Goal: Task Accomplishment & Management: Manage account settings

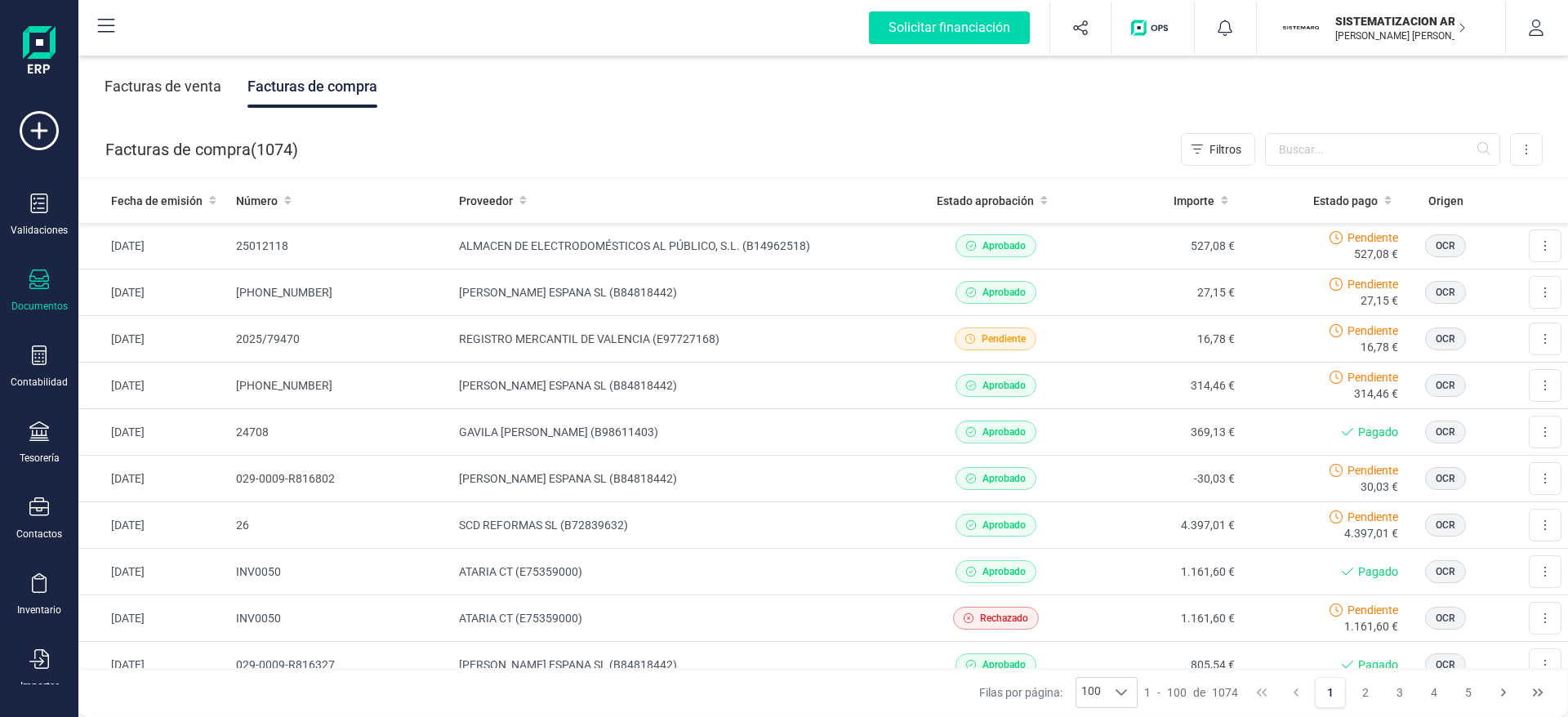
click at [180, 87] on div "Facturas de venta" at bounding box center [162, 87] width 117 height 42
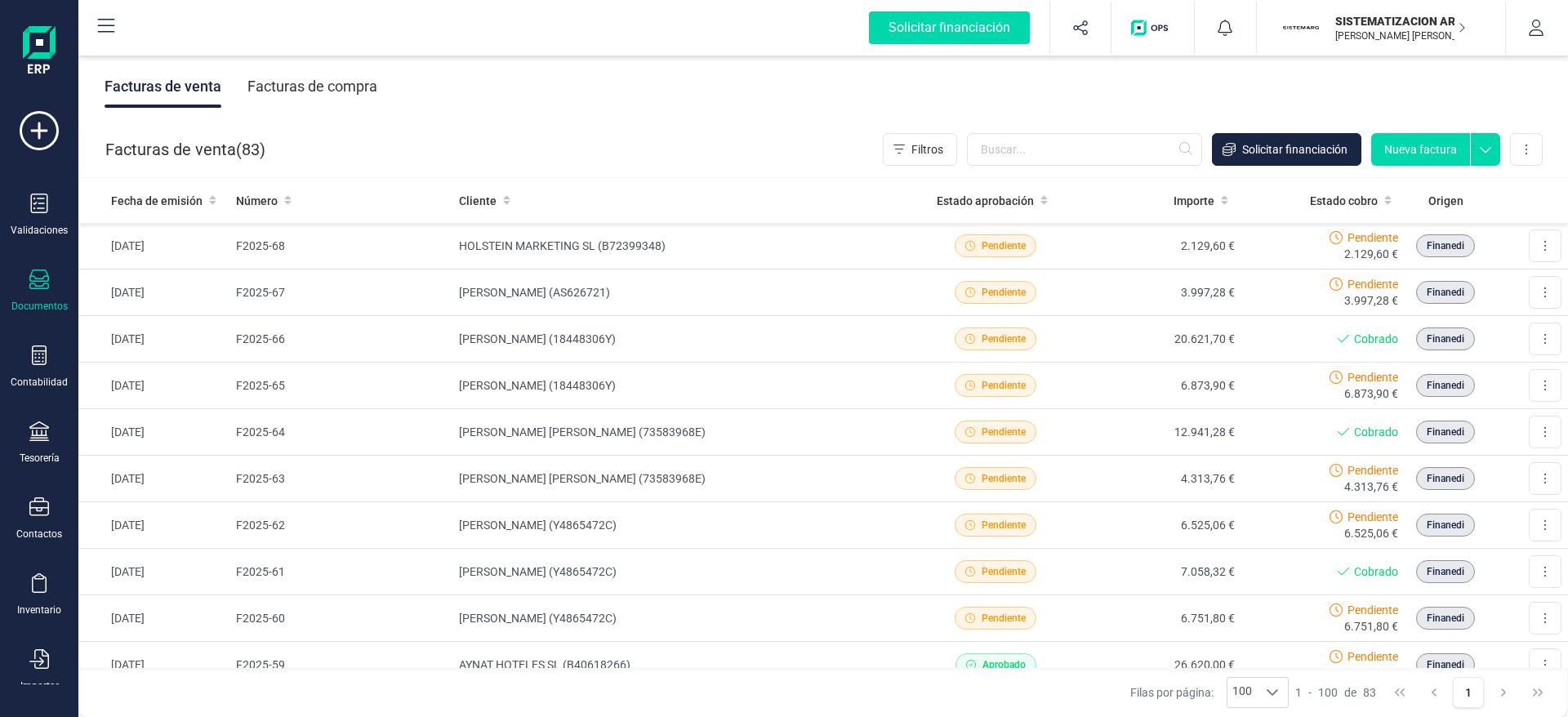
click at [1399, 146] on button "Nueva factura" at bounding box center [1420, 149] width 99 height 33
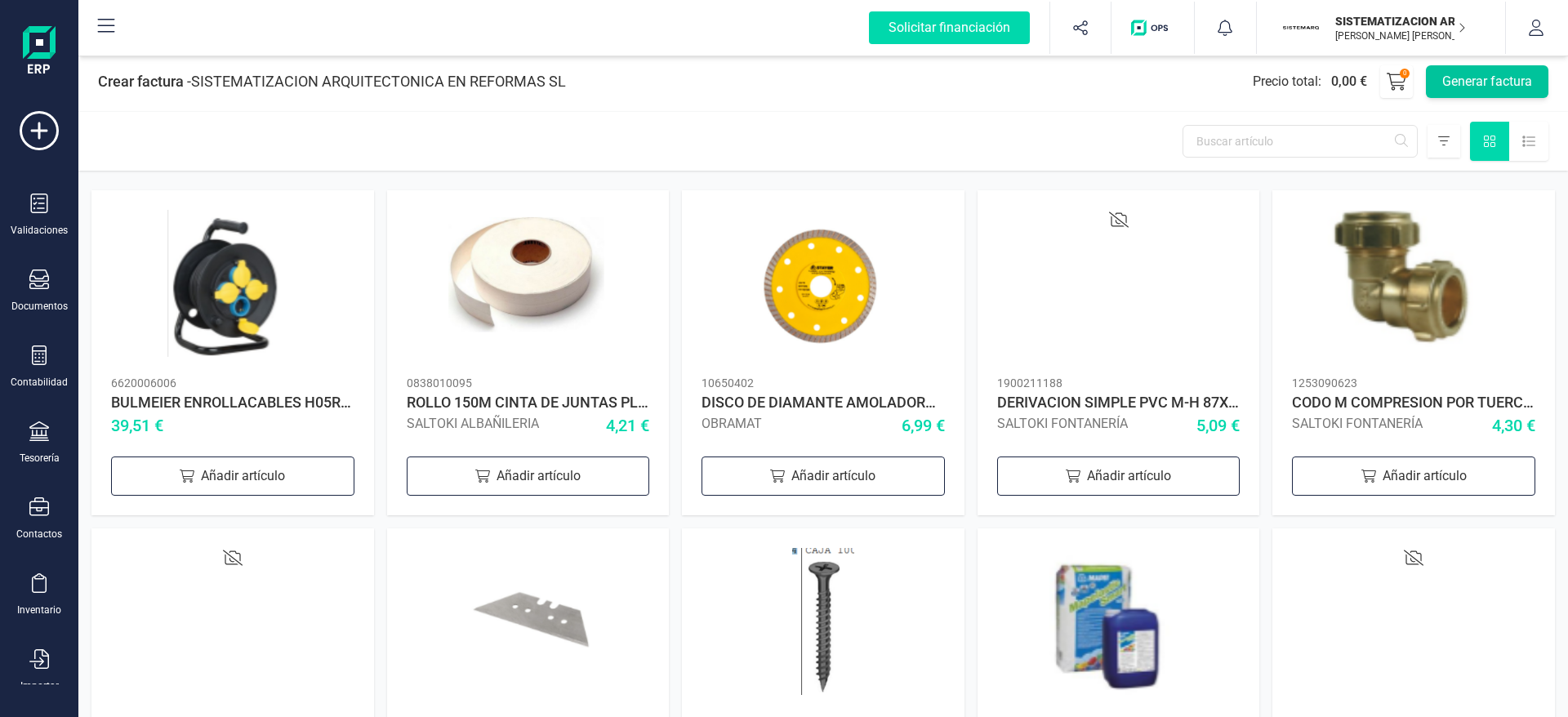
click at [1460, 73] on button "Generar factura" at bounding box center [1487, 82] width 122 height 33
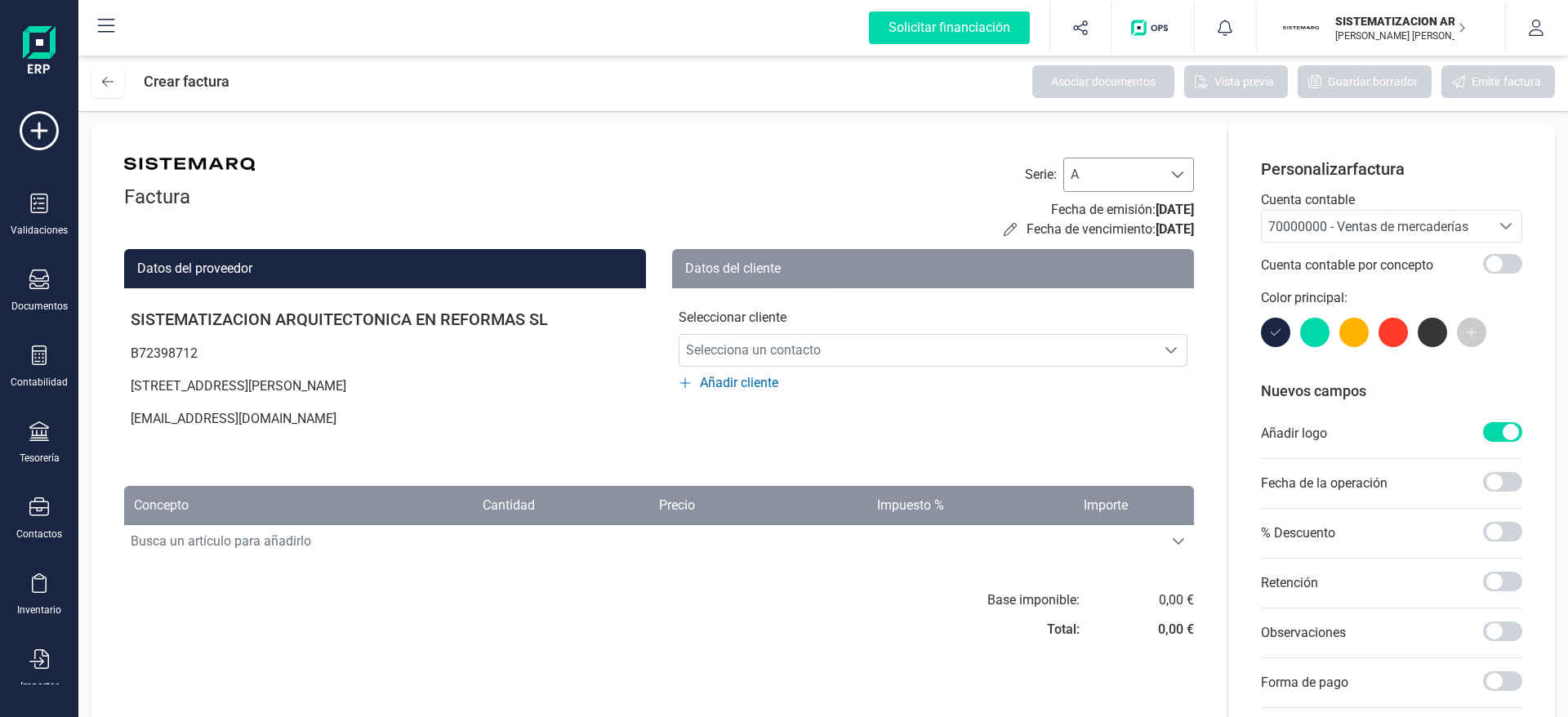
click at [1103, 187] on span "A" at bounding box center [1114, 174] width 98 height 33
click at [1126, 279] on li "F" at bounding box center [1129, 283] width 131 height 33
click at [874, 350] on span "Selecciona un contacto" at bounding box center [918, 350] width 476 height 33
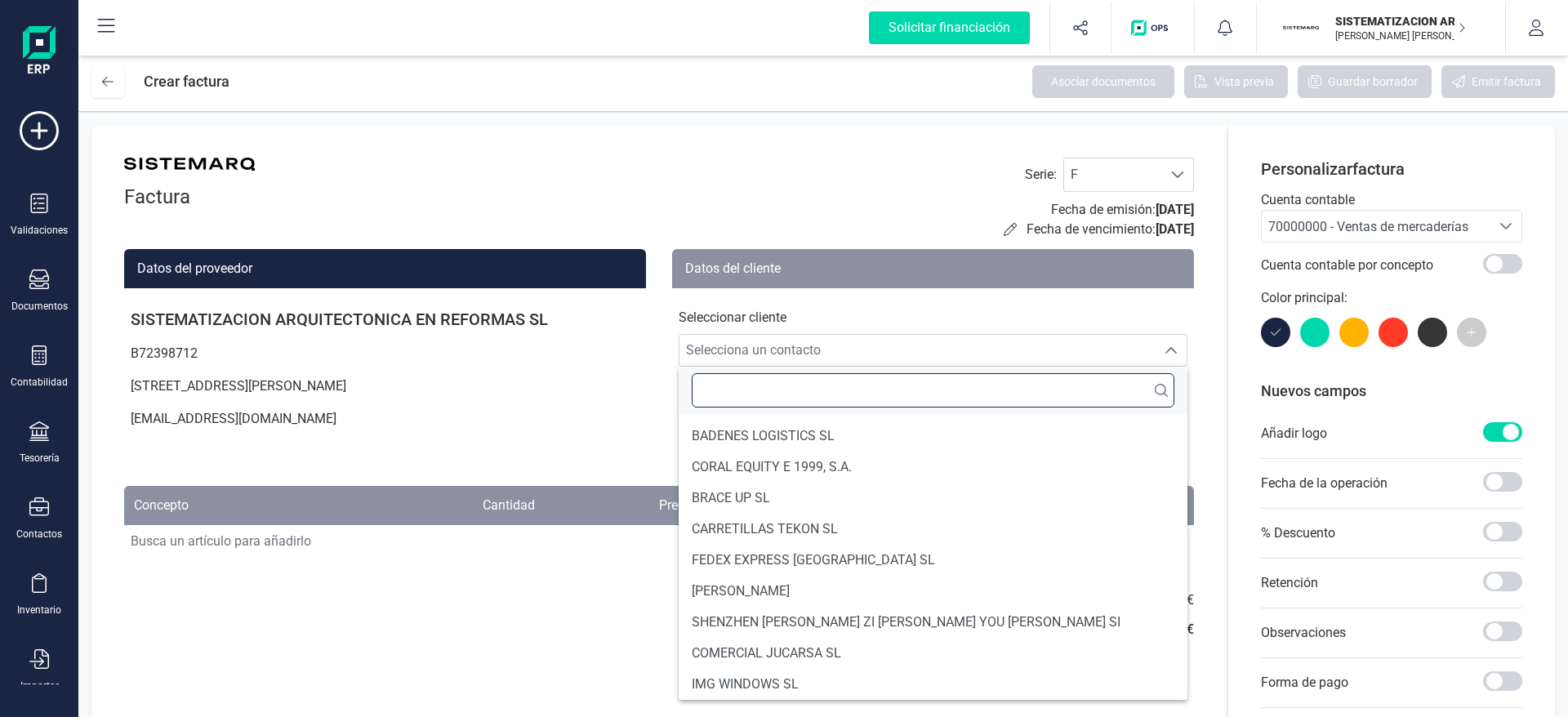
click at [828, 390] on input "text" at bounding box center [933, 390] width 483 height 35
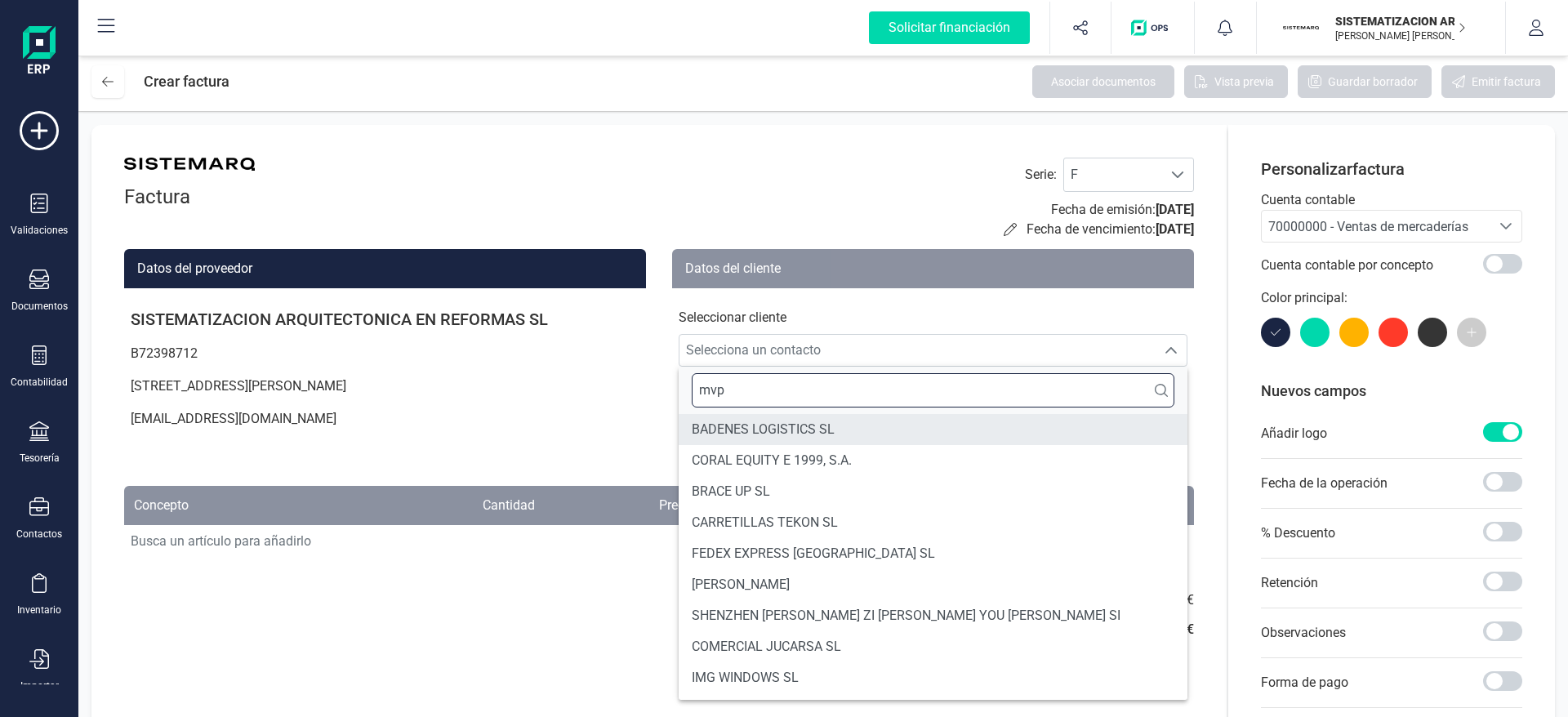
type input "mvp"
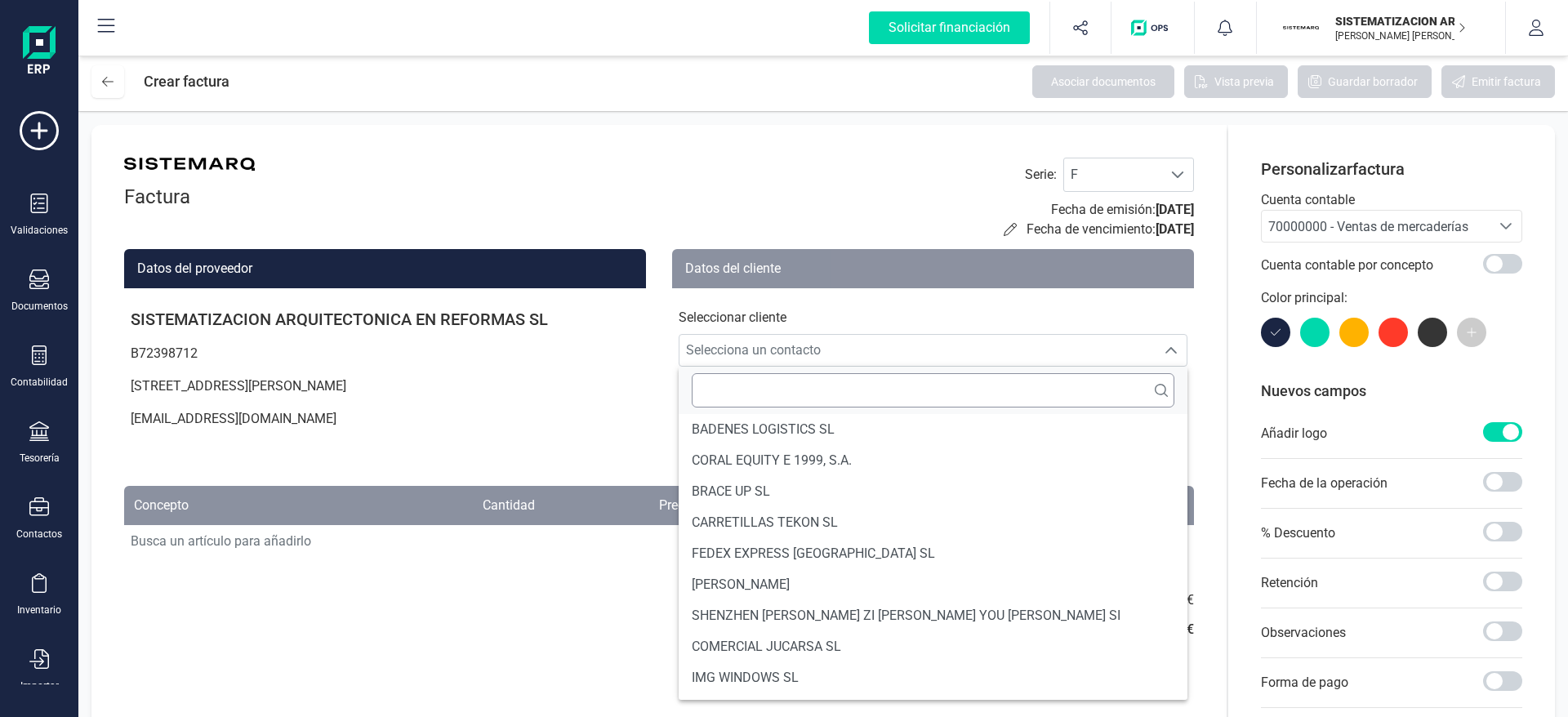
scroll to position [0, 0]
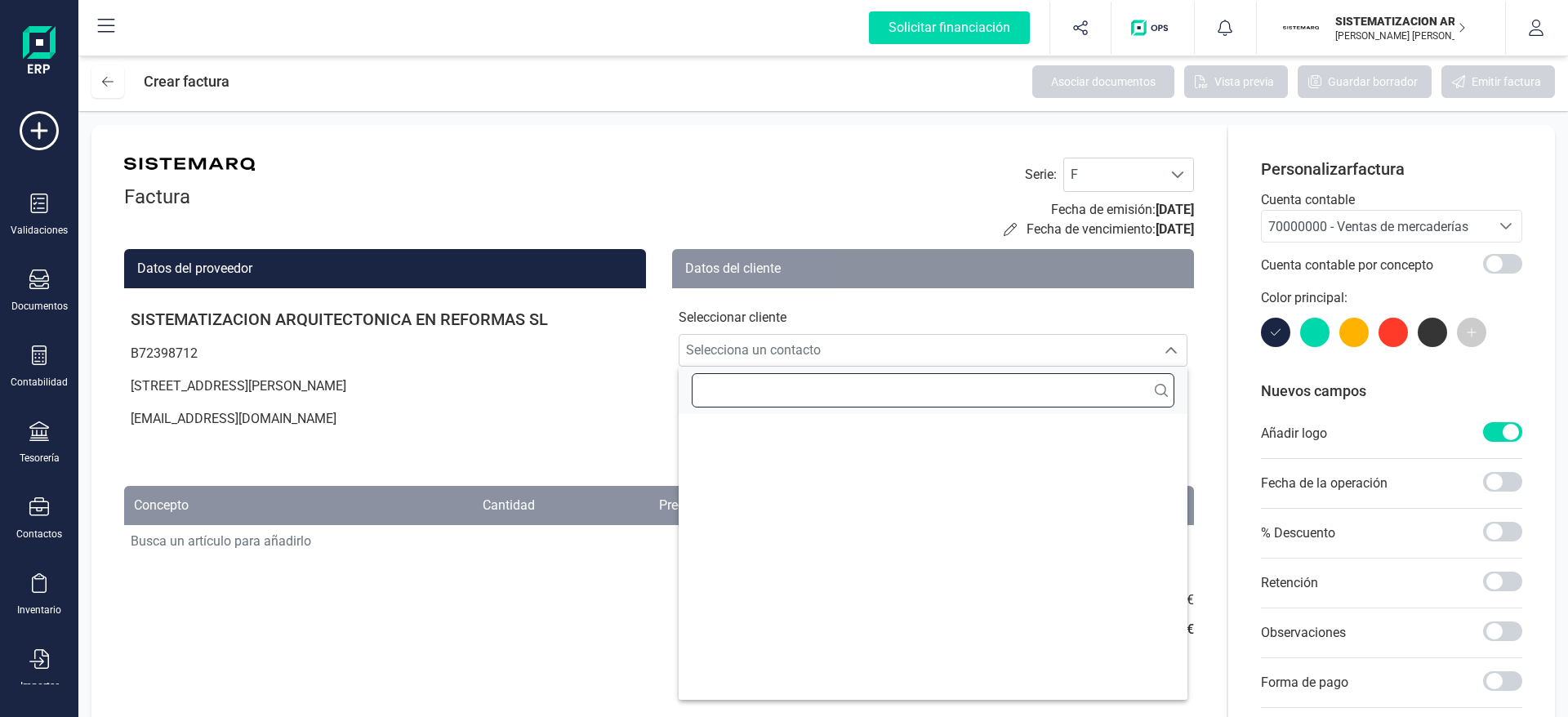
click at [788, 394] on input "text" at bounding box center [933, 390] width 483 height 35
type input "m"
type input "a"
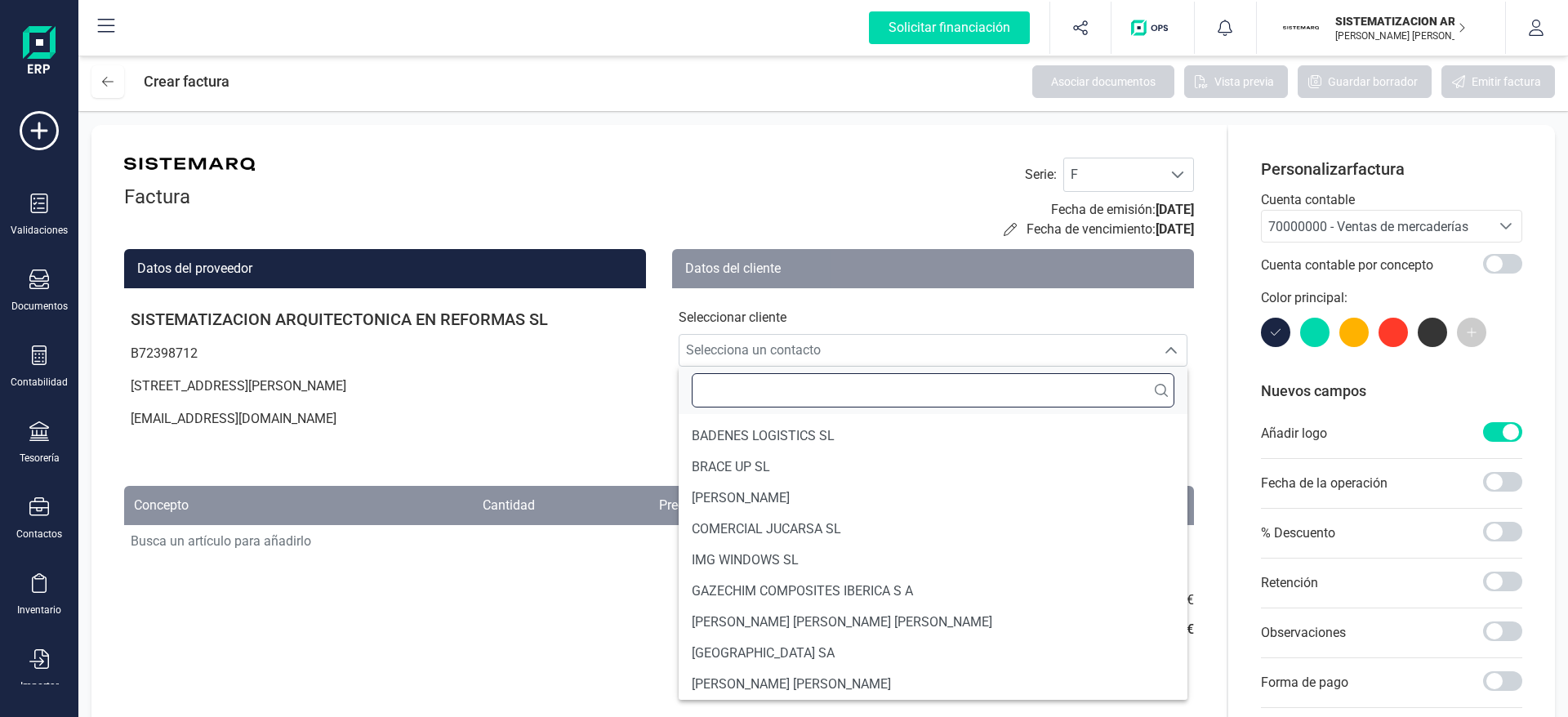
type input "a"
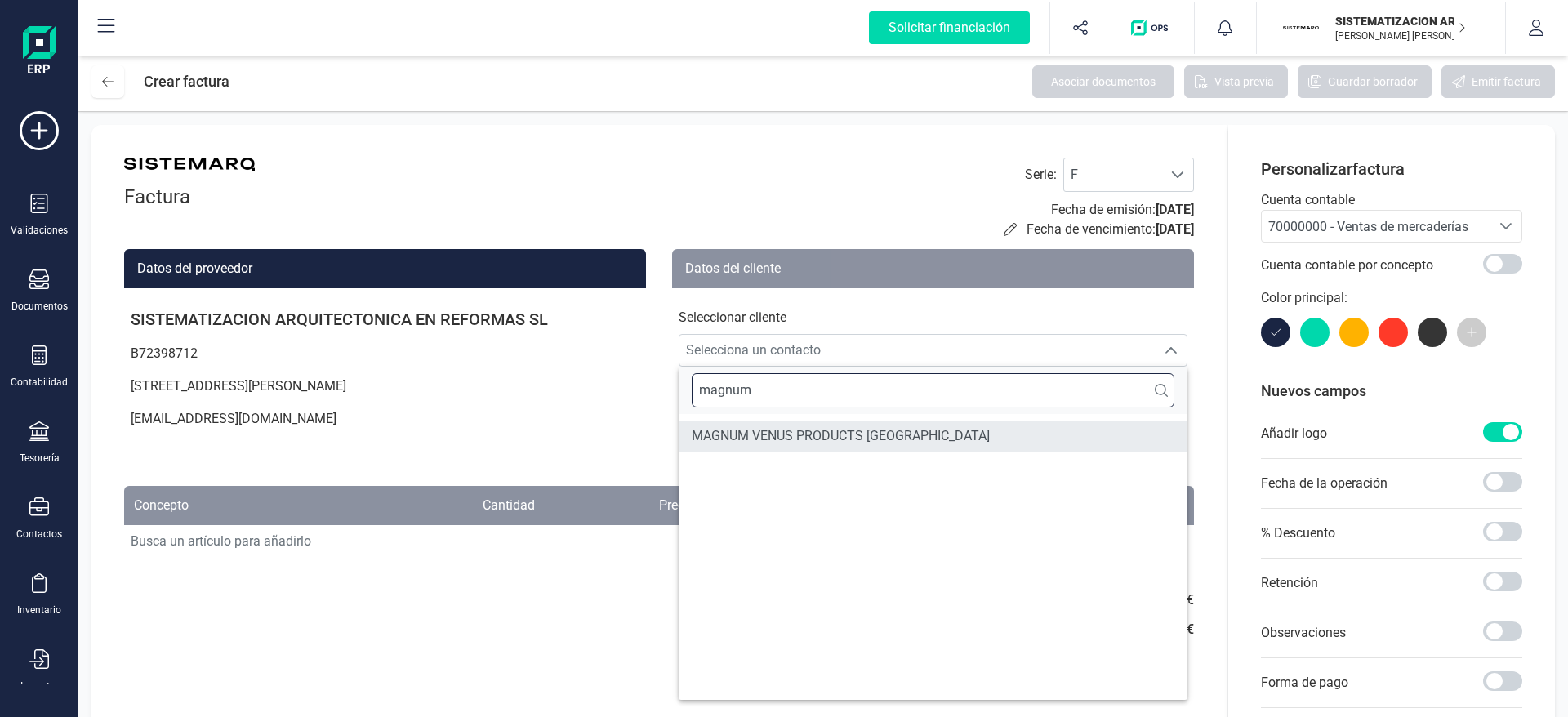
type input "magnum"
click at [802, 439] on span "MAGNUM VENUS PRODUCTS ESPAÑA" at bounding box center [841, 436] width 298 height 19
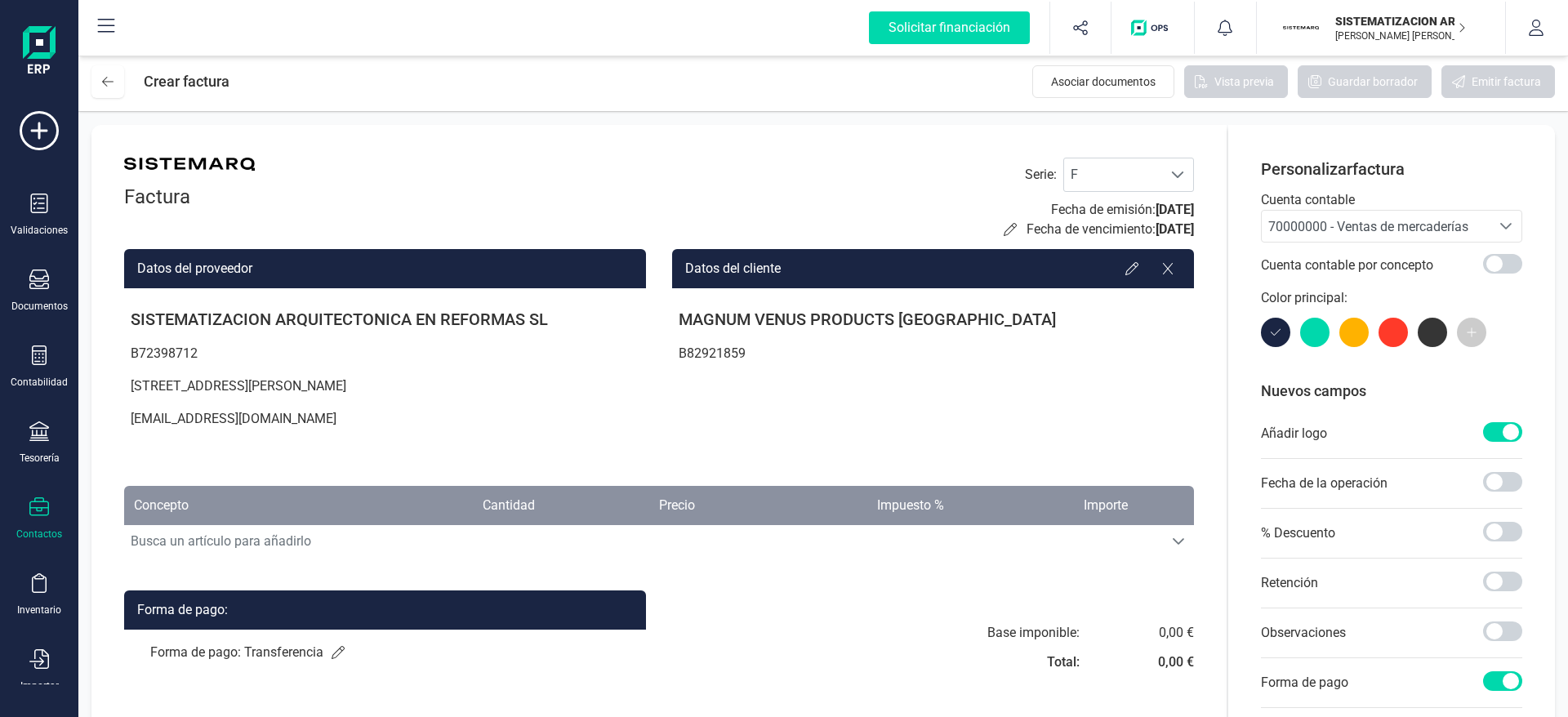
click at [36, 518] on div at bounding box center [39, 509] width 19 height 24
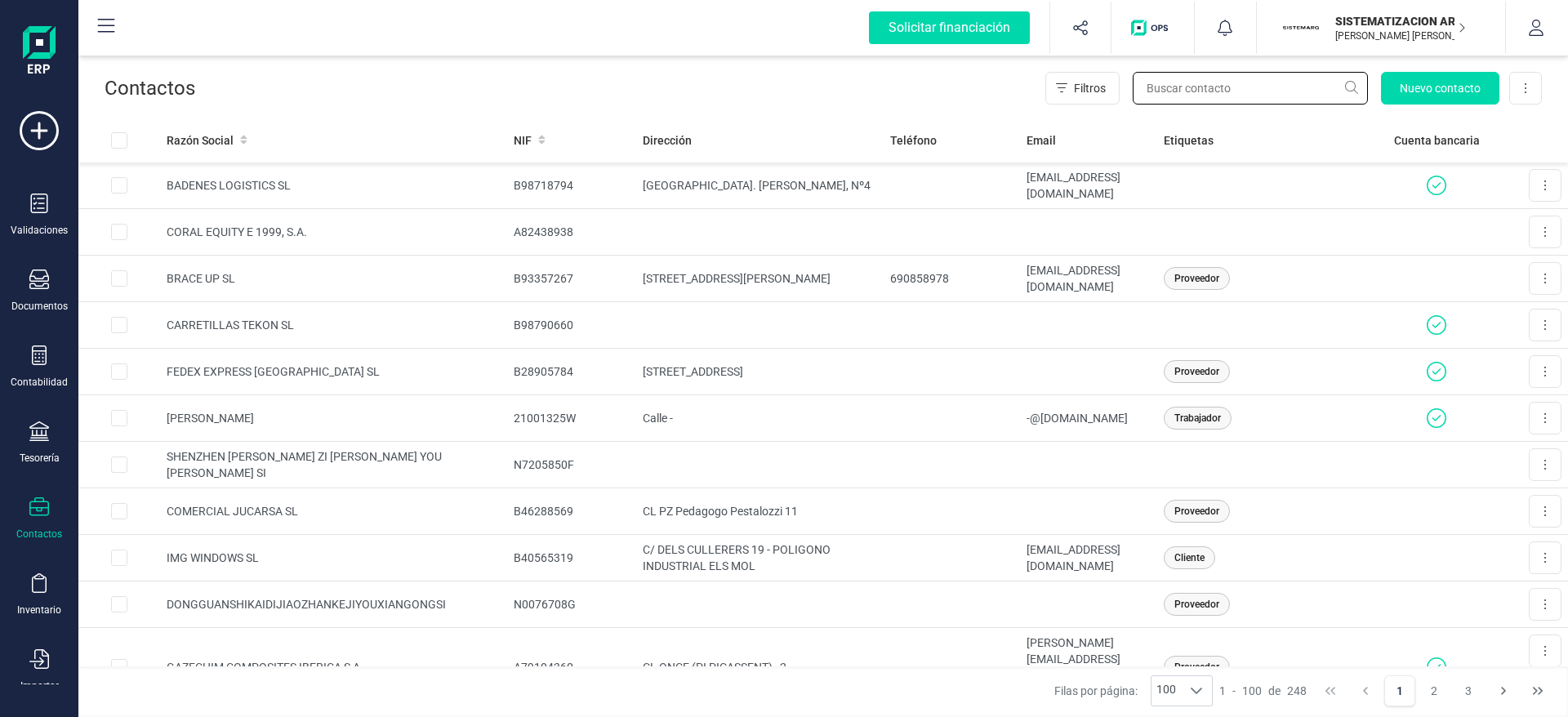
click at [1181, 88] on input "text" at bounding box center [1251, 89] width 235 height 33
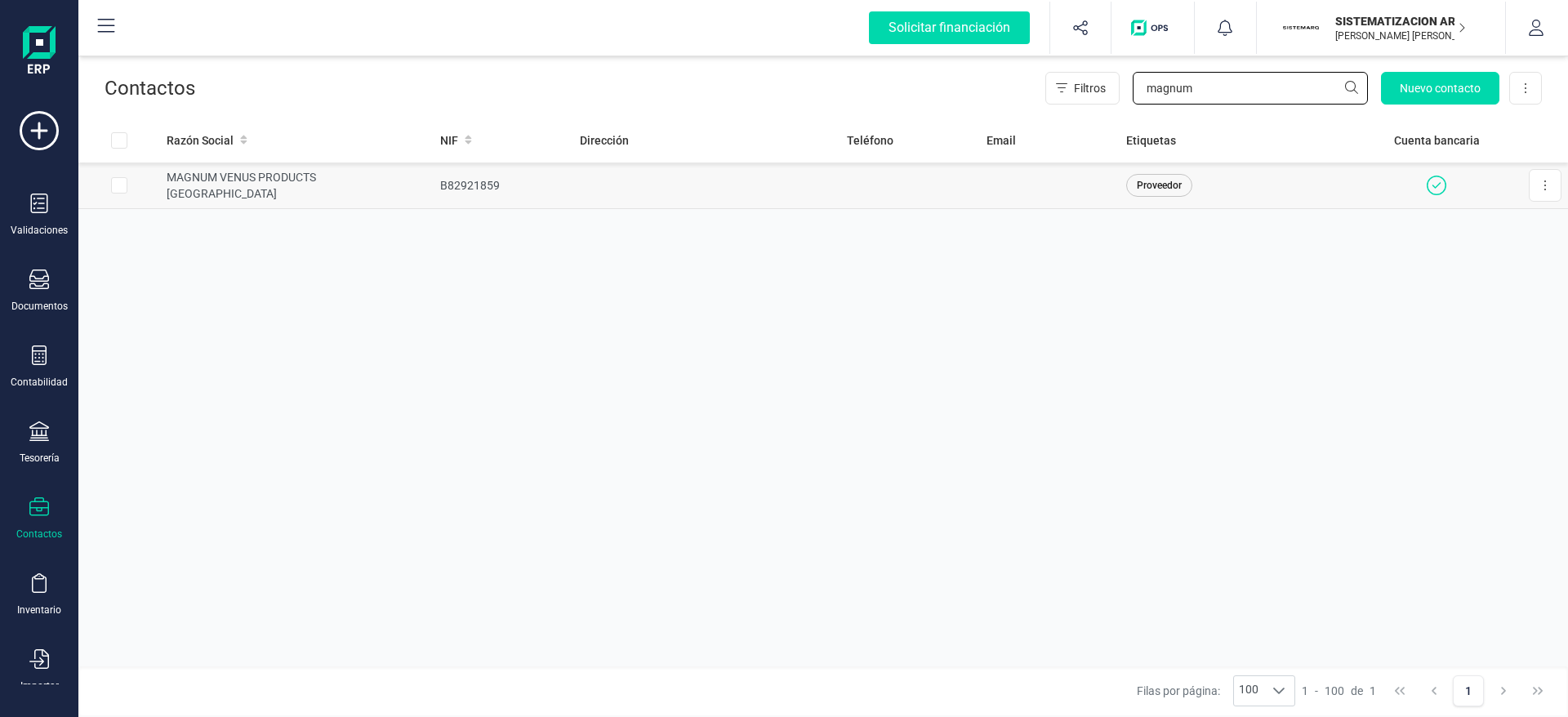
type input "magnum"
click at [1012, 204] on td at bounding box center [1050, 186] width 140 height 46
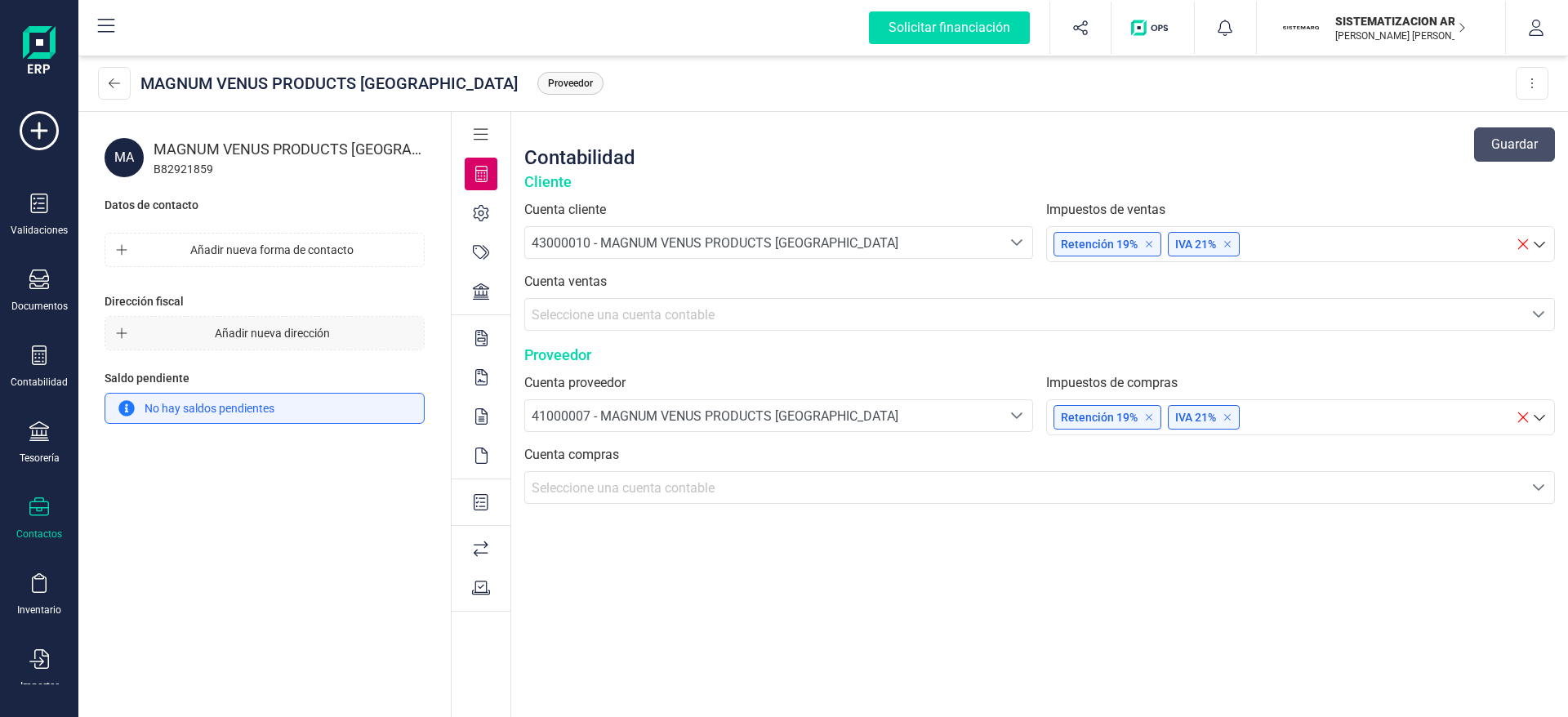
click at [309, 329] on span "Añadir nueva dirección" at bounding box center [272, 332] width 276 height 16
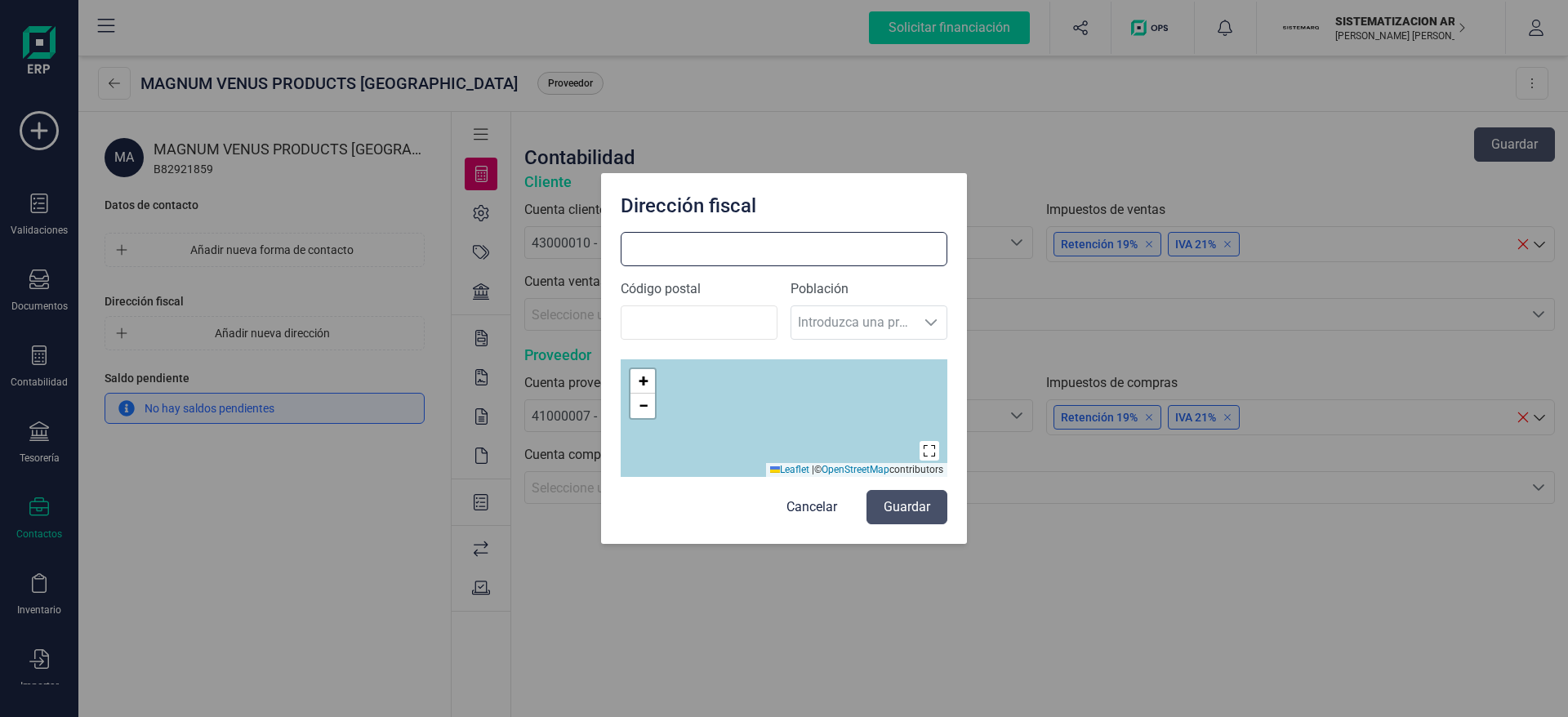
click at [687, 253] on input at bounding box center [784, 250] width 327 height 35
type input "a"
type input "Avd. Sistema Solar, 13 Nave 6"
click at [663, 312] on input "Código postal" at bounding box center [699, 323] width 157 height 35
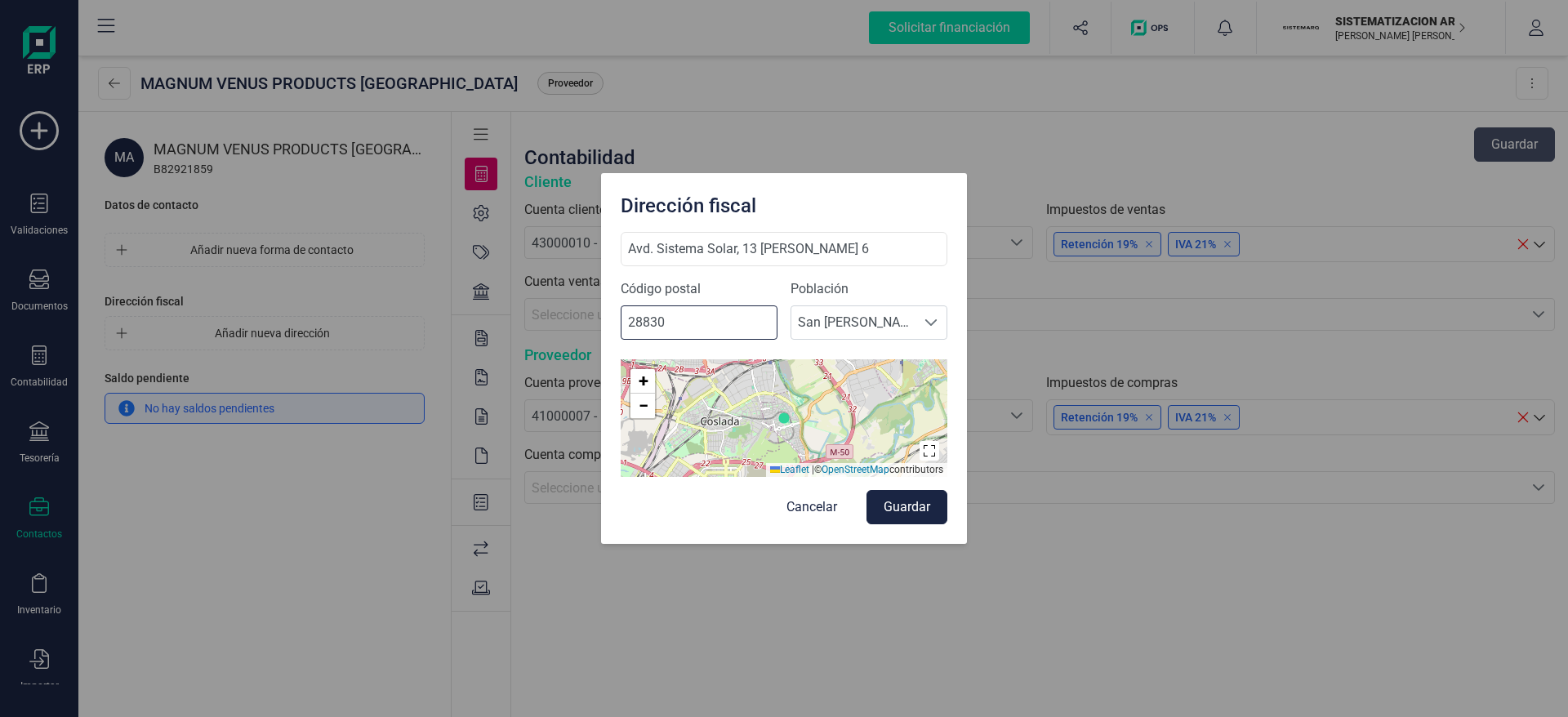
type input "28830"
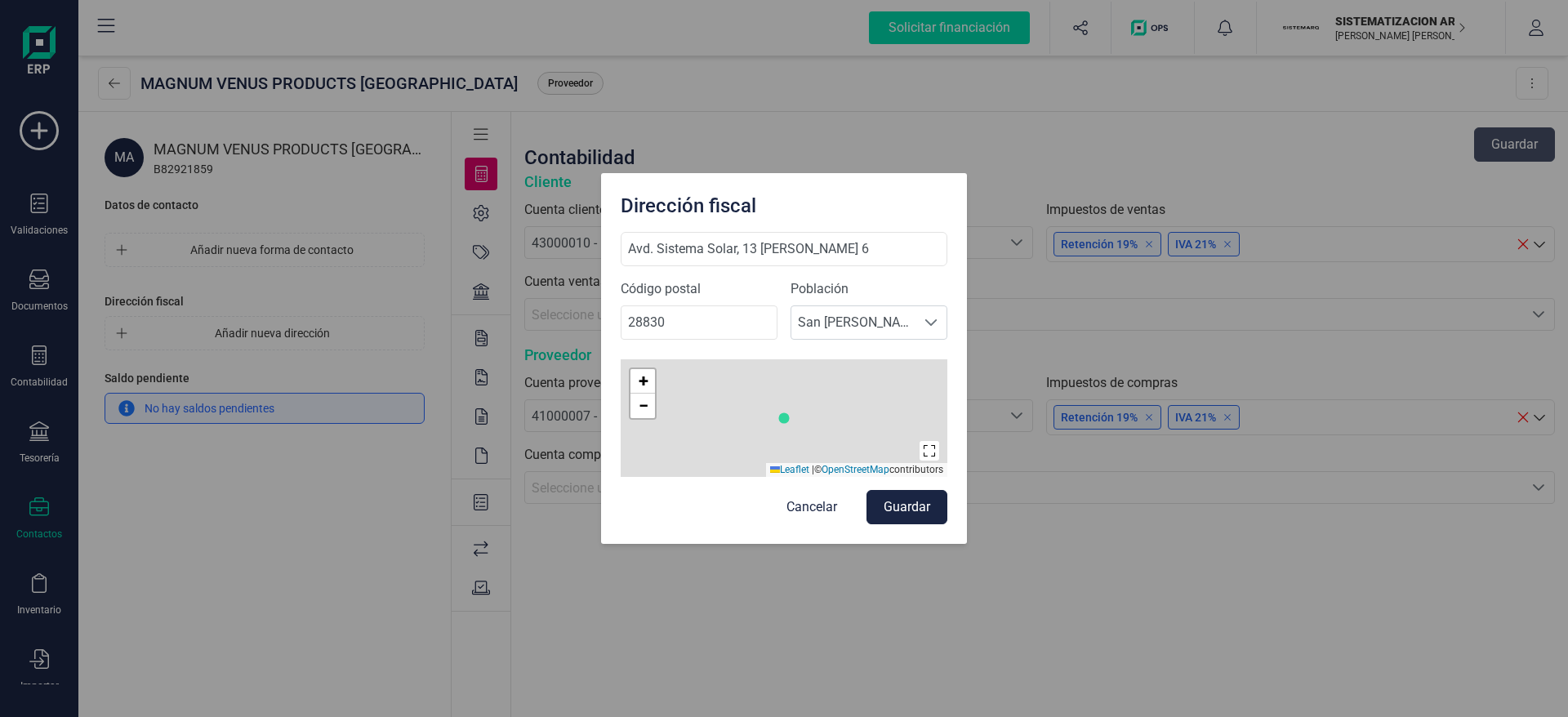
click at [540, 515] on div "Dirección fiscal Avd. Sistema Solar, 13 Nave 6 Código postal 28830 Población Se…" at bounding box center [784, 358] width 1568 height 717
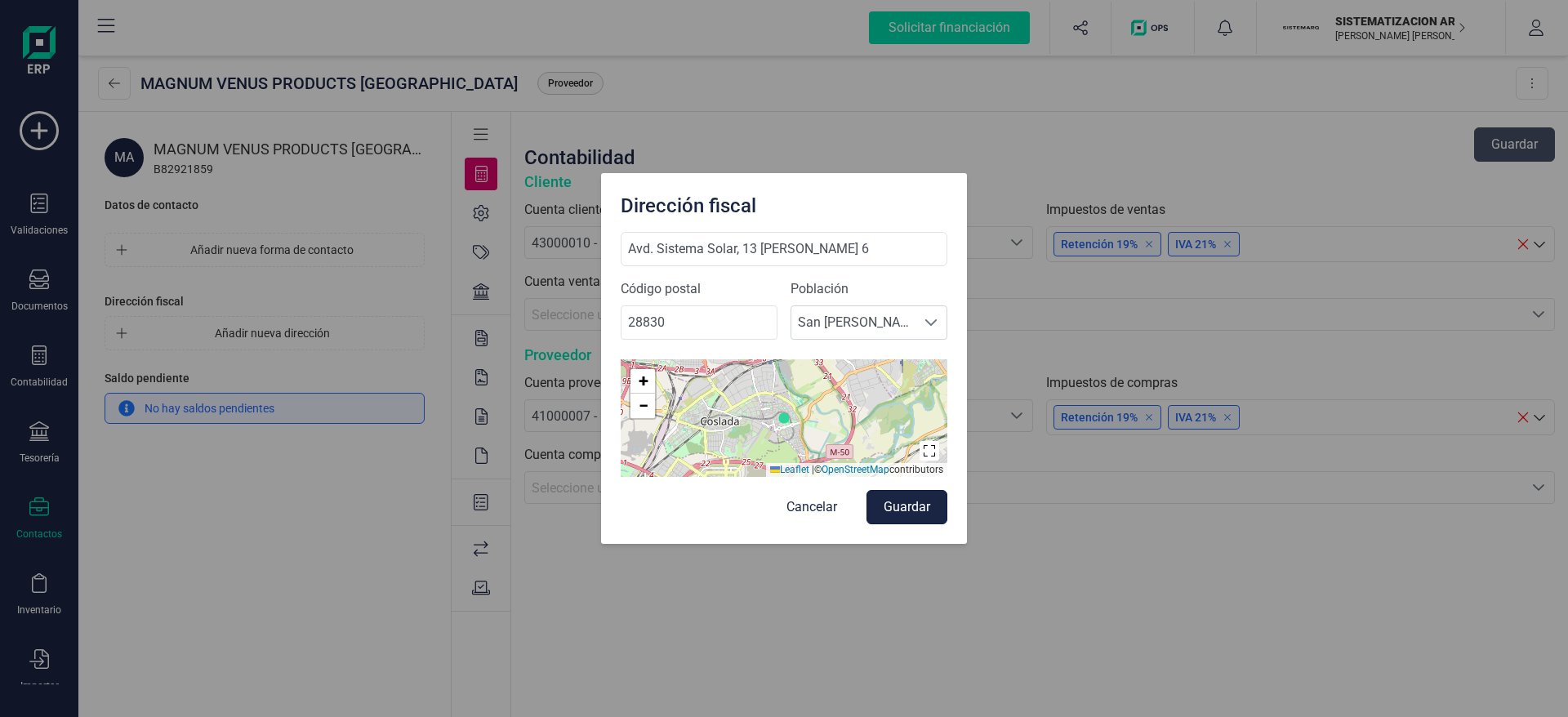
click at [900, 506] on button "Guardar" at bounding box center [907, 507] width 81 height 35
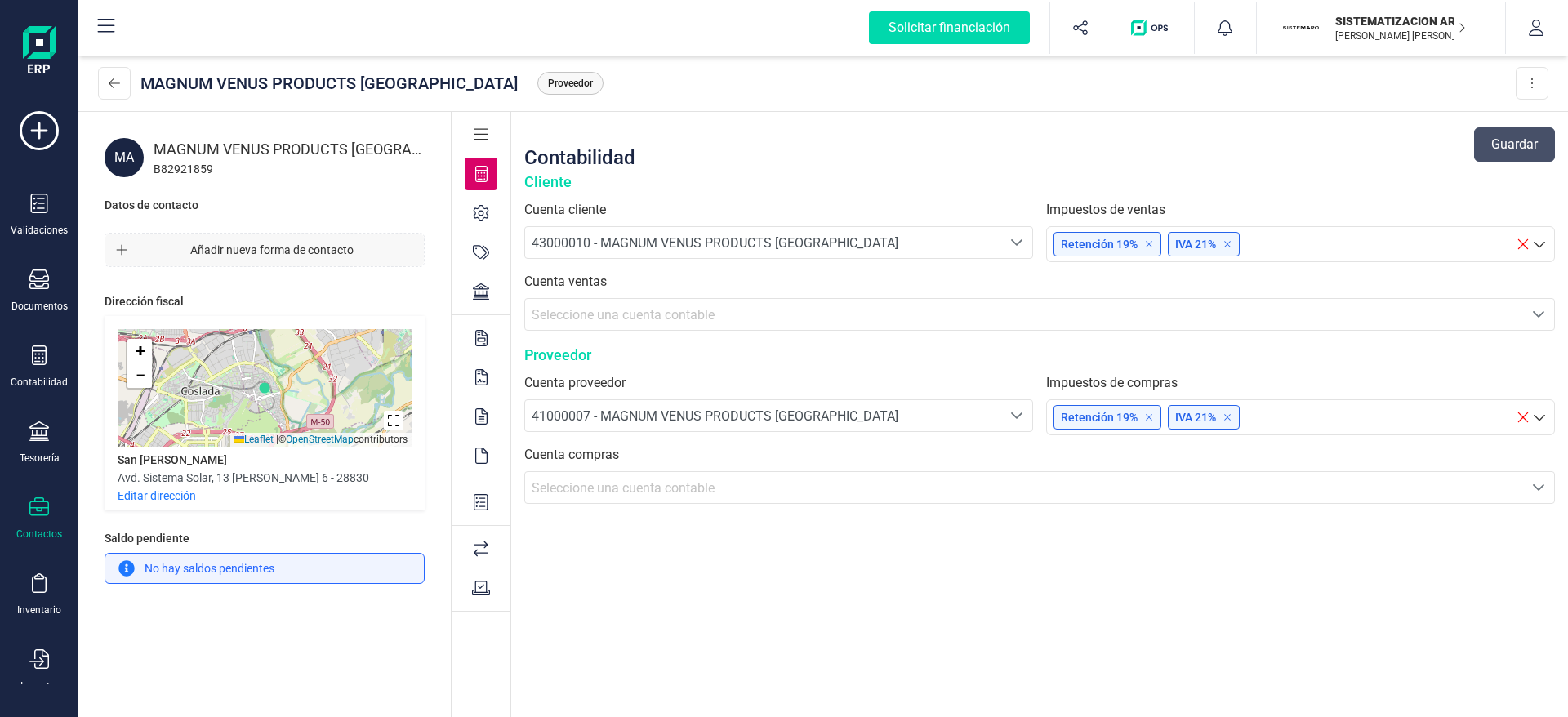
click at [281, 243] on span "Añadir nueva forma de contacto" at bounding box center [272, 250] width 276 height 16
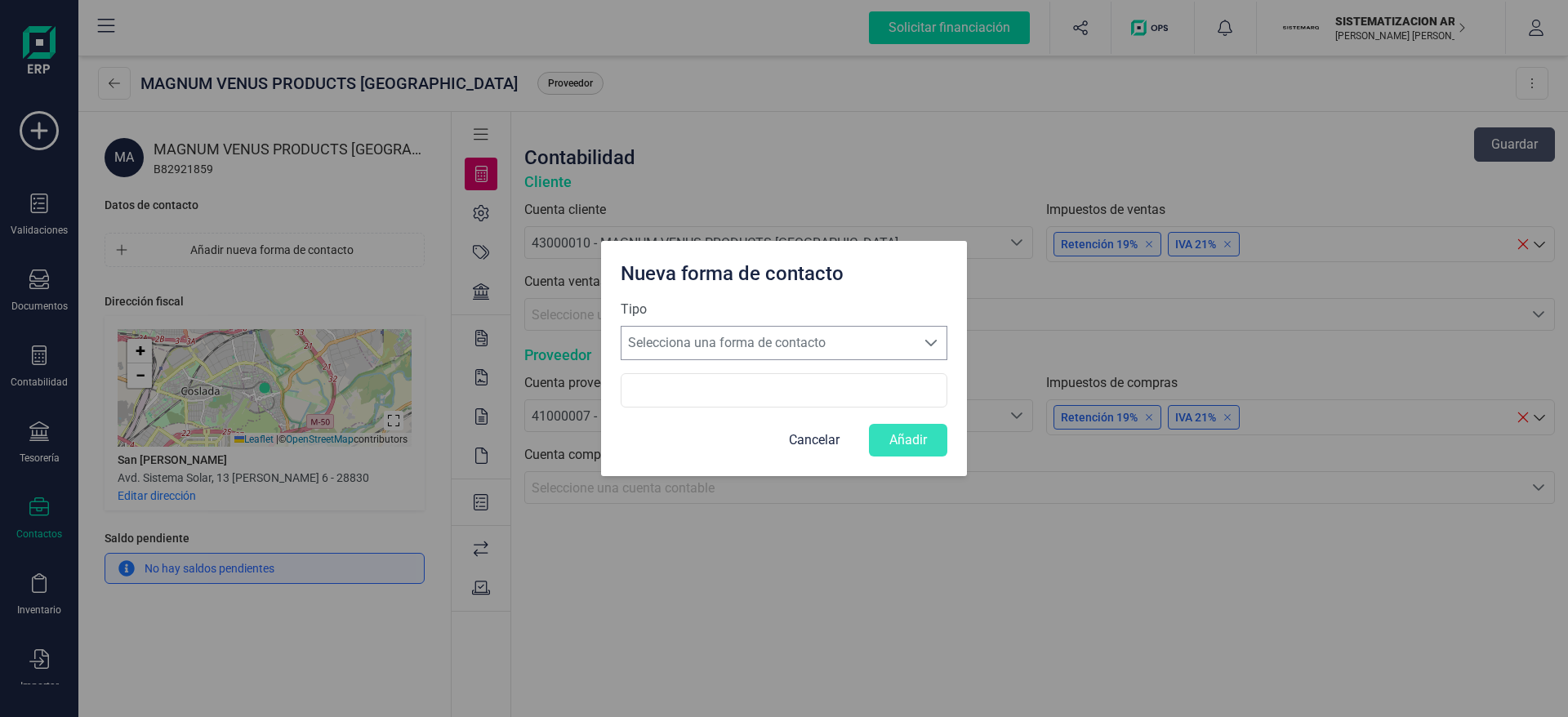
click at [716, 343] on span "Selecciona una forma de contacto" at bounding box center [769, 343] width 294 height 33
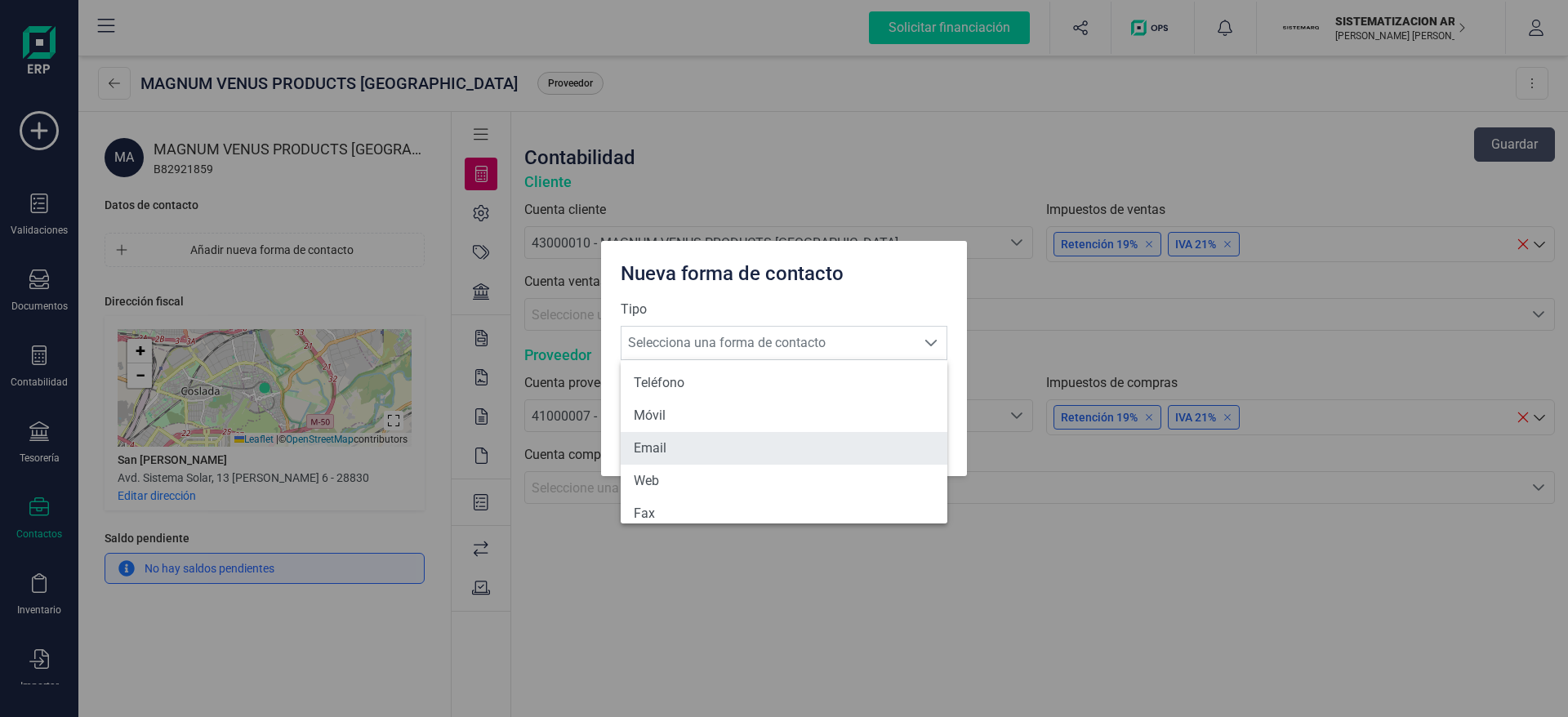
click at [717, 452] on li "Email" at bounding box center [784, 448] width 327 height 33
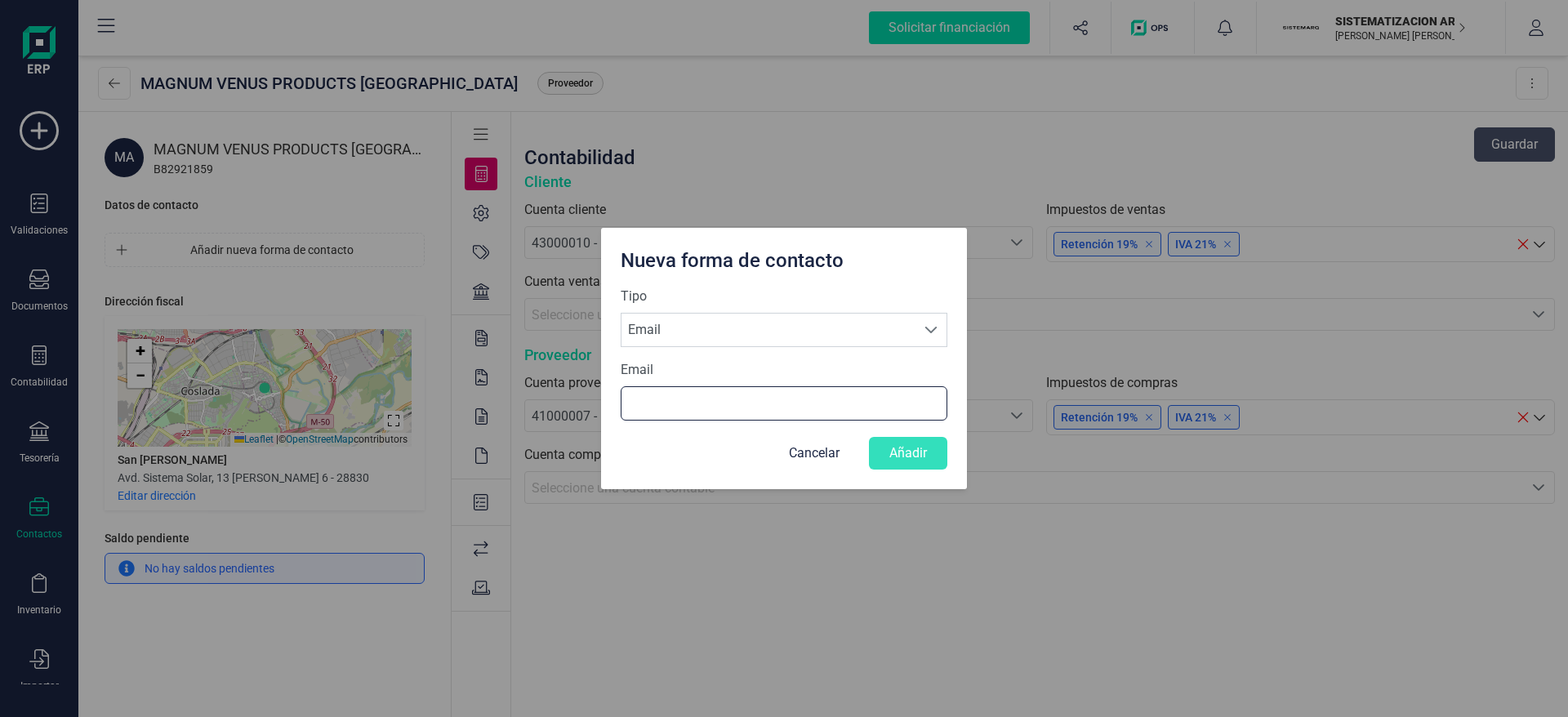
click at [655, 403] on input "Email" at bounding box center [784, 404] width 327 height 35
type input "mvp@mvp-espana.com"
click at [645, 550] on div "Nueva forma de contacto Tipo Selecciona una forma de contacto Email Email Email…" at bounding box center [784, 358] width 1568 height 717
click at [893, 440] on button "Añadir" at bounding box center [907, 453] width 78 height 33
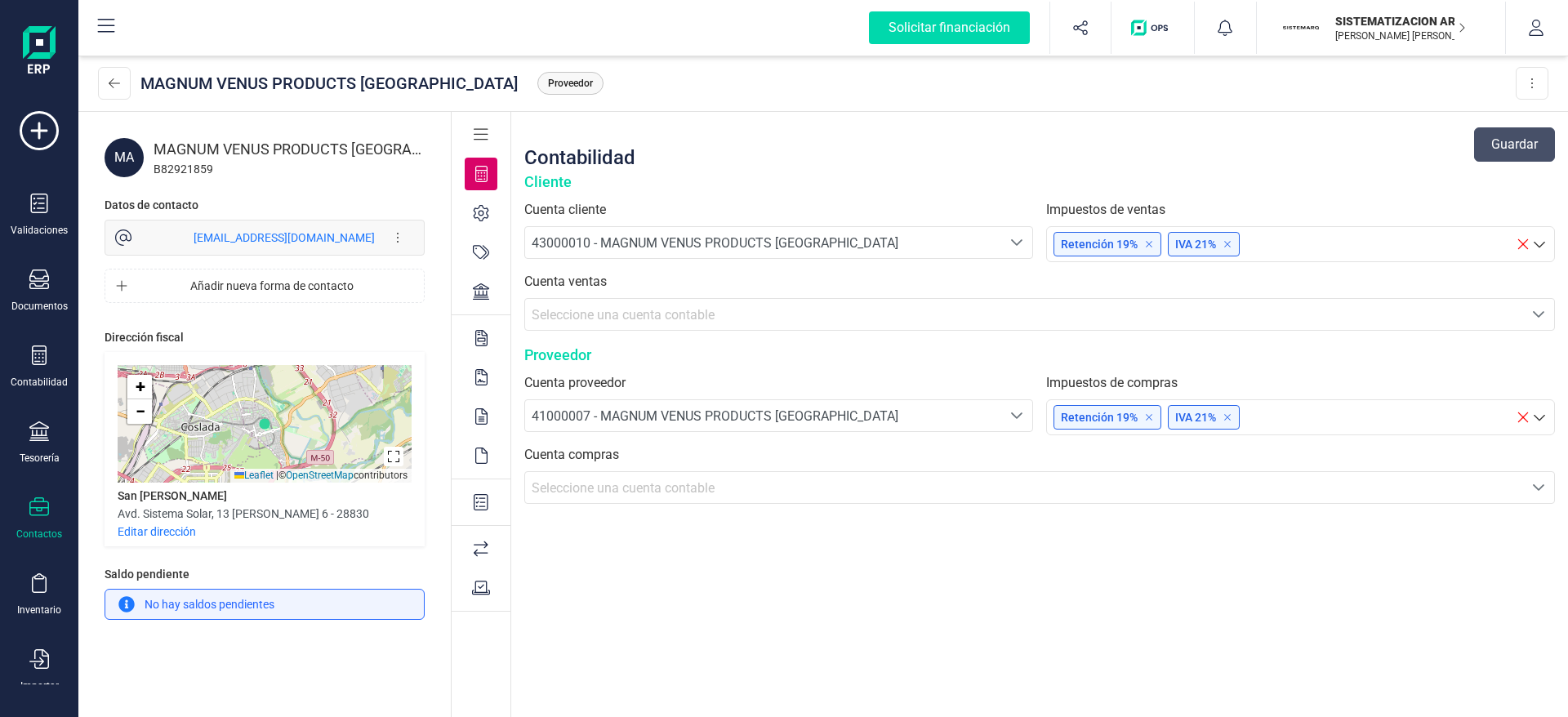
click at [473, 289] on icon at bounding box center [480, 291] width 16 height 16
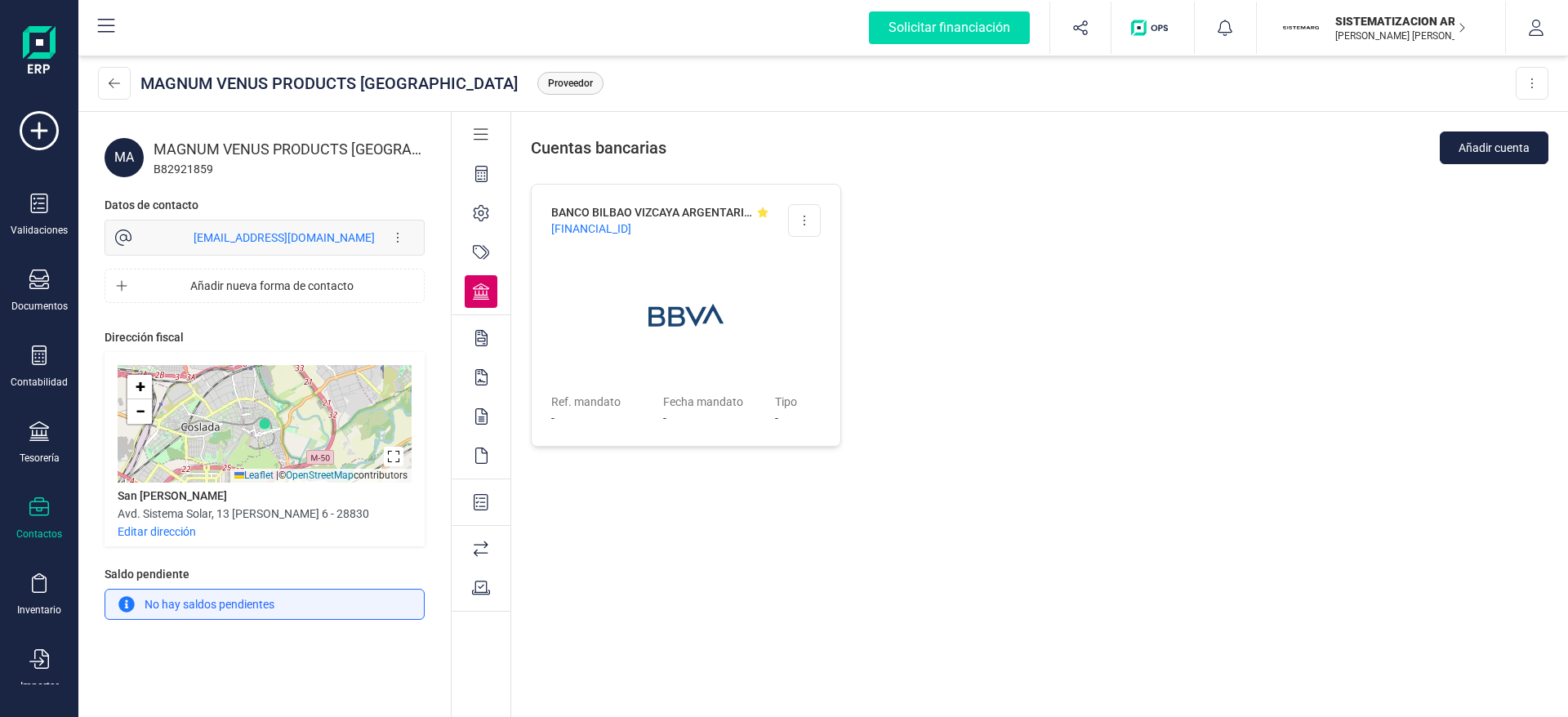
click at [762, 514] on div "BANCO BILBAO VIZCAYA ARGENTARIA, S.A. ES95 0182 6397 8602 0177 4394 Editar cuen…" at bounding box center [687, 443] width 311 height 519
click at [24, 279] on div "Documentos" at bounding box center [40, 291] width 66 height 43
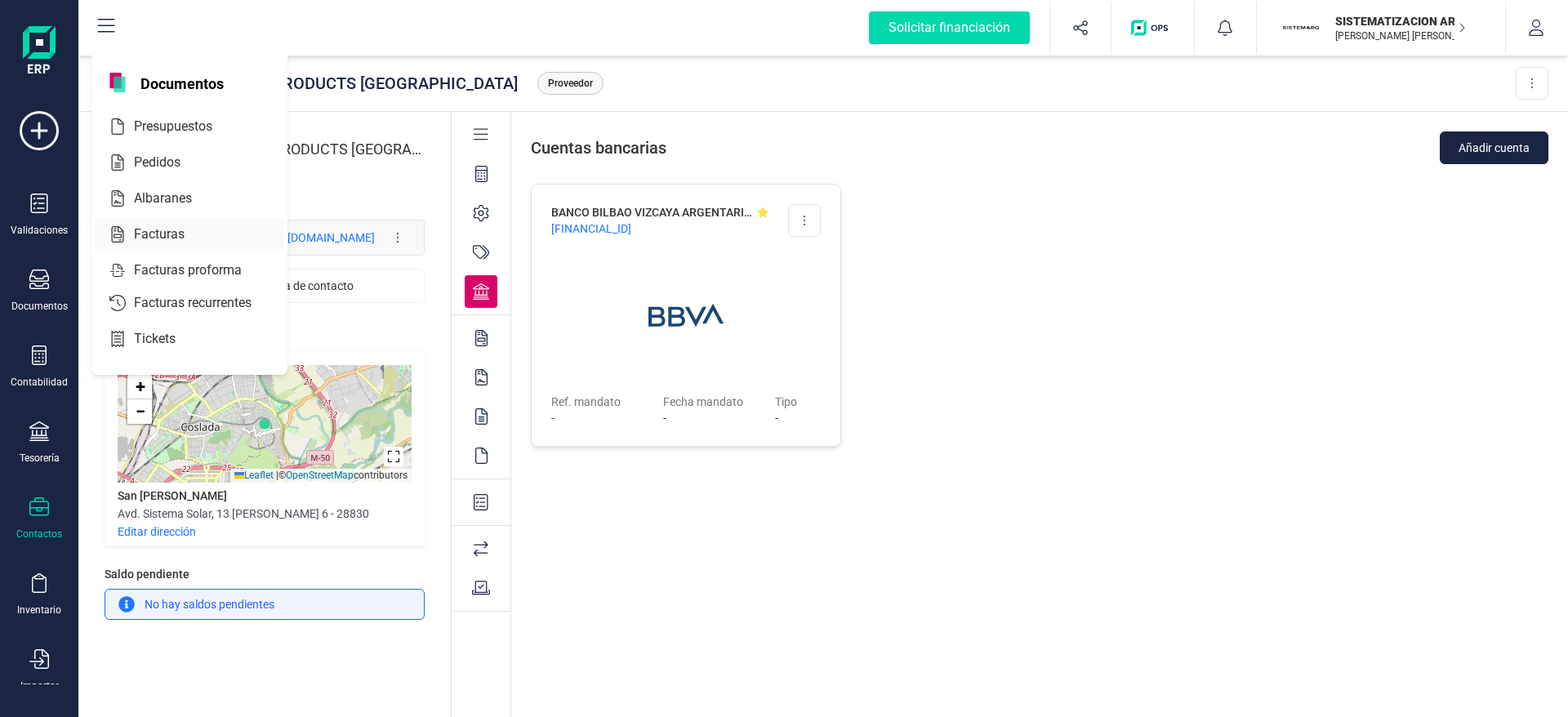
click at [157, 236] on span "Facturas" at bounding box center [171, 234] width 87 height 19
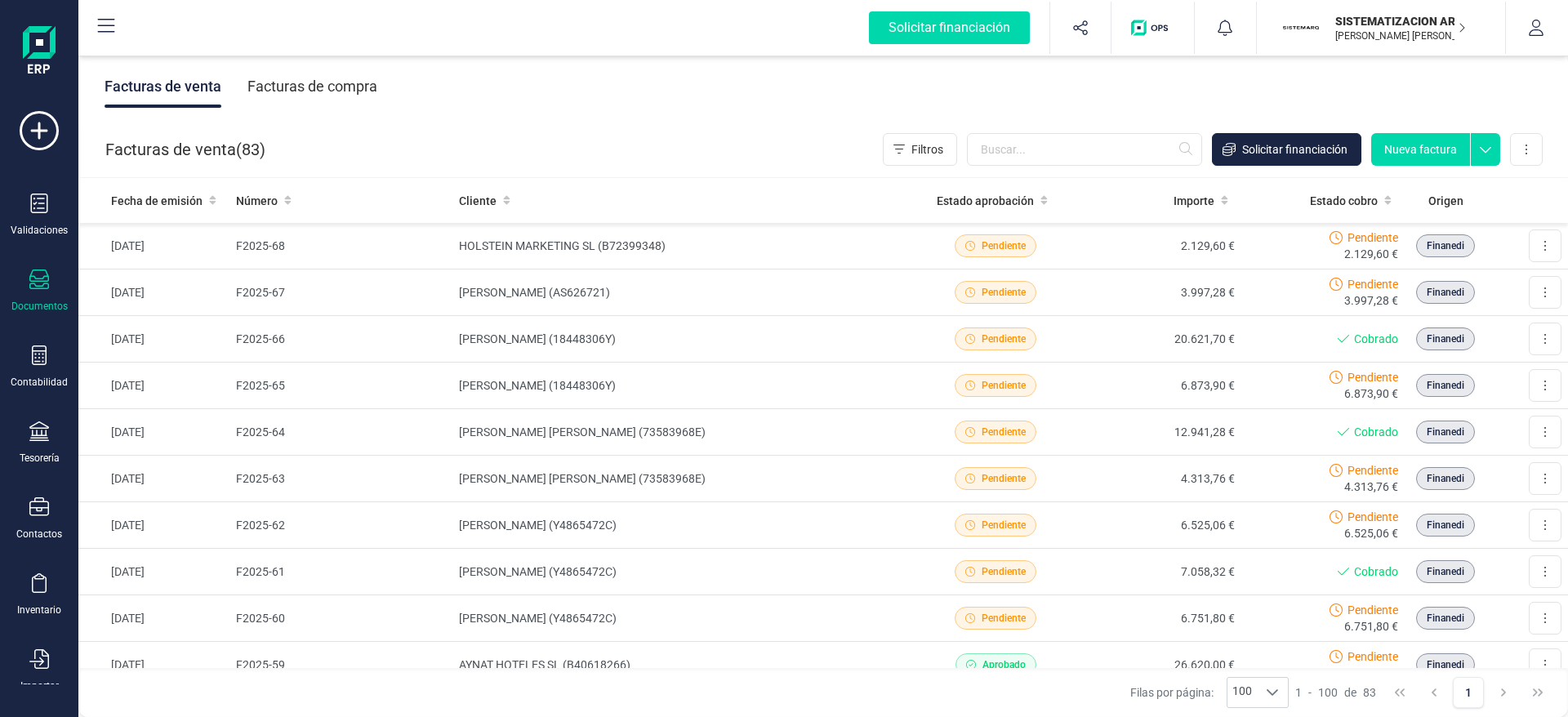
click at [1413, 145] on button "Nueva factura" at bounding box center [1420, 149] width 99 height 33
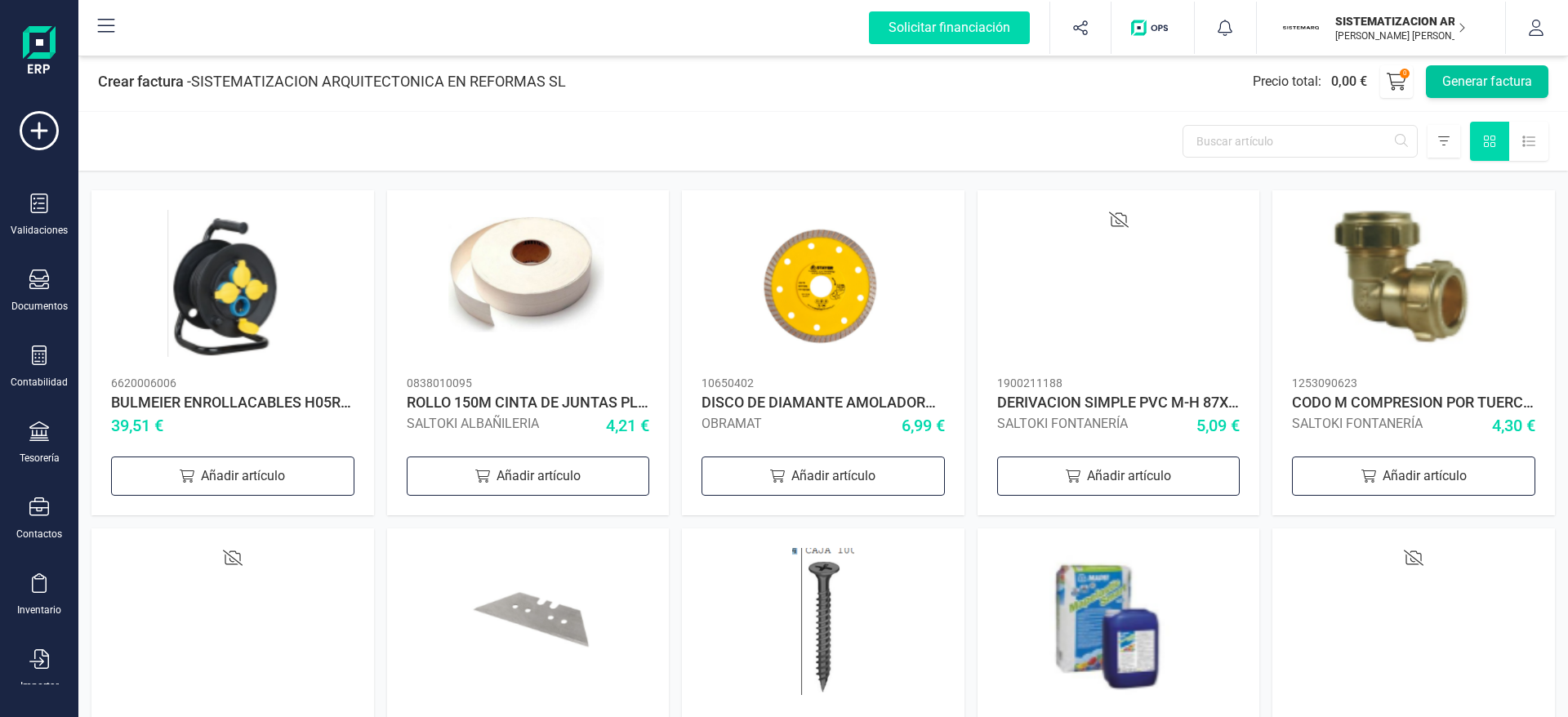
click at [1468, 83] on button "Generar factura" at bounding box center [1487, 82] width 122 height 33
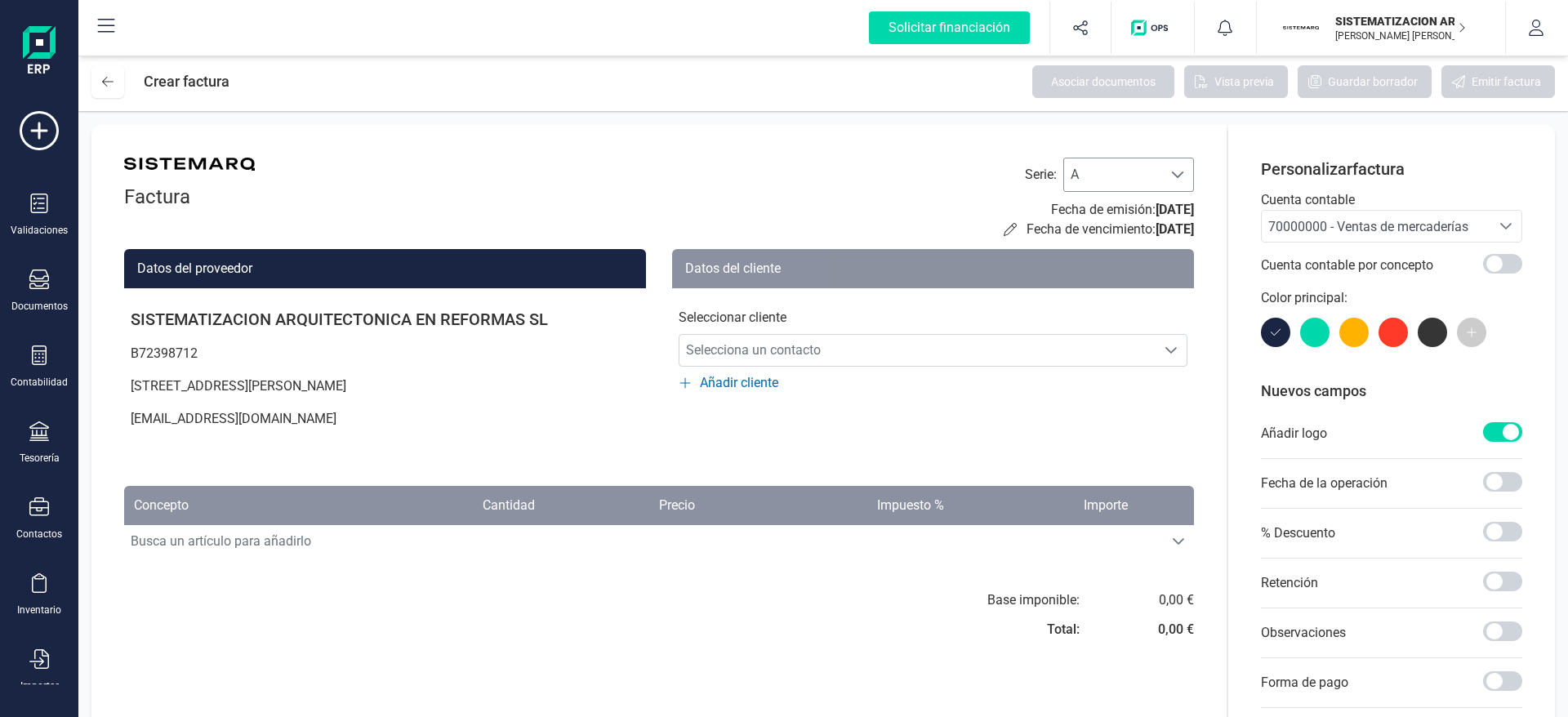
click at [1187, 182] on div at bounding box center [1177, 174] width 31 height 33
click at [1118, 280] on li "F" at bounding box center [1129, 288] width 131 height 33
click at [1433, 220] on span "70000000 - Ventas de mercaderías" at bounding box center [1369, 226] width 201 height 15
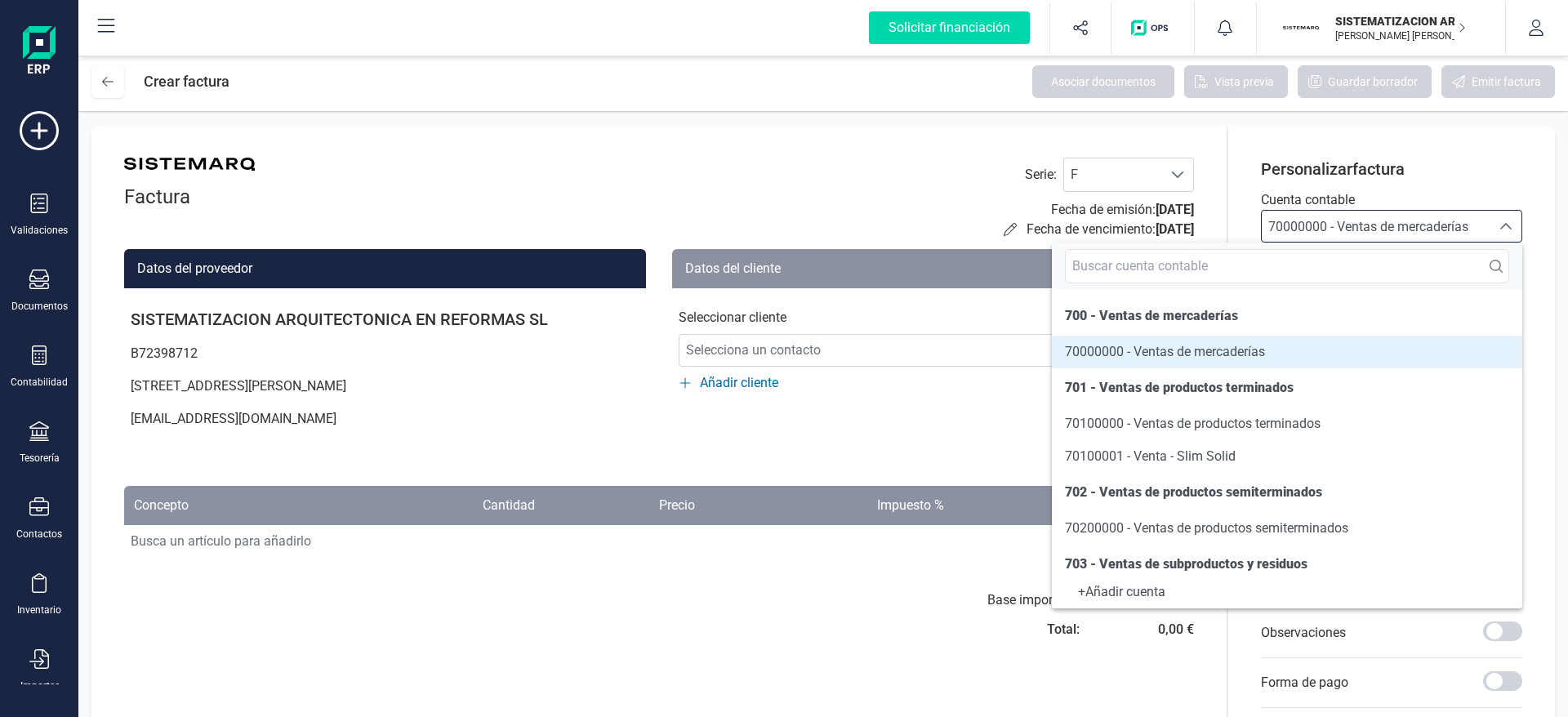
click at [1328, 363] on li "70000000 - Ventas de mercaderías" at bounding box center [1287, 352] width 471 height 33
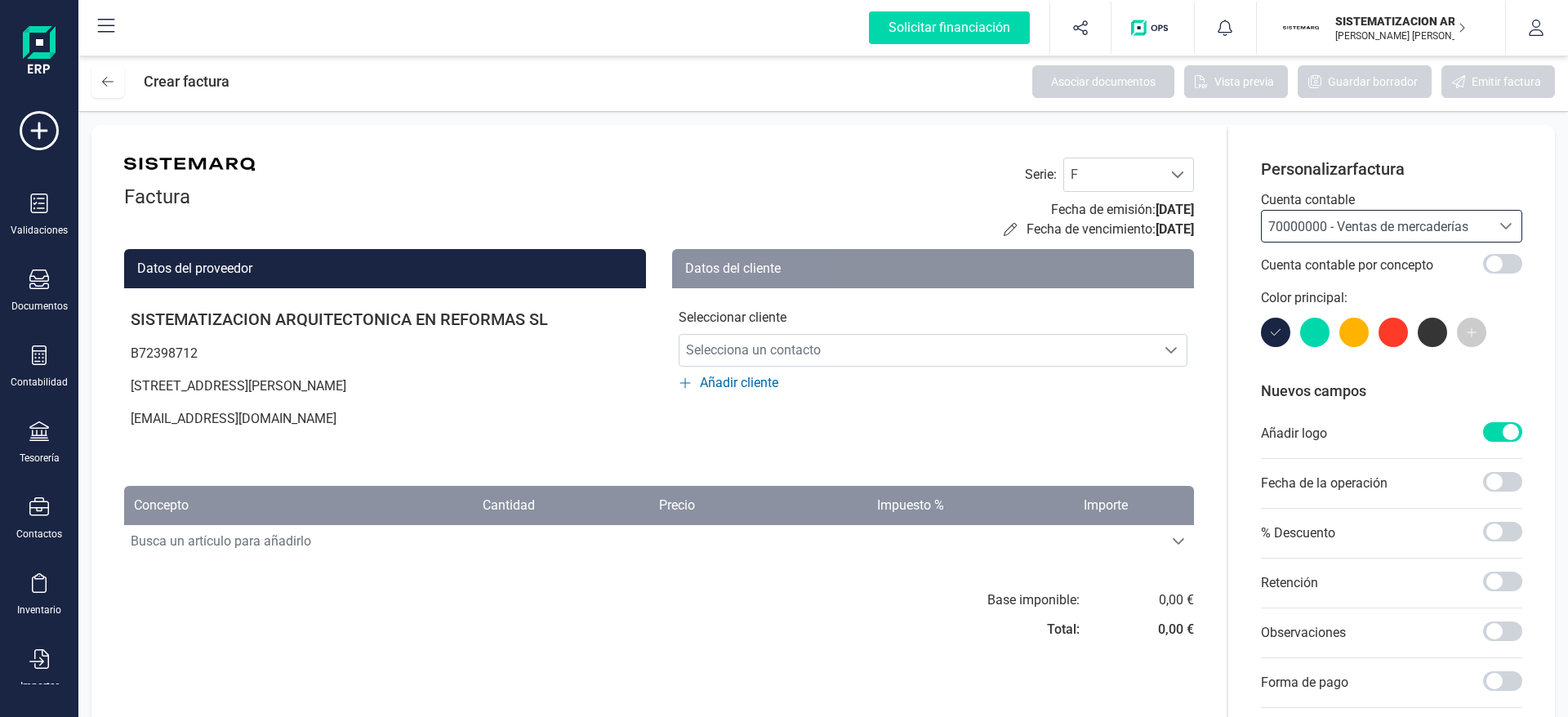
click at [1490, 226] on span "70000000 - Ventas de mercaderías" at bounding box center [1376, 226] width 229 height 31
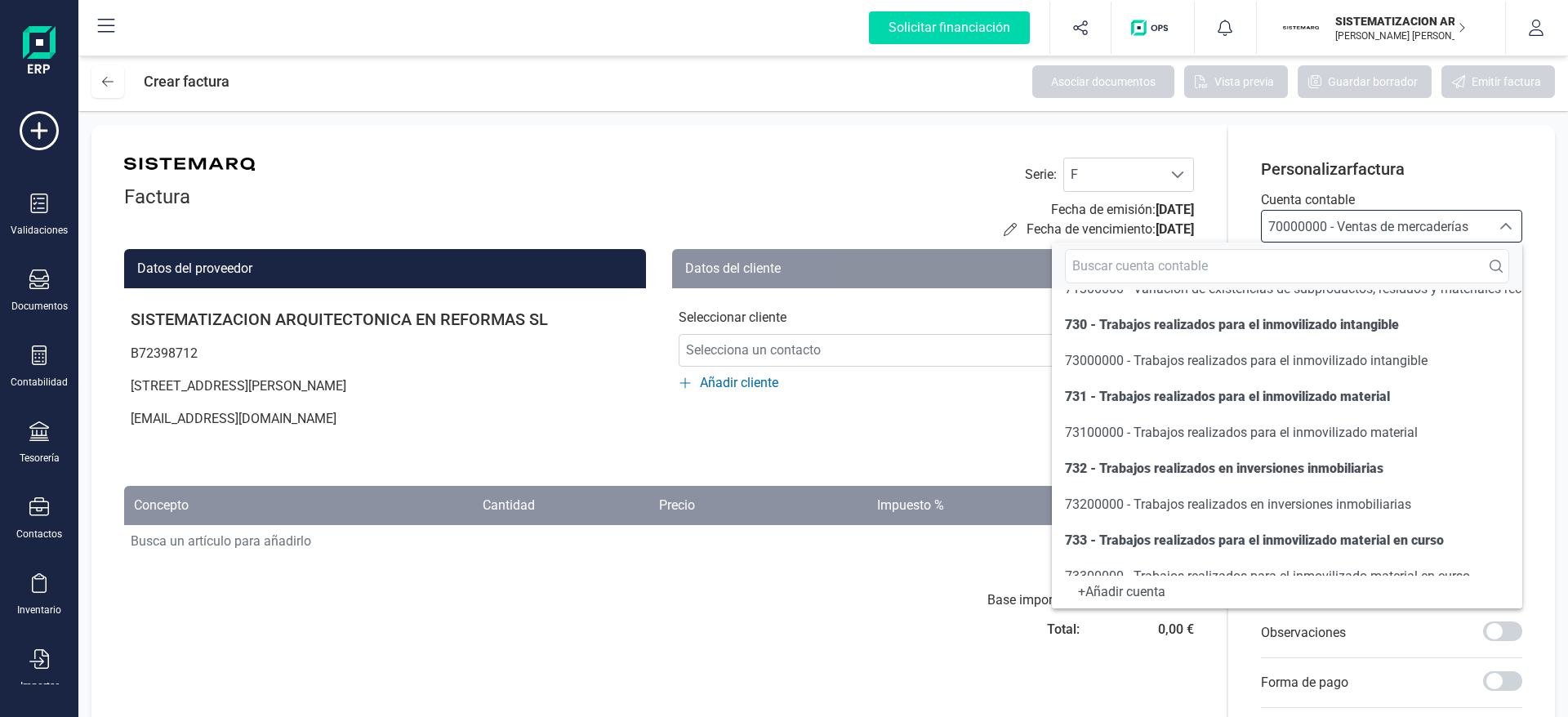
scroll to position [1435, 0]
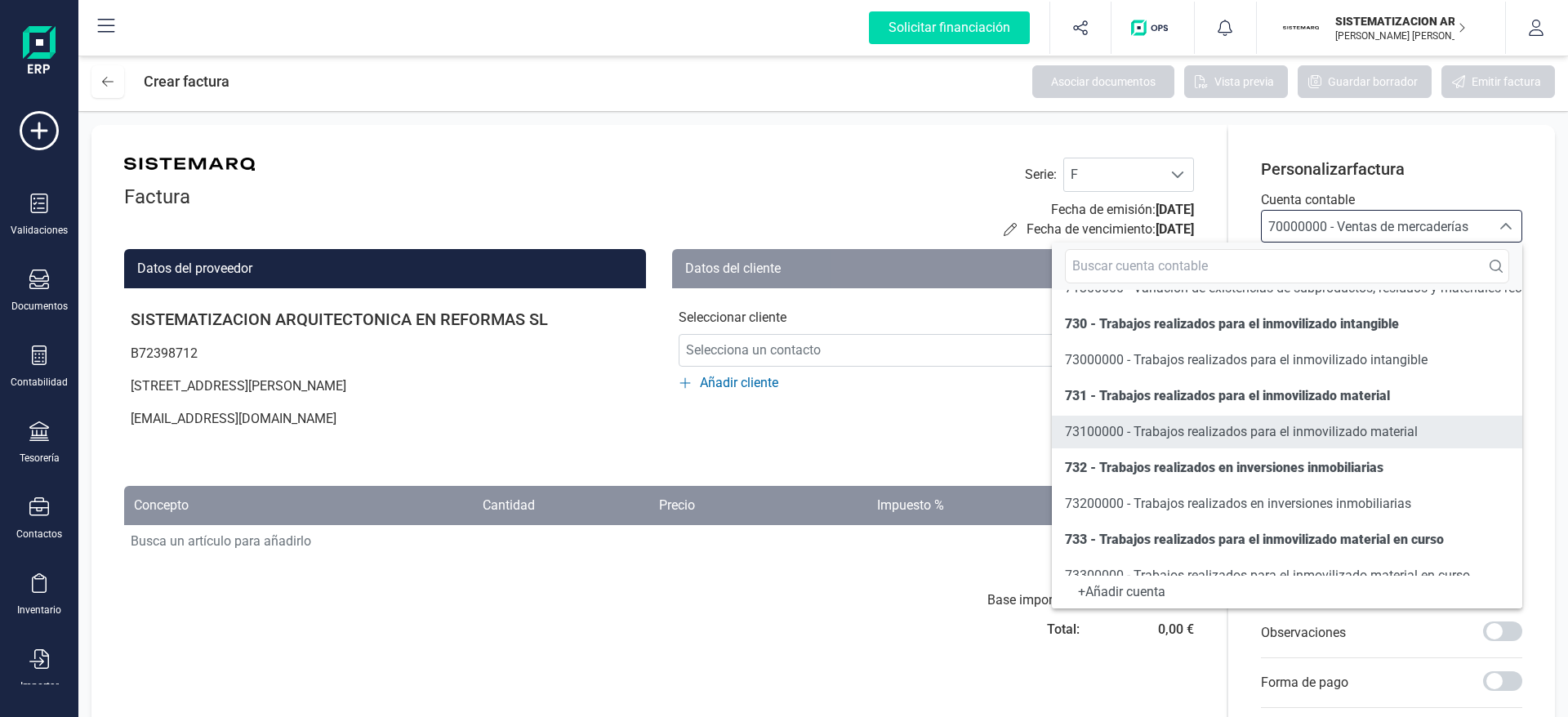
click at [1322, 438] on span "73100000 - Trabajos realizados para el inmovilizado material" at bounding box center [1242, 432] width 353 height 15
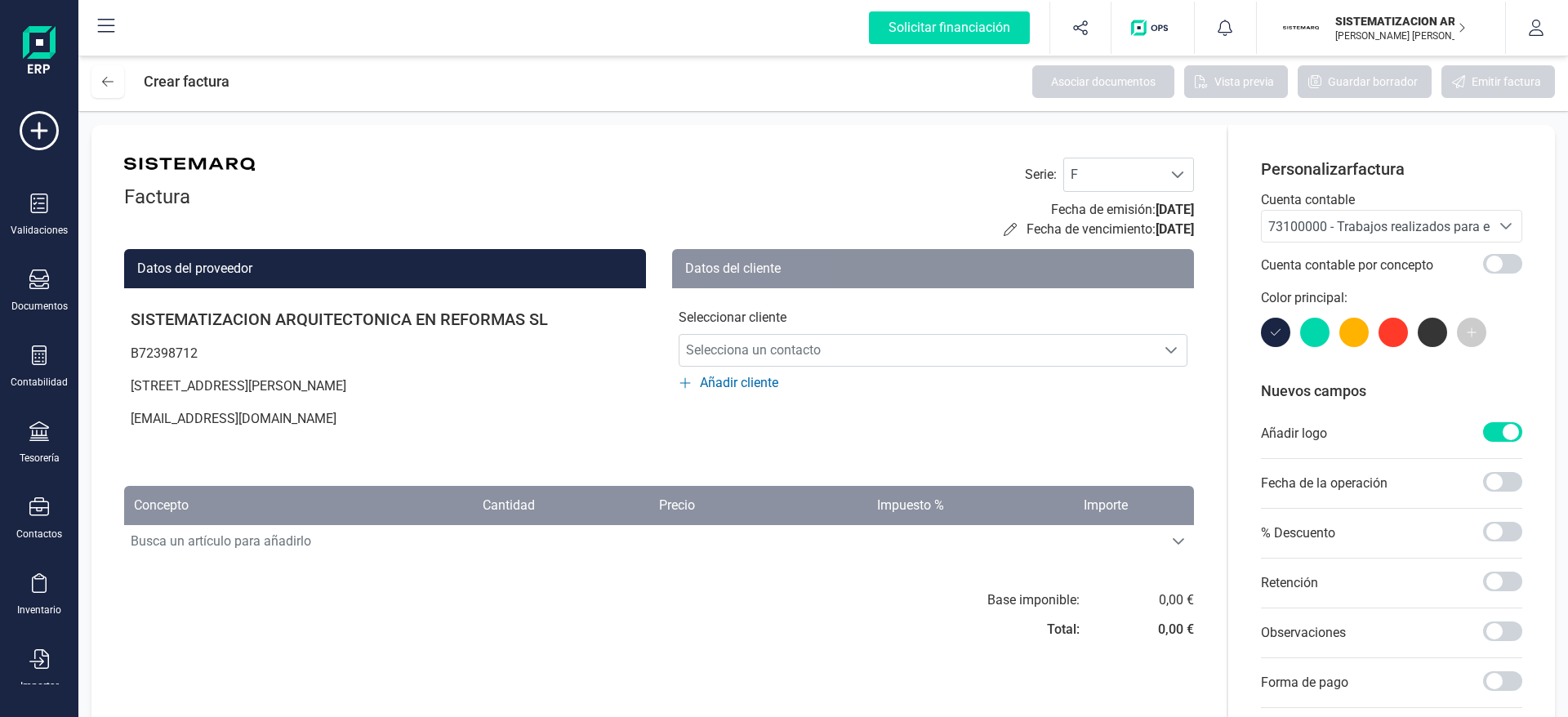
click at [1488, 233] on span "73100000 - Trabajos realizados para el inmovilizado material" at bounding box center [1446, 226] width 353 height 15
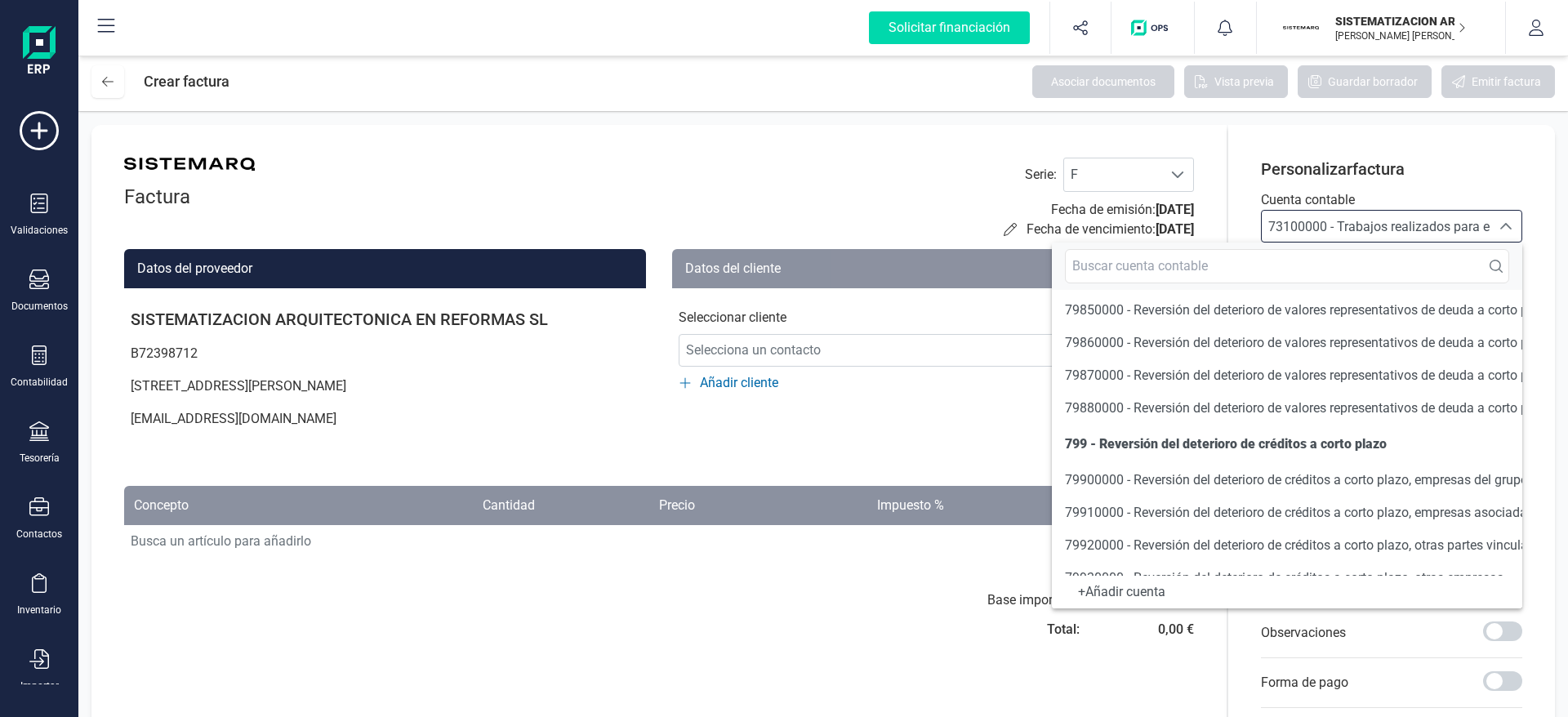
scroll to position [5435, 0]
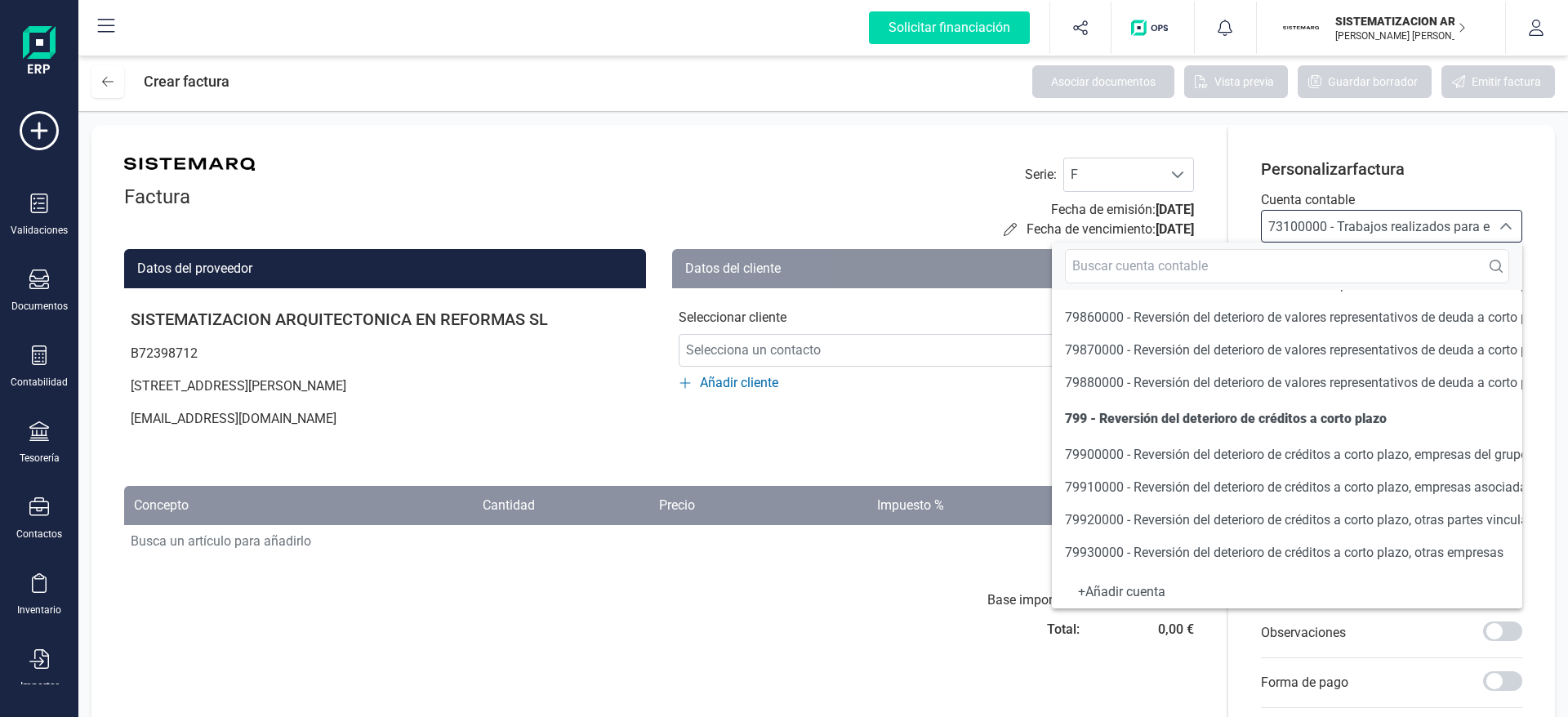
click at [823, 187] on div "Factura Serie : F F Fecha de emisión: 01/10/2025 Fecha de vencimiento: 01/10/20…" at bounding box center [660, 198] width 1070 height 82
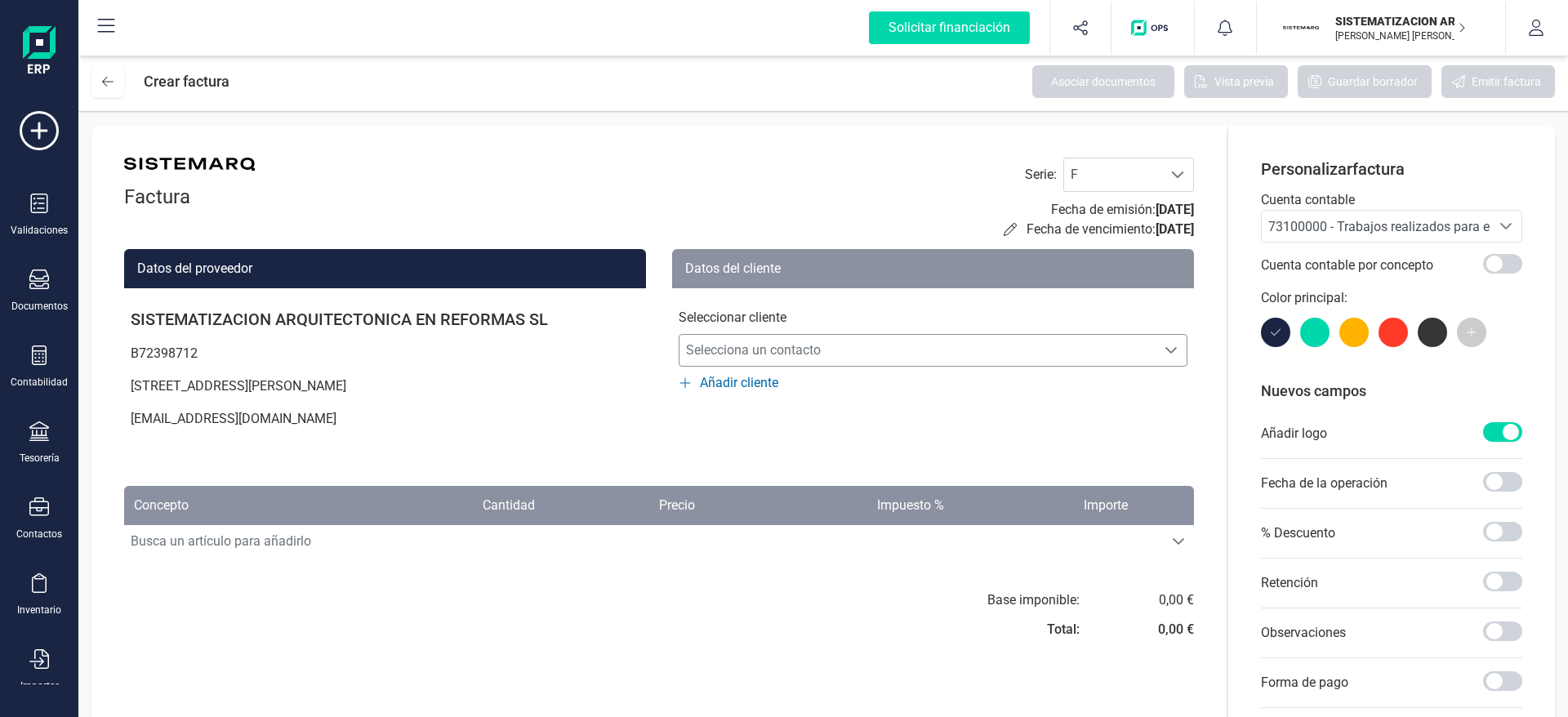
click at [777, 357] on span "Selecciona un contacto" at bounding box center [918, 350] width 476 height 33
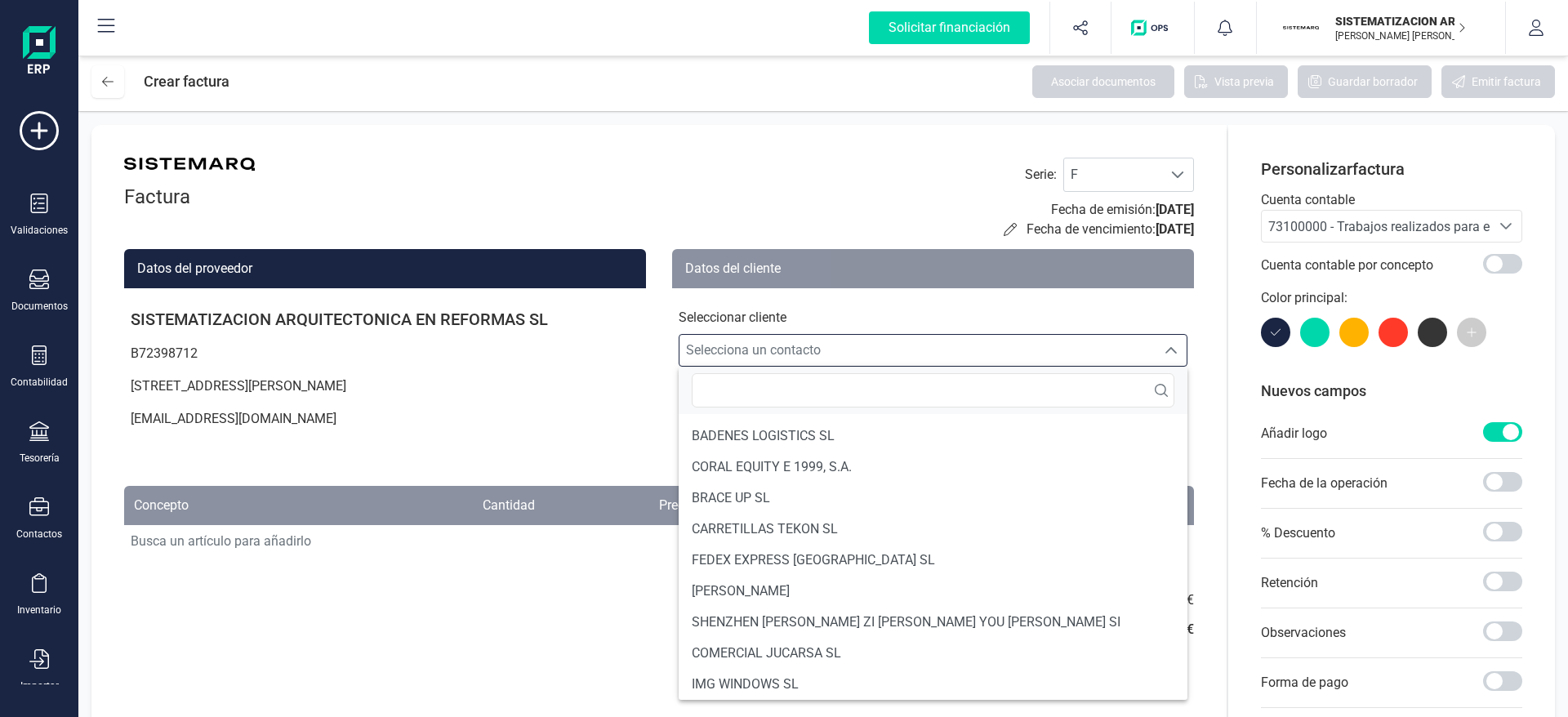
scroll to position [221, 0]
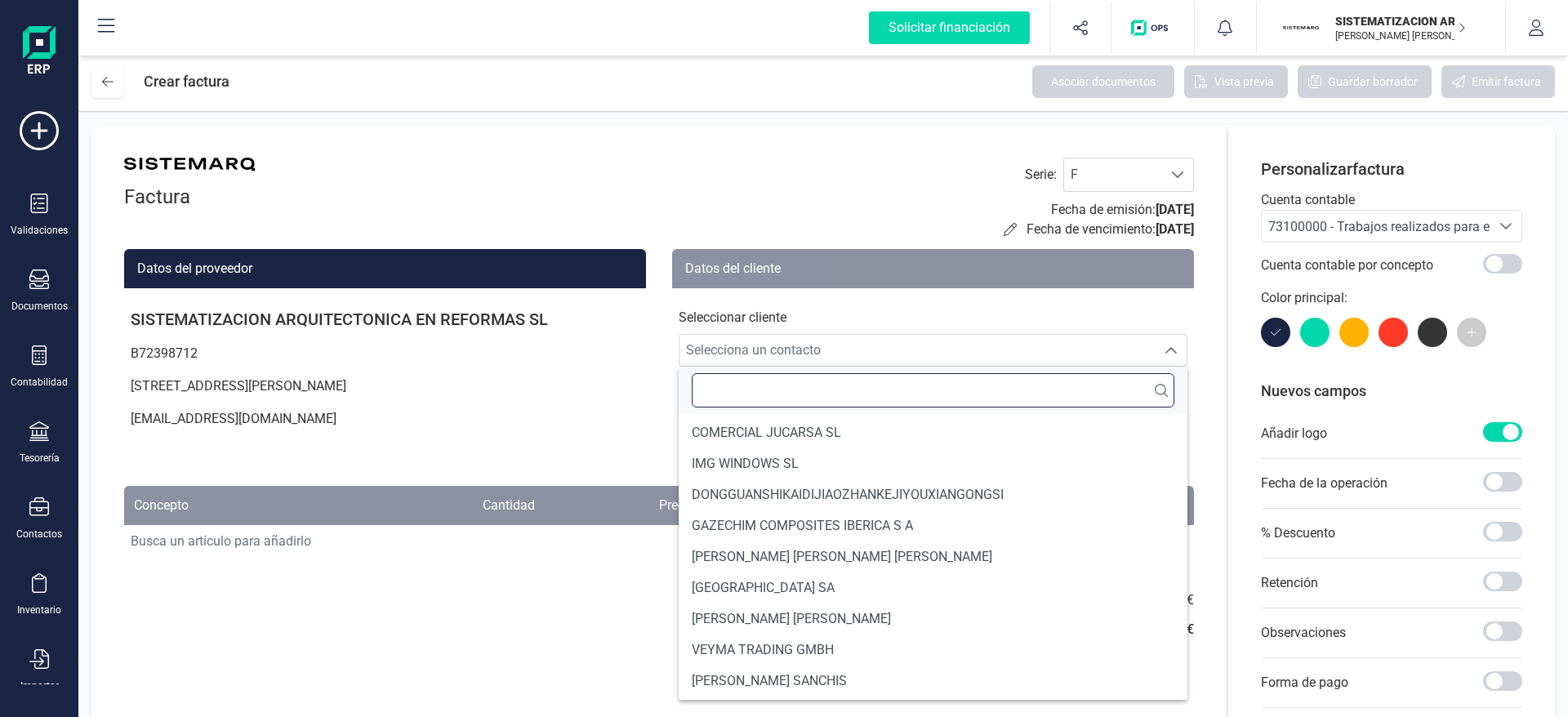
click at [739, 387] on input "text" at bounding box center [933, 390] width 483 height 35
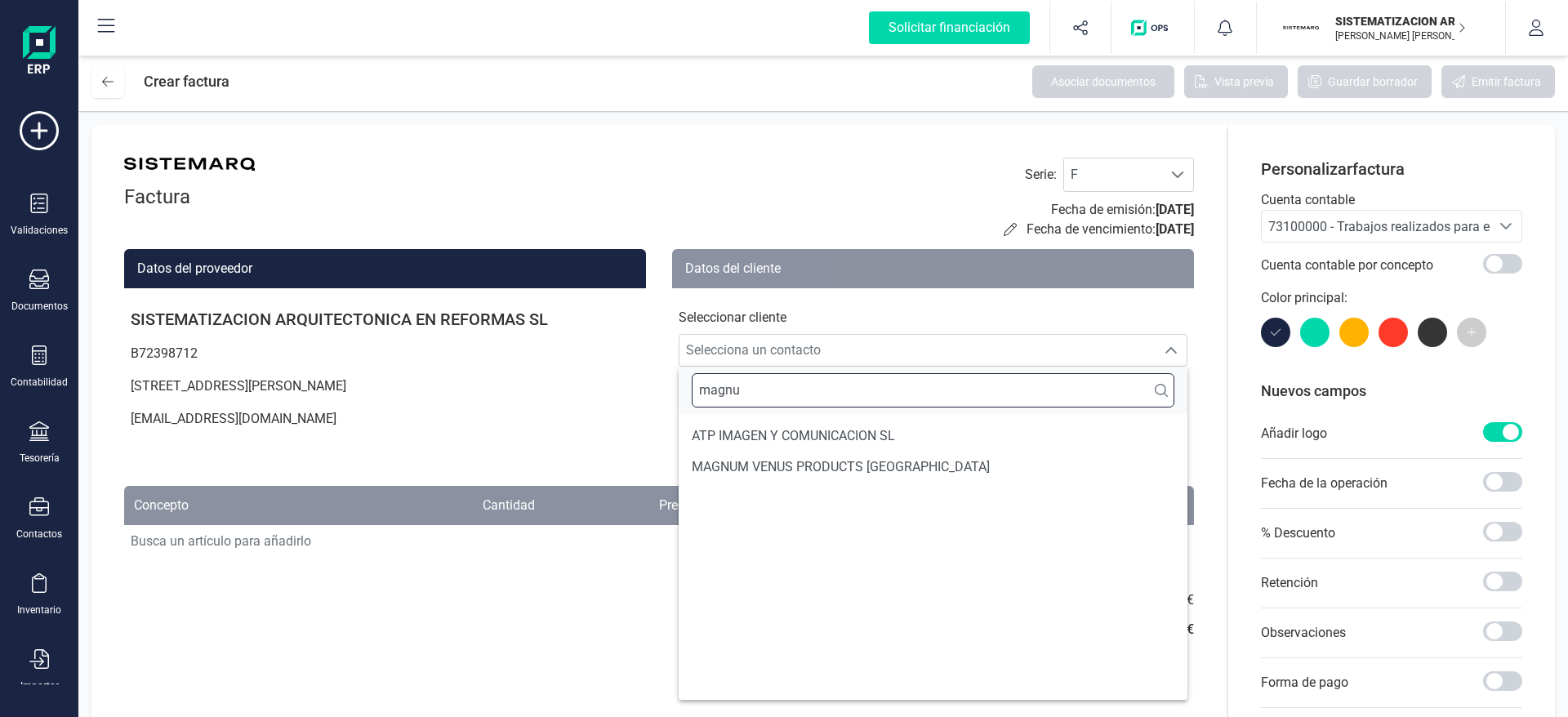
scroll to position [0, 0]
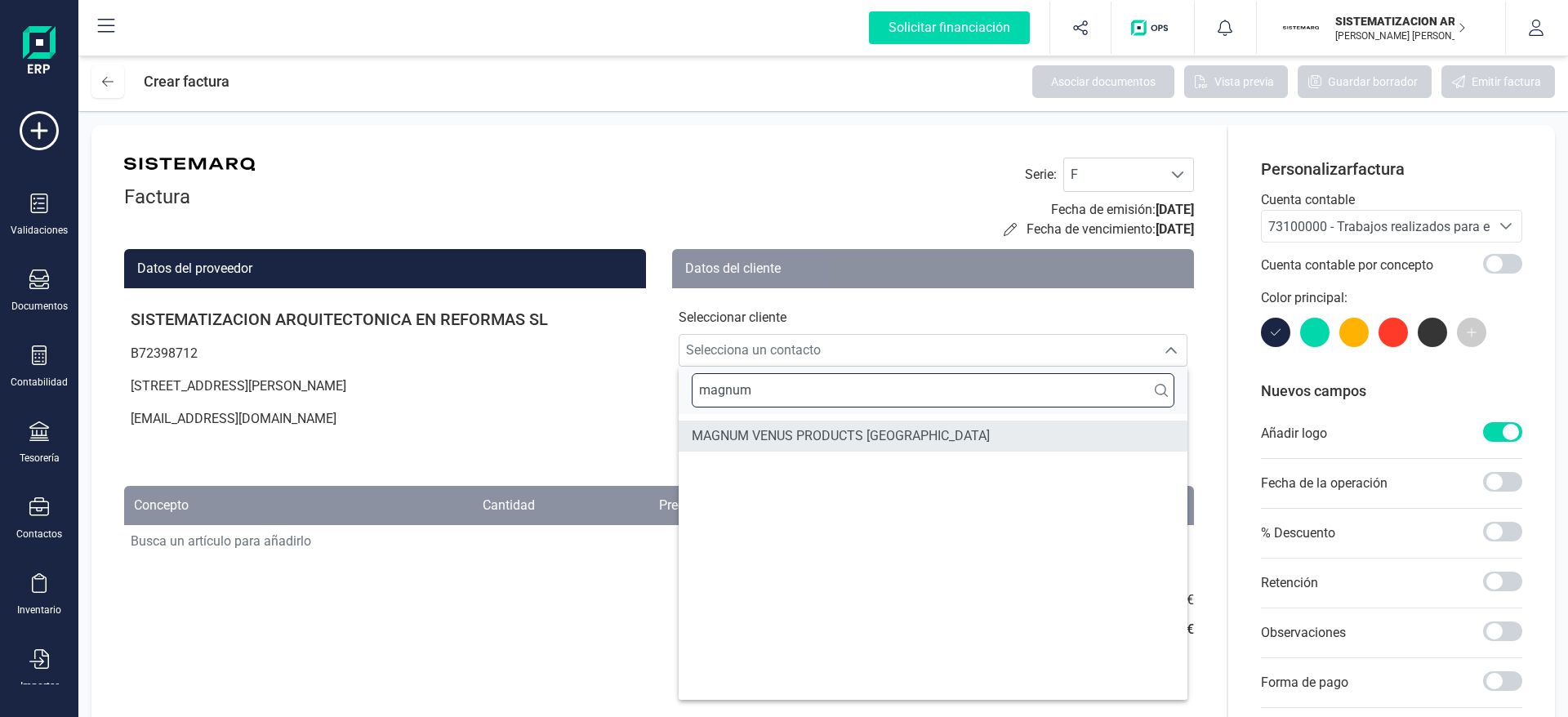
type input "magnum"
click at [747, 426] on span "MAGNUM VENUS PRODUCTS [GEOGRAPHIC_DATA]" at bounding box center [841, 436] width 298 height 19
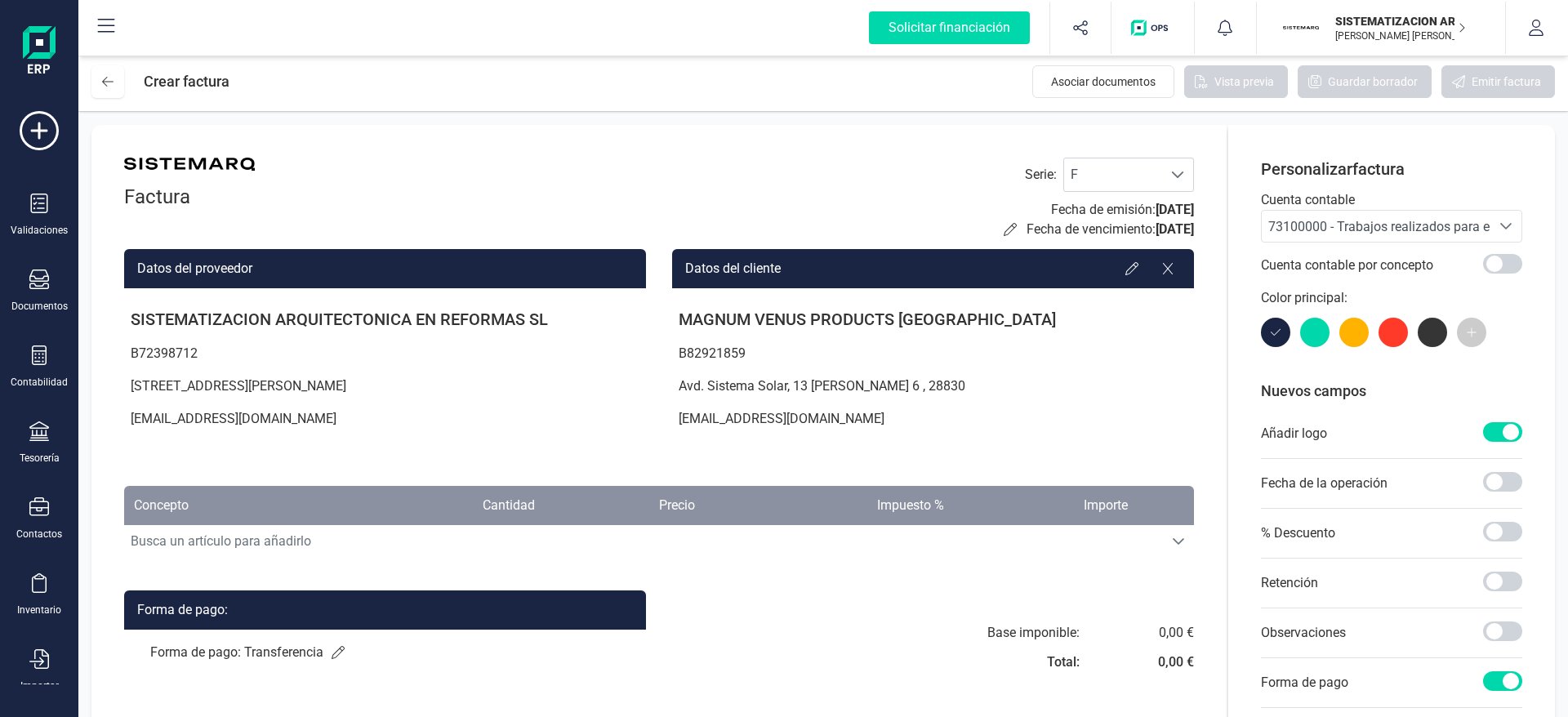
click at [44, 433] on icon at bounding box center [39, 431] width 19 height 19
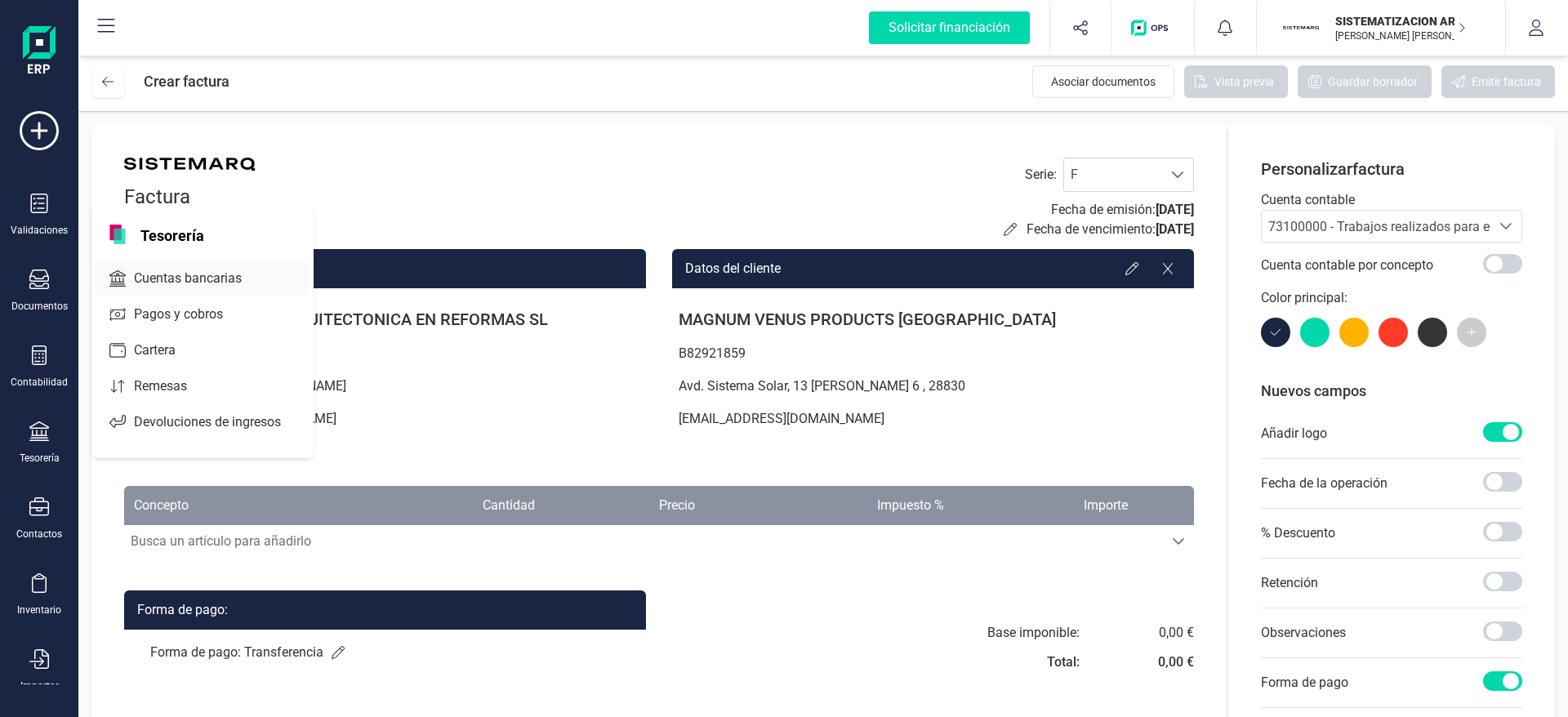
click at [238, 273] on span "Cuentas bancarias" at bounding box center [199, 279] width 144 height 19
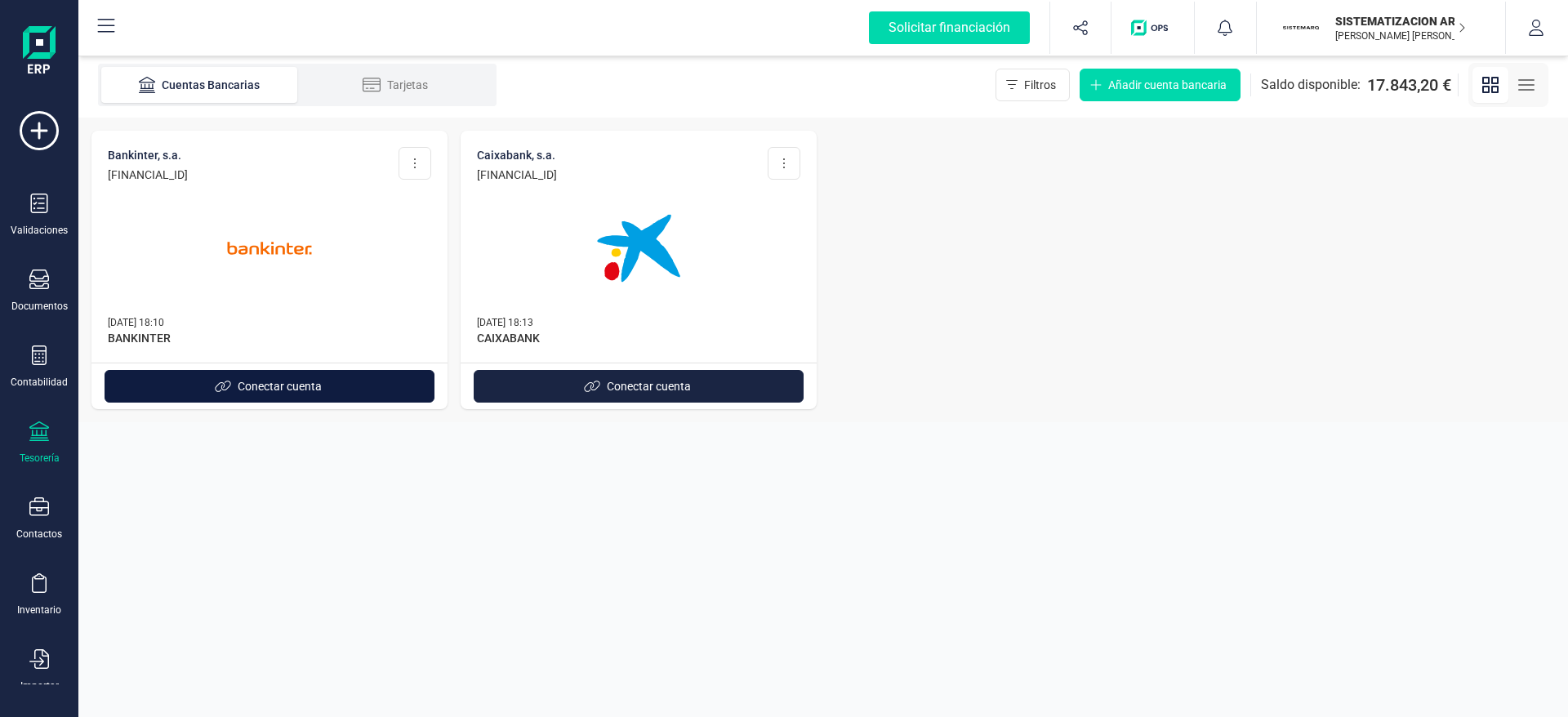
click at [300, 386] on span "Conectar cuenta" at bounding box center [280, 385] width 84 height 16
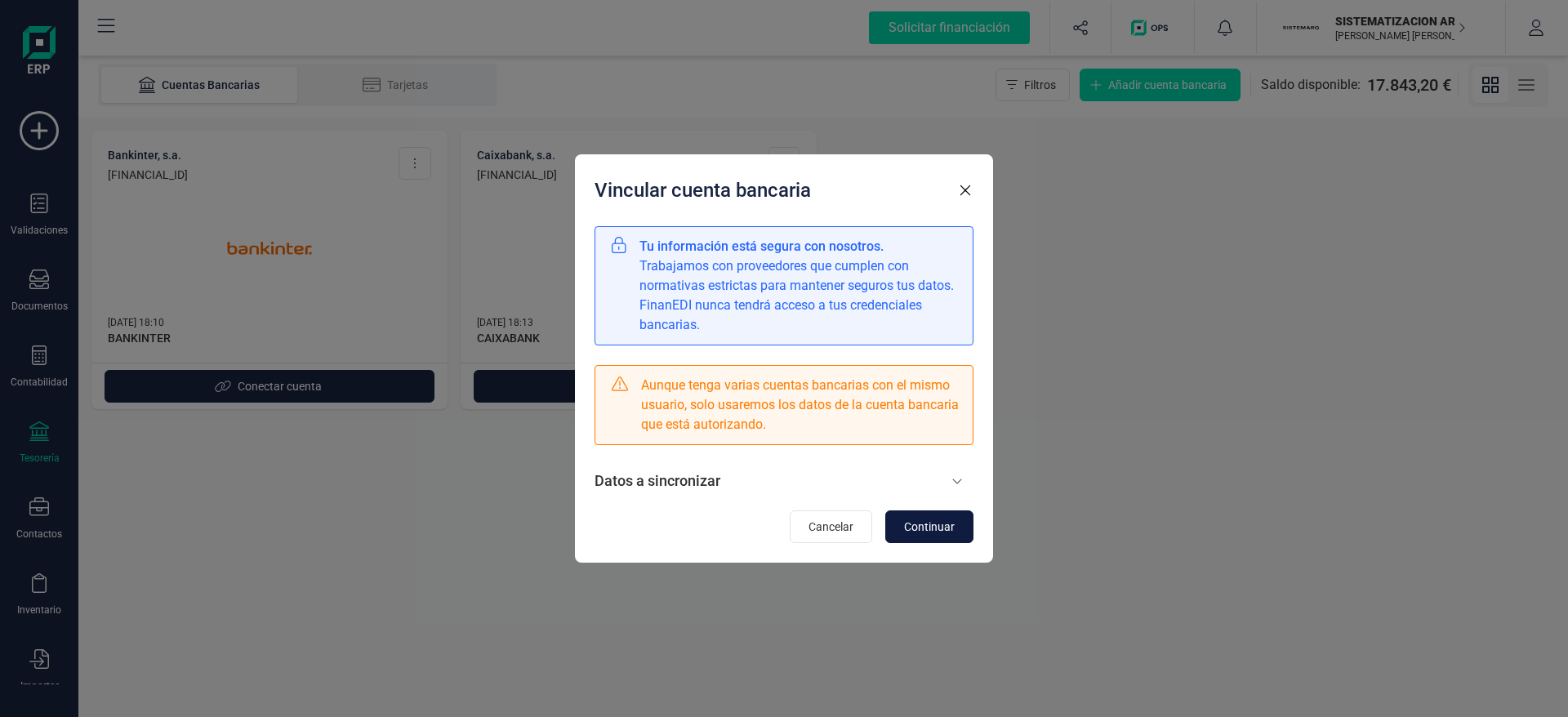
click at [922, 534] on span "Continuar" at bounding box center [930, 526] width 51 height 16
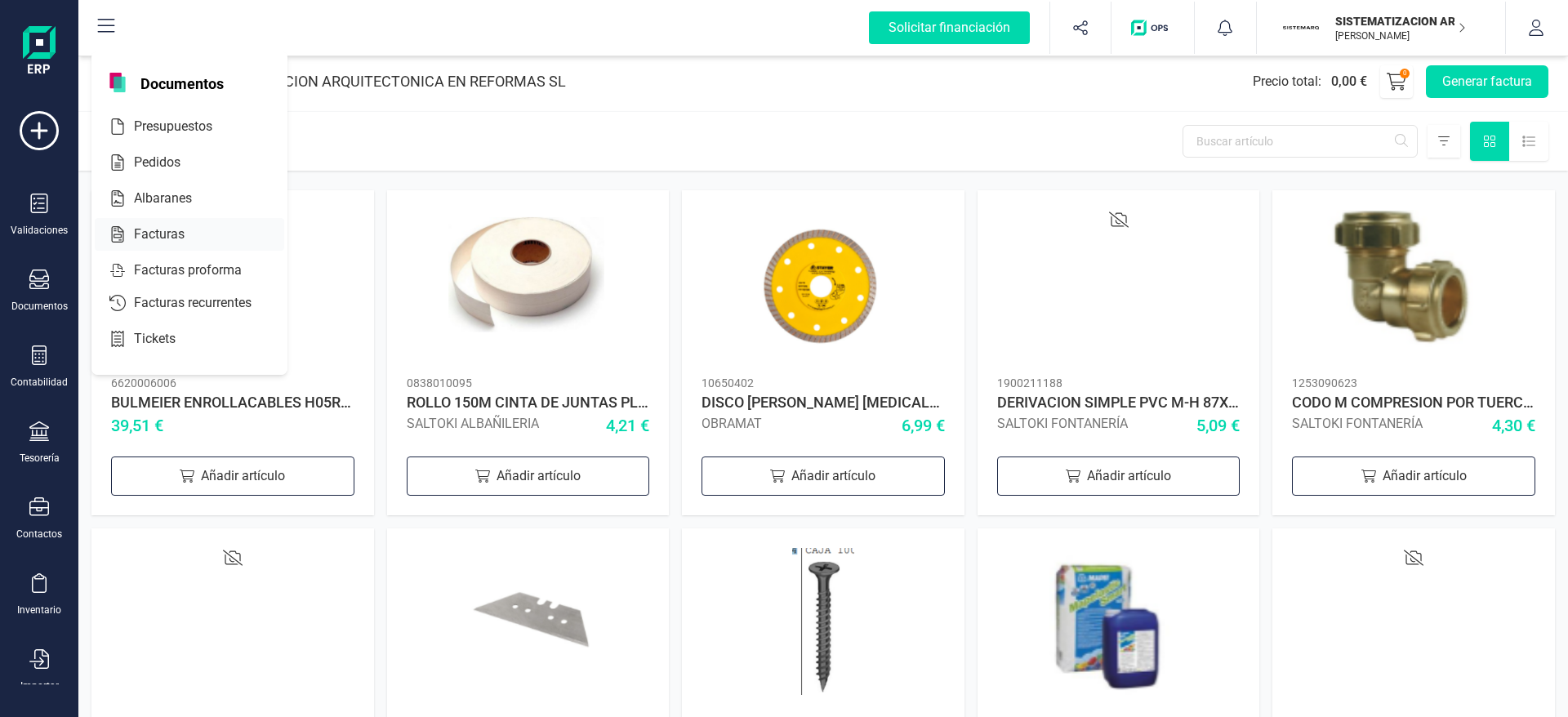
click at [209, 222] on div "Facturas" at bounding box center [189, 234] width 190 height 33
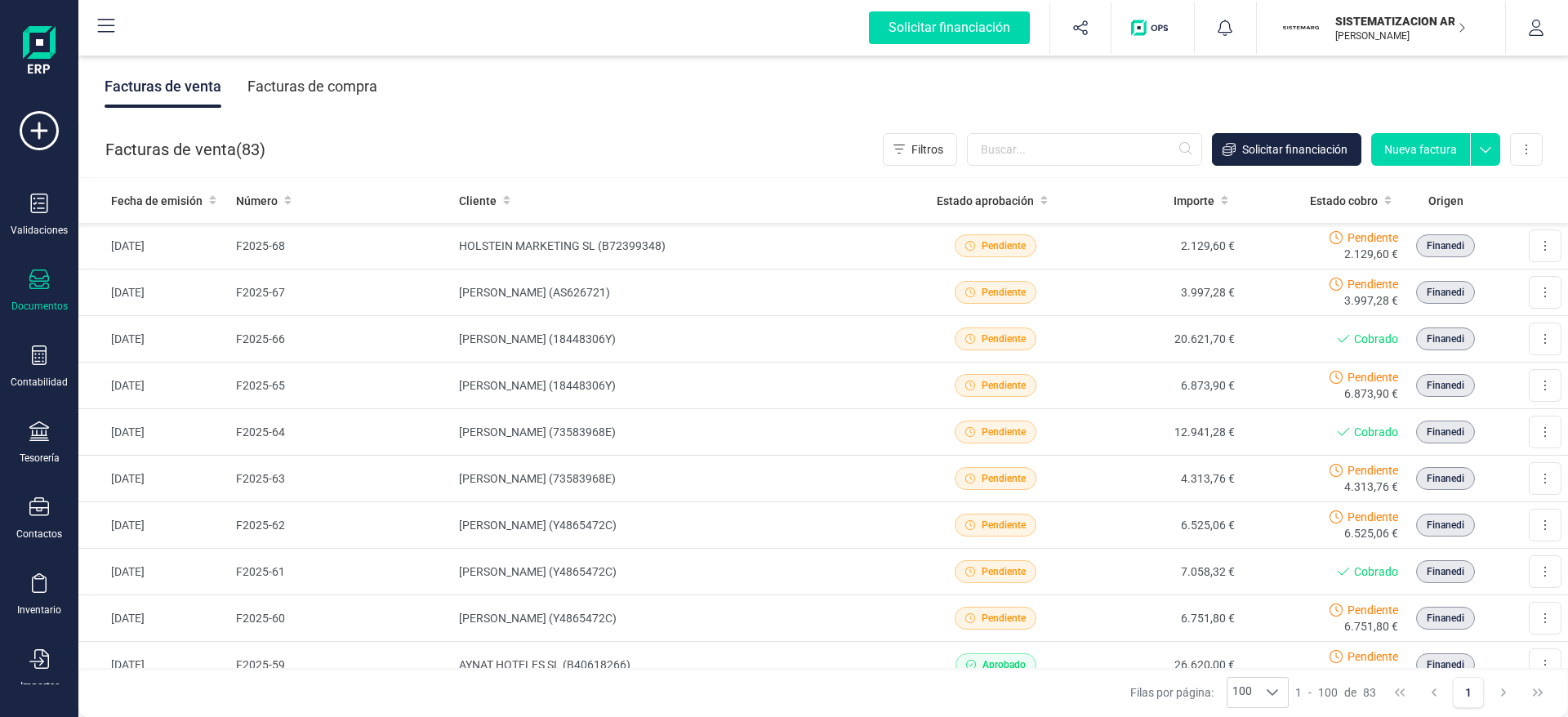
click at [291, 95] on div "Facturas de compra" at bounding box center [312, 87] width 130 height 42
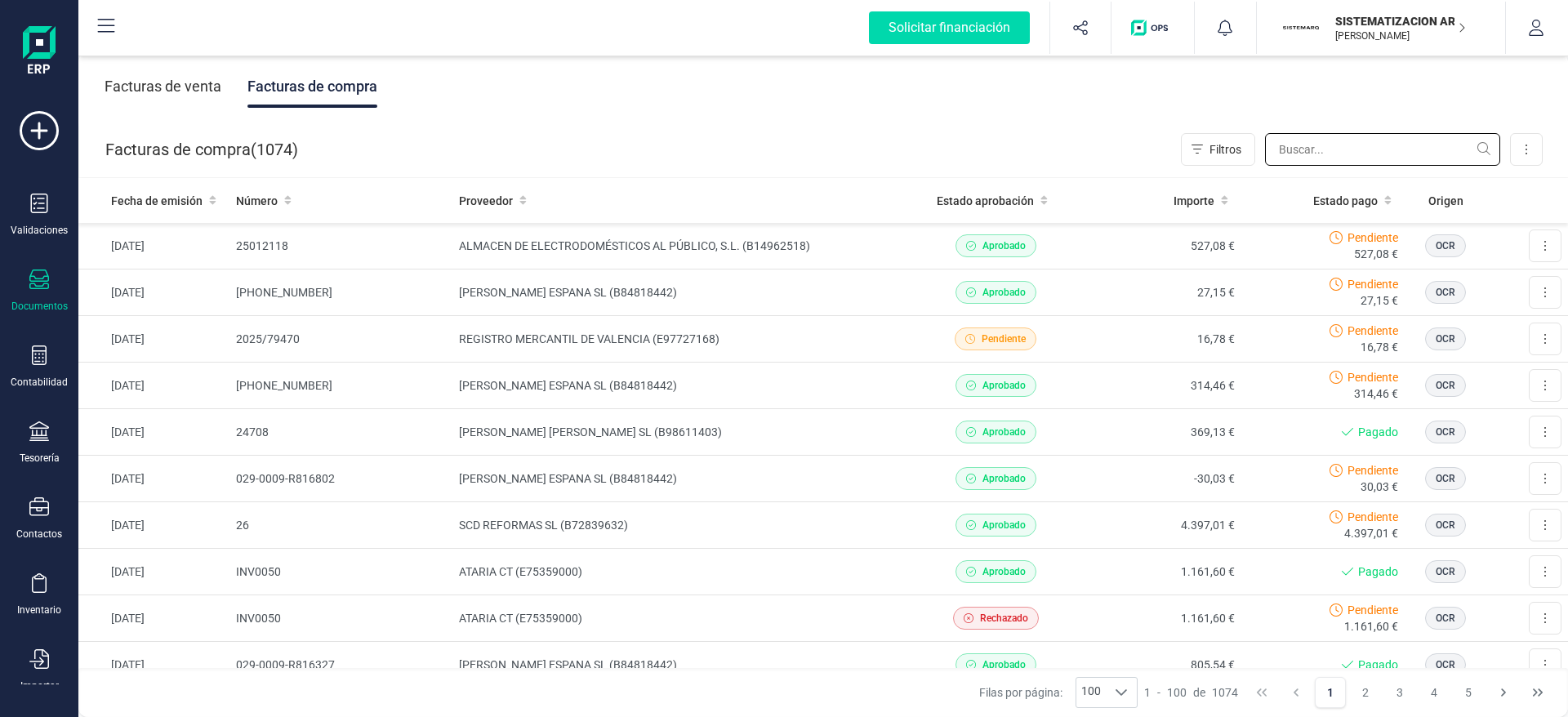
click at [1328, 152] on input "text" at bounding box center [1383, 149] width 235 height 33
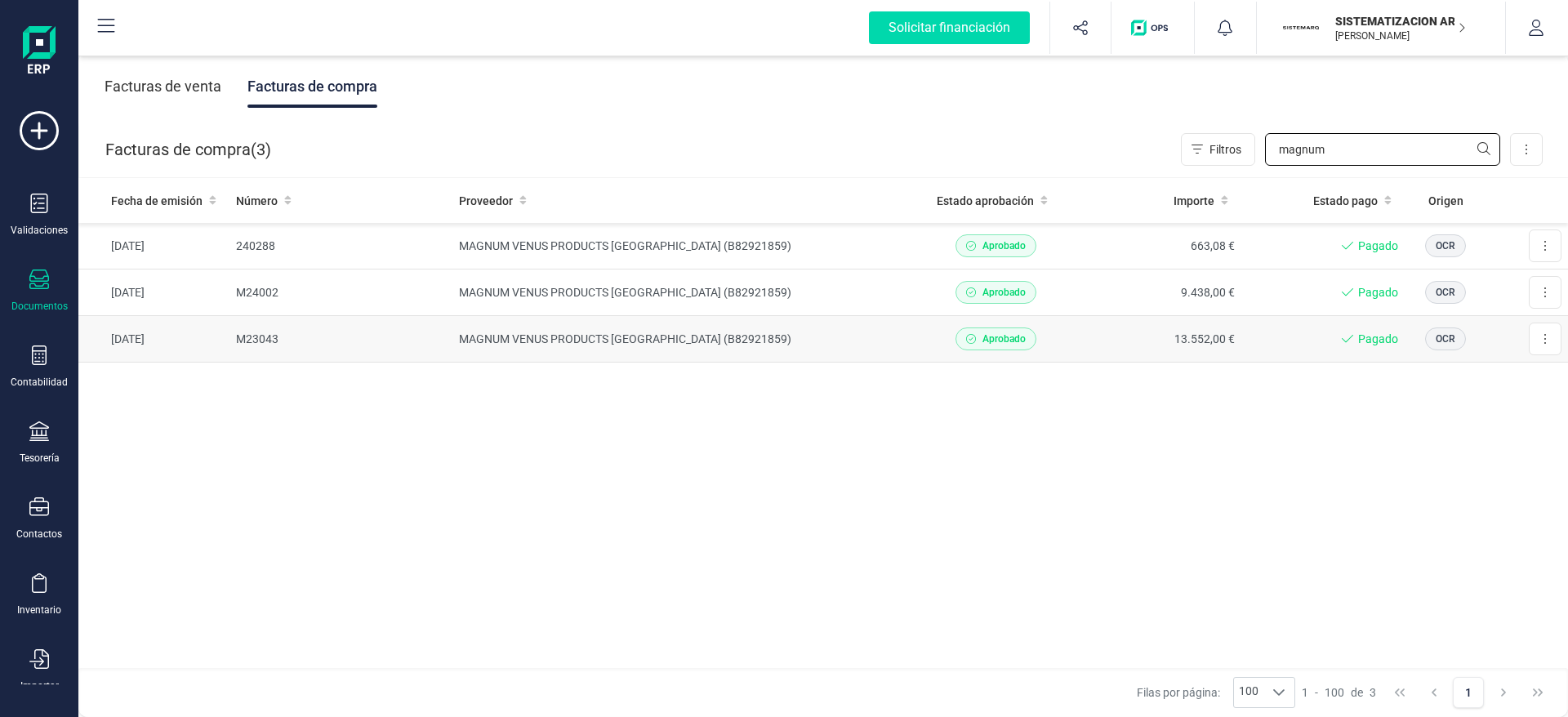
type input "magnum"
click at [1110, 335] on td "13.552,00 €" at bounding box center [1159, 339] width 164 height 46
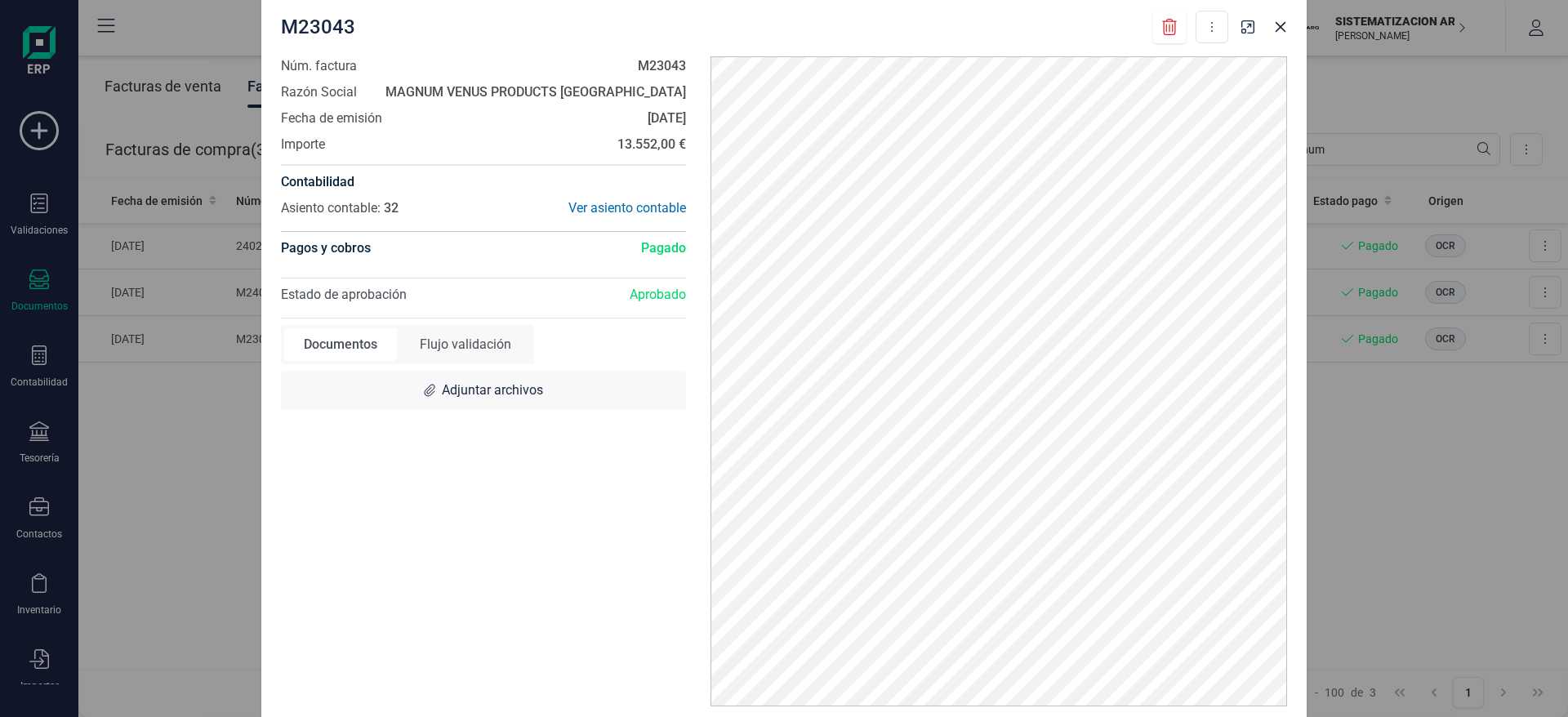
click at [1421, 495] on div "M23043 Descargar documento Núm. factura M23043 Razón Social MAGNUM VENUS PRODUC…" at bounding box center [784, 358] width 1568 height 717
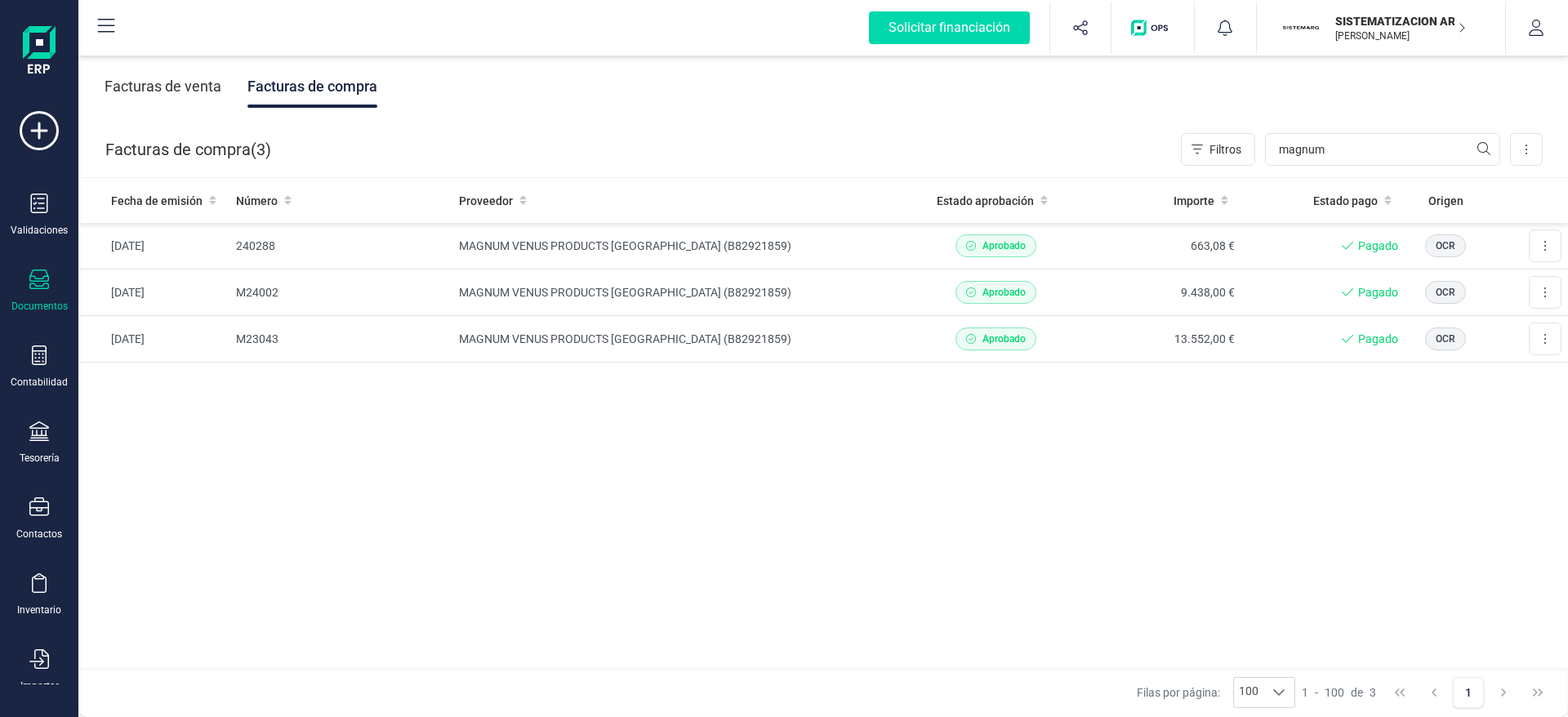
click at [1421, 495] on div "Descargar documento Convertir a Documentos Flujo validación Adjuntar archivos" at bounding box center [784, 358] width 1568 height 717
click at [1104, 323] on td "13.552,00 €" at bounding box center [1159, 339] width 164 height 46
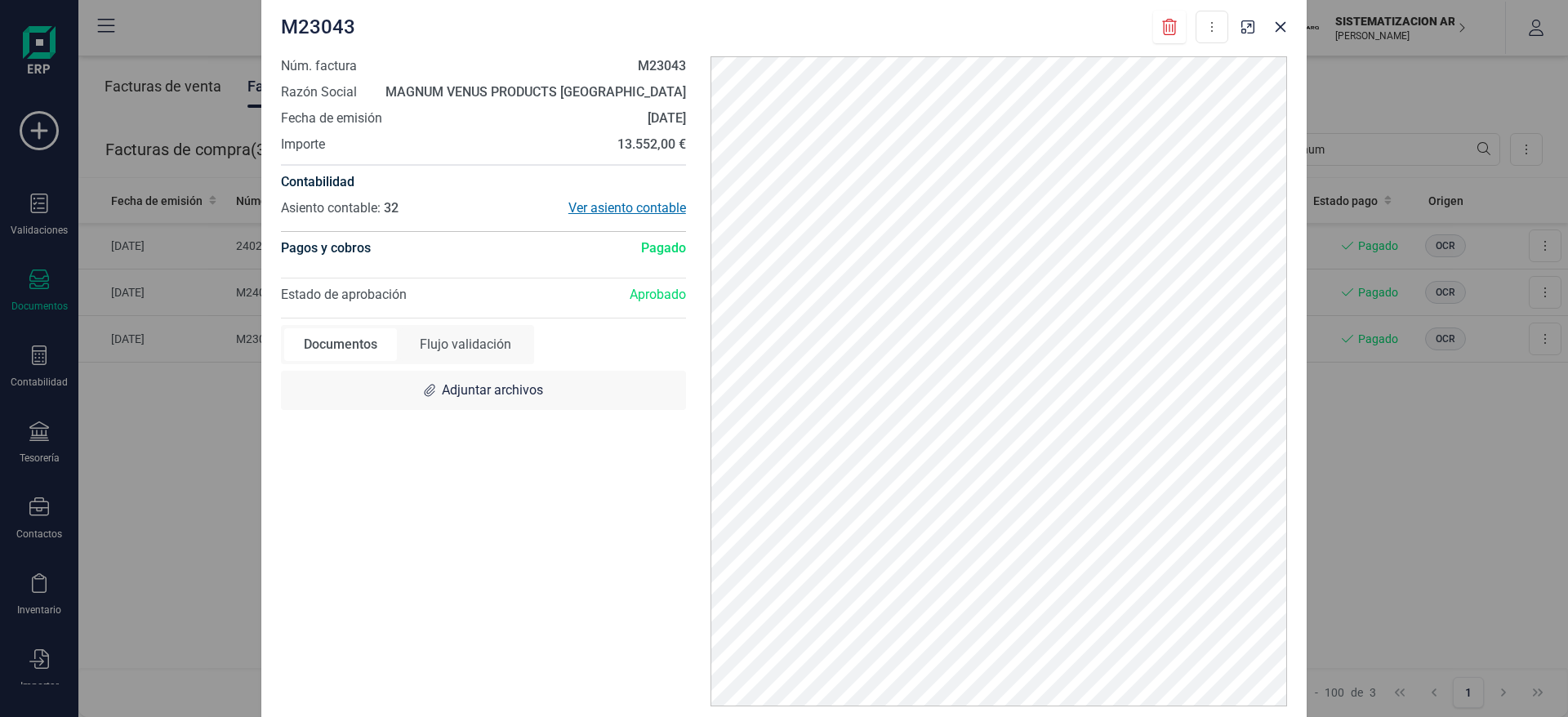
click at [597, 204] on div "Ver asiento contable" at bounding box center [584, 208] width 203 height 19
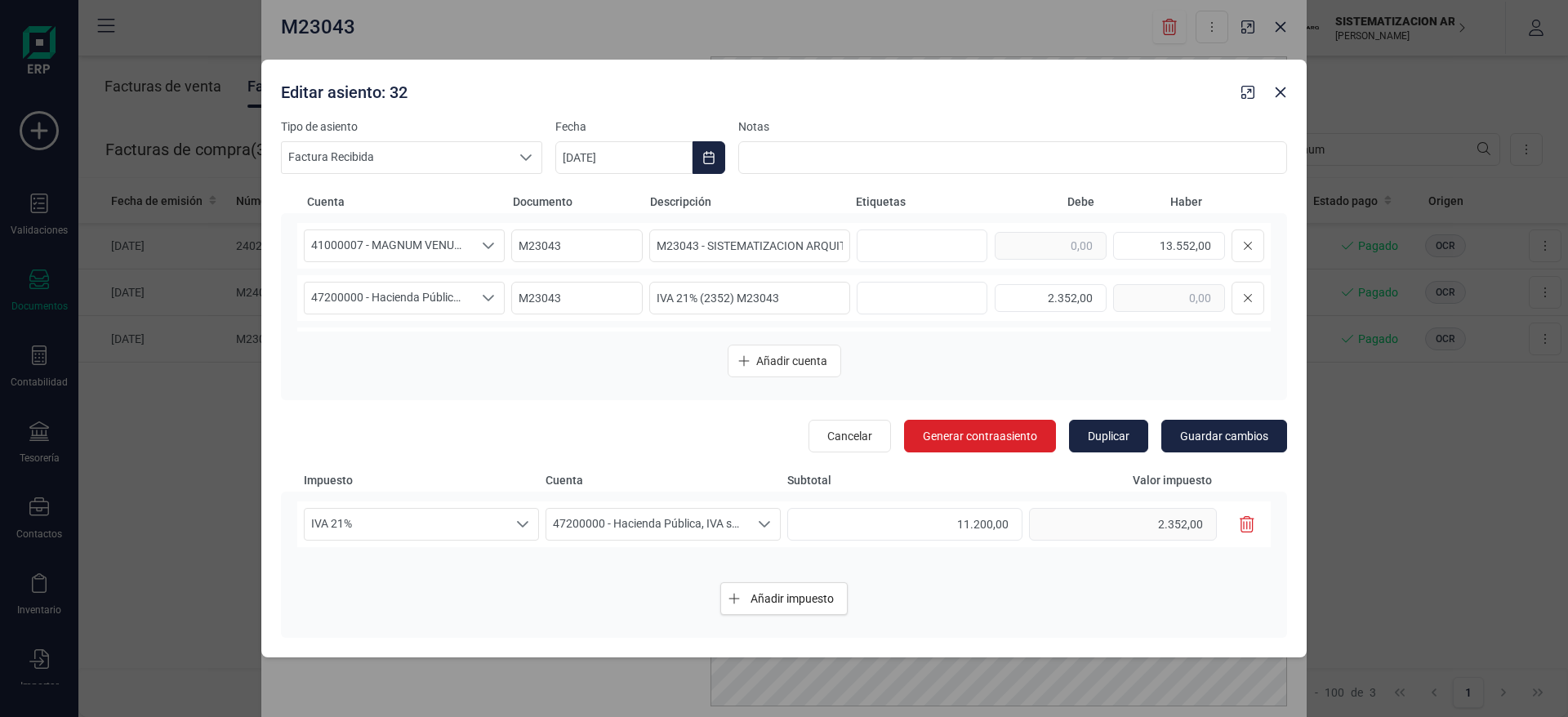
scroll to position [48, 0]
click at [487, 298] on icon "Seleccione una cuenta" at bounding box center [489, 303] width 14 height 13
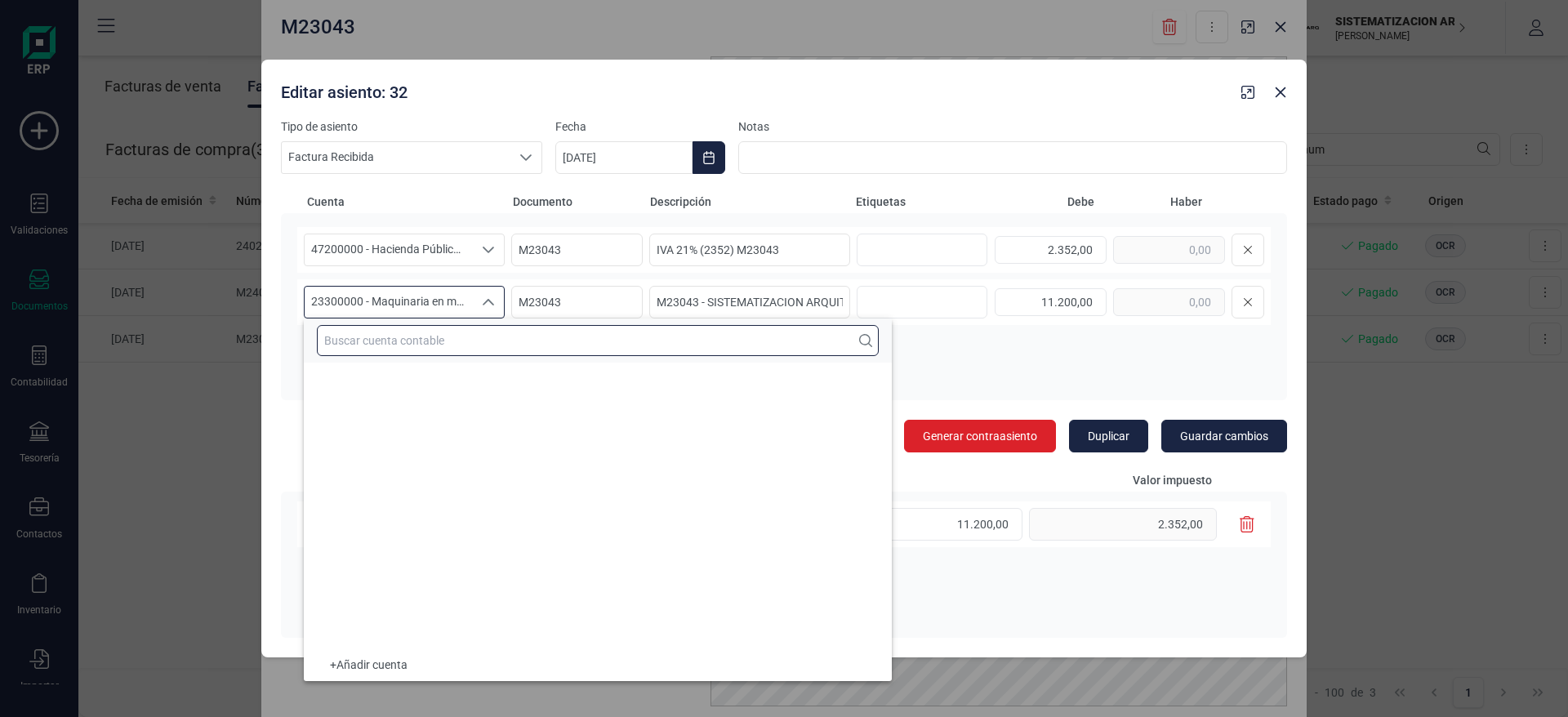
scroll to position [3533, 0]
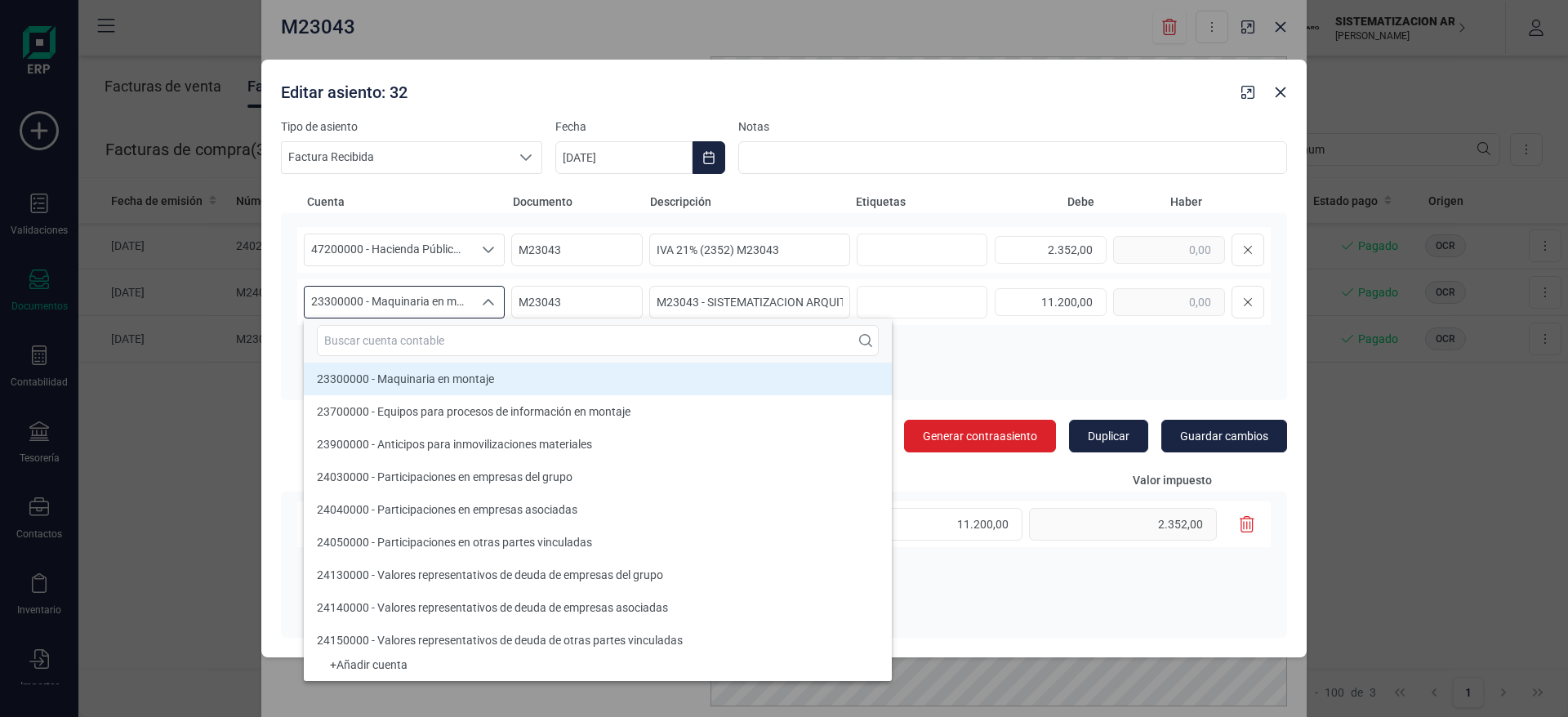
click at [487, 298] on icon "Seleccione una cuenta" at bounding box center [489, 303] width 14 height 13
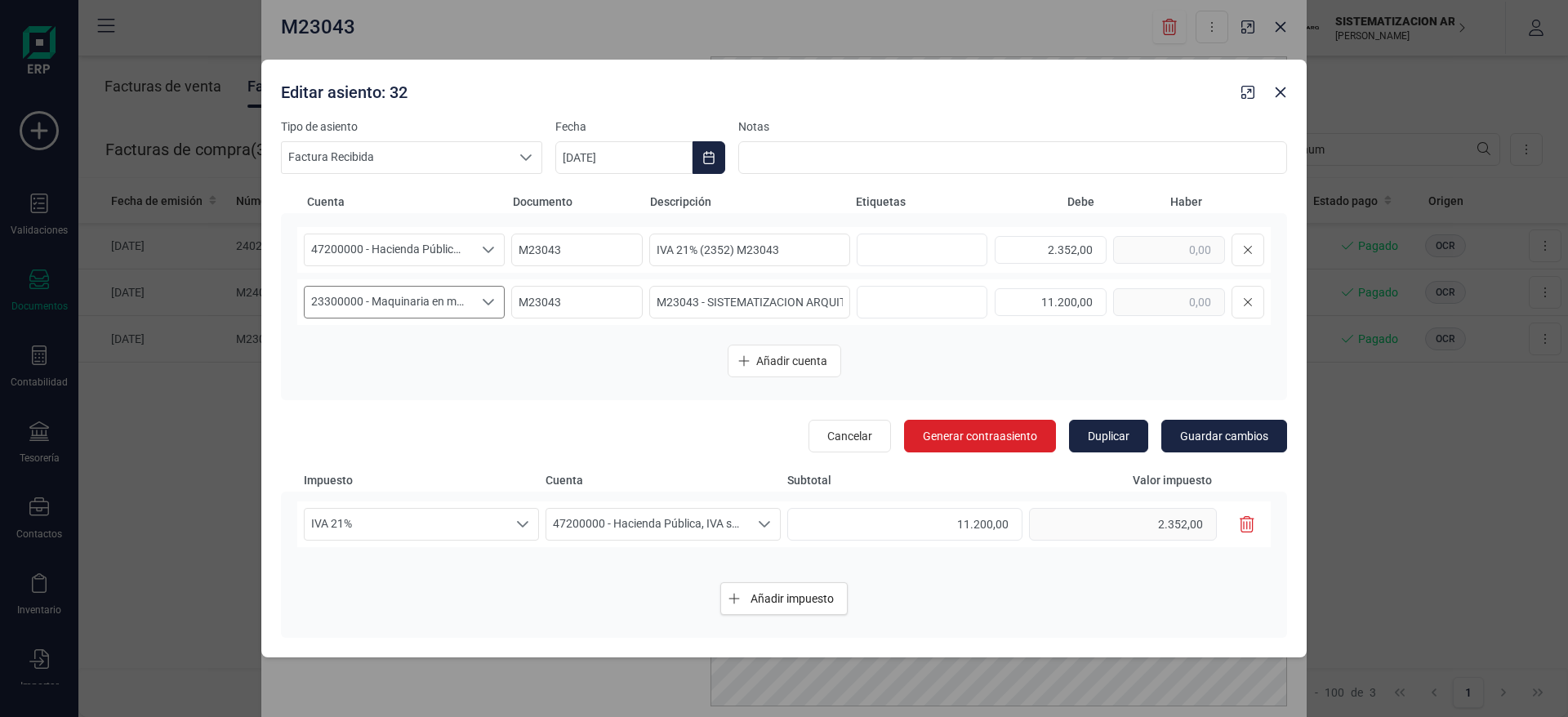
click at [191, 430] on div "Editar asiento: 32 Tipo de asiento Factura Recibida Factura Recibida Factura Re…" at bounding box center [784, 358] width 1568 height 717
click at [487, 300] on icon "Seleccione una cuenta" at bounding box center [489, 303] width 14 height 13
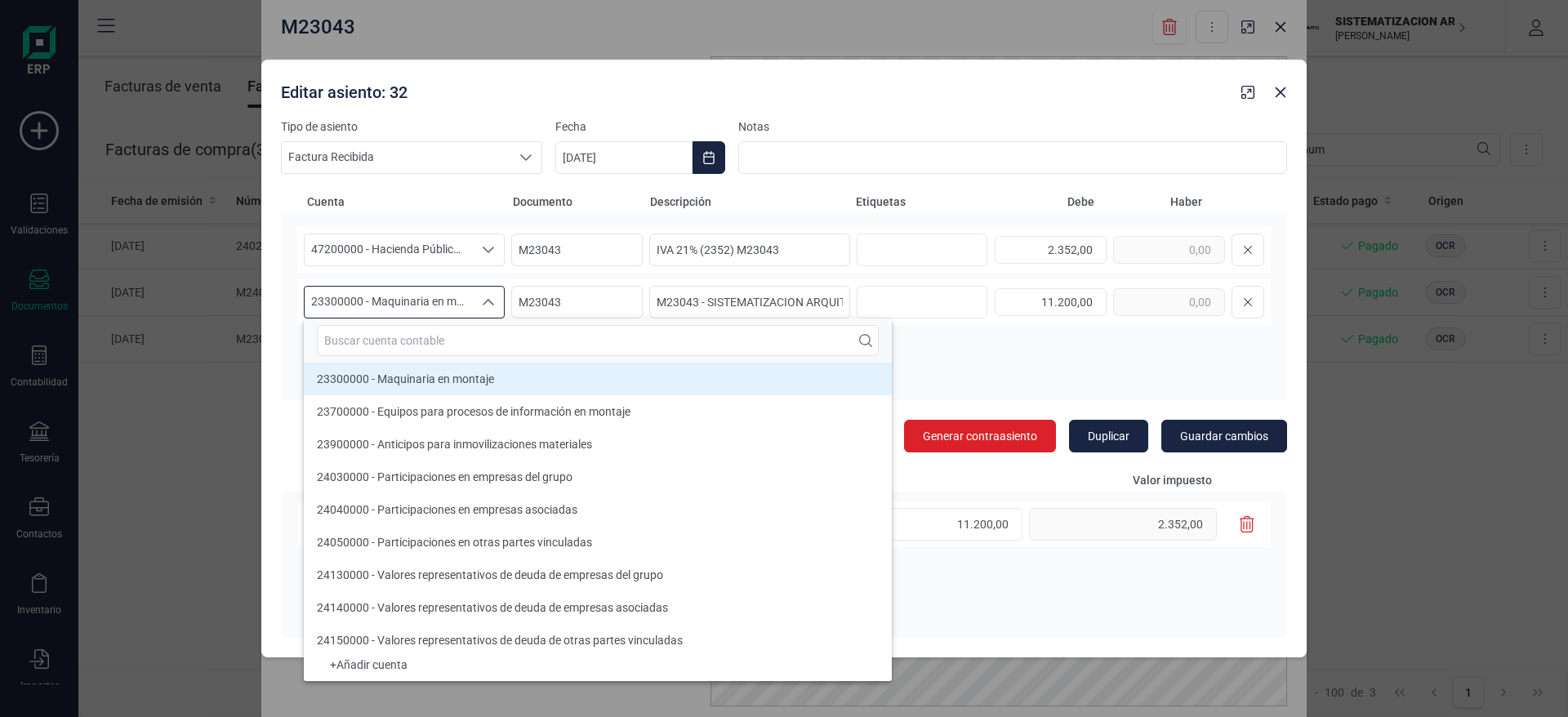
click at [655, 377] on li "23300000 - Maquinaria en montaje" at bounding box center [598, 379] width 588 height 33
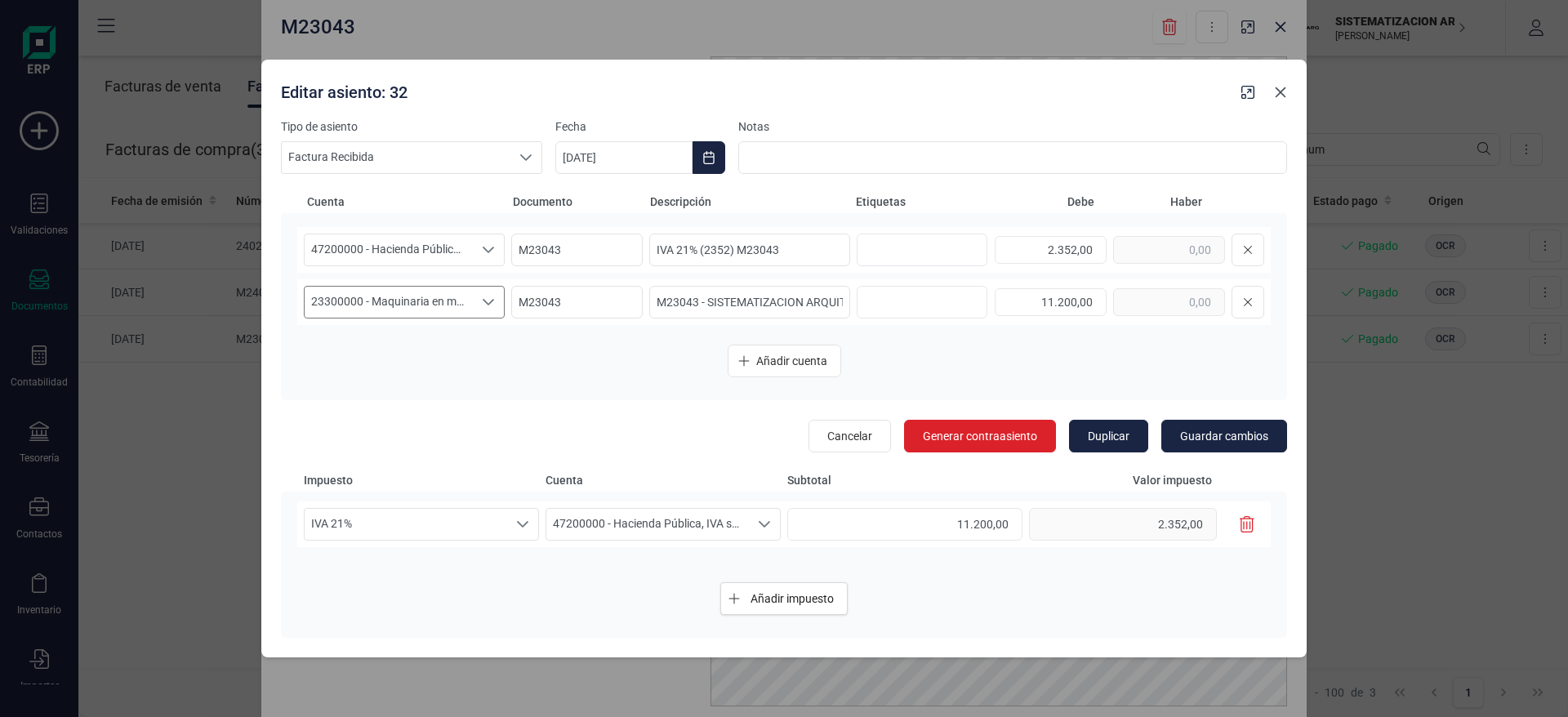
click at [1292, 93] on button "Close" at bounding box center [1281, 92] width 26 height 26
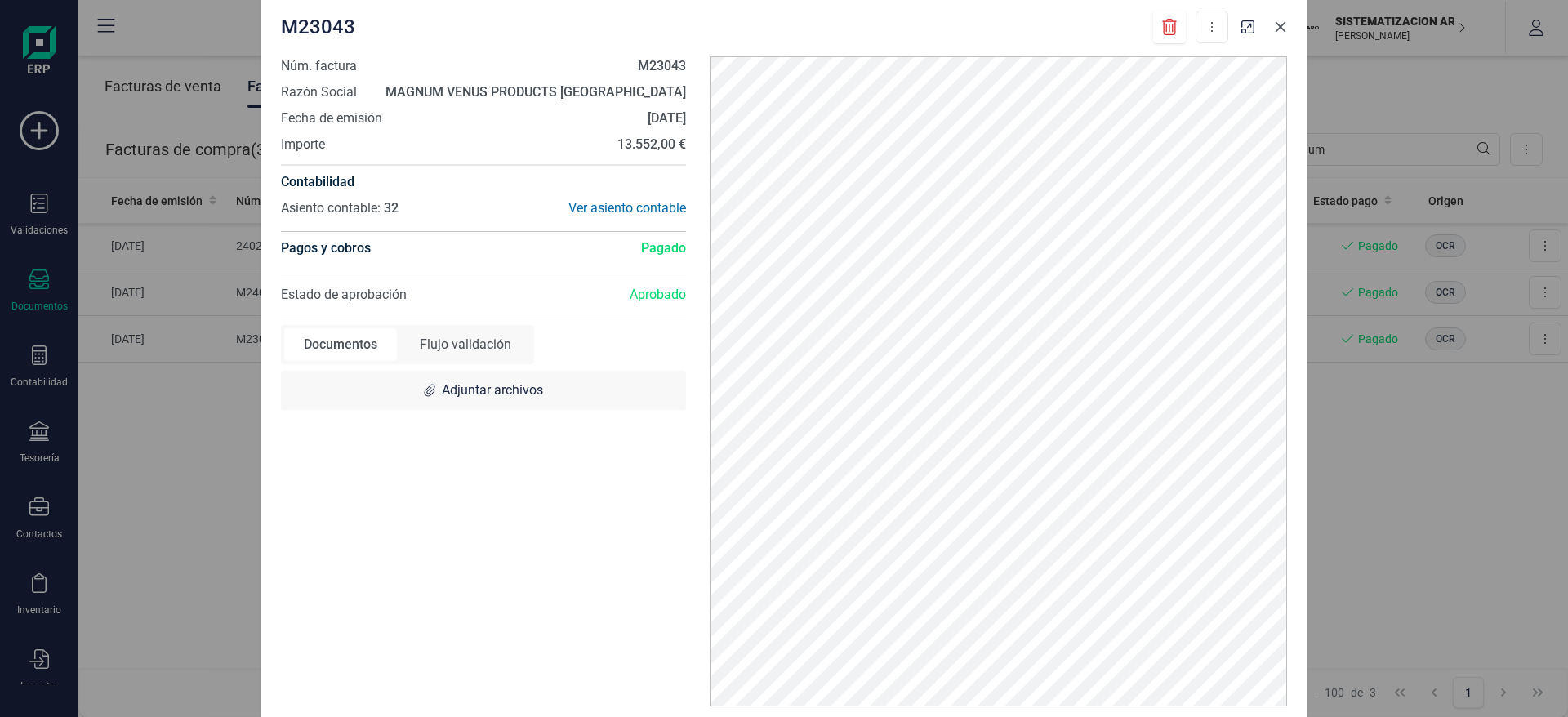
click at [1285, 29] on icon "Close" at bounding box center [1281, 27] width 14 height 13
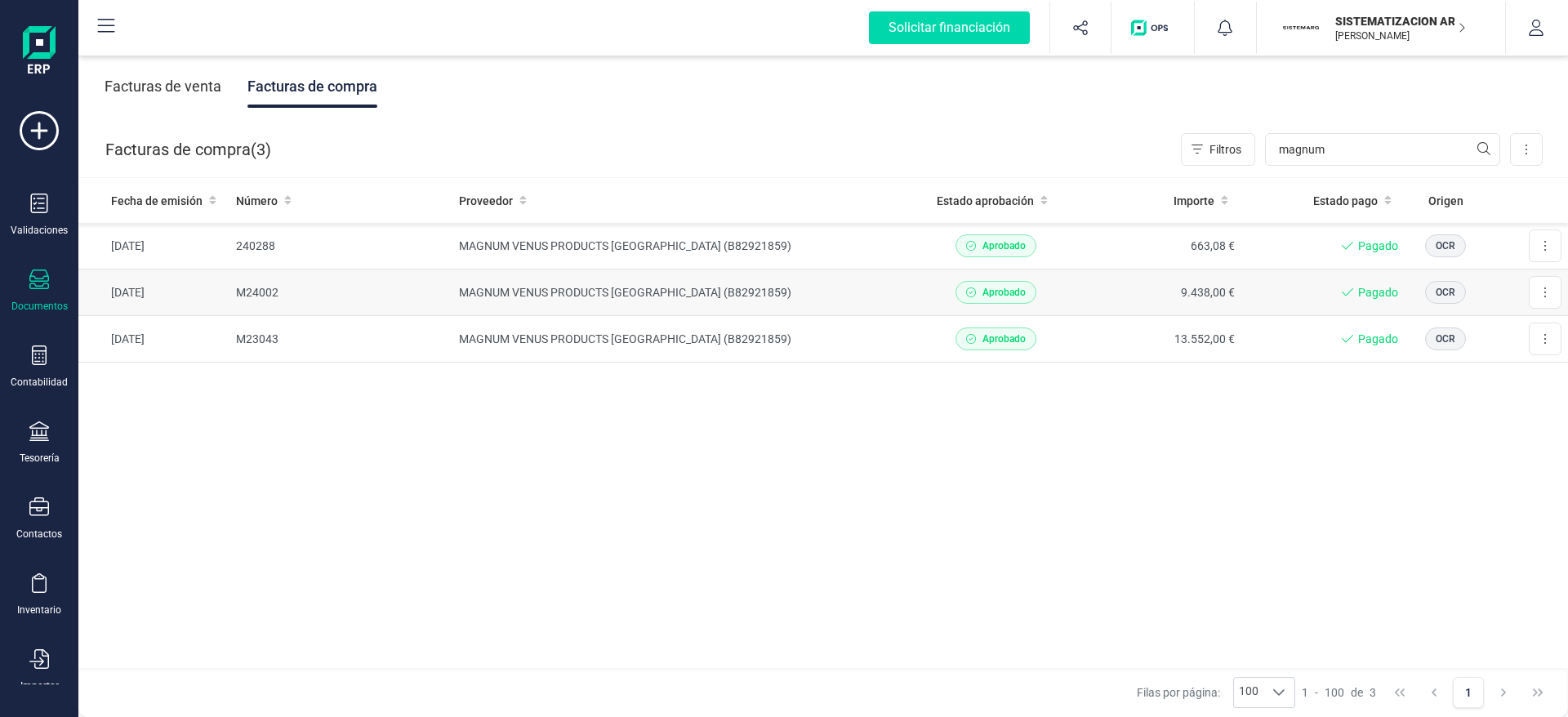
click at [1139, 280] on td "9.438,00 €" at bounding box center [1159, 293] width 164 height 46
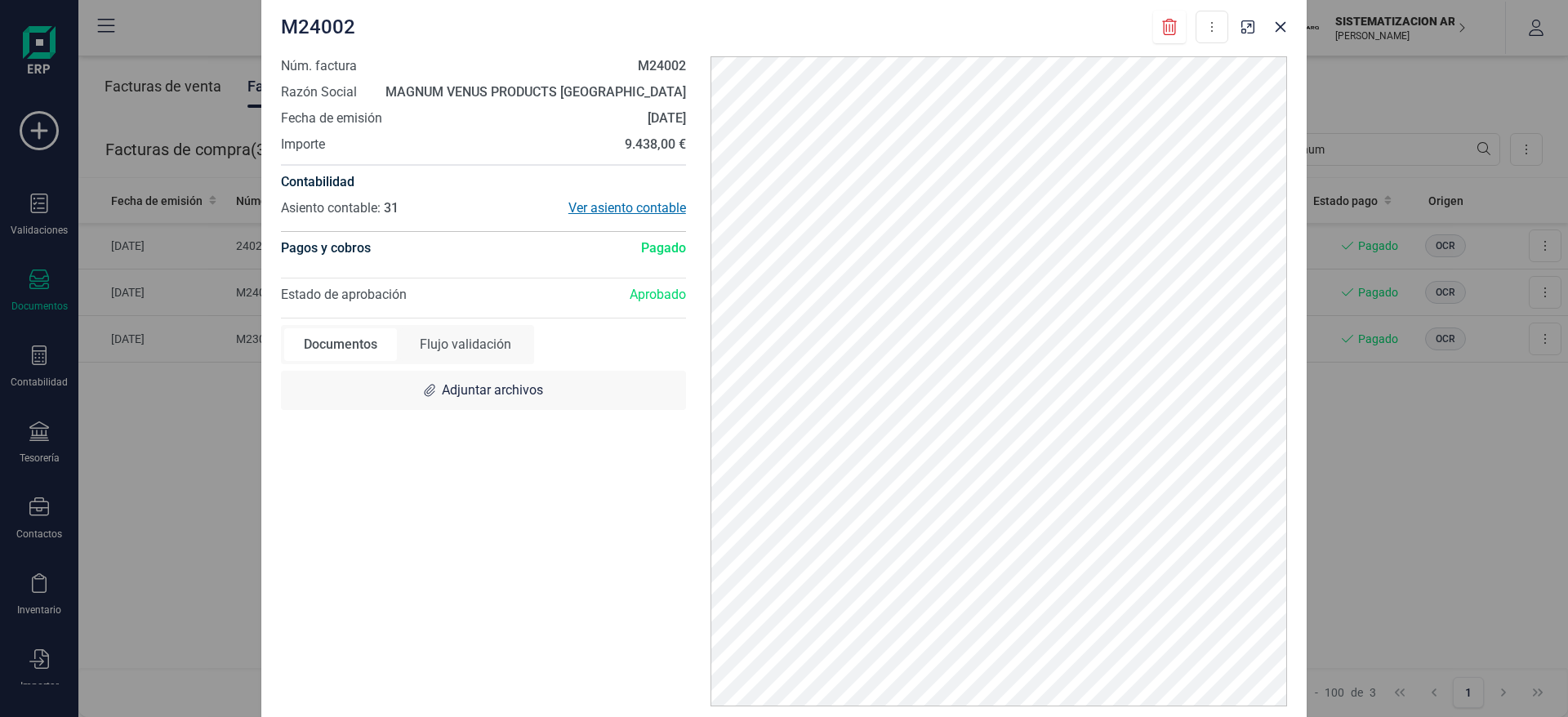
click at [627, 208] on div "Ver asiento contable" at bounding box center [584, 208] width 203 height 19
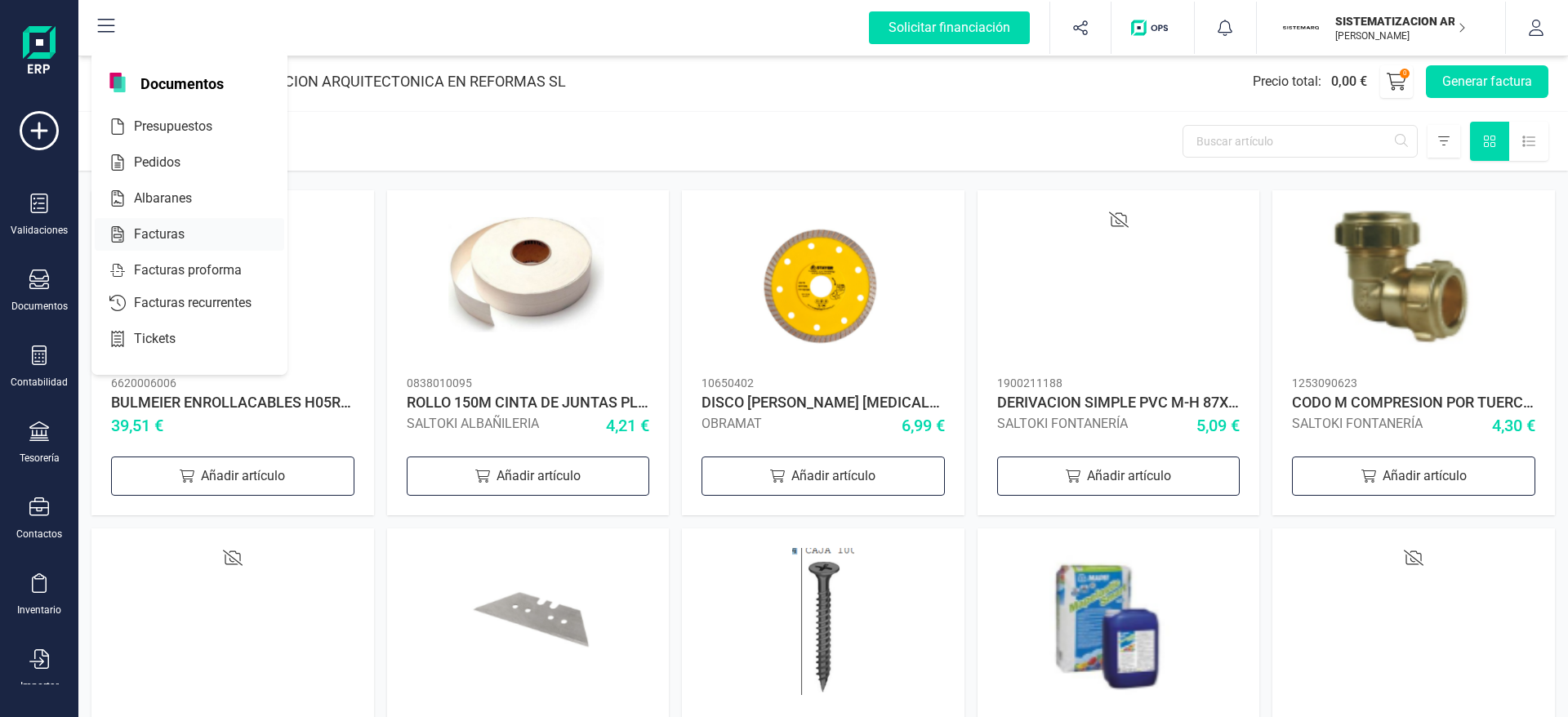
click at [172, 238] on span "Facturas" at bounding box center [171, 234] width 87 height 19
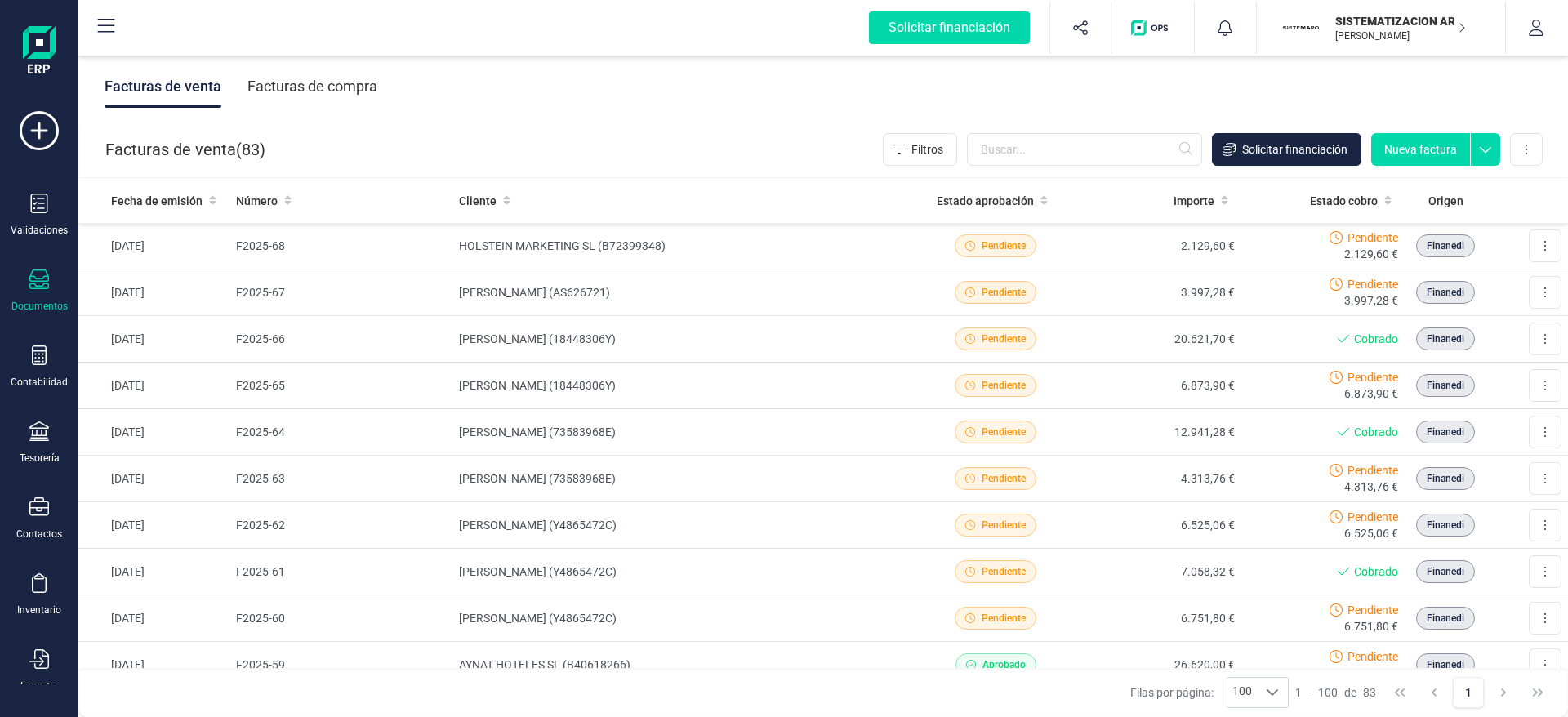
click at [344, 99] on div "Facturas de compra" at bounding box center [312, 87] width 130 height 42
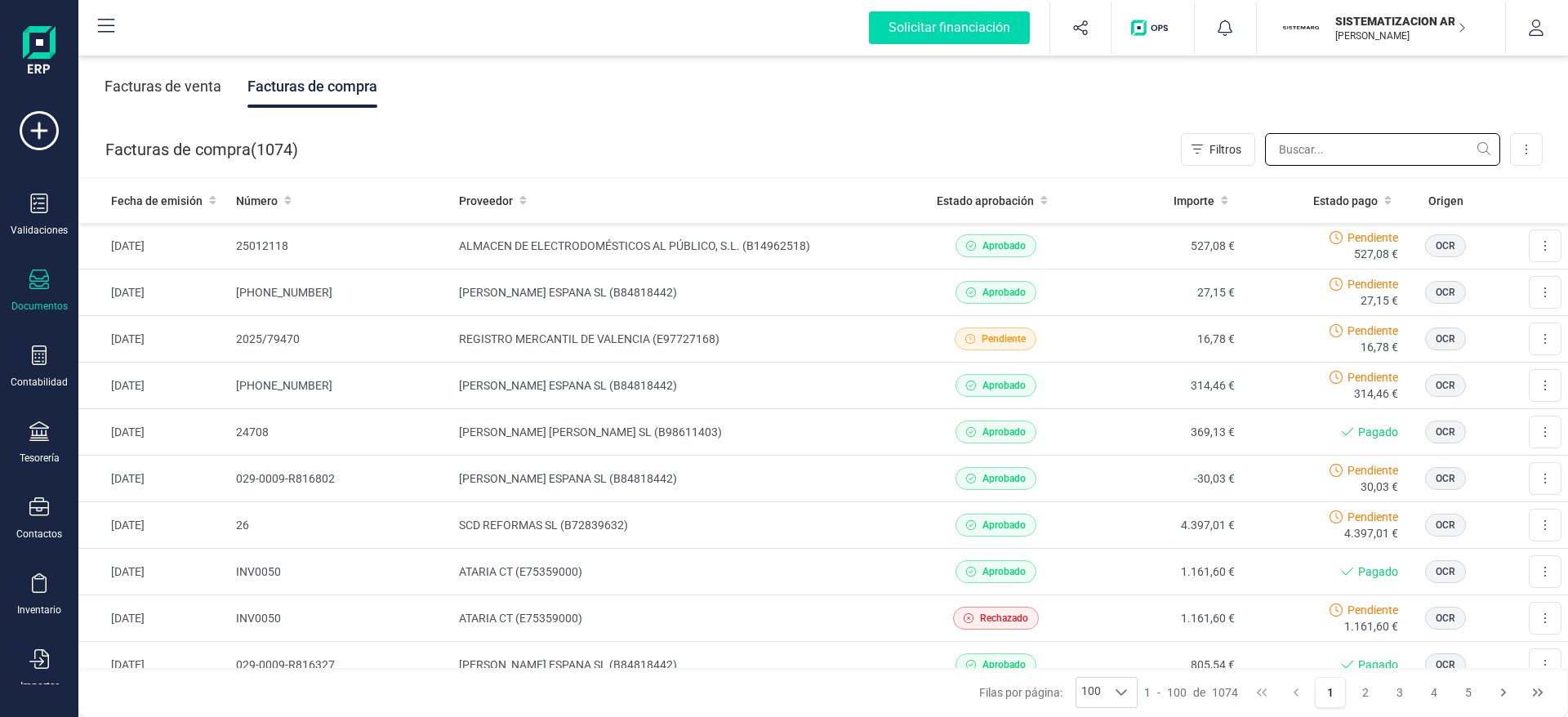
click at [1363, 159] on input "text" at bounding box center [1383, 149] width 235 height 33
type input "gavila"
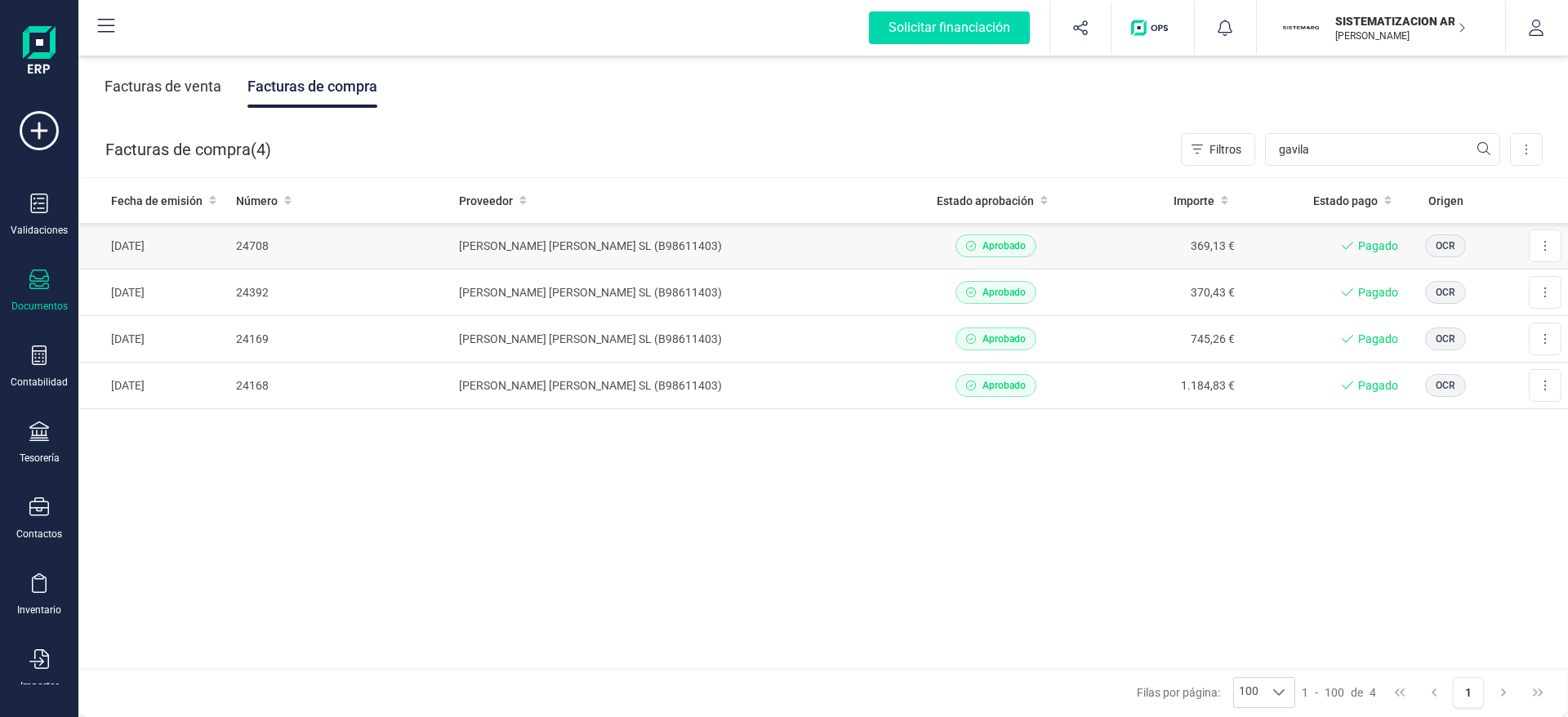
click at [868, 247] on td "[PERSON_NAME] [PERSON_NAME] SL (B98611403)" at bounding box center [683, 246] width 461 height 46
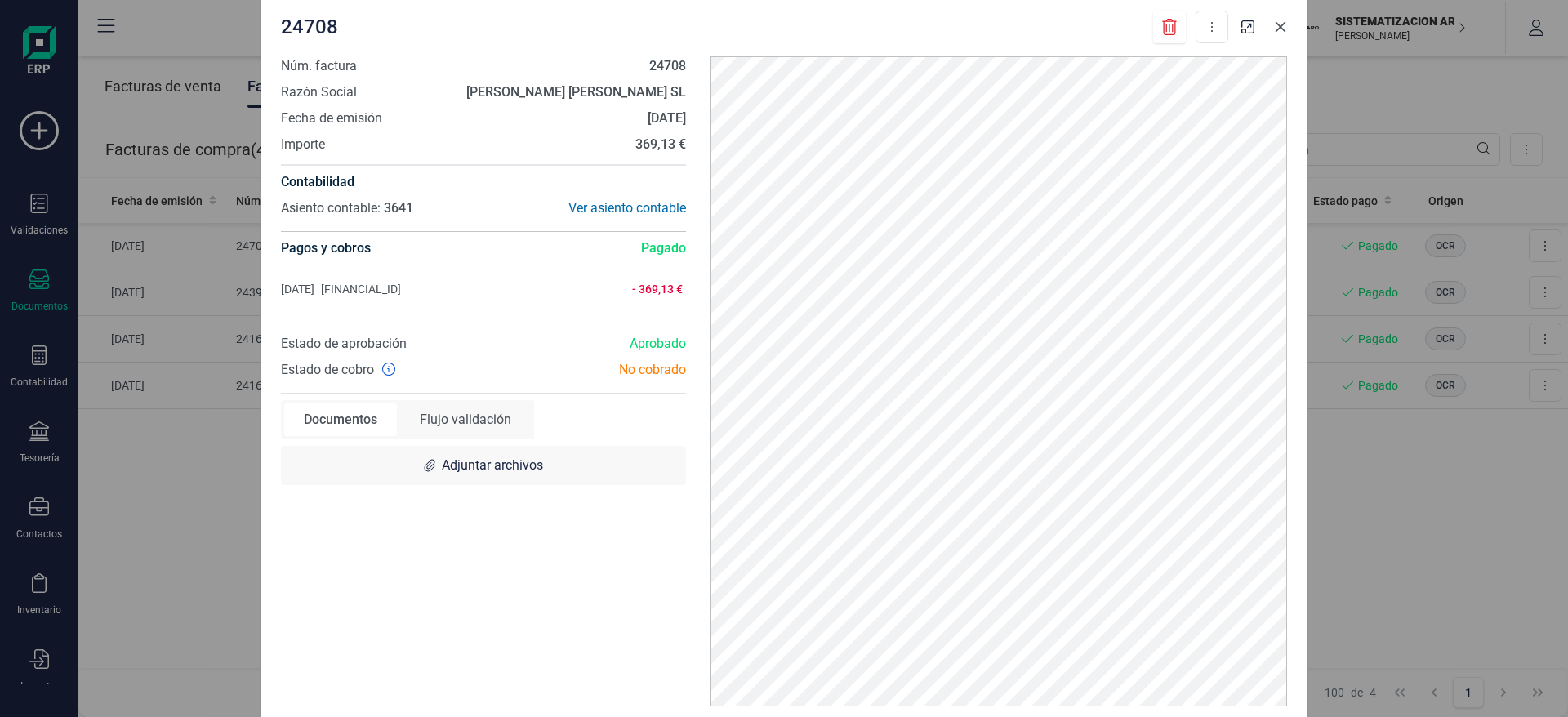
click at [1283, 27] on icon "Close" at bounding box center [1281, 27] width 14 height 13
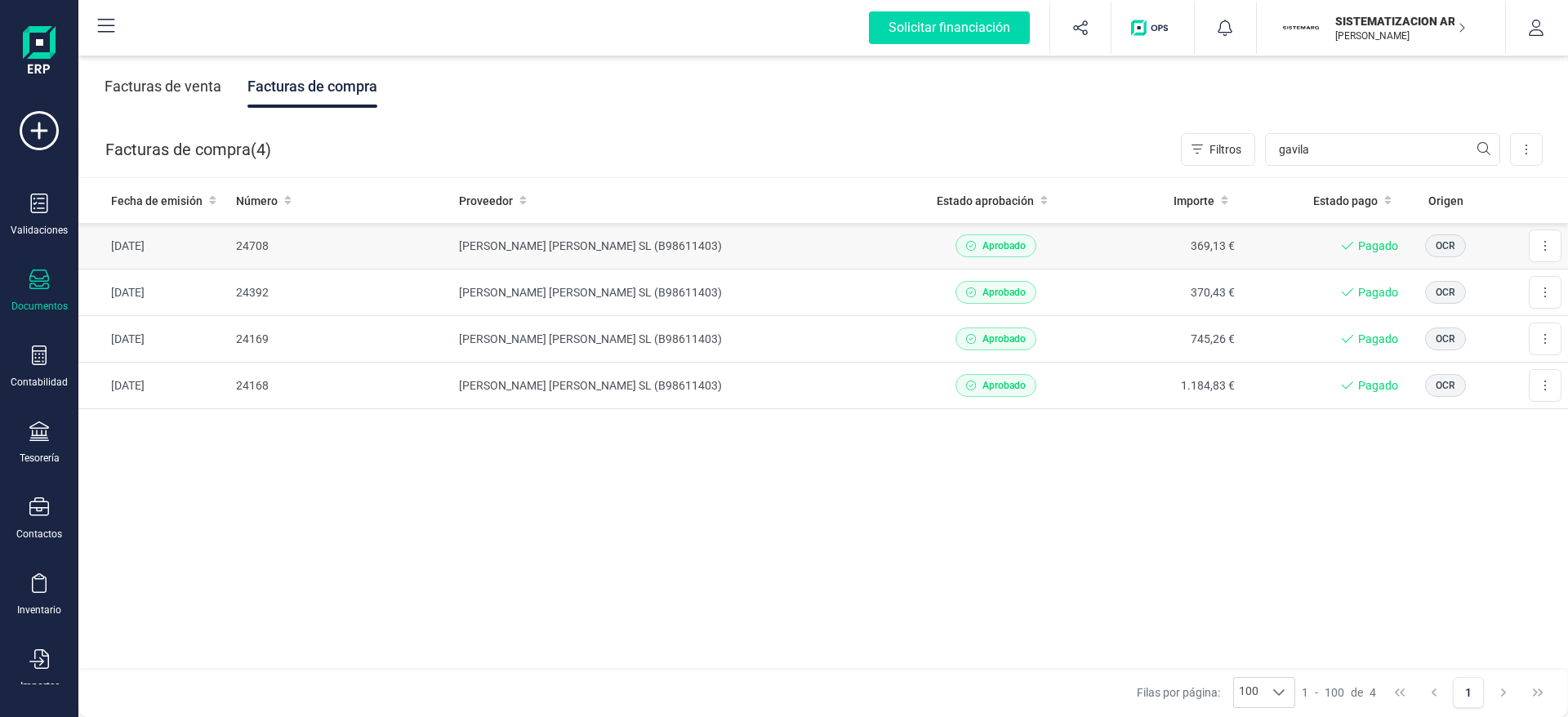
click at [783, 245] on td "GAVILA [PERSON_NAME] (B98611403)" at bounding box center [683, 246] width 461 height 46
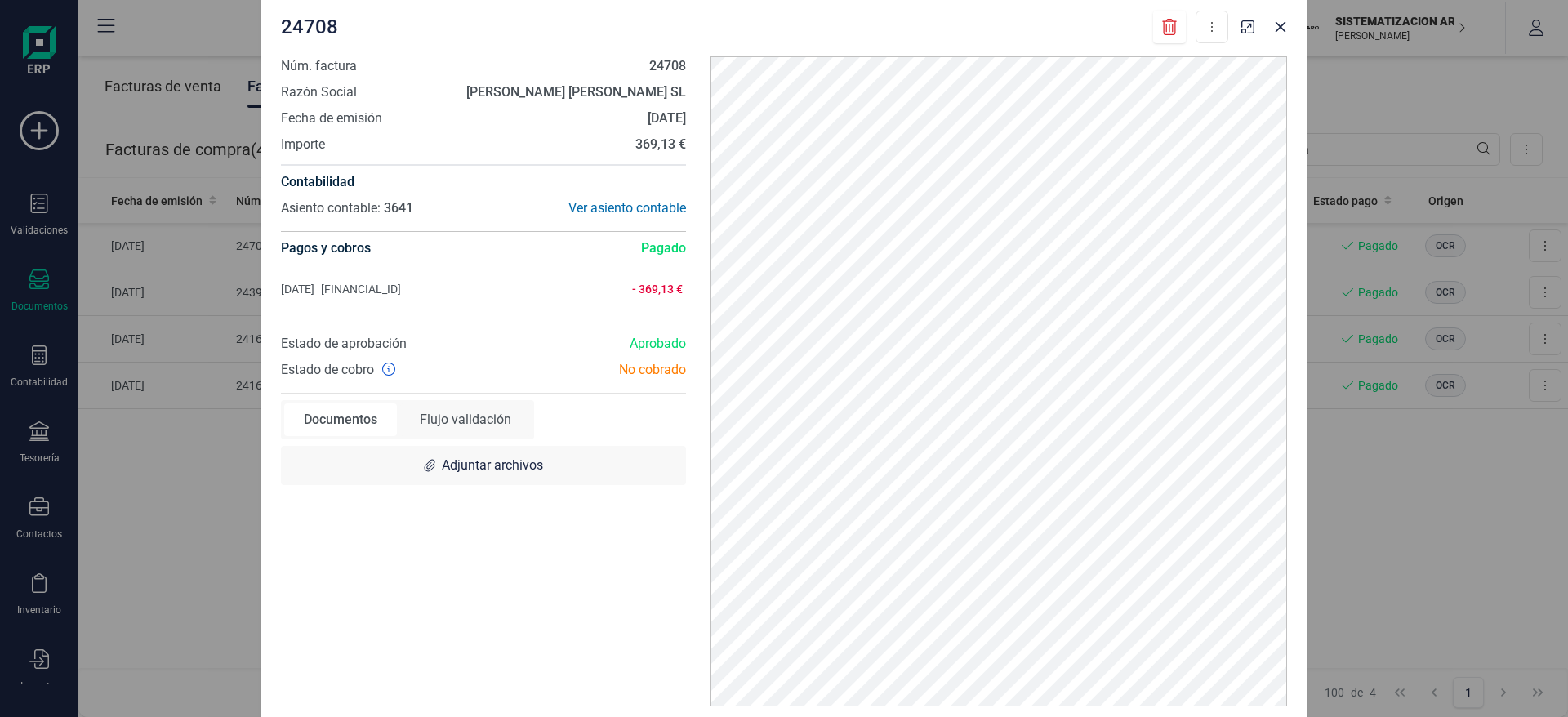
click at [77, 505] on div "24708 Descargar documento Núm. factura 24708 Razón Social GAVILA ORTS SL Fecha …" at bounding box center [784, 358] width 1568 height 717
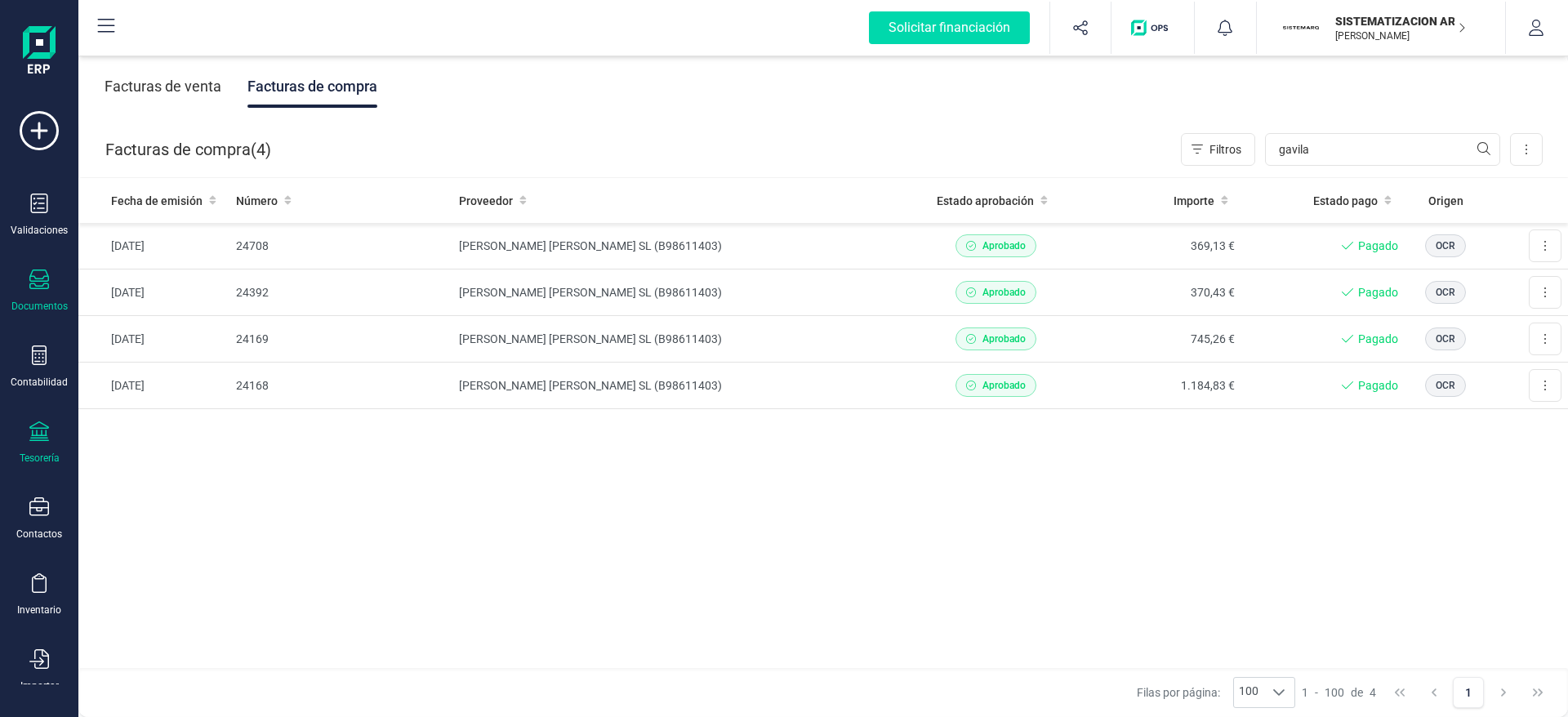
click at [42, 433] on icon at bounding box center [39, 431] width 19 height 19
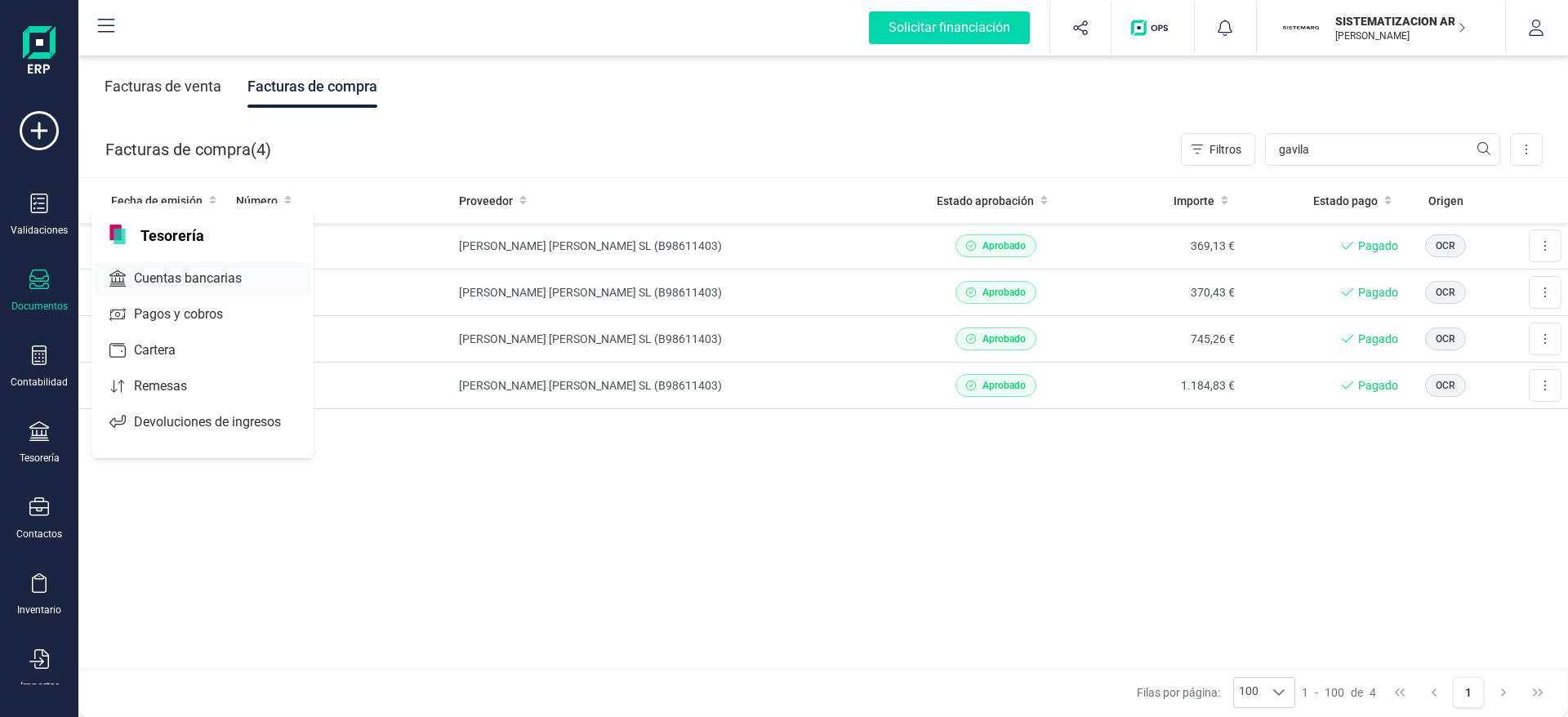
click at [215, 272] on span "Cuentas bancarias" at bounding box center [199, 279] width 144 height 19
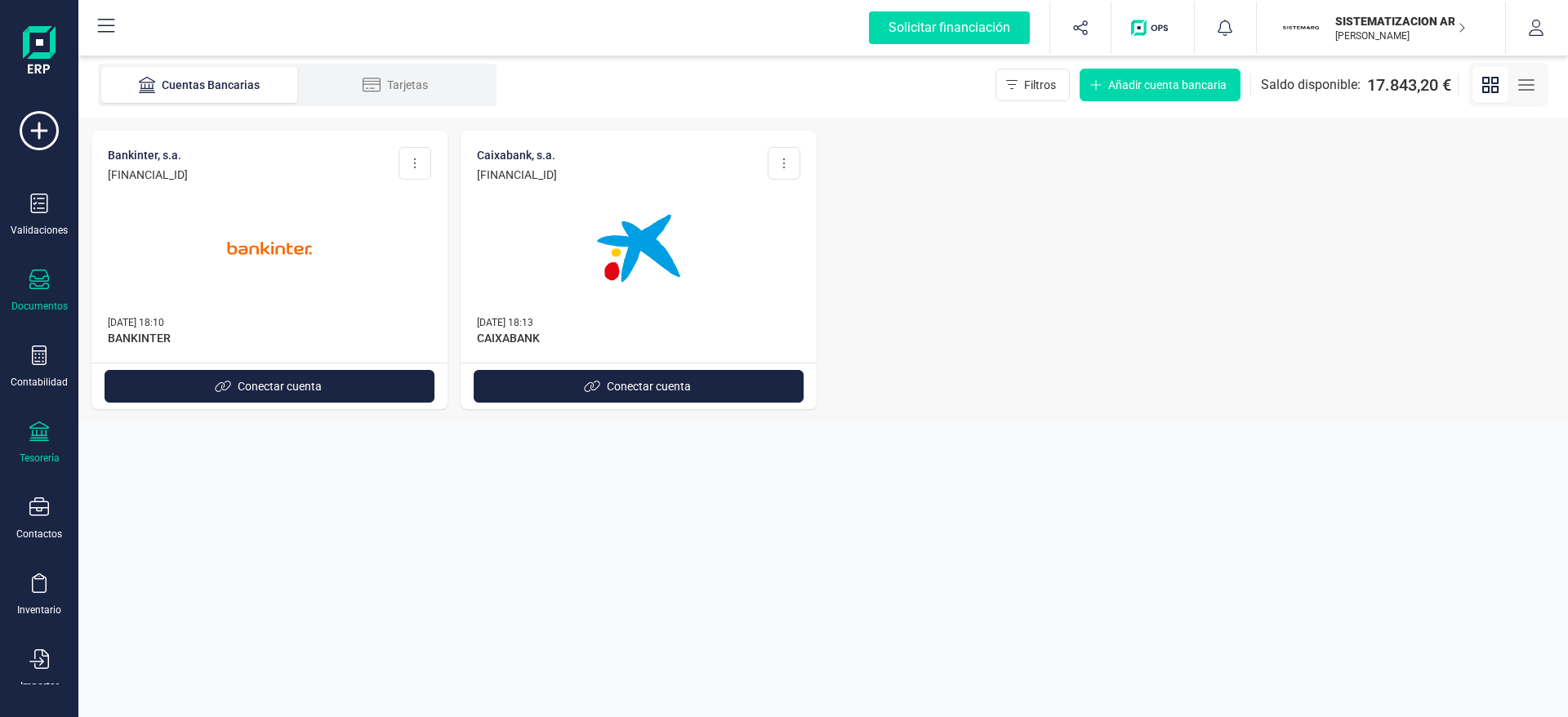
click at [42, 287] on icon at bounding box center [39, 279] width 19 height 19
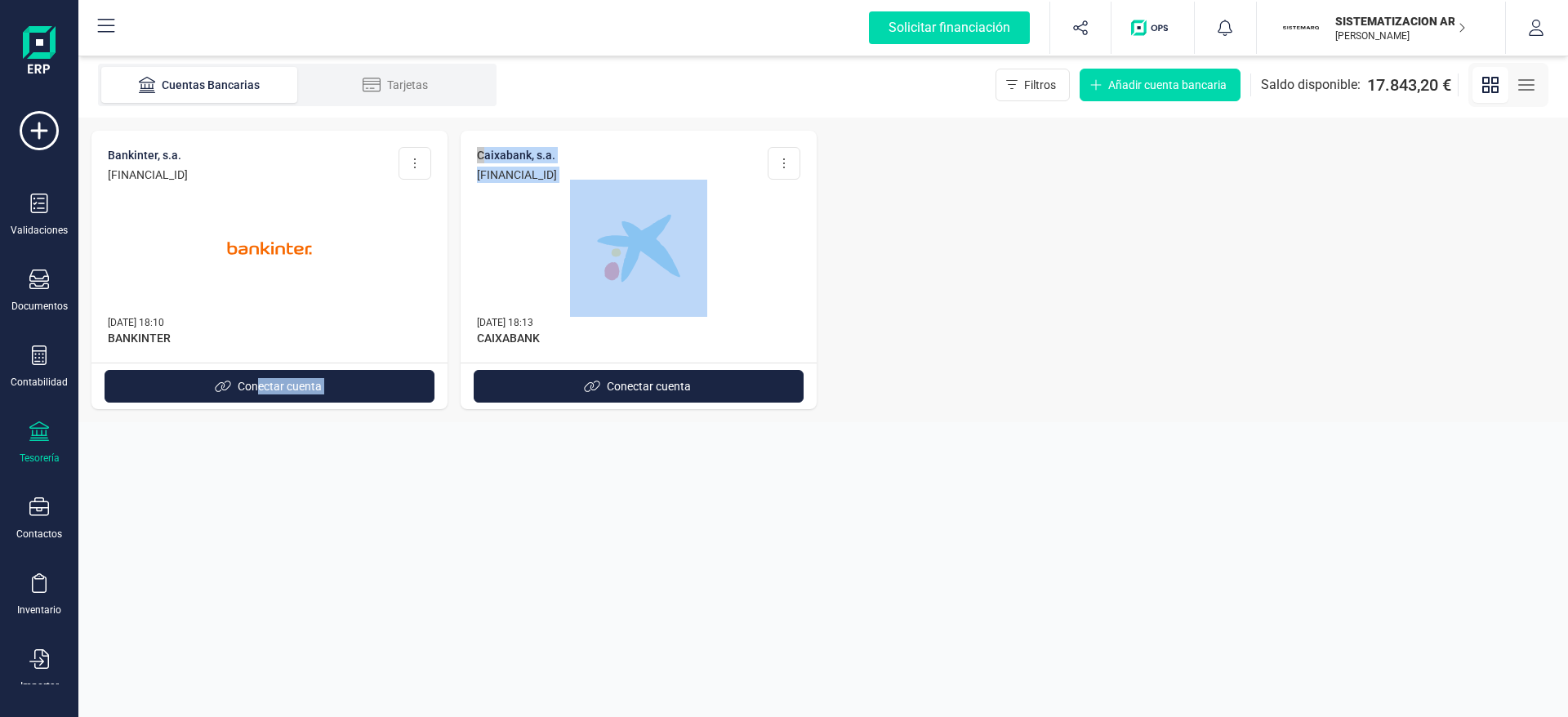
drag, startPoint x: 257, startPoint y: 494, endPoint x: 592, endPoint y: 225, distance: 429.6
click at [592, 225] on section "Cuentas Bancarias Tarjetas Filtros Añadir cuenta bancaria Saldo disponible: 17.…" at bounding box center [823, 385] width 1490 height 665
click at [592, 225] on img at bounding box center [638, 248] width 137 height 137
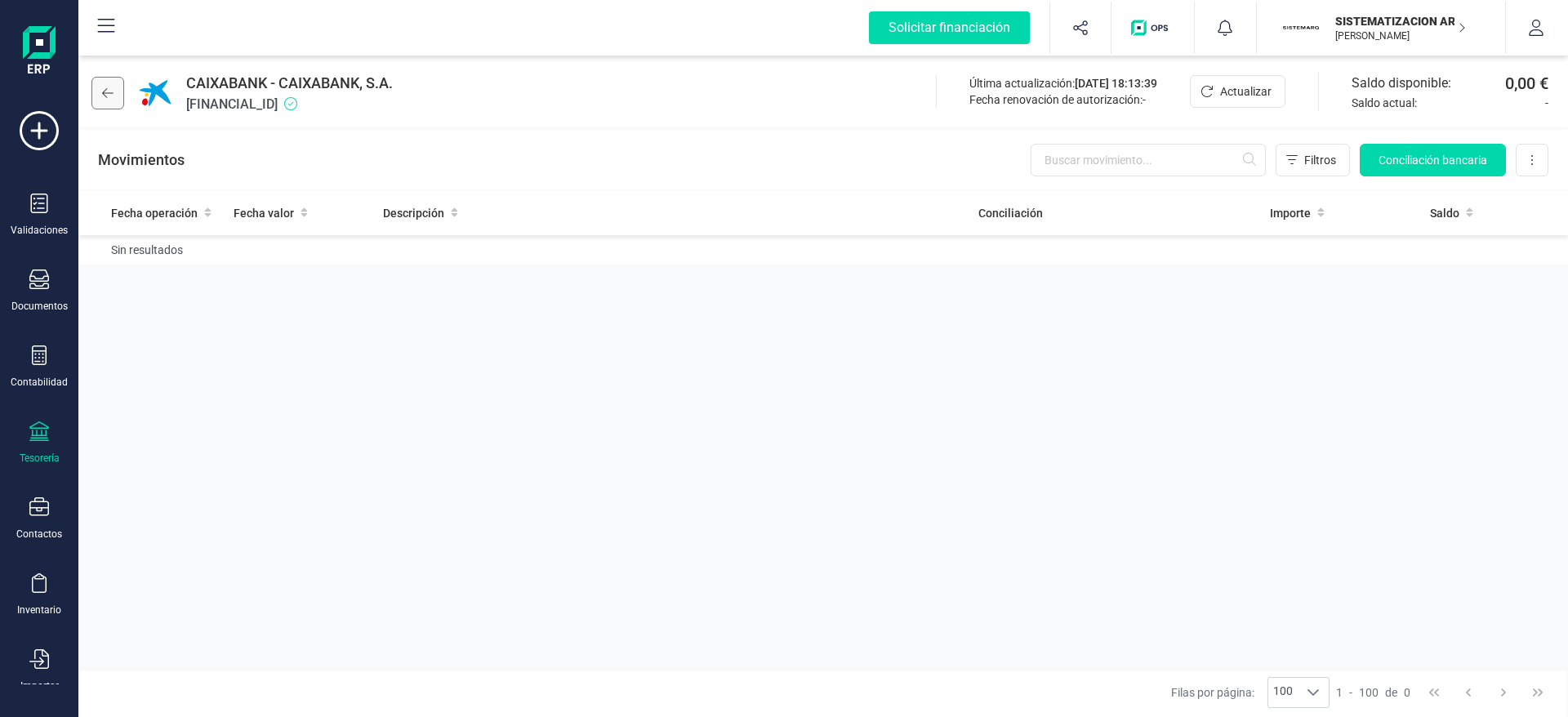
click at [109, 92] on icon at bounding box center [108, 93] width 12 height 13
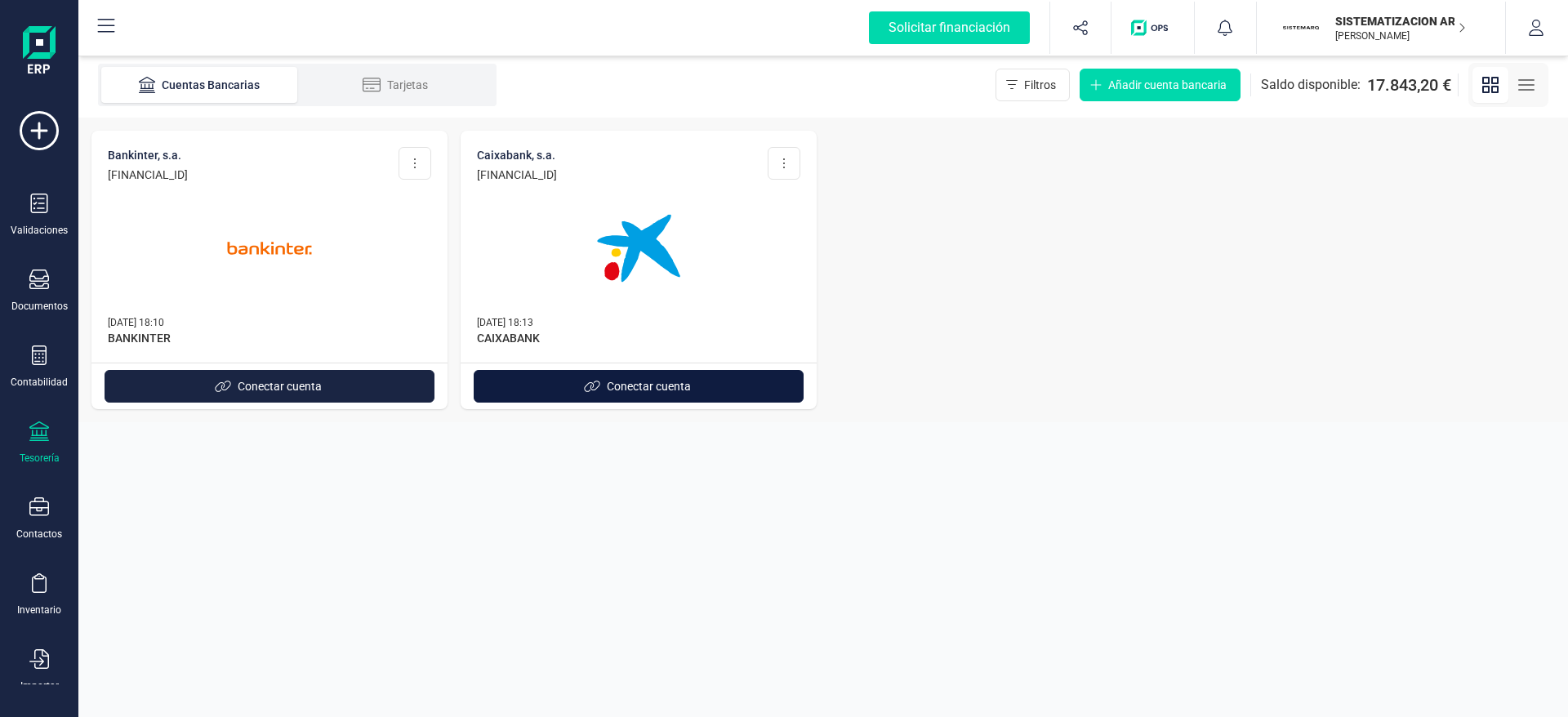
click at [628, 380] on span "Conectar cuenta" at bounding box center [648, 385] width 84 height 16
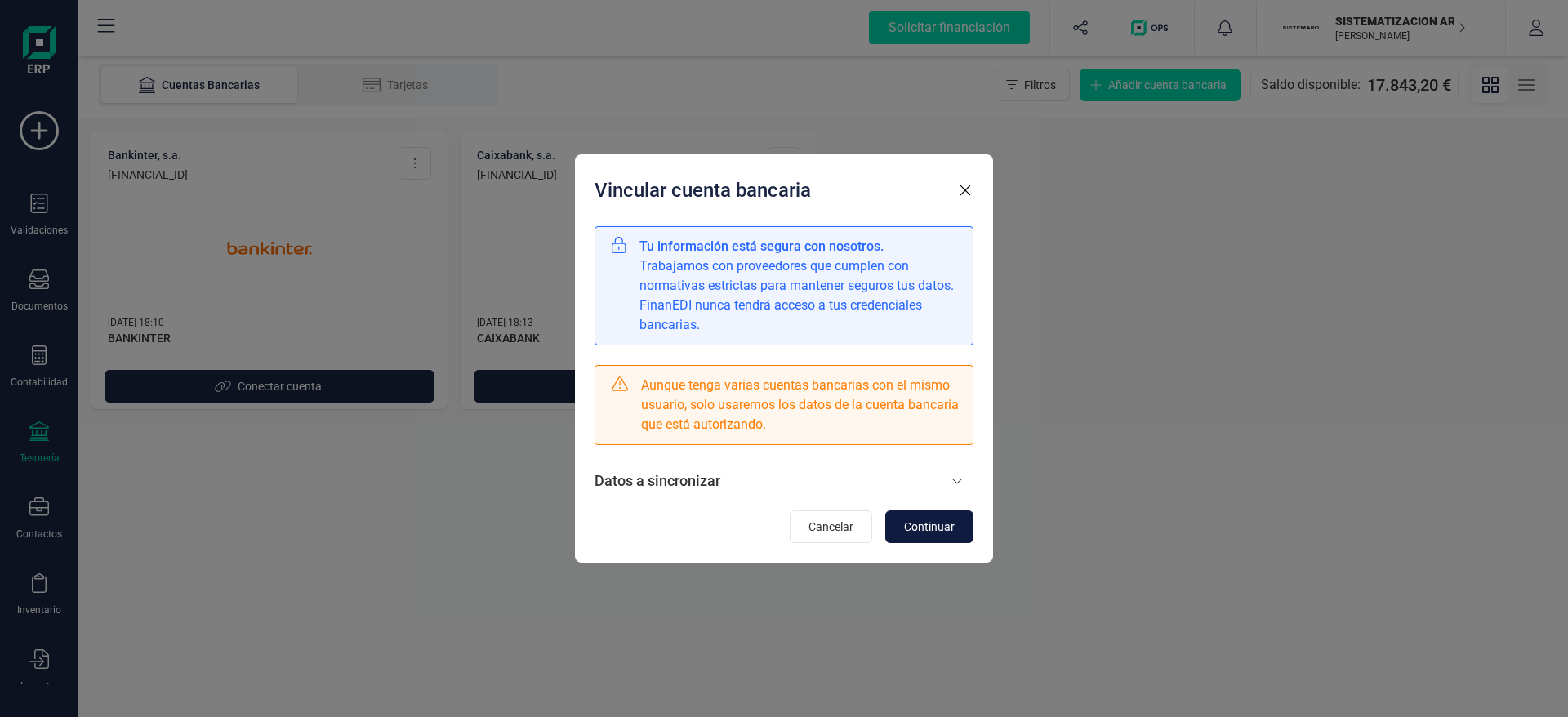
click at [948, 522] on span "Continuar" at bounding box center [930, 526] width 51 height 16
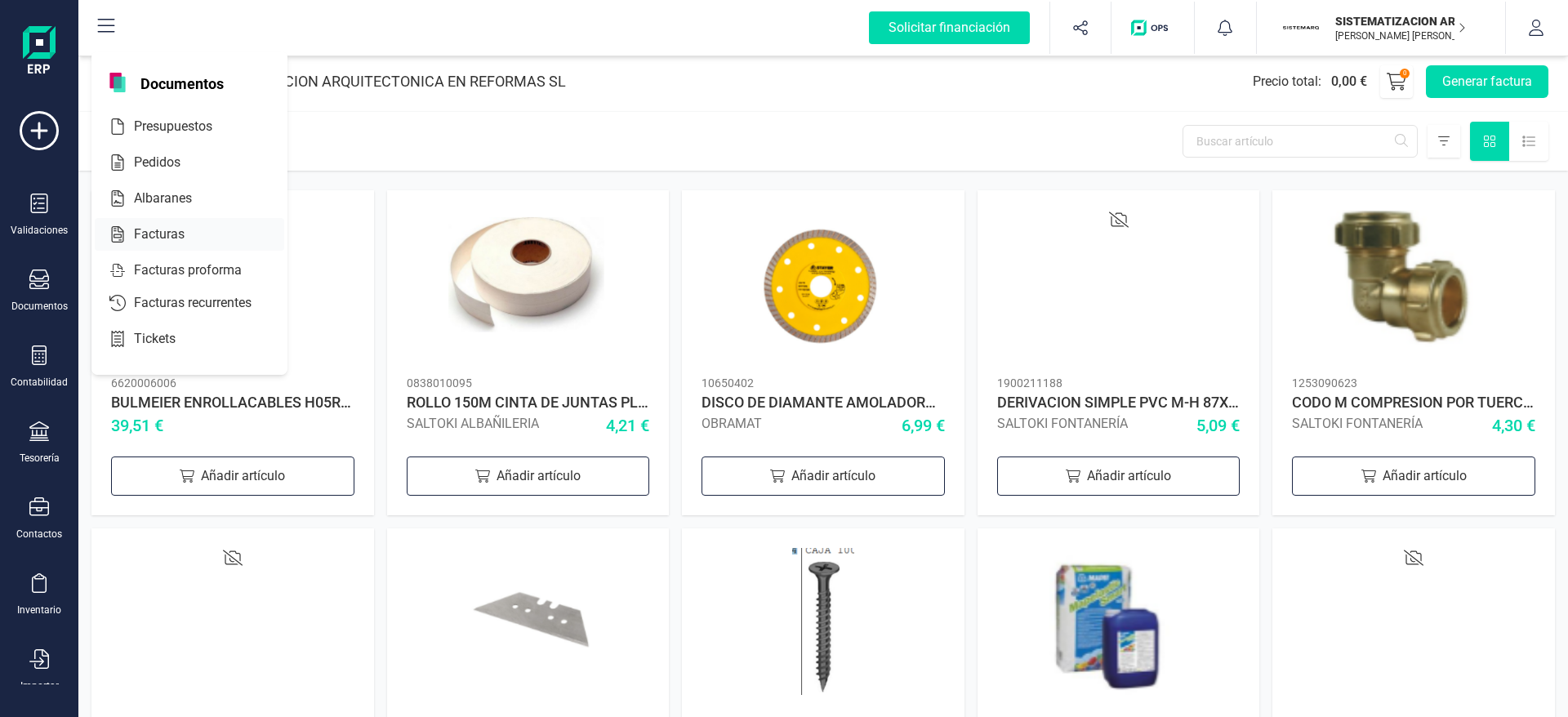
click at [182, 239] on span "Facturas" at bounding box center [171, 234] width 87 height 19
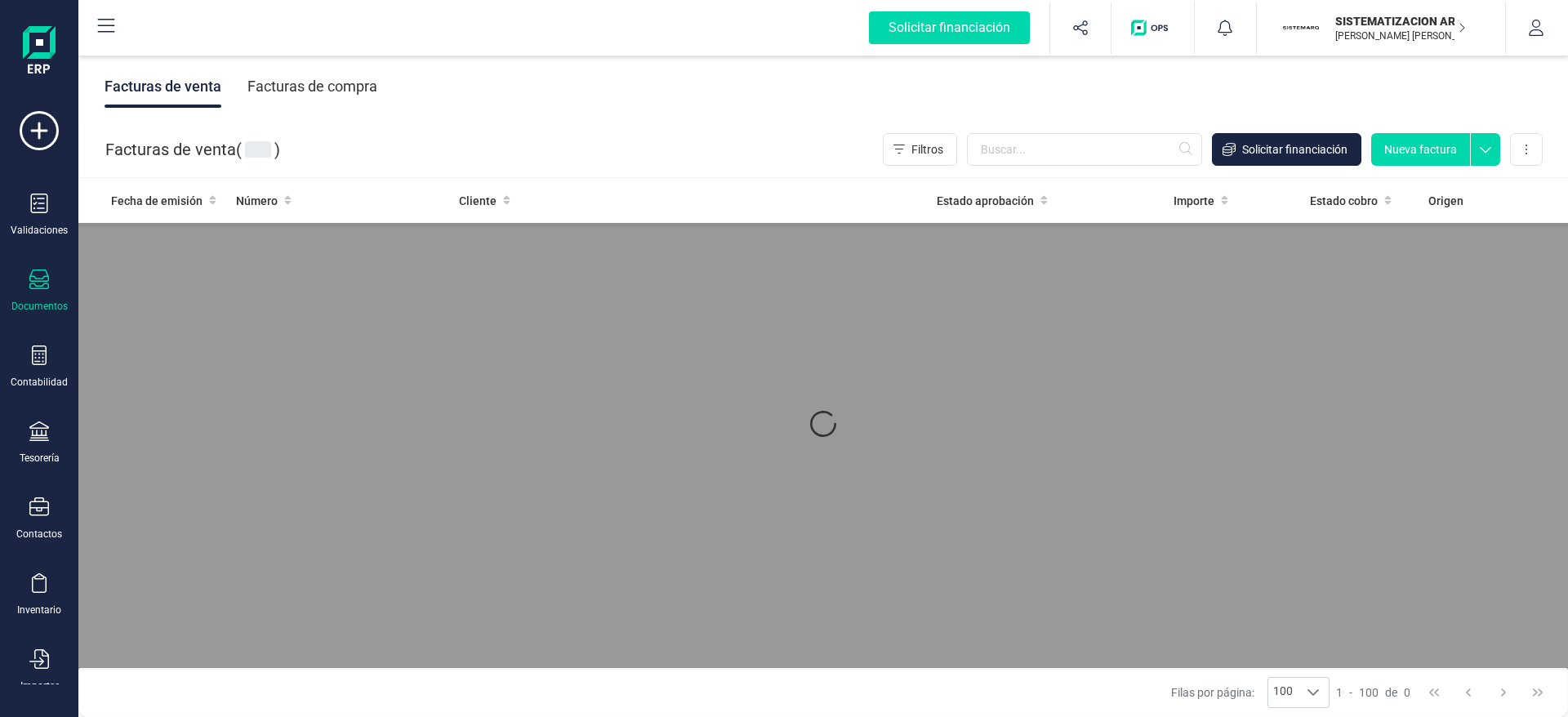
click at [352, 94] on div "Facturas de compra" at bounding box center [312, 87] width 130 height 42
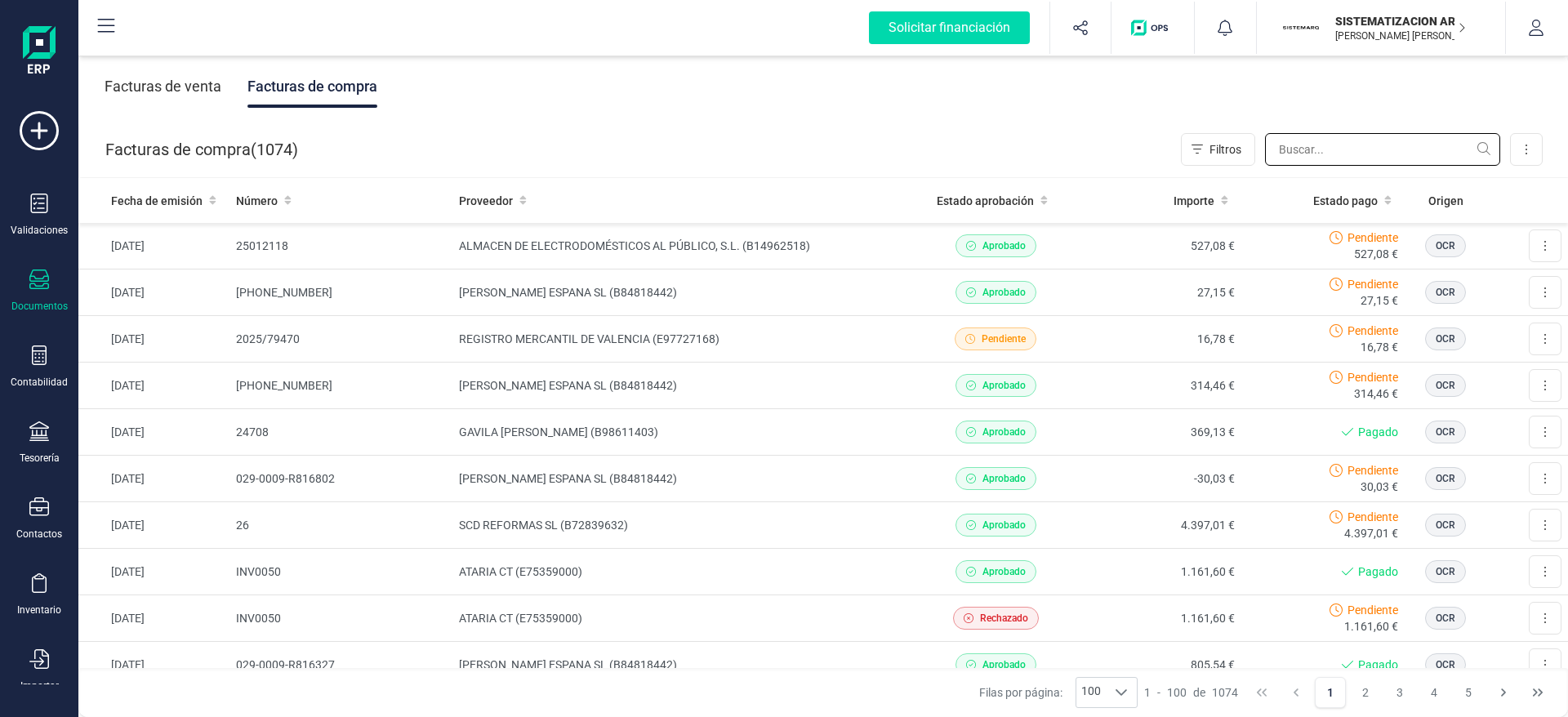
click at [1296, 156] on input "text" at bounding box center [1383, 149] width 235 height 33
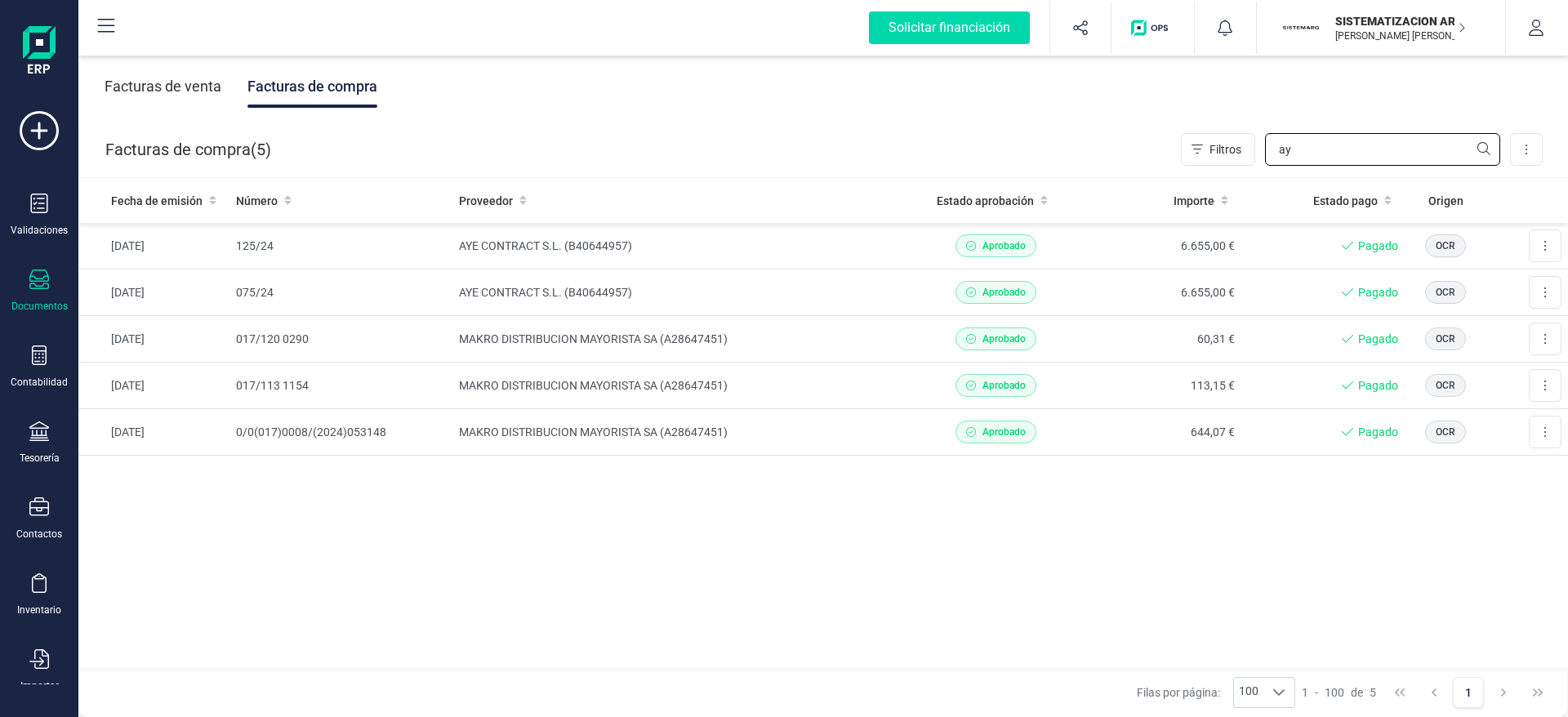
type input "a"
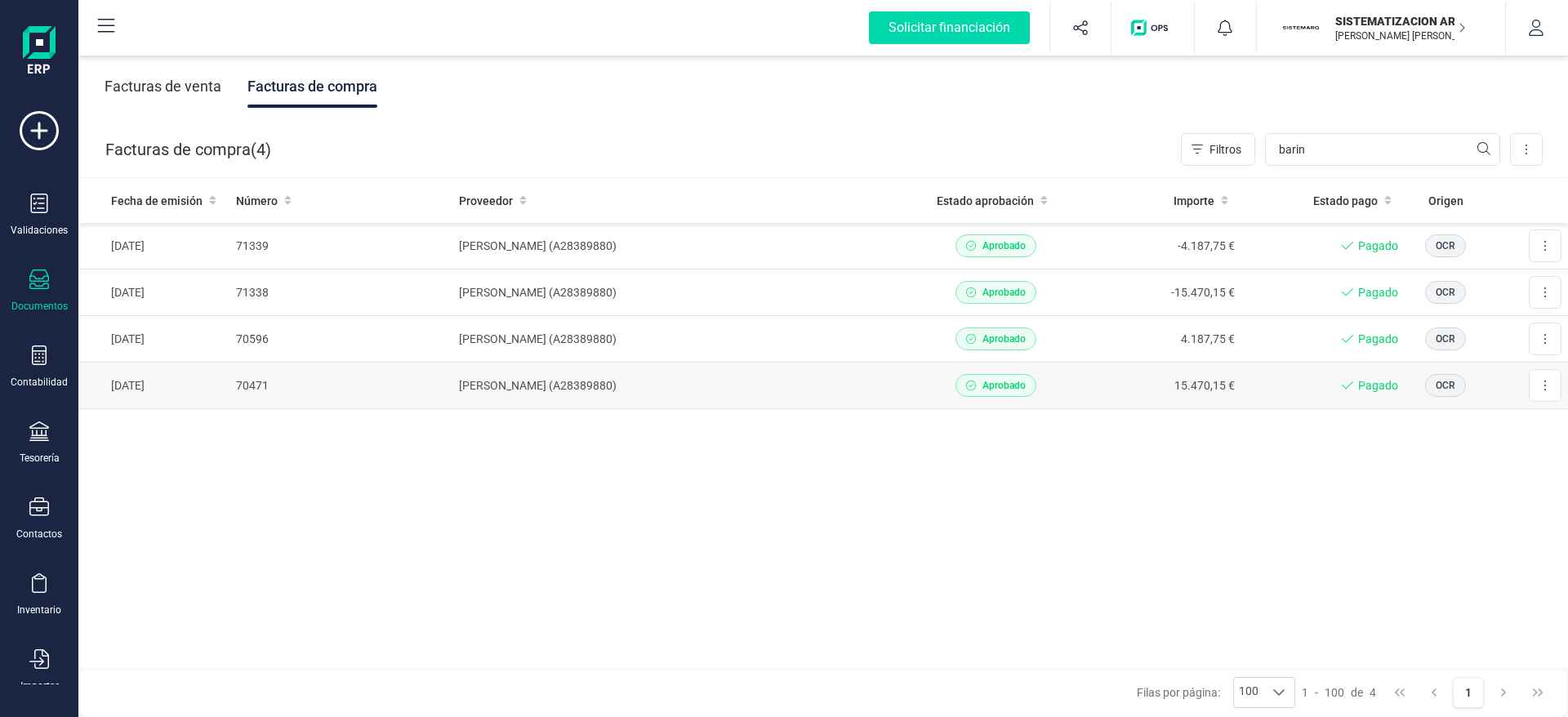
click at [1173, 388] on td "15.470,15 €" at bounding box center [1159, 385] width 164 height 46
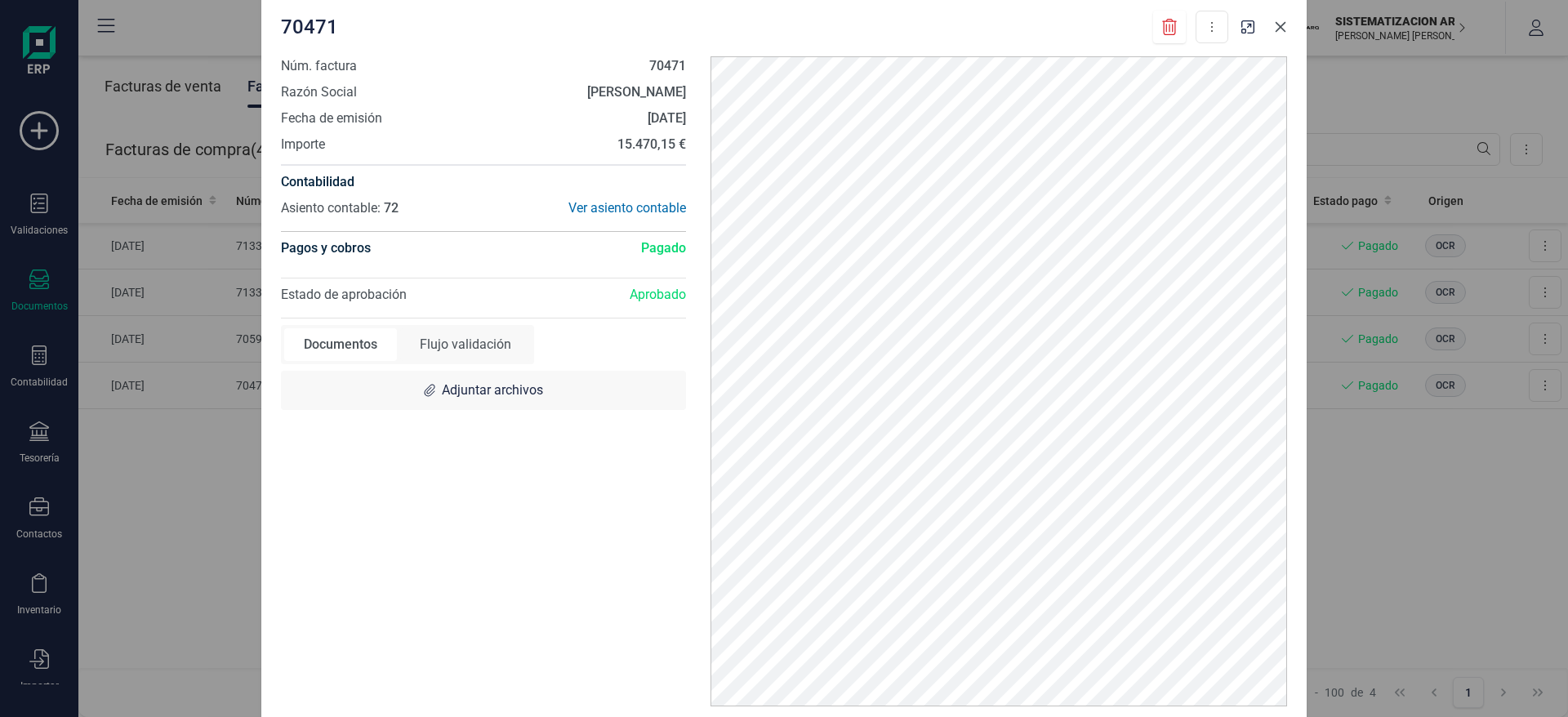
click at [1280, 30] on icon "Close" at bounding box center [1281, 27] width 14 height 13
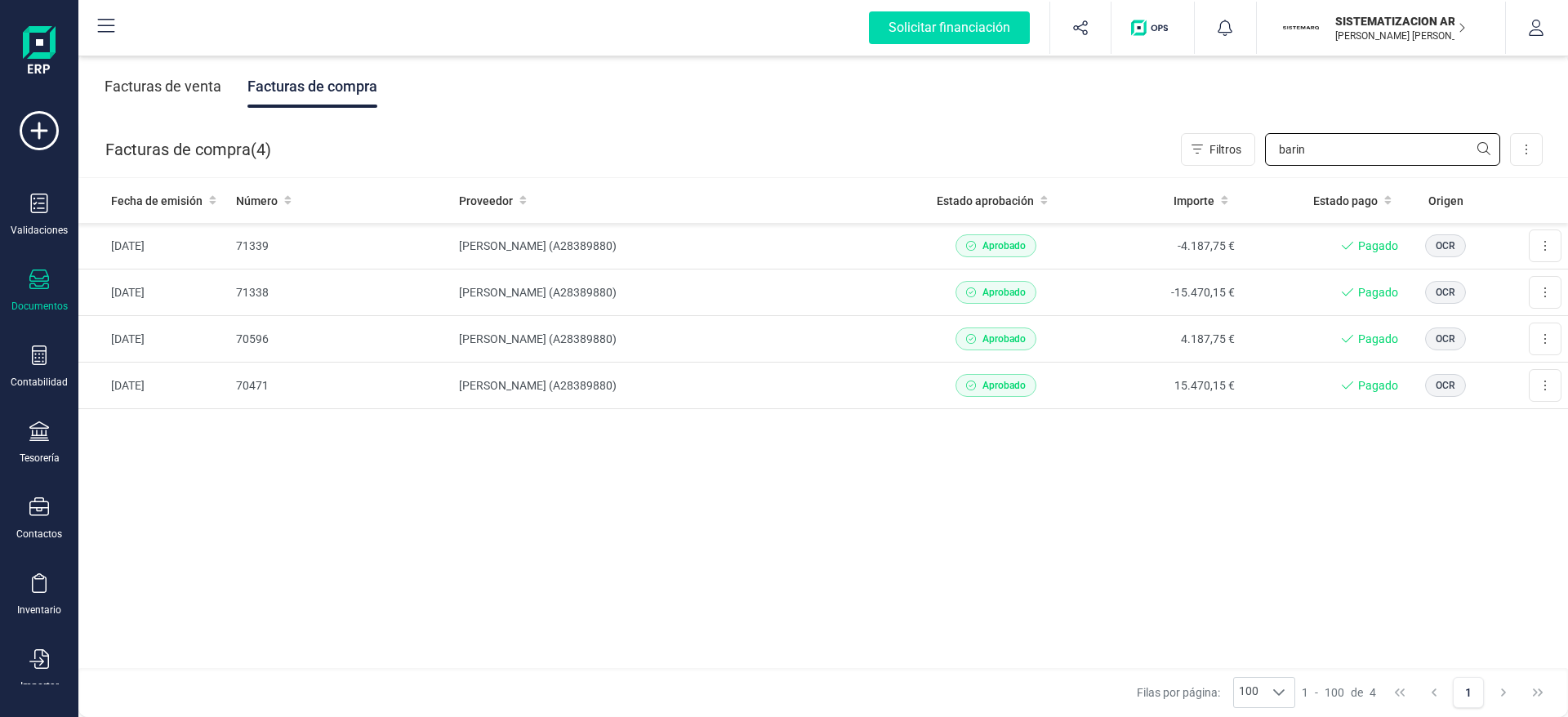
click at [1345, 149] on input "barin" at bounding box center [1383, 149] width 235 height 33
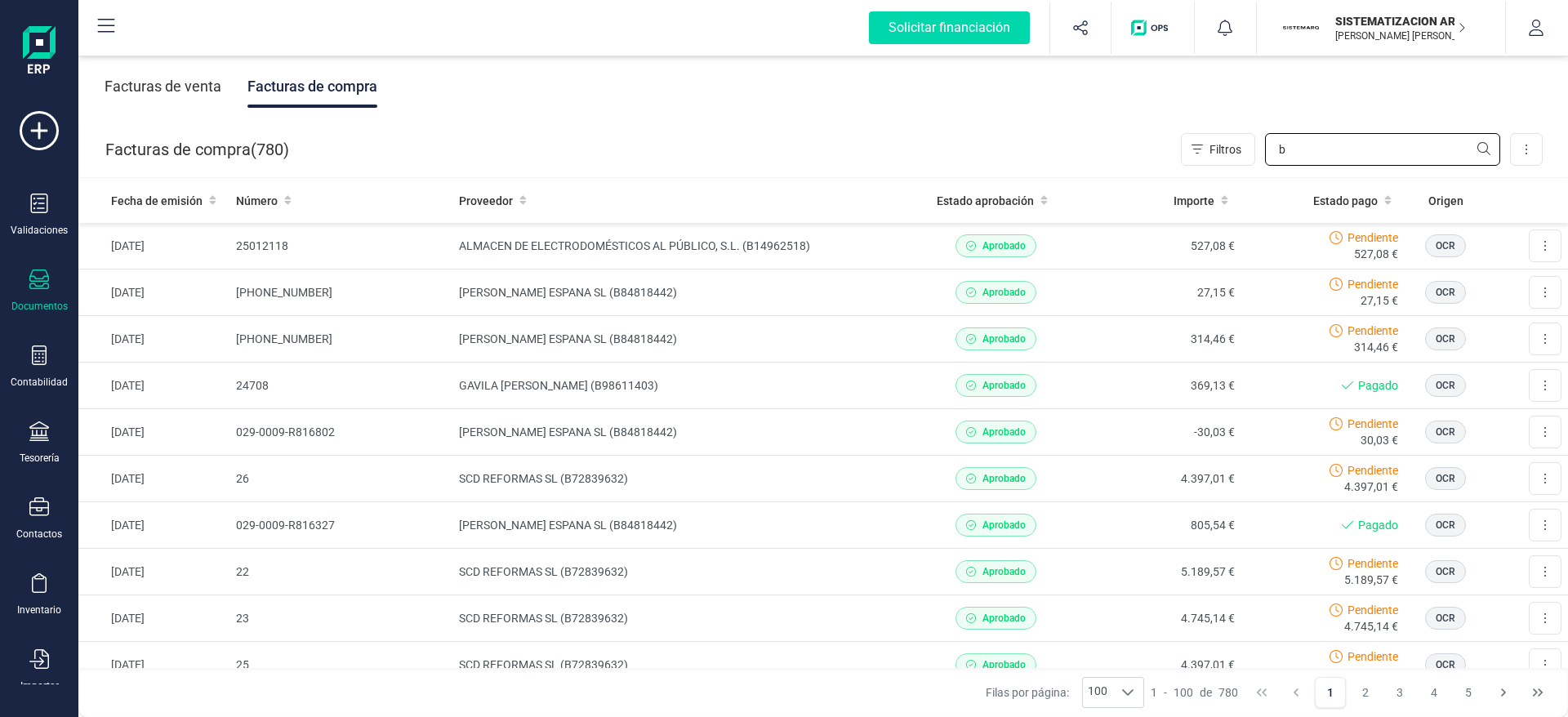
type input "b"
drag, startPoint x: 1319, startPoint y: 146, endPoint x: 1211, endPoint y: 158, distance: 108.7
click at [1211, 158] on div "Filtros b" at bounding box center [1340, 149] width 319 height 33
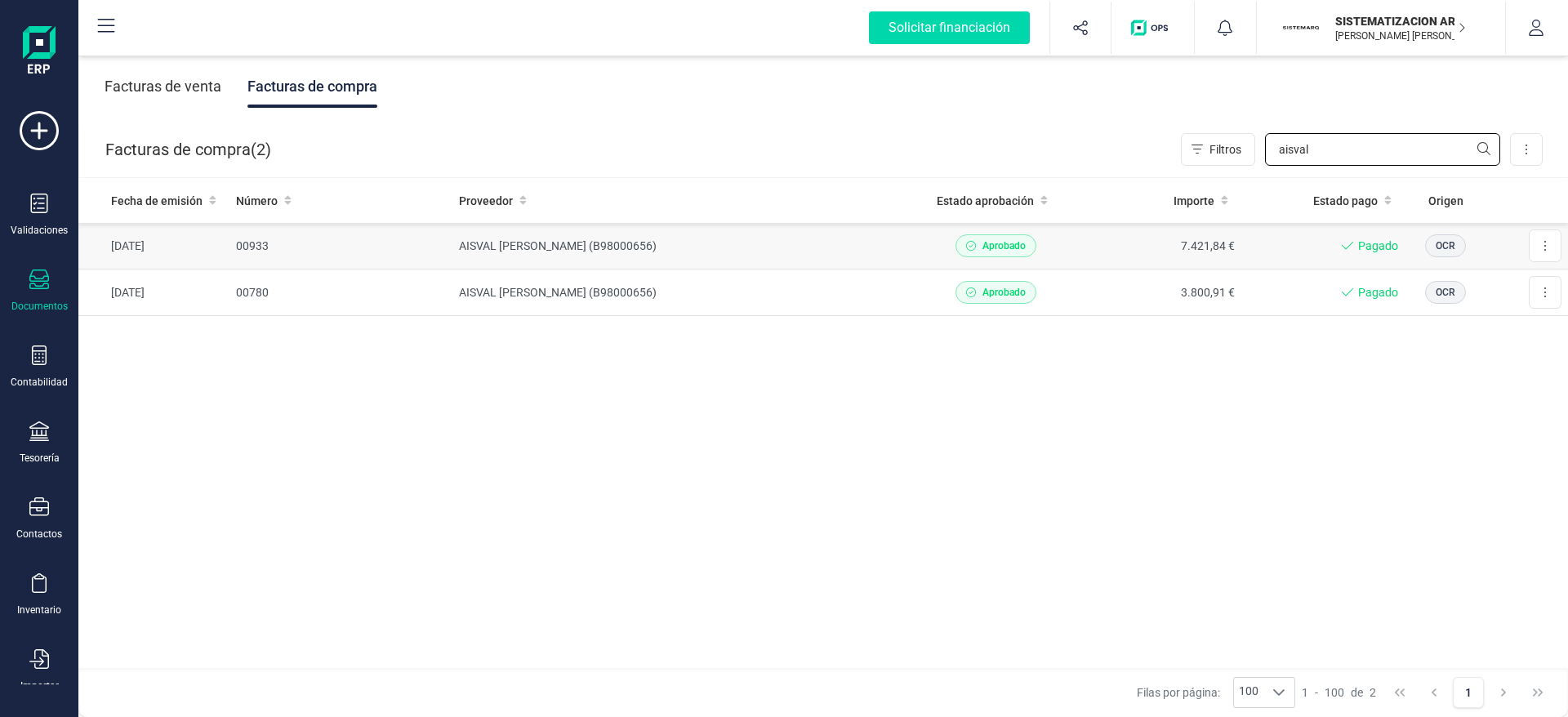
type input "aisval"
click at [1076, 232] on td "Aprobado" at bounding box center [996, 246] width 164 height 46
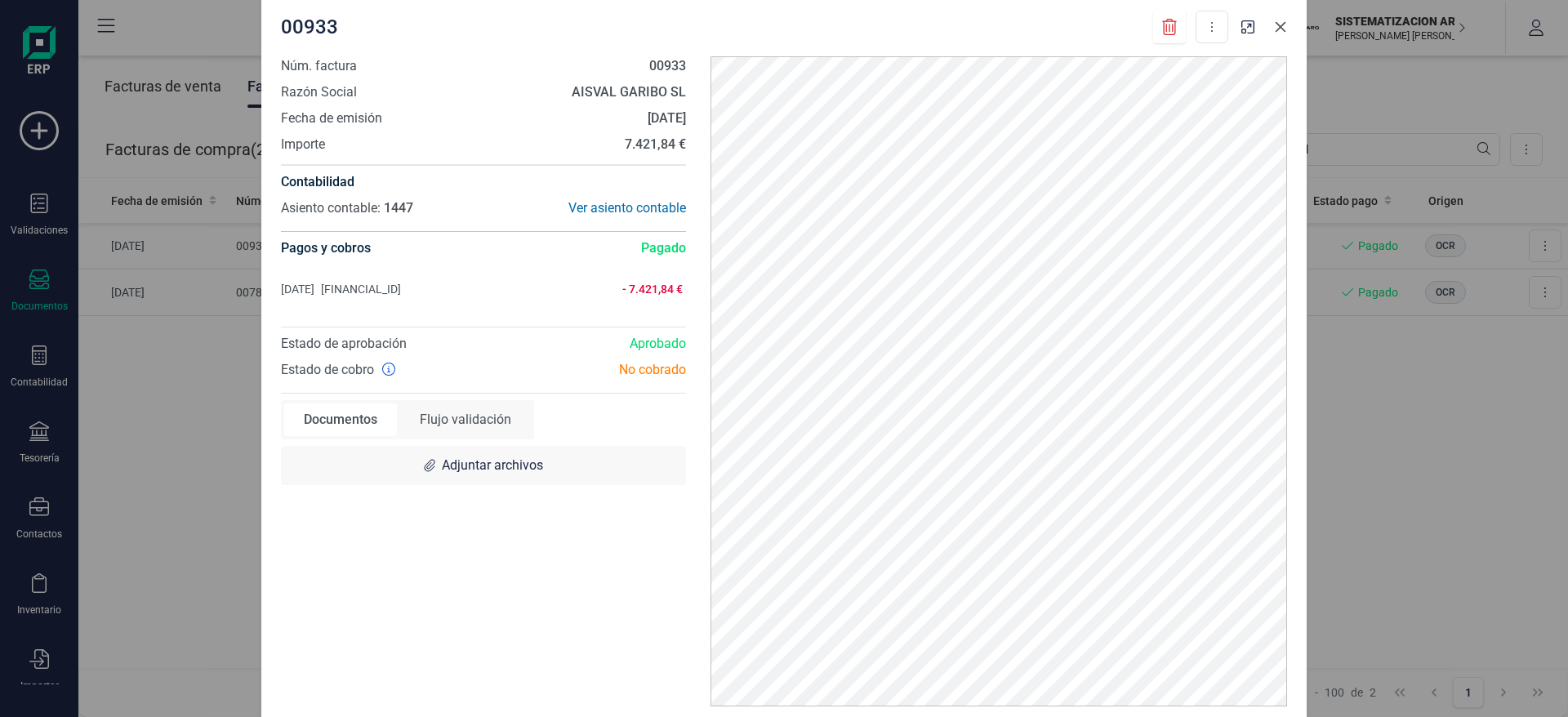
click at [1286, 27] on icon "Close" at bounding box center [1281, 27] width 14 height 13
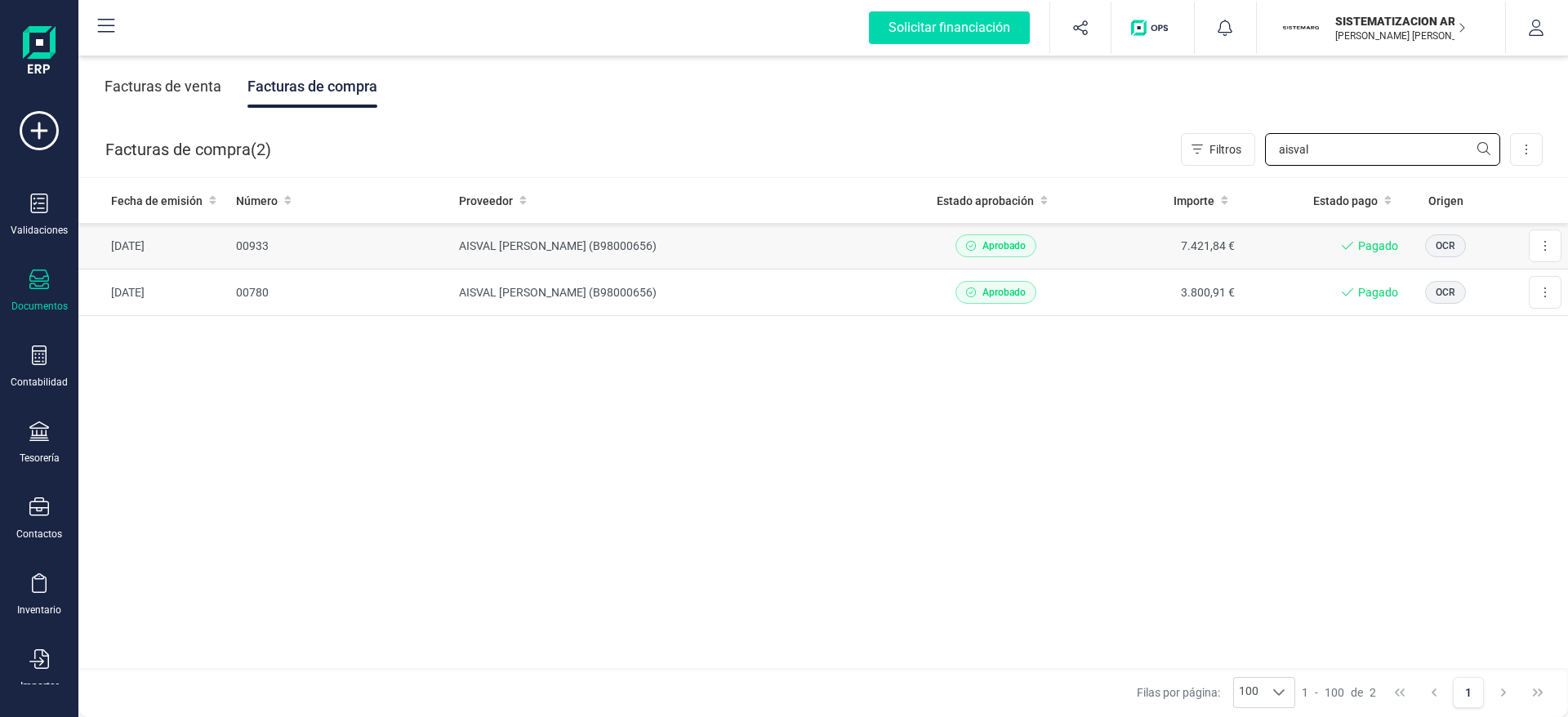
drag, startPoint x: 1322, startPoint y: 142, endPoint x: 1098, endPoint y: 229, distance: 240.3
click at [1098, 229] on div "Facturas de venta Facturas de compra Facturas de compra ( 2 ) Filtros aisval Im…" at bounding box center [823, 385] width 1490 height 665
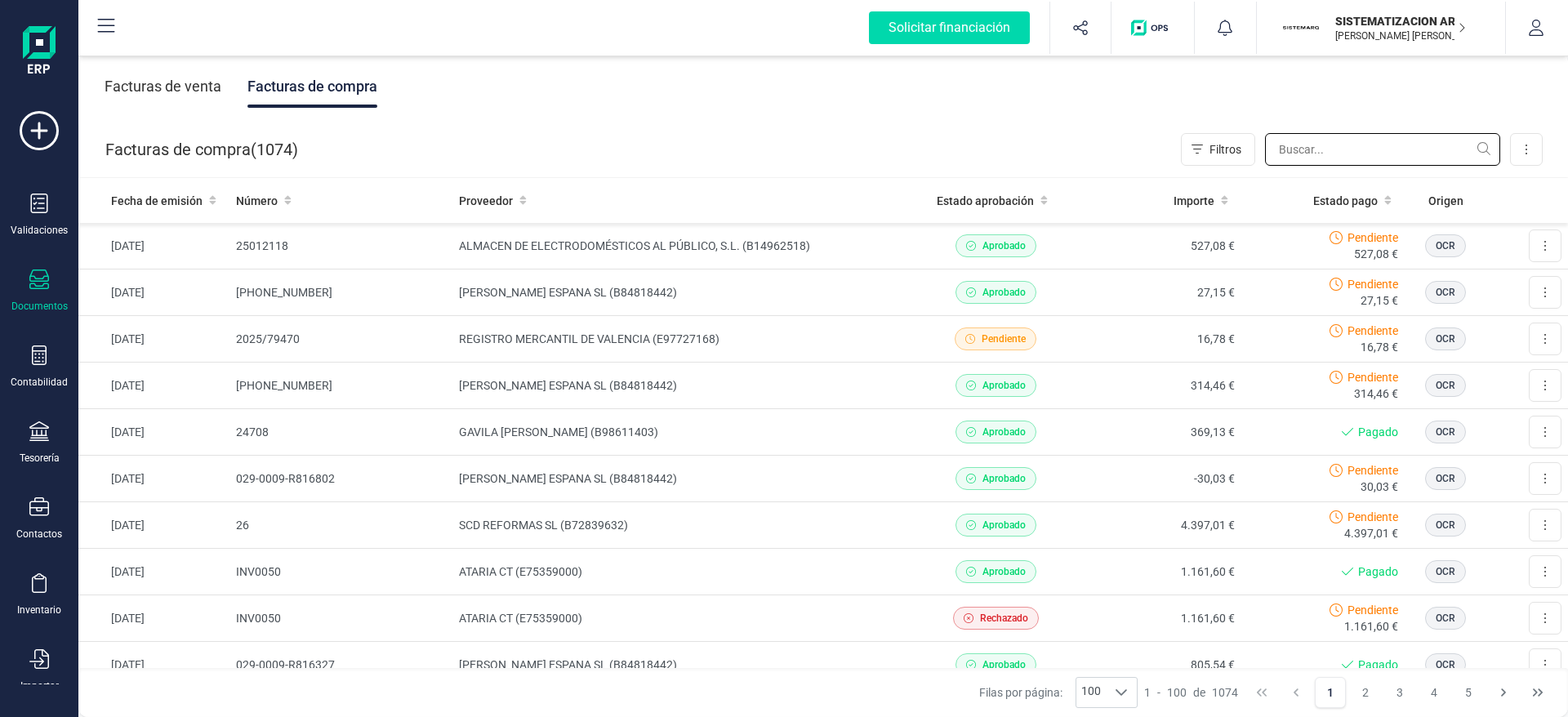
click at [1330, 152] on input "text" at bounding box center [1383, 149] width 235 height 33
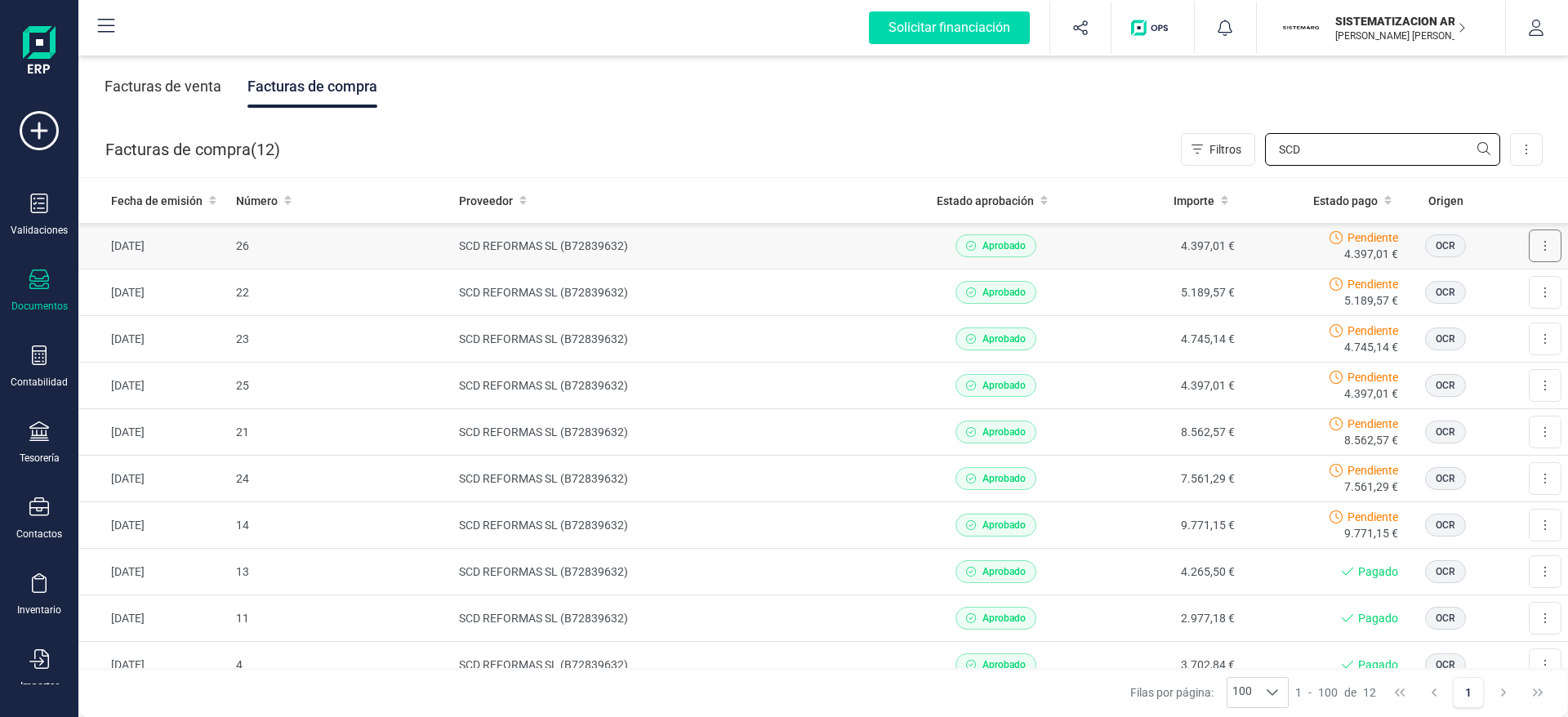
type input "SCD"
click at [1544, 247] on icon at bounding box center [1545, 246] width 3 height 13
click at [1274, 254] on div "Pendiente 4.397,01 €" at bounding box center [1323, 246] width 150 height 33
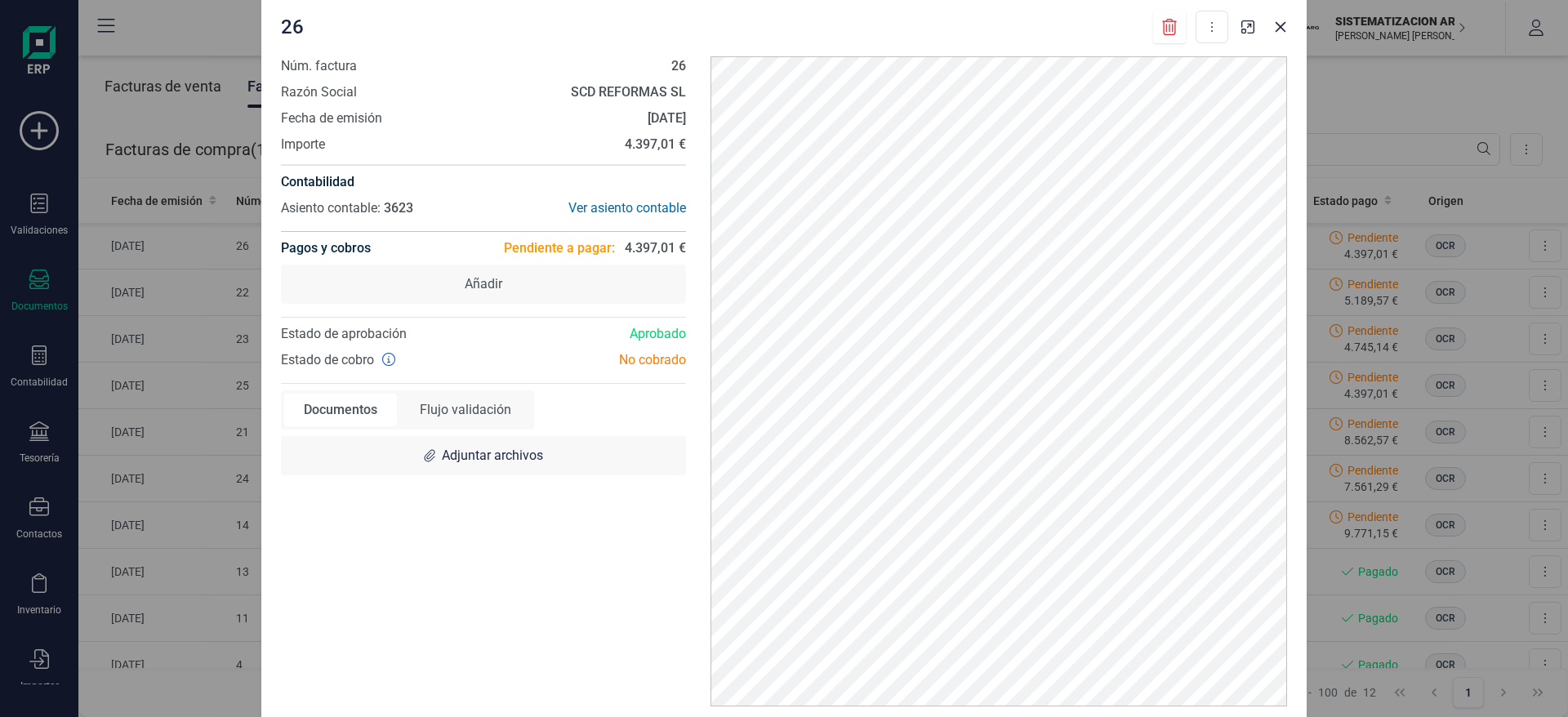
click at [1168, 26] on icon at bounding box center [1170, 26] width 16 height 16
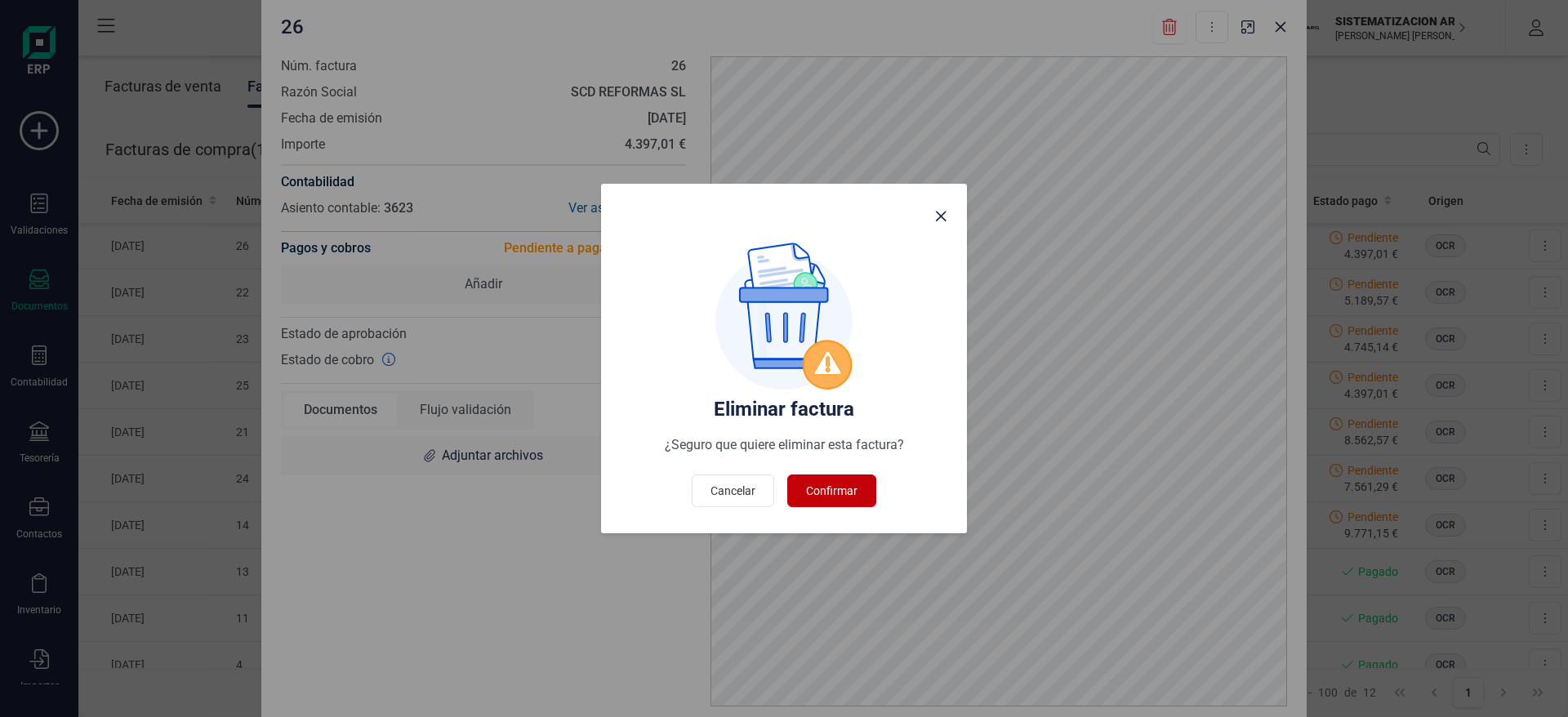
click at [847, 483] on span "Confirmar" at bounding box center [831, 491] width 51 height 16
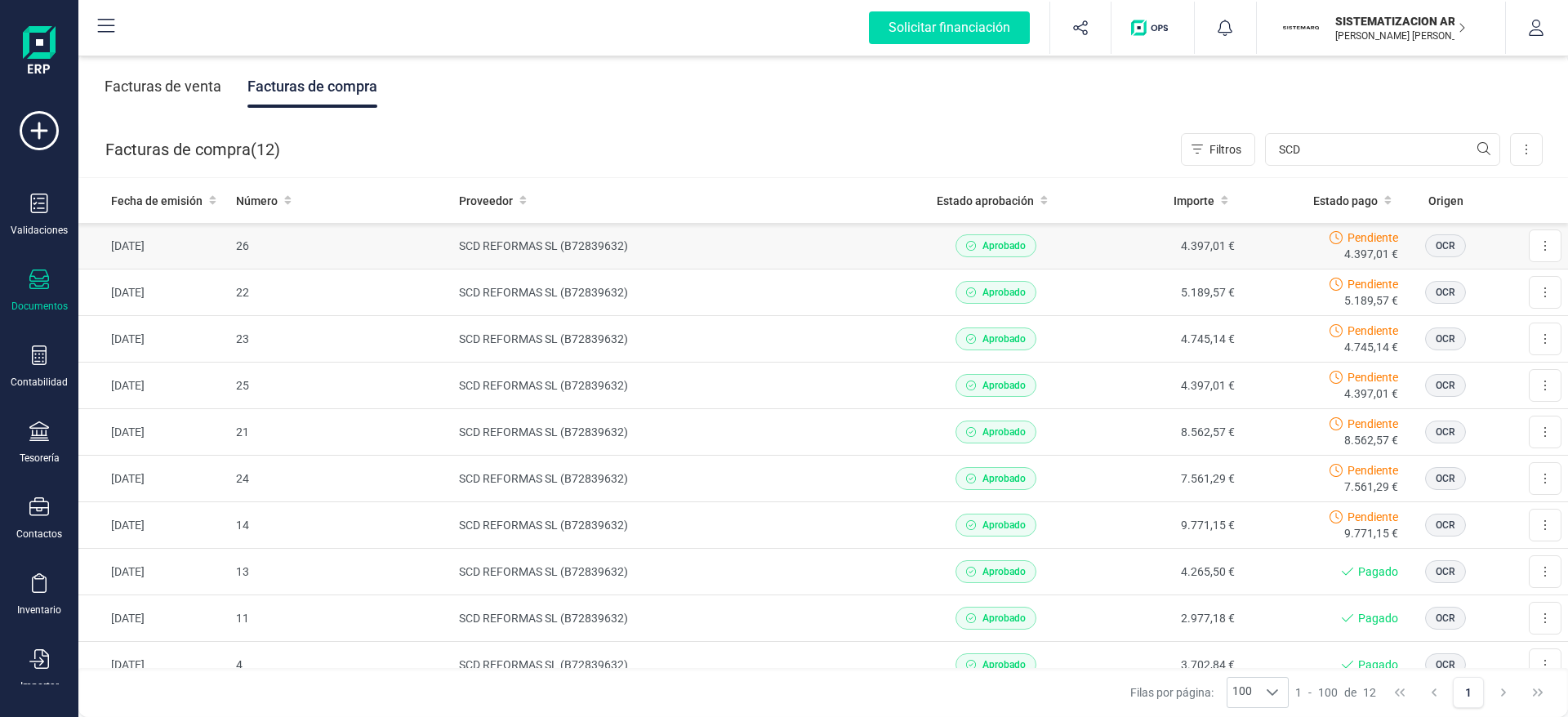
click at [1461, 238] on td "OCR" at bounding box center [1446, 246] width 82 height 46
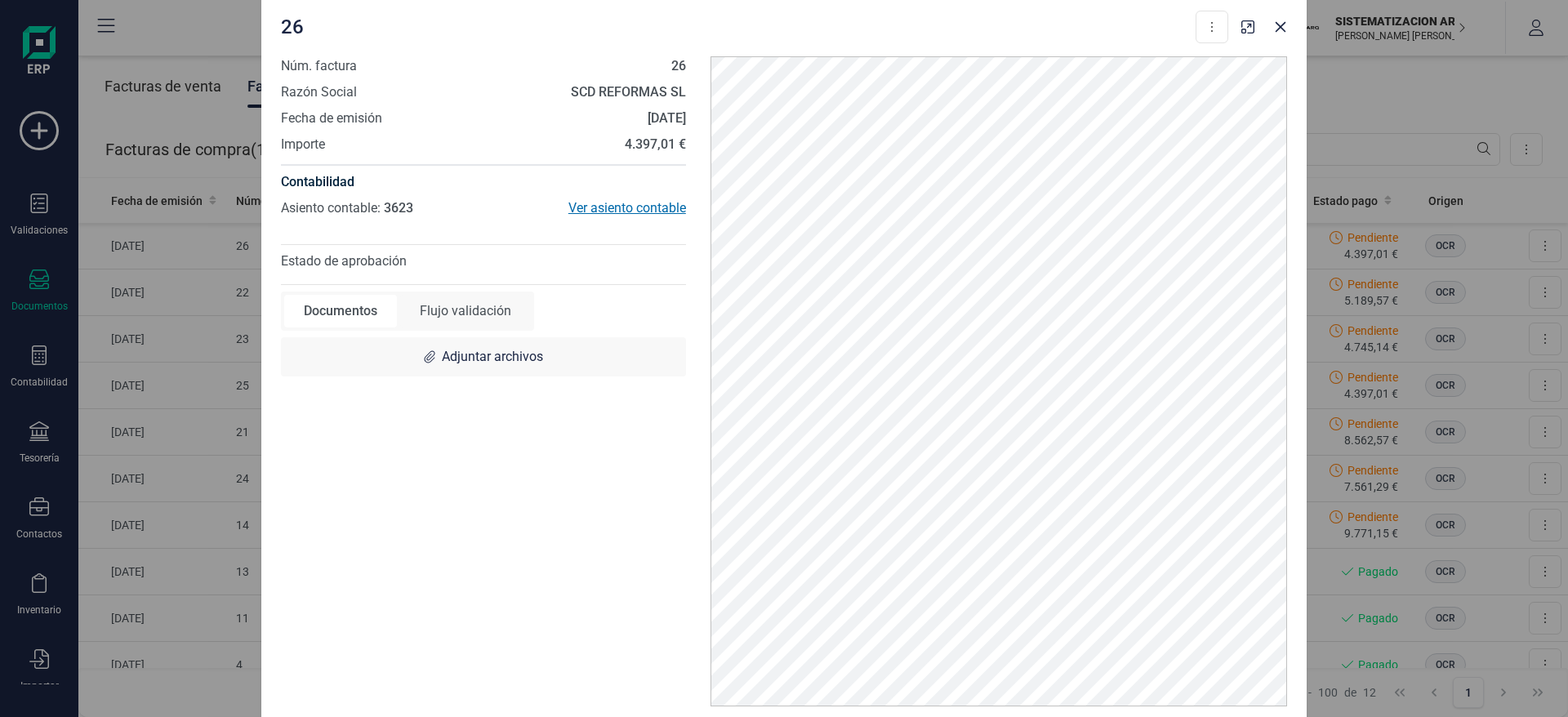
click at [634, 203] on div "Ver asiento contable" at bounding box center [584, 208] width 203 height 19
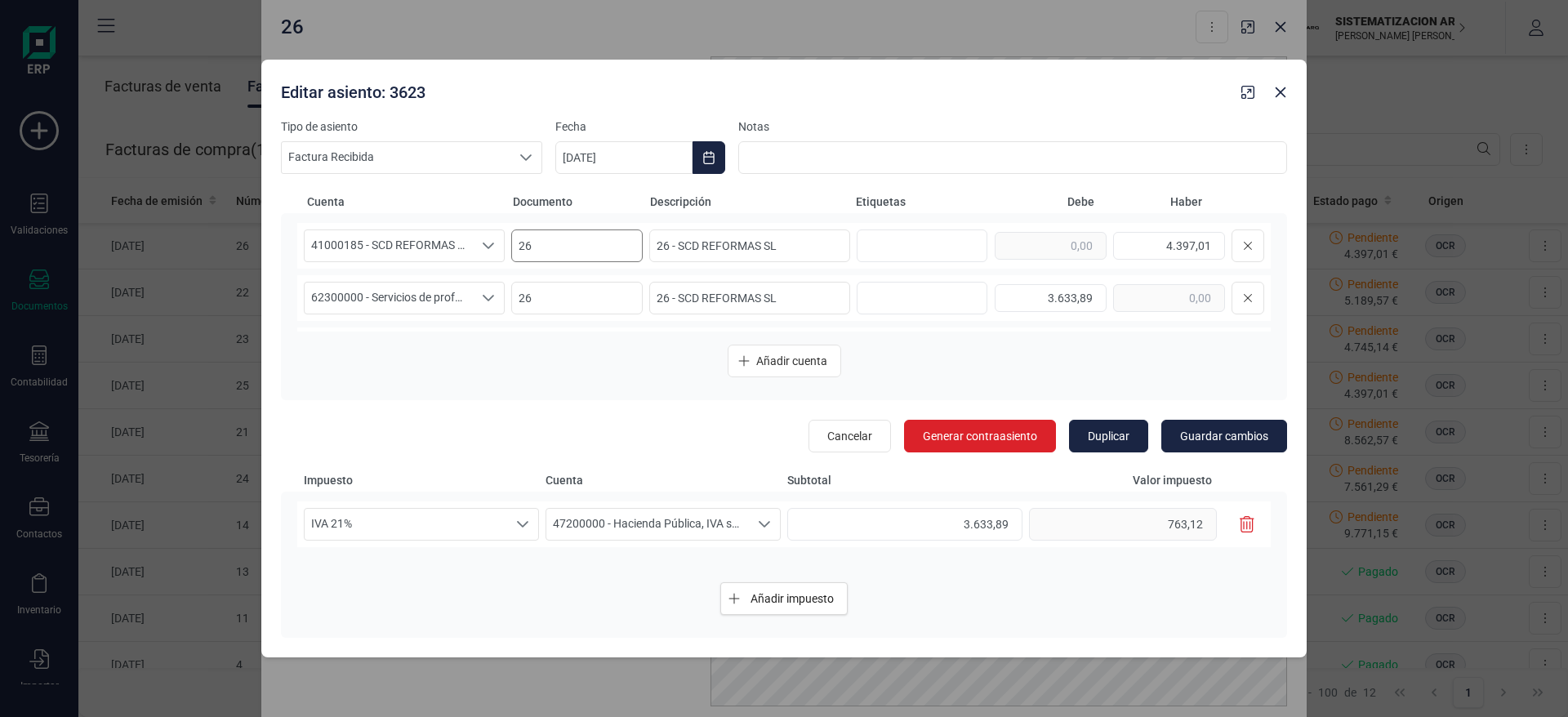
scroll to position [48, 0]
click at [1253, 523] on icon "button" at bounding box center [1247, 523] width 14 height 16
click at [1060, 590] on div "Añadir impuesto" at bounding box center [784, 598] width 974 height 59
click at [1280, 95] on icon "Close" at bounding box center [1281, 93] width 14 height 13
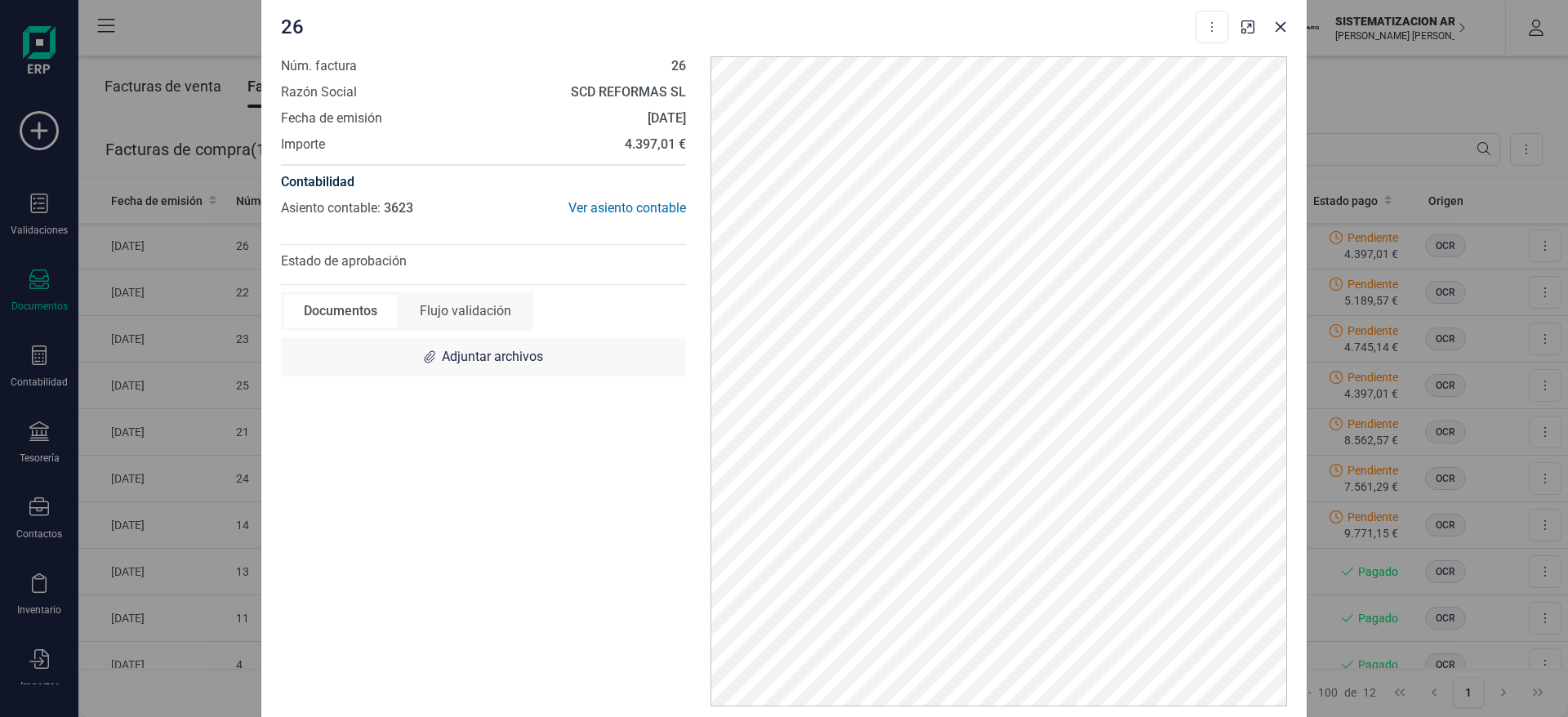
click at [1276, 13] on div at bounding box center [1264, 21] width 59 height 36
click at [1290, 29] on button "Close" at bounding box center [1281, 26] width 26 height 26
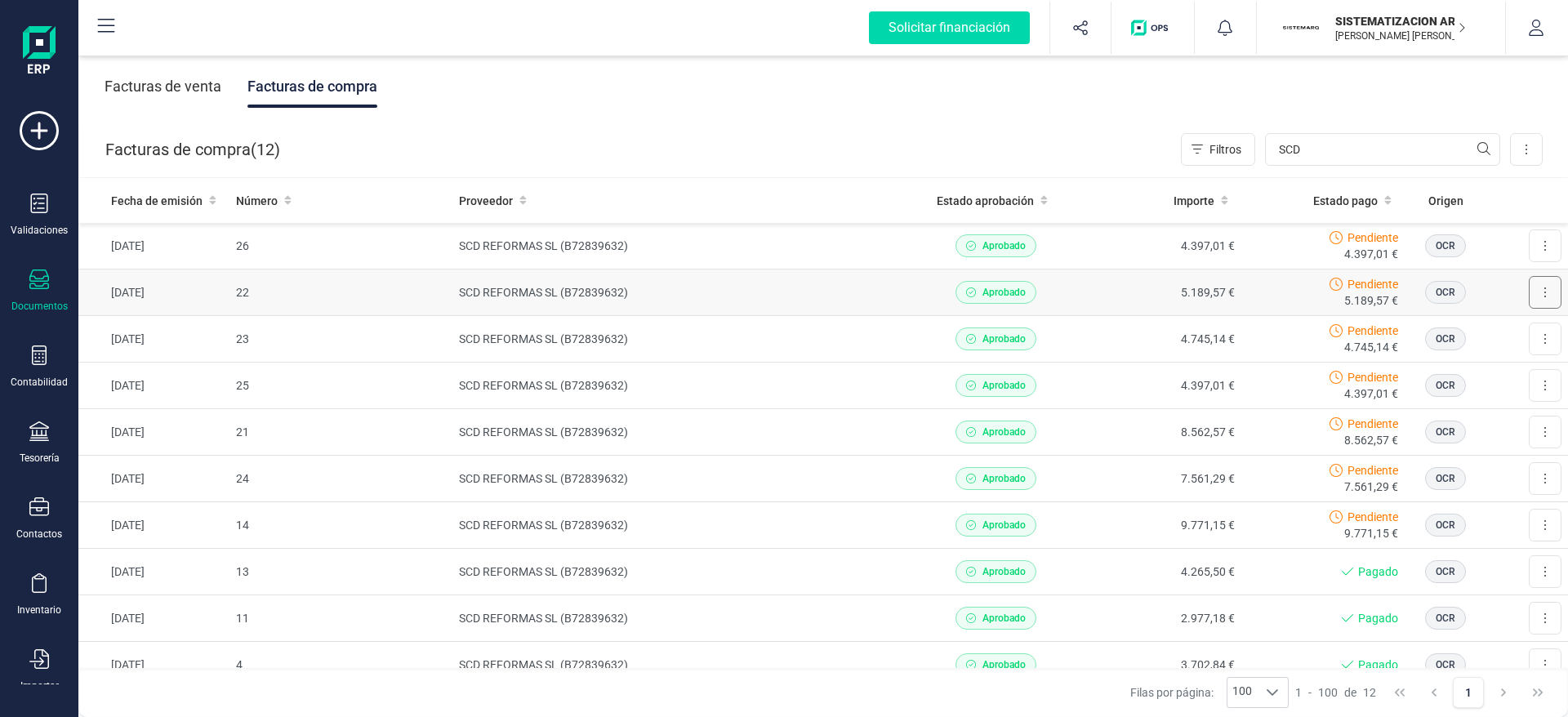
click at [1544, 295] on icon at bounding box center [1545, 292] width 3 height 13
click at [1242, 312] on td "Pendiente 5.189,57 €" at bounding box center [1323, 293] width 163 height 46
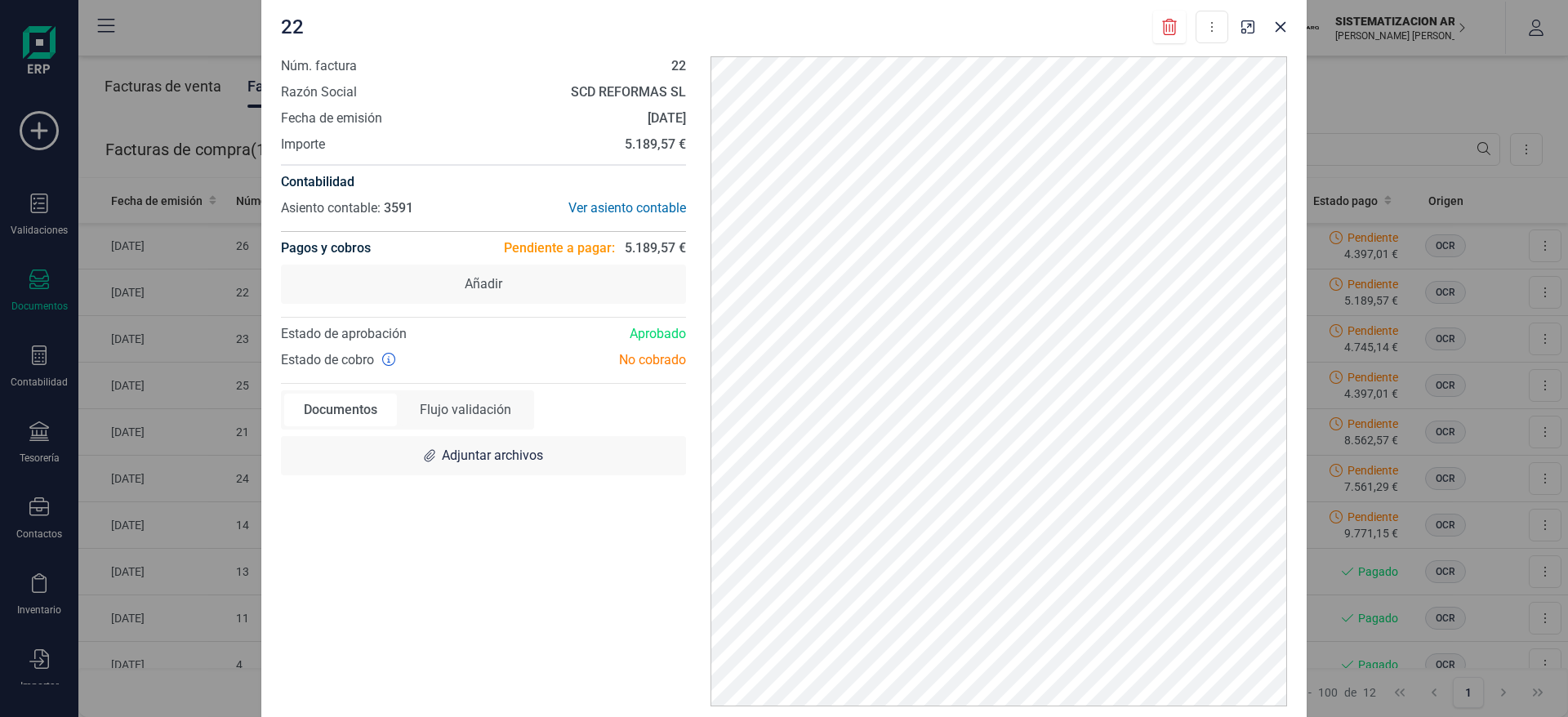
click at [1365, 237] on div "22 Descargar documento Marcar como pagada Núm. factura 22 Razón Social SCD REFO…" at bounding box center [784, 358] width 1568 height 717
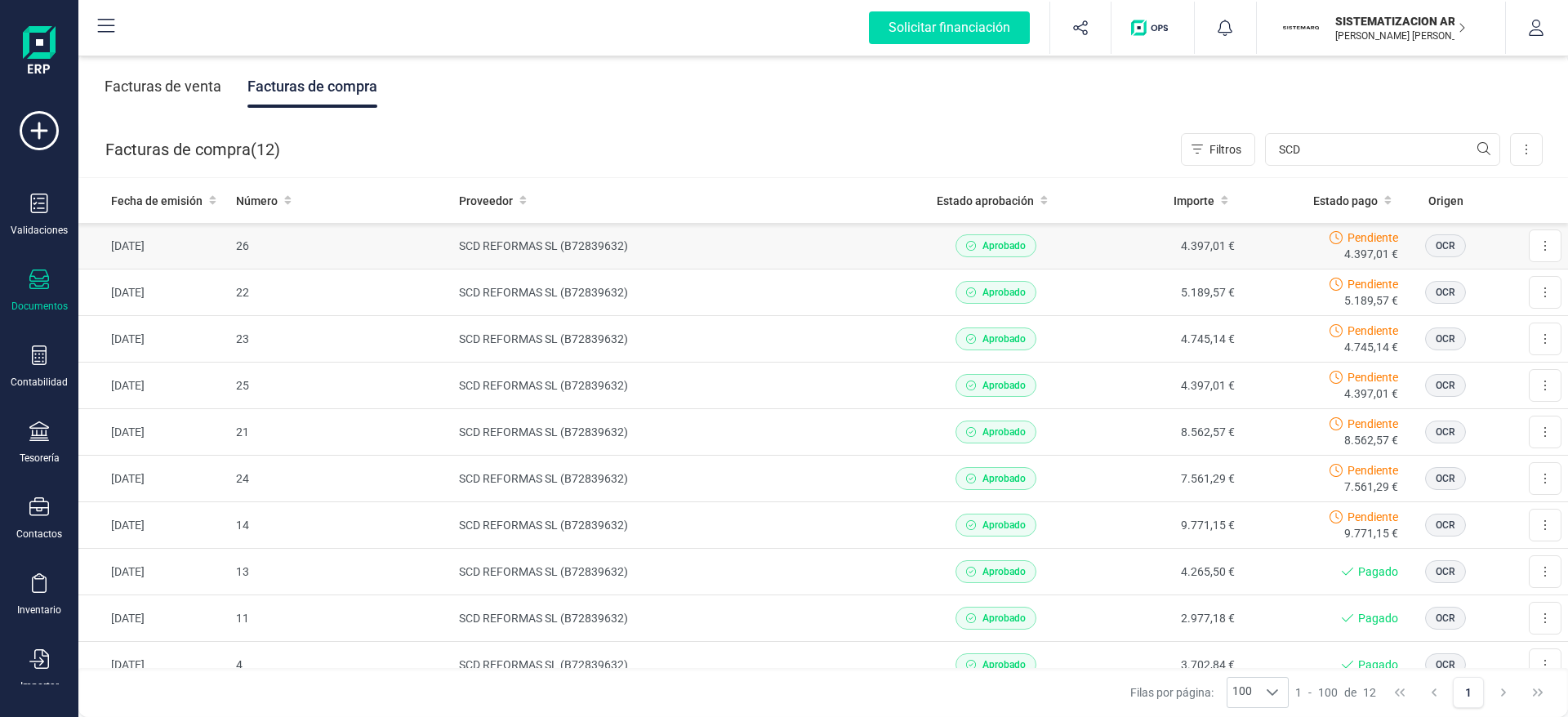
click at [1248, 254] on div "Pendiente 4.397,01 €" at bounding box center [1323, 246] width 150 height 33
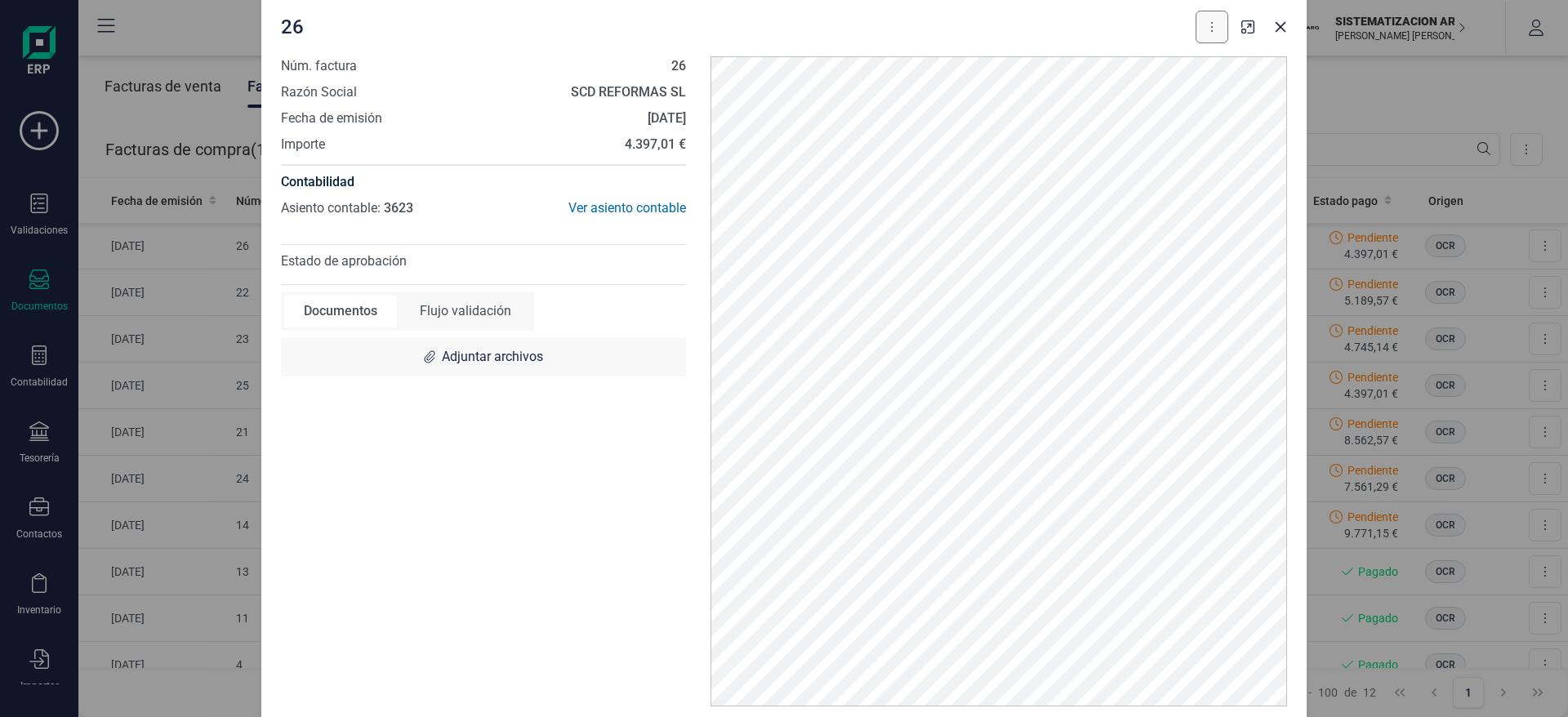
click at [1215, 38] on button at bounding box center [1212, 27] width 33 height 33
click at [1071, 18] on div "26 Descargar documento" at bounding box center [754, 27] width 948 height 33
click at [501, 29] on div "26 Descargar documento" at bounding box center [754, 27] width 948 height 33
click at [1280, 14] on button "Close" at bounding box center [1281, 26] width 26 height 26
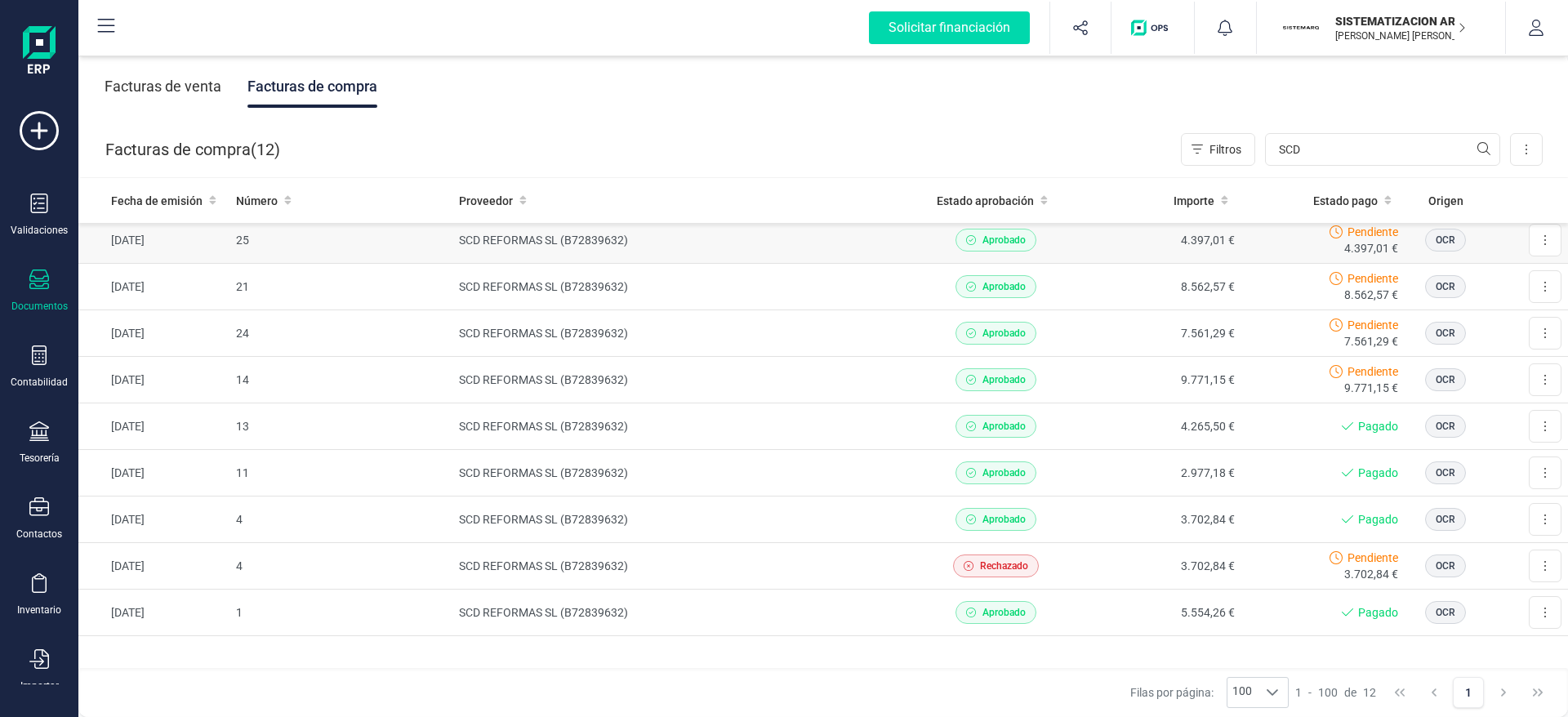
scroll to position [0, 0]
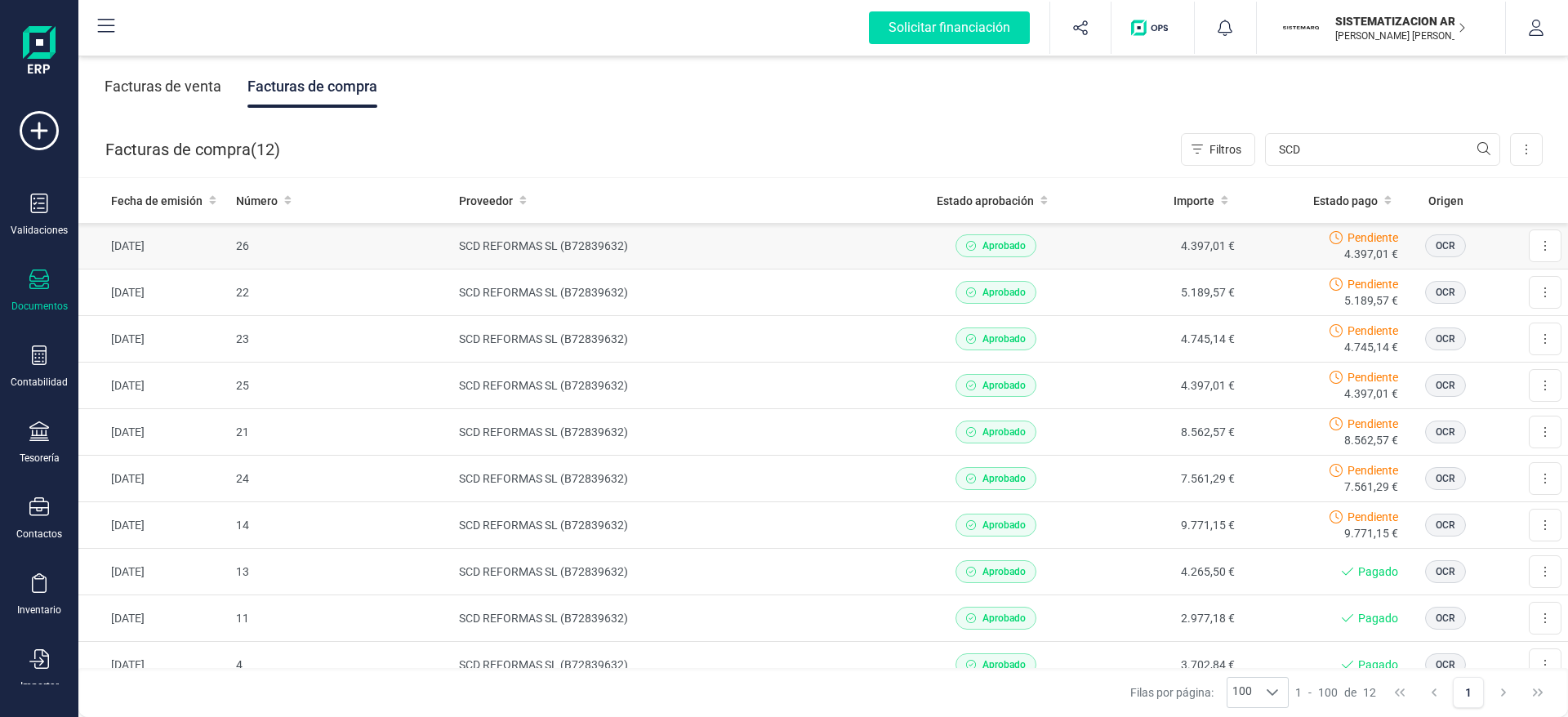
click at [1016, 247] on span "Aprobado" at bounding box center [996, 246] width 81 height 23
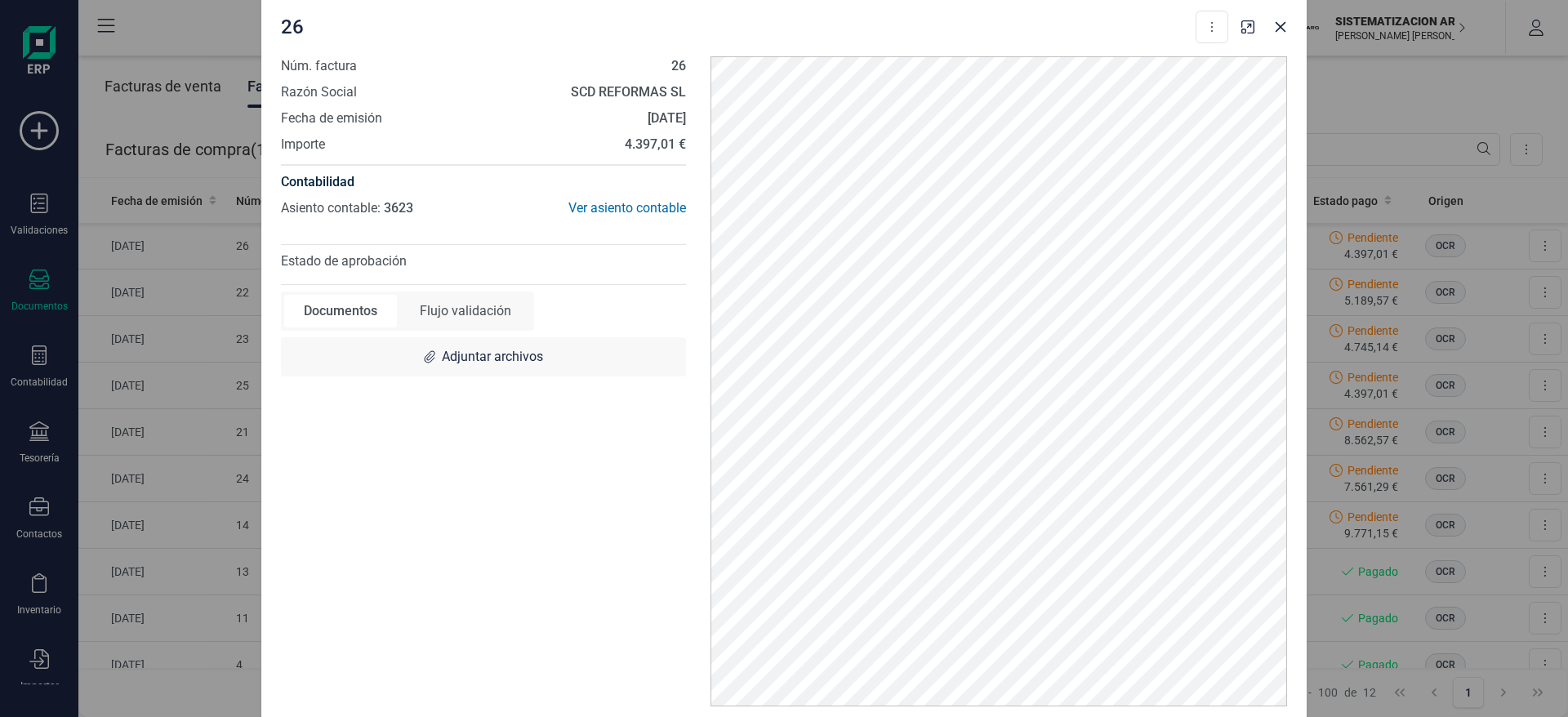
click at [436, 316] on div "Flujo validación" at bounding box center [466, 311] width 131 height 33
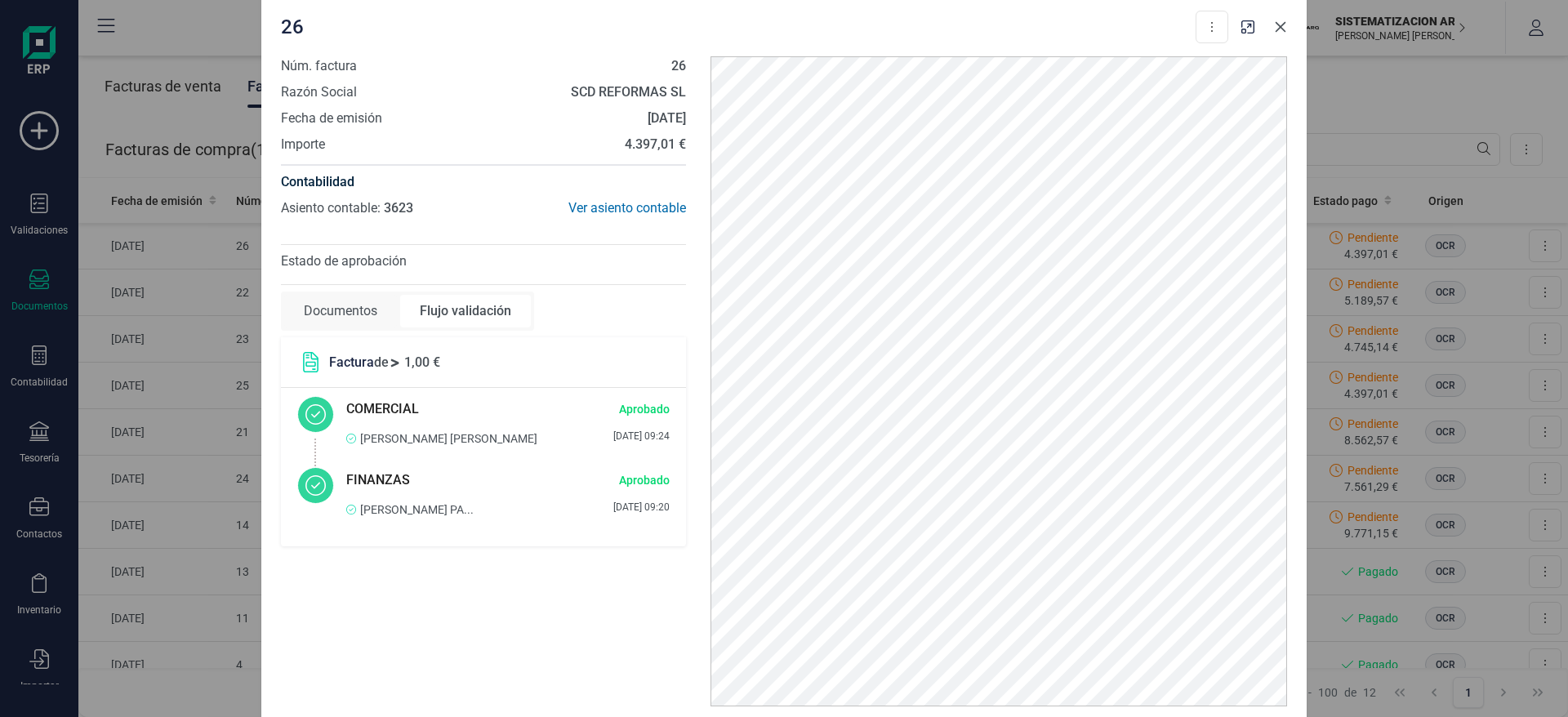
click at [1281, 35] on button "Close" at bounding box center [1281, 26] width 26 height 26
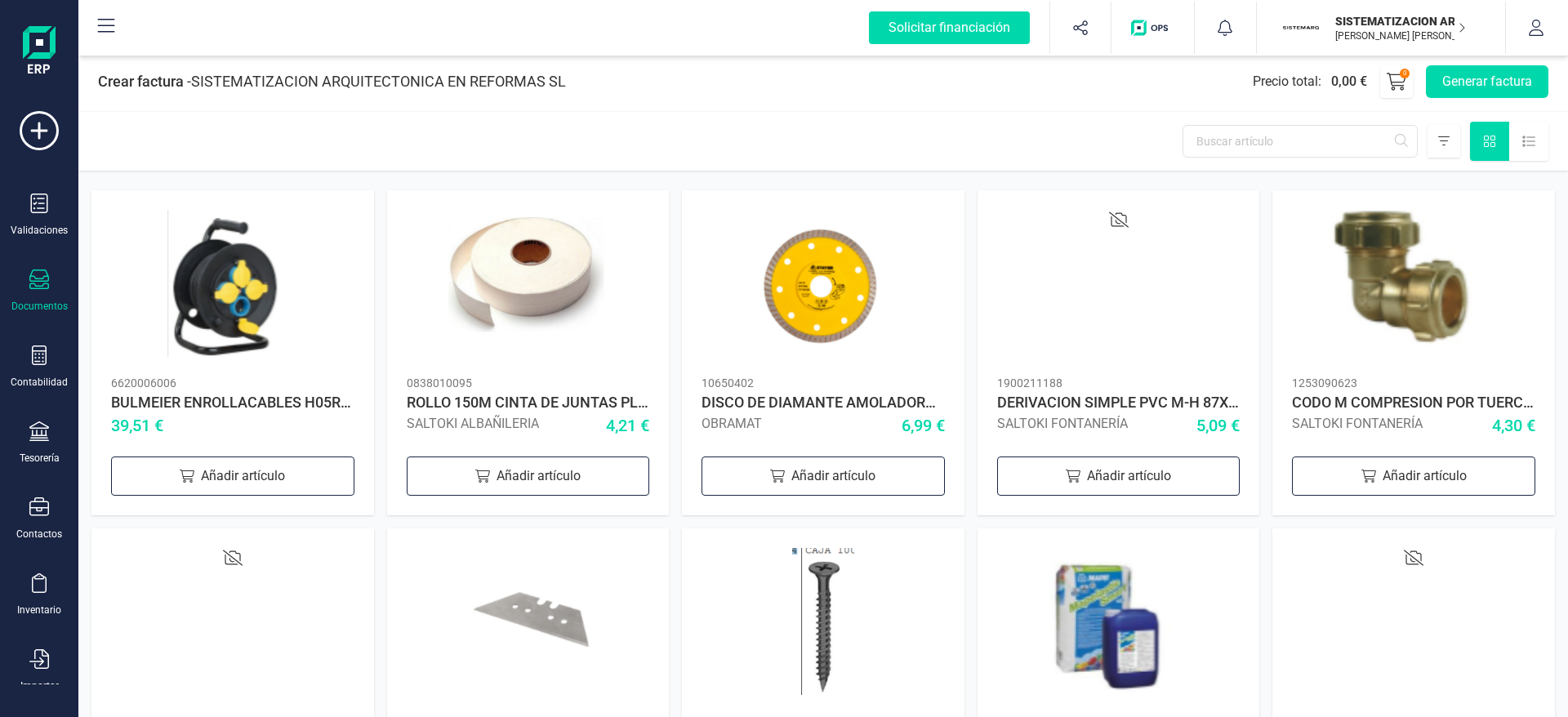
click at [55, 296] on div "Documentos" at bounding box center [40, 291] width 66 height 43
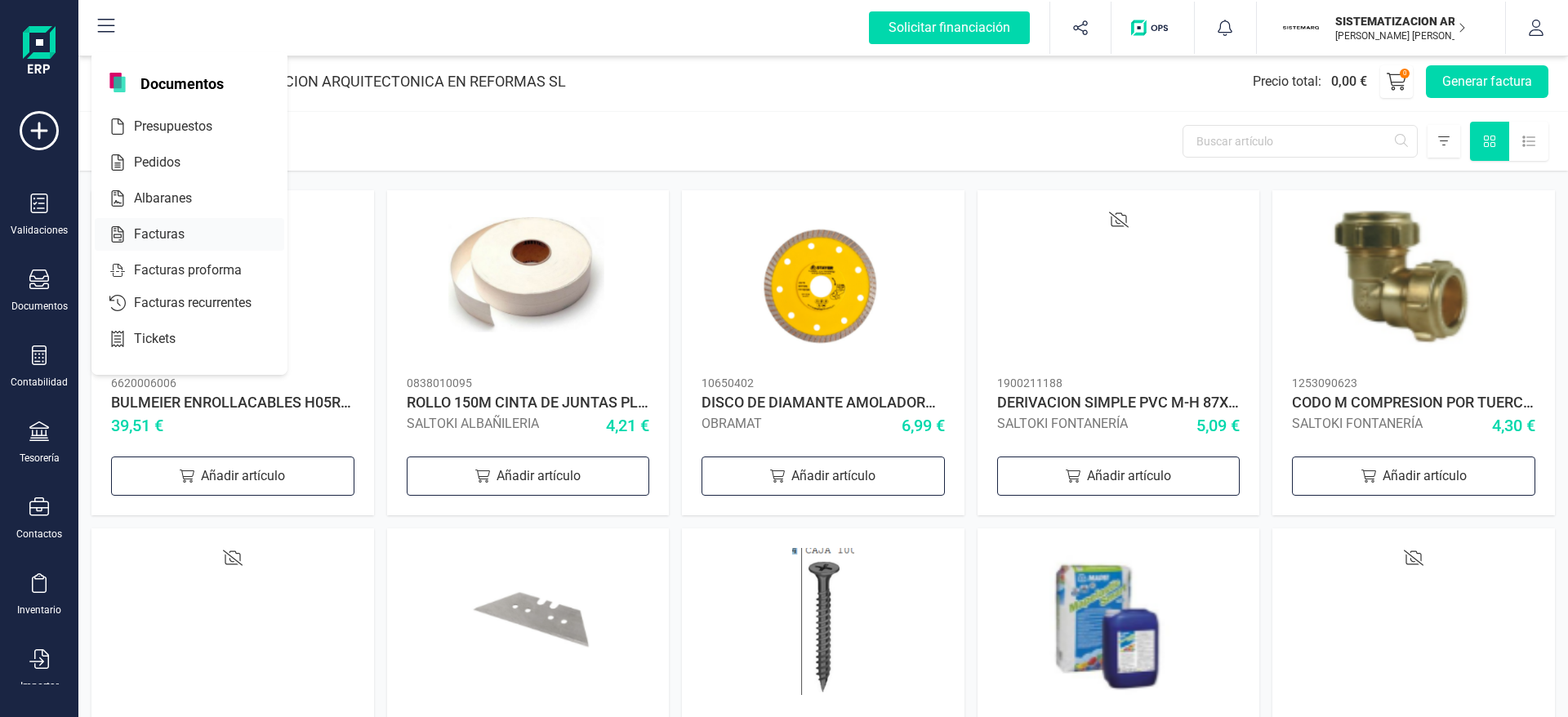
click at [160, 234] on span "Facturas" at bounding box center [171, 234] width 87 height 19
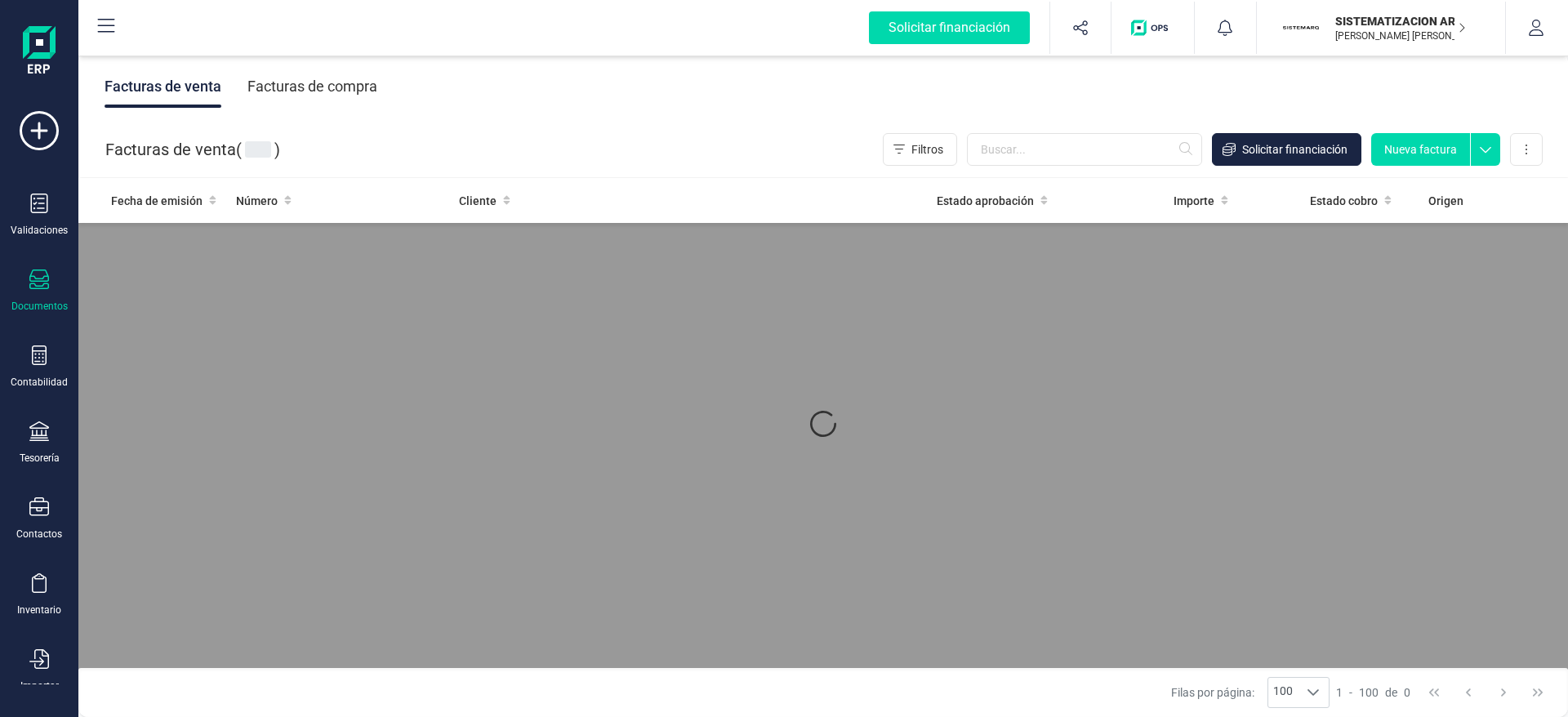
click at [321, 92] on div "Facturas de compra" at bounding box center [312, 87] width 130 height 42
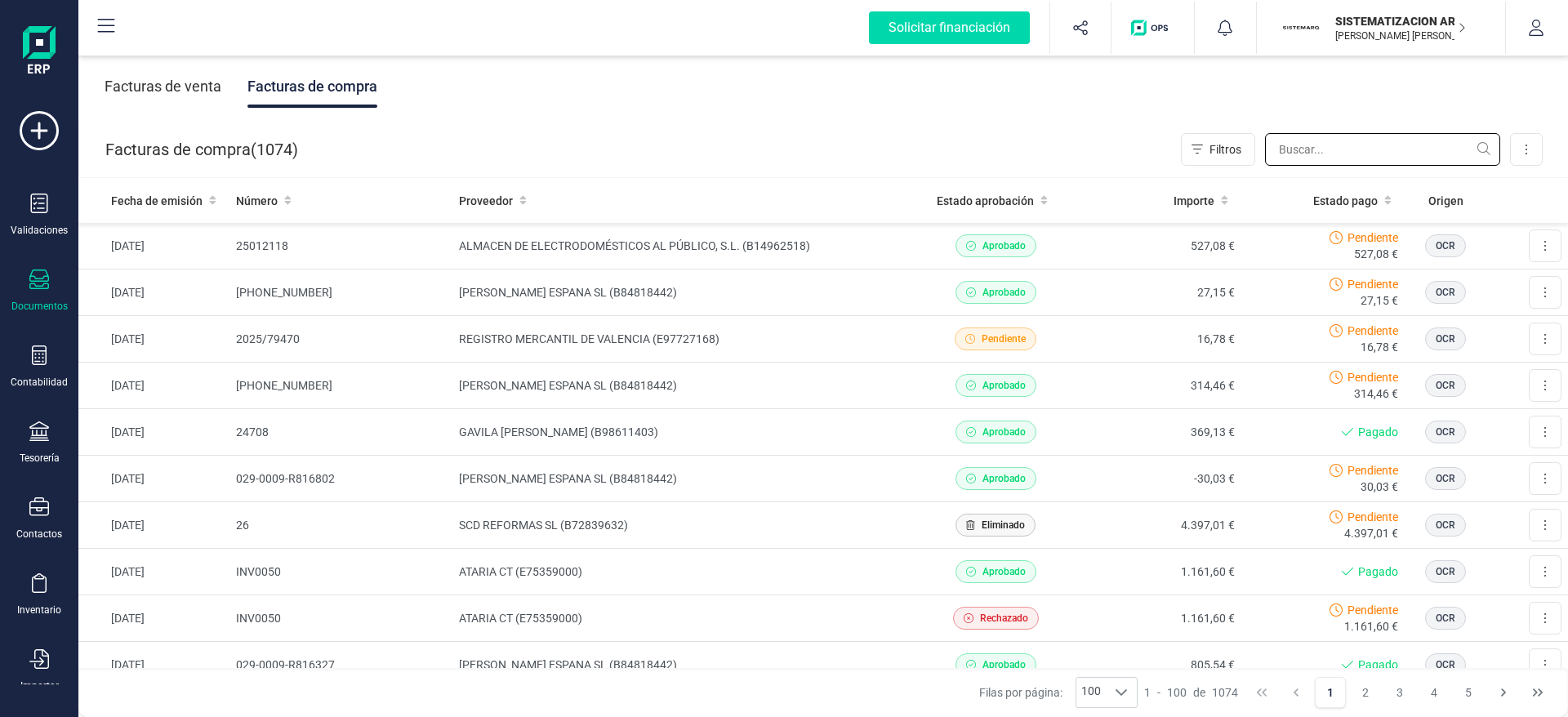
click at [1328, 142] on input "text" at bounding box center [1383, 149] width 235 height 33
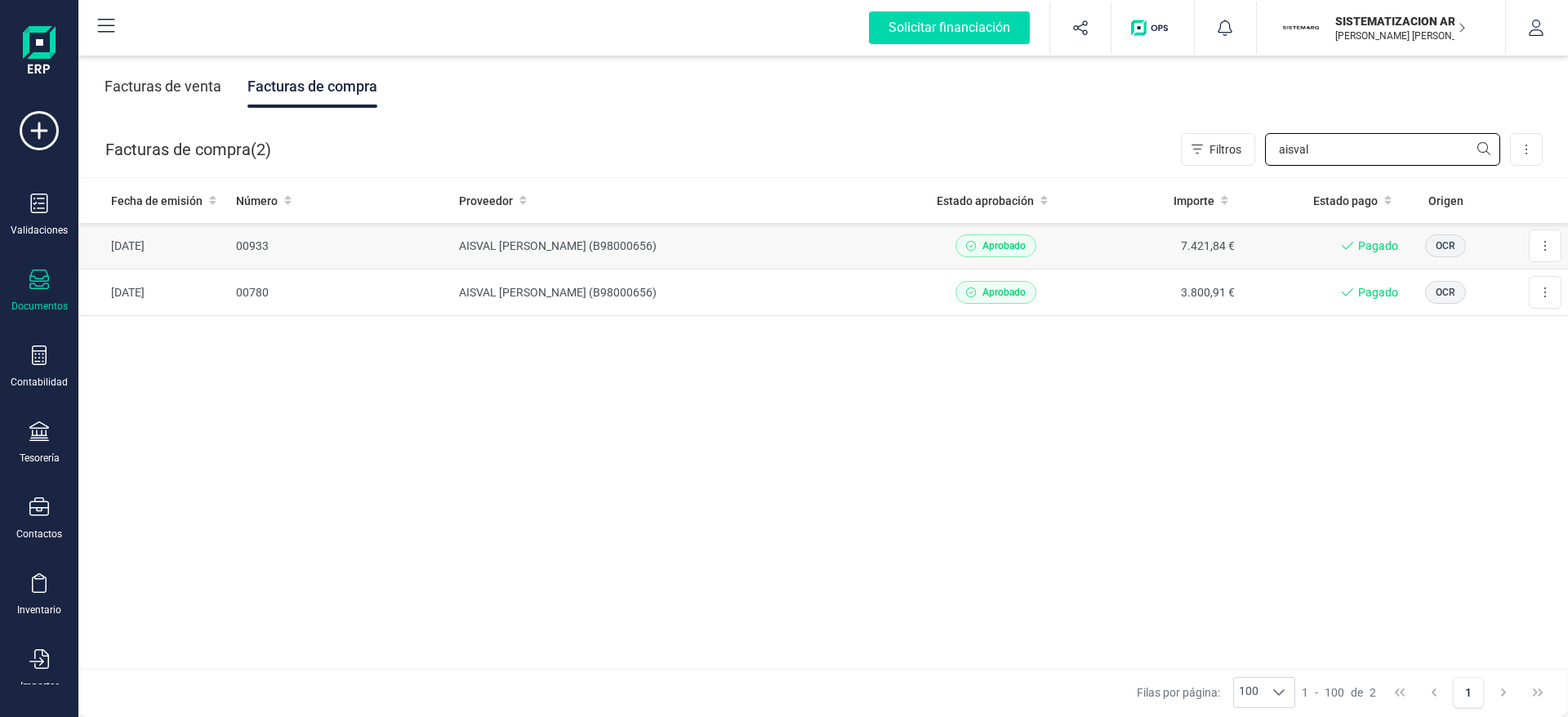
type input "aisval"
click at [865, 235] on td "AISVAL [PERSON_NAME] (B98000656)" at bounding box center [683, 246] width 461 height 46
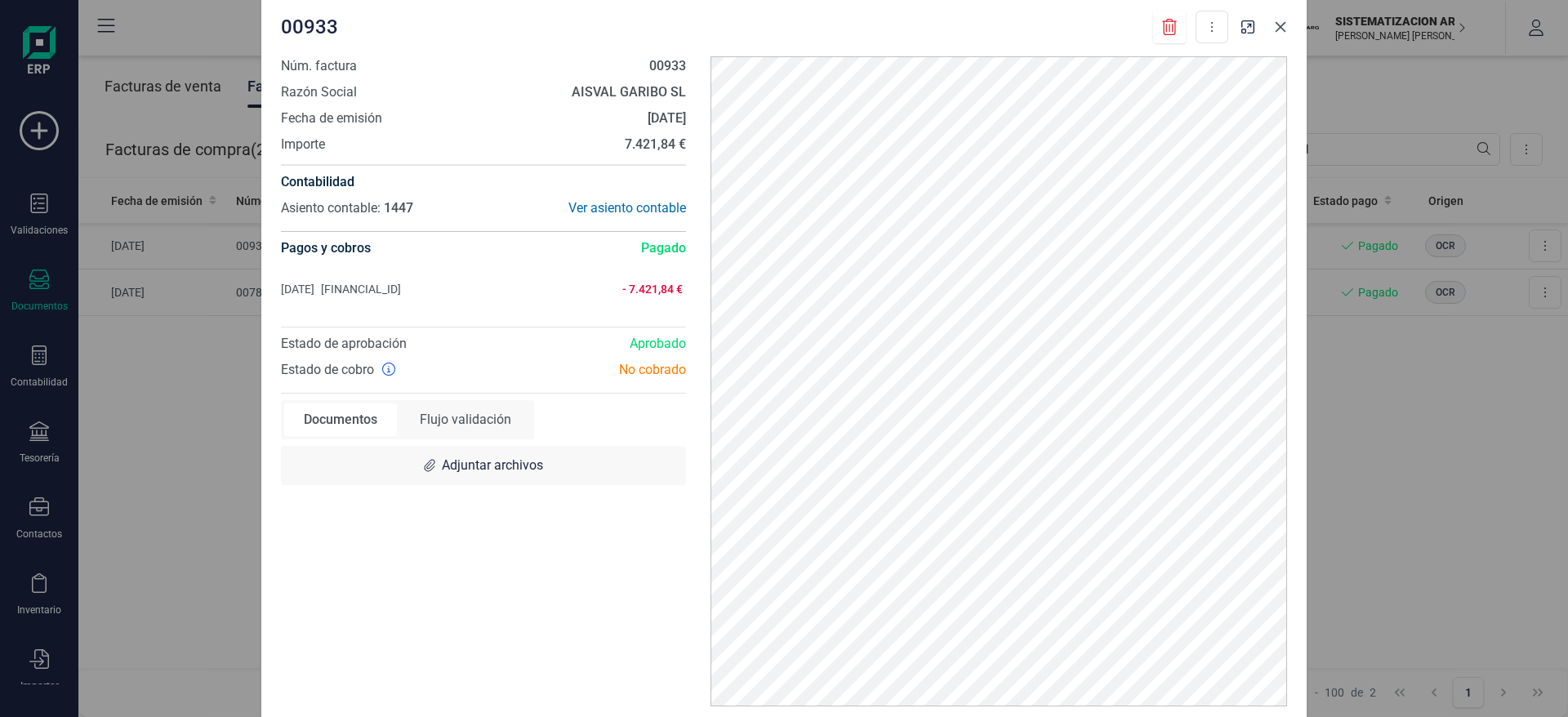
click at [1279, 28] on icon "Close" at bounding box center [1281, 27] width 14 height 13
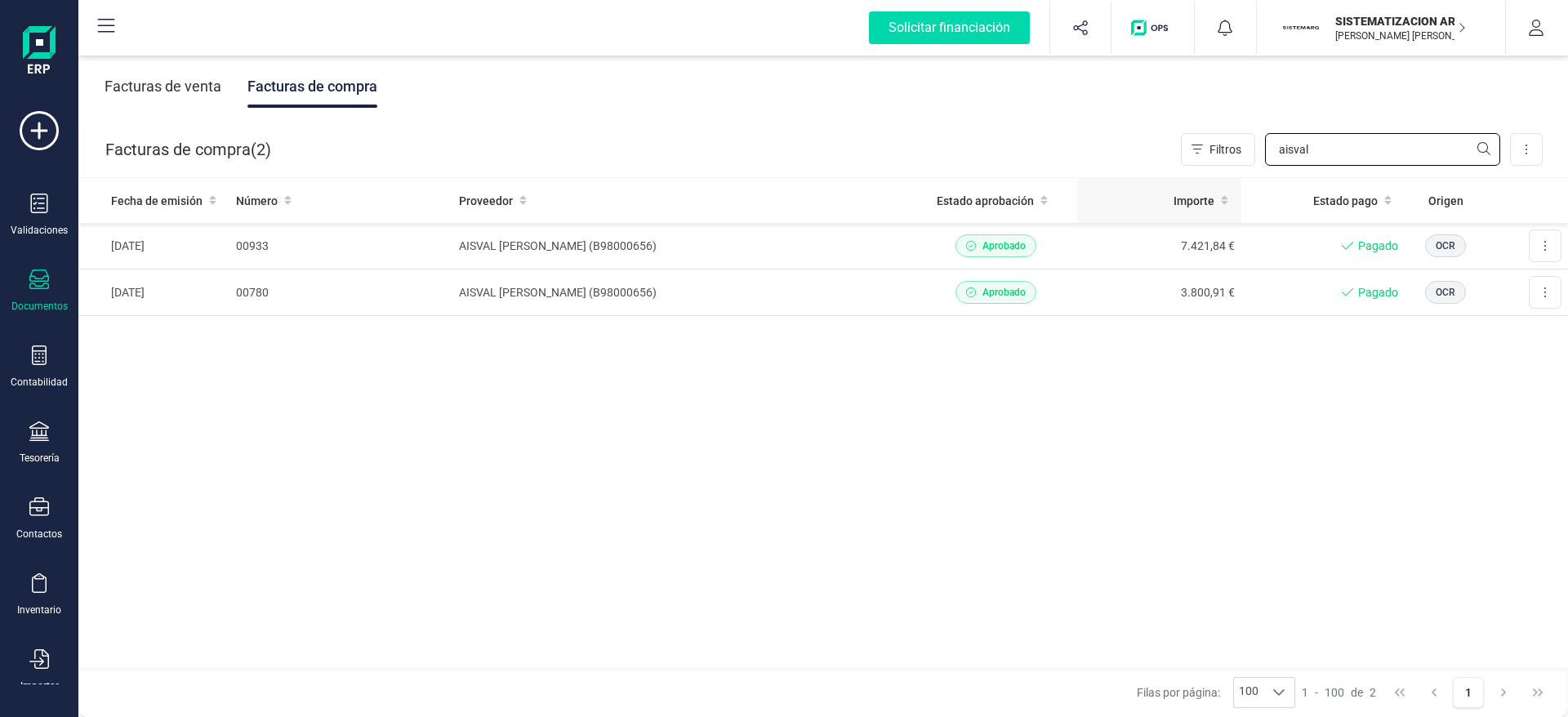
drag, startPoint x: 1347, startPoint y: 144, endPoint x: 1150, endPoint y: 179, distance: 200.1
click at [1150, 179] on div "Facturas de venta Facturas de compra Facturas de compra ( 2 ) Filtros aisval Im…" at bounding box center [823, 385] width 1490 height 665
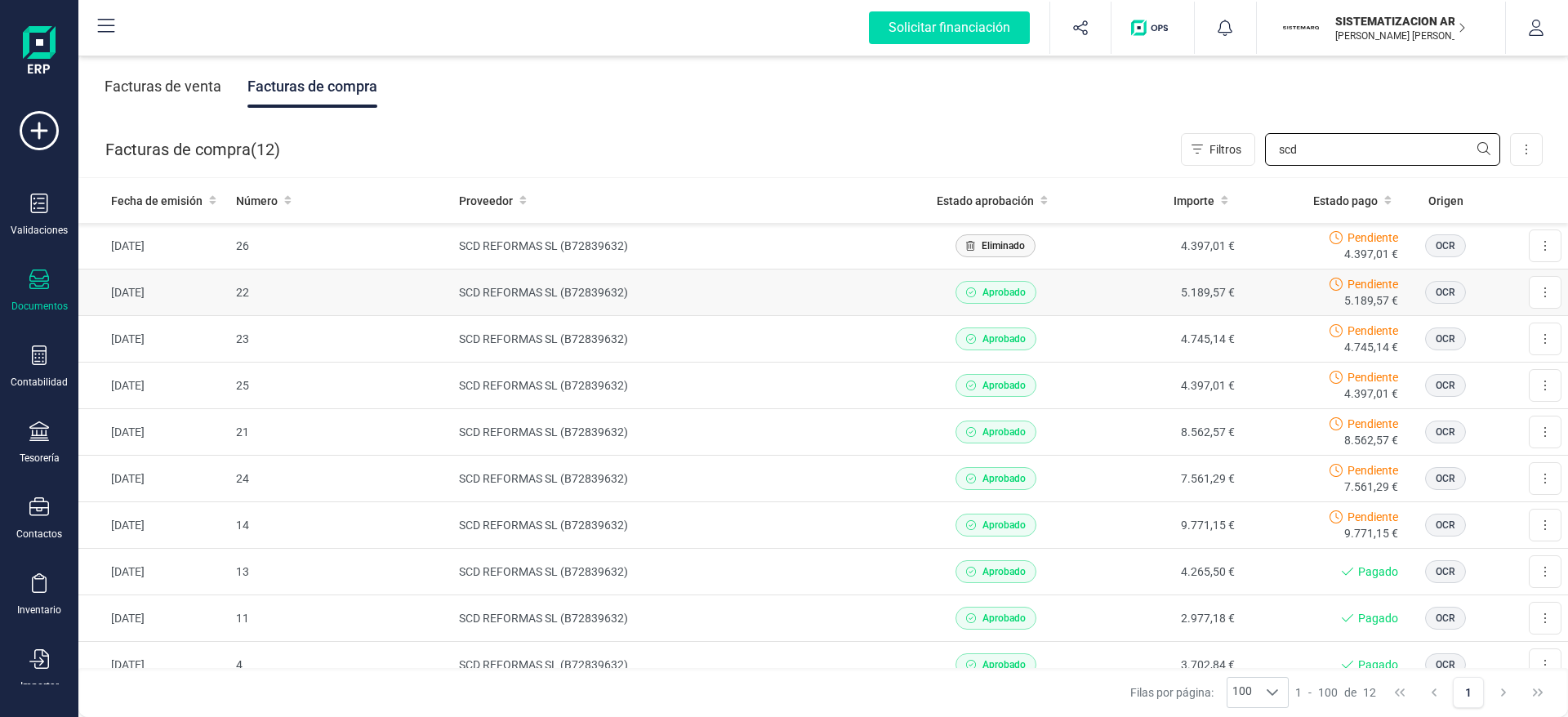
type input "scd"
click at [1098, 297] on td "5.189,57 €" at bounding box center [1159, 293] width 164 height 46
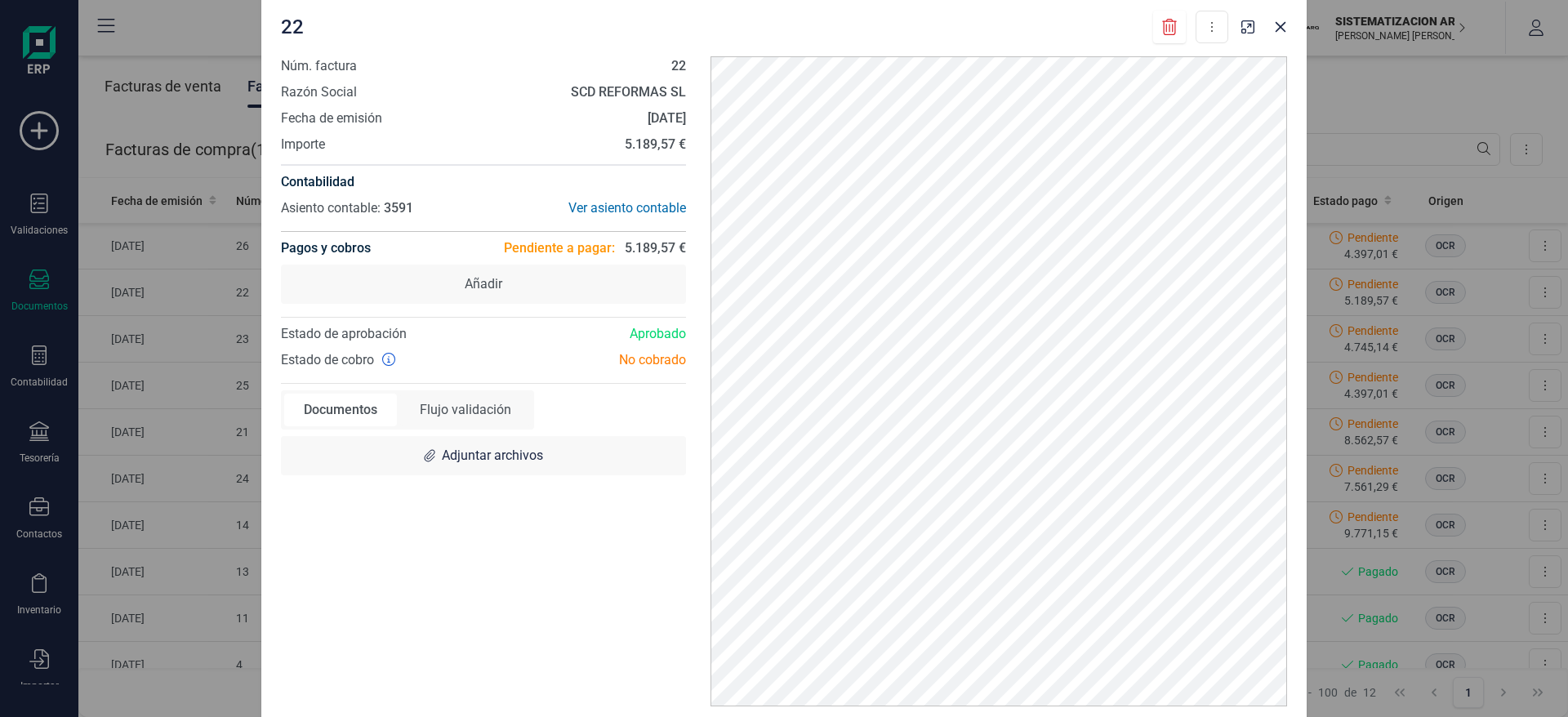
click at [1286, 40] on div at bounding box center [1264, 21] width 59 height 36
click at [1281, 28] on icon "Close" at bounding box center [1281, 27] width 14 height 13
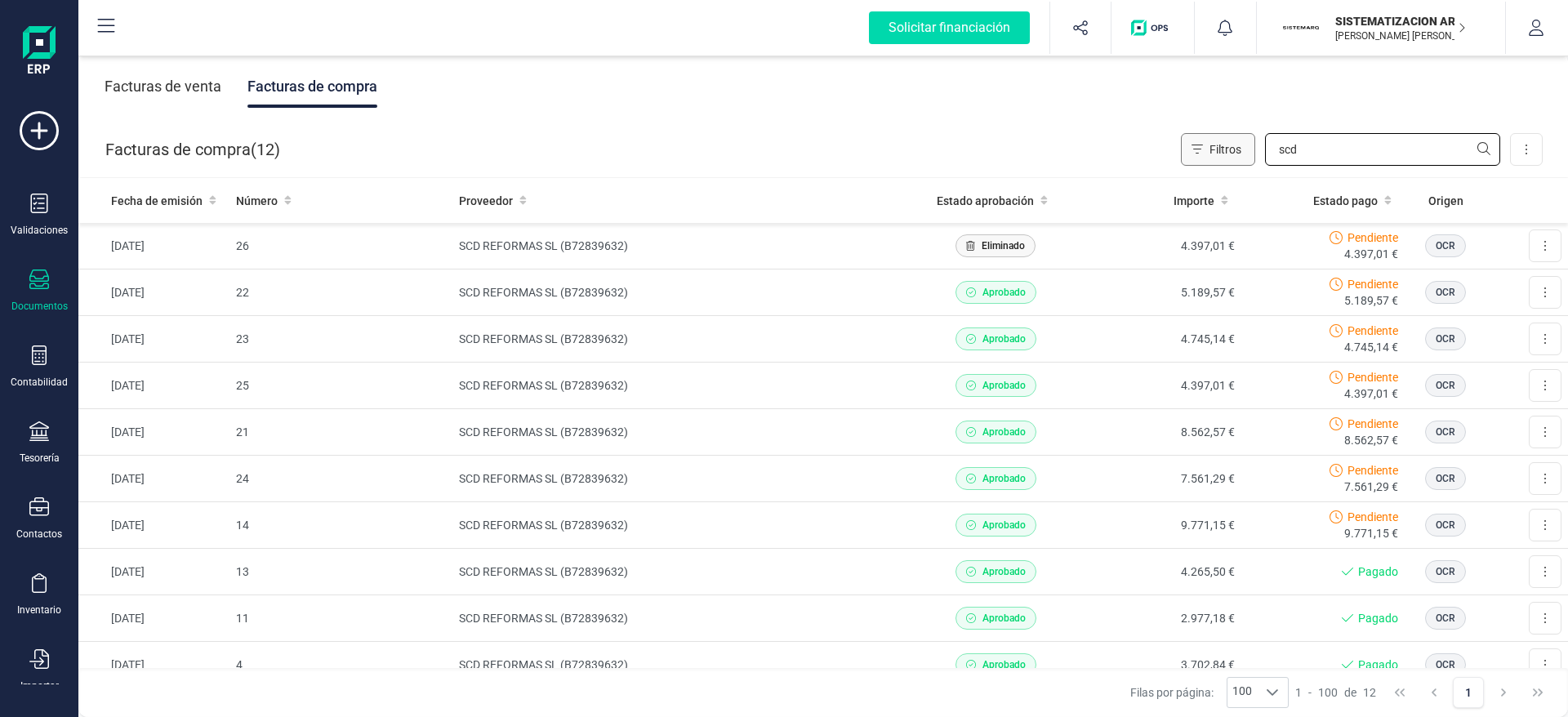
drag, startPoint x: 1304, startPoint y: 148, endPoint x: 1221, endPoint y: 155, distance: 83.3
click at [1221, 155] on div "Filtros scd" at bounding box center [1340, 149] width 319 height 33
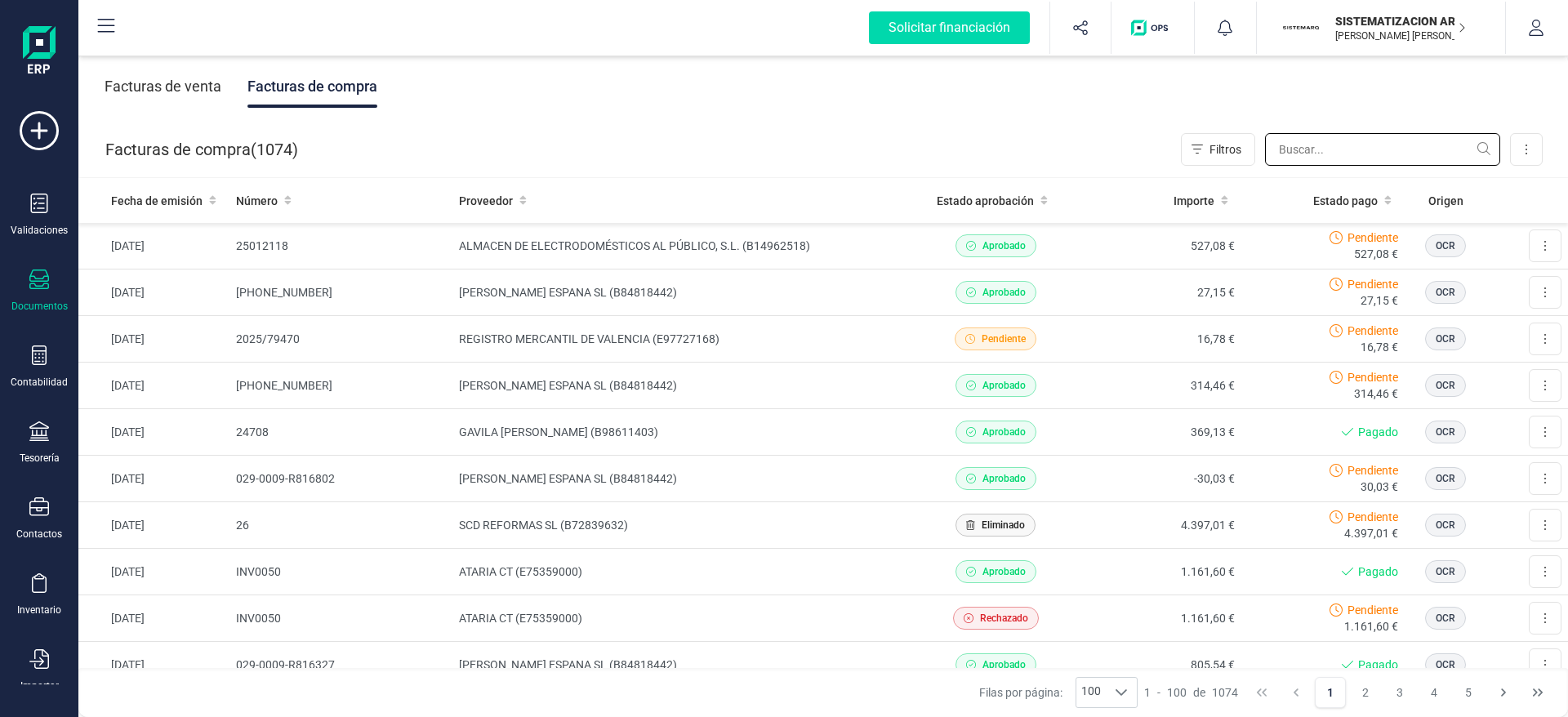
click at [1299, 145] on input "text" at bounding box center [1383, 149] width 235 height 33
click at [35, 280] on icon at bounding box center [39, 279] width 19 height 19
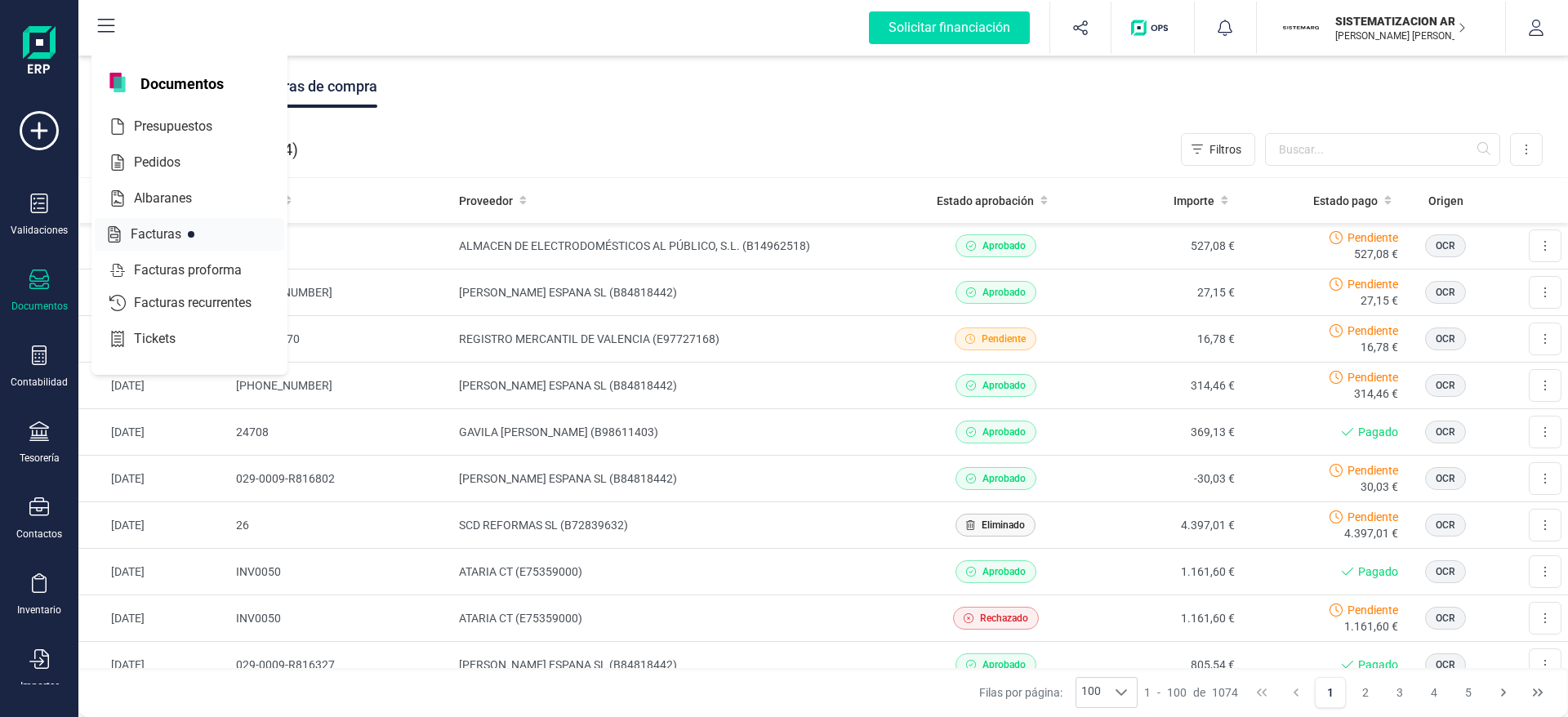
click at [169, 225] on span "Facturas" at bounding box center [168, 234] width 87 height 19
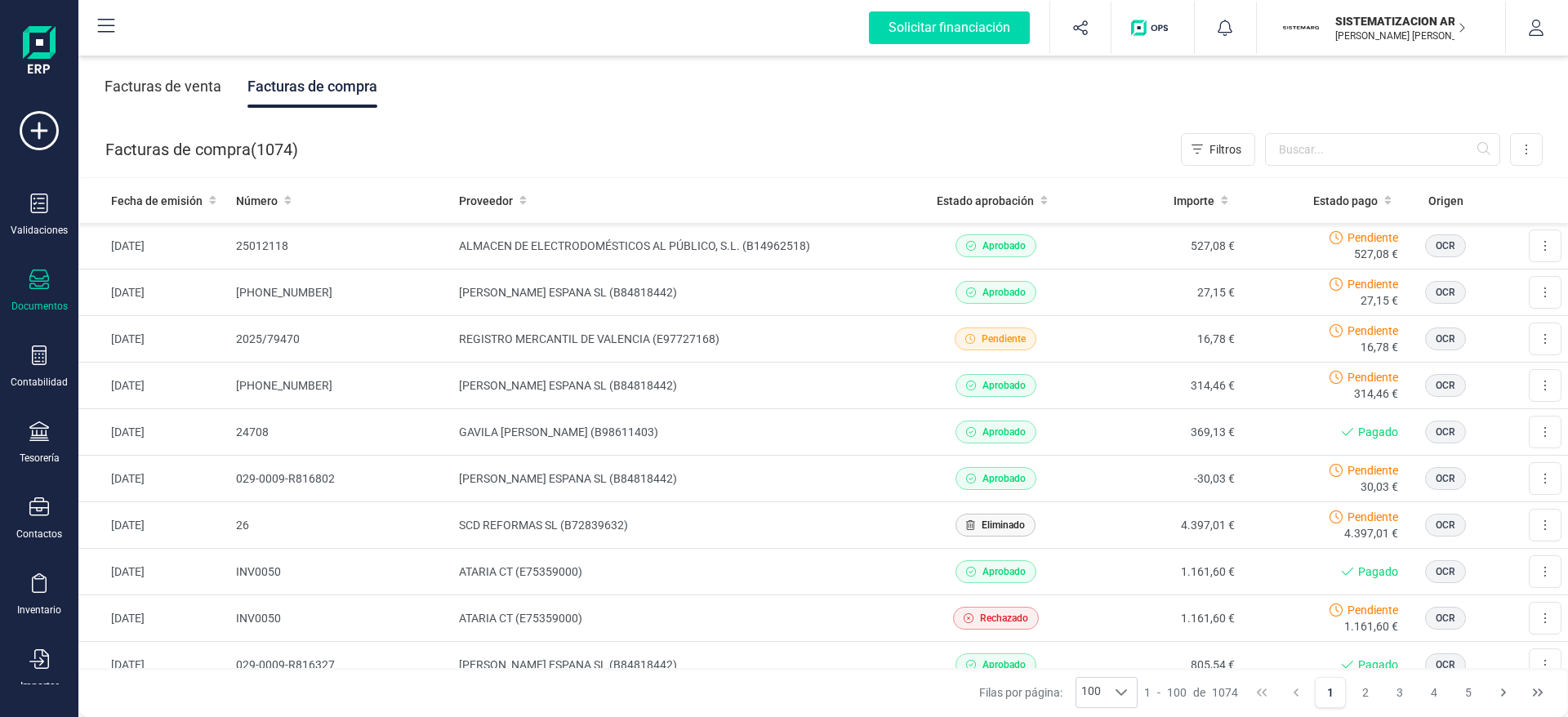
click at [148, 76] on div "Facturas de venta" at bounding box center [162, 87] width 117 height 42
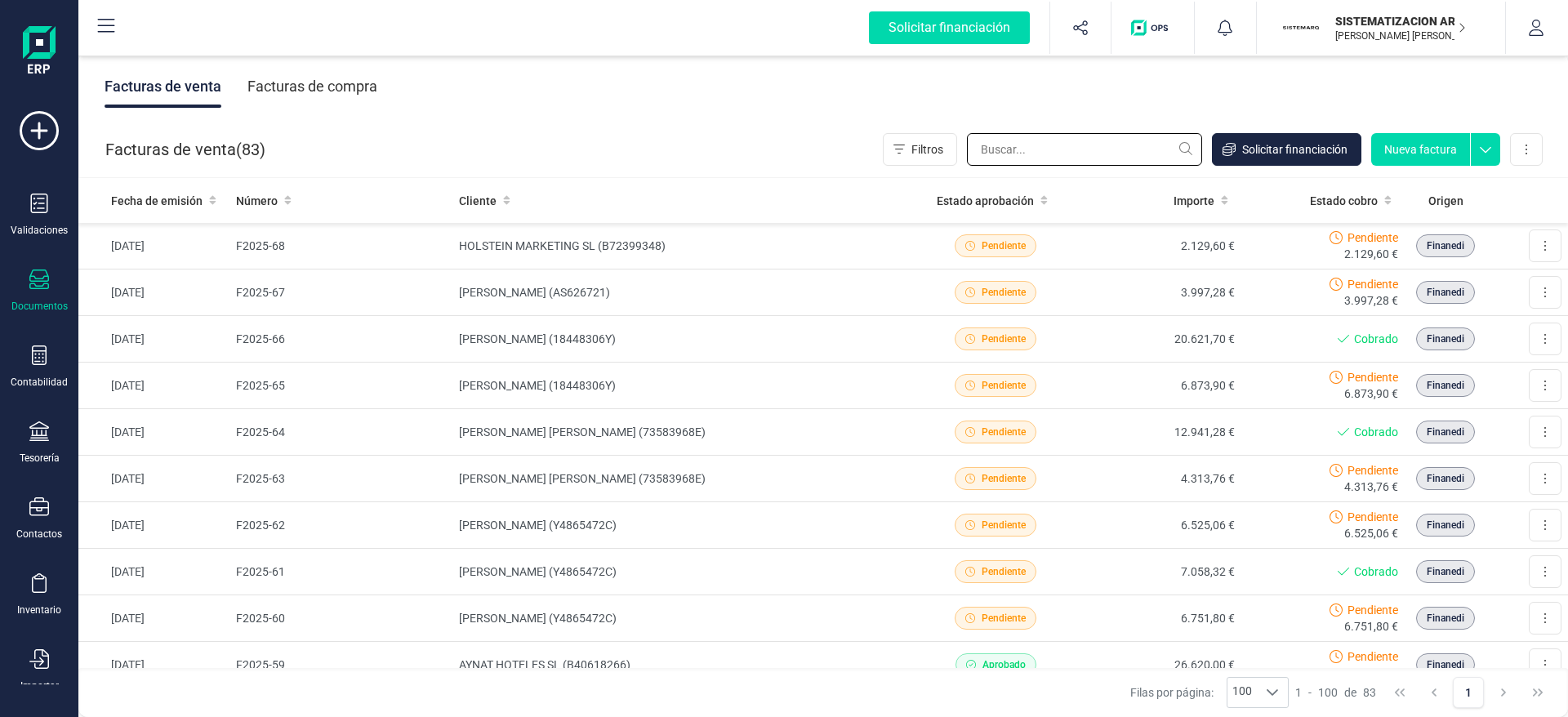
click at [1095, 142] on input "text" at bounding box center [1085, 149] width 235 height 33
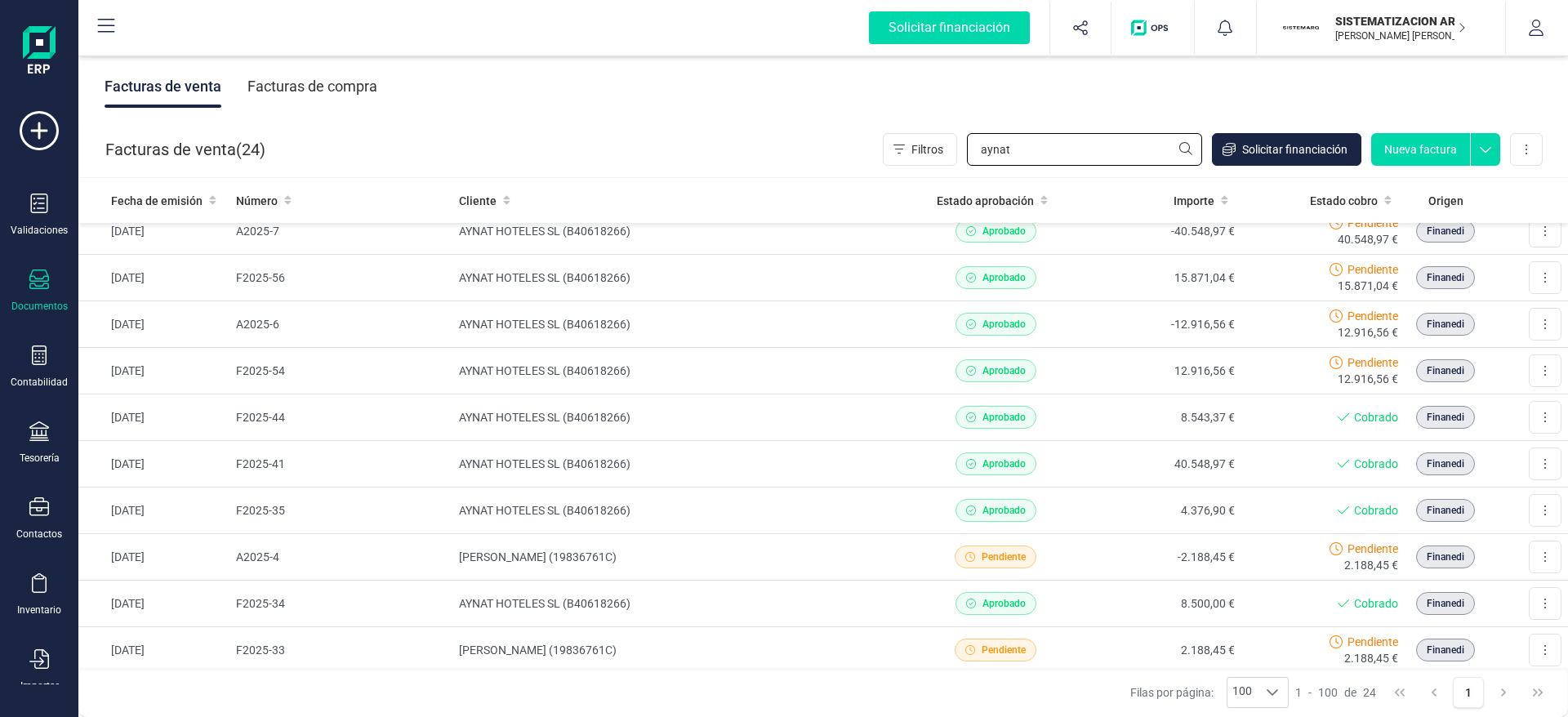
scroll to position [250, 0]
type input "aynat"
click at [1103, 457] on td "40.548,97 €" at bounding box center [1159, 462] width 164 height 46
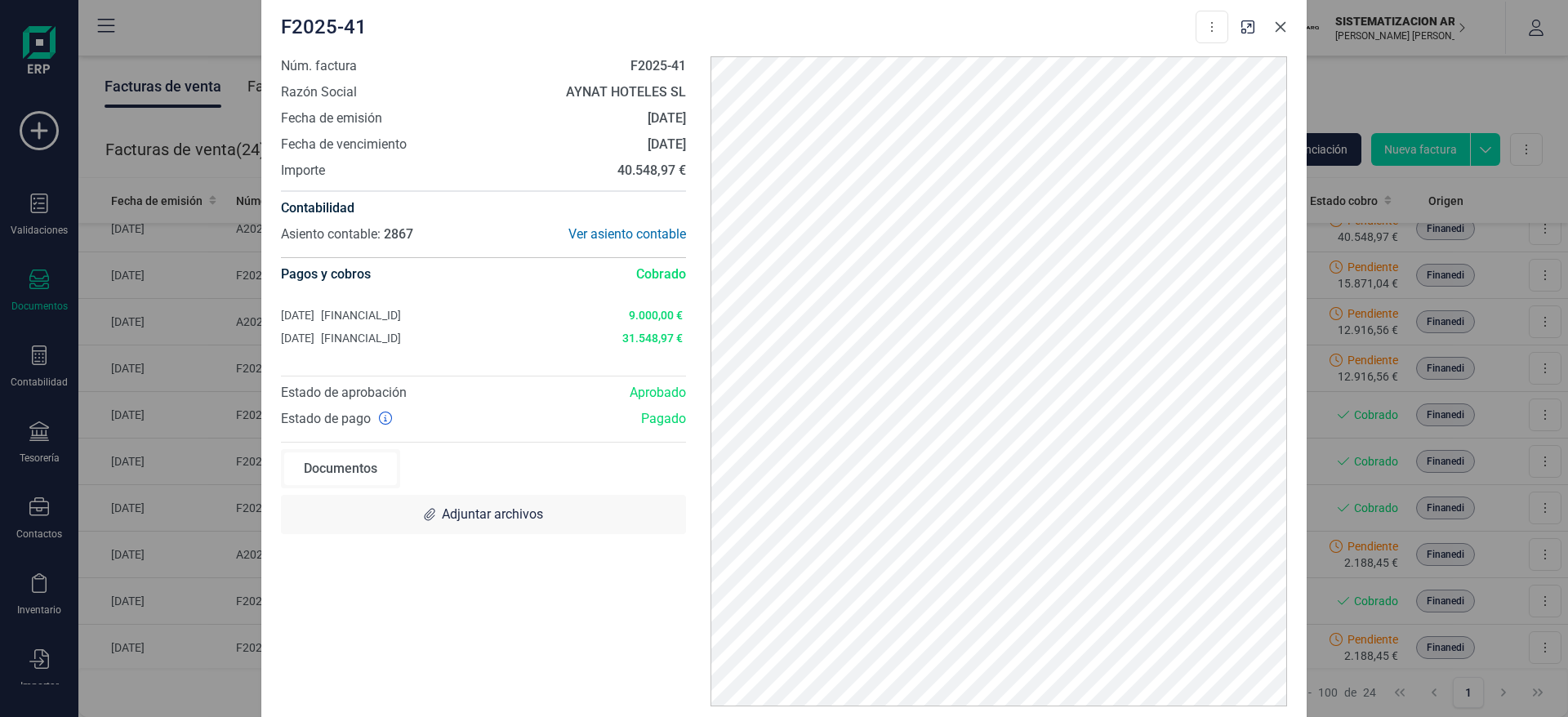
click at [1282, 20] on icon "Close" at bounding box center [1281, 27] width 14 height 13
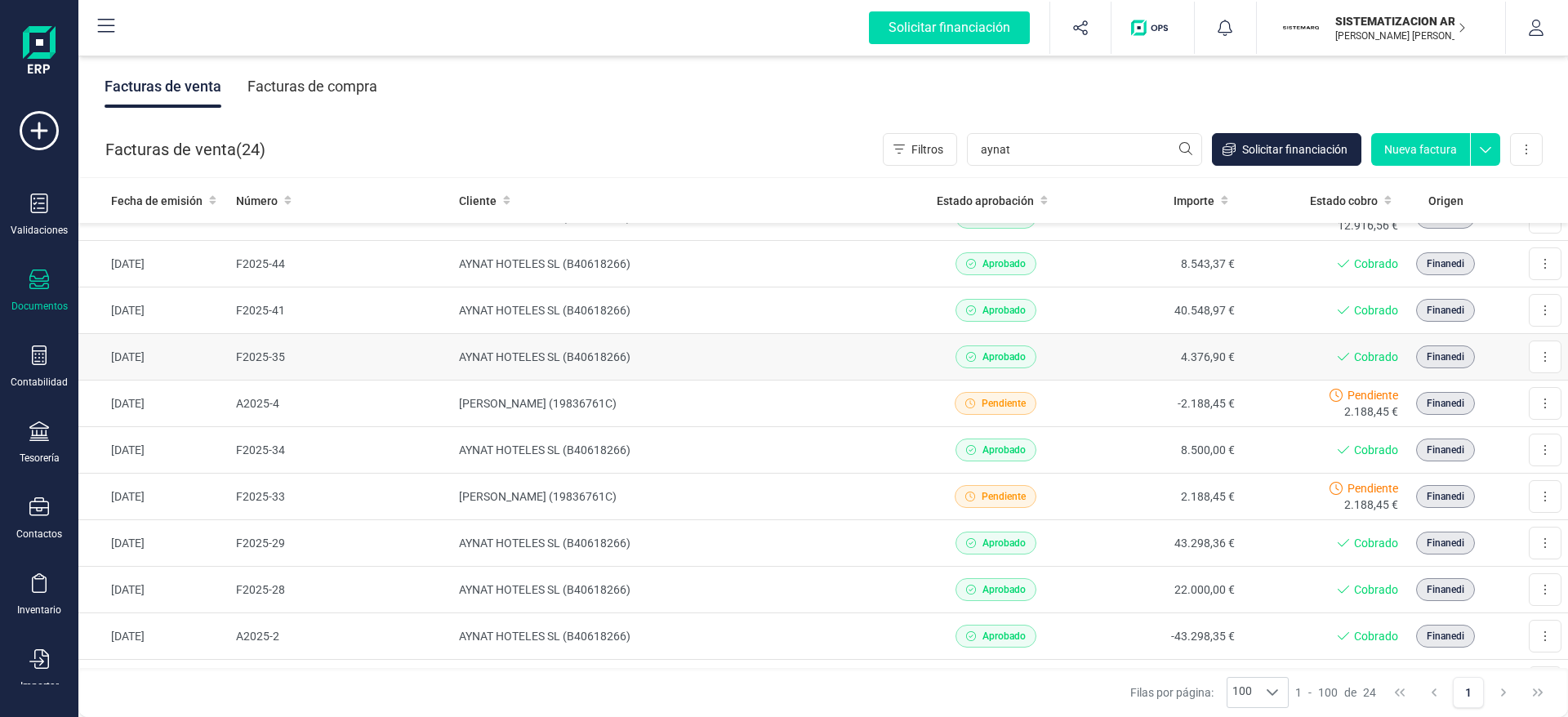
scroll to position [403, 0]
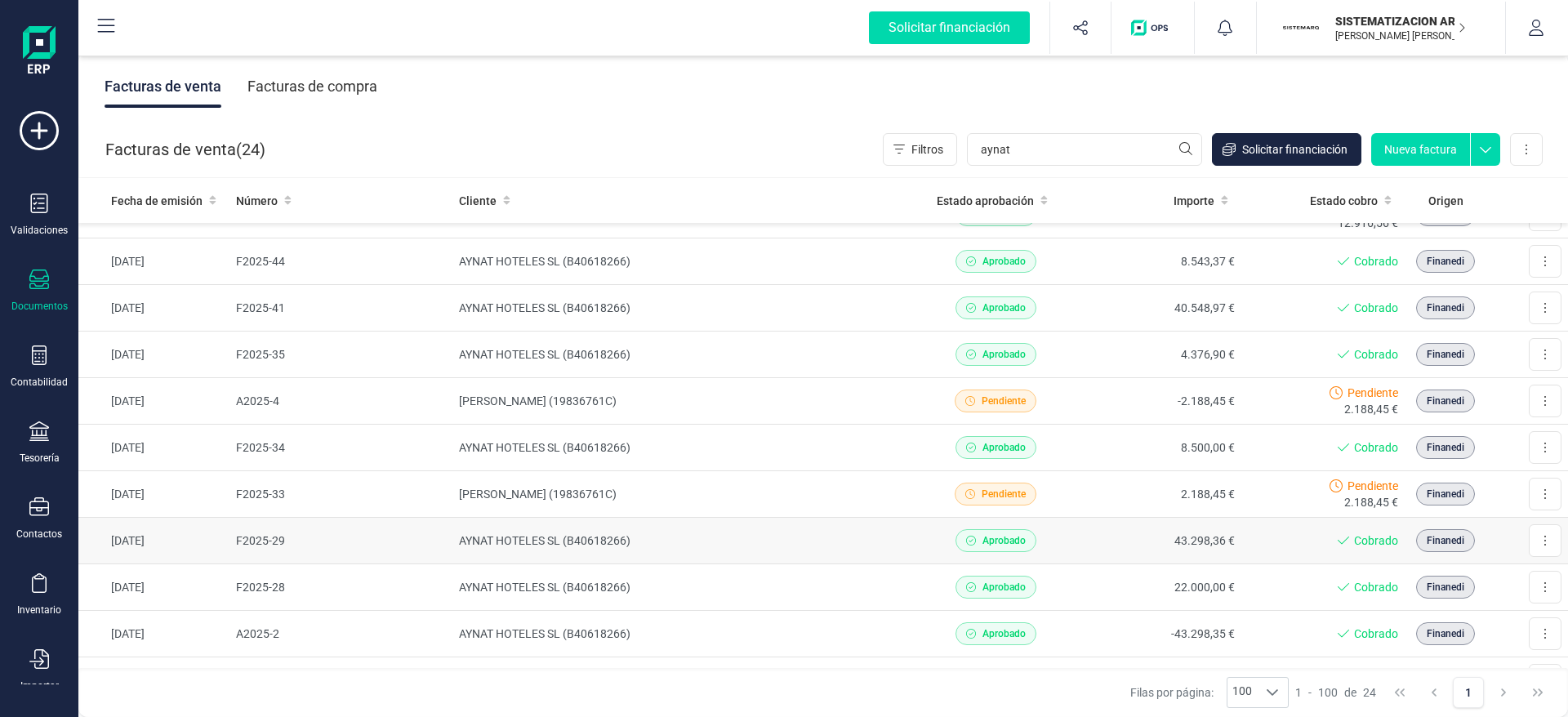
click at [1081, 540] on td "43.298,36 €" at bounding box center [1159, 541] width 164 height 46
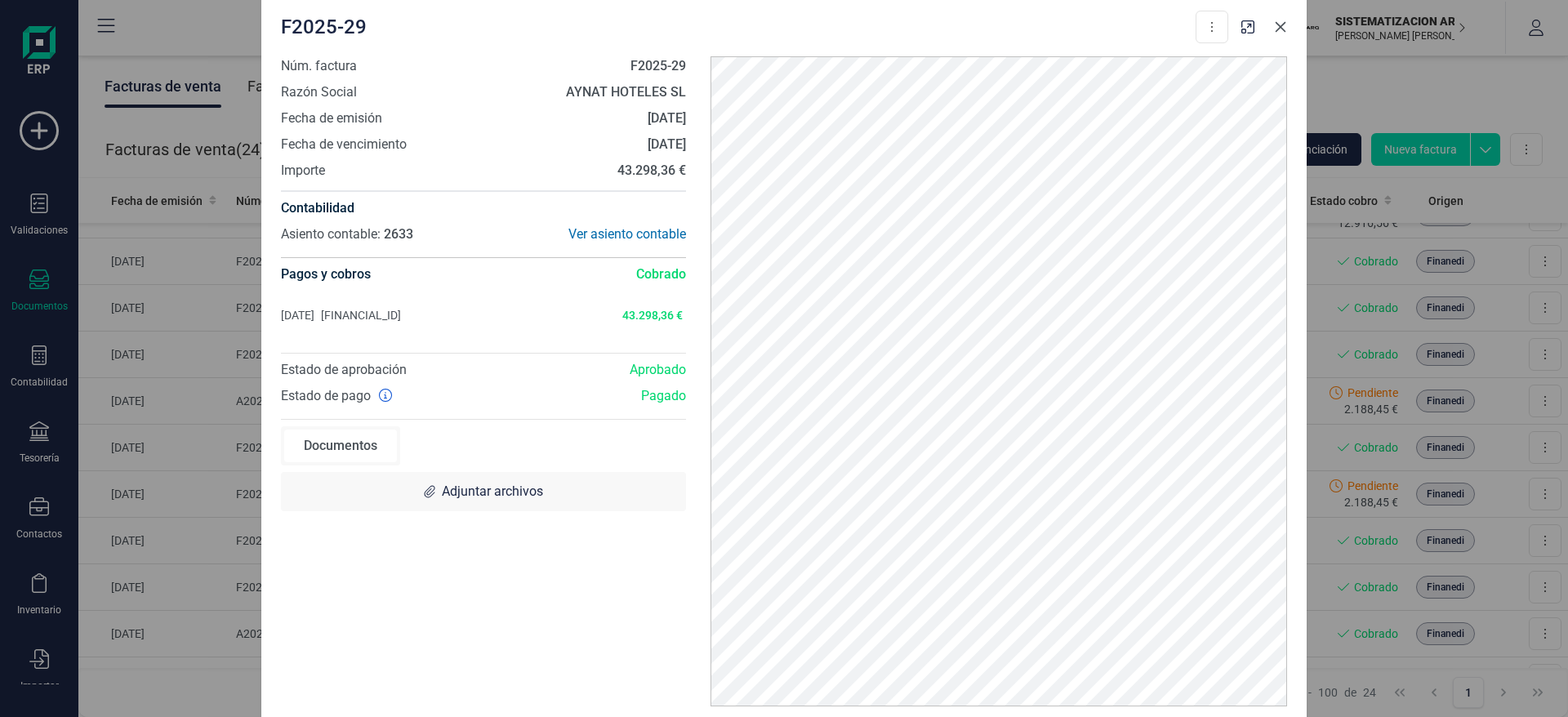
click at [1285, 31] on icon "Close" at bounding box center [1281, 27] width 11 height 11
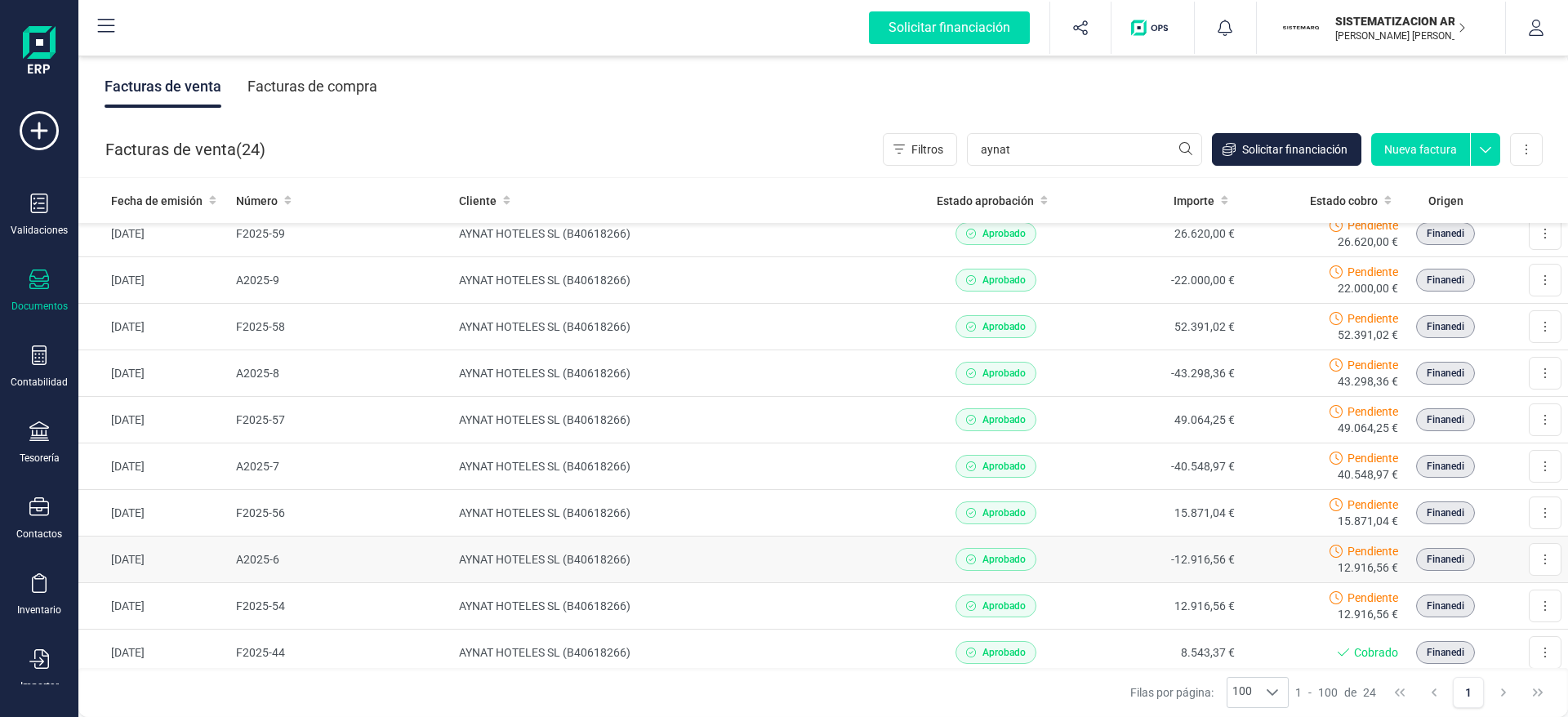
scroll to position [0, 0]
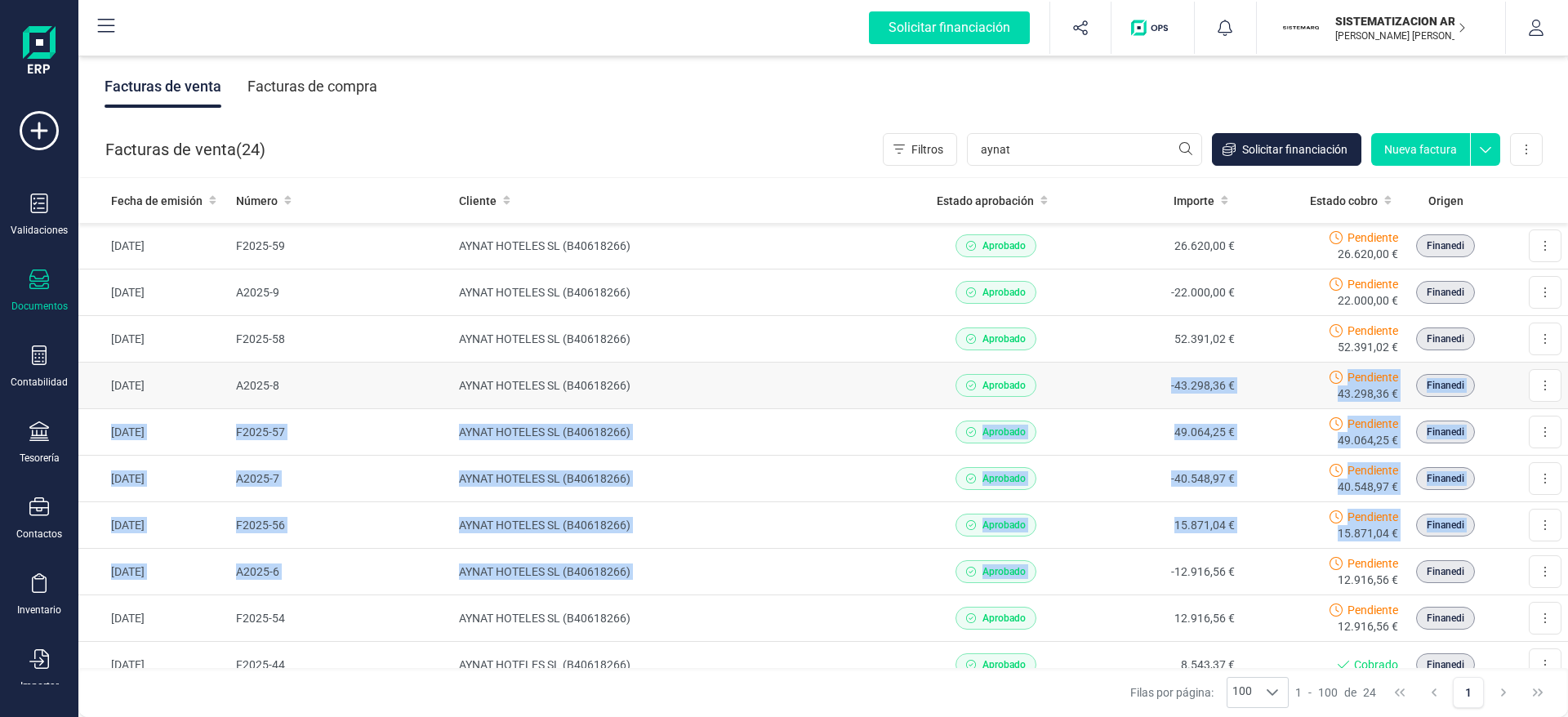
drag, startPoint x: 1081, startPoint y: 588, endPoint x: 1084, endPoint y: 401, distance: 187.0
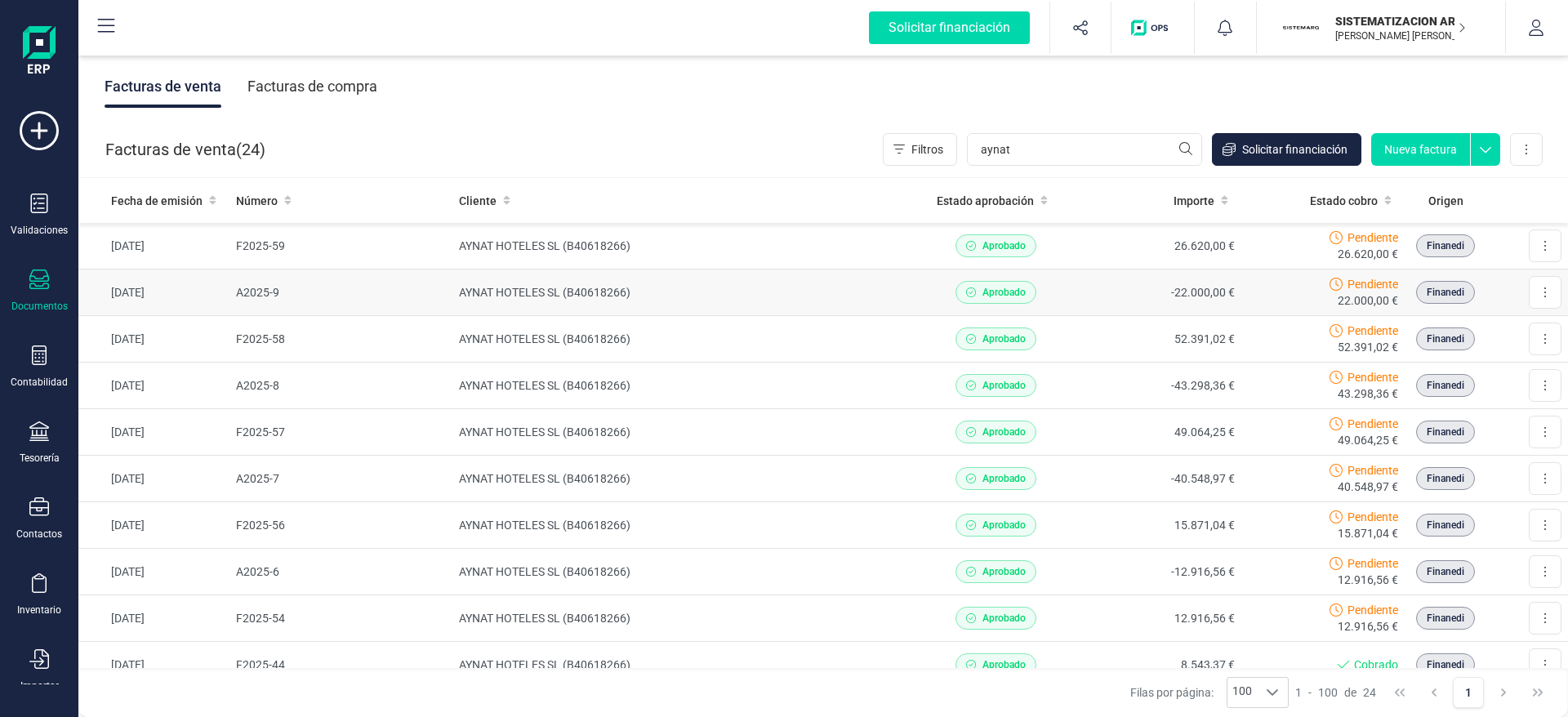
click at [1077, 302] on td "-22.000,00 €" at bounding box center [1159, 293] width 164 height 46
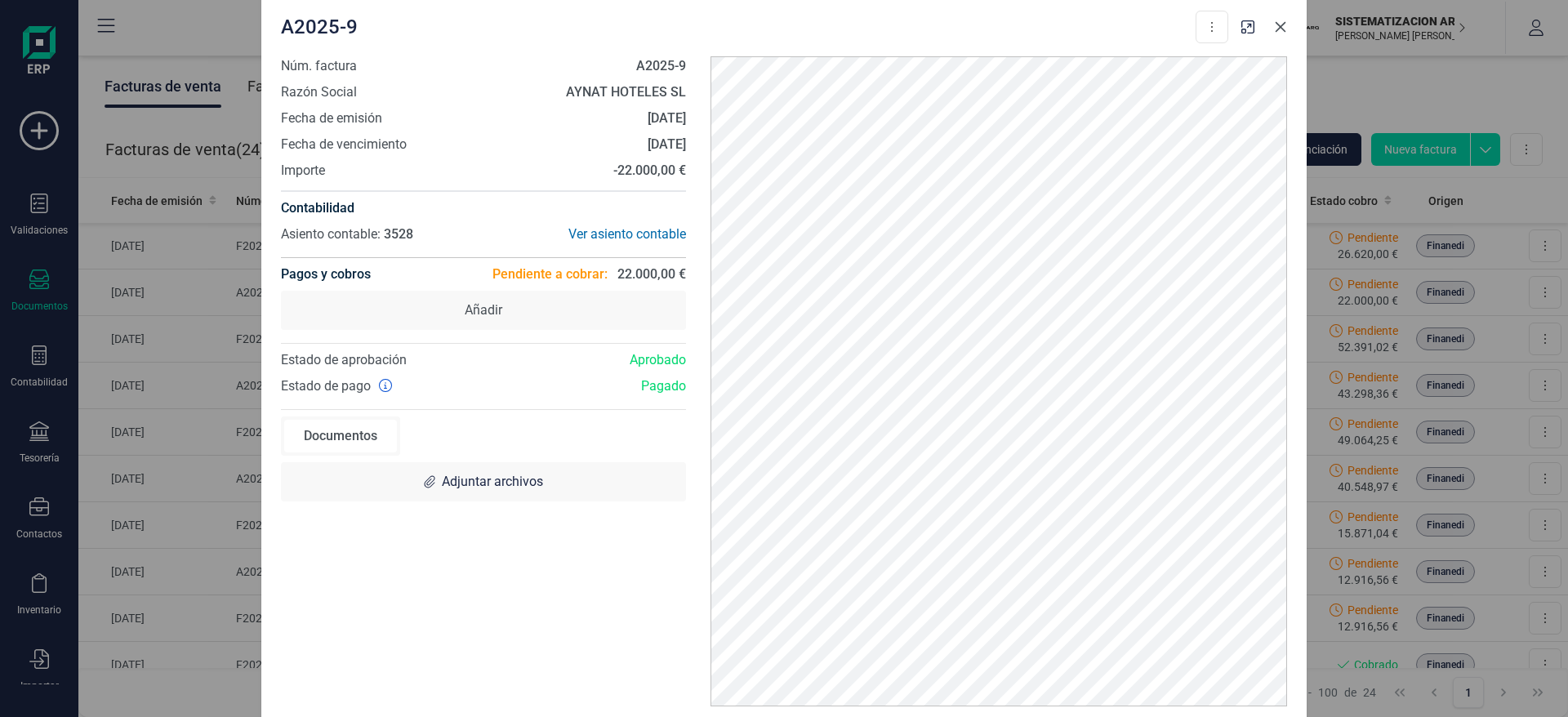
click at [1285, 35] on button "Close" at bounding box center [1281, 26] width 26 height 26
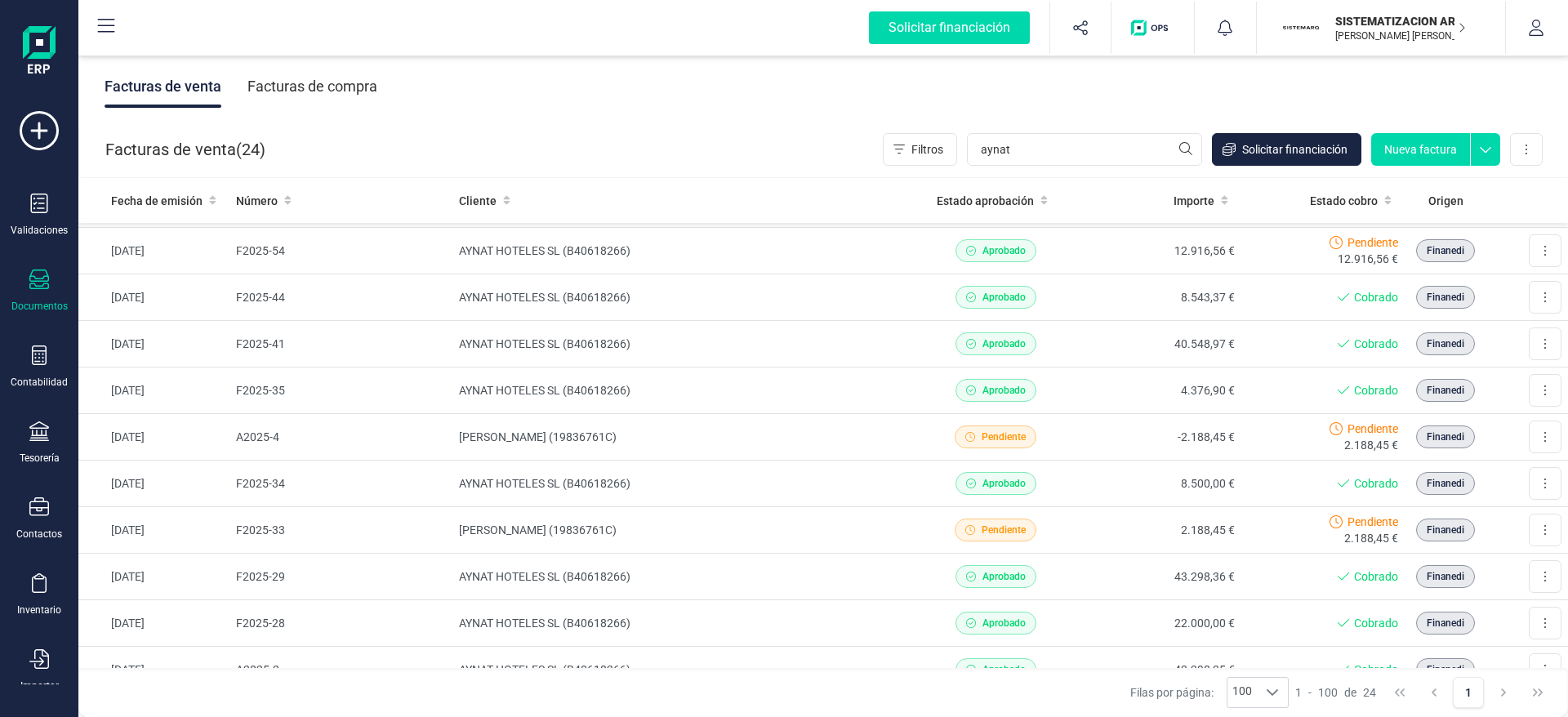
scroll to position [366, 0]
click at [1113, 519] on td "2.188,45 €" at bounding box center [1159, 531] width 164 height 46
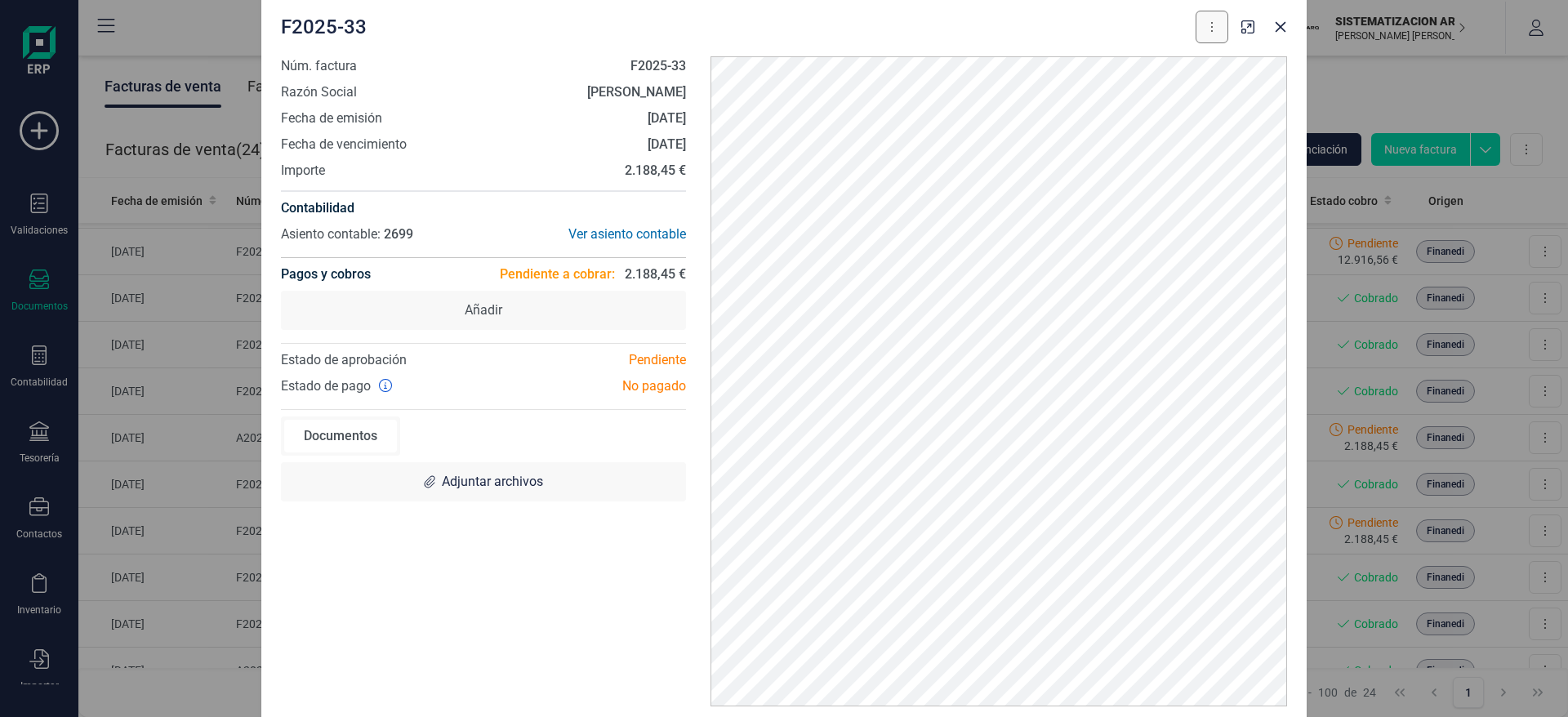
click at [1214, 34] on button at bounding box center [1212, 27] width 33 height 33
click at [1120, 36] on div "F2025-33 Descargar documento Crear factura rectificativa Marcar como cobrada" at bounding box center [754, 27] width 948 height 33
click at [1285, 32] on icon "Close" at bounding box center [1281, 27] width 14 height 13
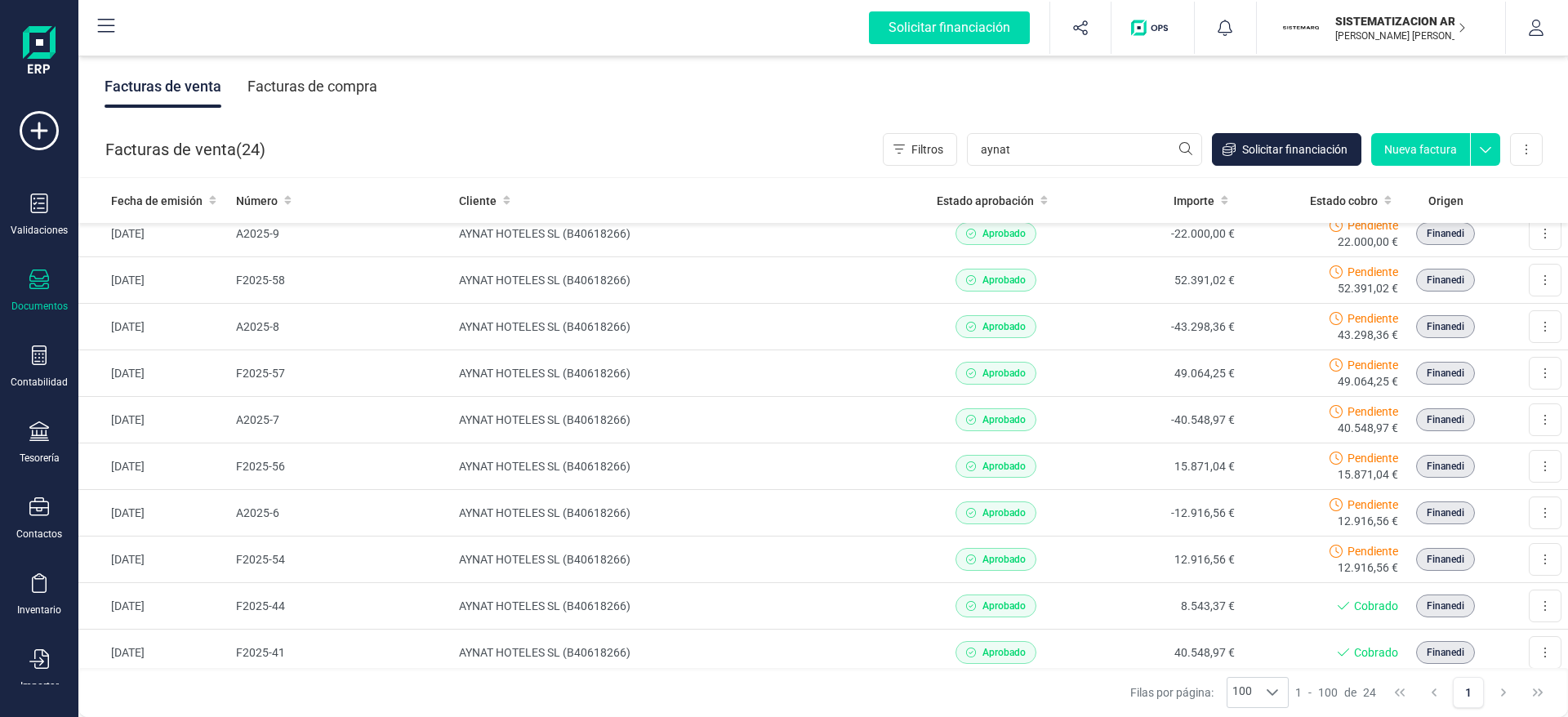
scroll to position [0, 0]
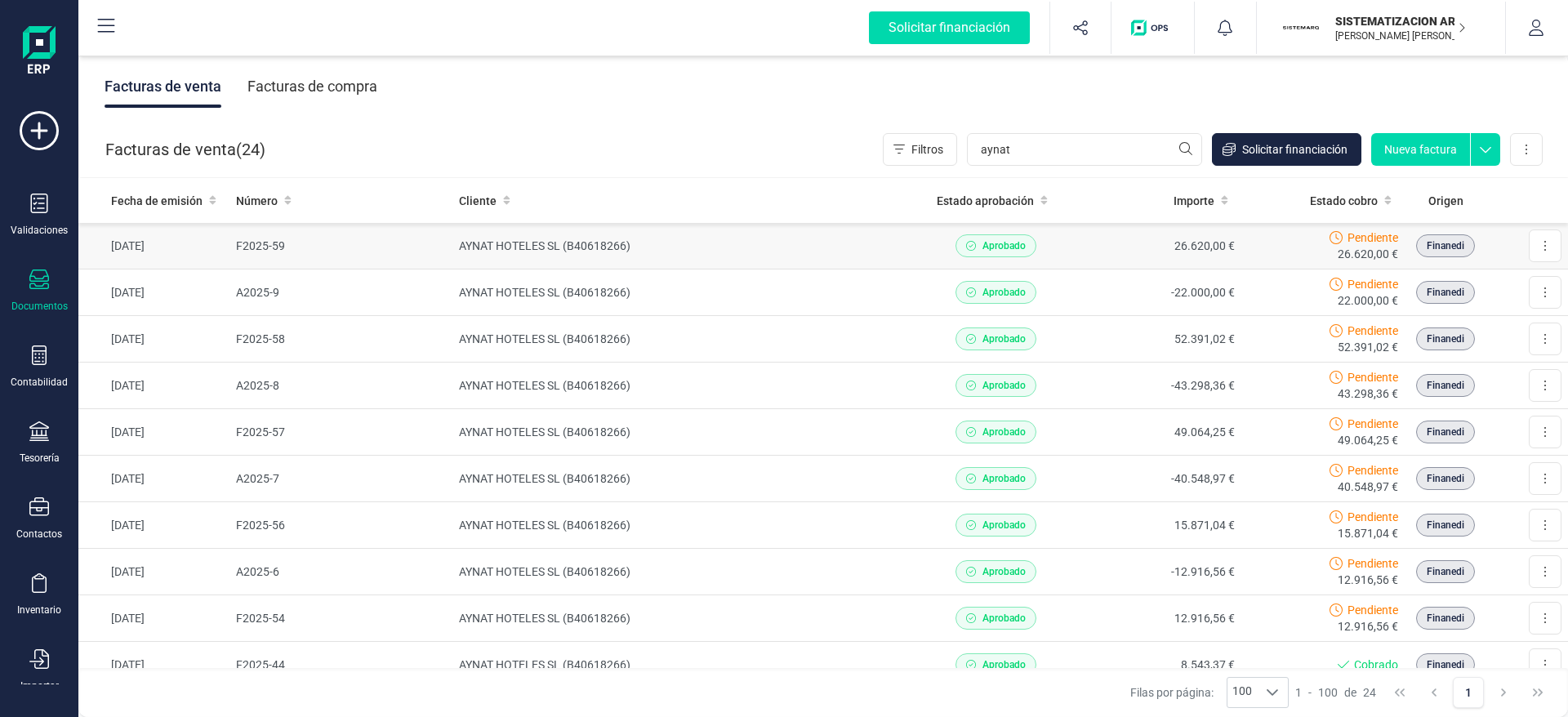
click at [1087, 262] on td "26.620,00 €" at bounding box center [1159, 246] width 164 height 46
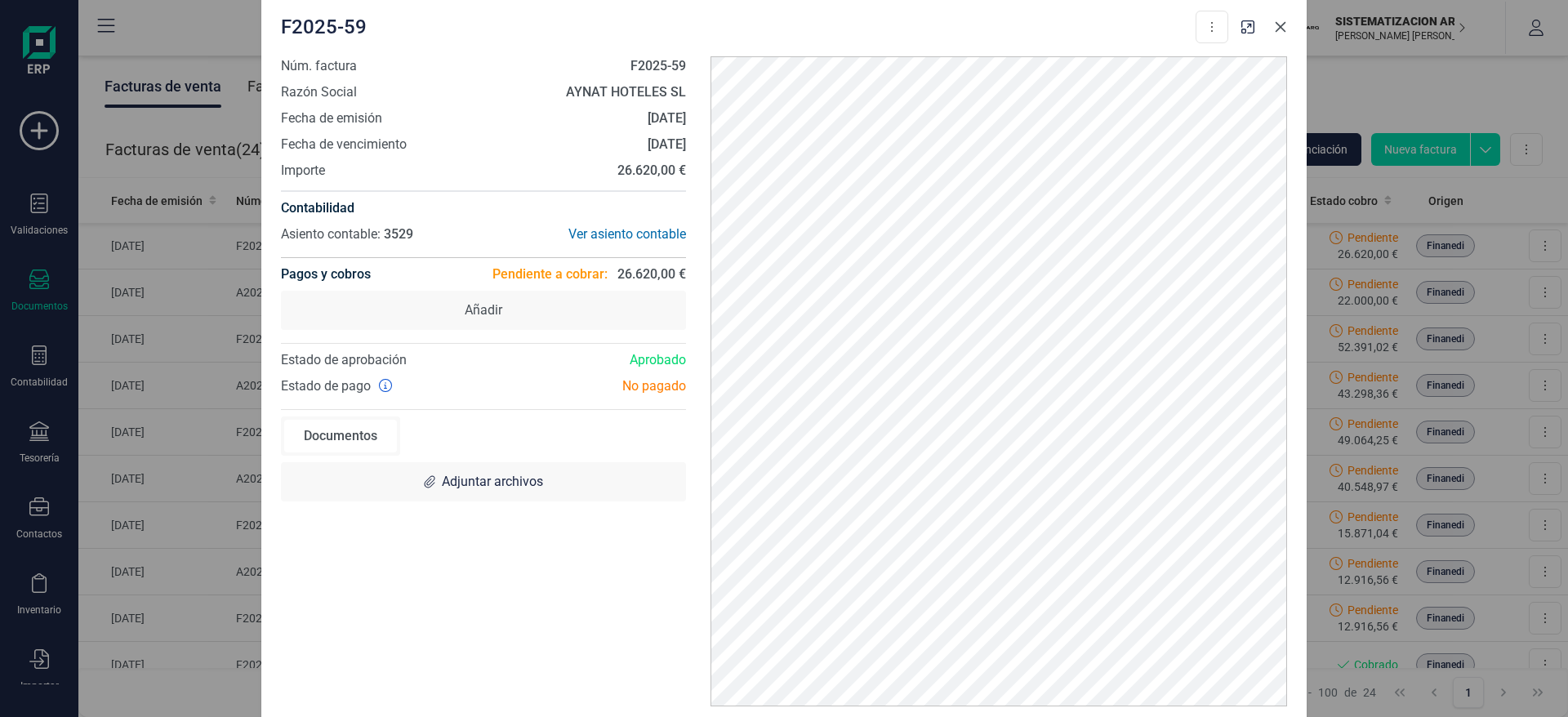
click at [1276, 26] on icon "Close" at bounding box center [1281, 27] width 14 height 13
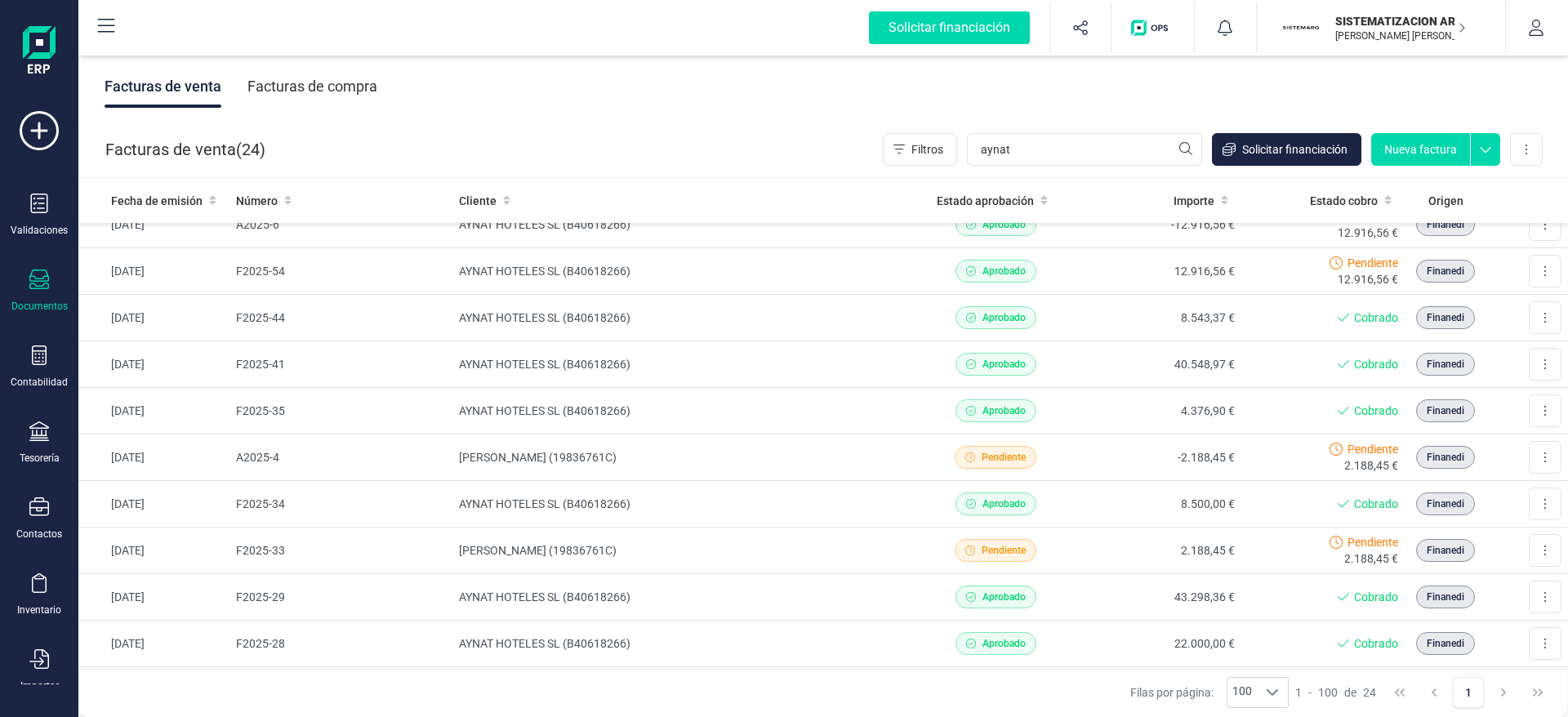
scroll to position [348, 0]
click at [1096, 605] on td "43.298,36 €" at bounding box center [1159, 597] width 164 height 46
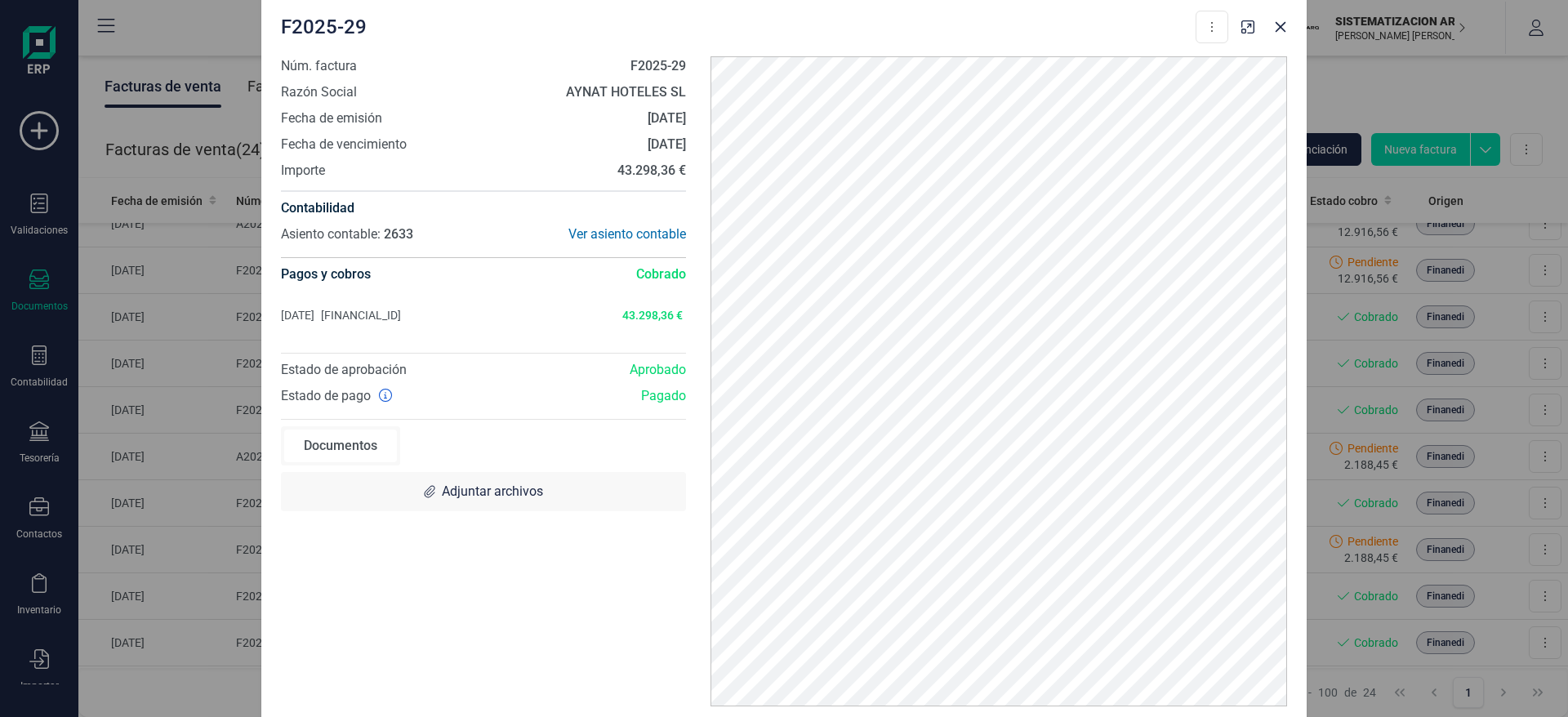
click at [655, 311] on span "43.298,36 €" at bounding box center [641, 315] width 80 height 16
click at [1290, 30] on button "Close" at bounding box center [1281, 26] width 26 height 26
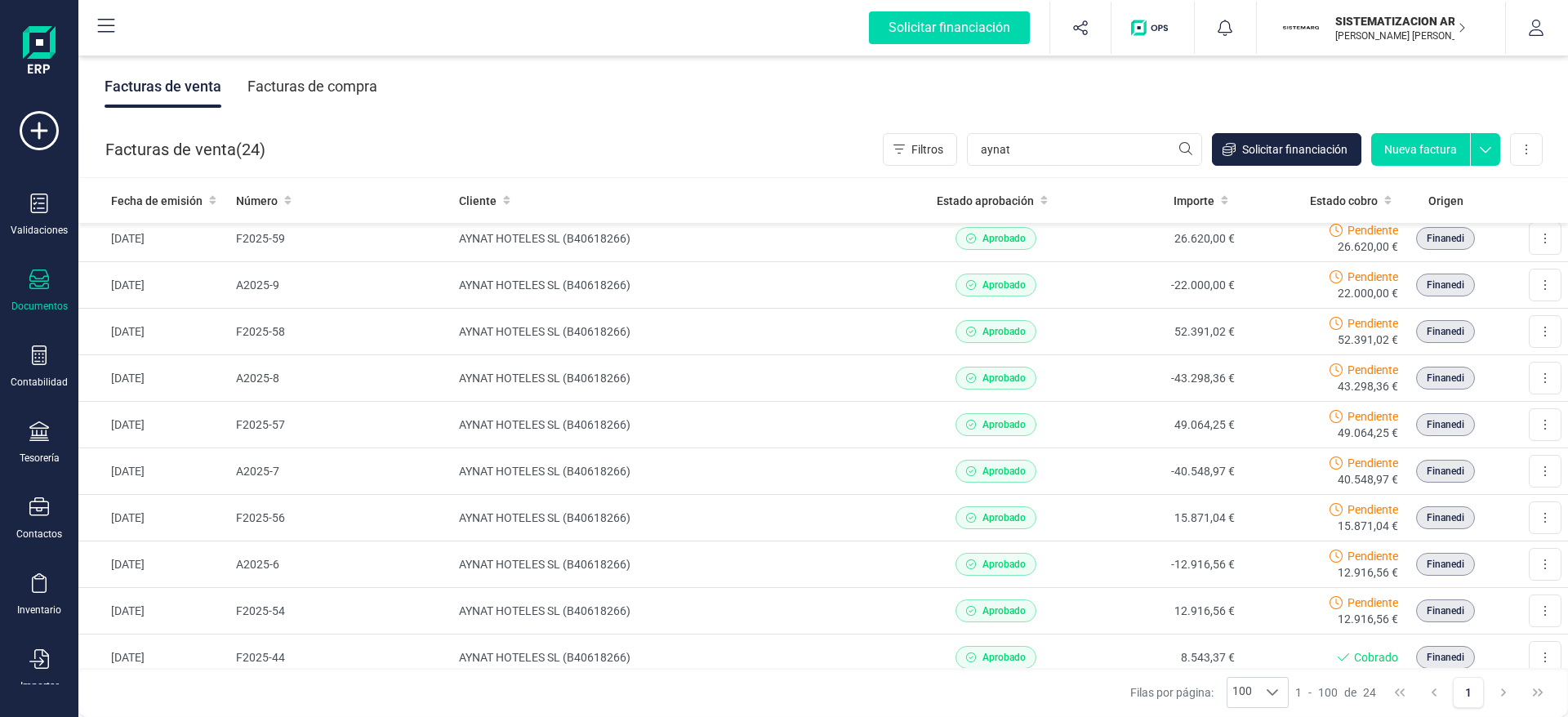
scroll to position [0, 0]
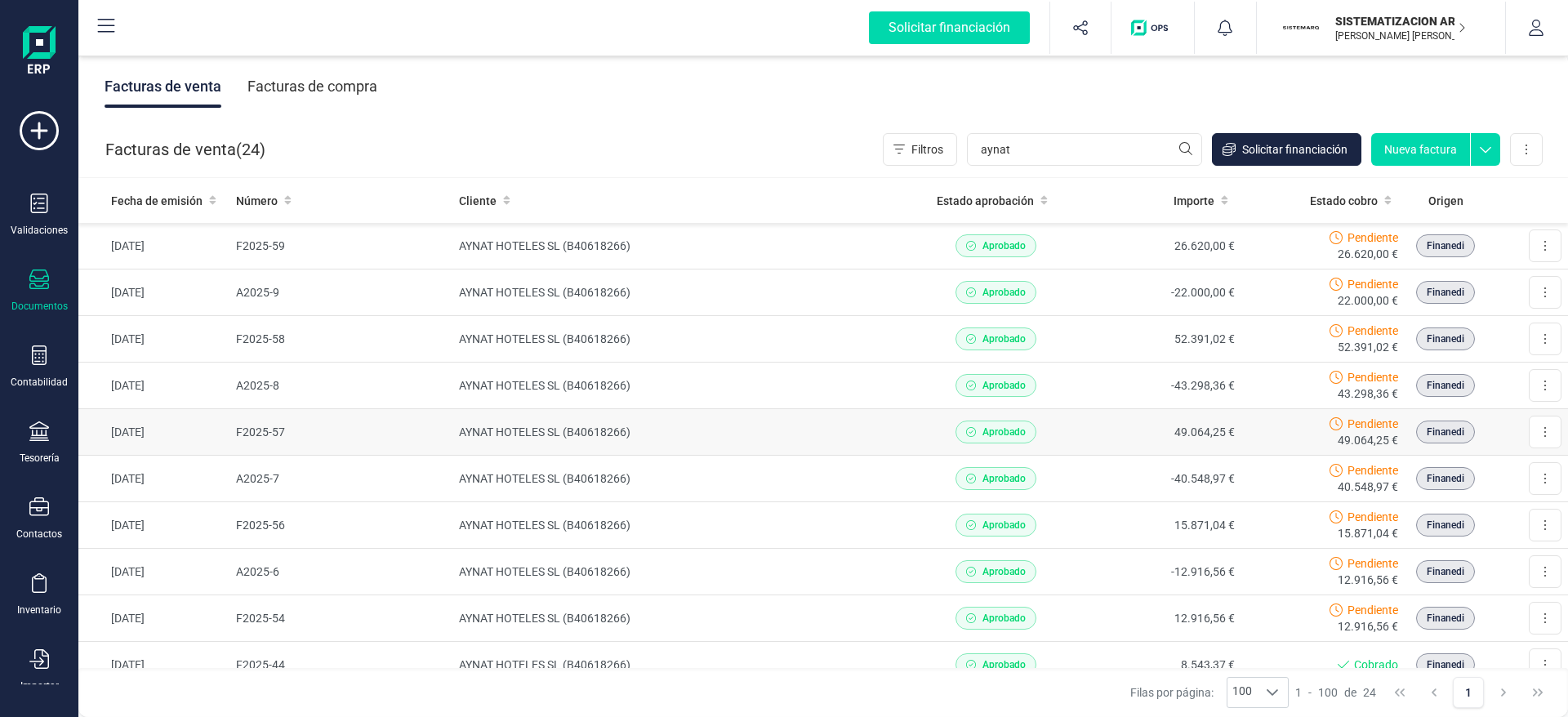
click at [1113, 437] on td "49.064,25 €" at bounding box center [1159, 432] width 164 height 46
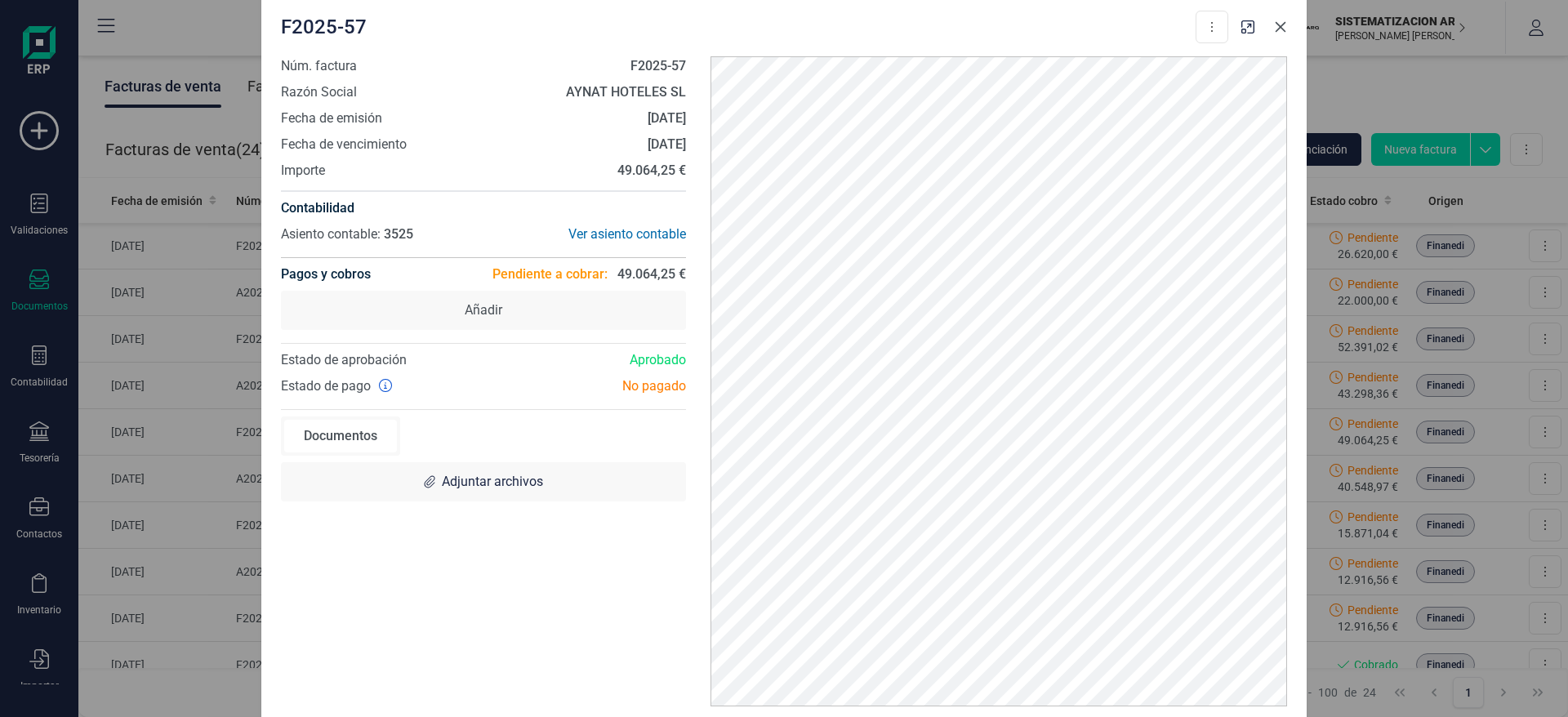
click at [1283, 30] on icon "Close" at bounding box center [1281, 27] width 14 height 13
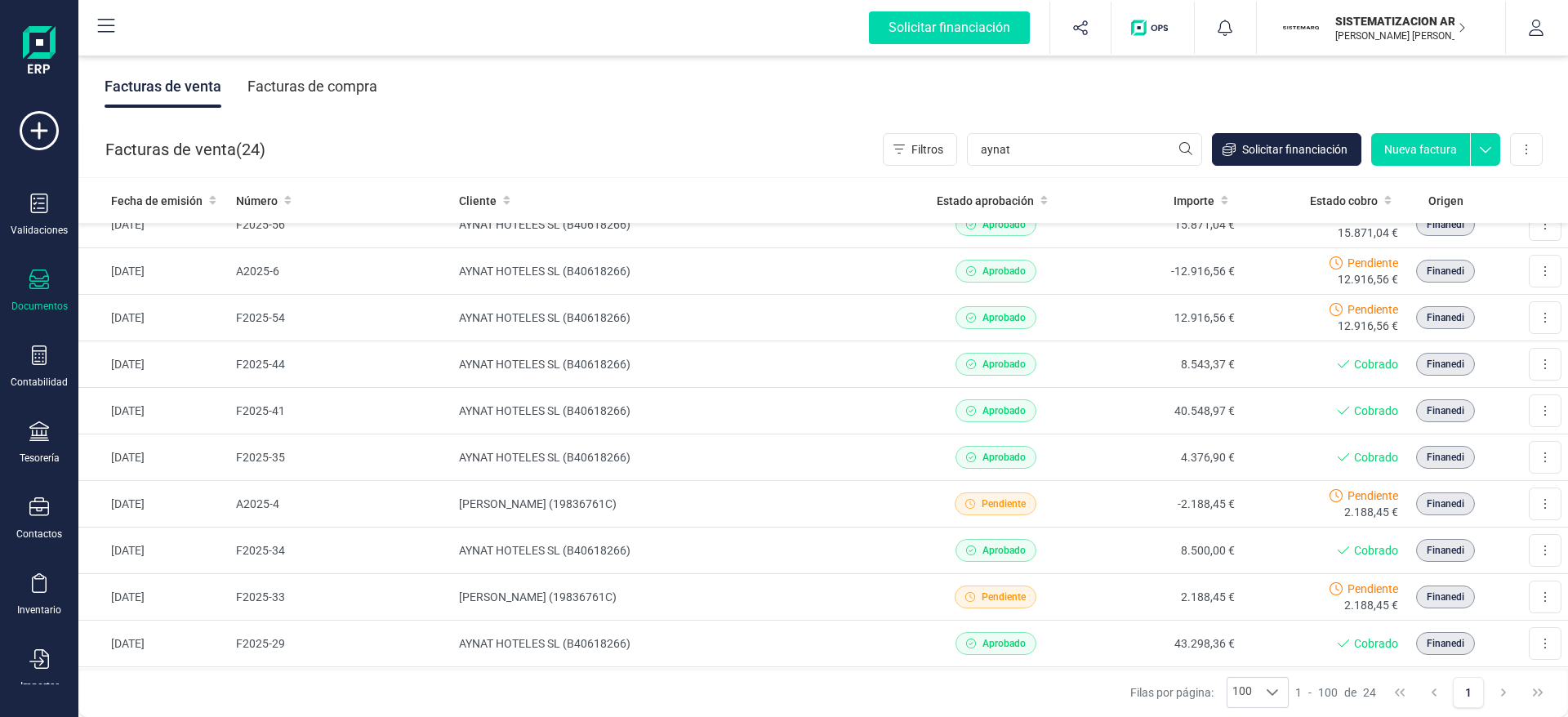
scroll to position [316, 0]
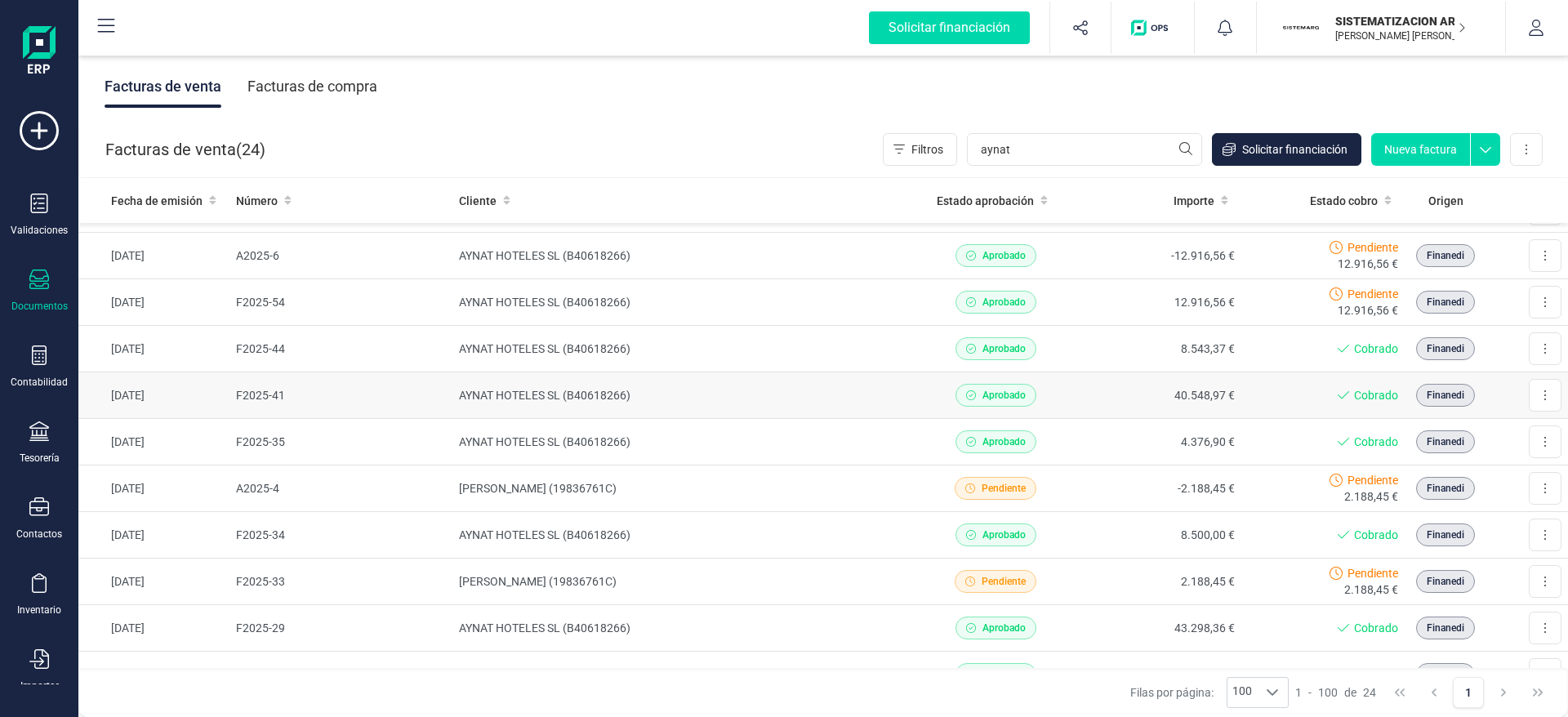
click at [1114, 384] on td "40.548,97 €" at bounding box center [1159, 395] width 164 height 46
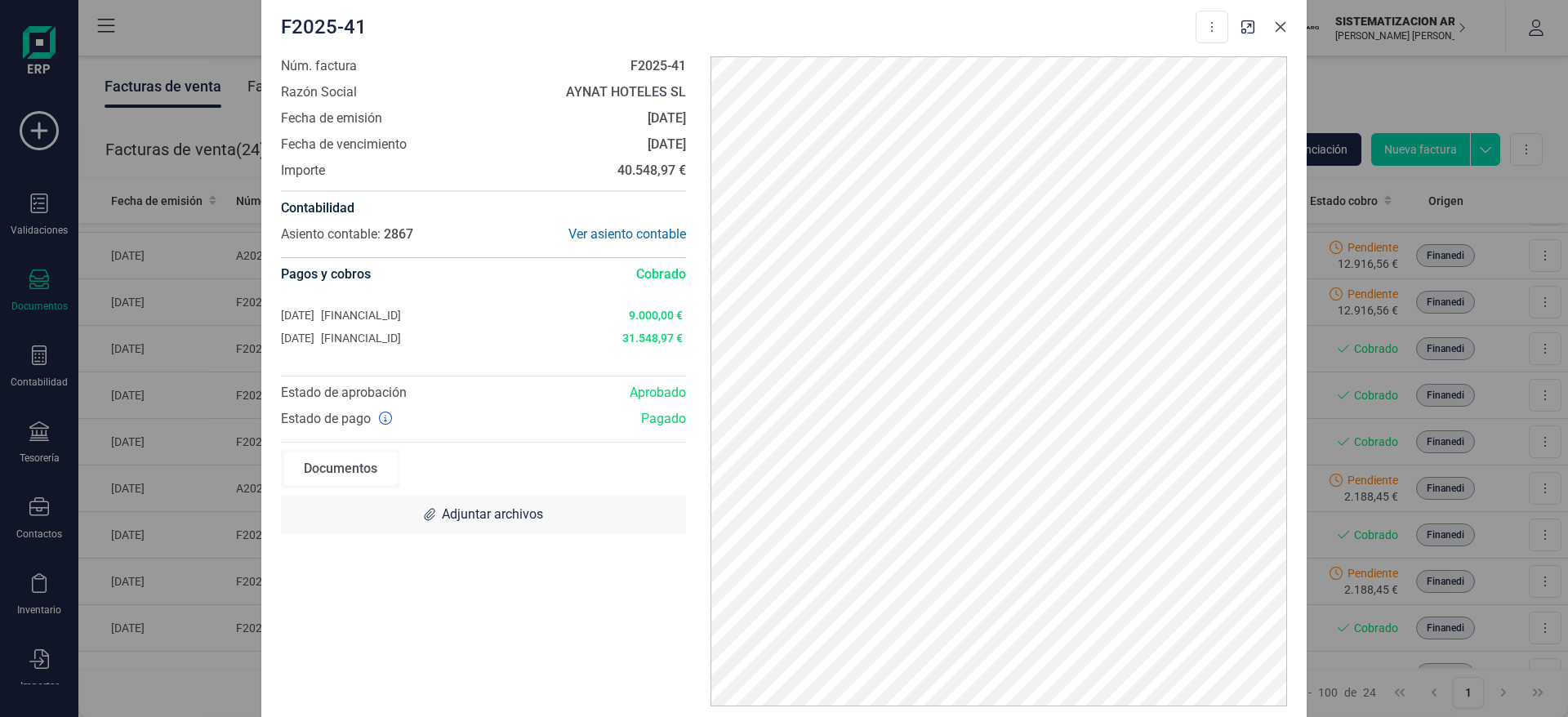
click at [1282, 30] on icon "Close" at bounding box center [1281, 27] width 14 height 13
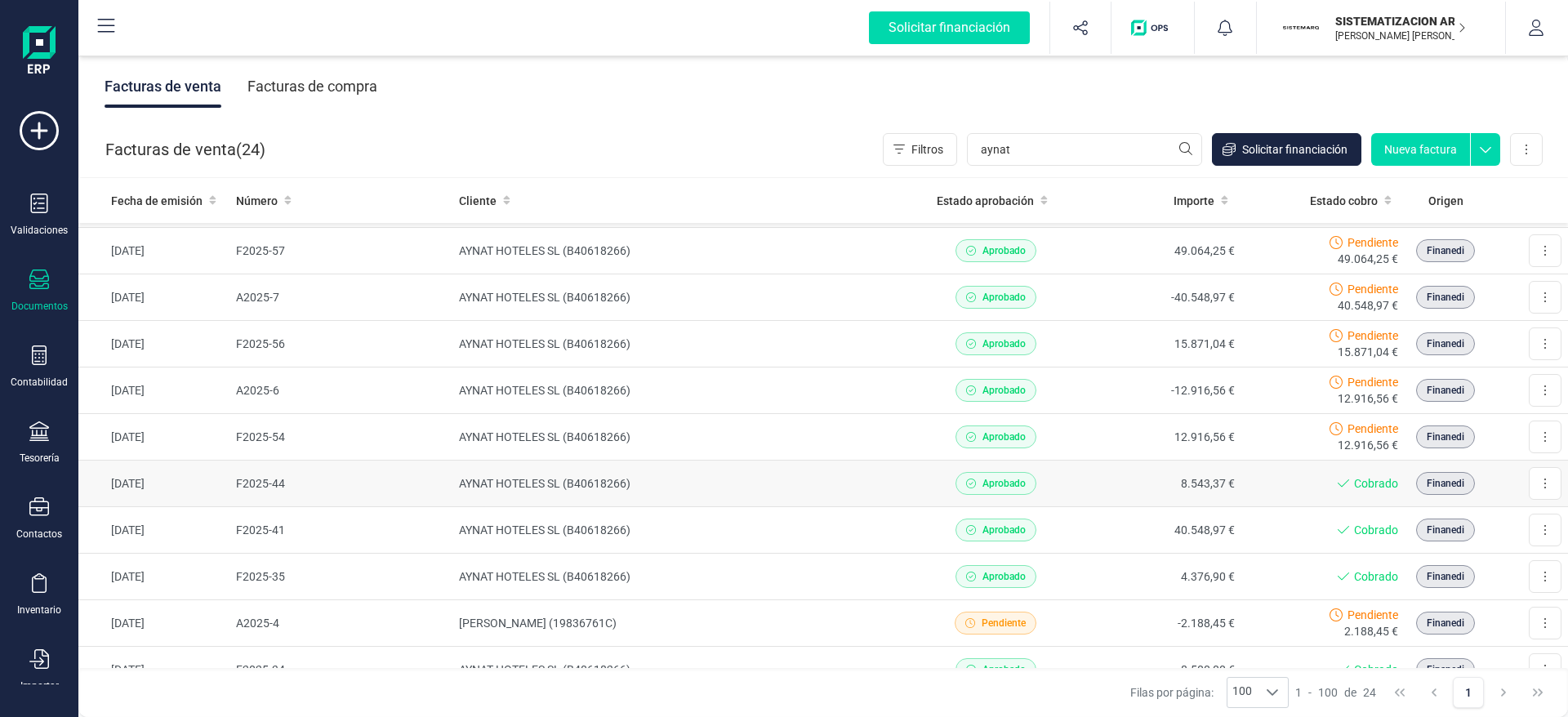
scroll to position [0, 0]
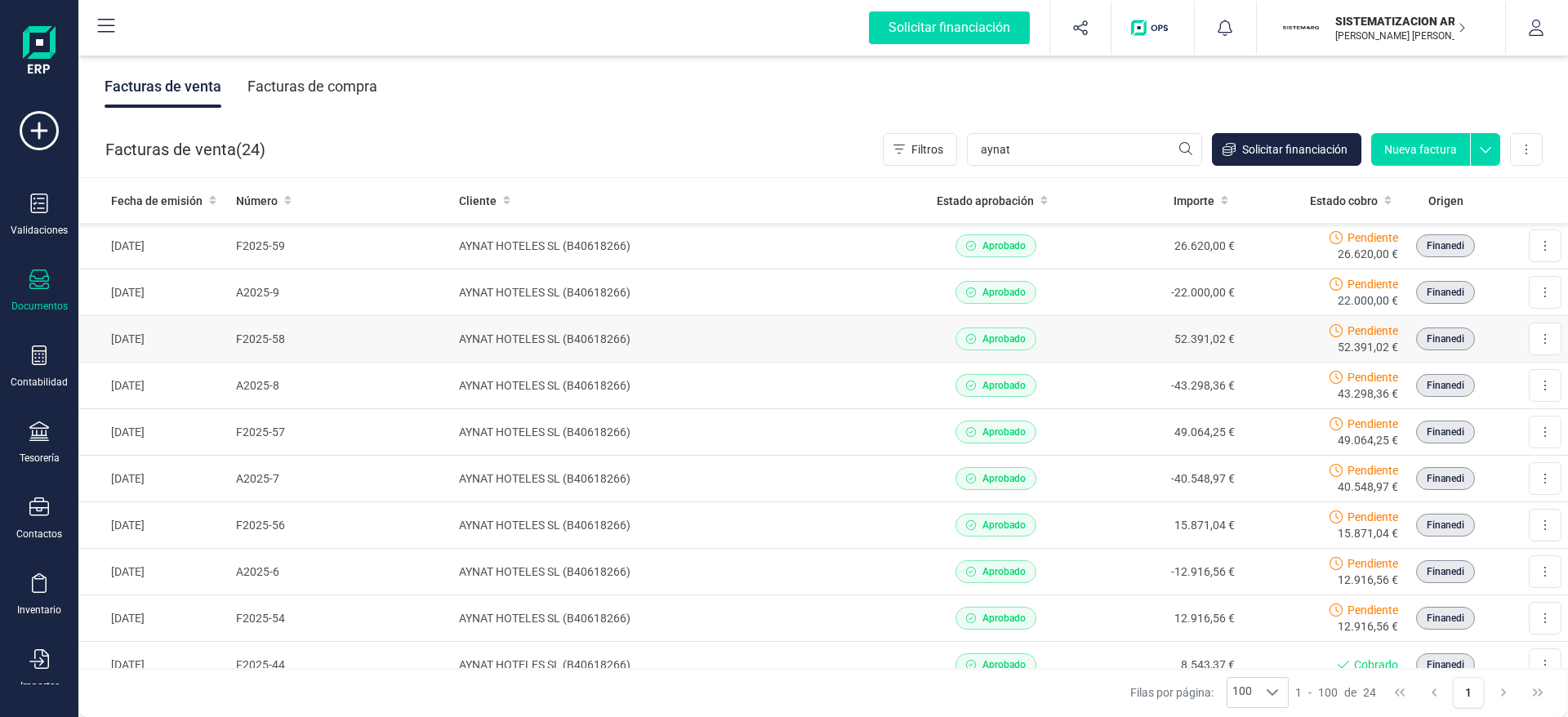
click at [1118, 339] on td "52.391,02 €" at bounding box center [1159, 339] width 164 height 46
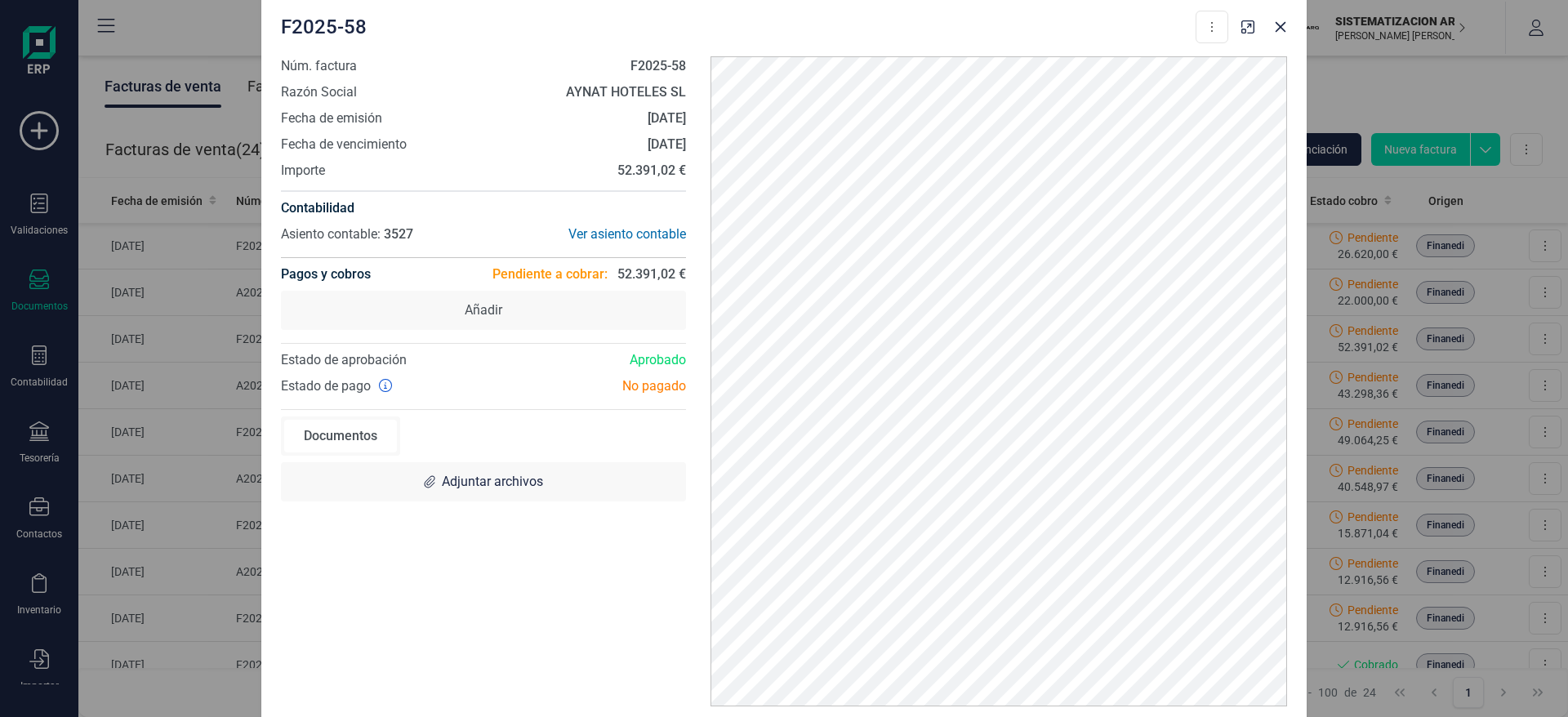
click at [1294, 28] on div "F2025-58 Descargar documento Crear factura rectificativa Marcar como cobrada" at bounding box center [784, 24] width 1045 height 66
click at [1278, 28] on icon "Close" at bounding box center [1281, 27] width 14 height 13
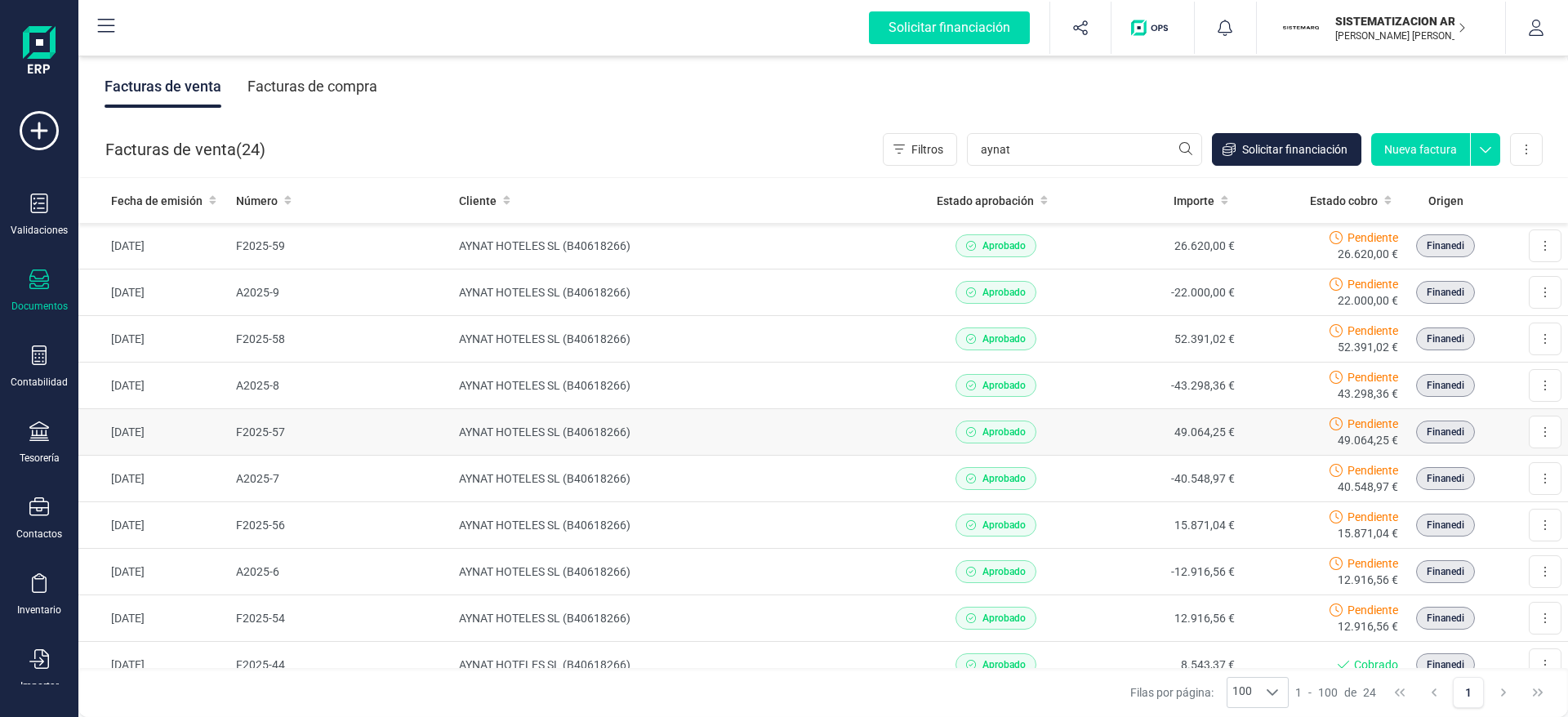
click at [1132, 432] on td "49.064,25 €" at bounding box center [1159, 432] width 164 height 46
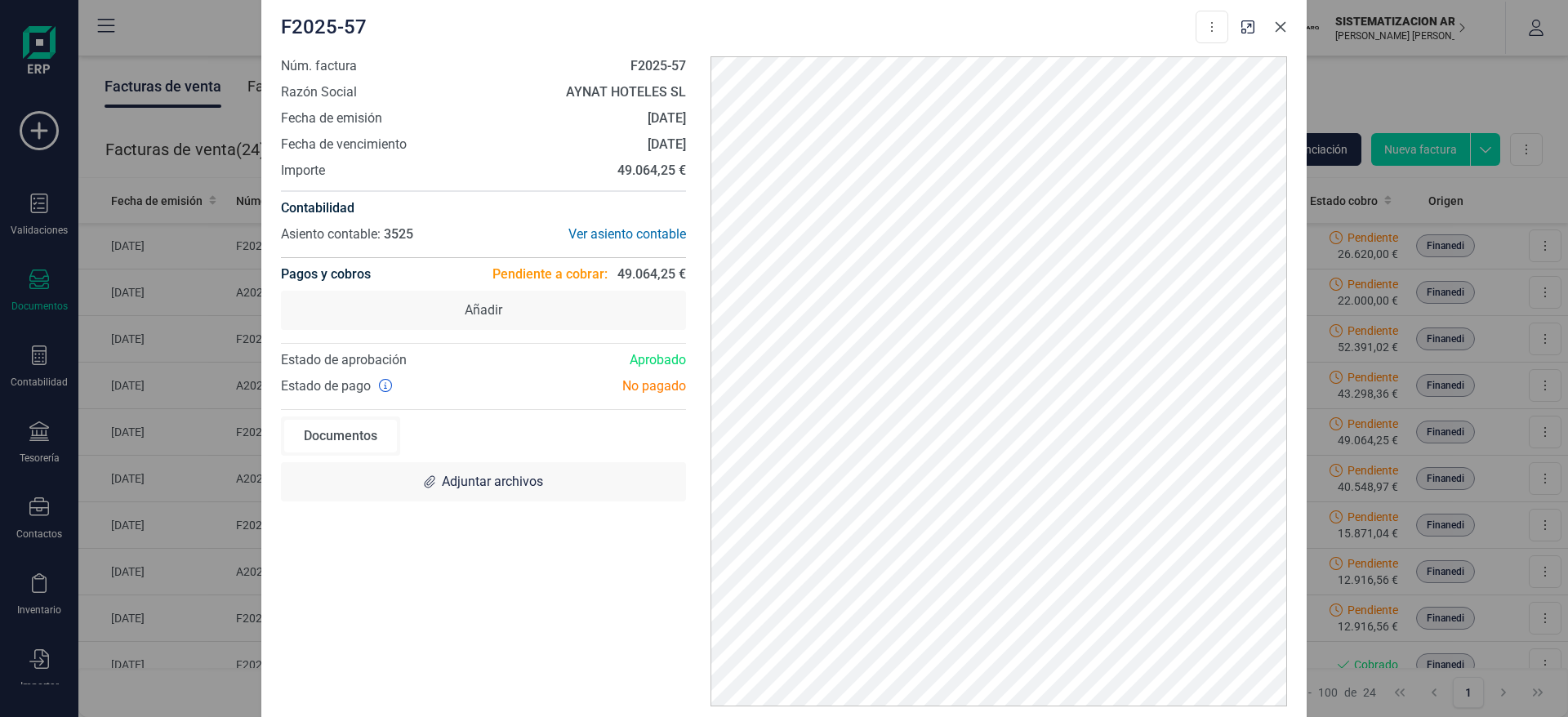
click at [1272, 29] on button "Close" at bounding box center [1281, 26] width 26 height 26
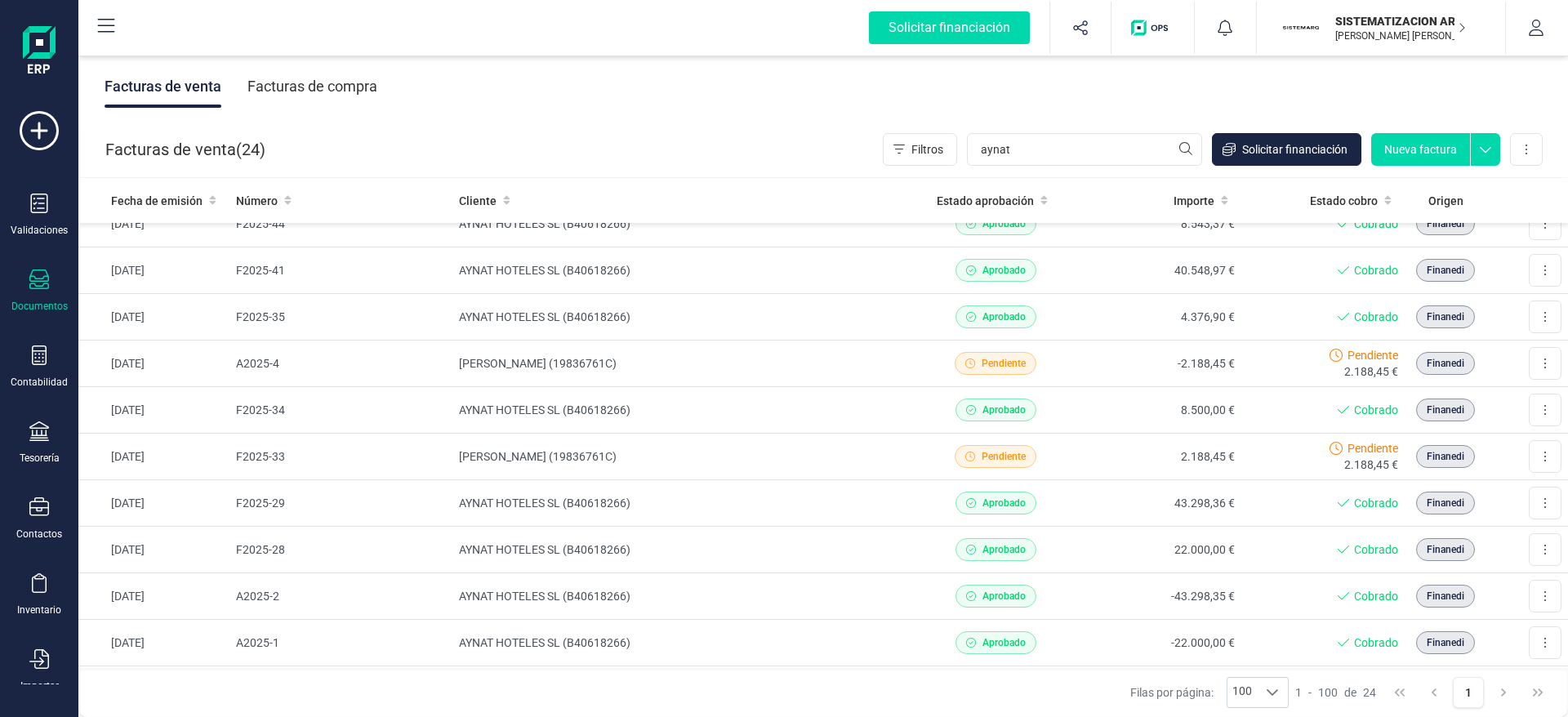
scroll to position [428, 0]
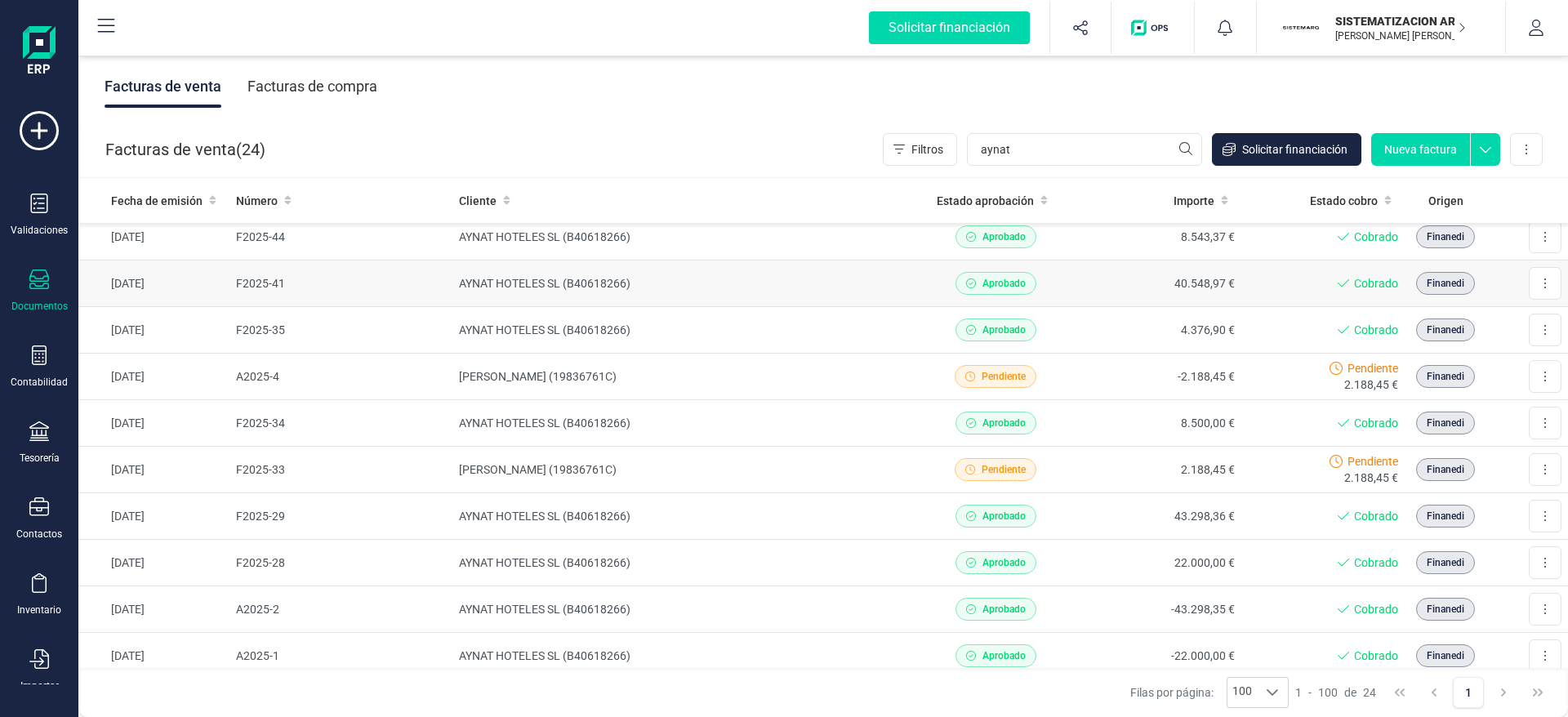
click at [1197, 280] on td "40.548,97 €" at bounding box center [1159, 283] width 164 height 46
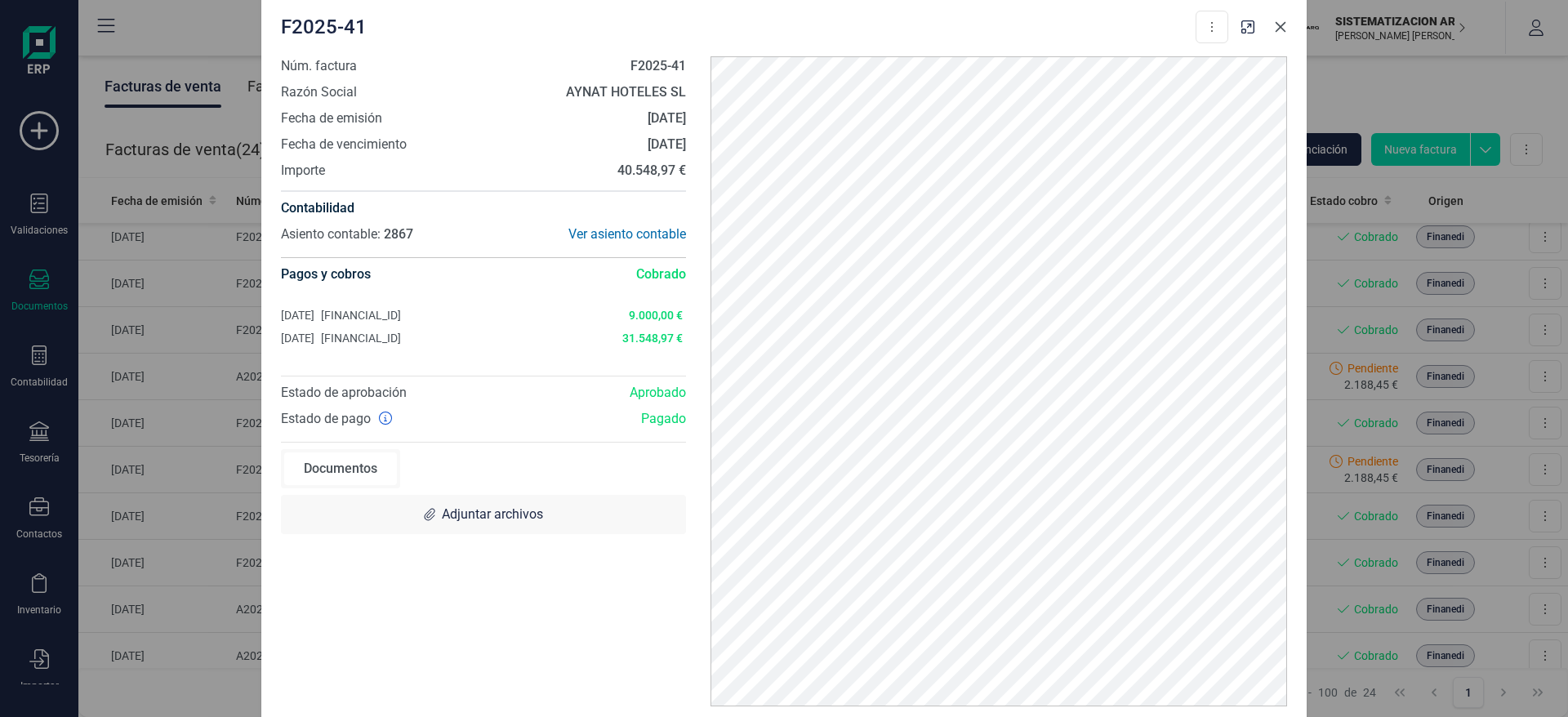
click at [1284, 27] on icon "Close" at bounding box center [1281, 27] width 14 height 13
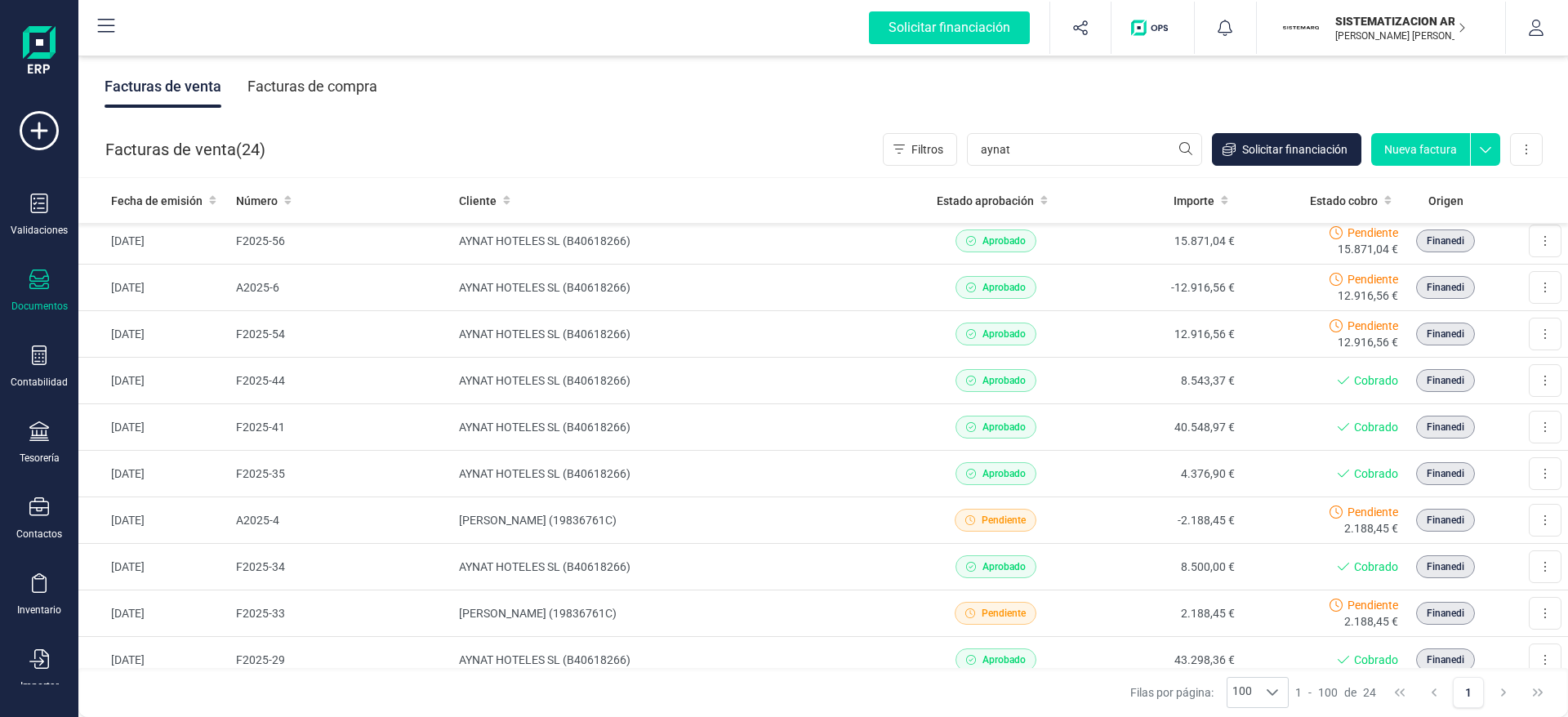
scroll to position [0, 0]
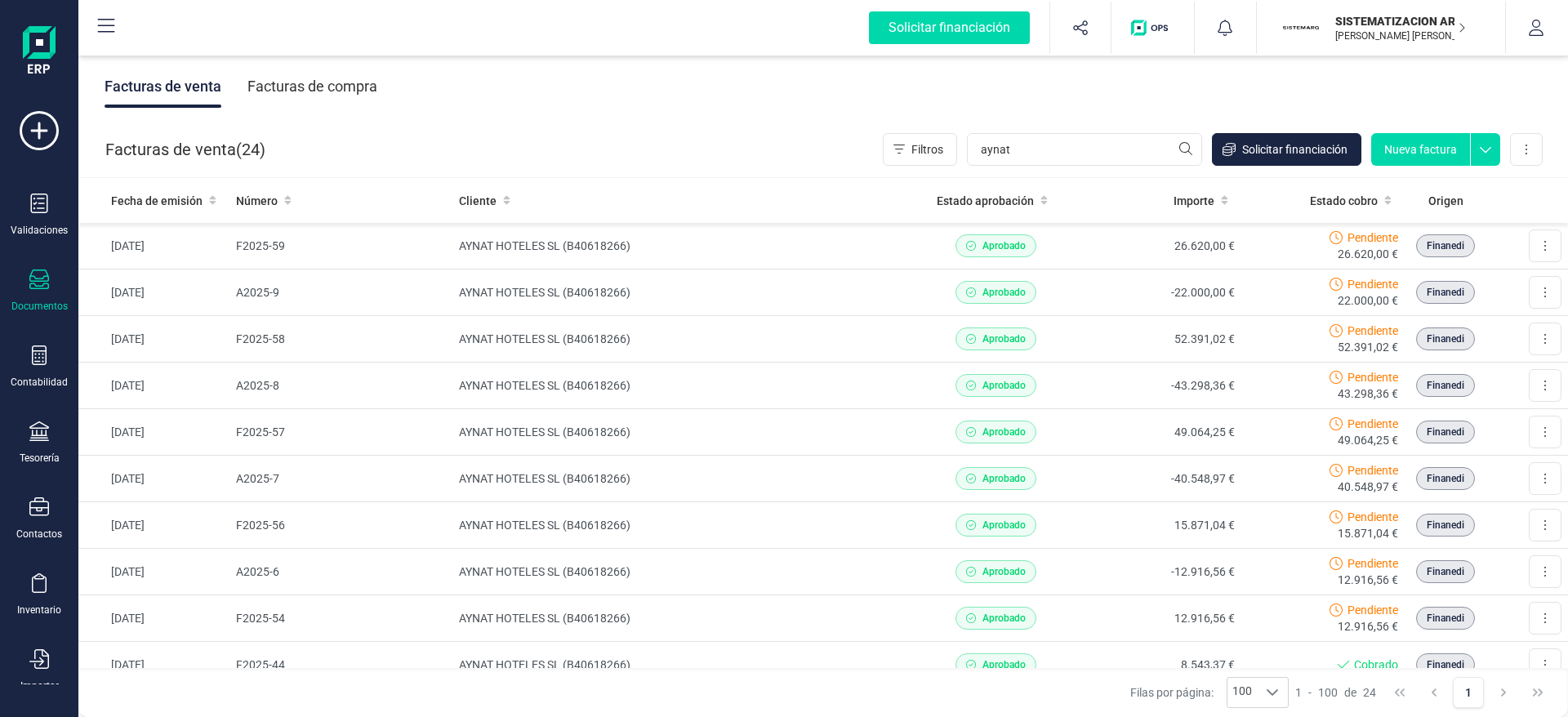
click at [1437, 142] on button "Nueva factura" at bounding box center [1420, 149] width 99 height 33
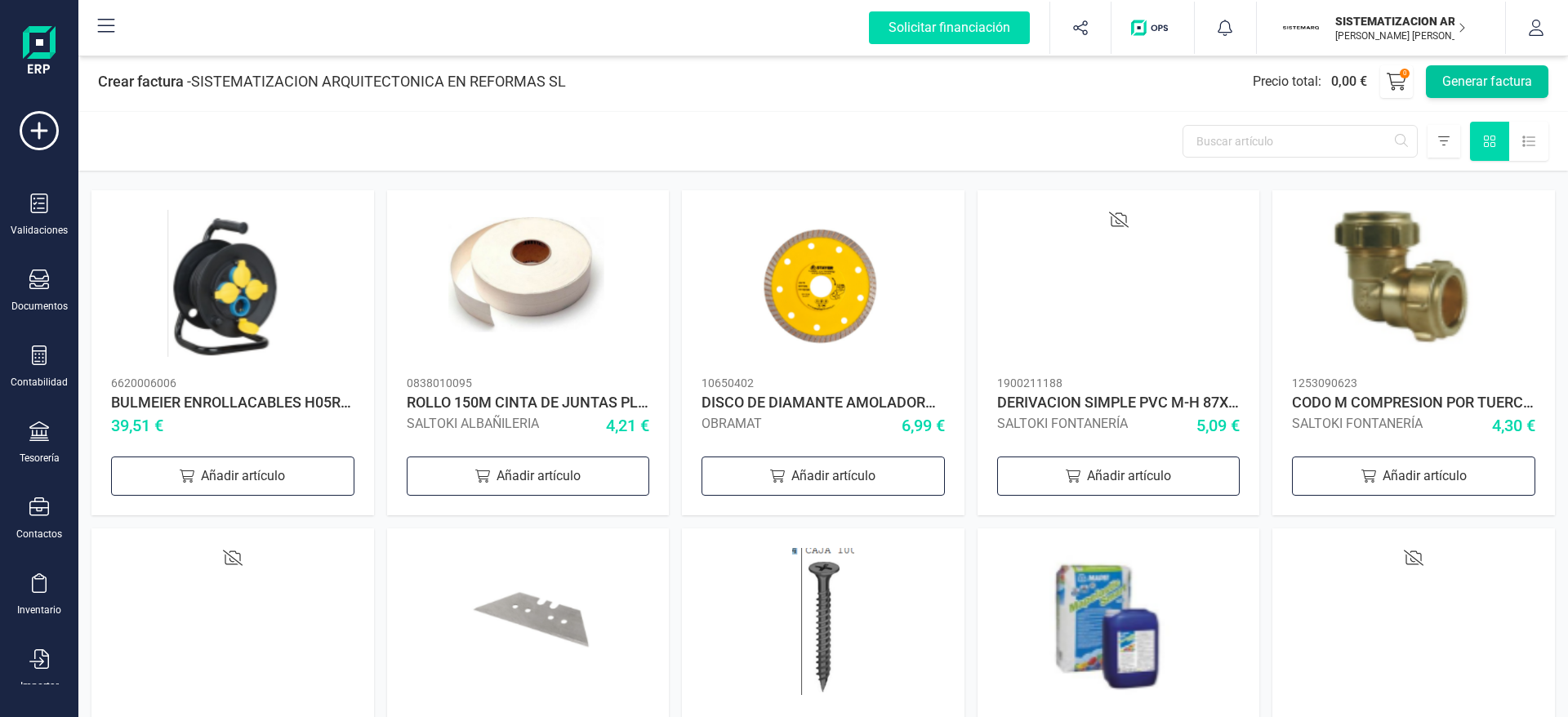
click at [1452, 68] on button "Generar factura" at bounding box center [1487, 82] width 122 height 33
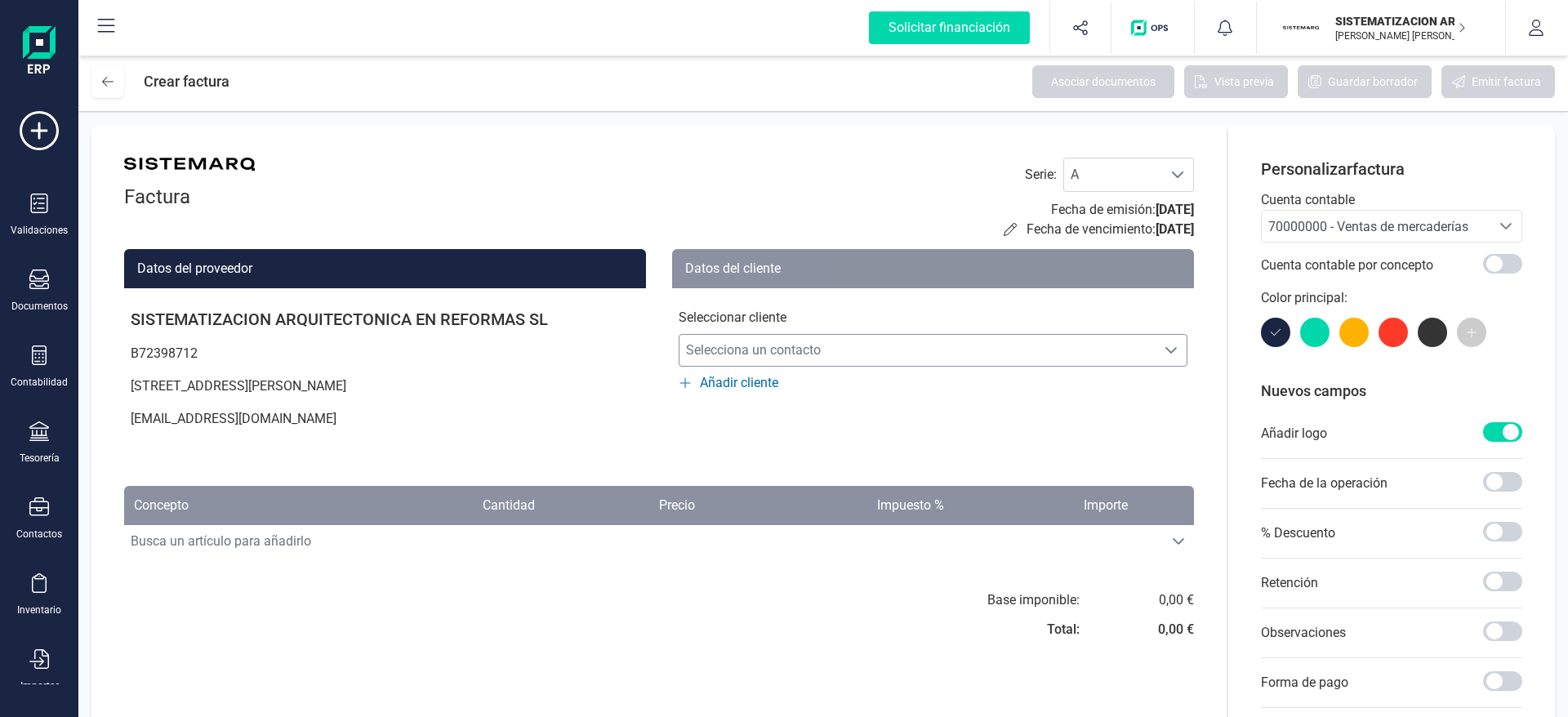
click at [1061, 341] on span "Selecciona un contacto" at bounding box center [918, 350] width 476 height 33
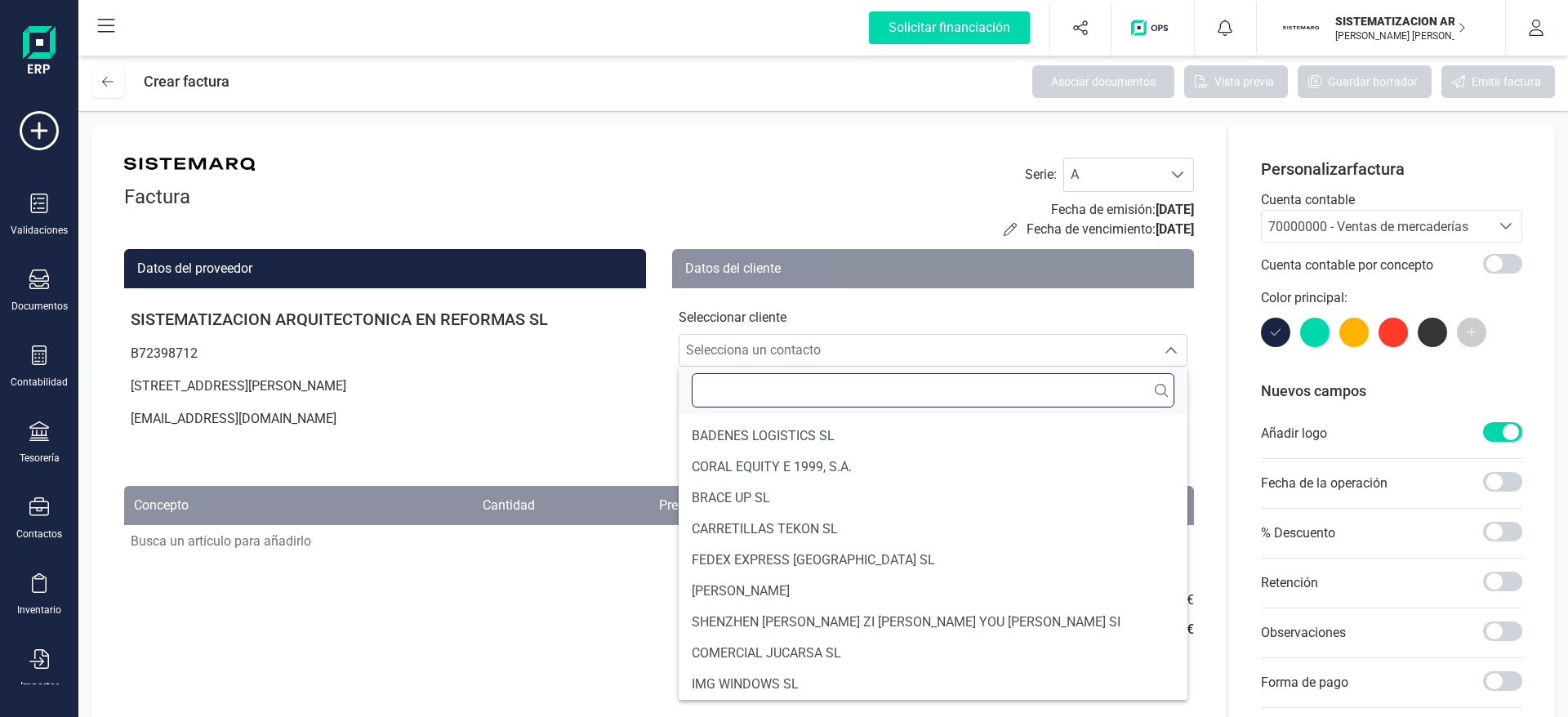
click at [913, 391] on input "text" at bounding box center [933, 390] width 483 height 35
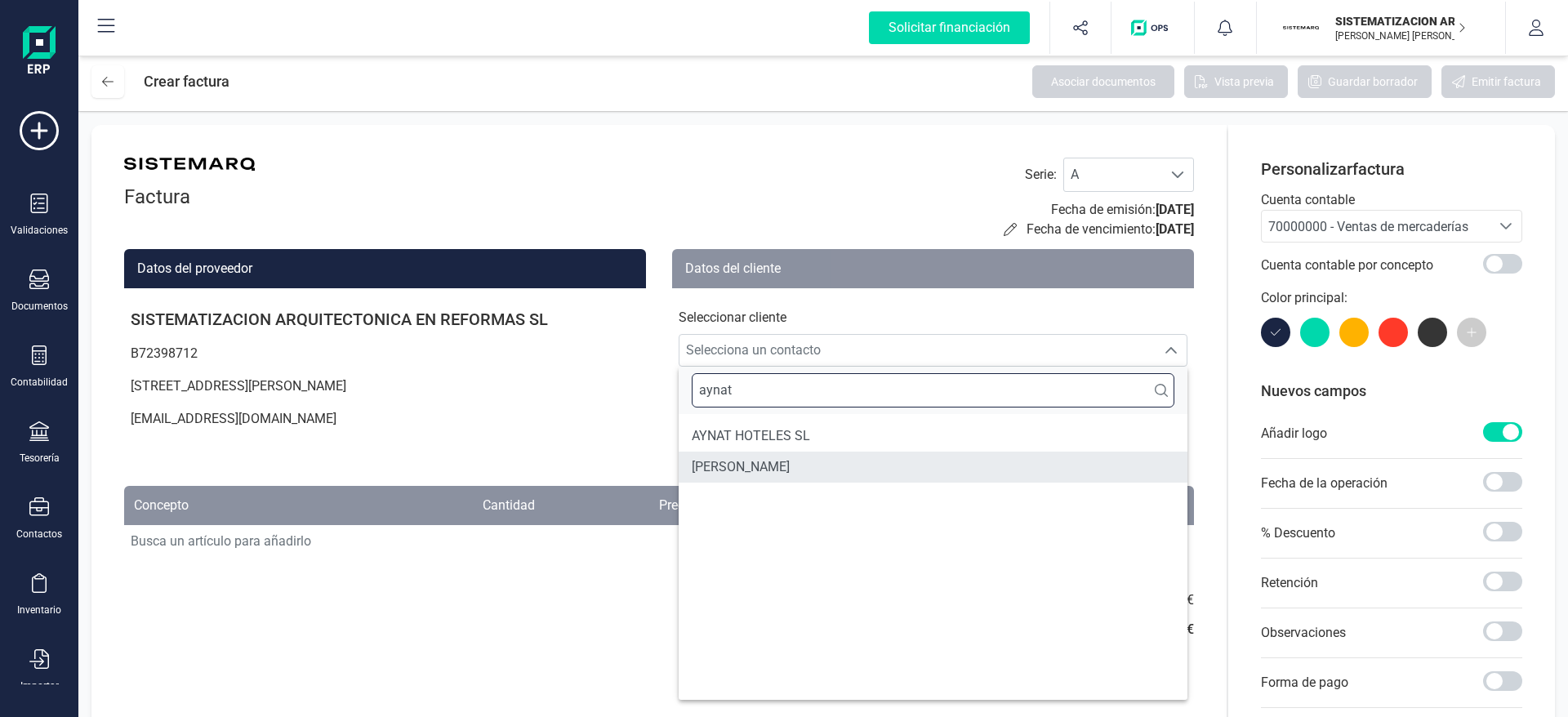
type input "aynat"
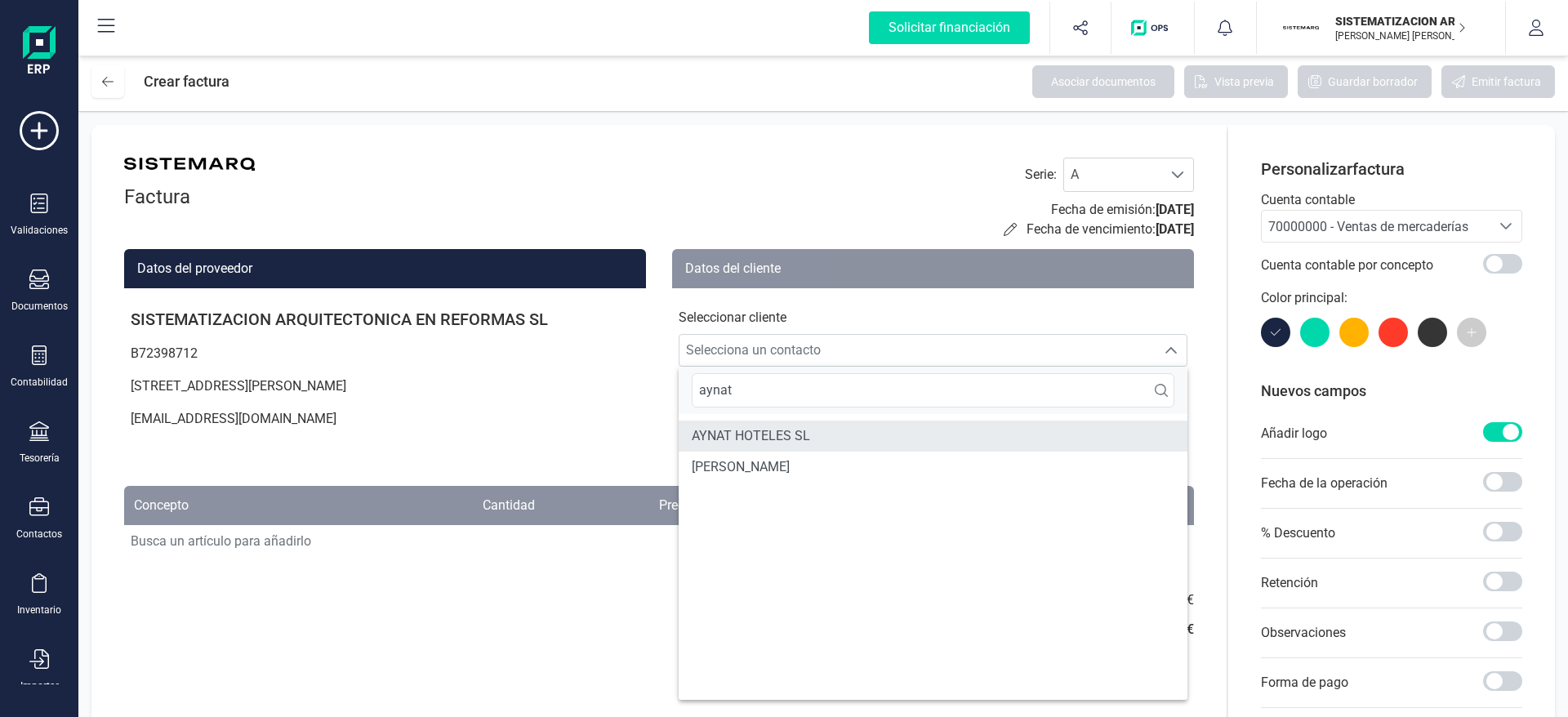
click at [828, 441] on li "AYNAT HOTELES SL" at bounding box center [933, 436] width 509 height 31
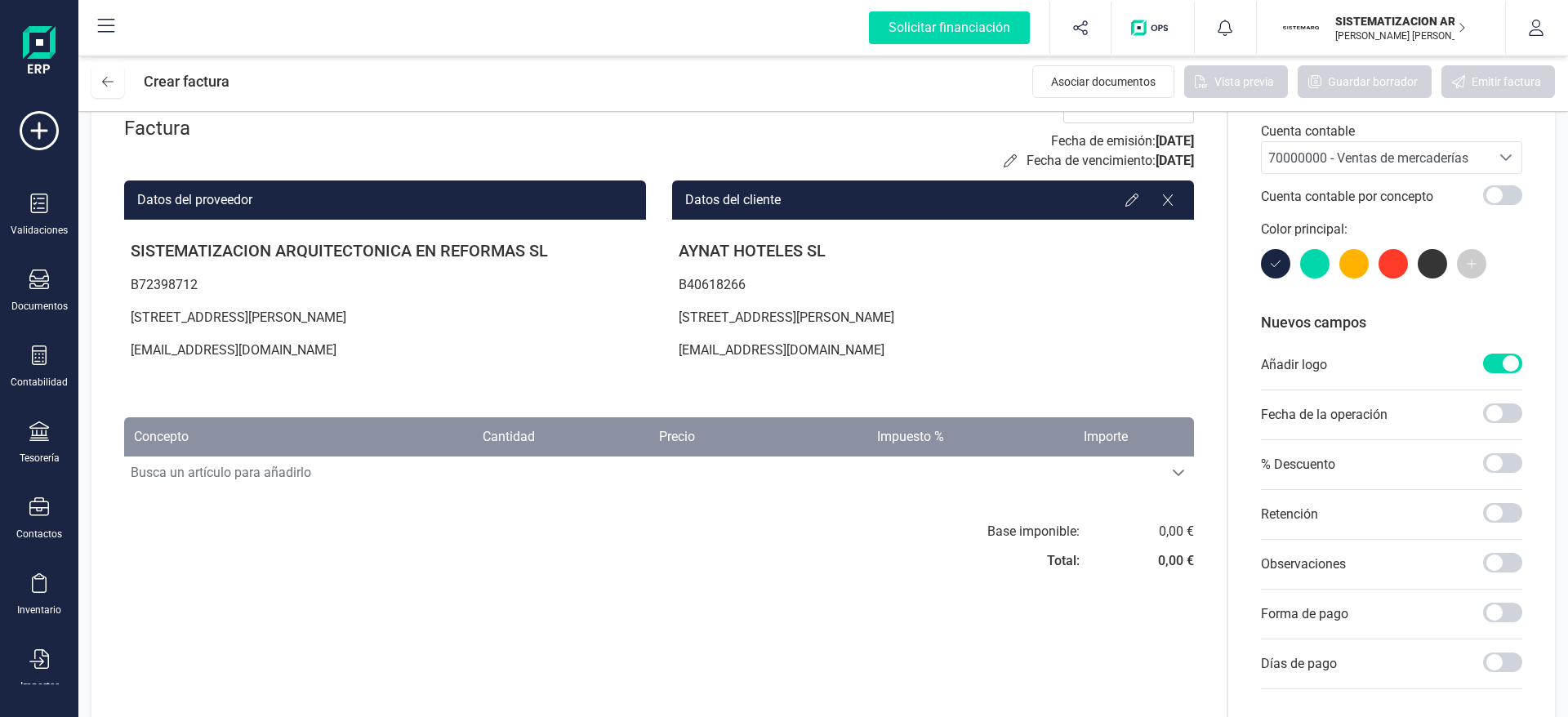
scroll to position [102, 0]
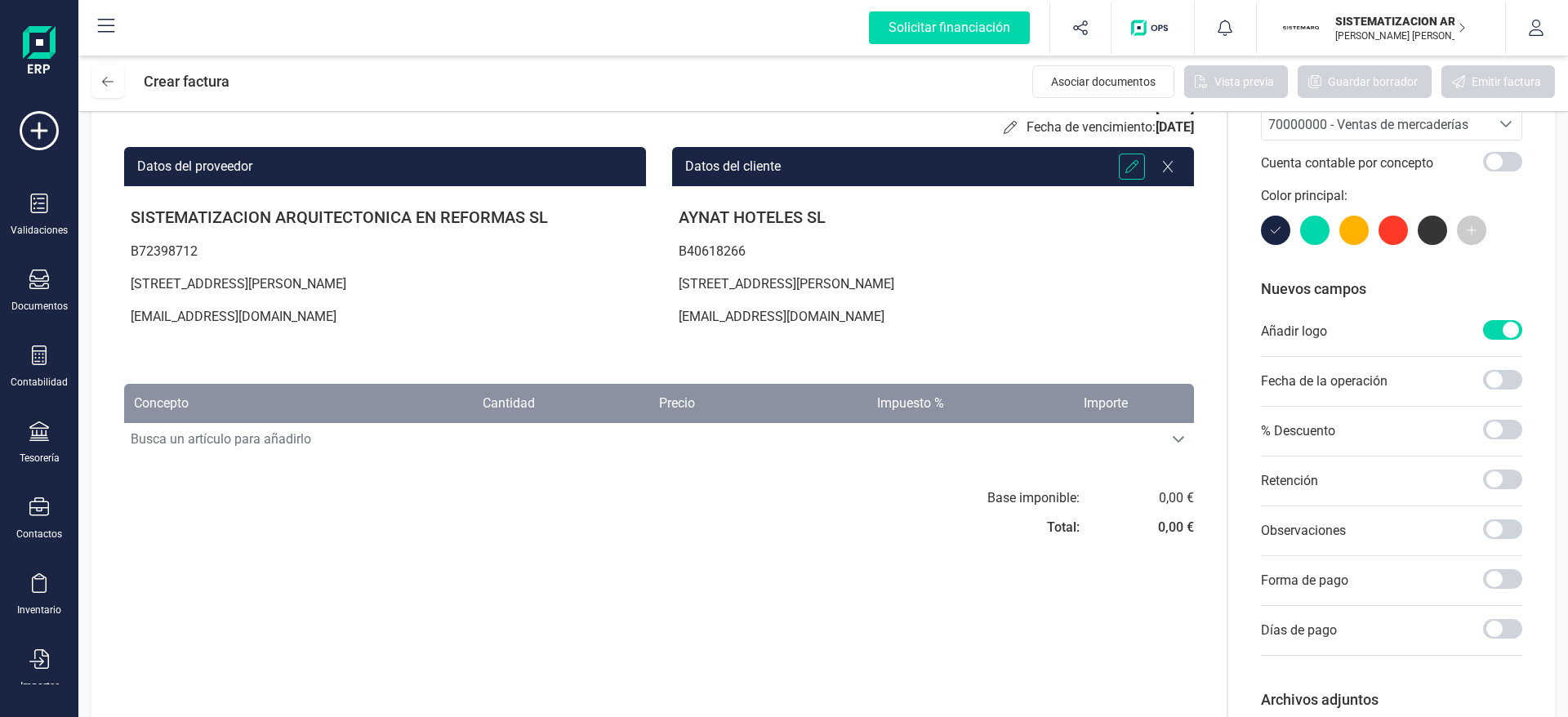
click at [1122, 167] on div at bounding box center [1132, 166] width 26 height 26
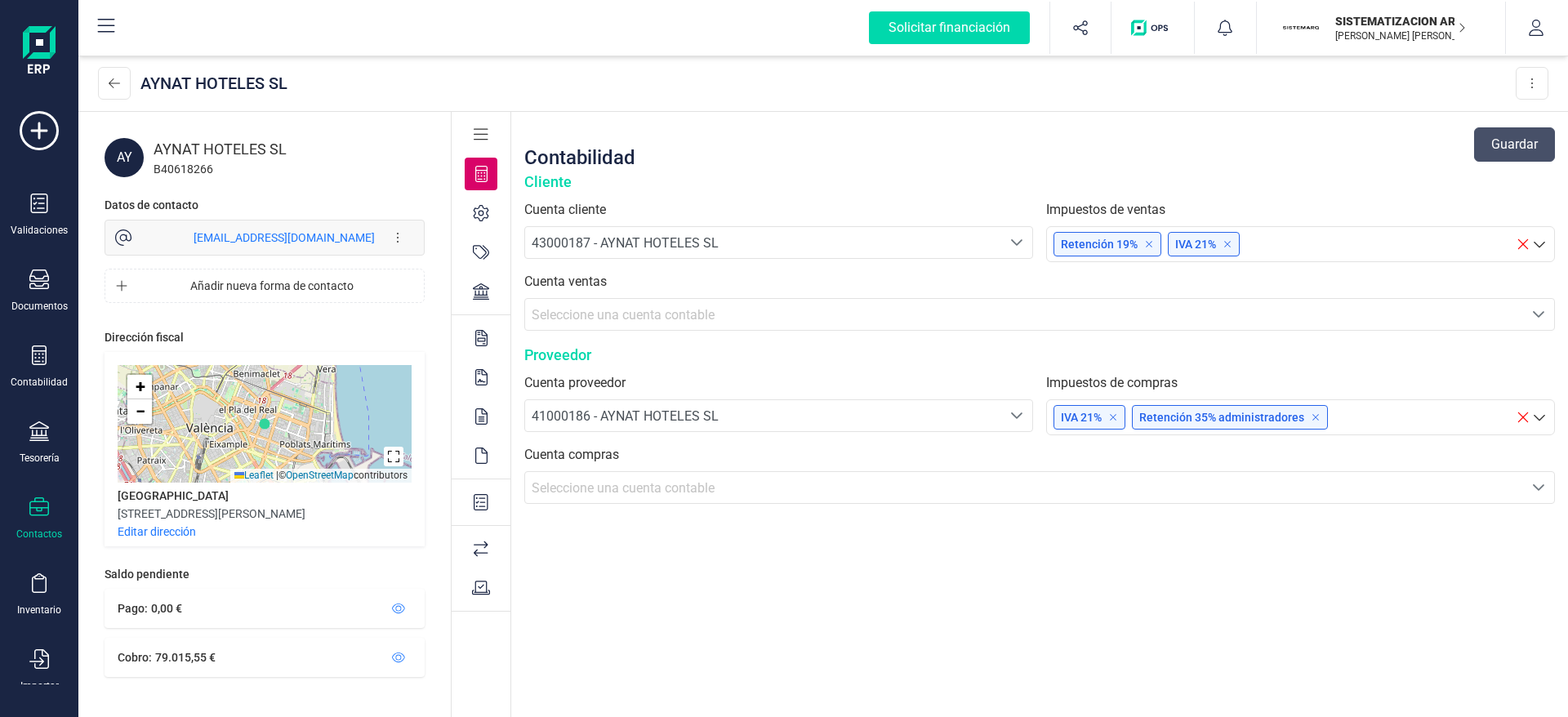
click at [478, 293] on icon at bounding box center [480, 291] width 16 height 16
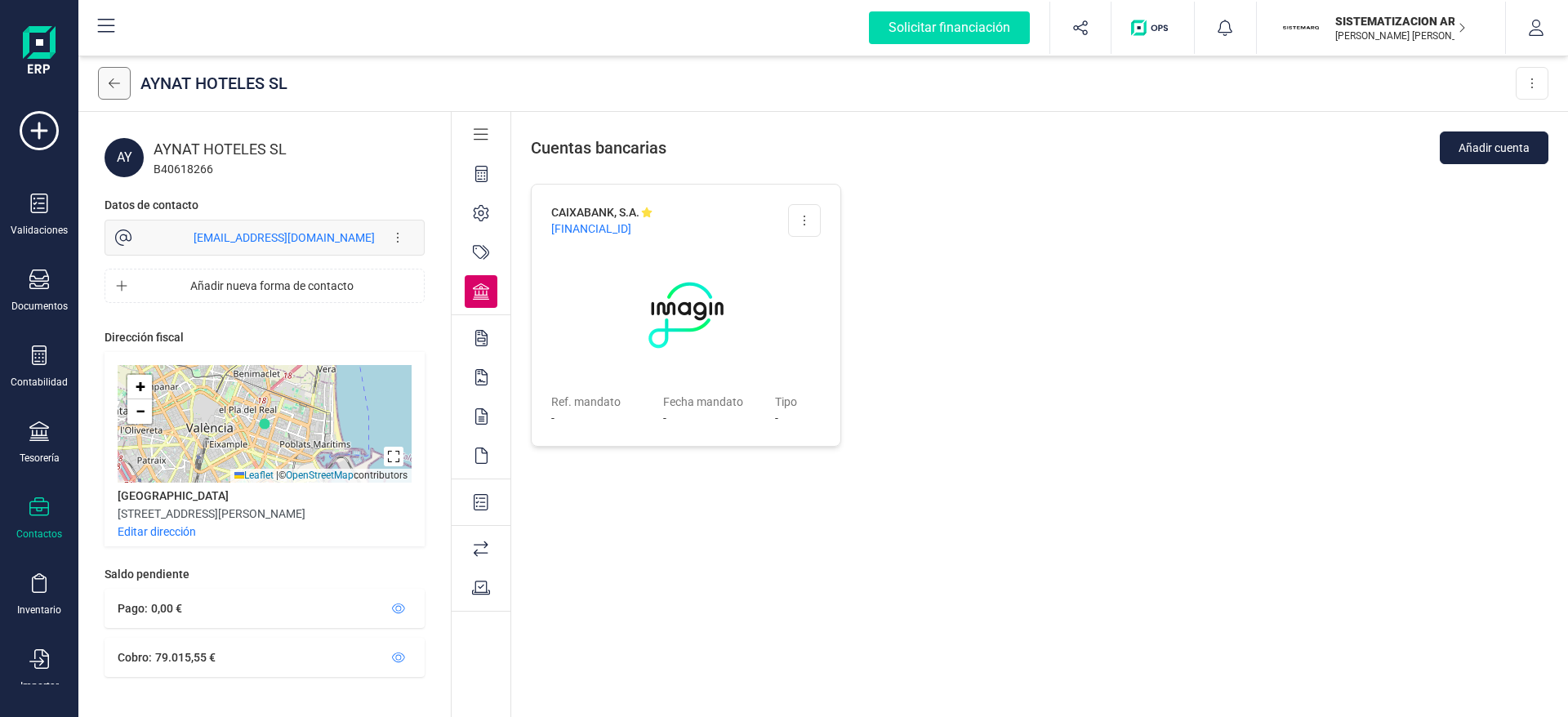
click at [116, 77] on icon at bounding box center [115, 84] width 12 height 13
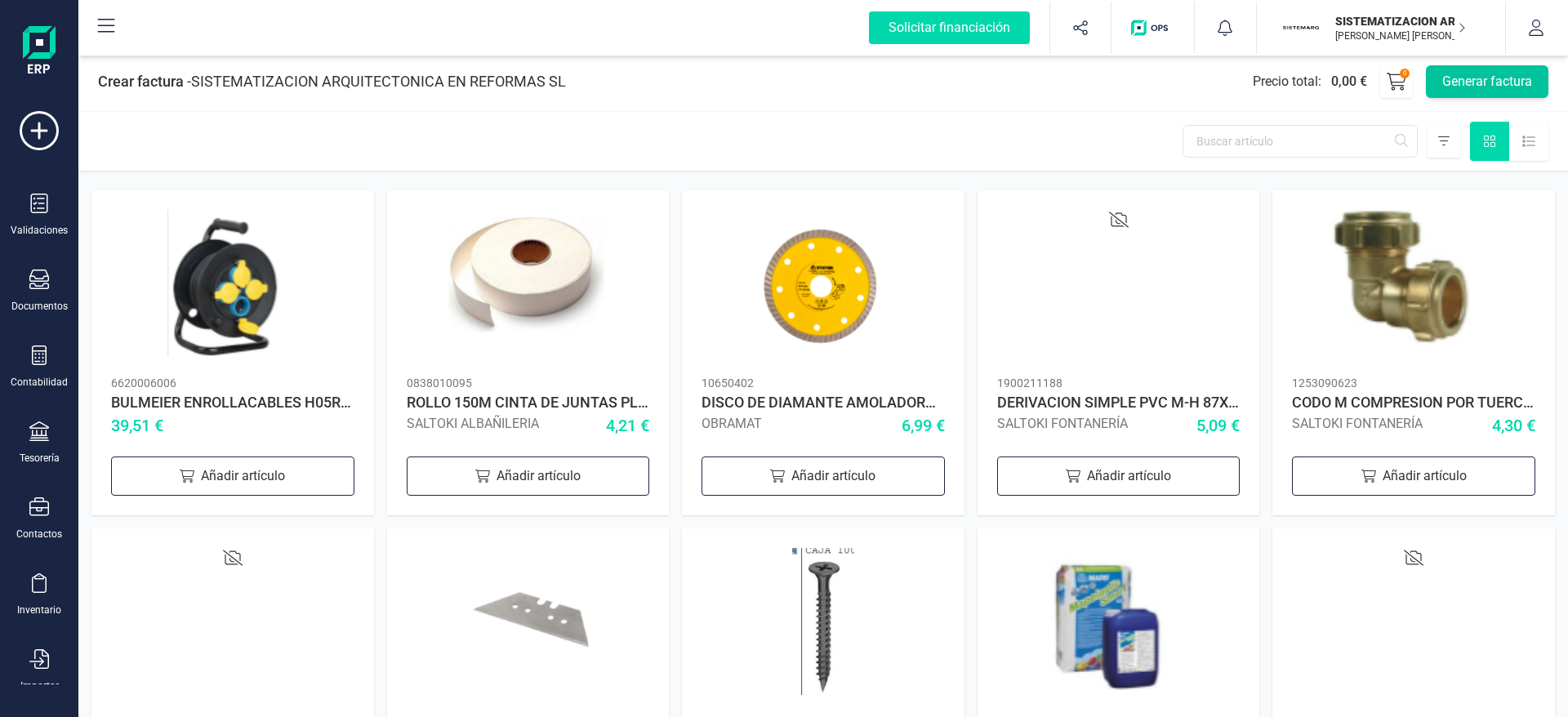
click at [1510, 77] on button "Generar factura" at bounding box center [1487, 82] width 122 height 33
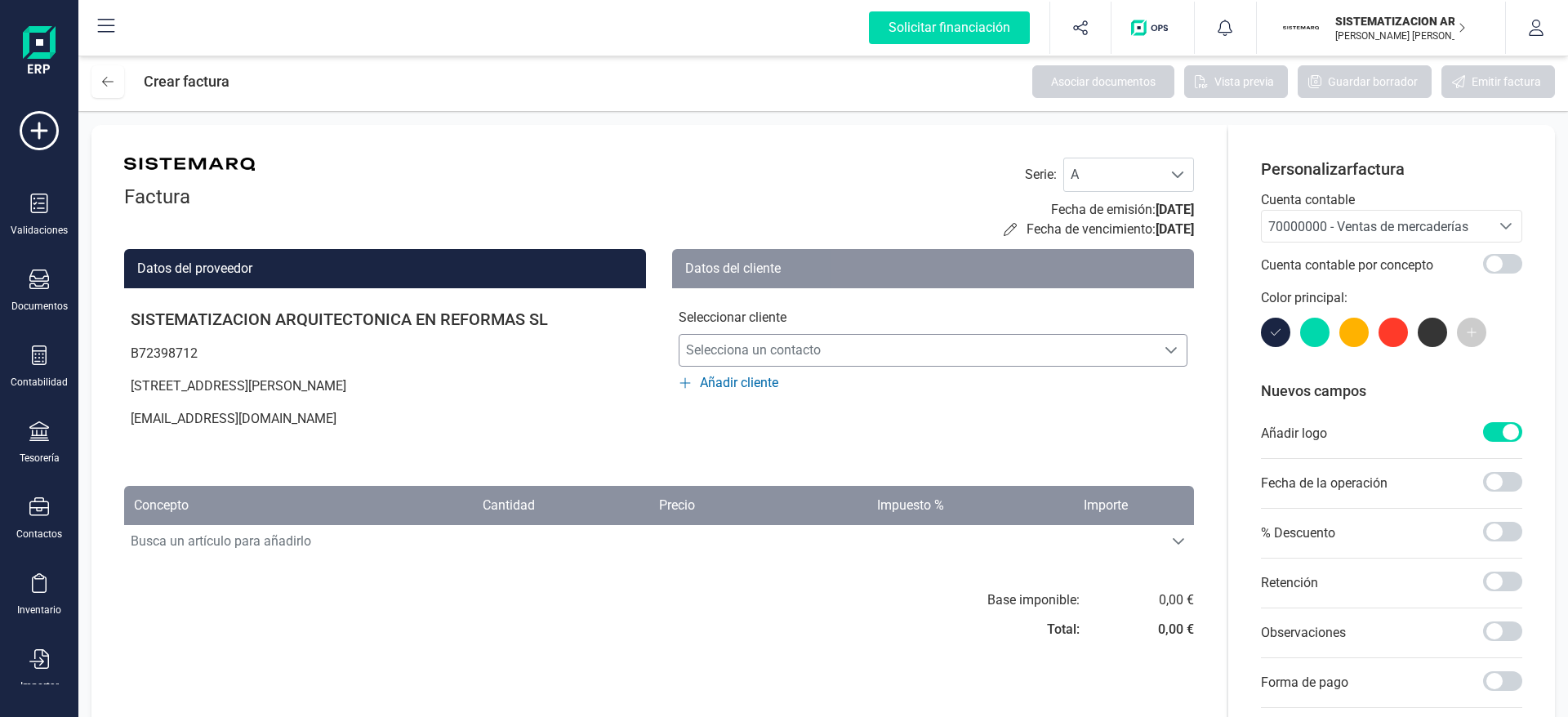
click at [841, 336] on span "Selecciona un contacto" at bounding box center [918, 350] width 476 height 33
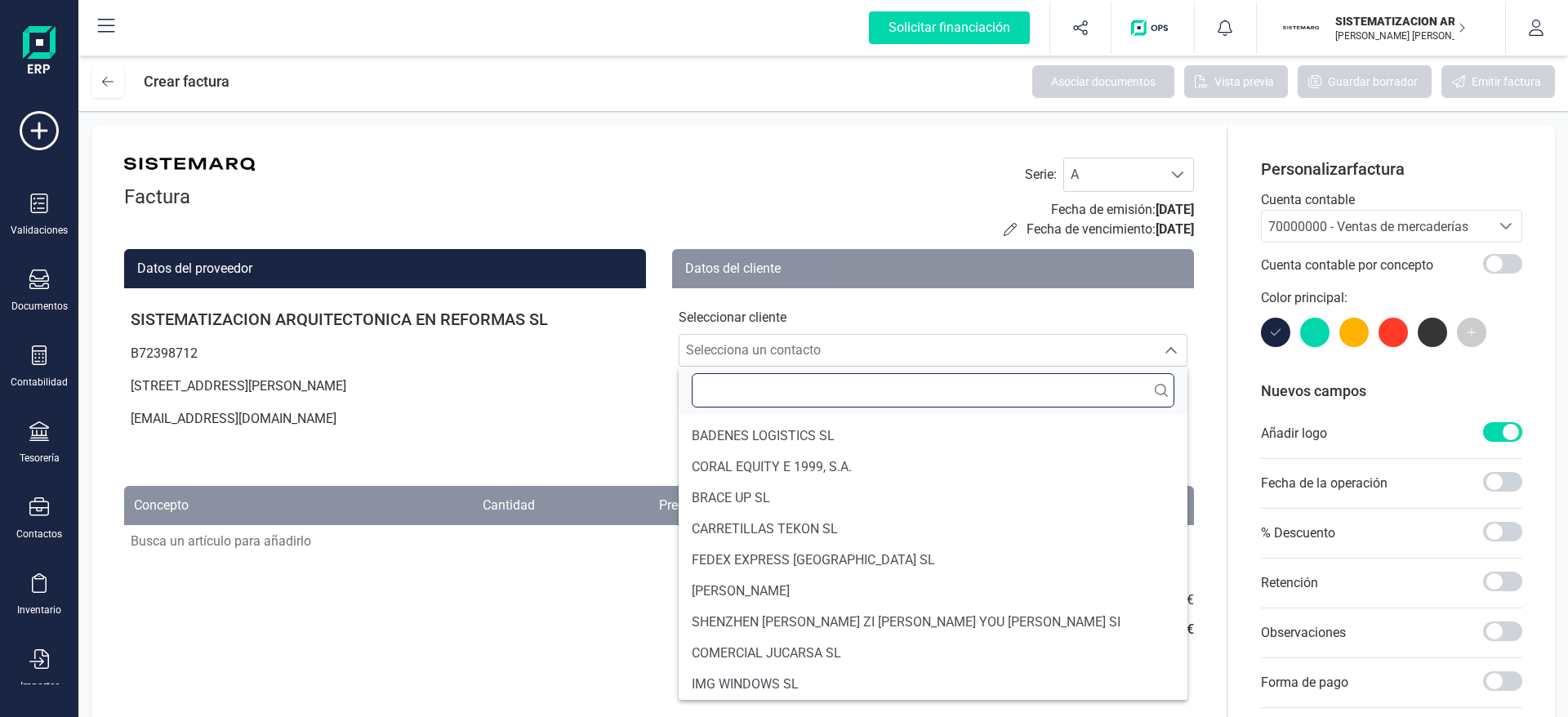
click at [783, 377] on input "text" at bounding box center [933, 390] width 483 height 35
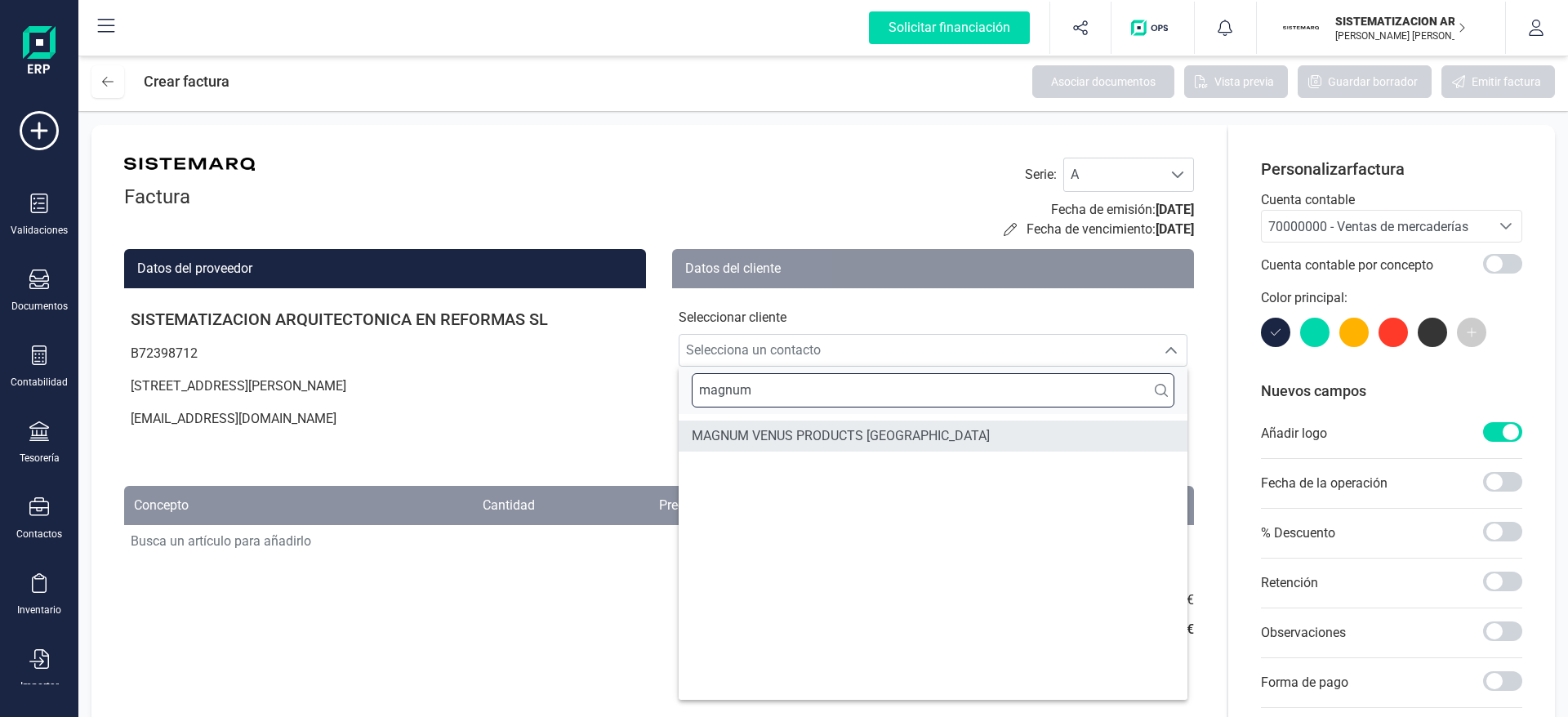
type input "magnum"
click at [815, 438] on span "MAGNUM VENUS PRODUCTS [GEOGRAPHIC_DATA]" at bounding box center [841, 436] width 298 height 19
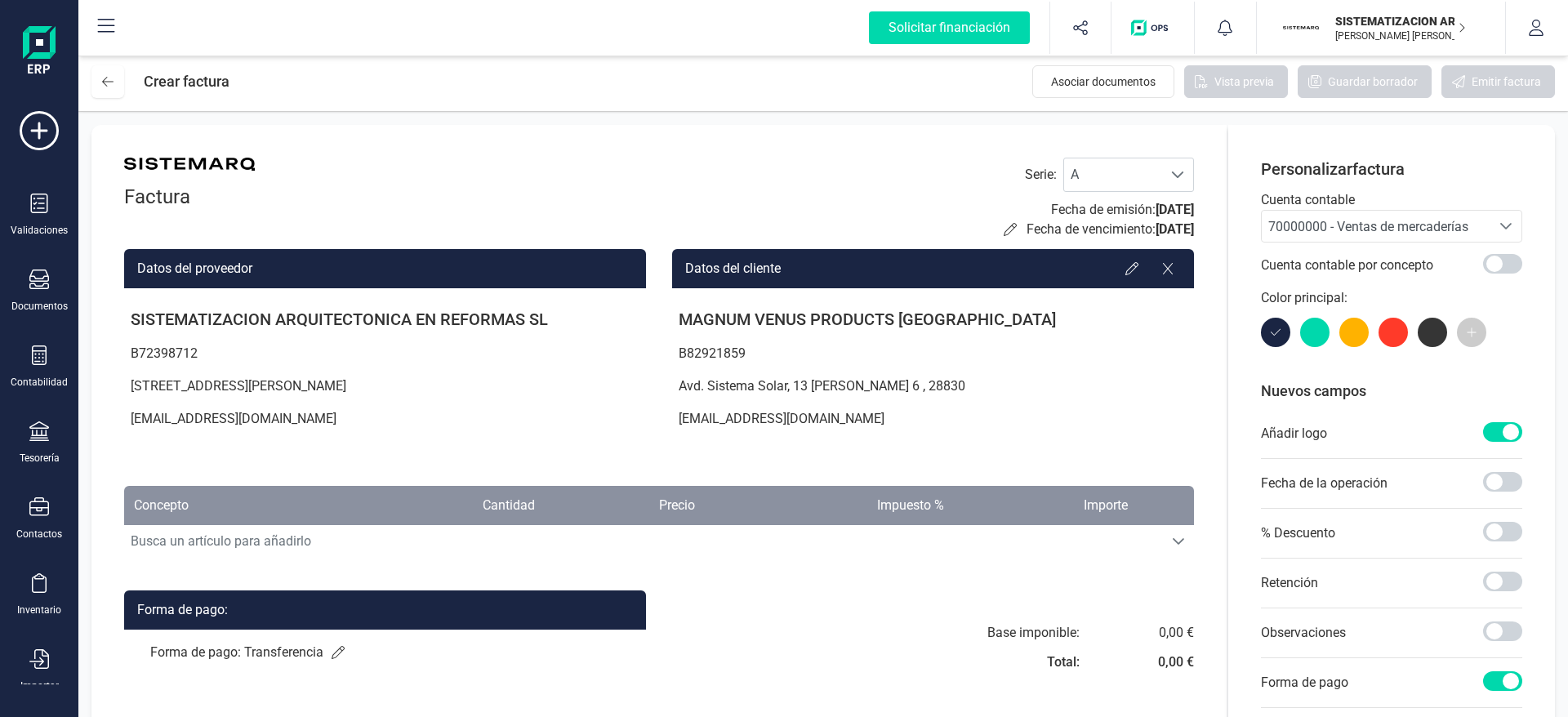
click at [1498, 226] on div "Seleccione una cuenta" at bounding box center [1506, 226] width 31 height 31
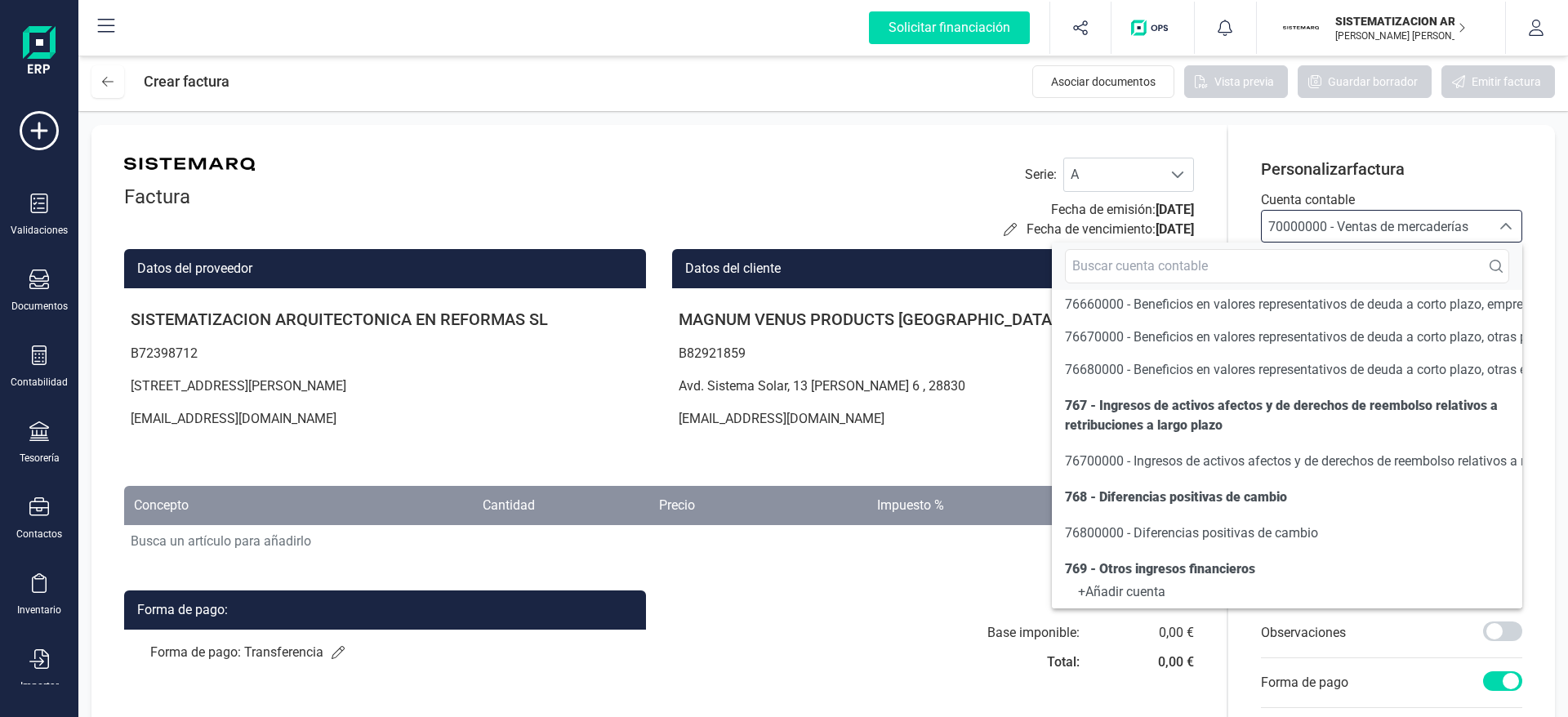
scroll to position [3372, 0]
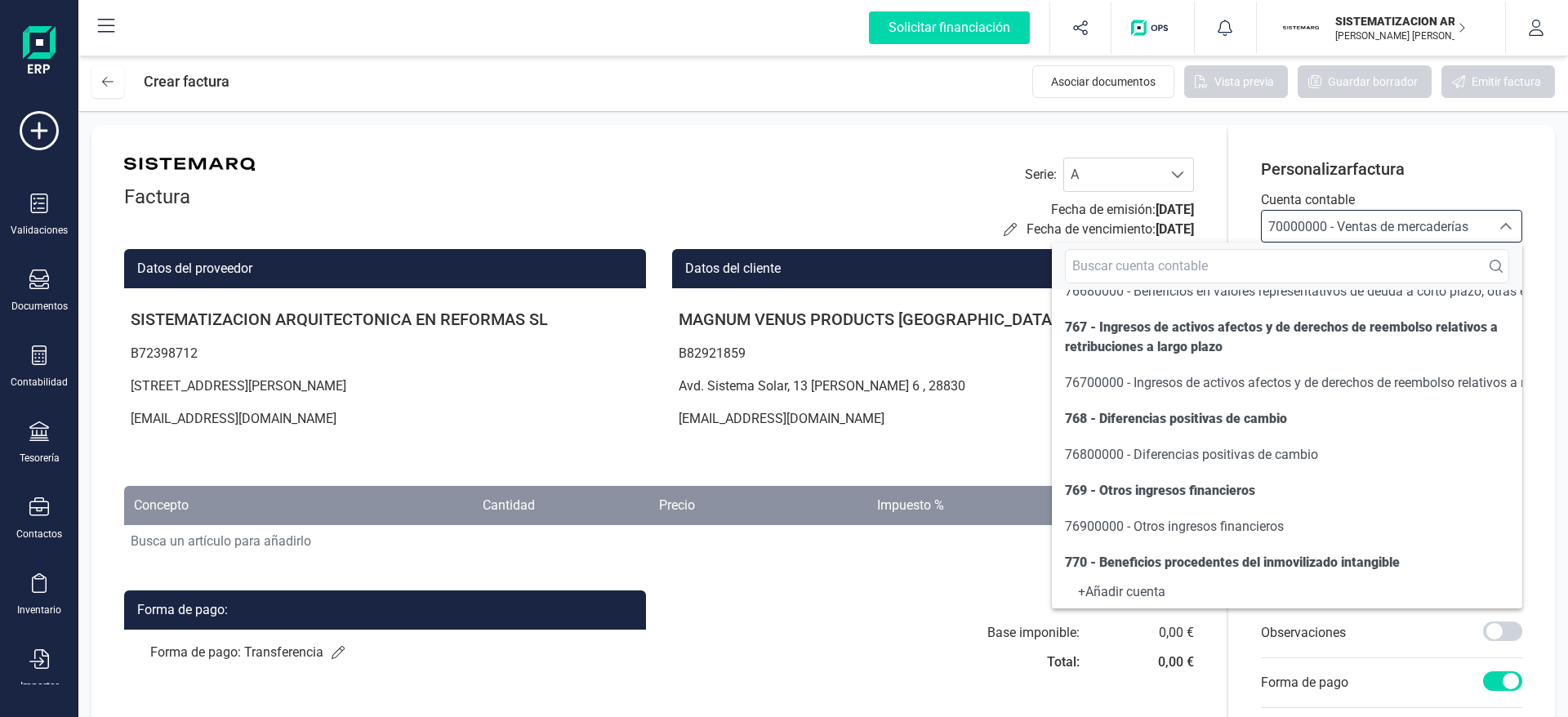
click at [893, 653] on div "Base imponible: Total: 0,00 € 0,00 €" at bounding box center [933, 651] width 522 height 59
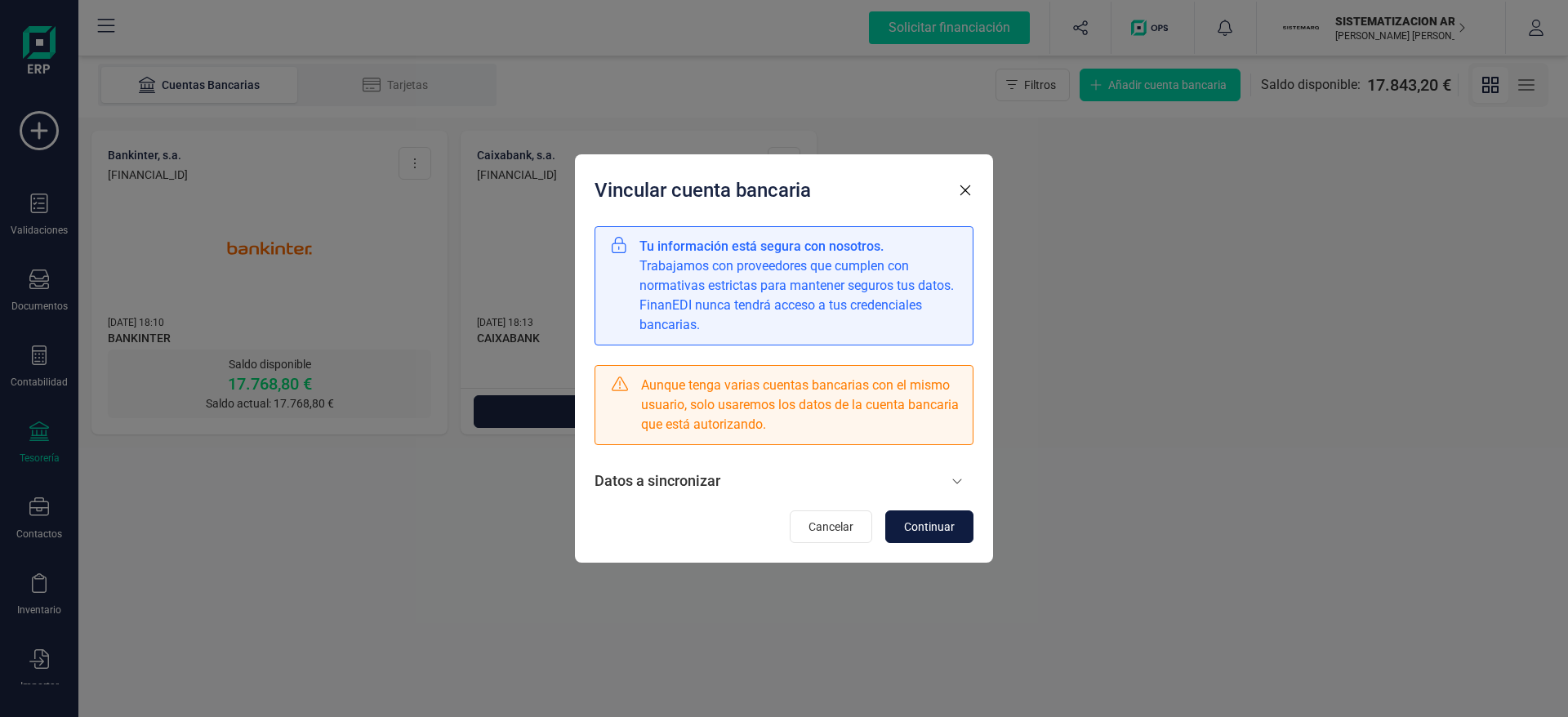
click at [939, 510] on button "Continuar" at bounding box center [929, 526] width 88 height 33
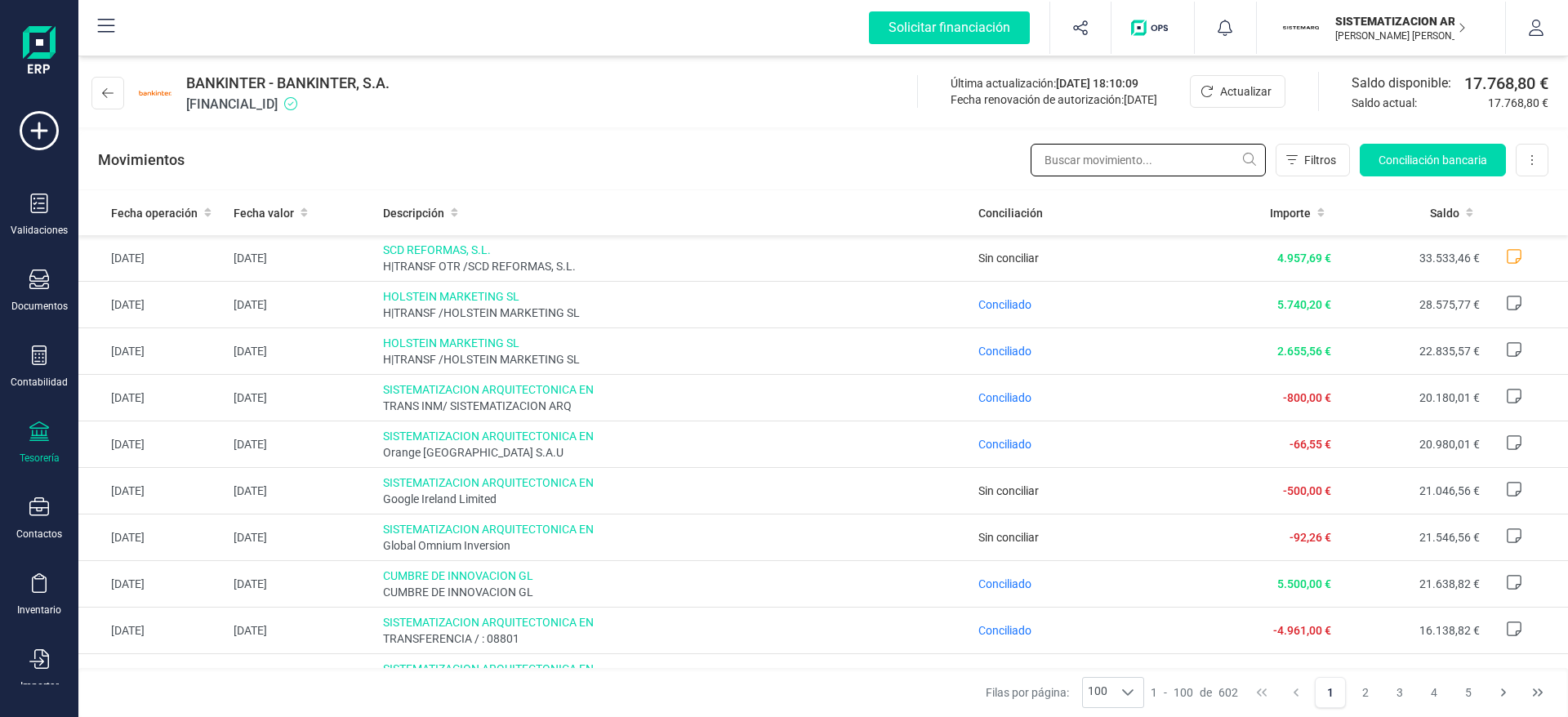
click at [1090, 161] on input "text" at bounding box center [1149, 160] width 235 height 33
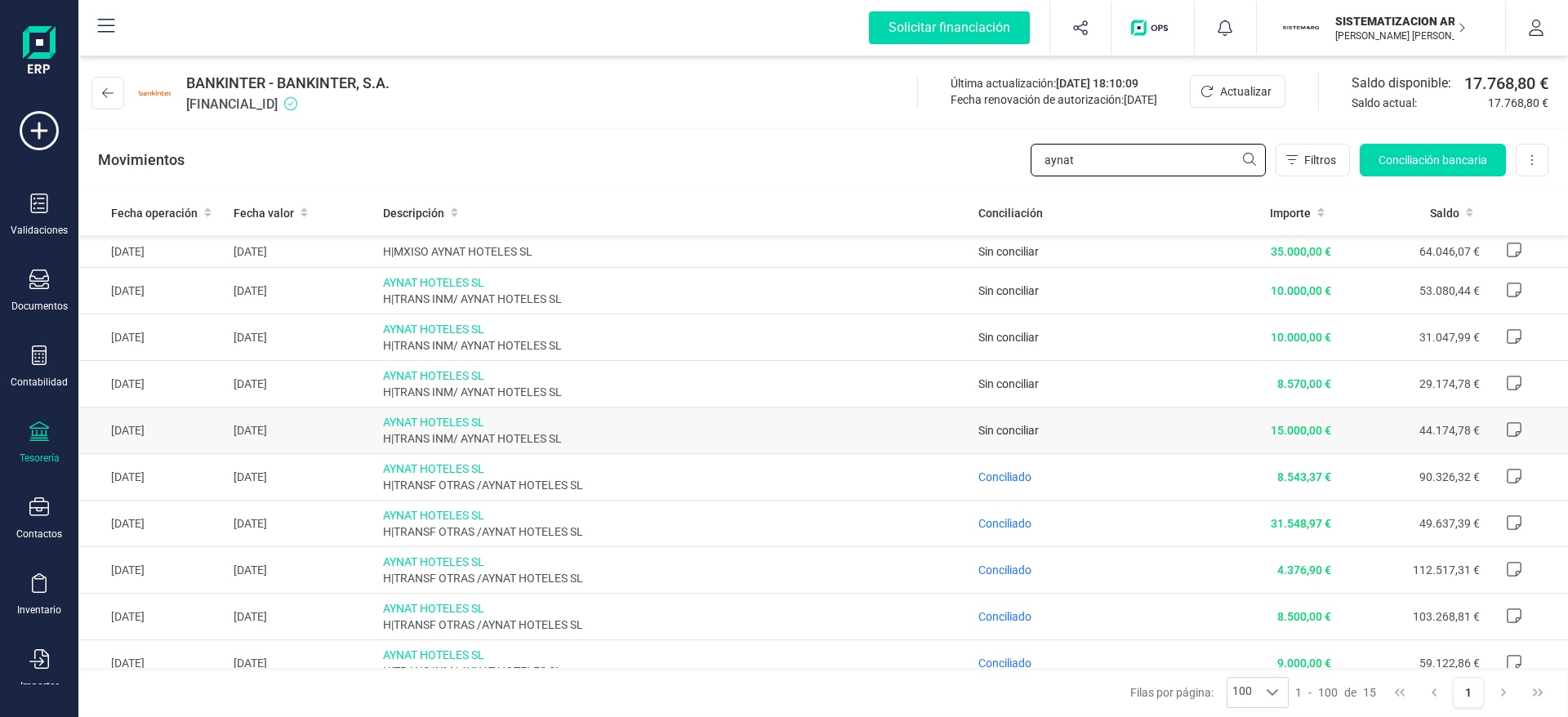
type input "aynat"
click at [1165, 425] on td "Sin conciliar" at bounding box center [1080, 431] width 216 height 46
click at [107, 90] on icon at bounding box center [108, 93] width 12 height 13
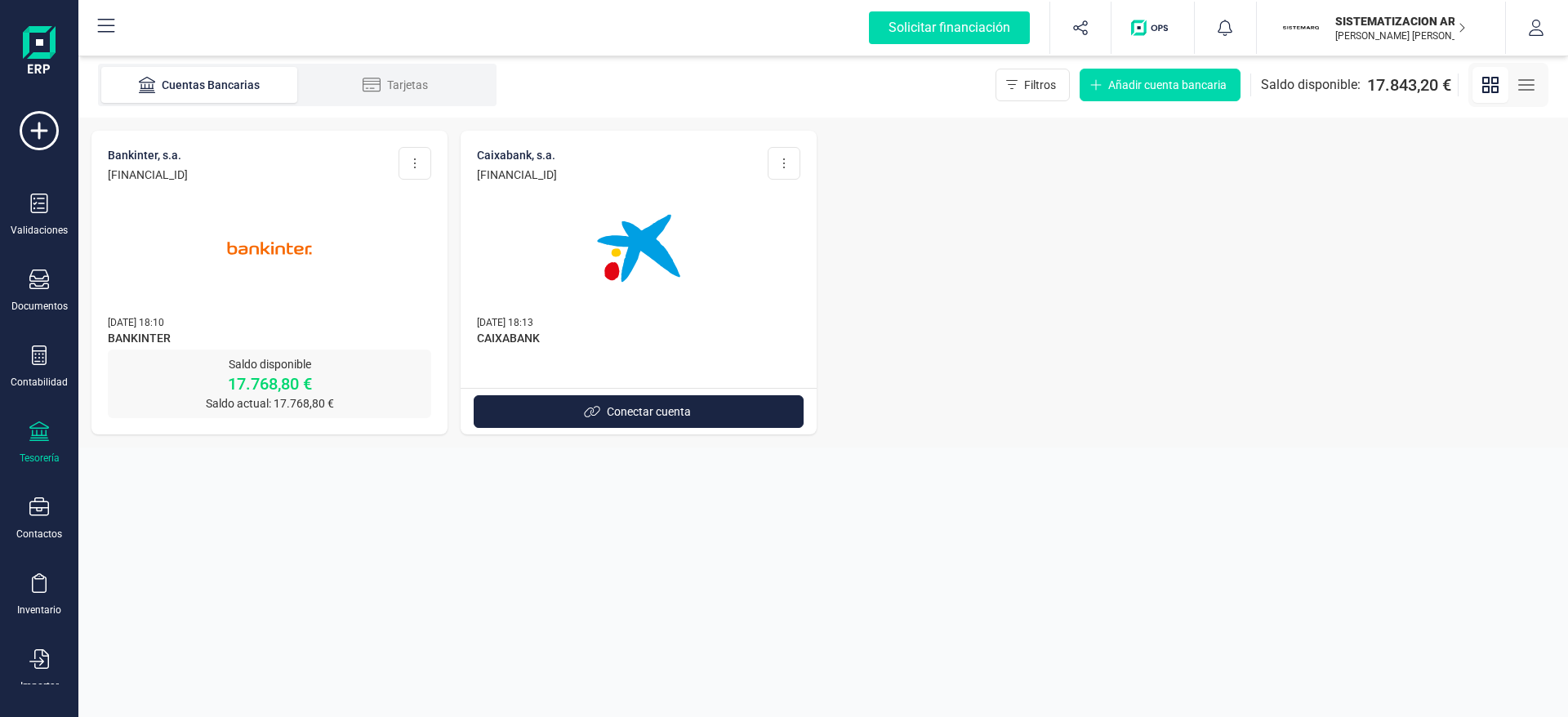
click at [292, 232] on img at bounding box center [269, 248] width 137 height 137
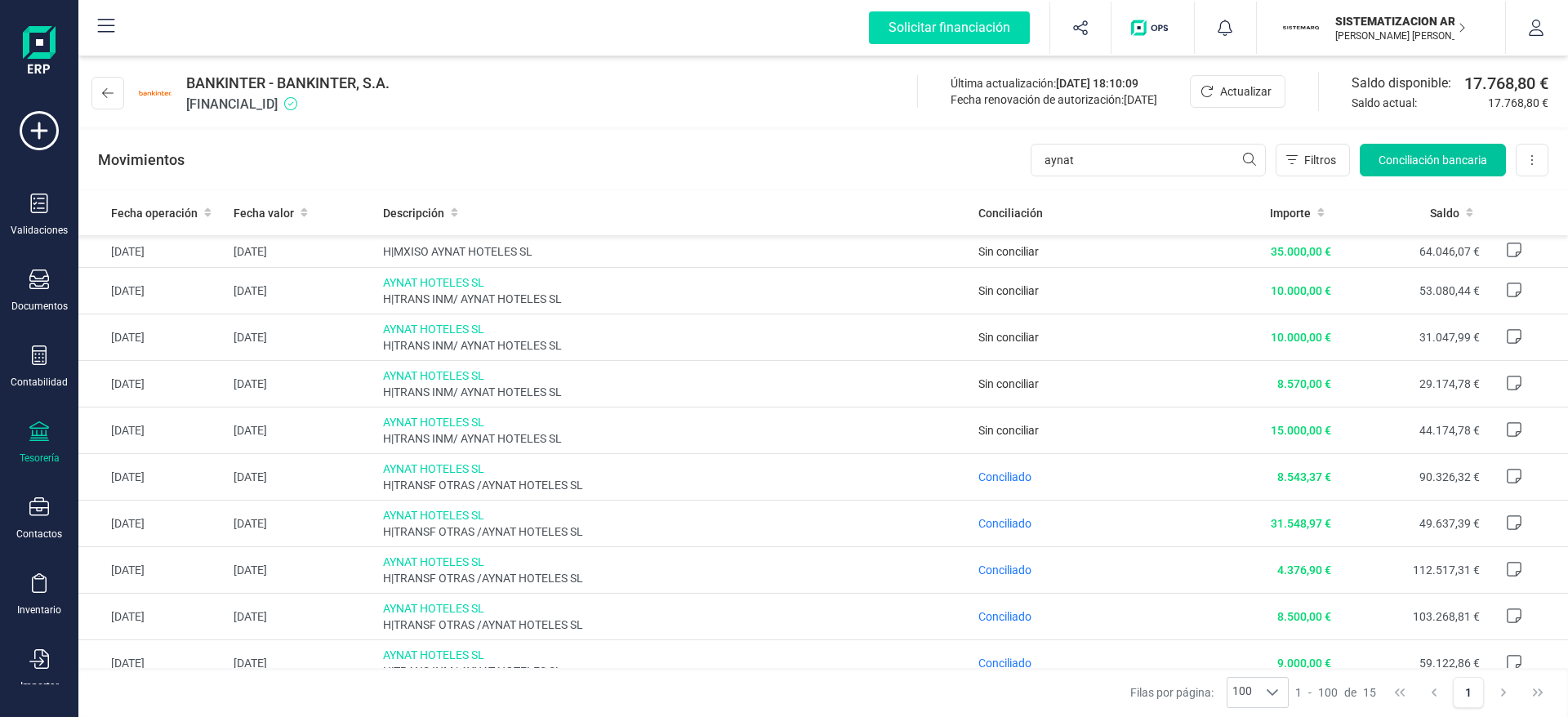
click at [1446, 155] on span "Conciliación bancaria" at bounding box center [1433, 160] width 109 height 16
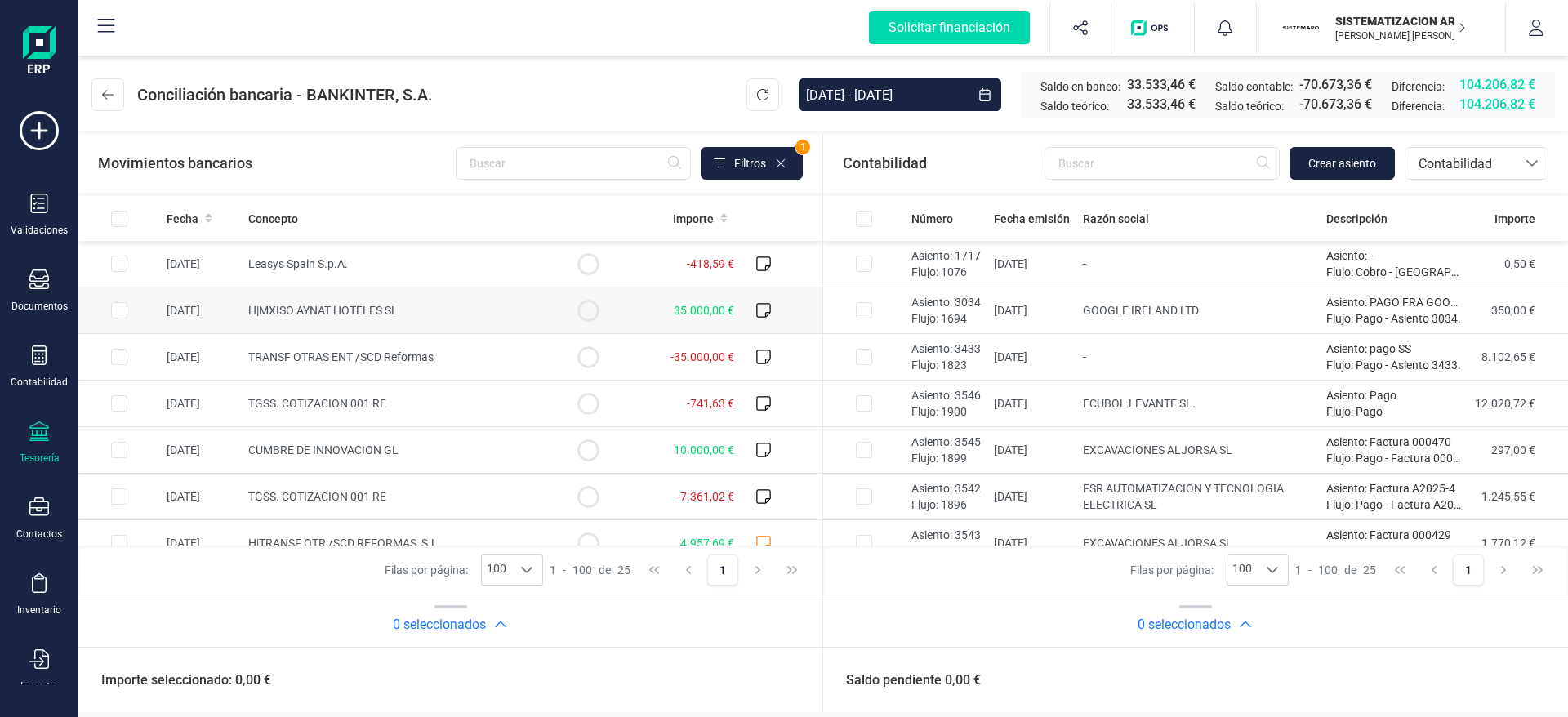
click at [121, 310] on input "Row Selected 30a6e77b-d613-41a6-8b6e-109df7db8f6a" at bounding box center [119, 309] width 16 height 16
checkbox input "true"
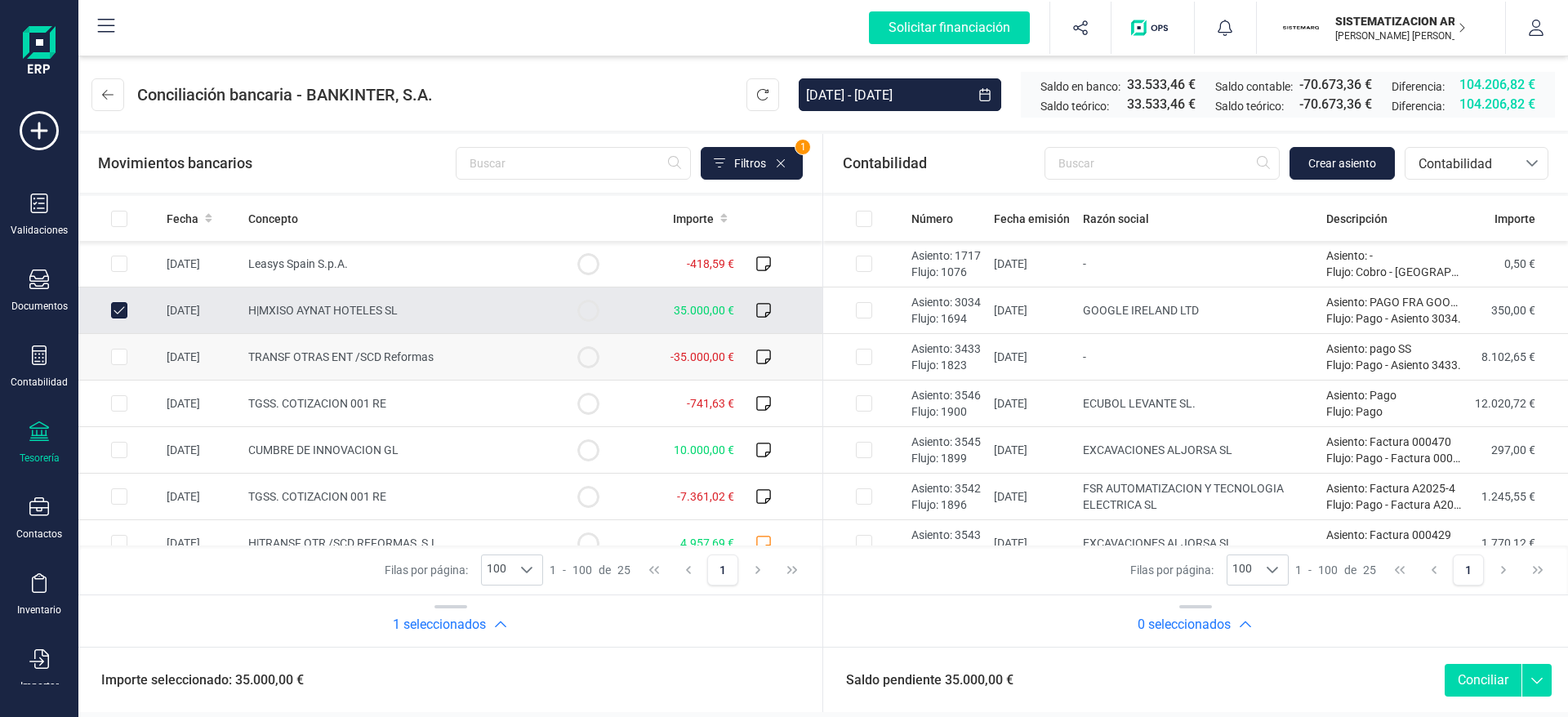
click at [122, 358] on input "Row Selected 5ce86cf1-bbf4-405e-9b74-12d0c0b7905c" at bounding box center [119, 357] width 16 height 16
checkbox input "true"
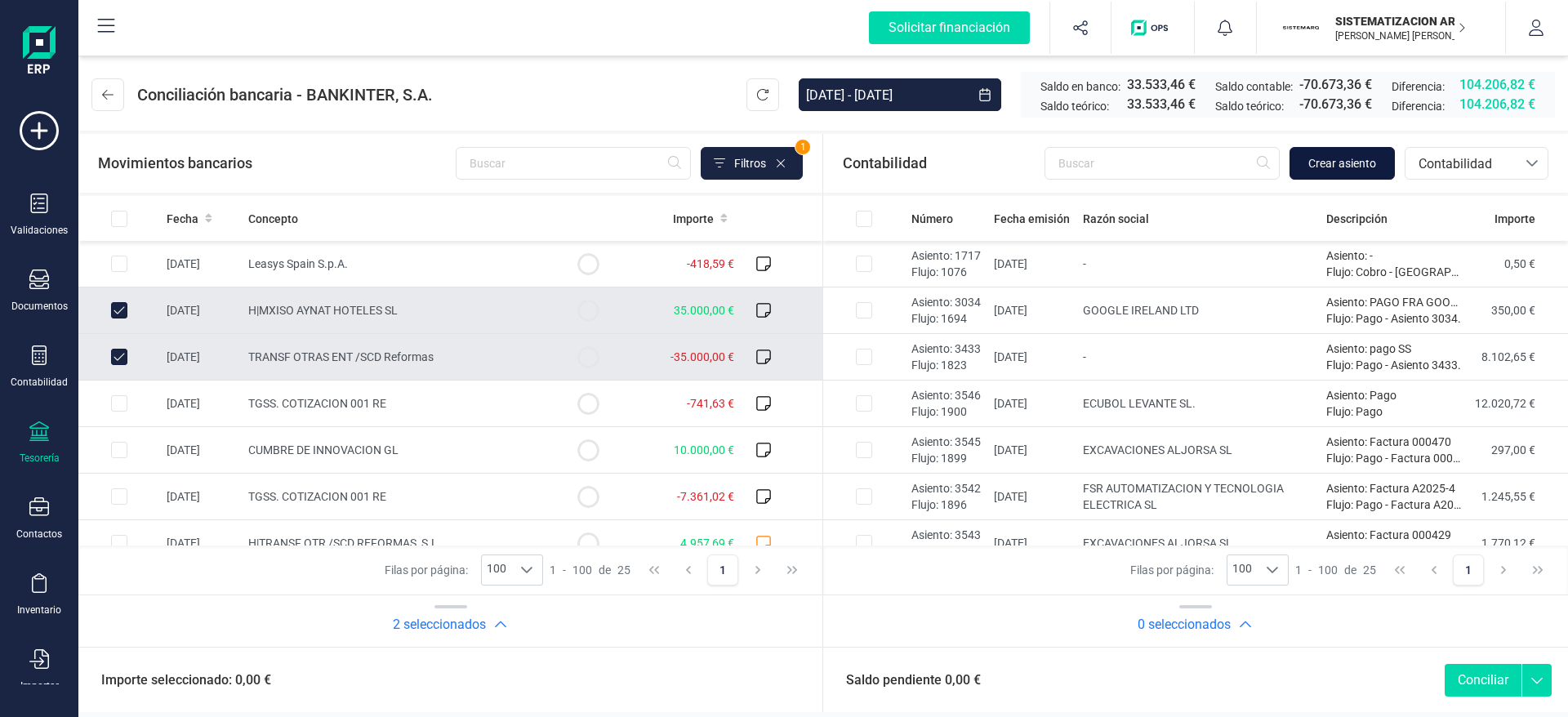
click at [1338, 163] on span "Crear asiento" at bounding box center [1342, 163] width 68 height 16
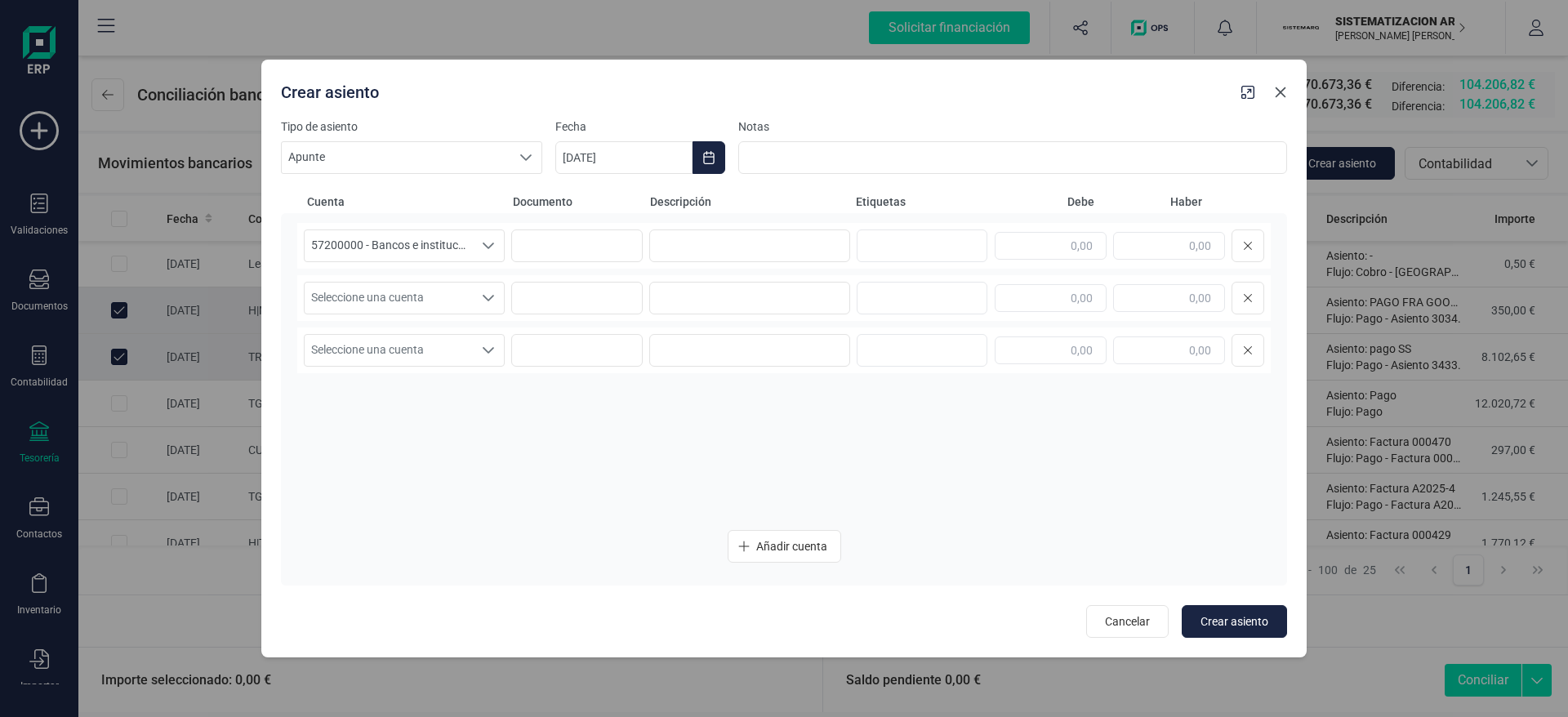
click at [1285, 93] on icon "Close" at bounding box center [1281, 93] width 14 height 13
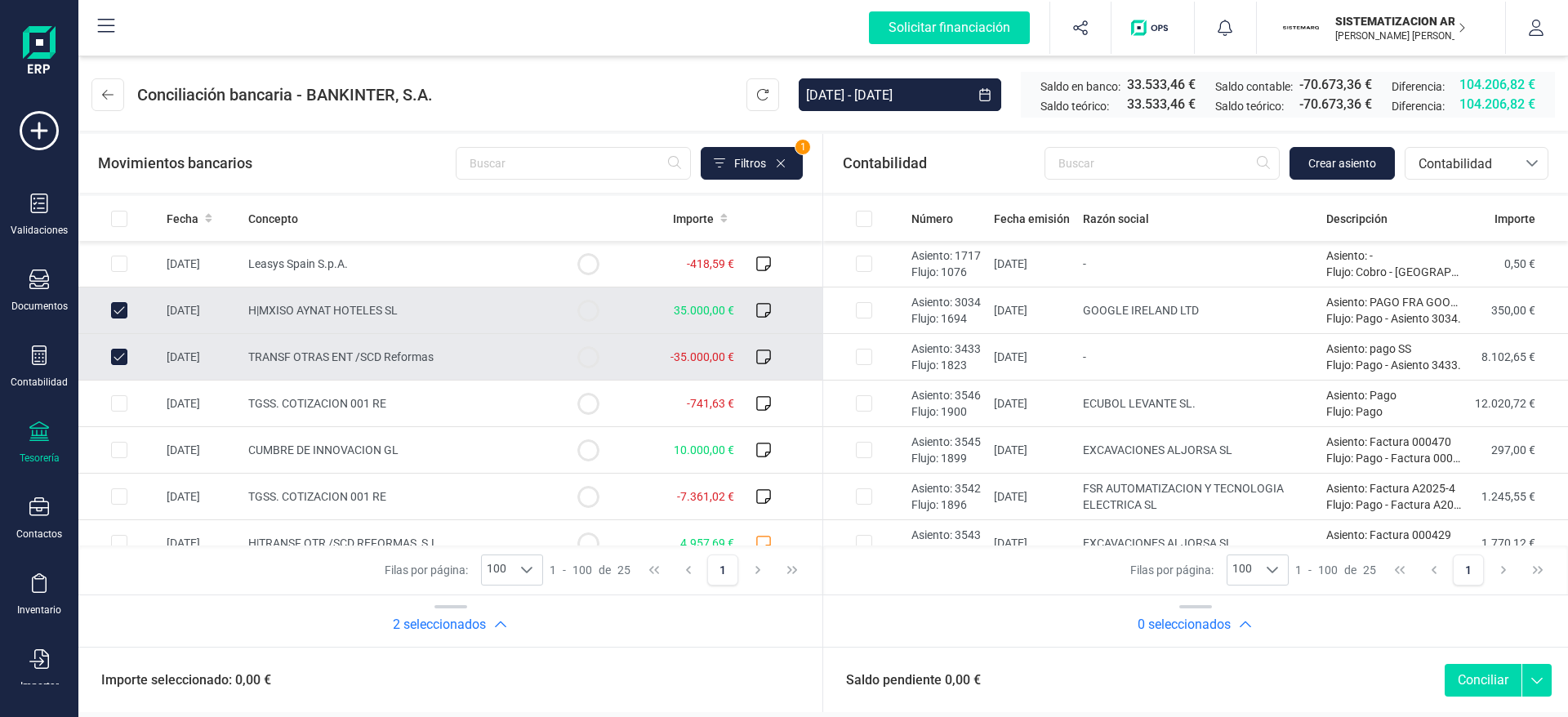
click at [1467, 686] on button "Conciliar" at bounding box center [1484, 680] width 77 height 33
click at [1490, 676] on button "Conciliar" at bounding box center [1484, 680] width 77 height 33
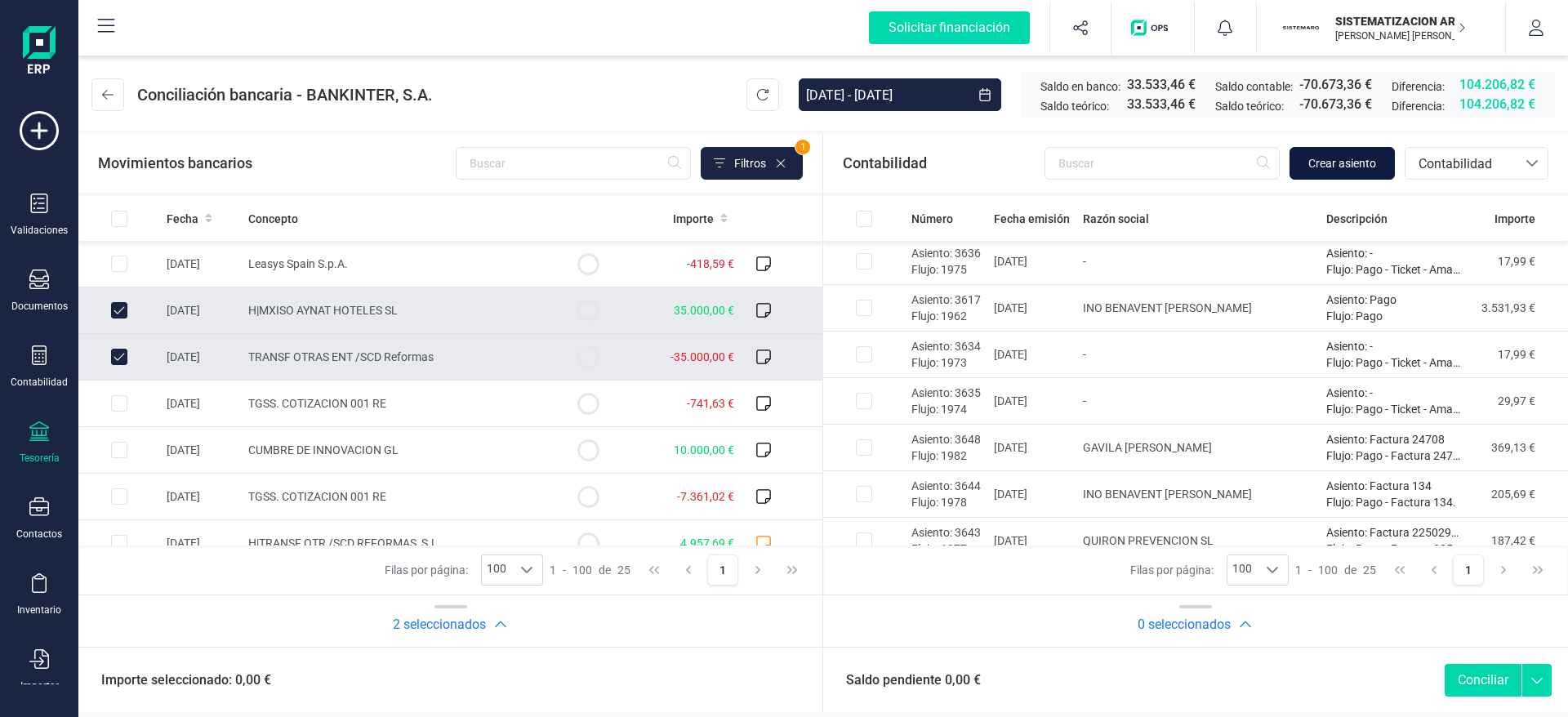
click at [1330, 163] on span "Crear asiento" at bounding box center [1342, 163] width 68 height 16
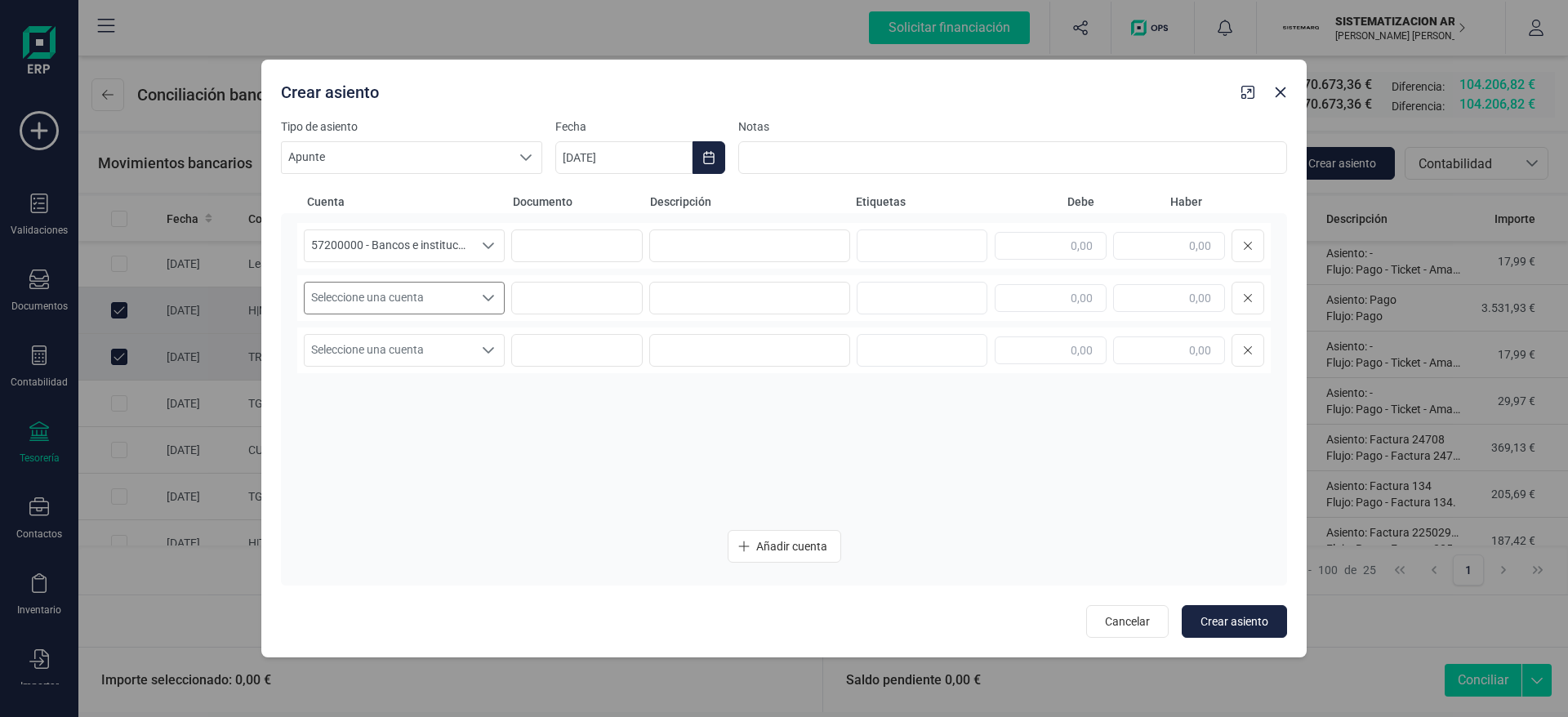
click at [480, 293] on div "Seleccione una cuenta" at bounding box center [488, 298] width 31 height 31
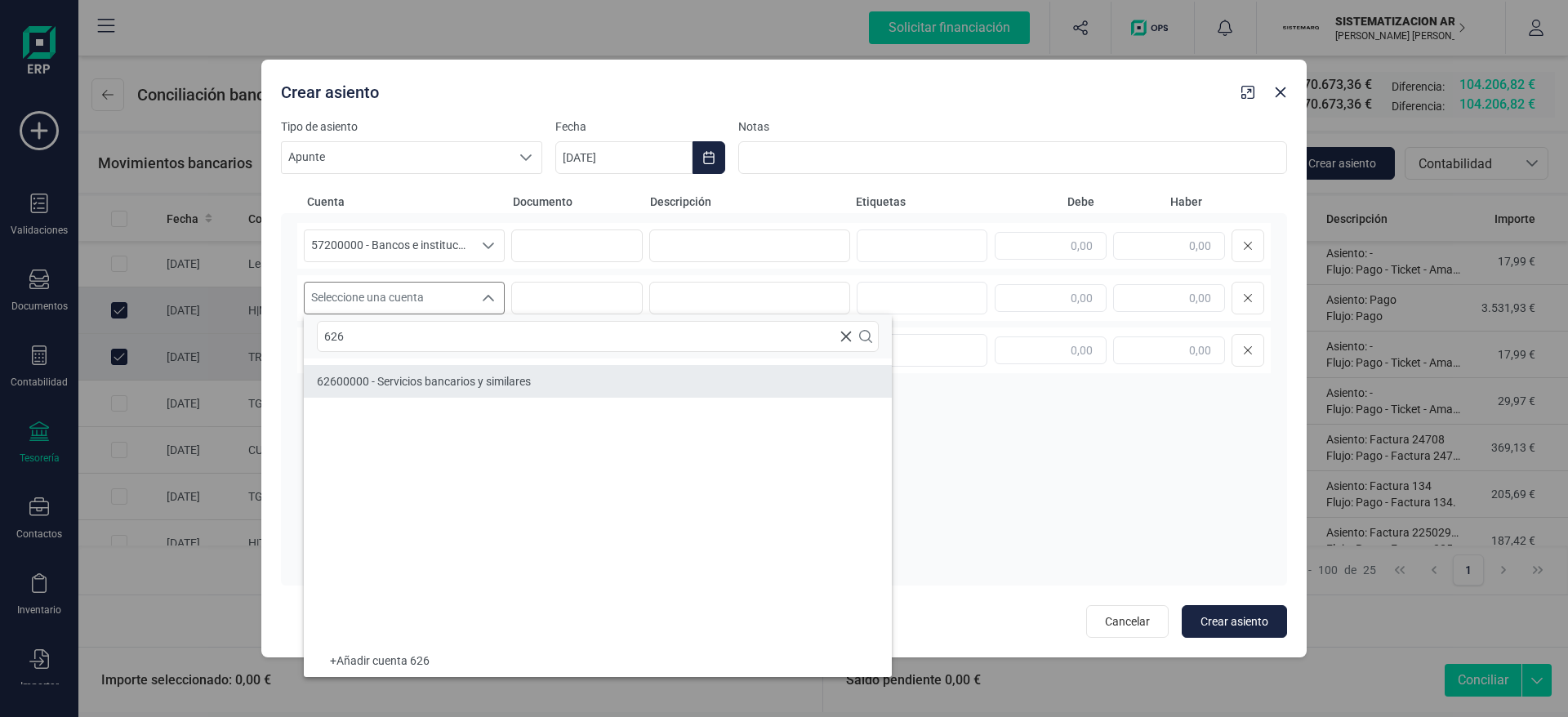
type input "626"
click at [440, 387] on div "62600000 - Servicios bancarios y similares" at bounding box center [424, 381] width 214 height 16
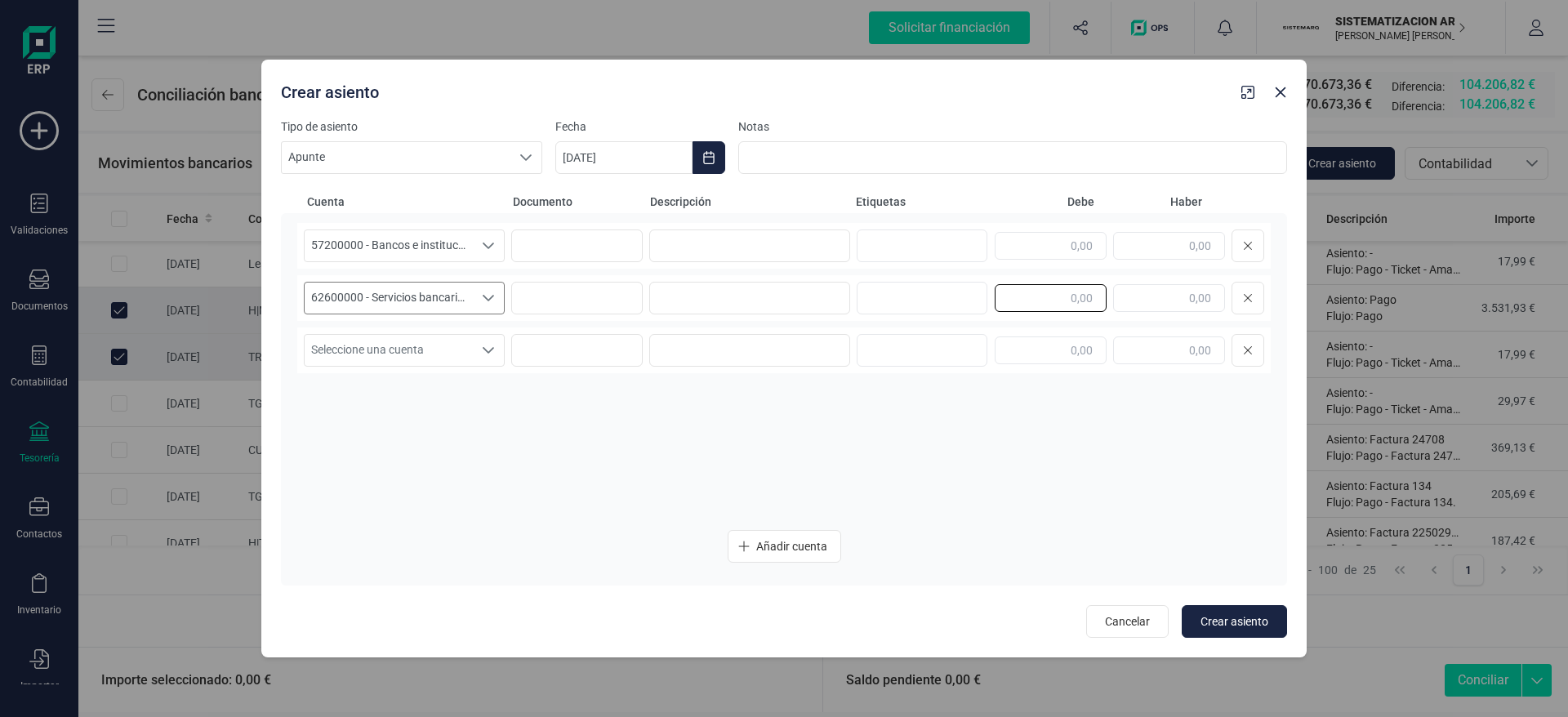
click at [1075, 297] on input "text" at bounding box center [1051, 298] width 112 height 28
type input "0,00"
click at [1159, 248] on input "text" at bounding box center [1170, 246] width 112 height 28
type input "0,00"
click at [1133, 391] on div "57200000 - Bancos e instituciones de crédito c/c vista, euros 57200000 - Bancos…" at bounding box center [784, 369] width 974 height 294
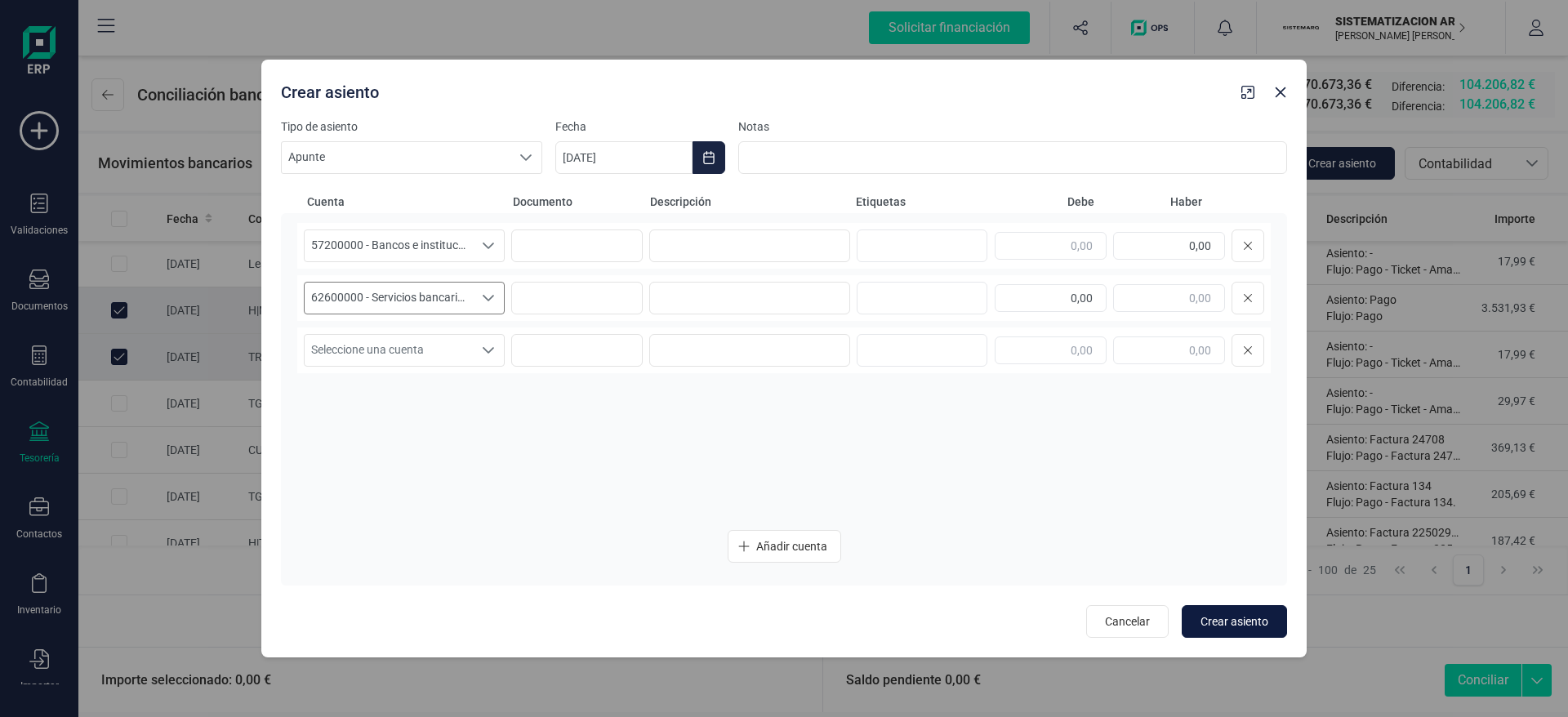
click at [1249, 622] on span "Crear asiento" at bounding box center [1234, 621] width 68 height 16
click at [1249, 622] on button "Crear asiento" at bounding box center [1222, 622] width 131 height 33
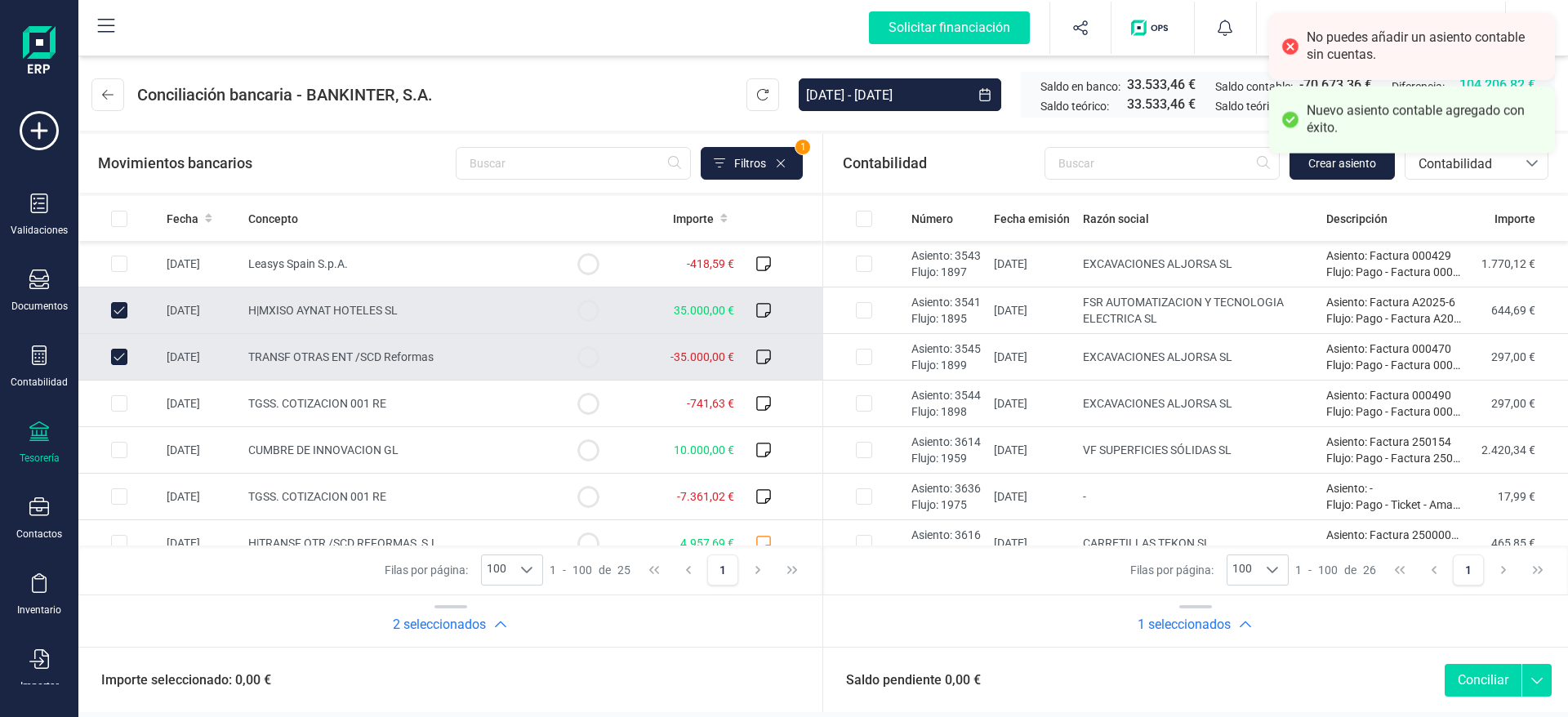
scroll to position [905, 0]
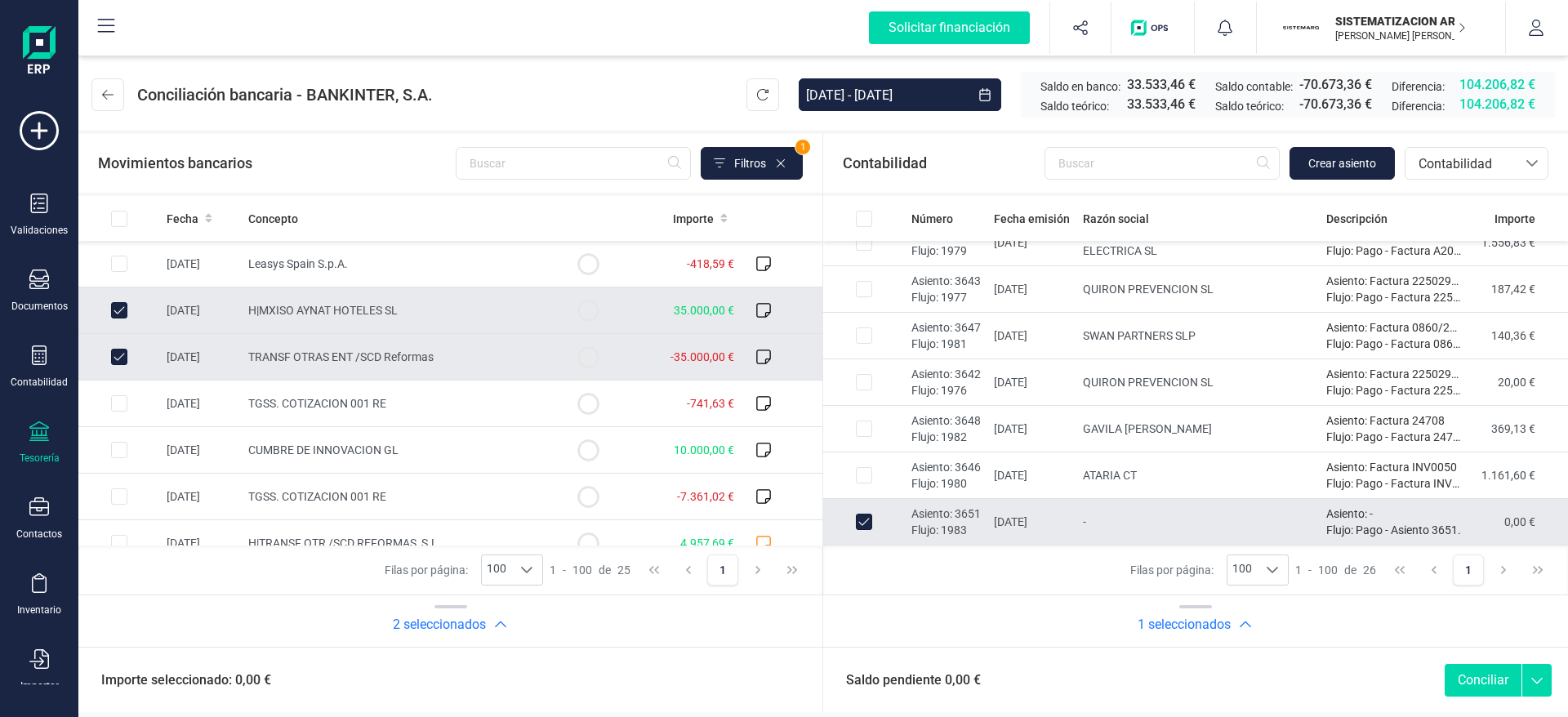
click at [1488, 674] on button "Conciliar" at bounding box center [1484, 680] width 77 height 33
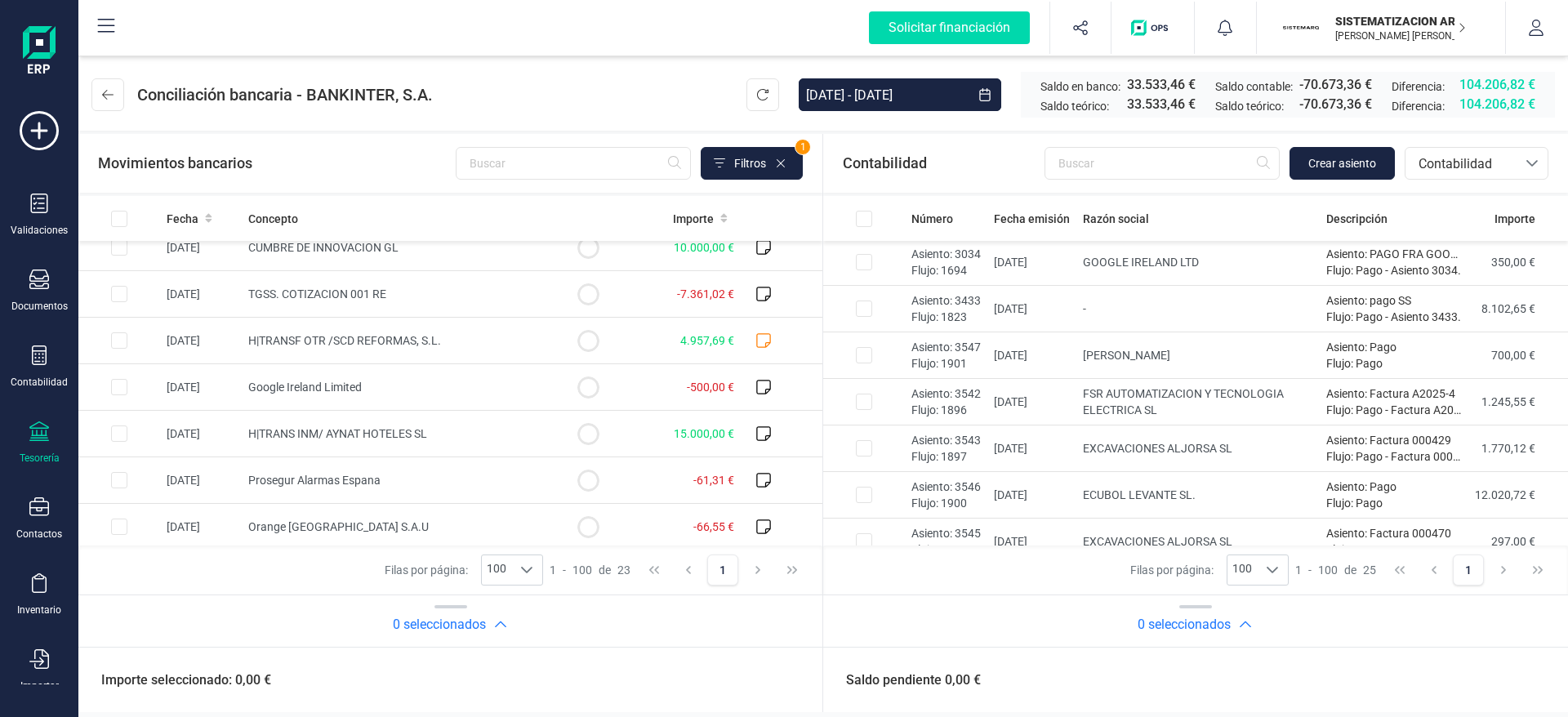
scroll to position [0, 0]
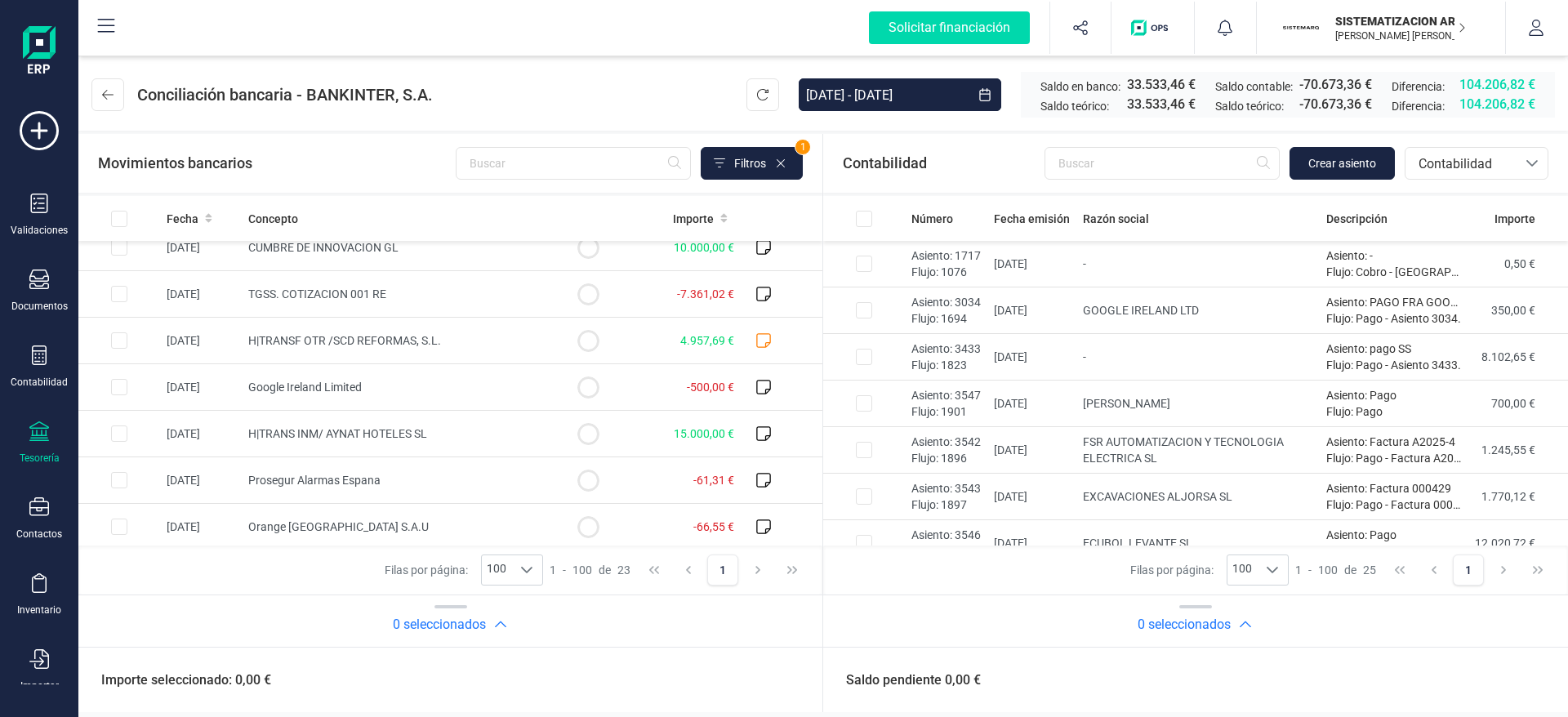
click at [1503, 136] on div "Contabilidad Crear asiento bancos.conciliacion.modal.headerAccounting bancos.co…" at bounding box center [1196, 163] width 745 height 59
click at [1505, 147] on span "Contabilidad" at bounding box center [1461, 163] width 111 height 31
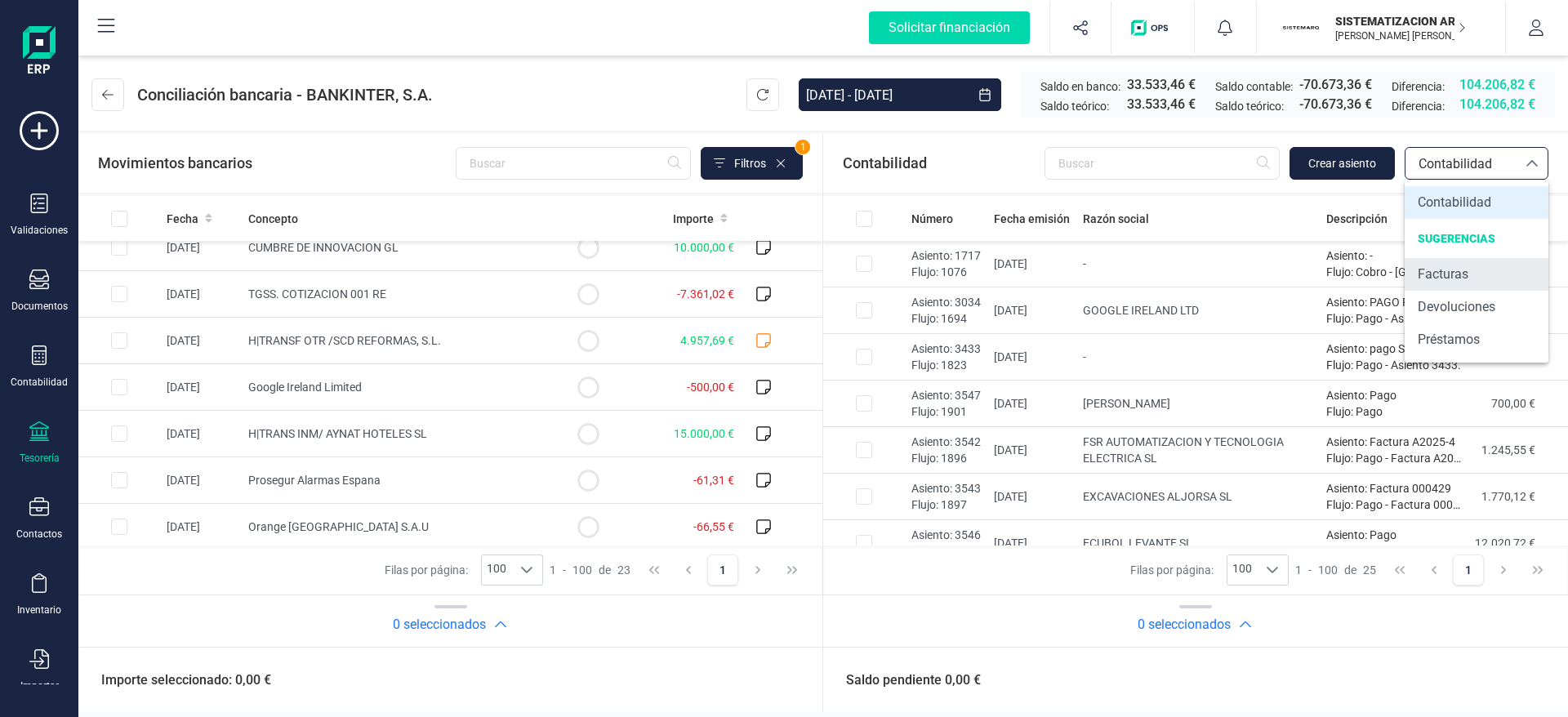
click at [1505, 262] on li "Facturas" at bounding box center [1476, 275] width 144 height 33
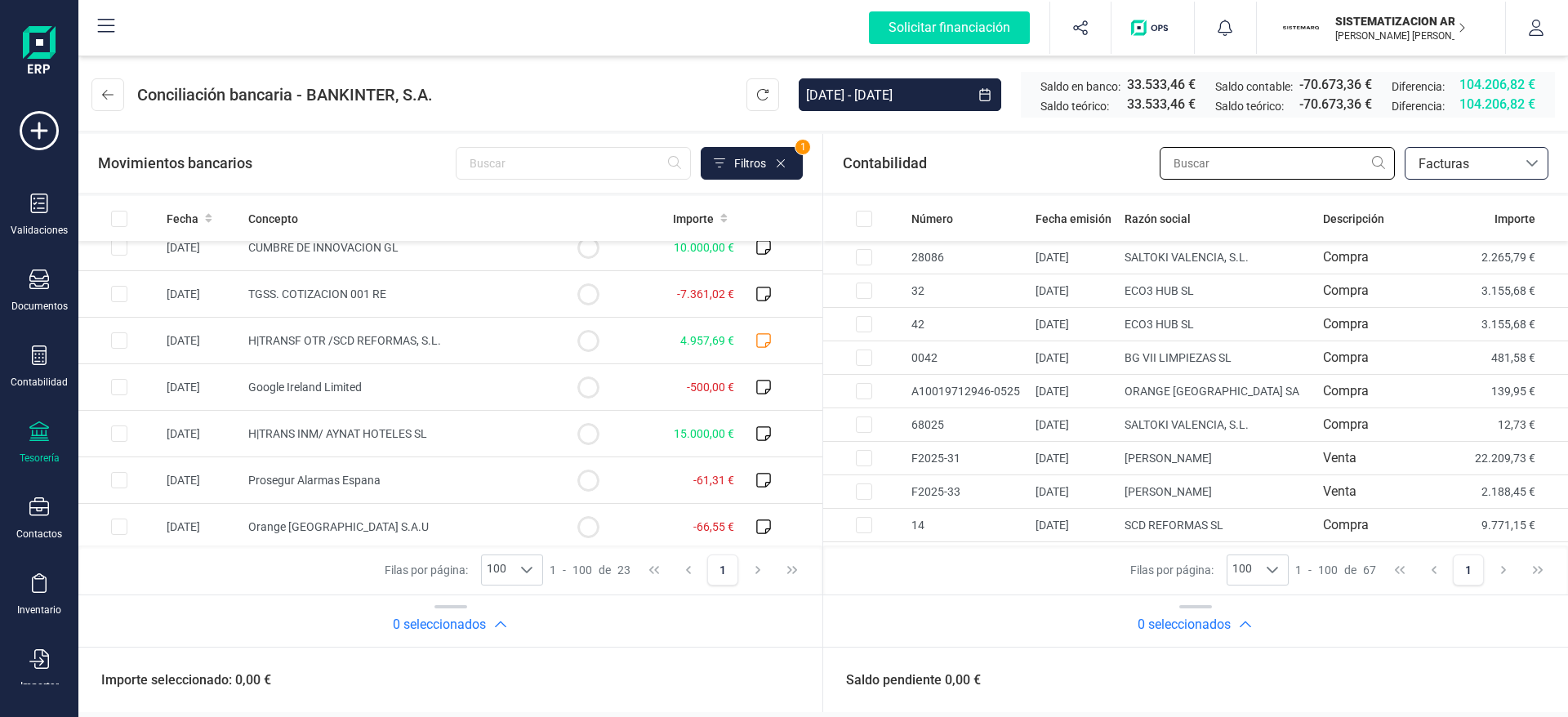
click at [1221, 171] on input "text" at bounding box center [1278, 163] width 235 height 33
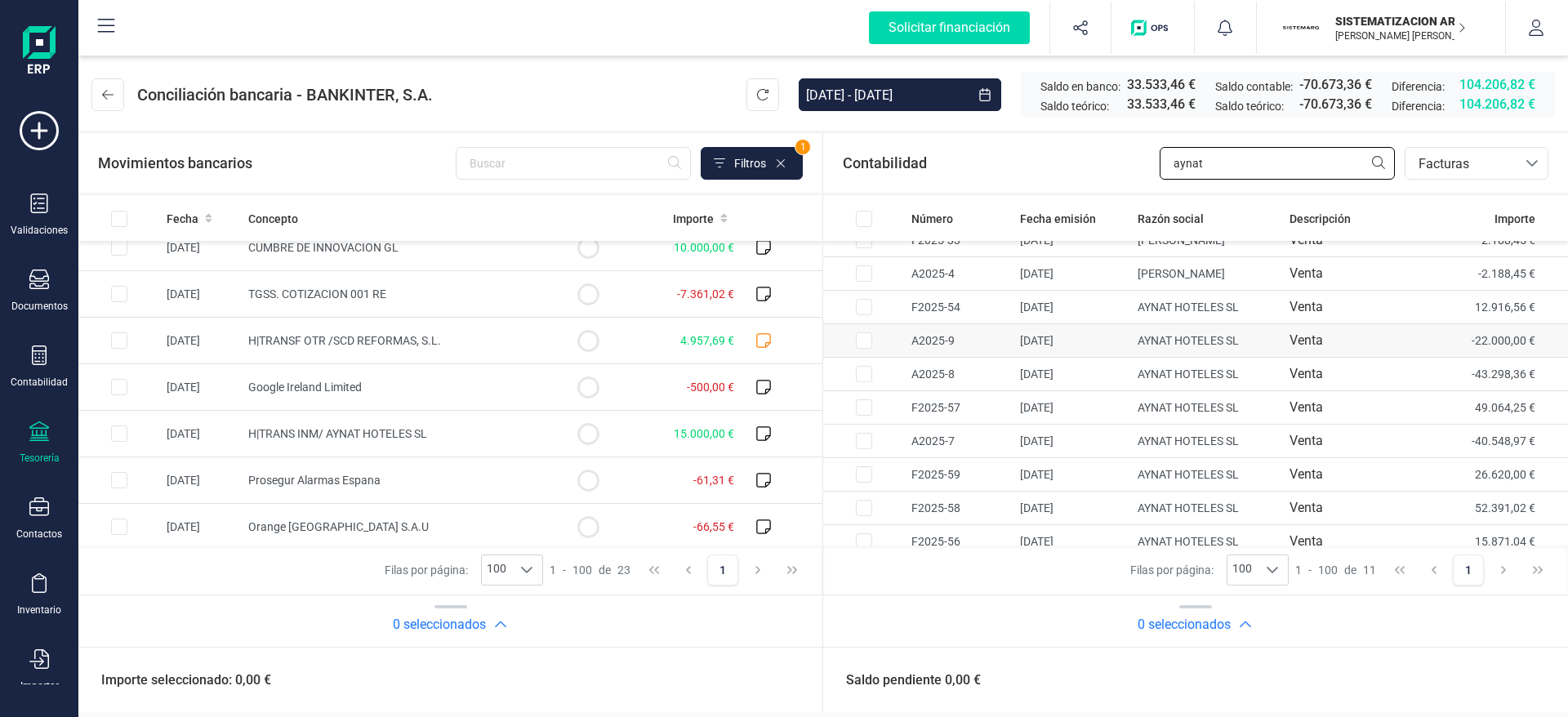
scroll to position [64, 0]
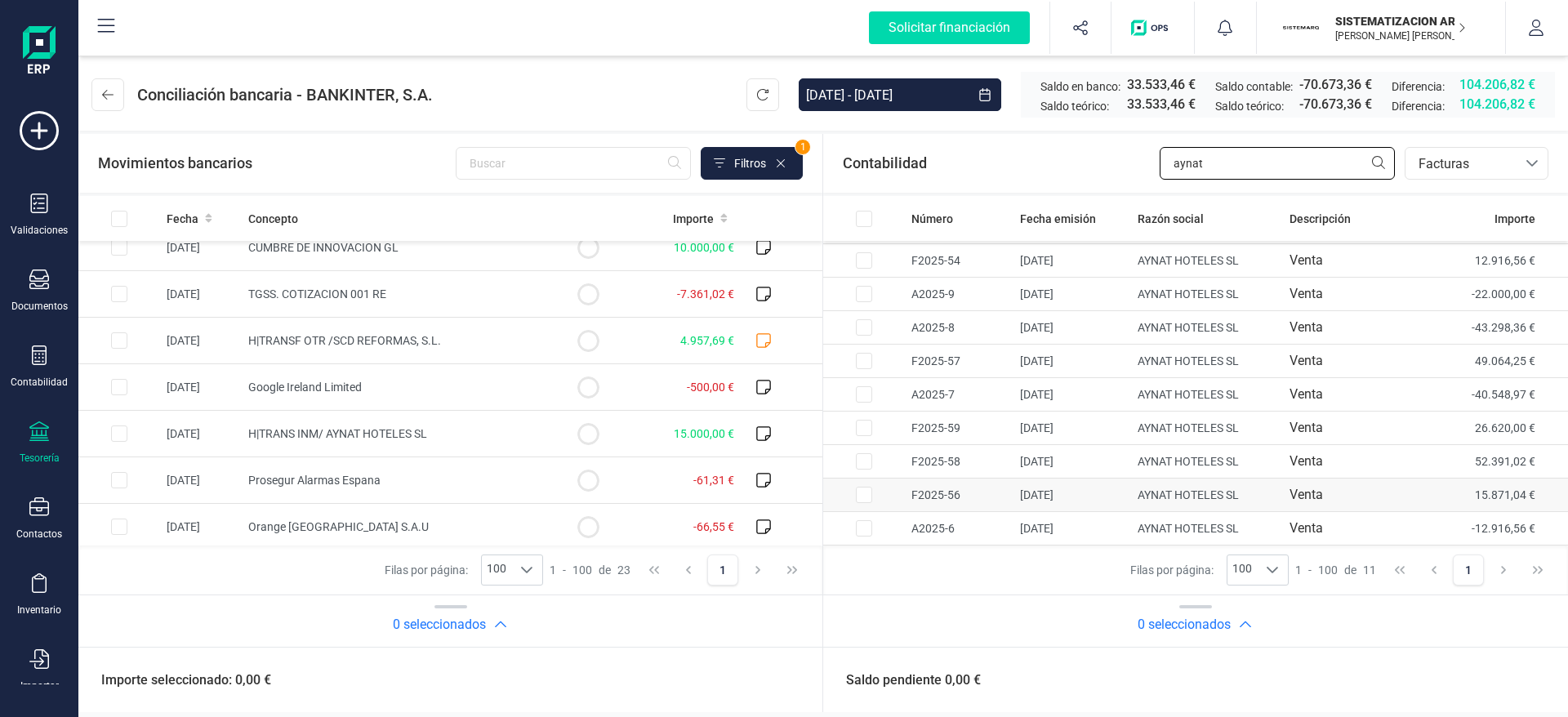
type input "aynat"
click at [866, 495] on input "Row Selected fa93b063-78f4-4670-bcc4-e7e1d2add038" at bounding box center [864, 494] width 16 height 16
checkbox input "true"
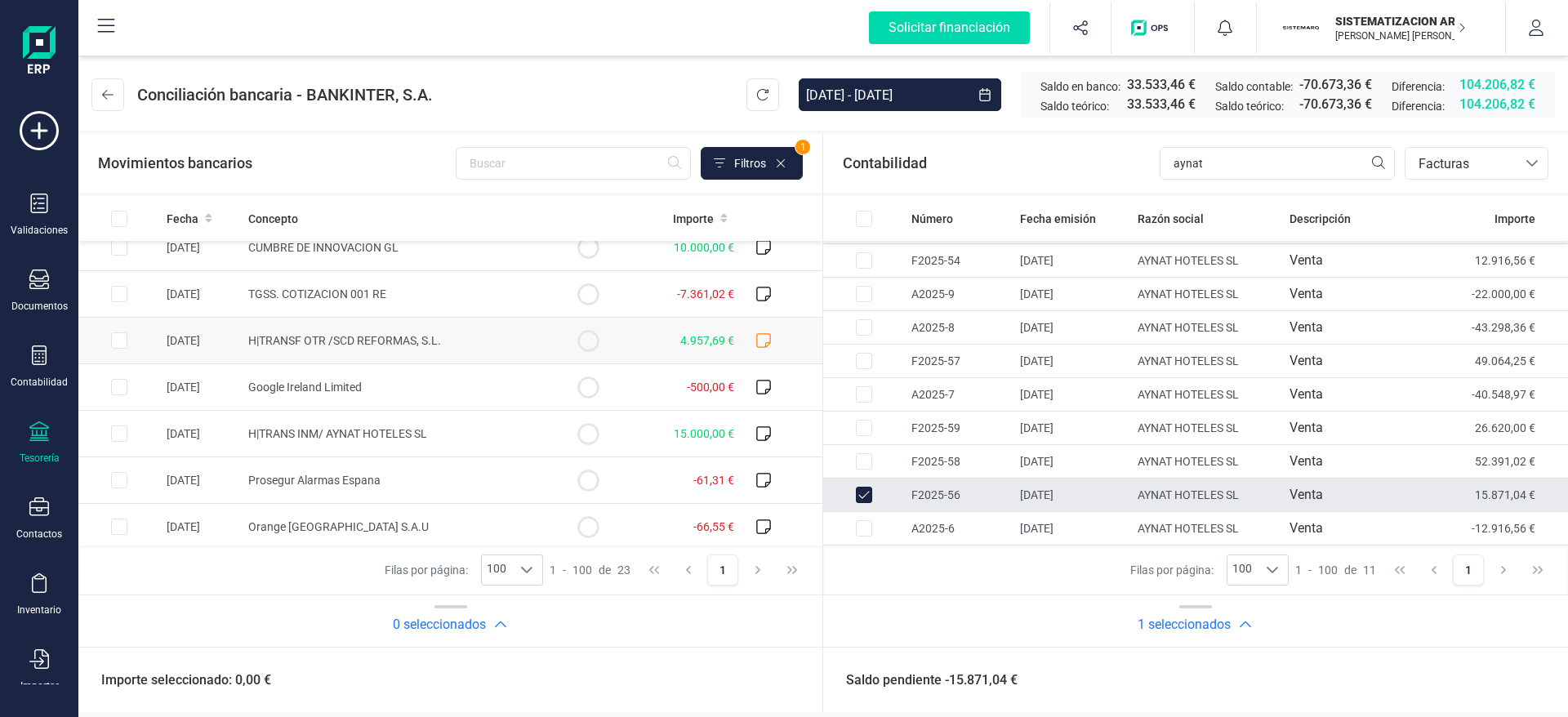
scroll to position [0, 0]
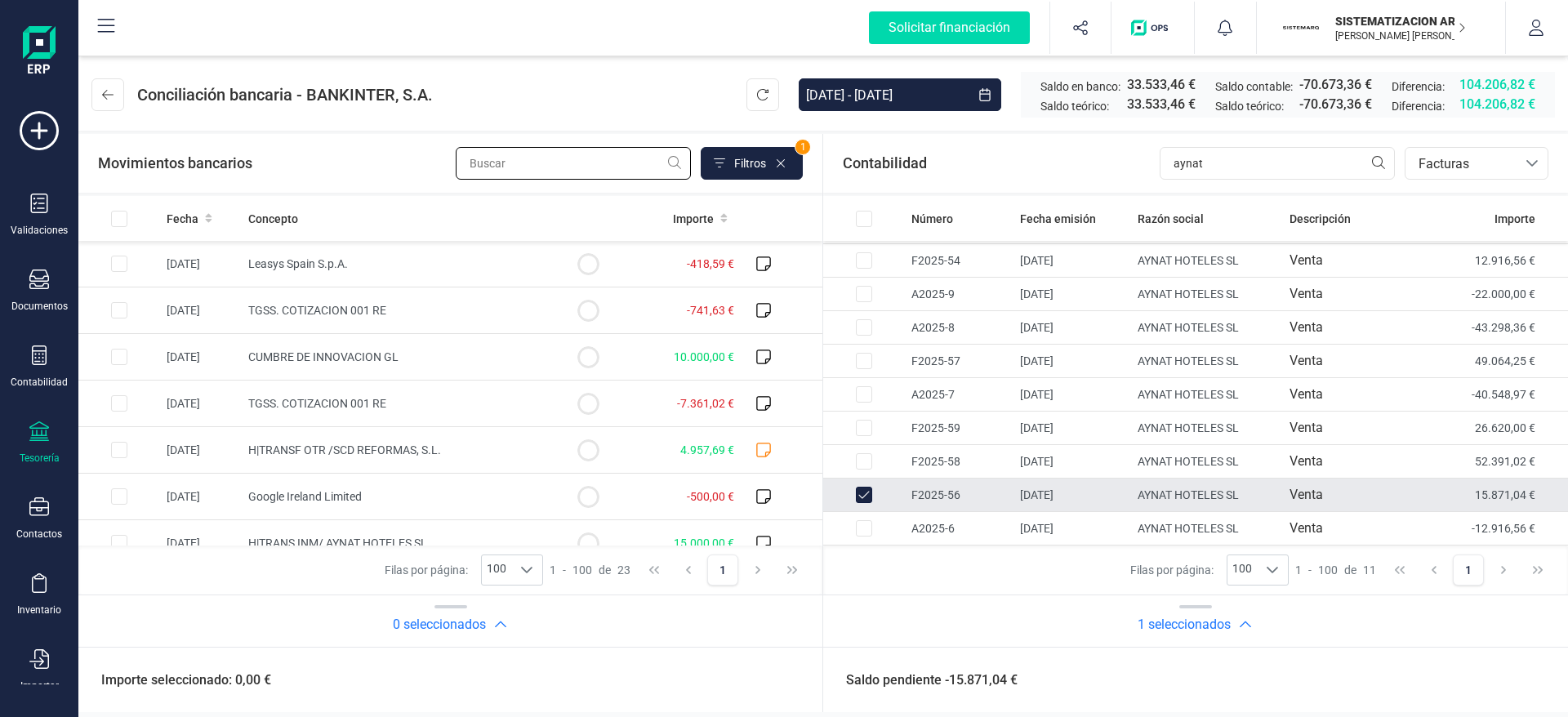
click at [538, 164] on input "text" at bounding box center [574, 163] width 235 height 33
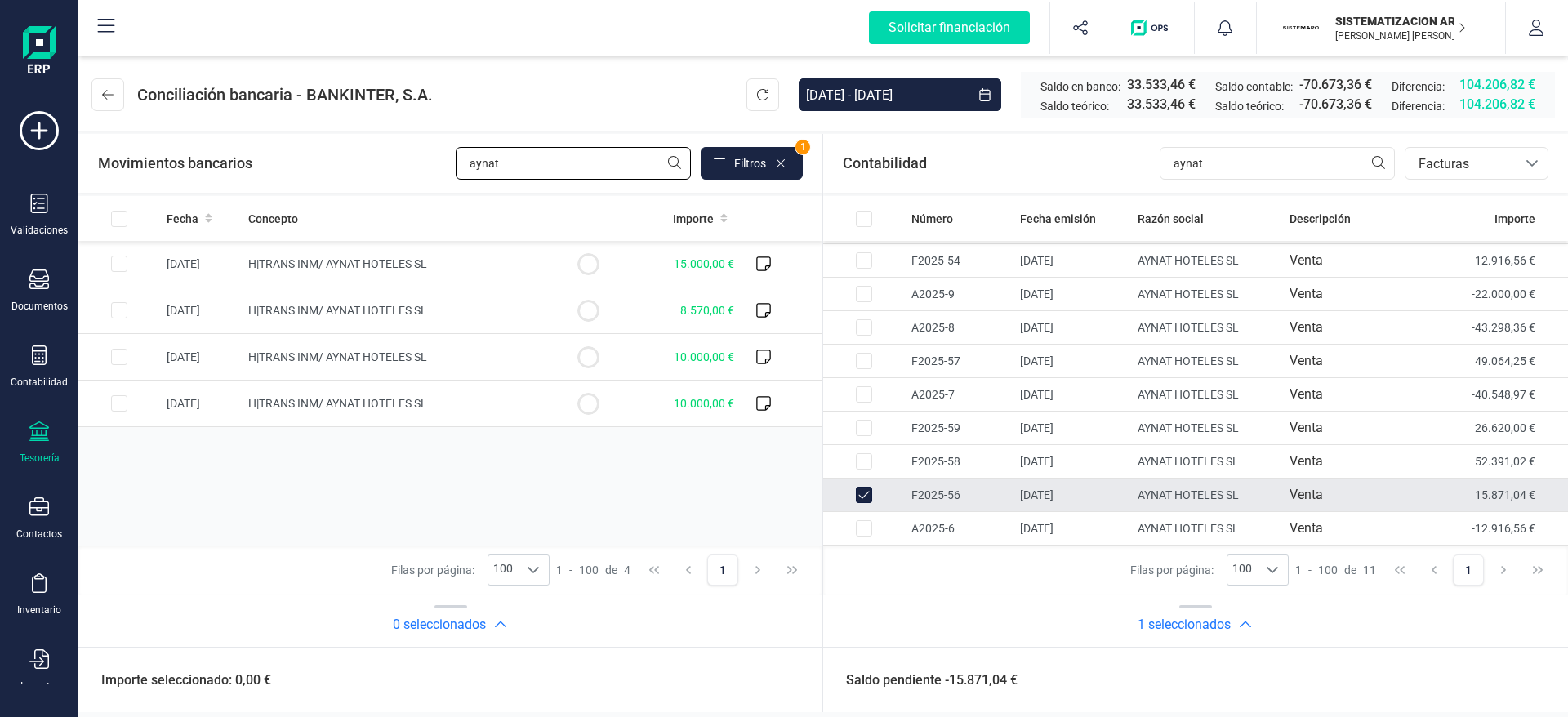
type input "aynat"
click at [867, 493] on input "Row Unselected fa93b063-78f4-4670-bcc4-e7e1d2add038" at bounding box center [864, 494] width 16 height 16
checkbox input "false"
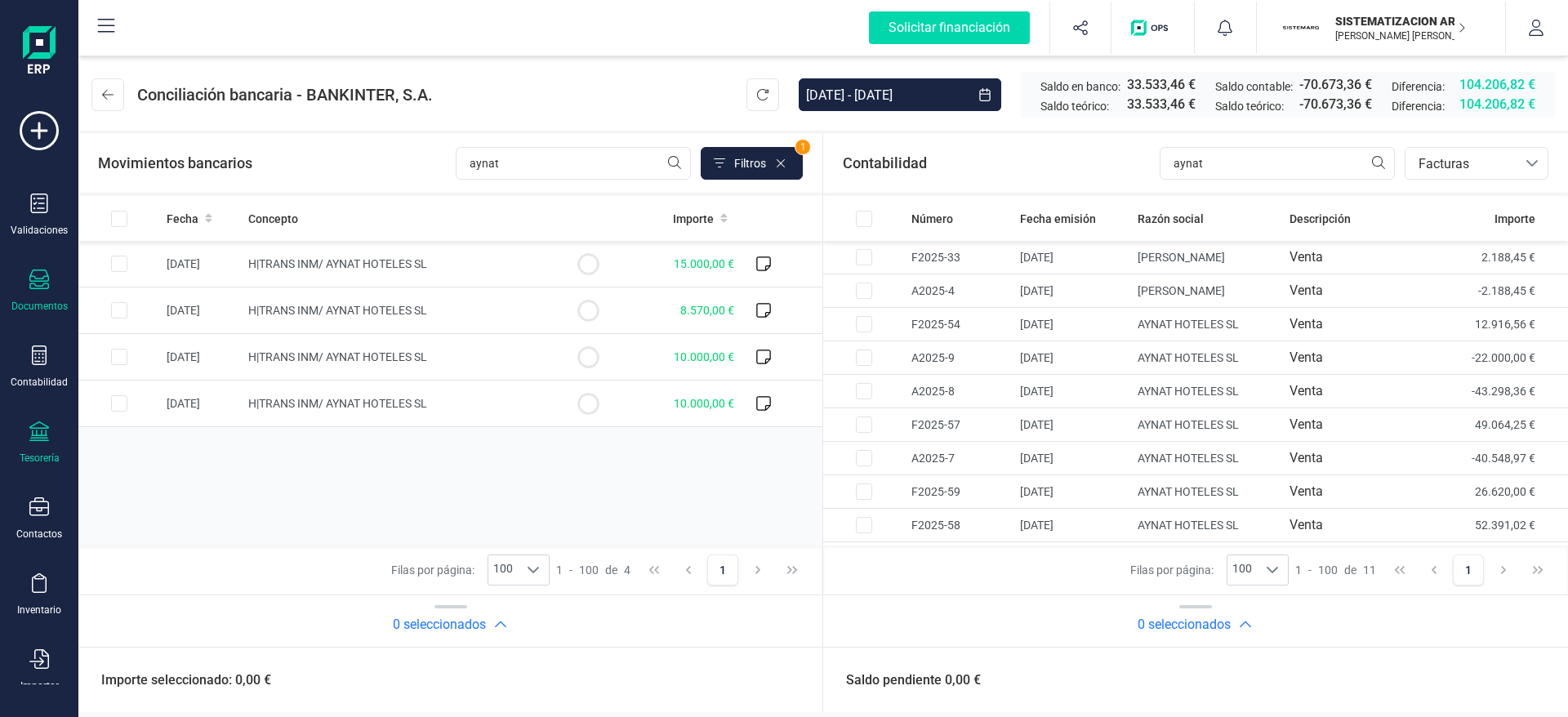
click at [45, 289] on div at bounding box center [39, 281] width 19 height 24
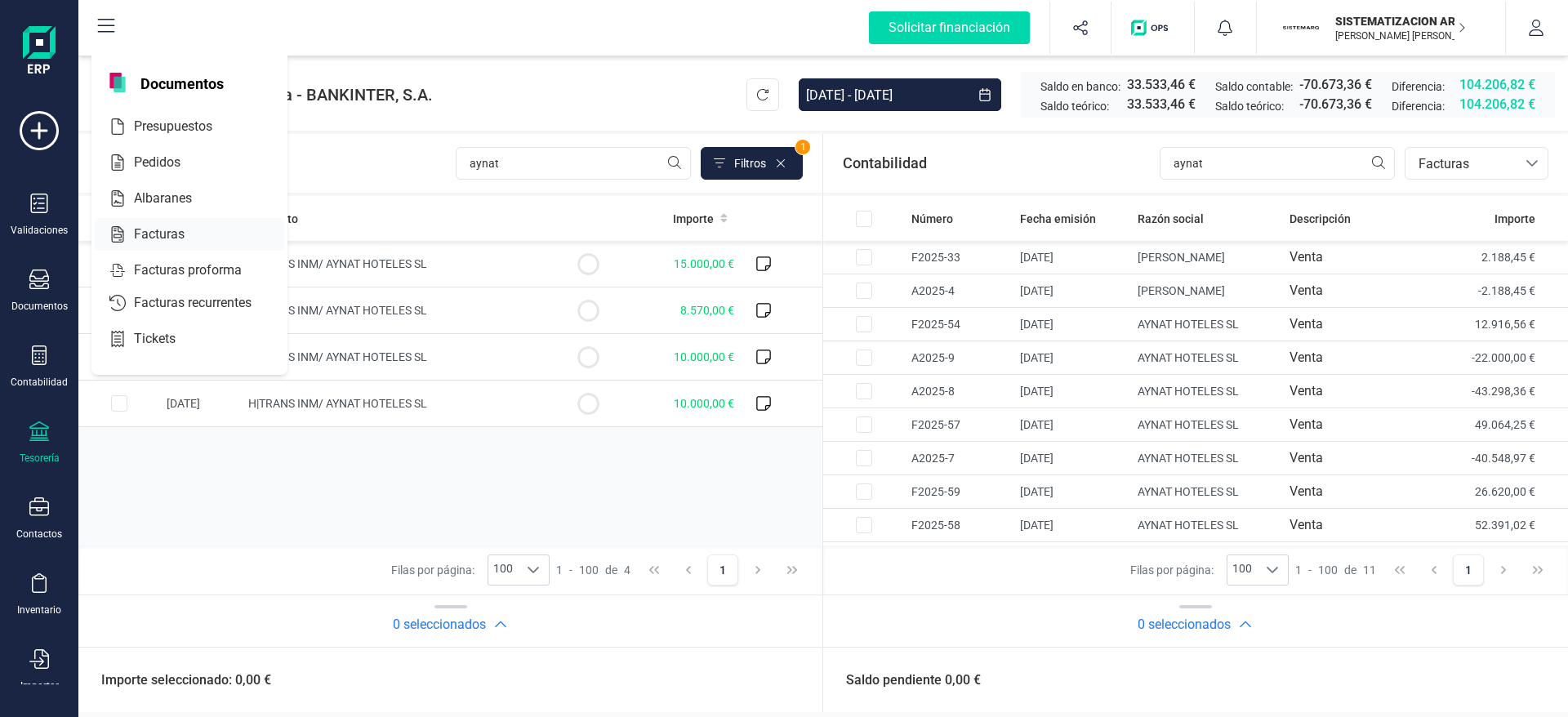
click at [193, 232] on div at bounding box center [194, 234] width 7 height 7
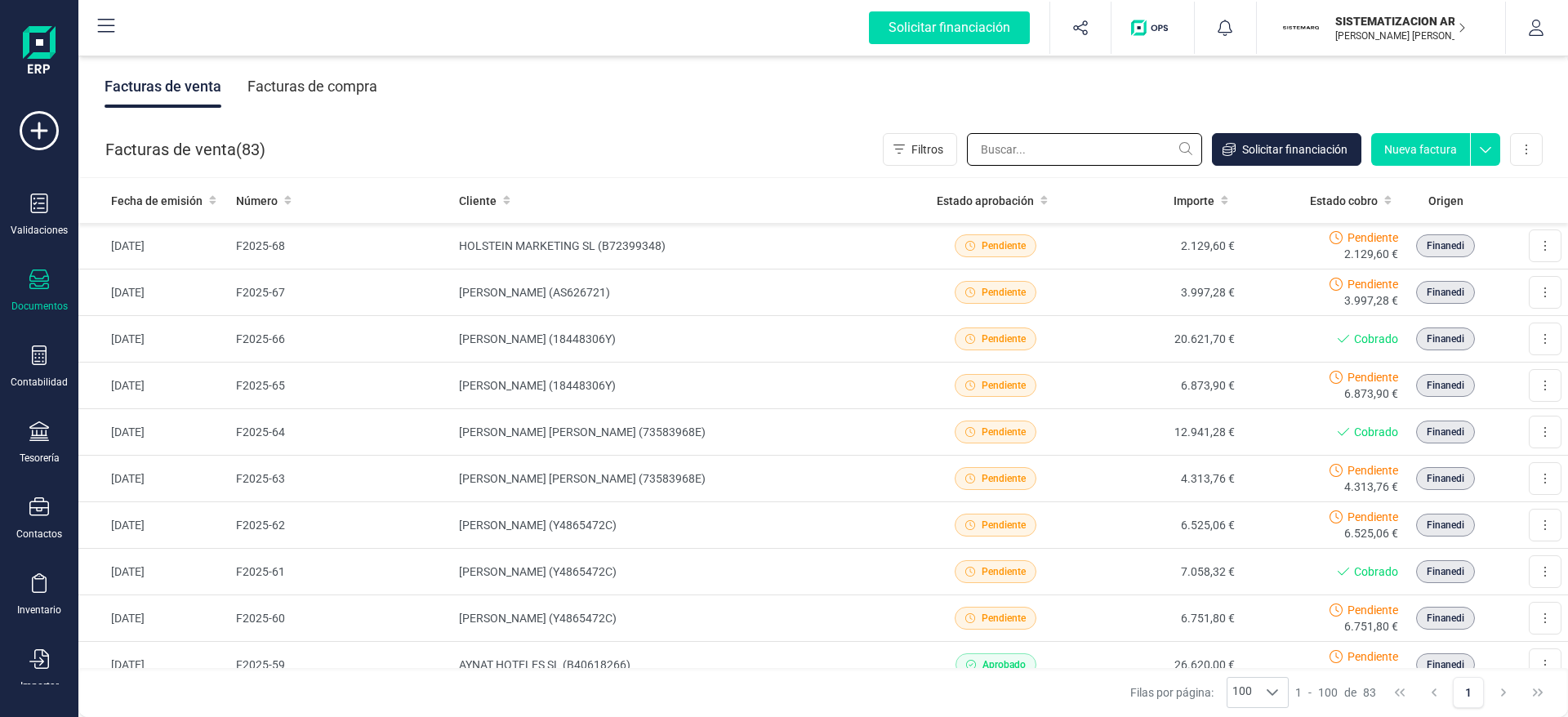
click at [1024, 146] on input "text" at bounding box center [1085, 149] width 235 height 33
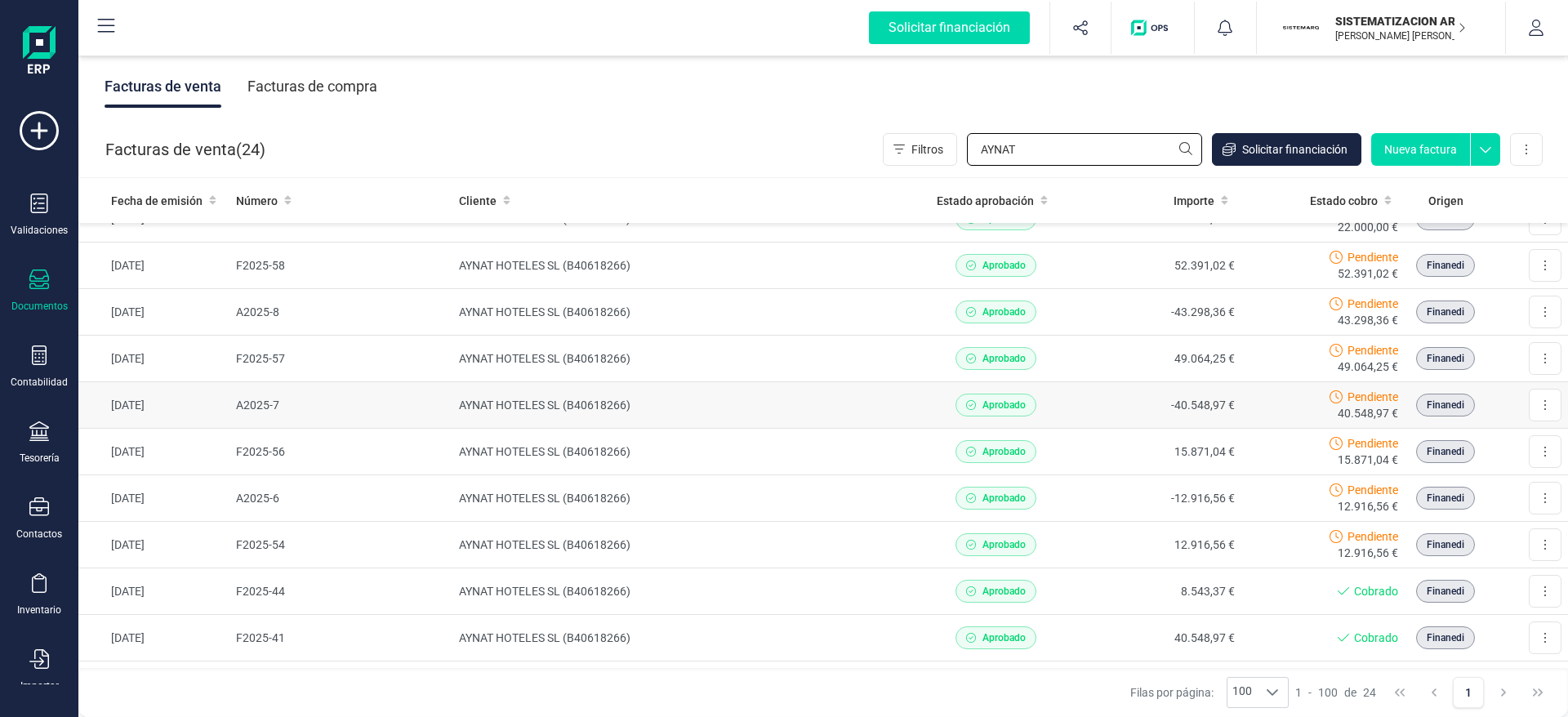
scroll to position [120, 0]
type input "AYNAT"
click at [1090, 364] on td "-40.548,97 €" at bounding box center [1159, 359] width 164 height 46
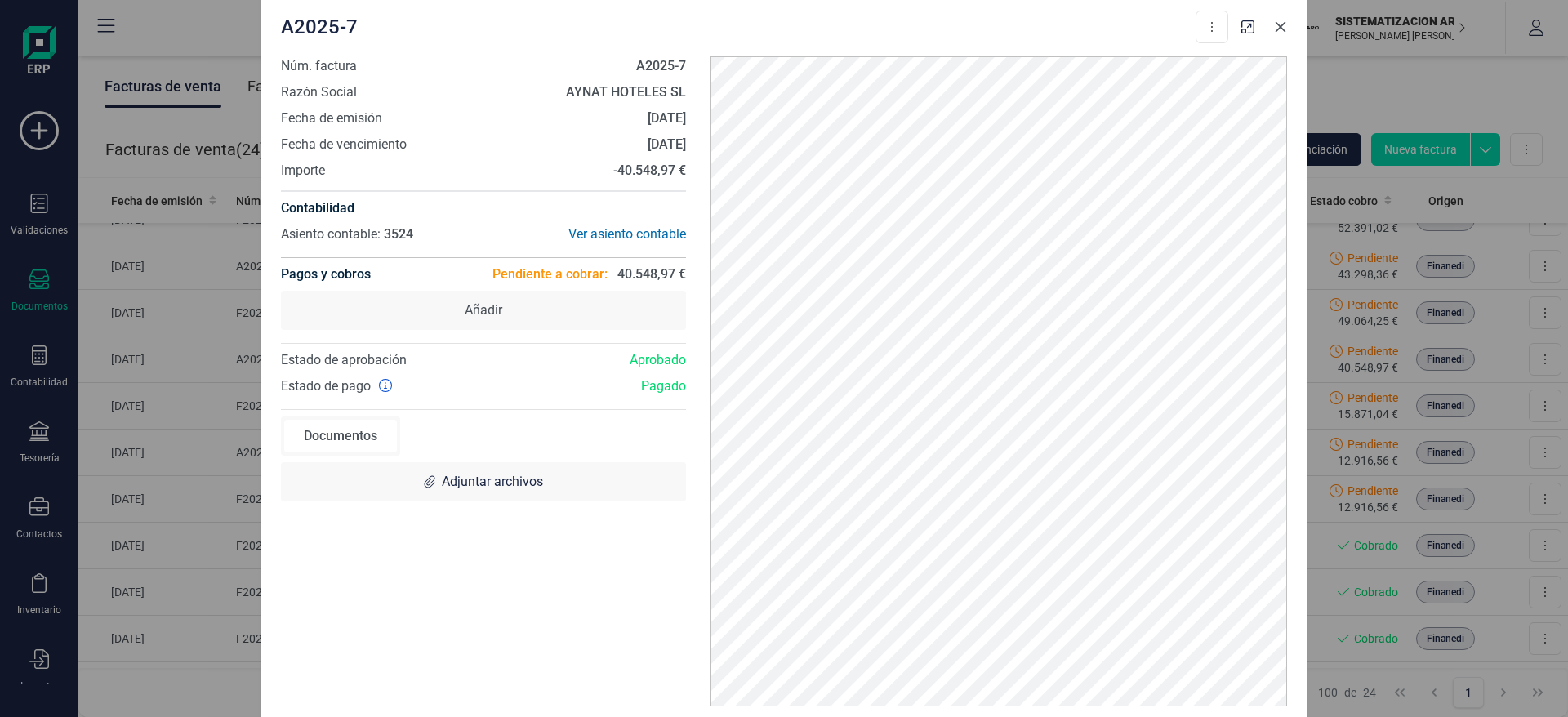
click at [1283, 31] on icon "Close" at bounding box center [1281, 27] width 14 height 13
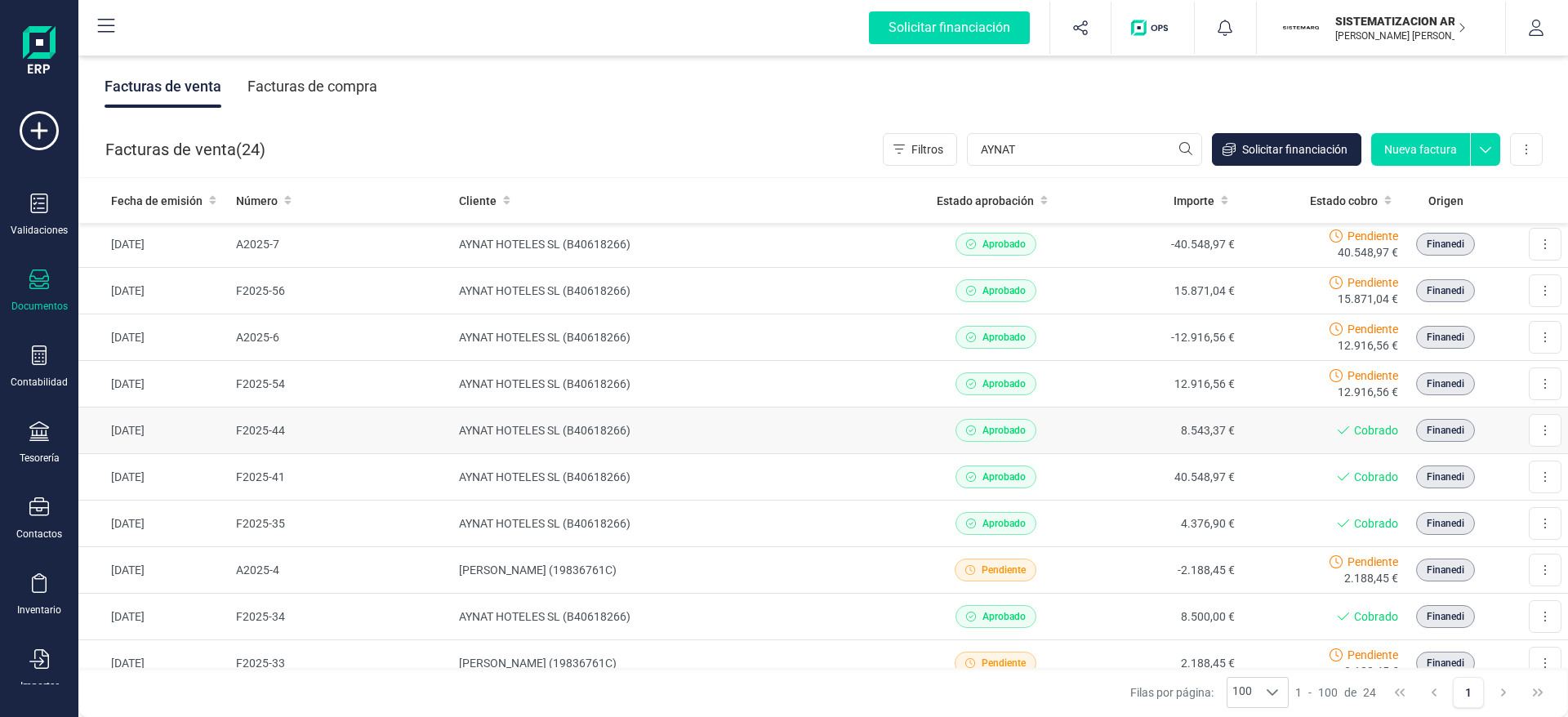
scroll to position [239, 0]
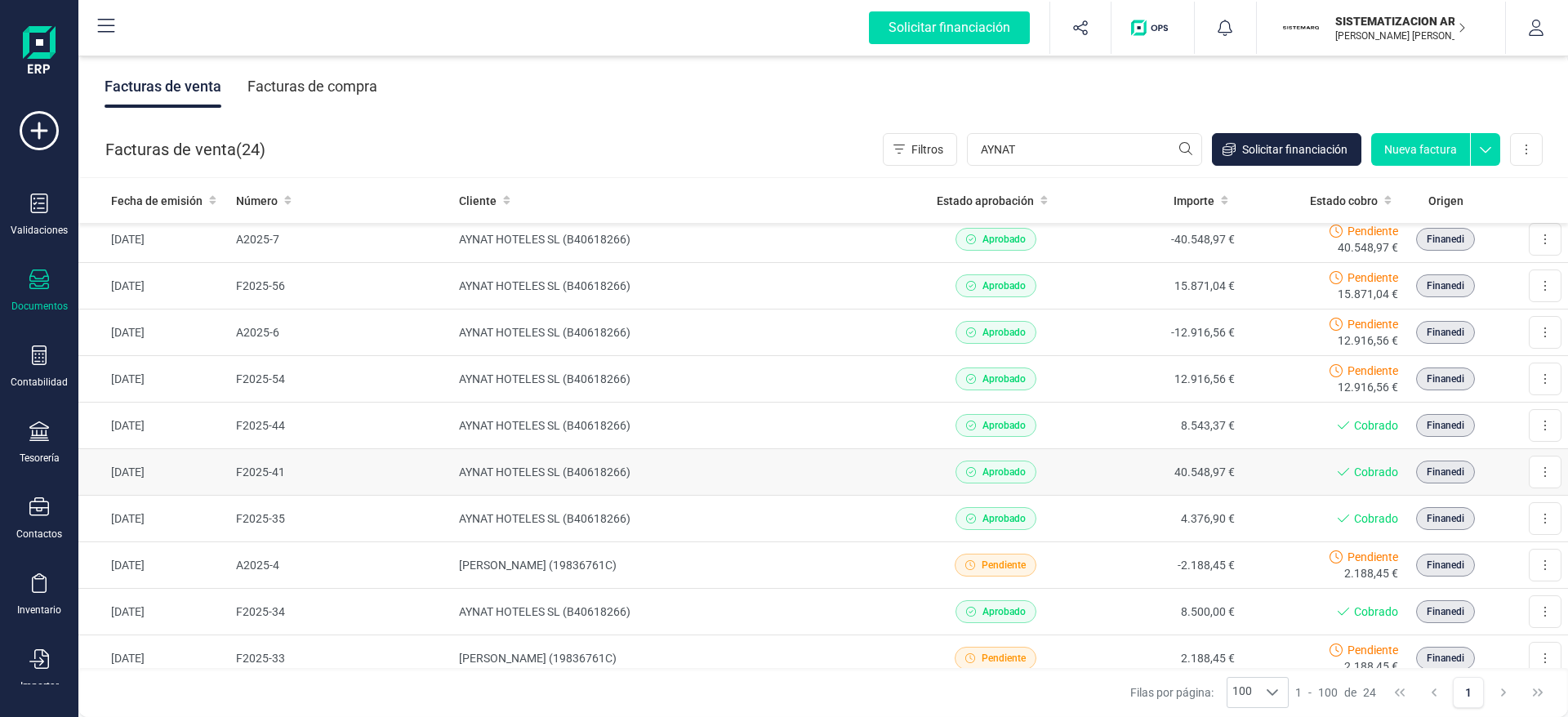
click at [1091, 458] on td "40.548,97 €" at bounding box center [1159, 472] width 164 height 46
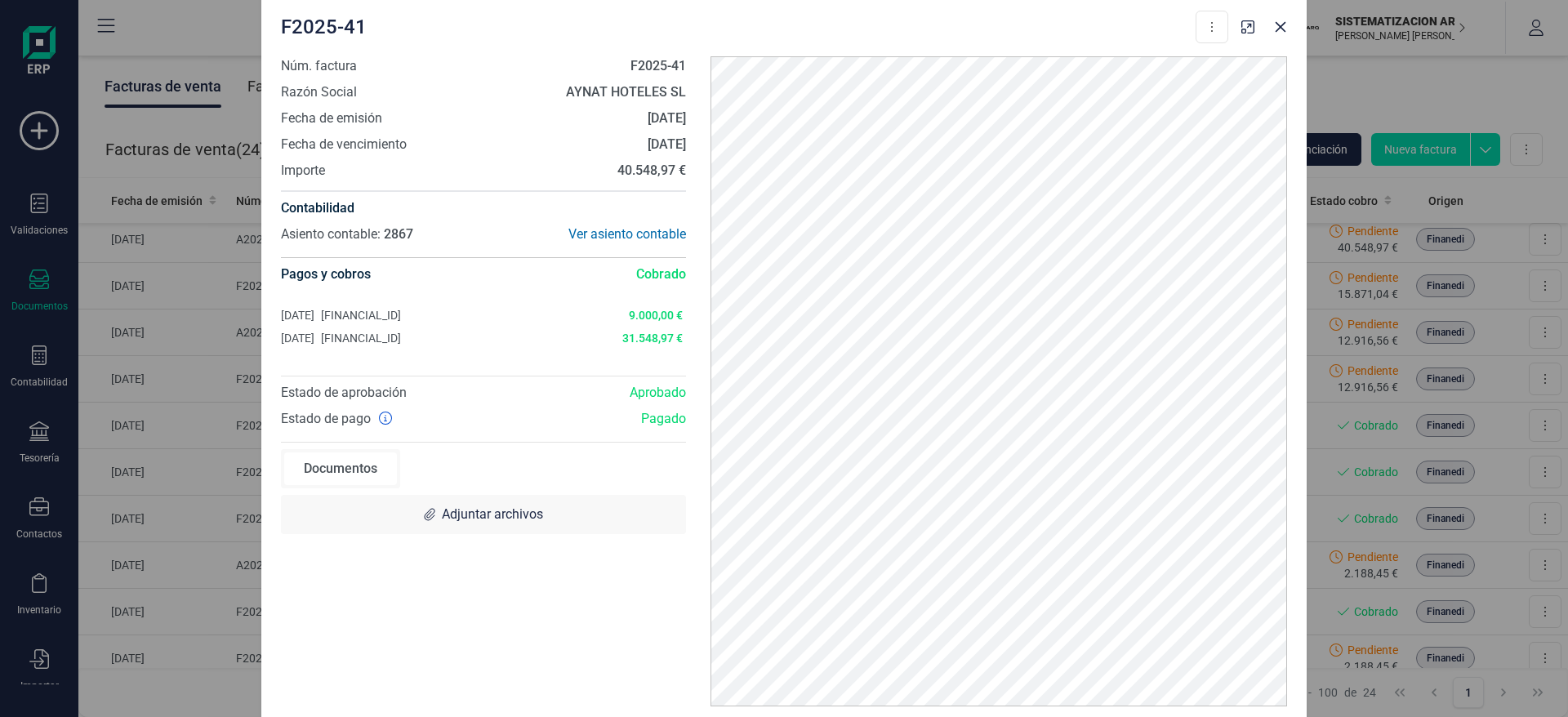
click at [172, 78] on div "F2025-41 Descargar documento Crear factura rectificativa Núm. factura F2025-41 …" at bounding box center [784, 358] width 1568 height 717
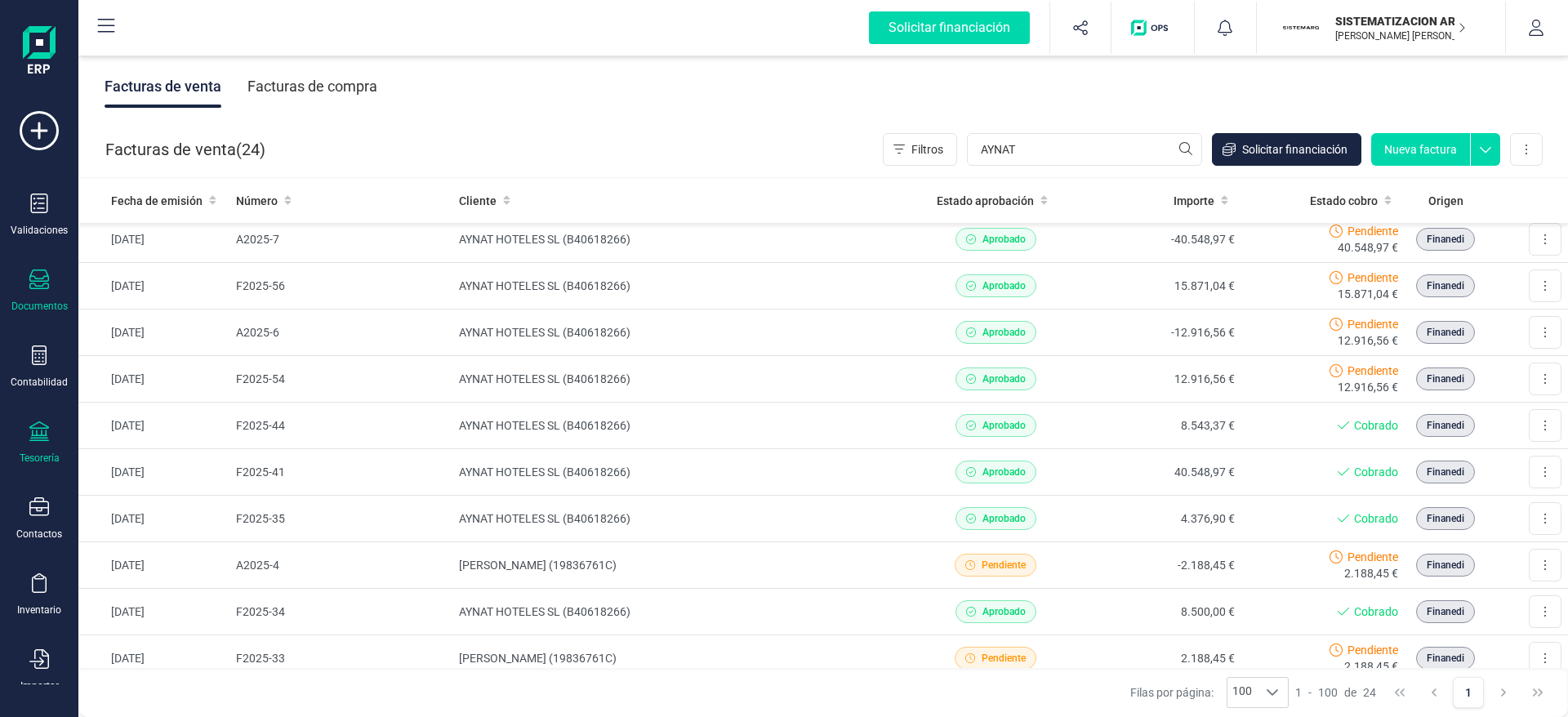
click at [32, 430] on icon at bounding box center [39, 431] width 19 height 19
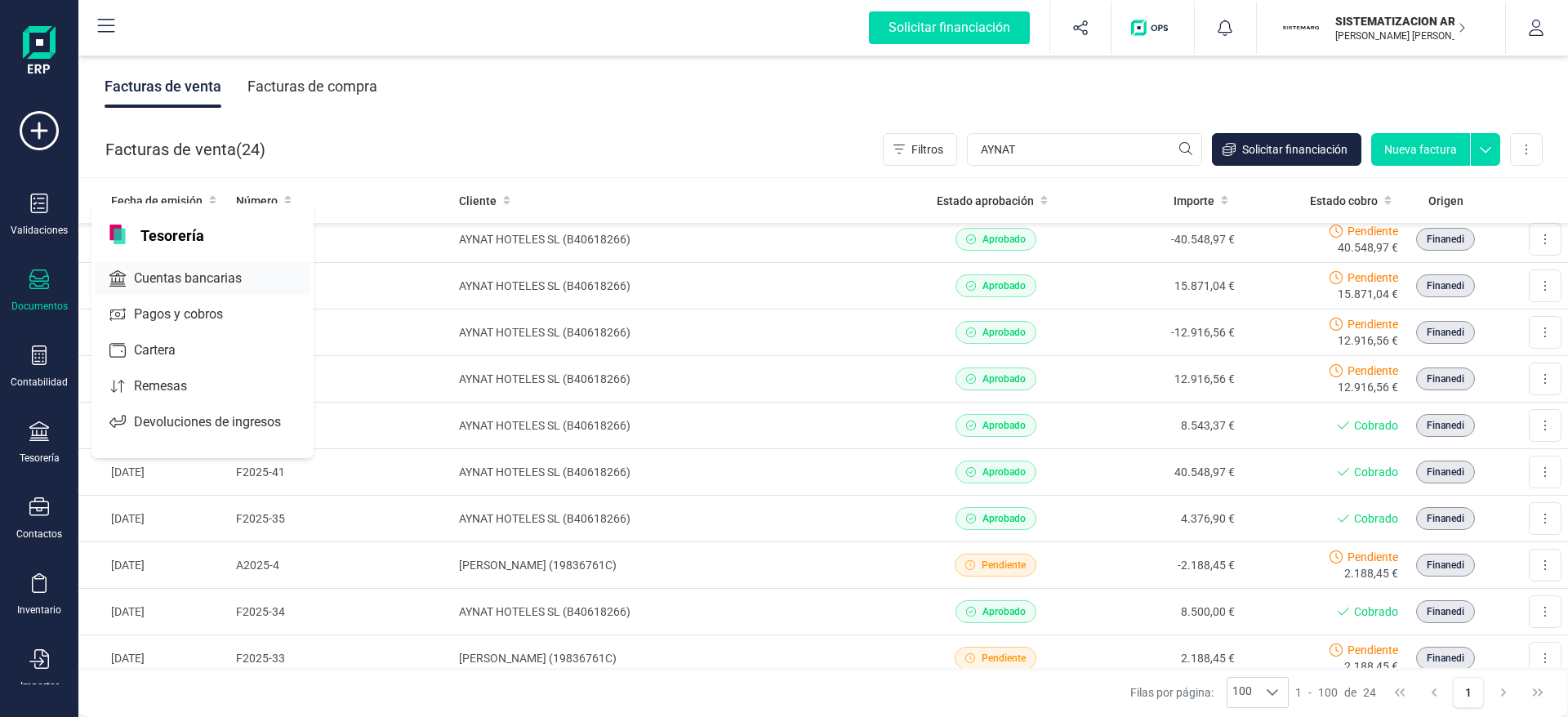
click at [187, 272] on span "Cuentas bancarias" at bounding box center [199, 279] width 144 height 19
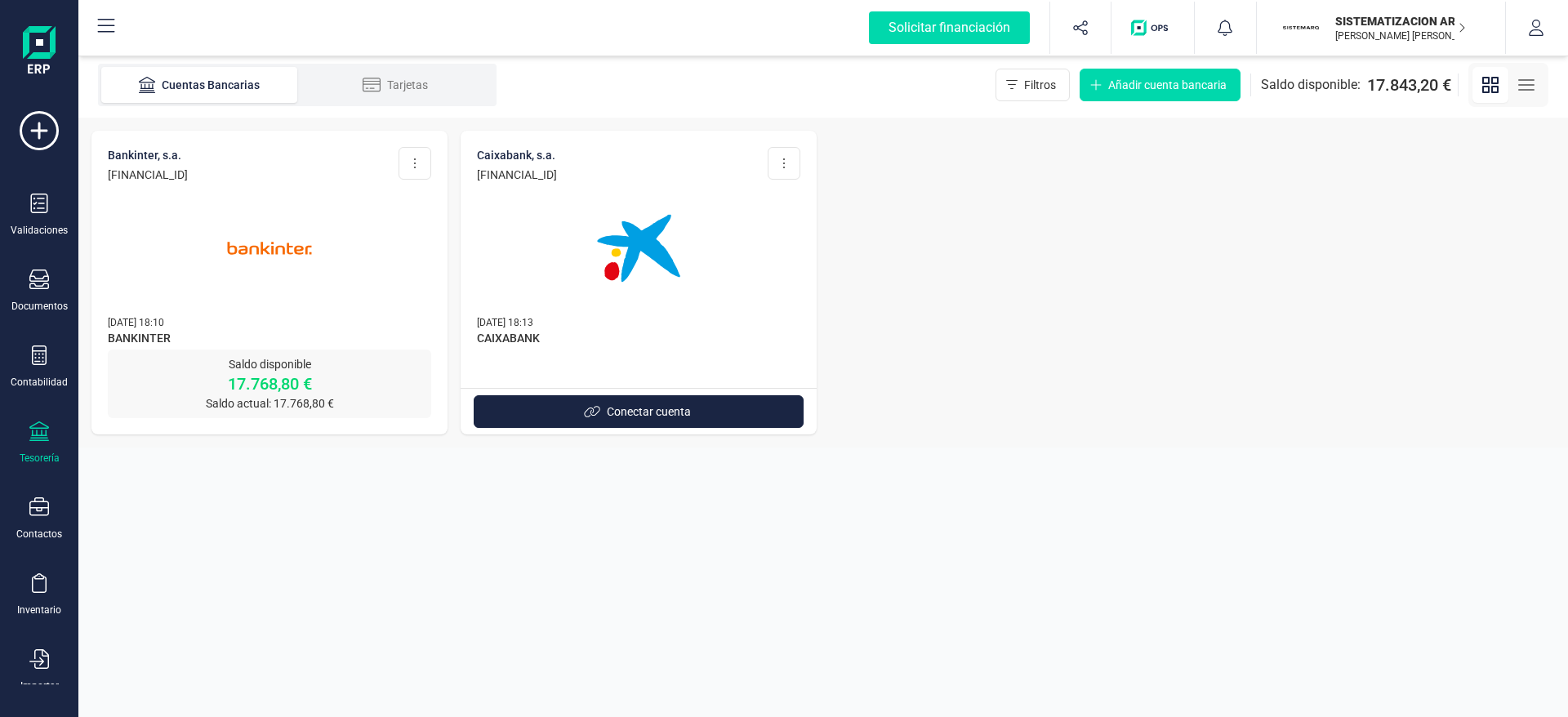
click at [273, 243] on img at bounding box center [269, 248] width 137 height 137
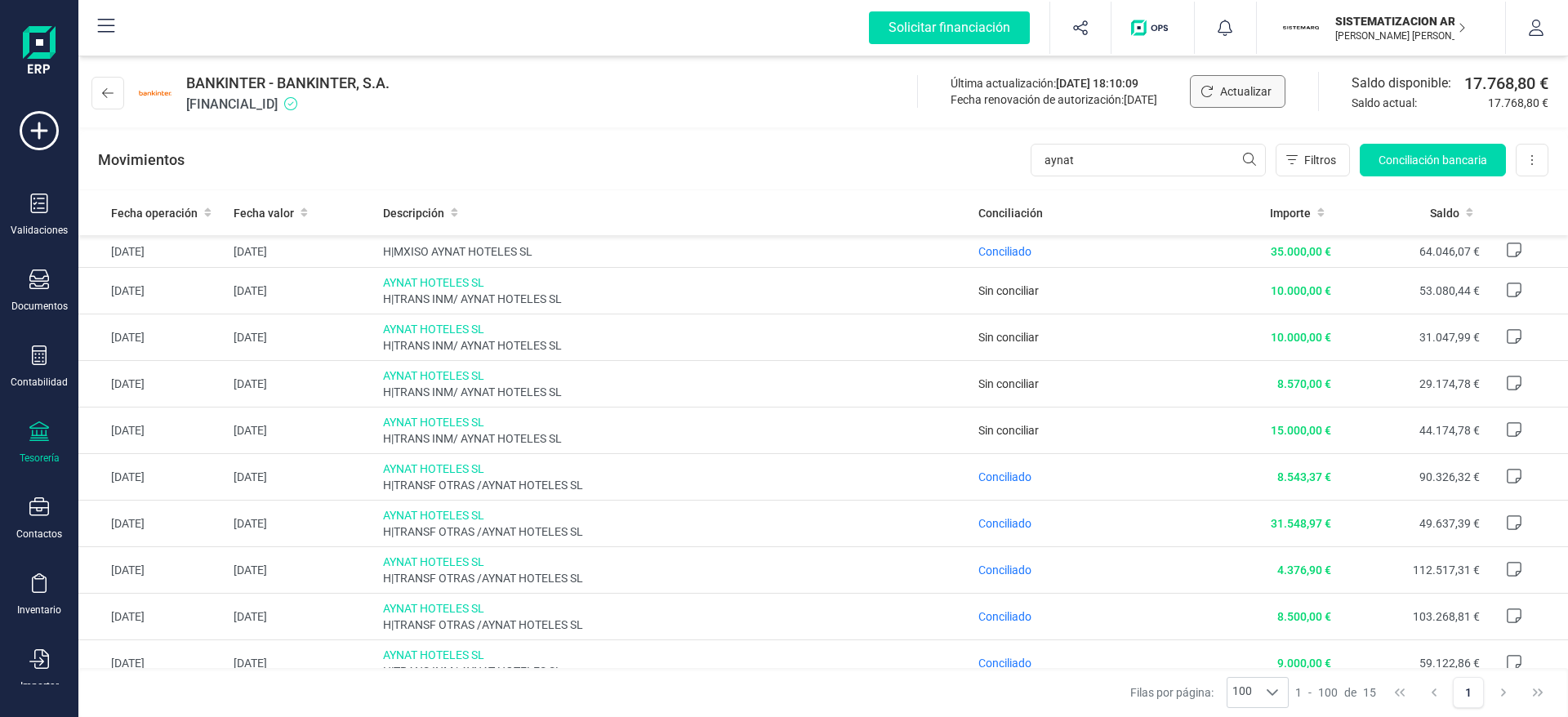
click at [1228, 88] on span "Actualizar" at bounding box center [1246, 91] width 51 height 16
click at [46, 295] on div "Documentos" at bounding box center [40, 291] width 66 height 43
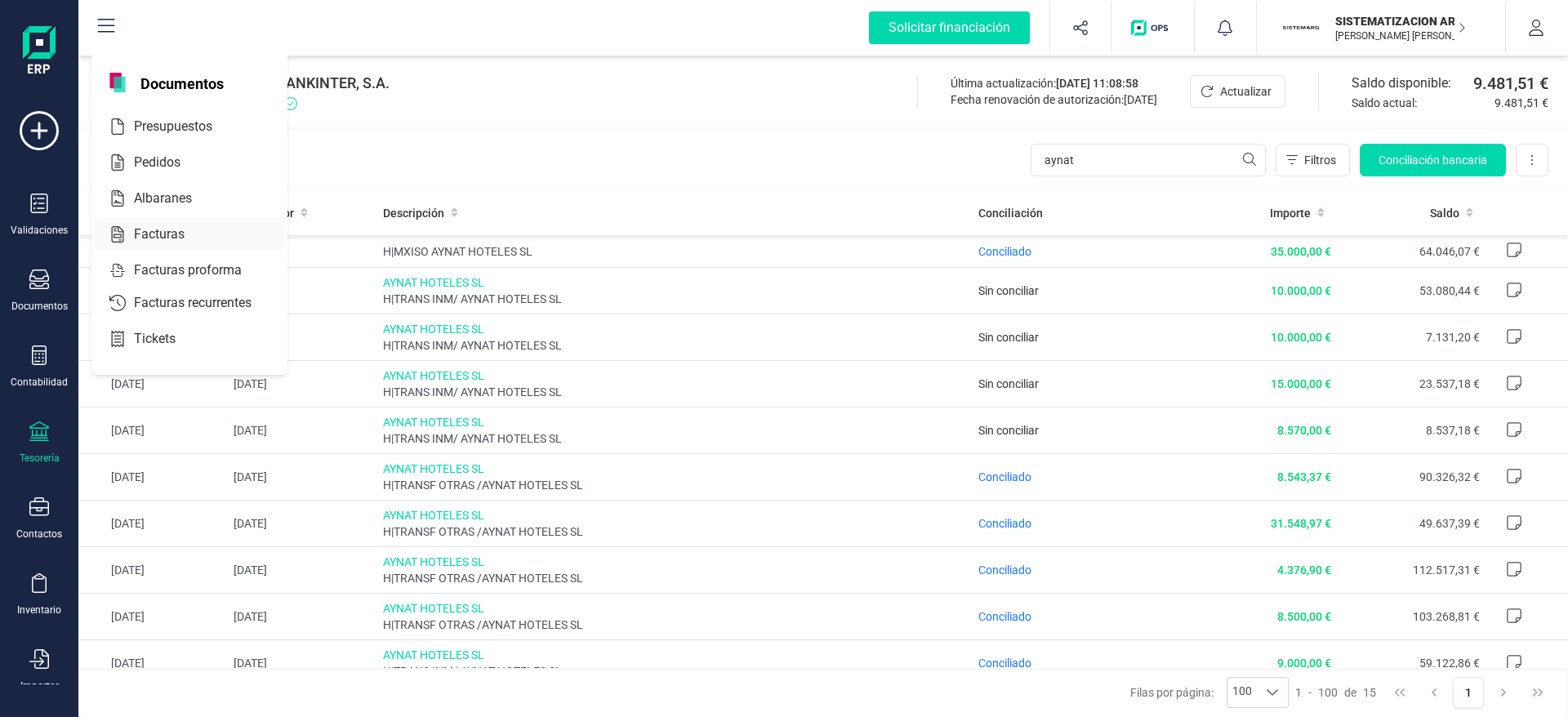
click at [190, 232] on div at bounding box center [199, 234] width 29 height 19
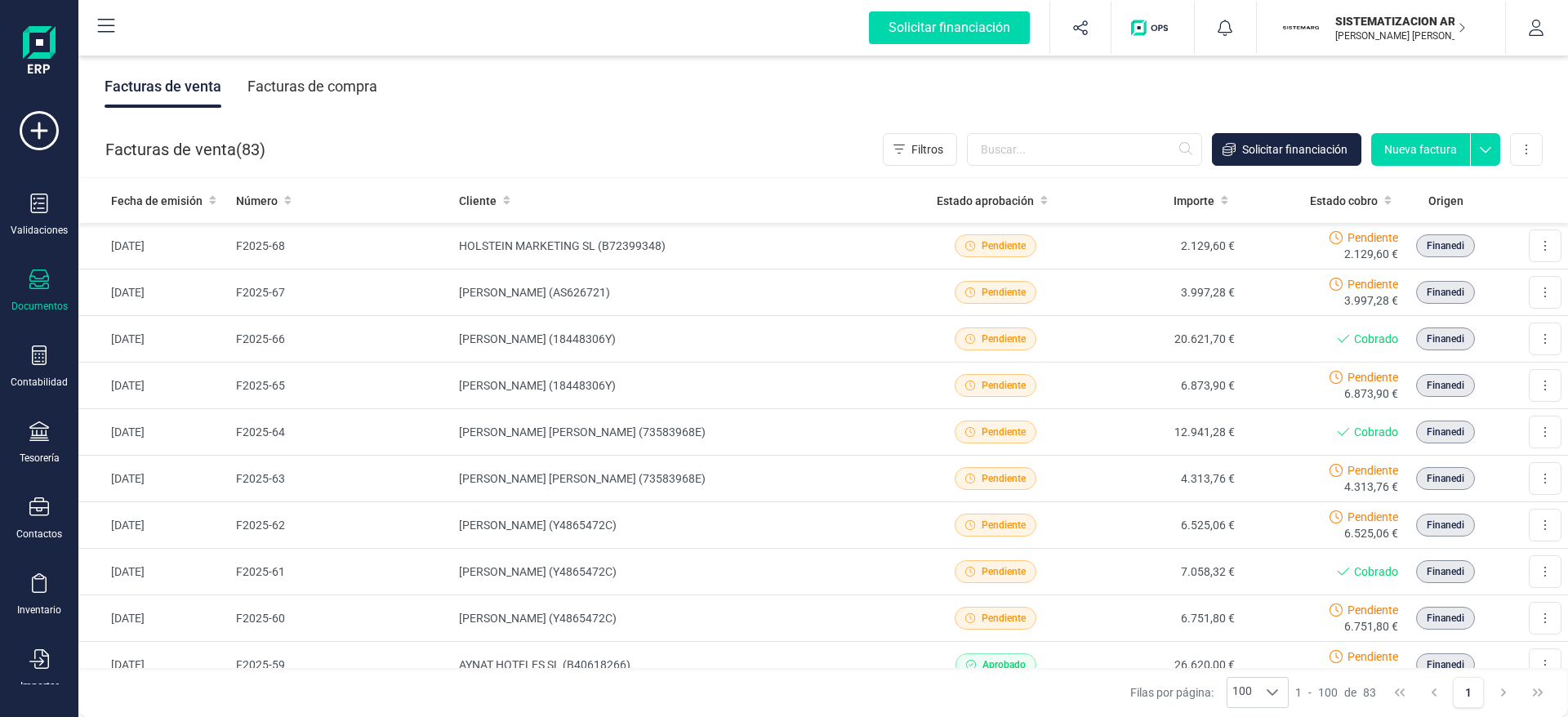
click at [342, 87] on div "Facturas de compra" at bounding box center [312, 87] width 130 height 42
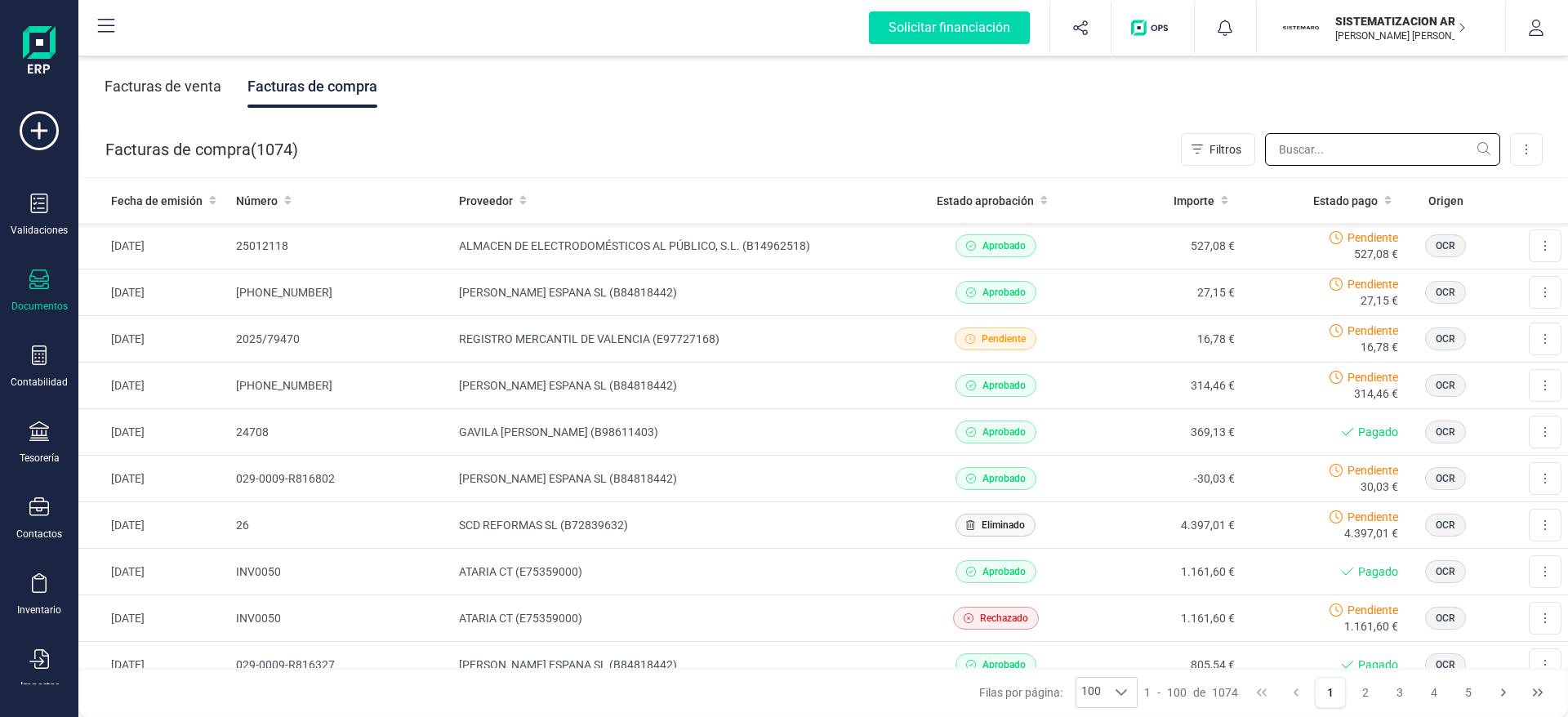
click at [1312, 146] on input "text" at bounding box center [1383, 149] width 235 height 33
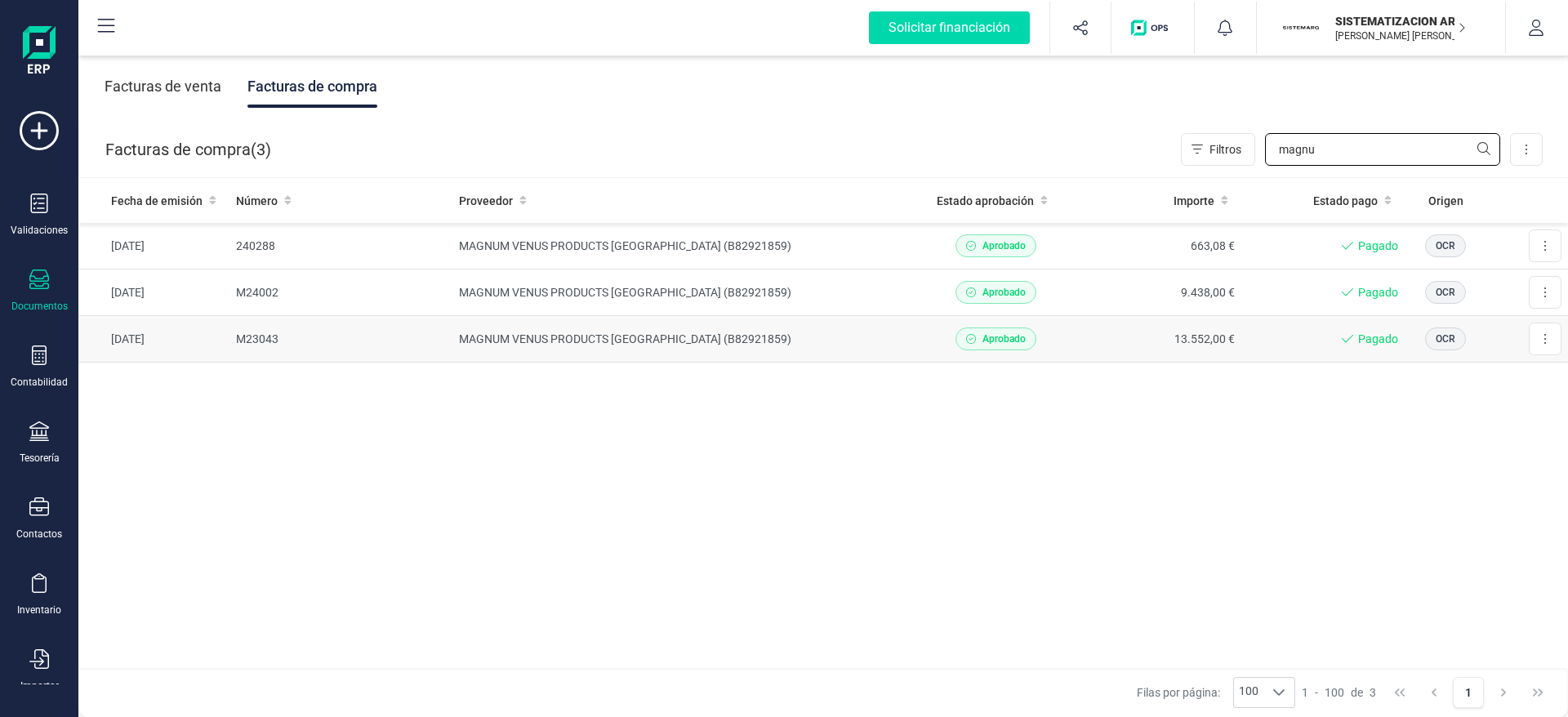
type input "magnu"
click at [663, 337] on td "MAGNUM VENUS PRODUCTS ESPAÑA (B82921859)" at bounding box center [683, 339] width 461 height 46
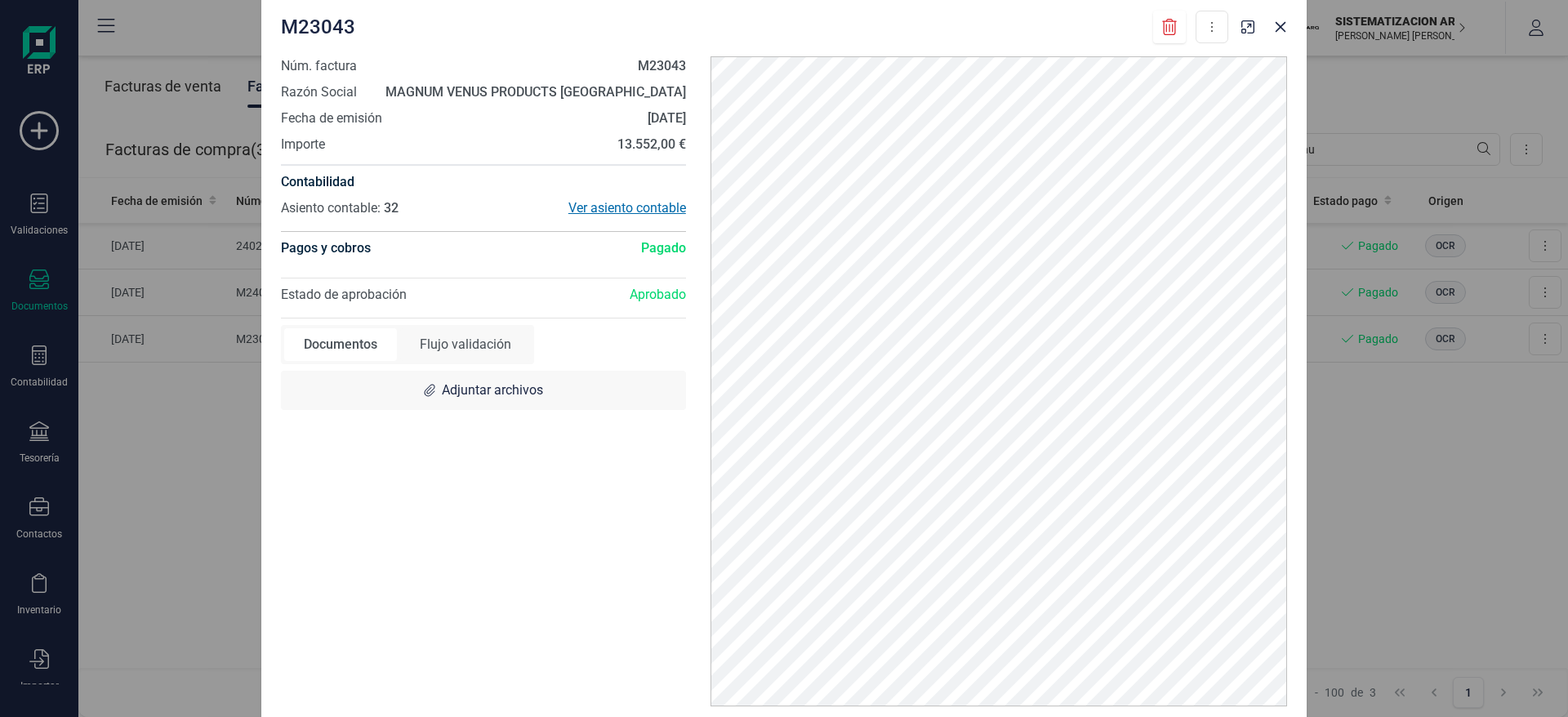
click at [593, 213] on div "Ver asiento contable" at bounding box center [584, 208] width 203 height 19
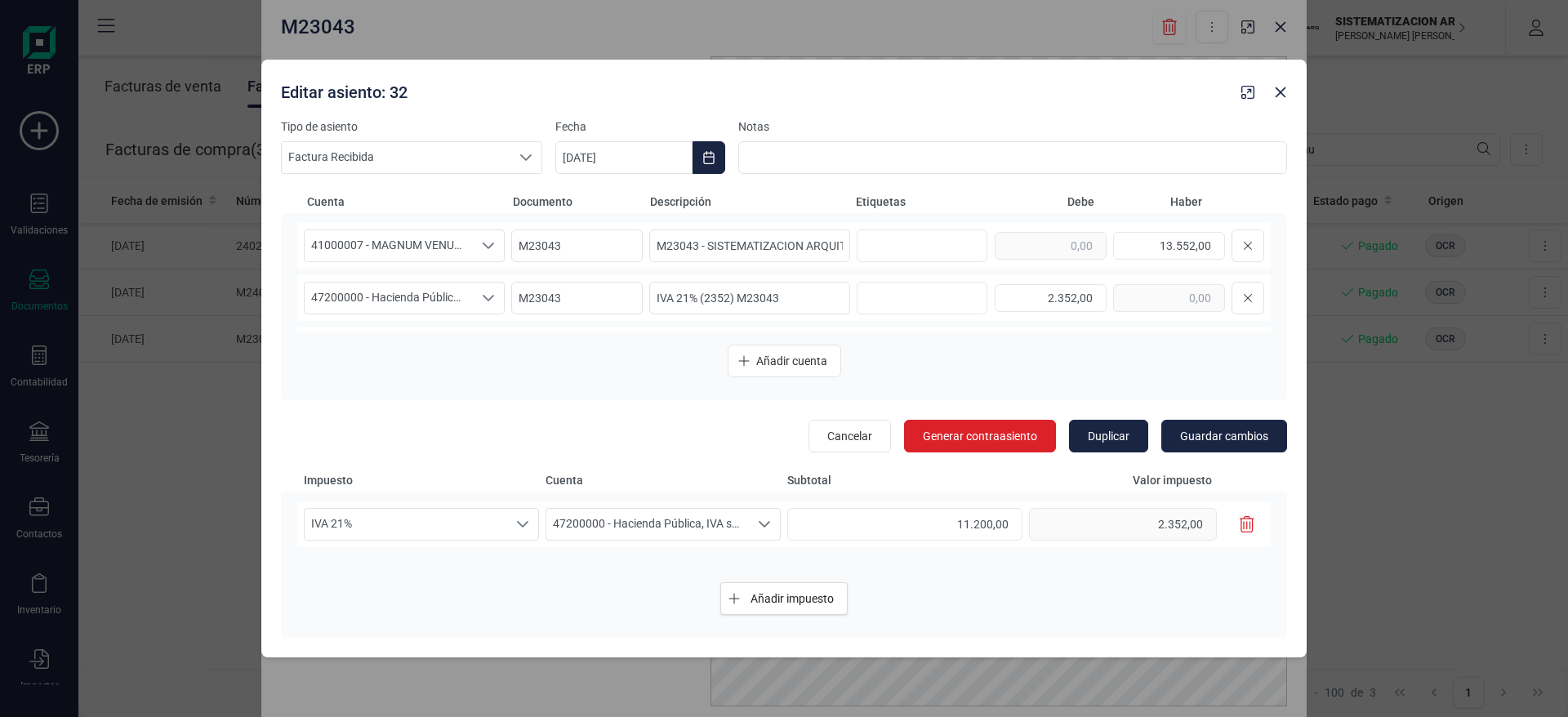
scroll to position [48, 0]
click at [465, 306] on span "23300000 - Maquinaria en montaje" at bounding box center [389, 302] width 169 height 31
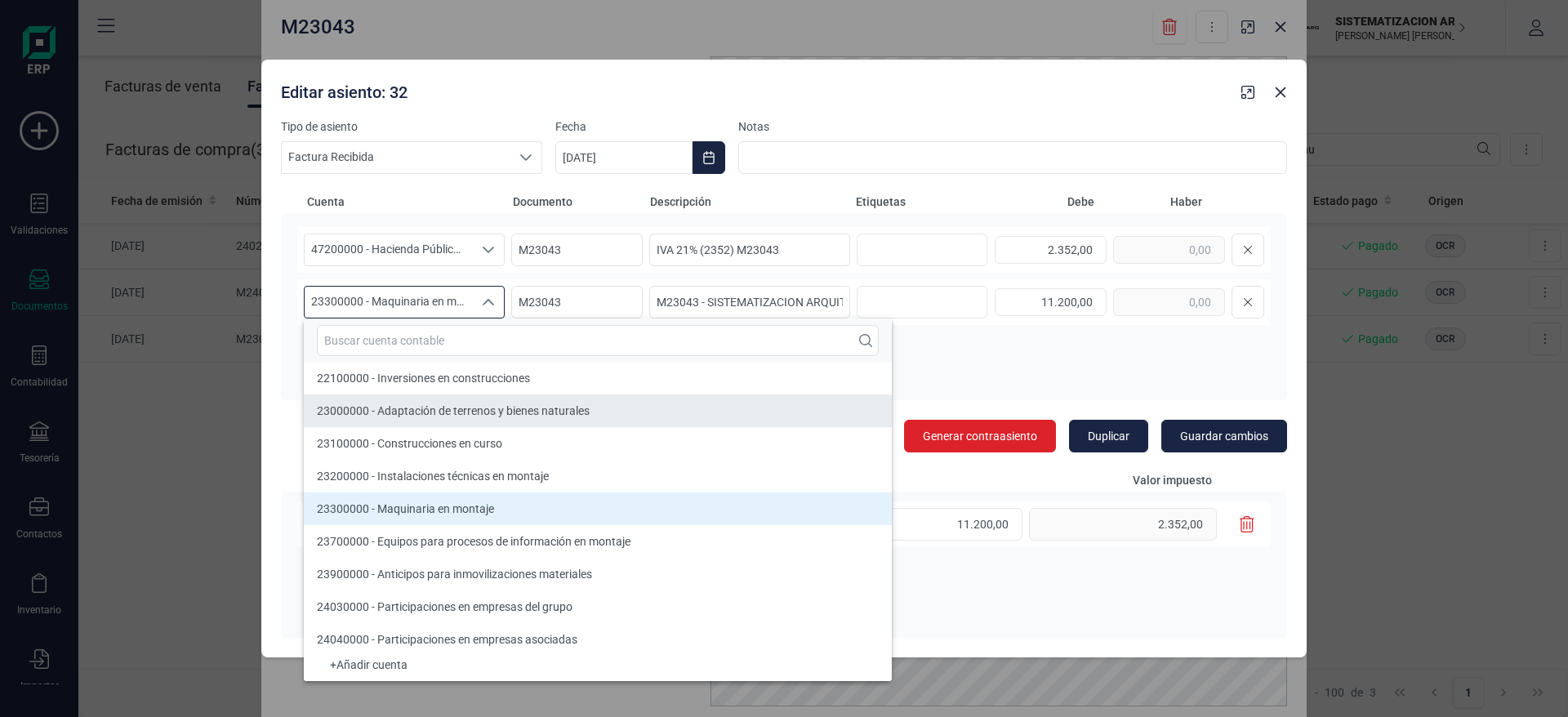
scroll to position [3404, 0]
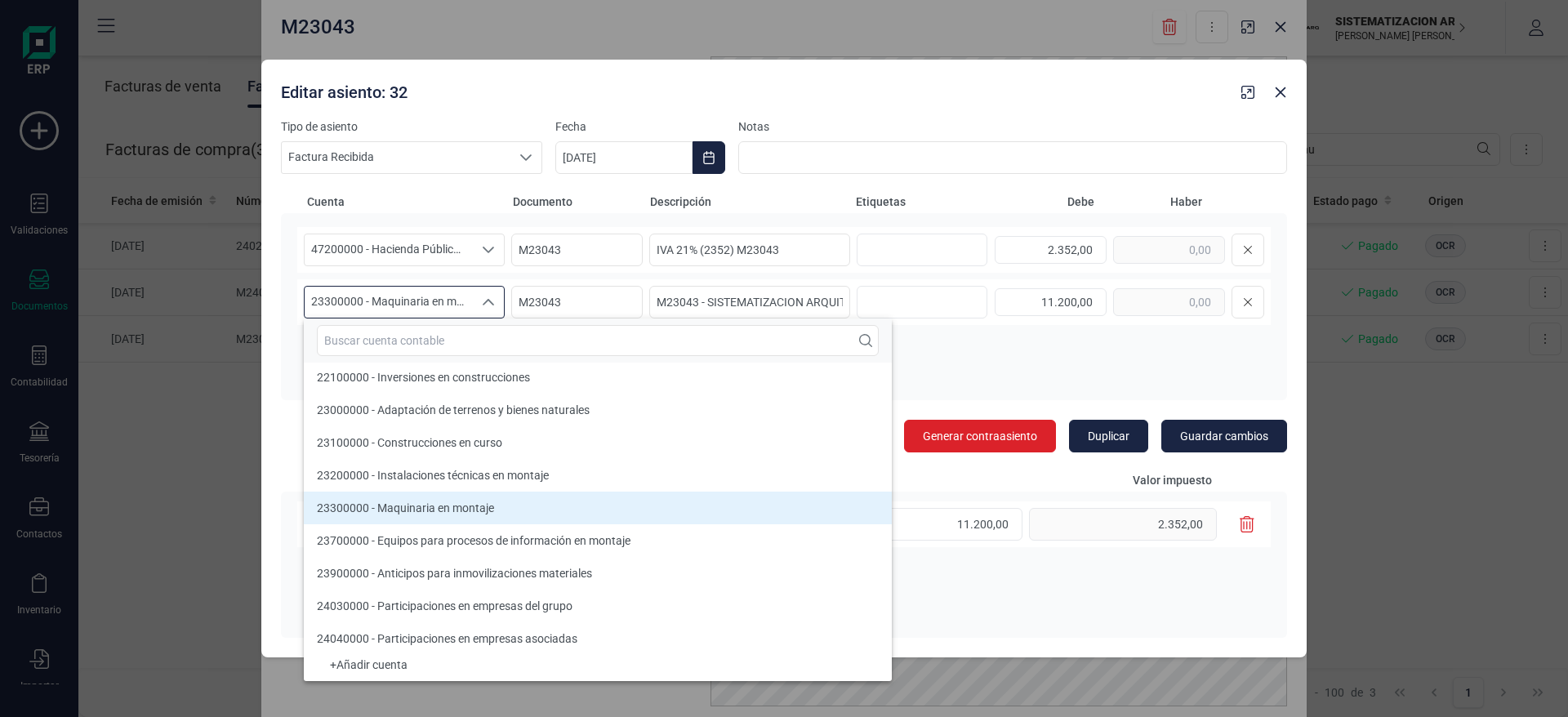
click at [1014, 371] on div "Añadir cuenta" at bounding box center [784, 360] width 974 height 33
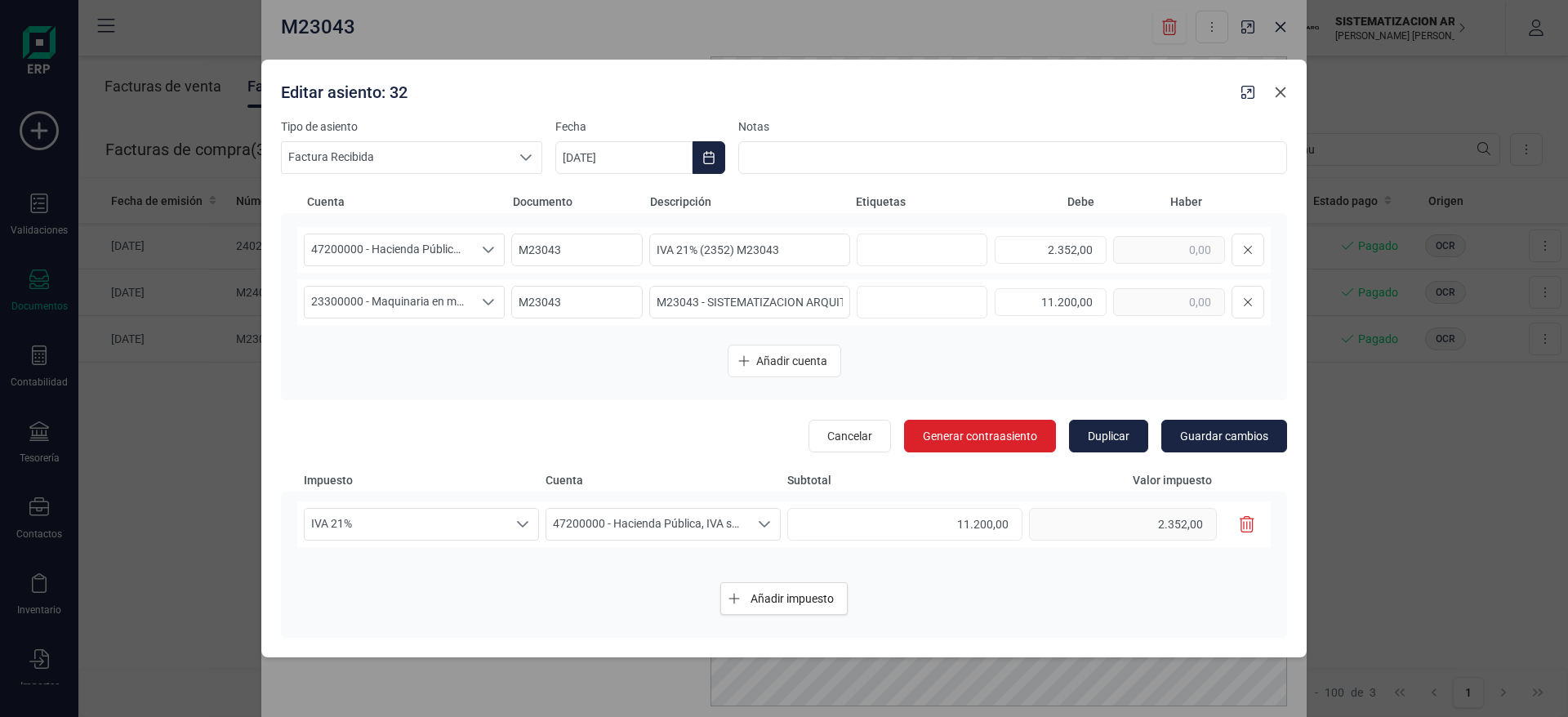
click at [1285, 88] on icon "Close" at bounding box center [1281, 93] width 14 height 13
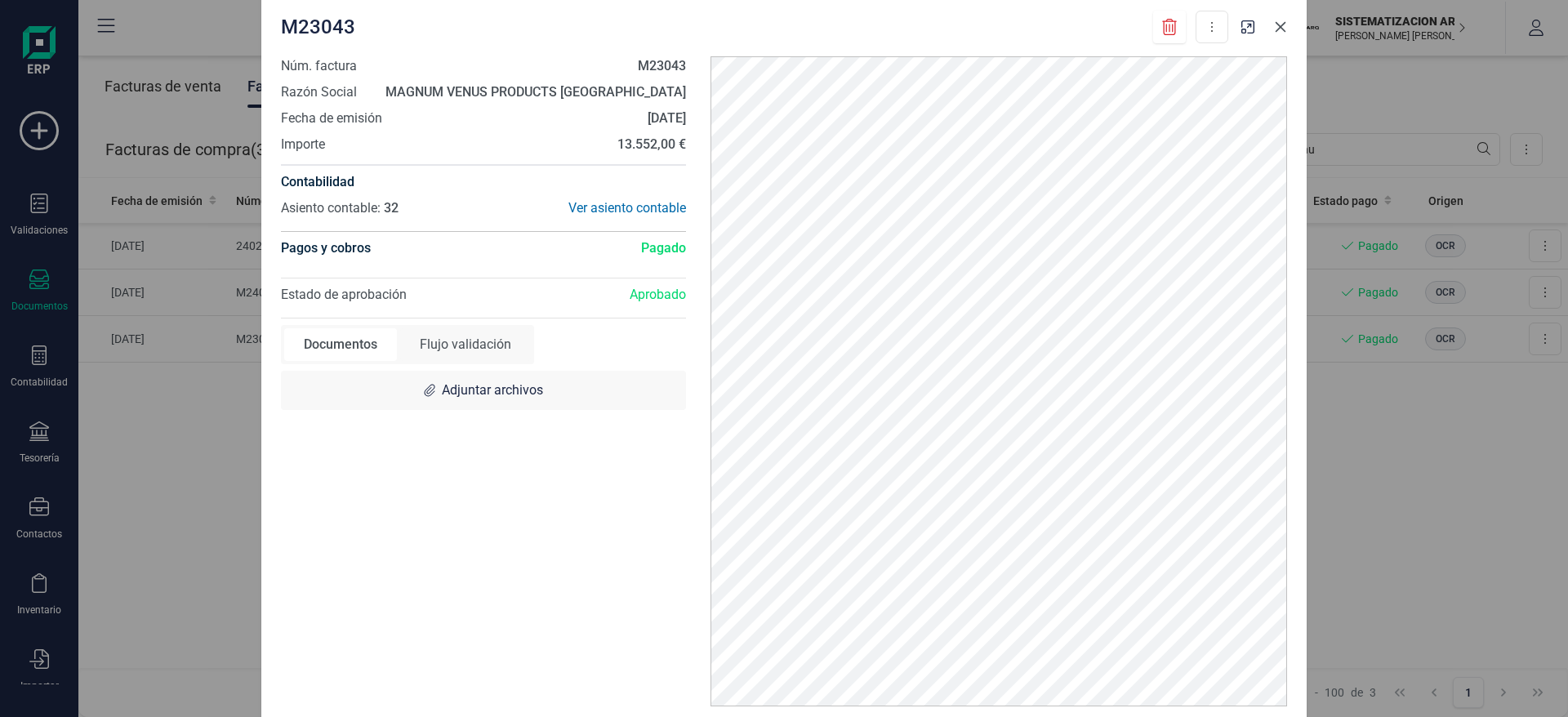
click at [1280, 40] on button "Close" at bounding box center [1281, 26] width 26 height 26
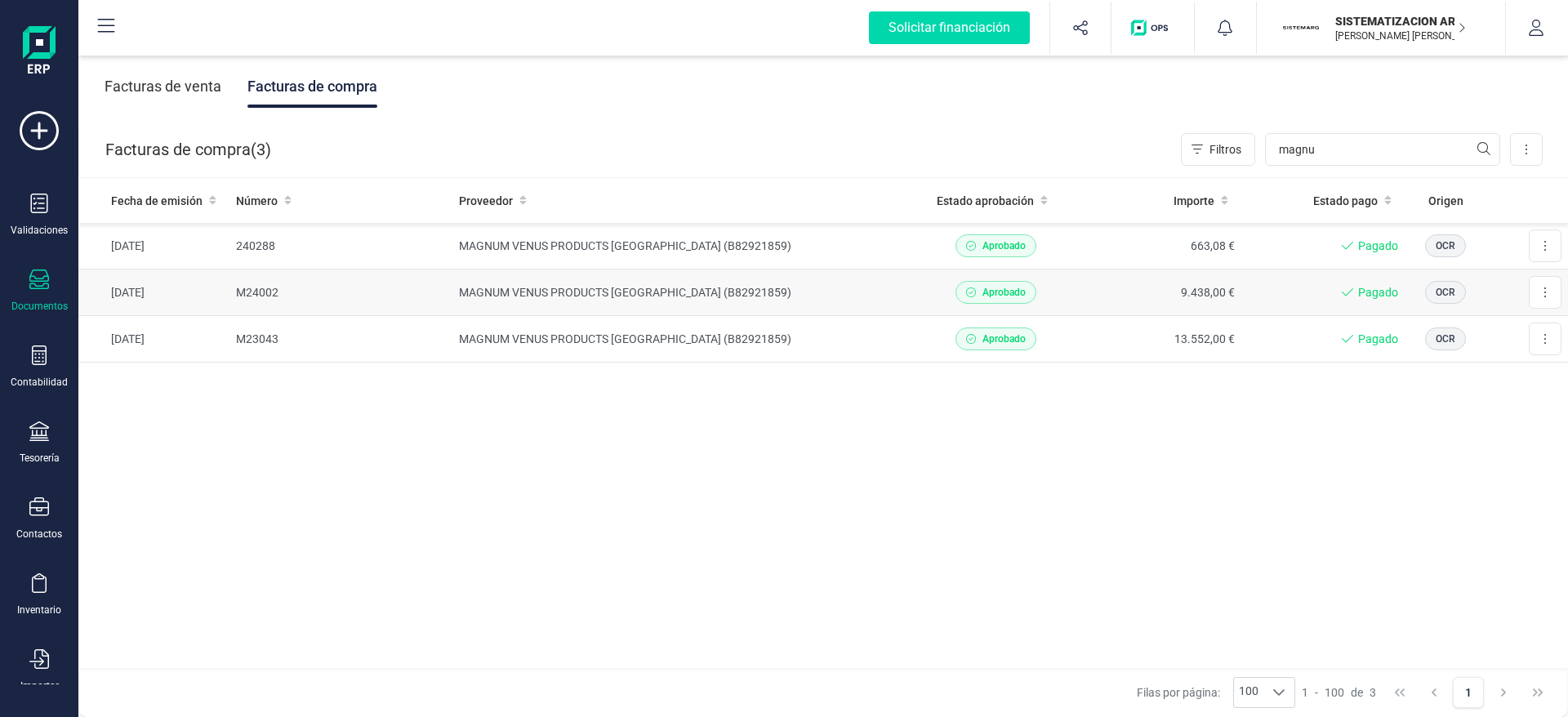
click at [1103, 300] on td "9.438,00 €" at bounding box center [1159, 293] width 164 height 46
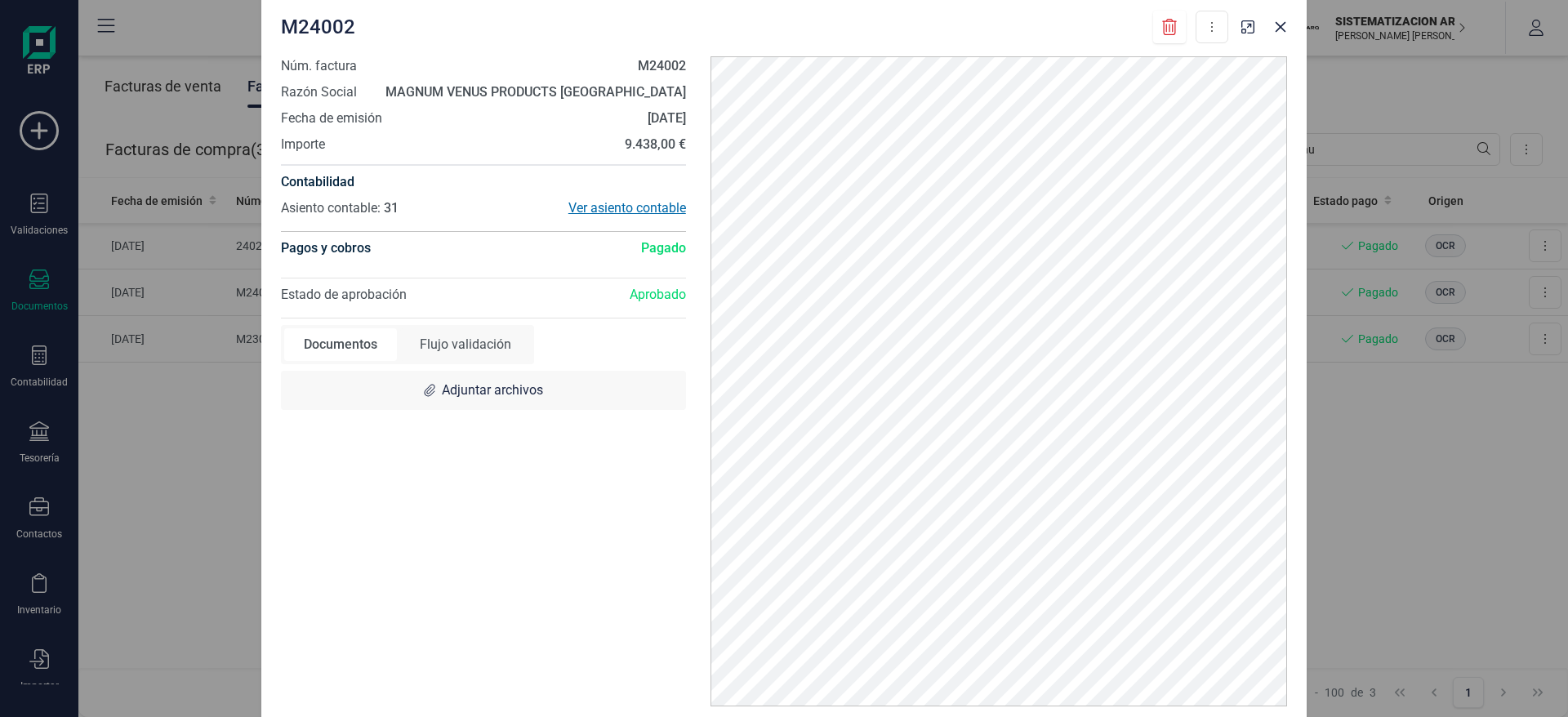
click at [577, 205] on div "Ver asiento contable" at bounding box center [584, 208] width 203 height 19
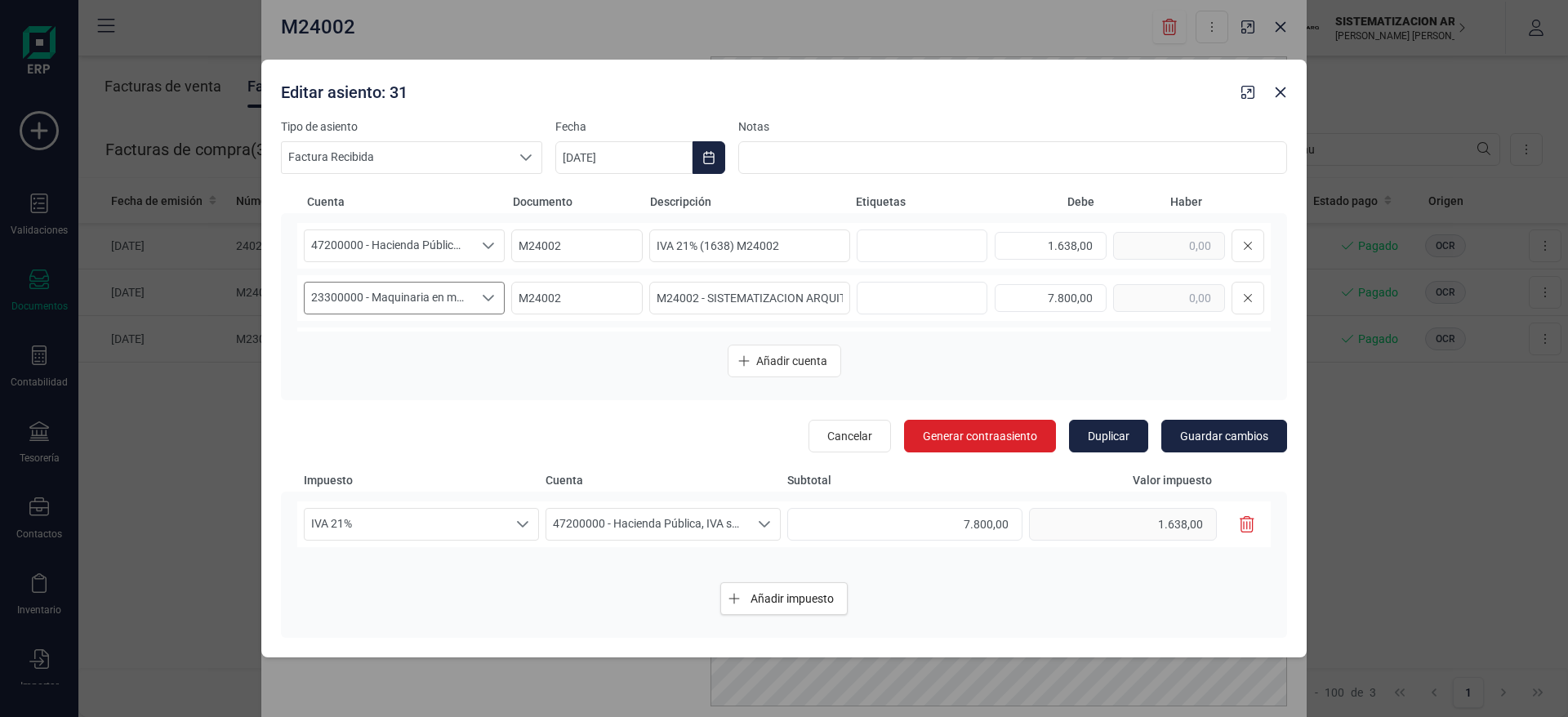
scroll to position [48, 0]
click at [1284, 90] on icon "Close" at bounding box center [1281, 93] width 14 height 13
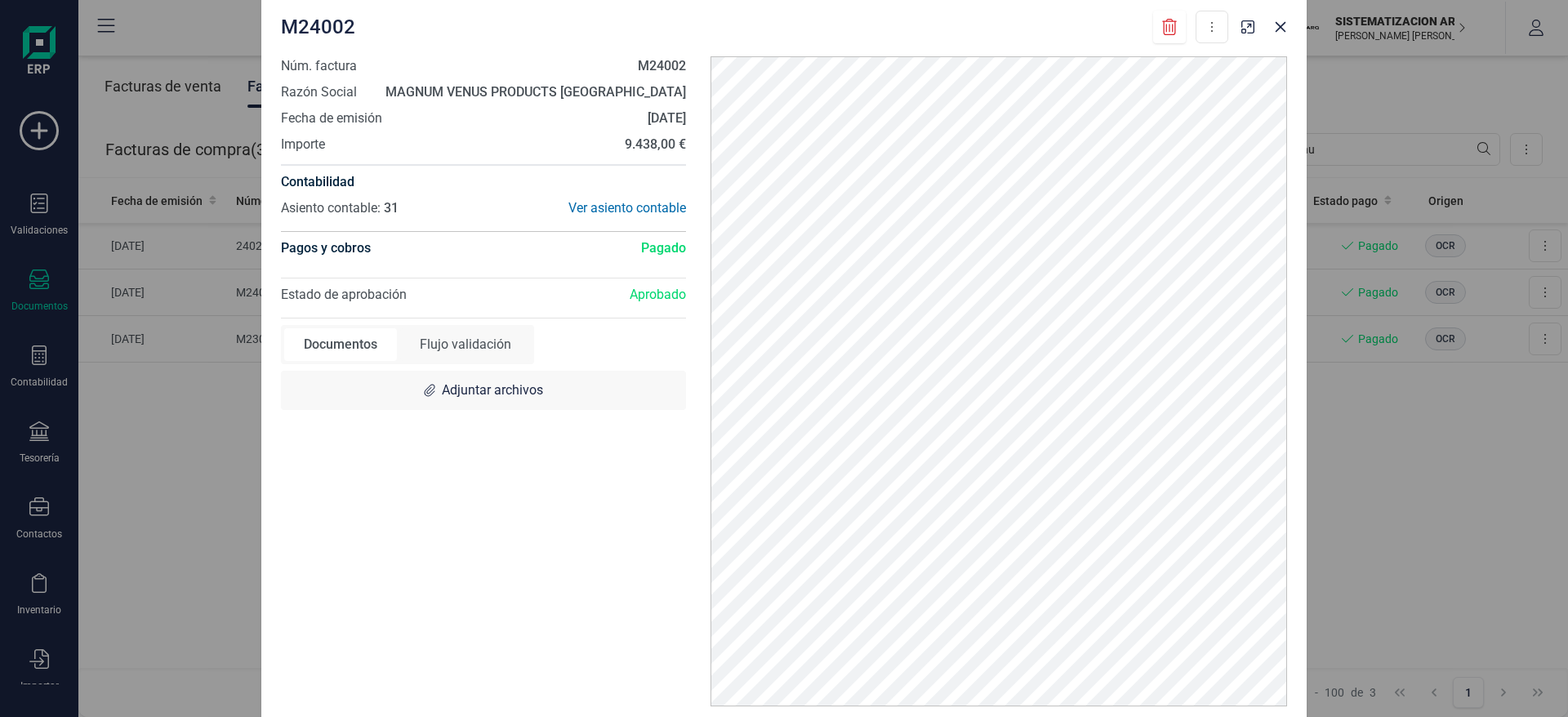
click at [1419, 387] on div "M24002 Descargar documento Núm. factura M24002 Razón Social MAGNUM VENUS PRODUC…" at bounding box center [784, 358] width 1568 height 717
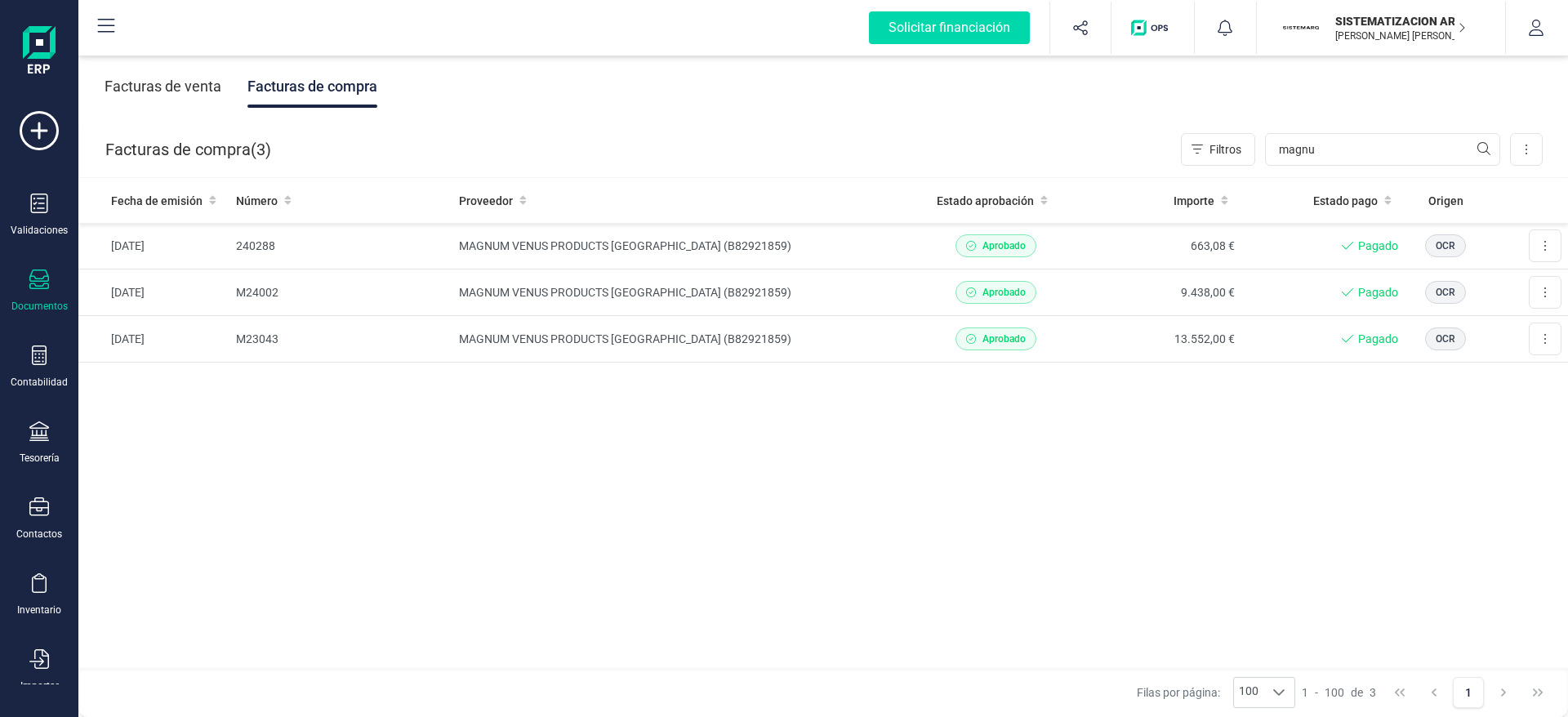
scroll to position [97, 0]
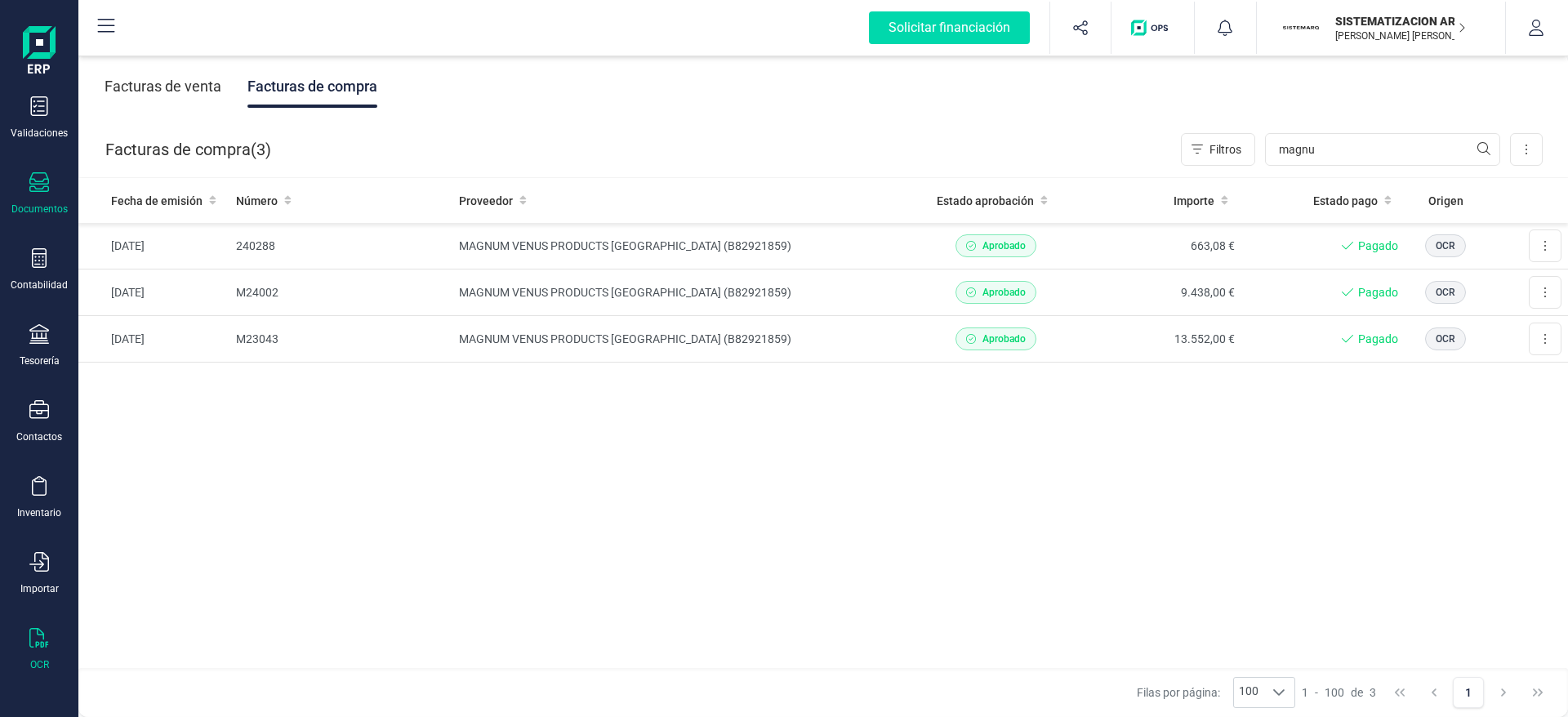
click at [36, 649] on div at bounding box center [39, 639] width 19 height 24
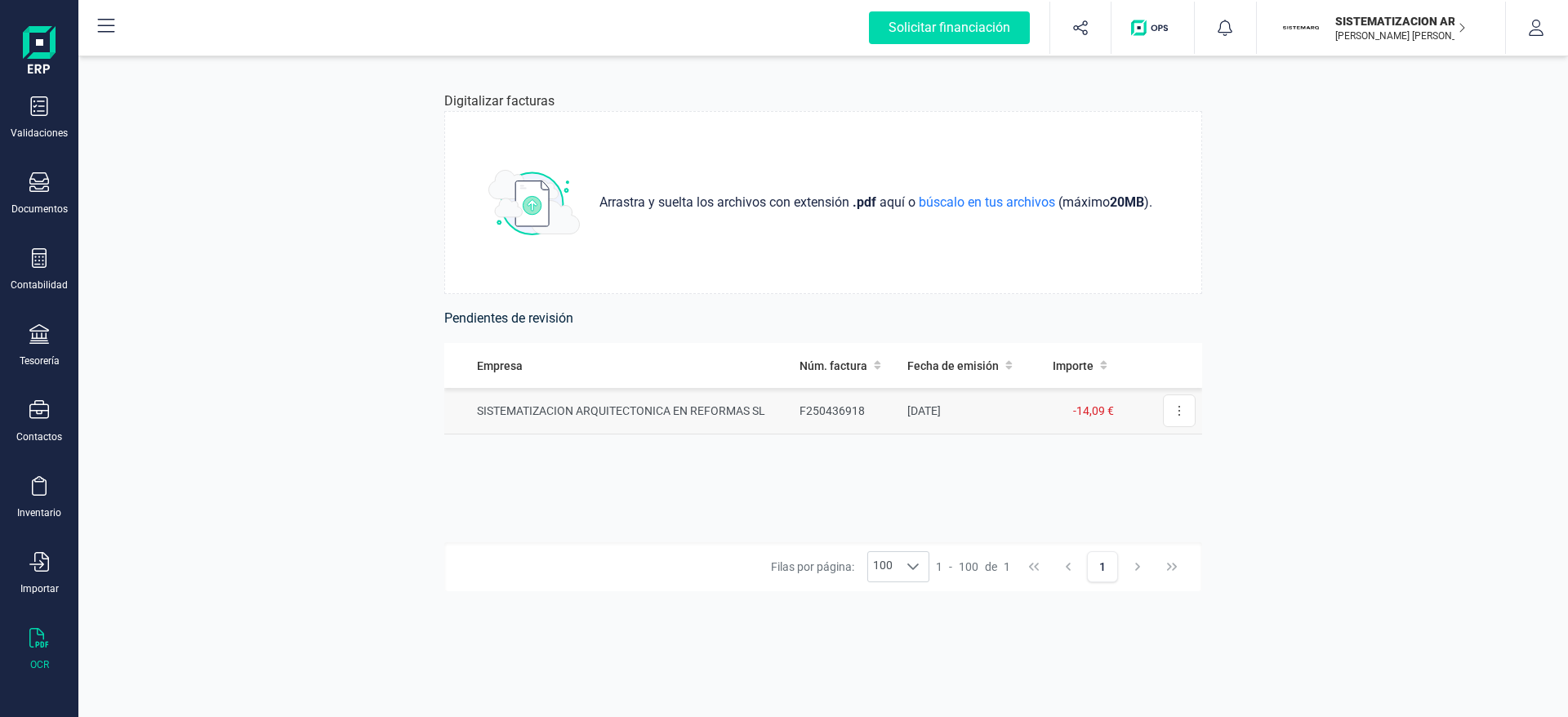
click at [626, 429] on td "SISTEMATIZACION ARQUITECTONICA EN REFORMAS SL" at bounding box center [619, 411] width 349 height 46
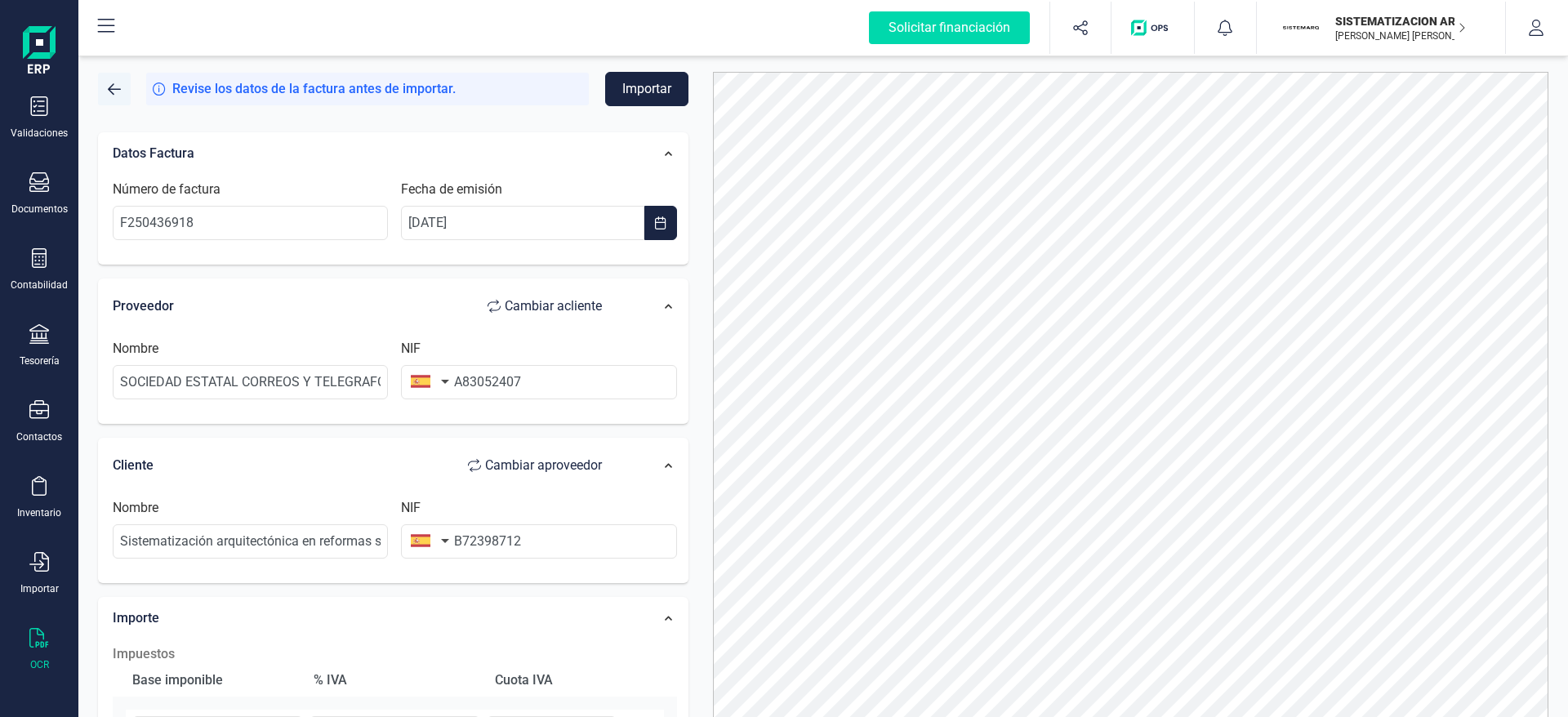
click at [115, 100] on button "button" at bounding box center [115, 89] width 33 height 33
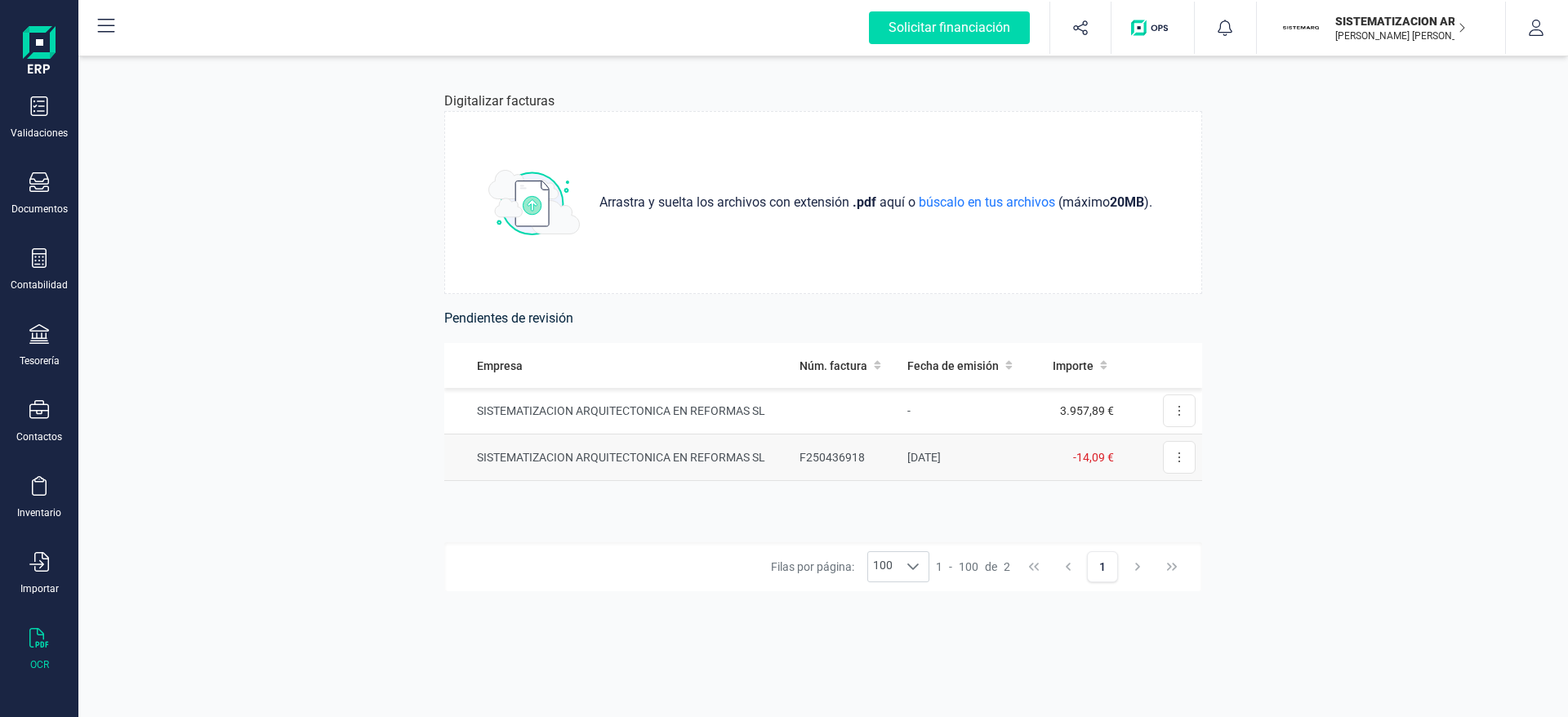
click at [777, 452] on td "SISTEMATIZACION ARQUITECTONICA EN REFORMAS SL" at bounding box center [619, 458] width 349 height 46
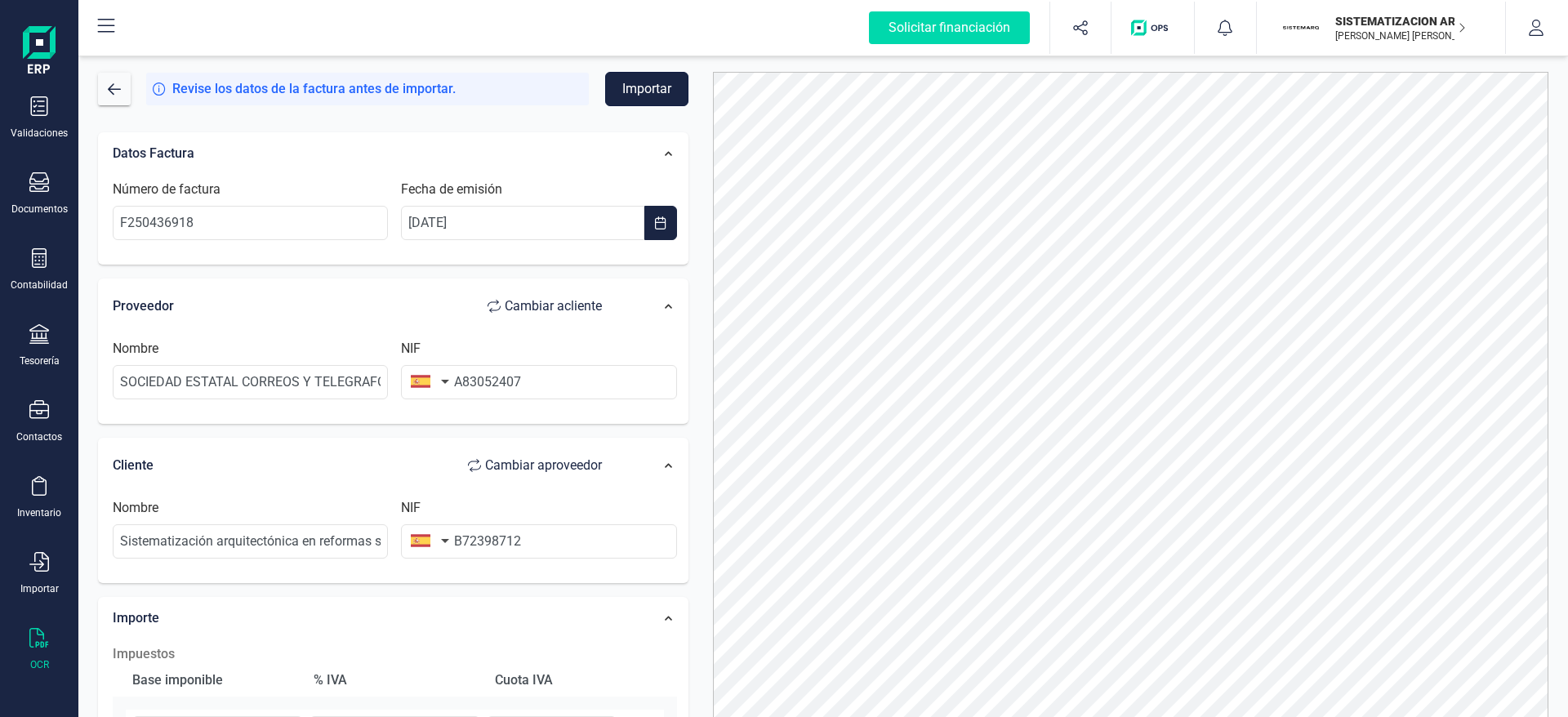
click at [622, 97] on button "Importar" at bounding box center [647, 90] width 83 height 35
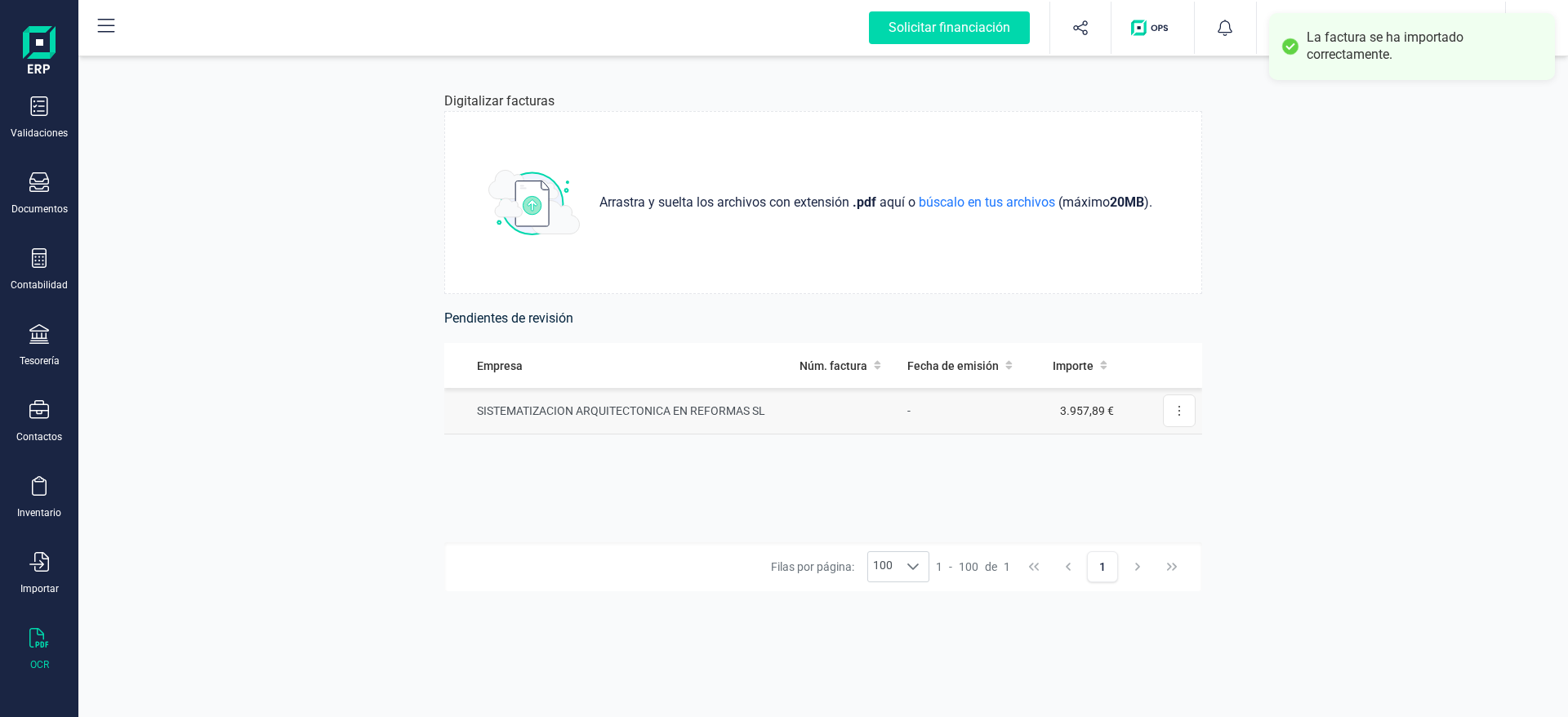
click at [535, 407] on td "SISTEMATIZACION ARQUITECTONICA EN REFORMAS SL" at bounding box center [619, 411] width 349 height 46
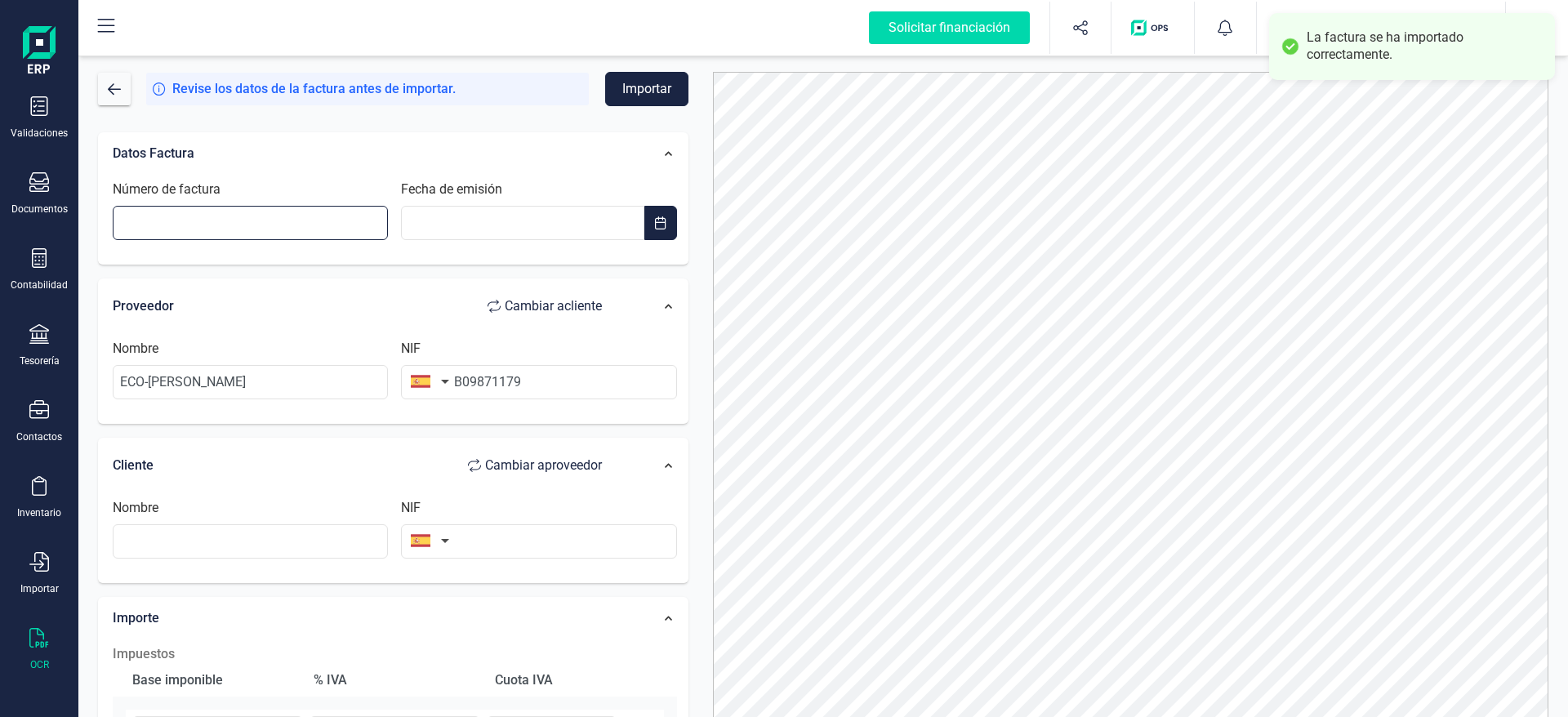
click at [267, 211] on input "Número de factura" at bounding box center [250, 223] width 275 height 35
type input "F251439"
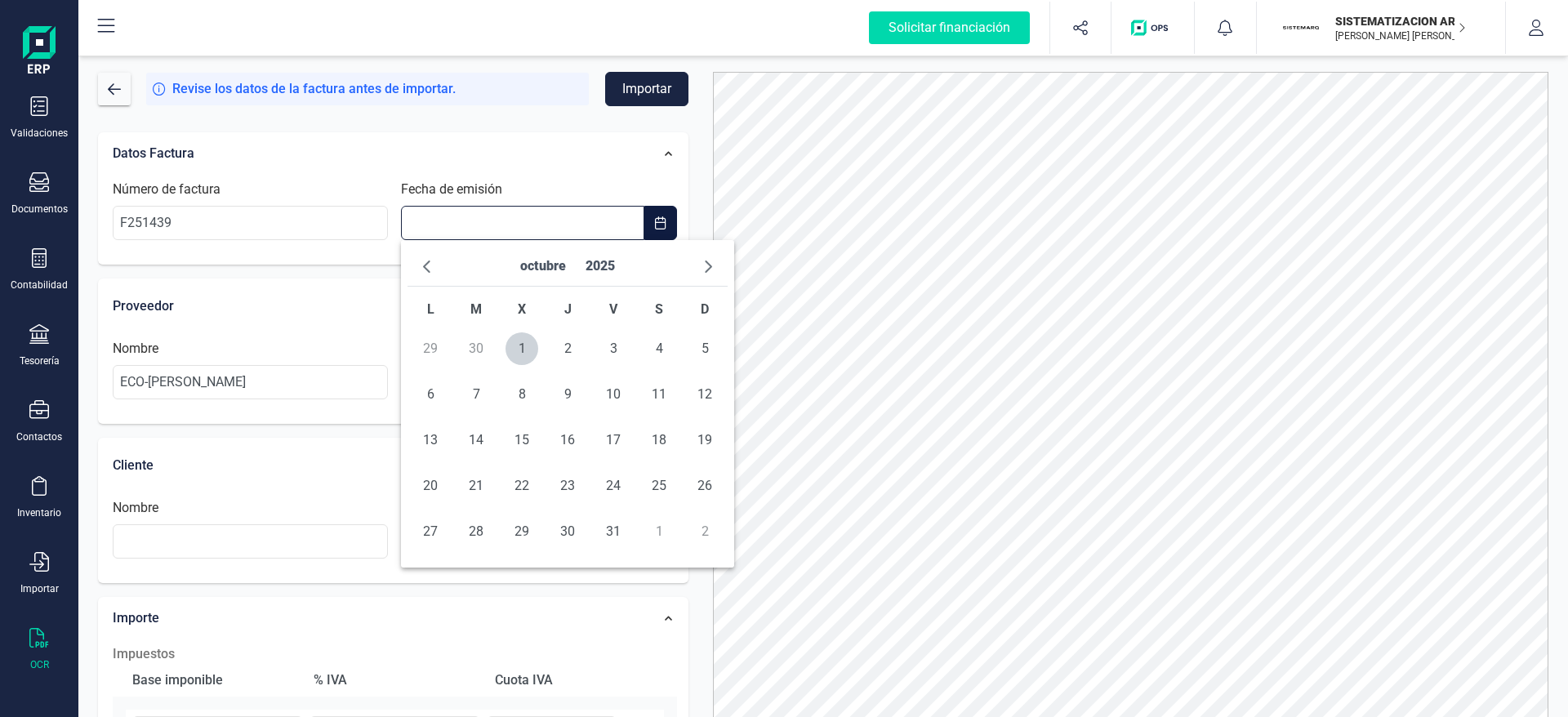
type input "__/__/____"
click at [490, 212] on input "__/__/____" at bounding box center [523, 223] width 243 height 35
click at [520, 341] on span "1" at bounding box center [522, 349] width 33 height 33
type input "[DATE]"
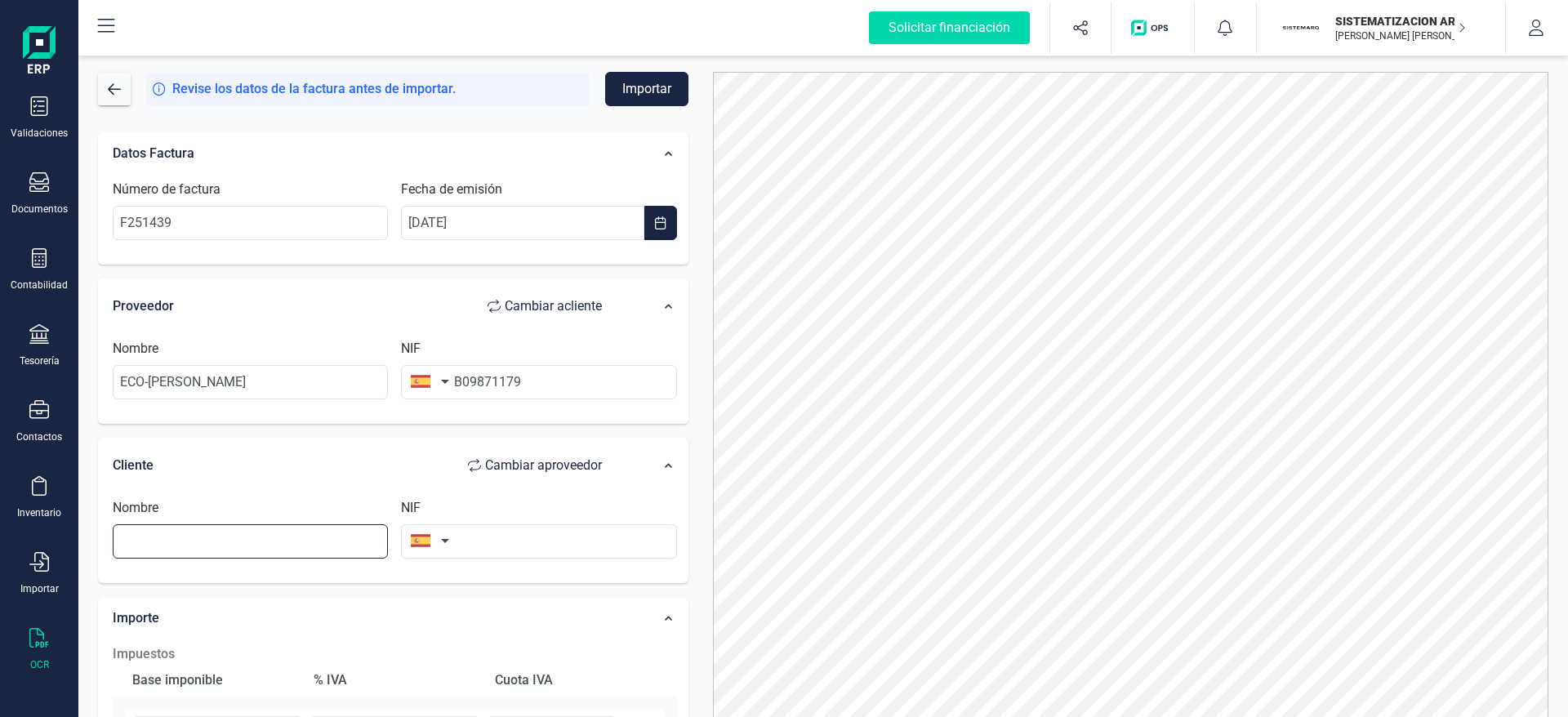
click at [291, 537] on input "text" at bounding box center [250, 542] width 275 height 35
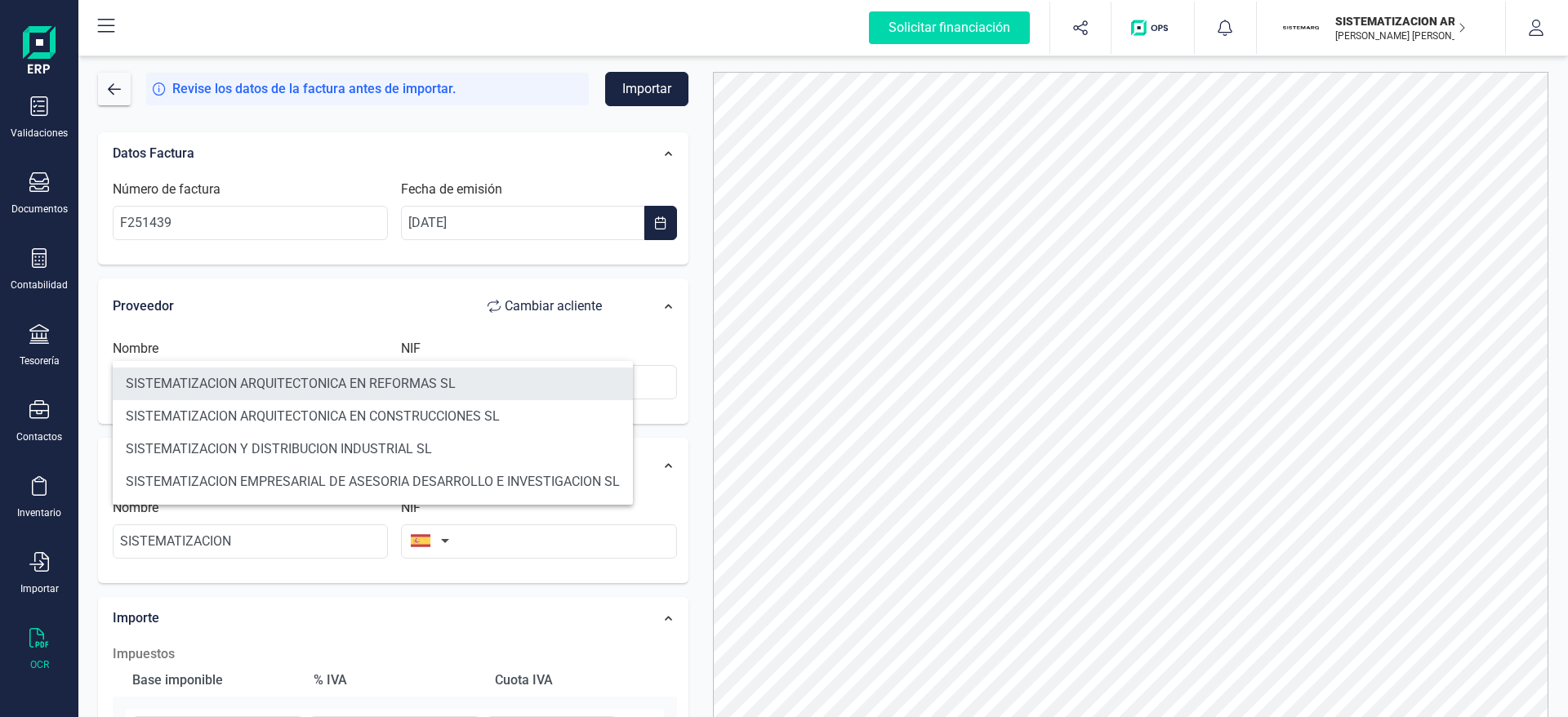
click at [331, 390] on li "SISTEMATIZACION ARQUITECTONICA EN REFORMAS SL" at bounding box center [373, 384] width 521 height 33
type input "SISTEMATIZACION ARQUITECTONICA EN REFORMAS SL"
type input "B72398712"
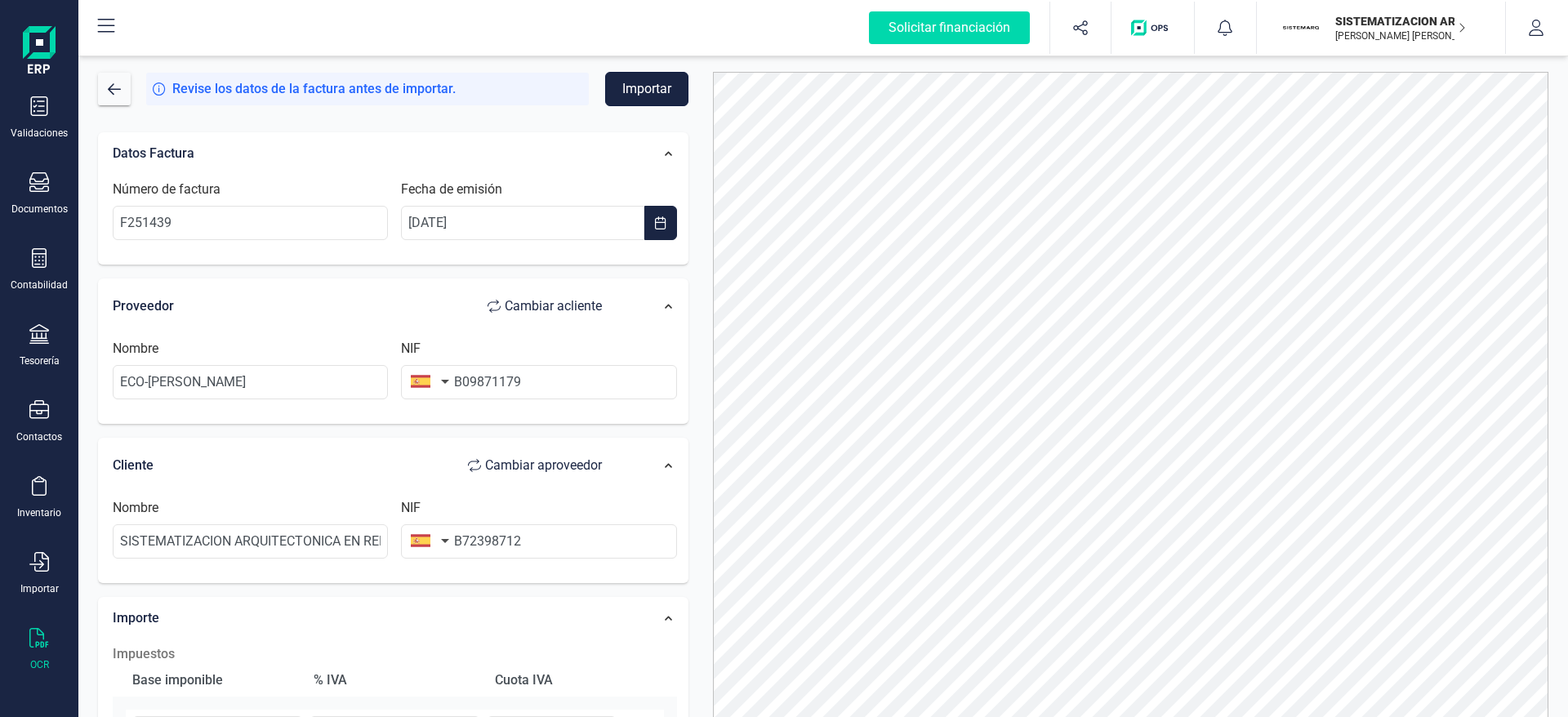
click at [651, 85] on button "Importar" at bounding box center [647, 90] width 83 height 35
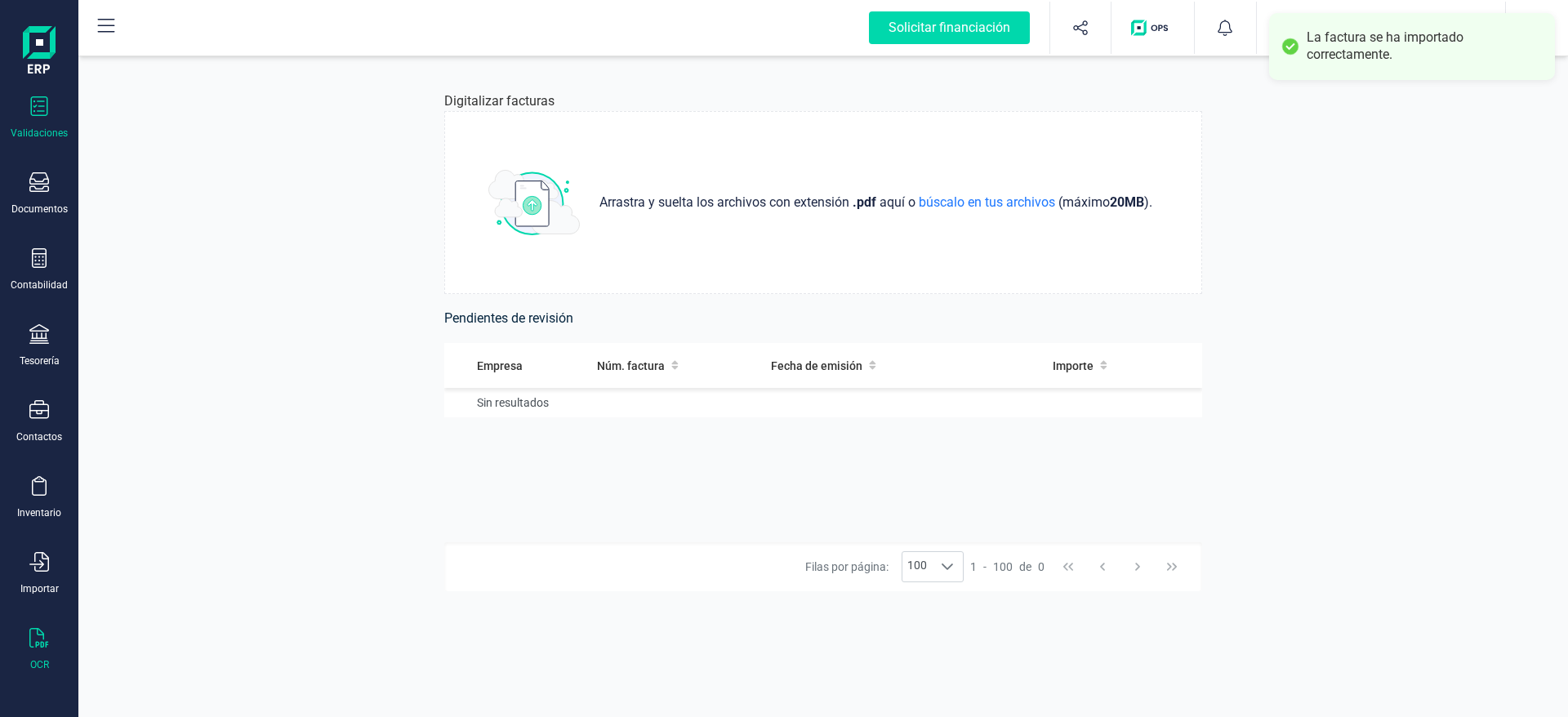
click at [51, 116] on div "Validaciones" at bounding box center [40, 118] width 66 height 43
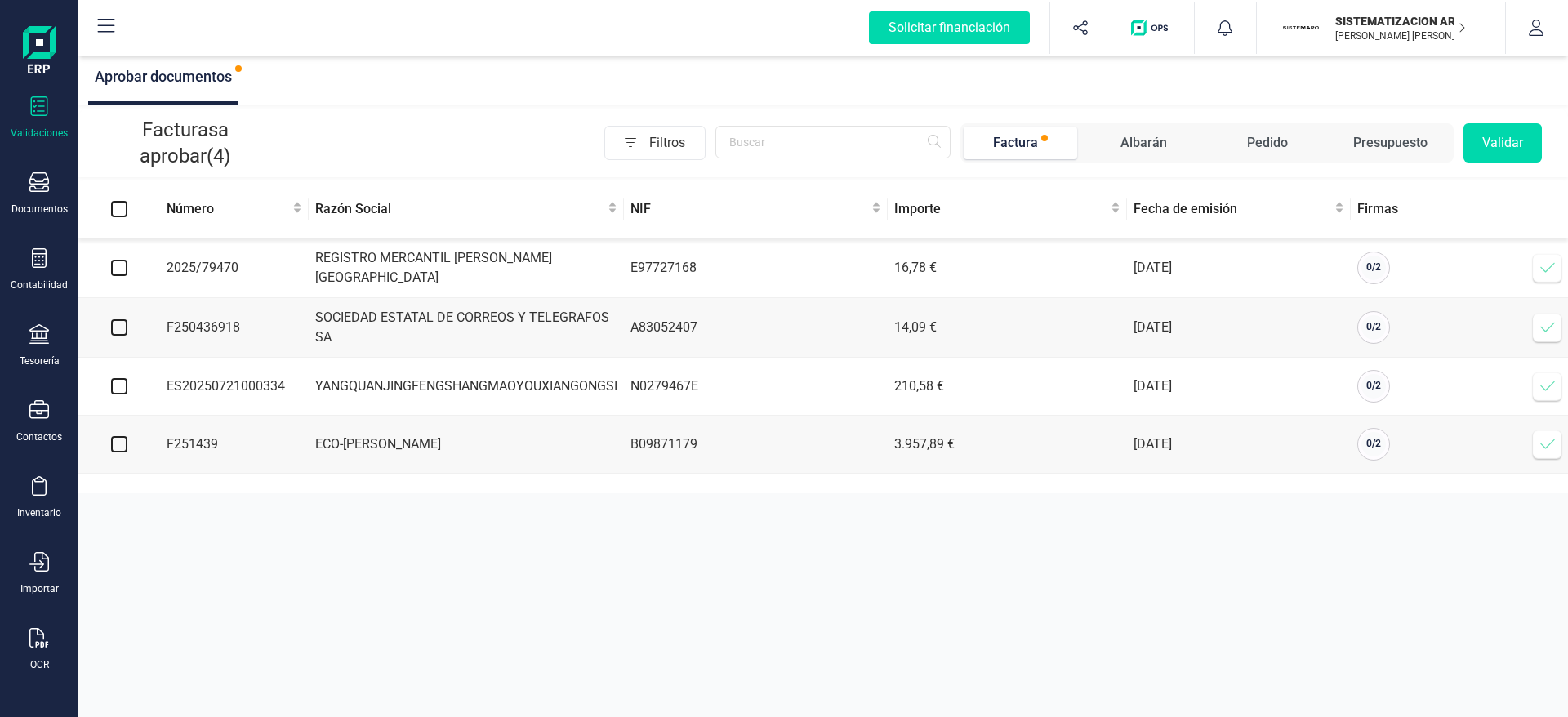
click at [283, 274] on td "2025/79470" at bounding box center [234, 268] width 149 height 60
click at [110, 264] on td at bounding box center [119, 268] width 82 height 60
click at [122, 271] on input "checkbox" at bounding box center [119, 267] width 16 height 16
checkbox input "true"
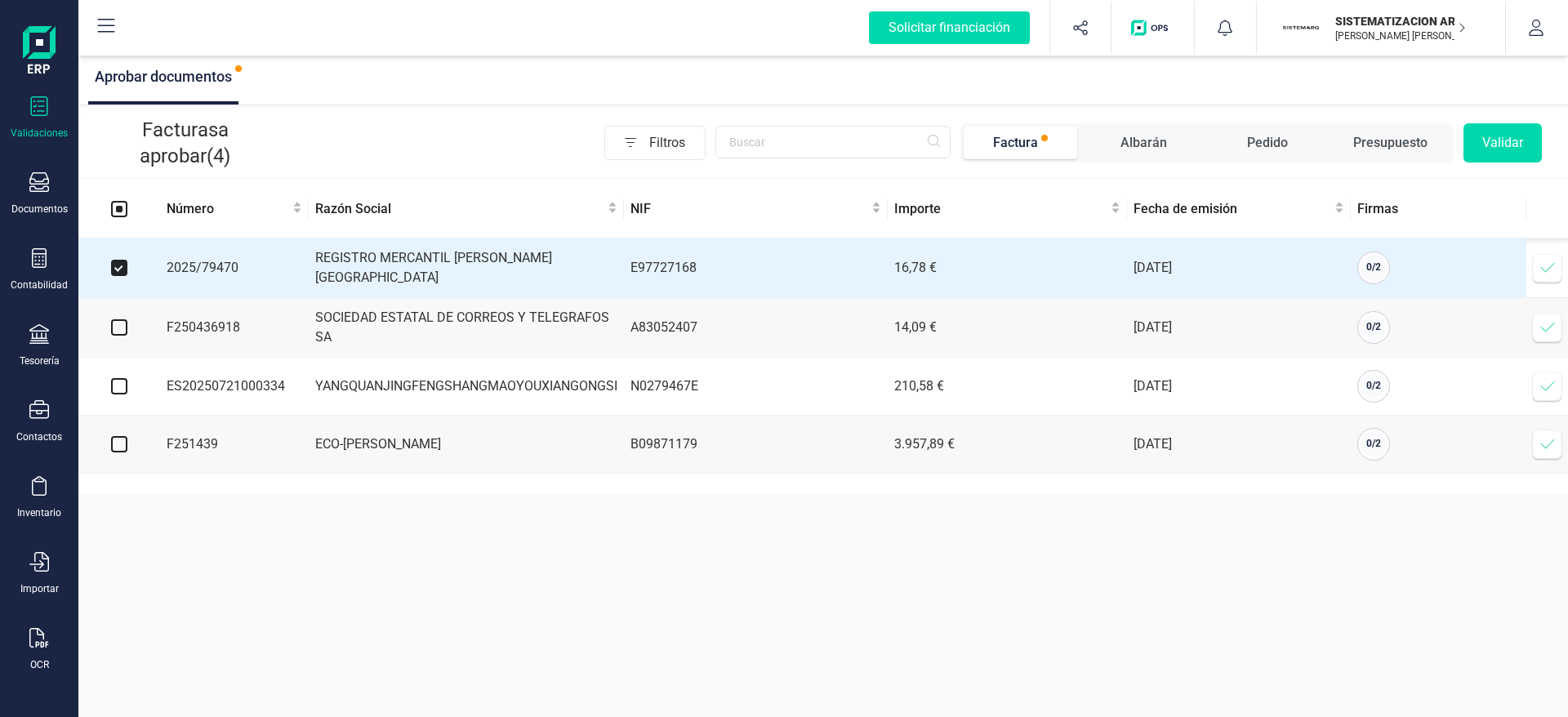
click at [122, 318] on label at bounding box center [119, 327] width 16 height 18
click at [122, 319] on input "checkbox" at bounding box center [119, 327] width 16 height 16
checkbox input "true"
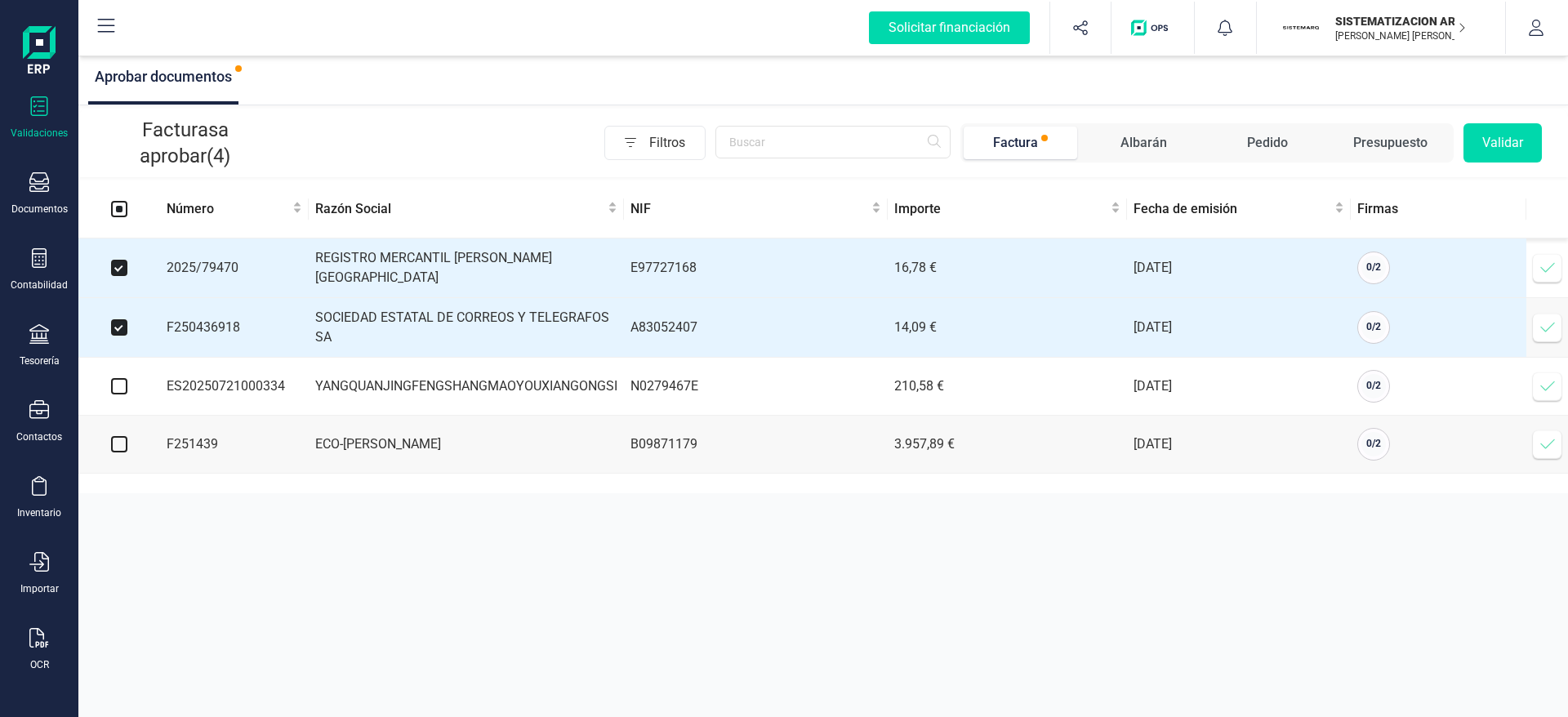
click at [128, 452] on td at bounding box center [119, 444] width 82 height 58
click at [121, 445] on input "checkbox" at bounding box center [119, 443] width 16 height 16
checkbox input "true"
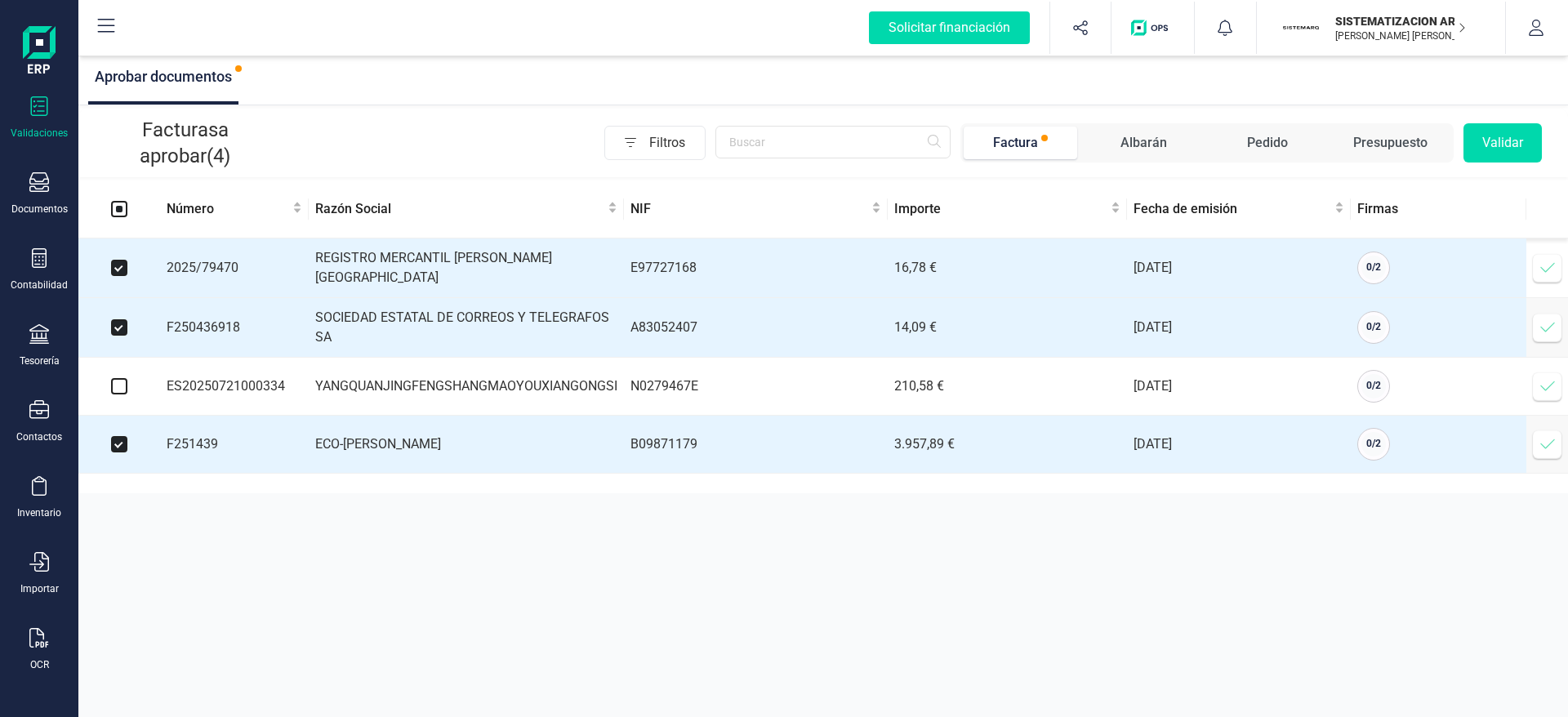
click at [1483, 147] on button "Validar" at bounding box center [1502, 143] width 78 height 40
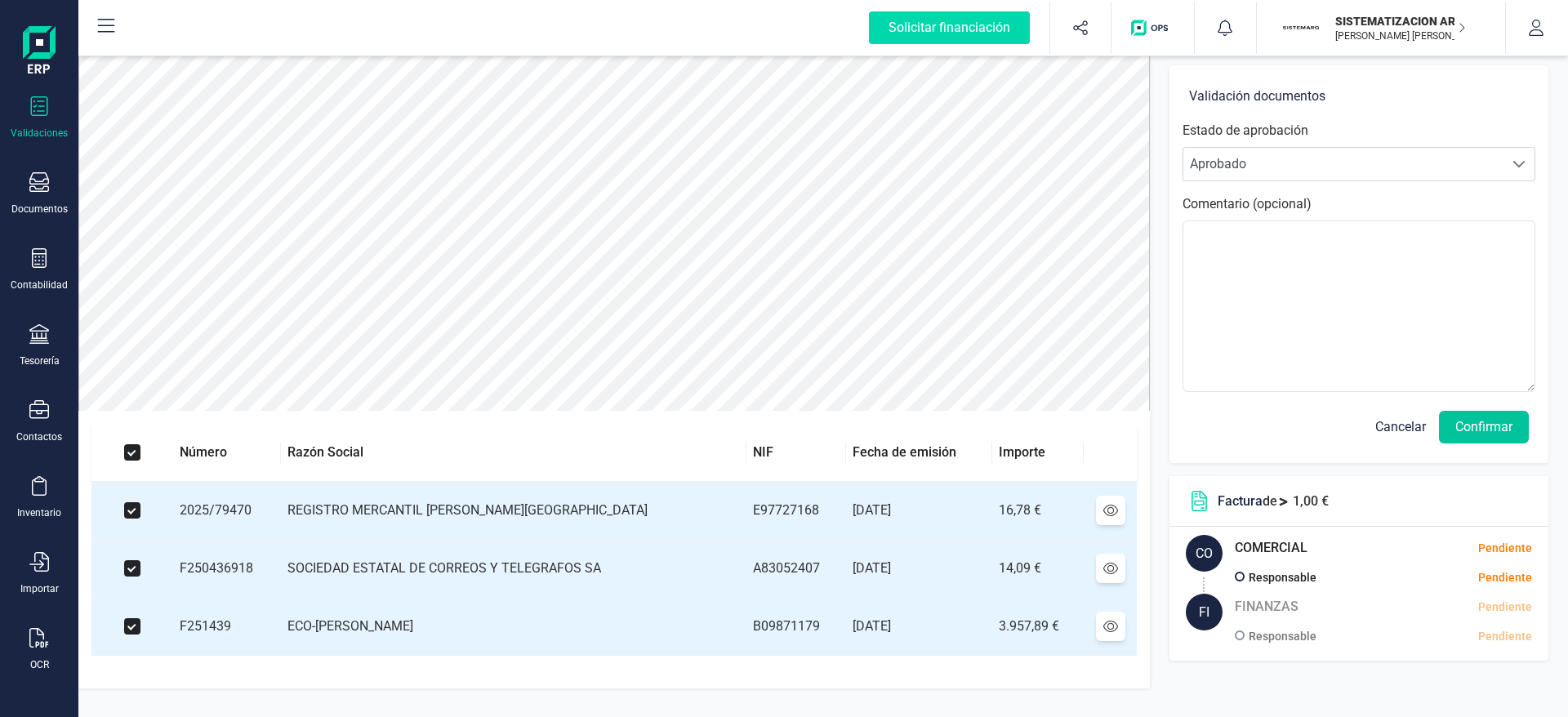
click at [1483, 417] on button "Confirmar" at bounding box center [1484, 427] width 90 height 33
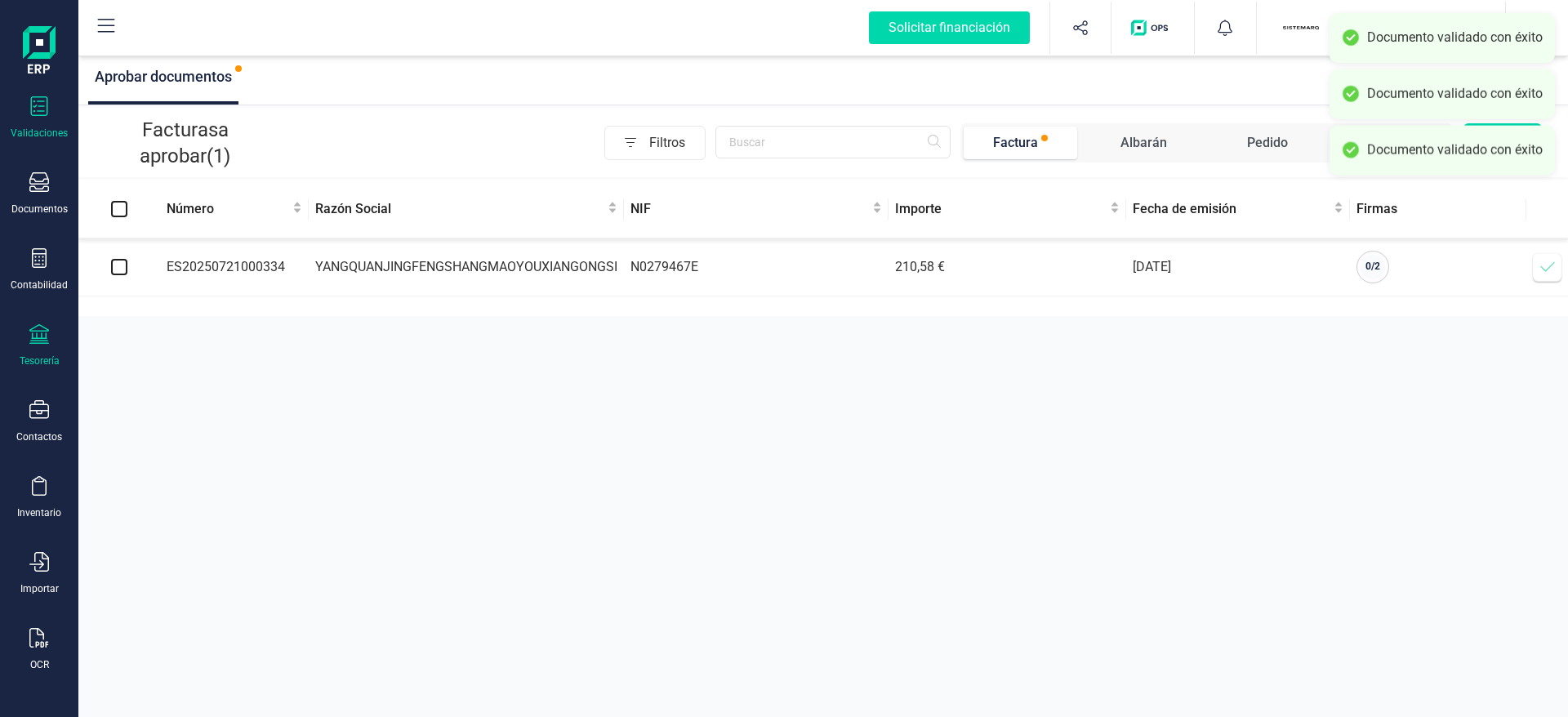
click at [33, 341] on icon at bounding box center [39, 333] width 19 height 19
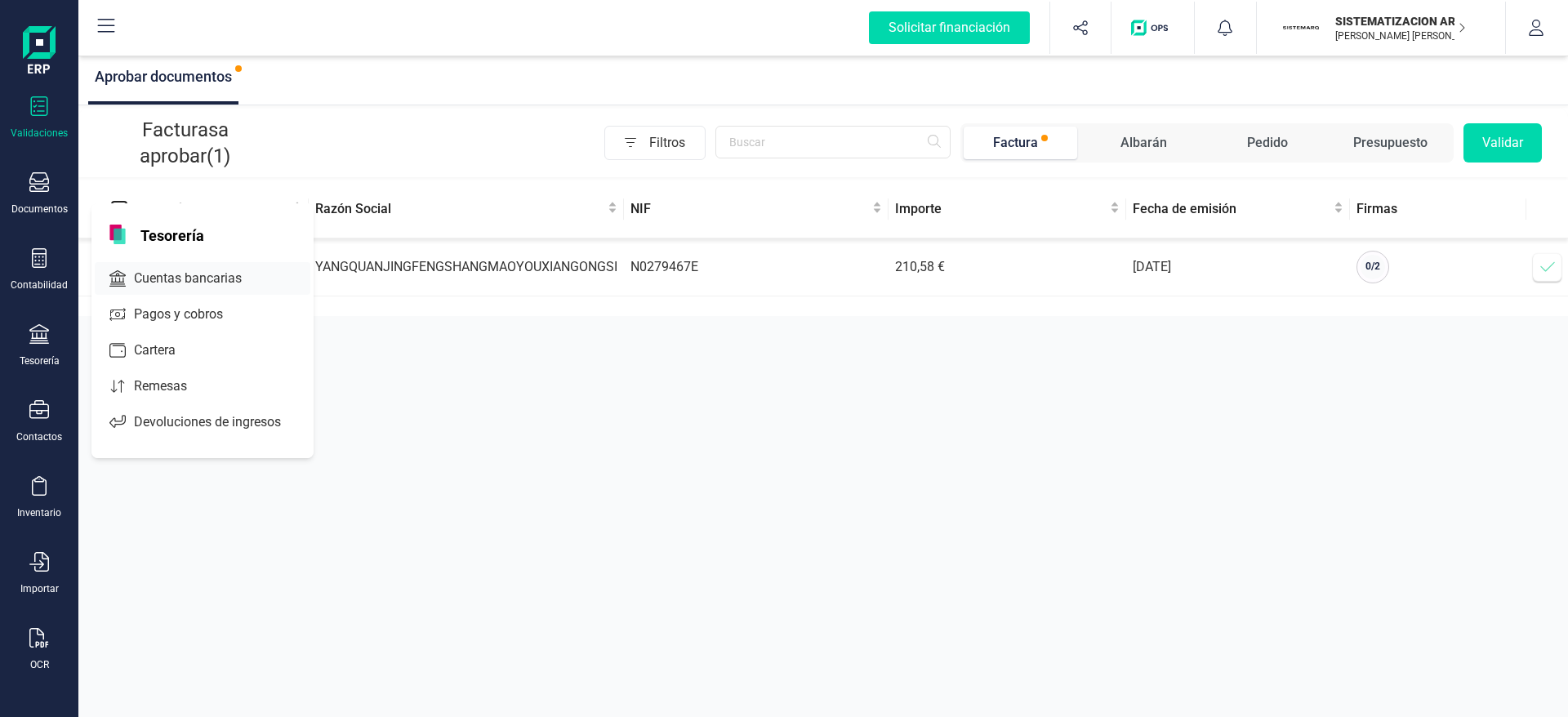
click at [199, 280] on span "Cuentas bancarias" at bounding box center [199, 279] width 144 height 19
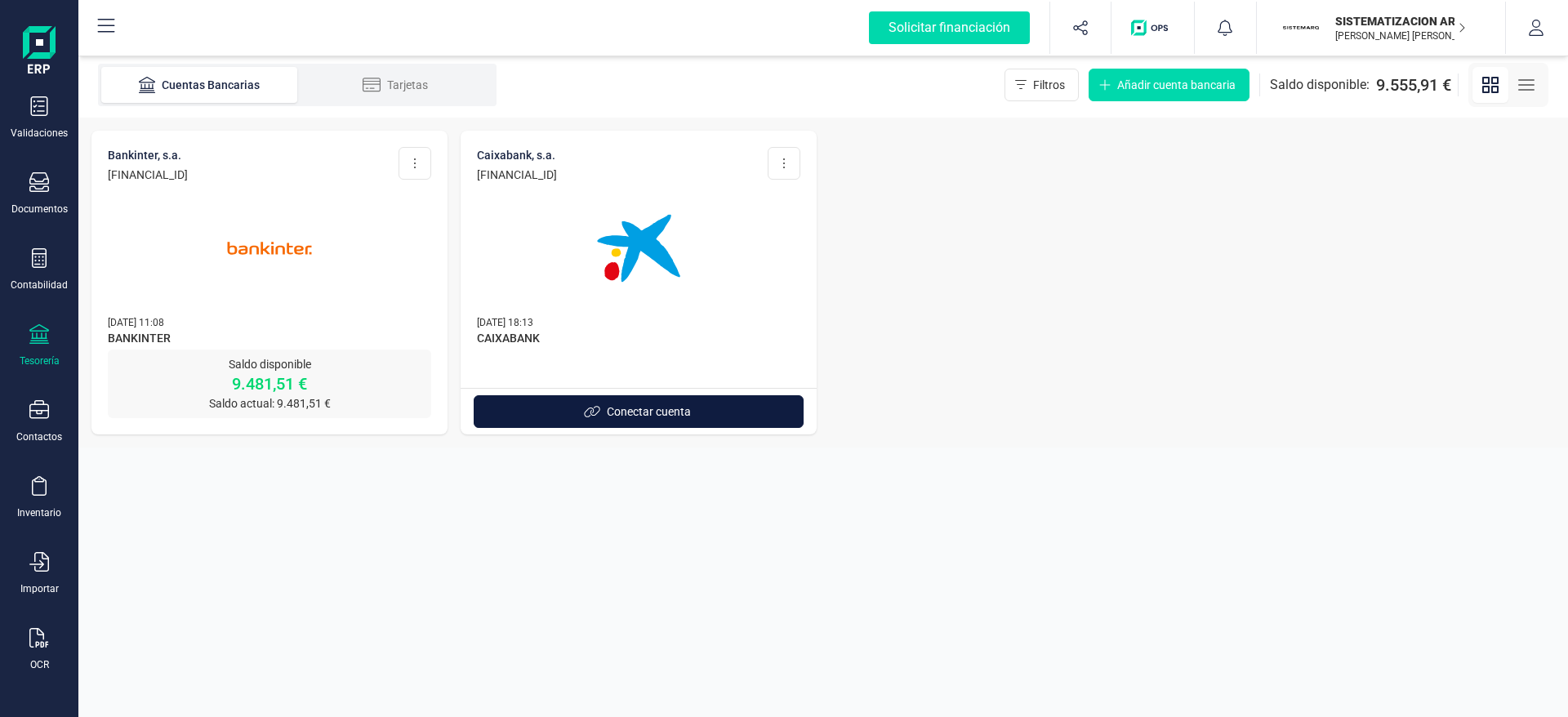
click at [602, 401] on button "Conectar cuenta" at bounding box center [638, 412] width 330 height 33
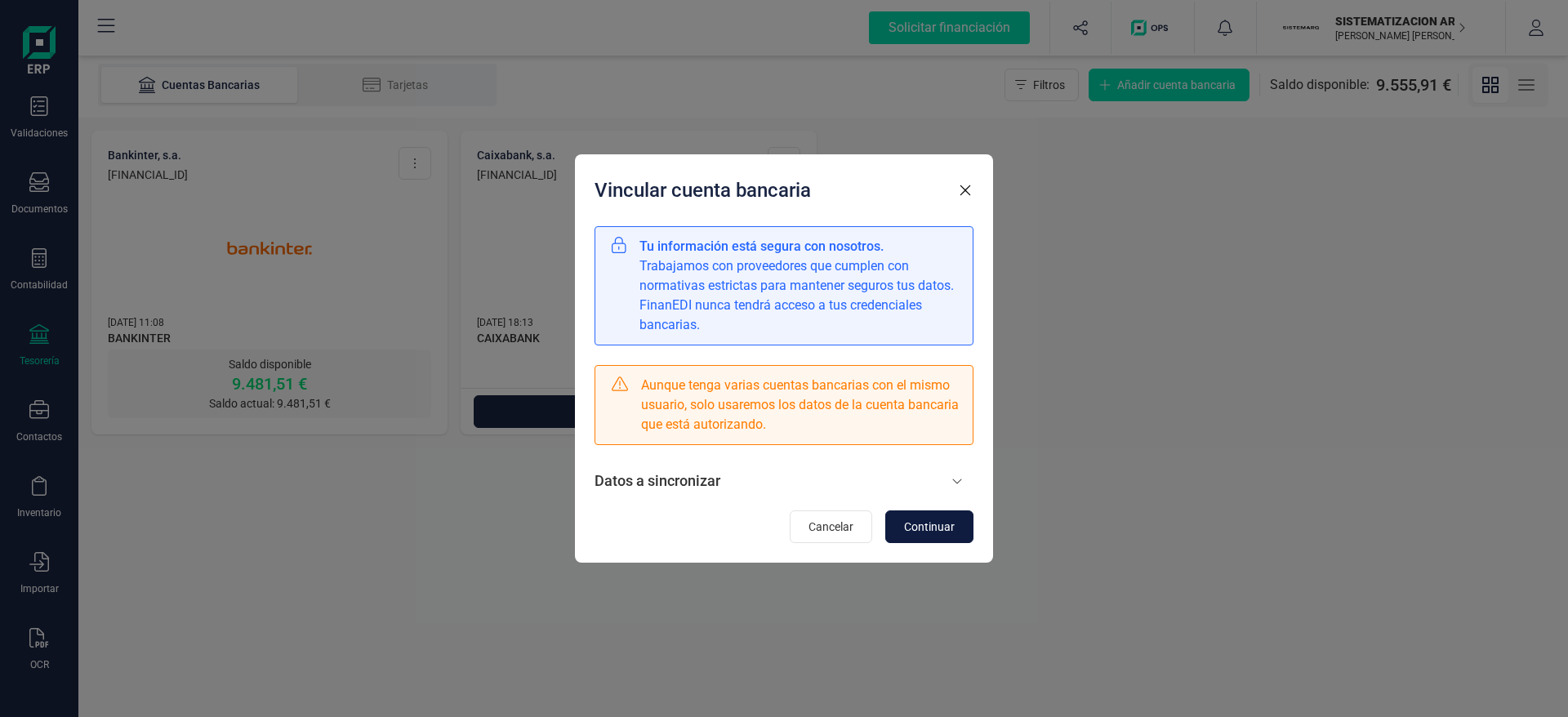
click at [914, 534] on span "Continuar" at bounding box center [930, 526] width 51 height 16
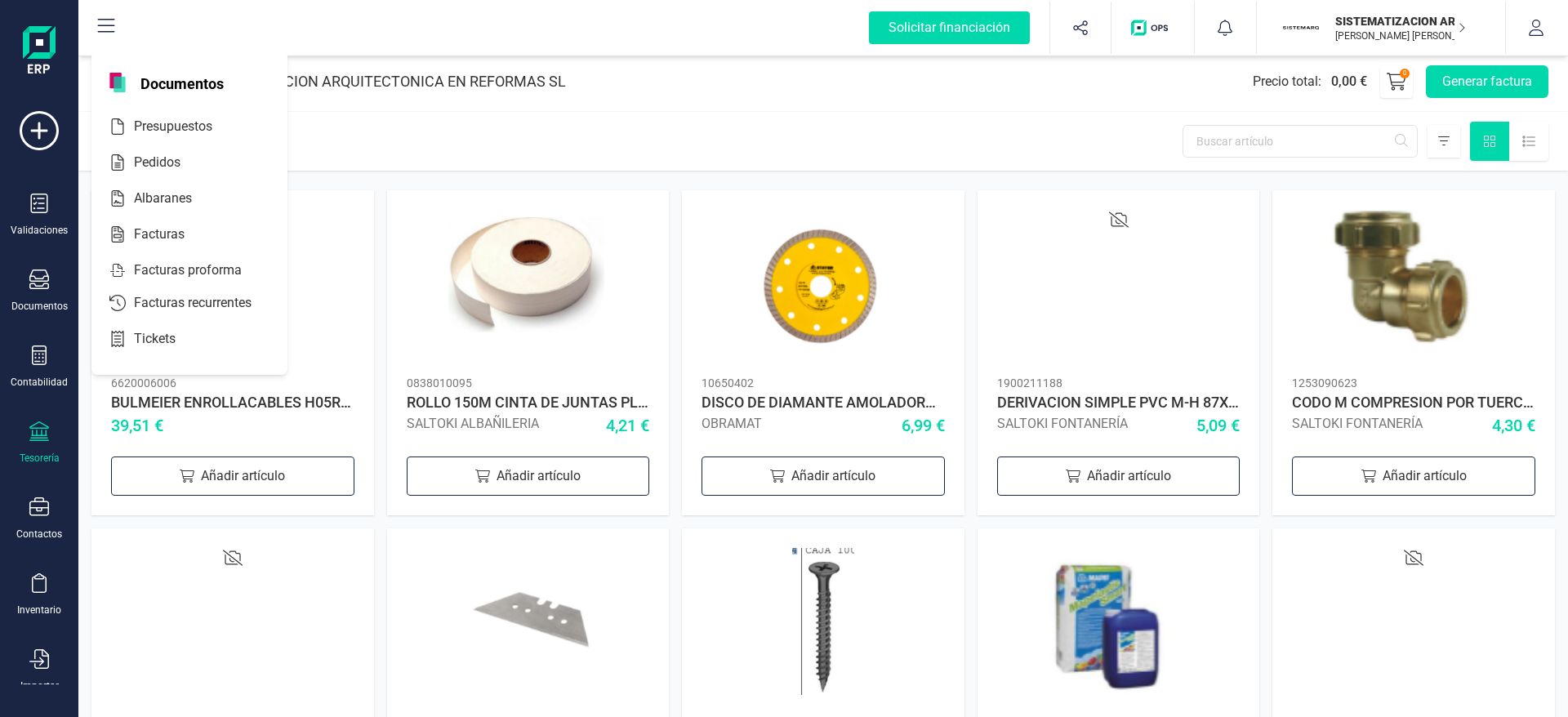
click at [35, 461] on div "Tesorería" at bounding box center [40, 458] width 41 height 13
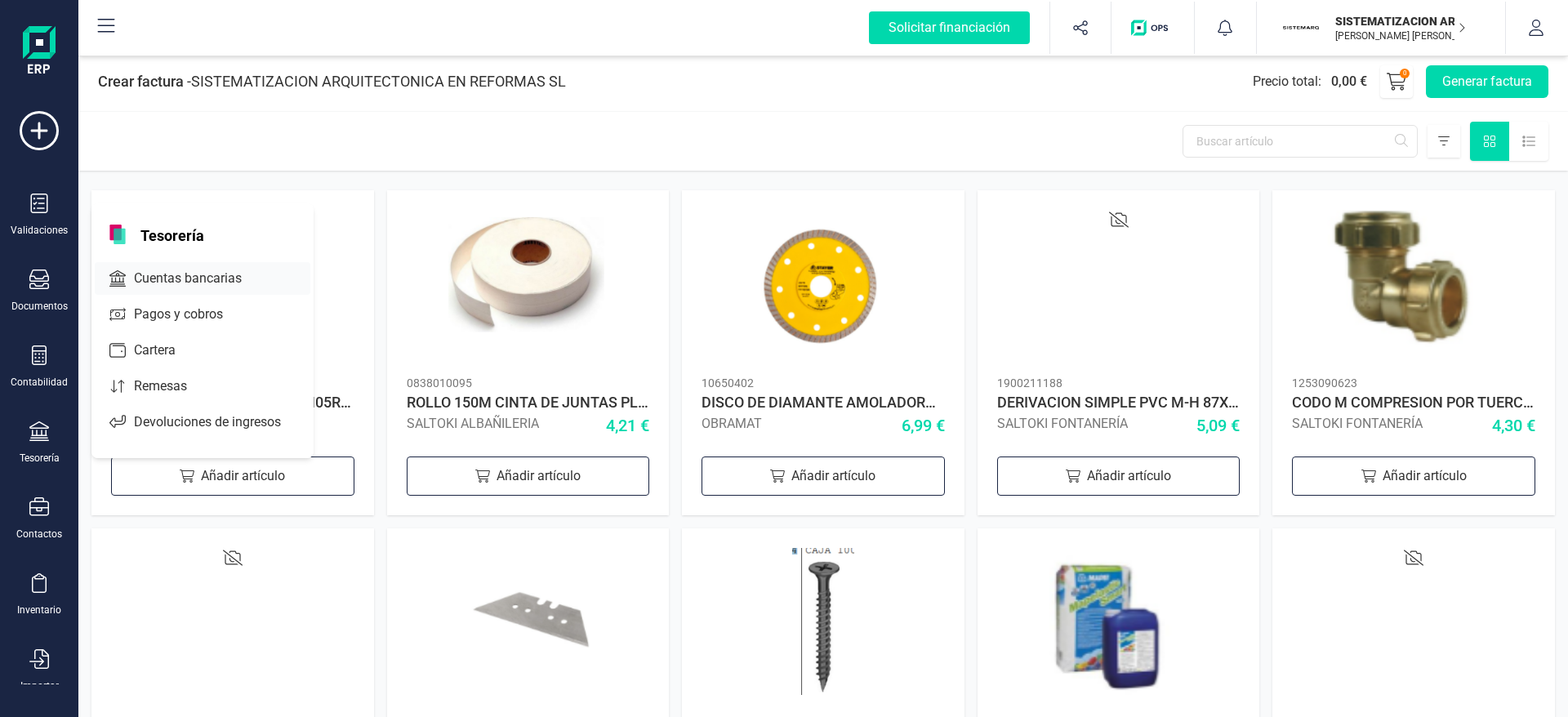
click at [191, 275] on span "Cuentas bancarias" at bounding box center [199, 279] width 144 height 19
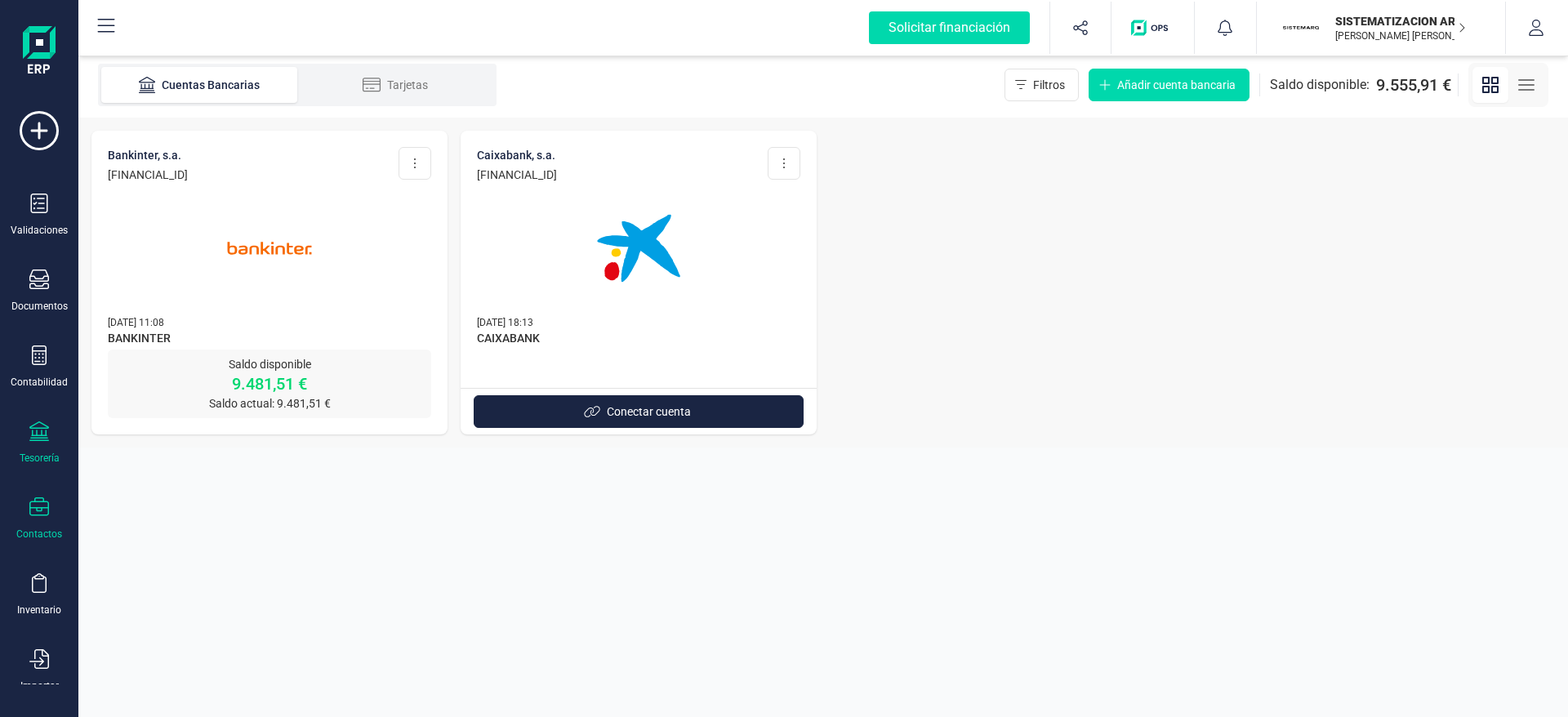
click at [33, 520] on div "Contactos" at bounding box center [40, 518] width 66 height 43
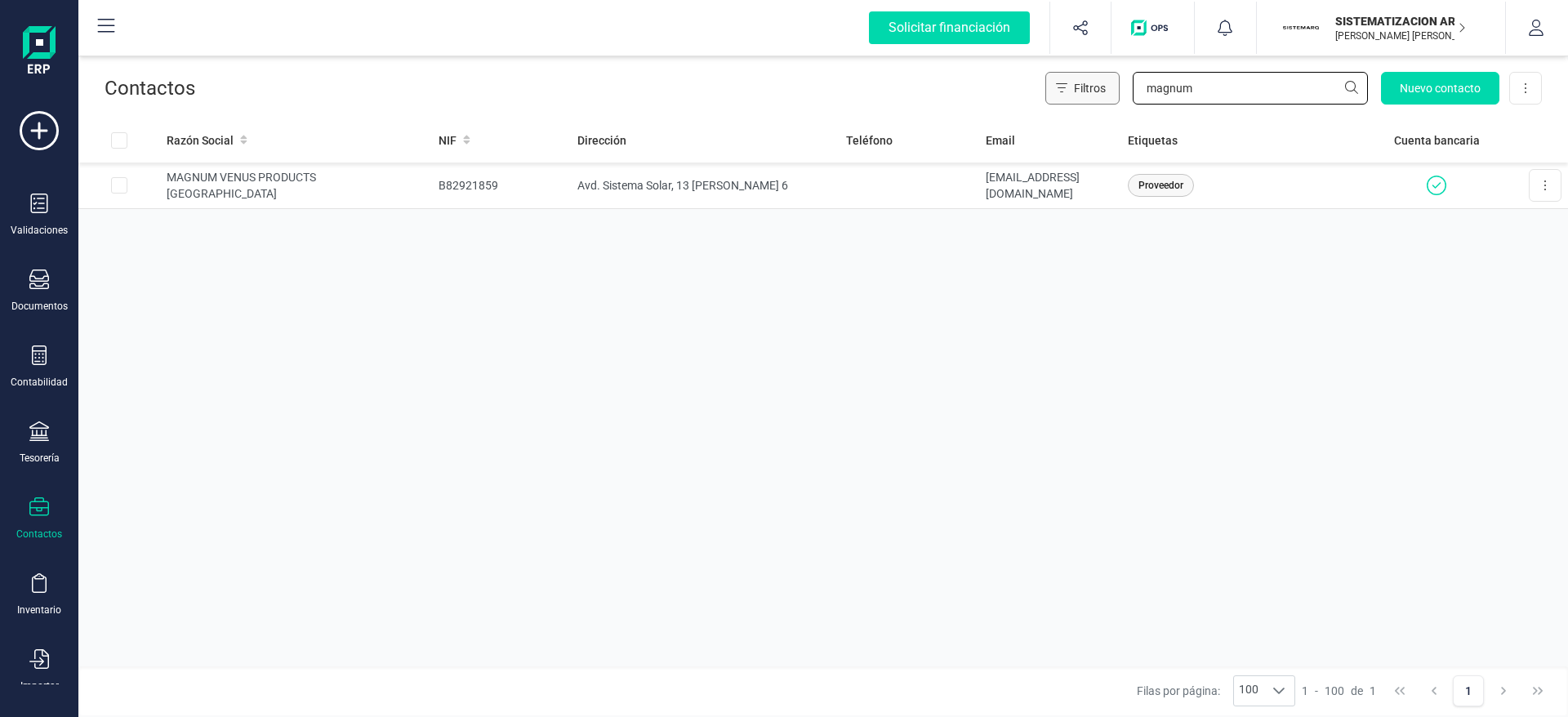
drag, startPoint x: 1220, startPoint y: 74, endPoint x: 1094, endPoint y: 88, distance: 126.8
click at [1094, 88] on div "Filtros magnum Nuevo contacto Exportar Excel" at bounding box center [1293, 89] width 497 height 33
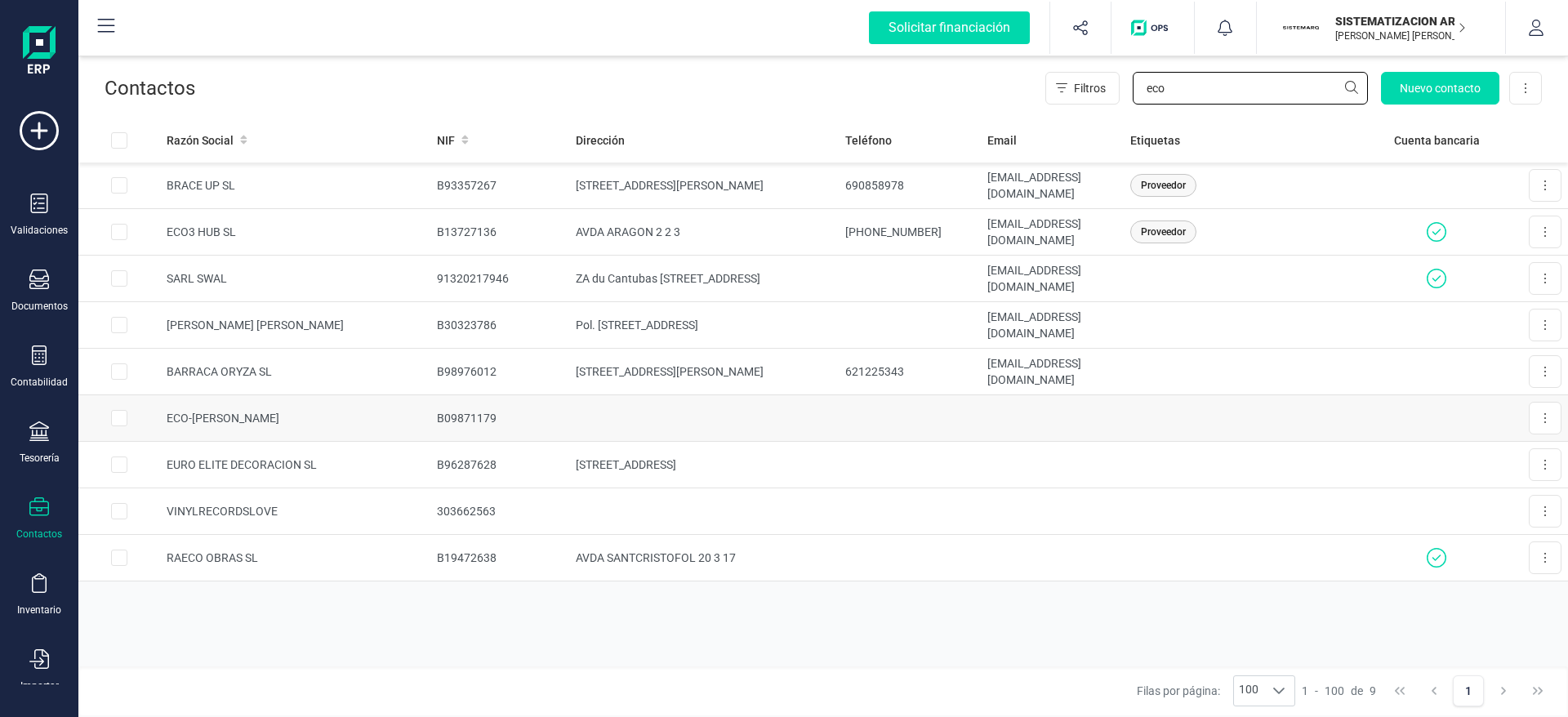
type input "eco"
click at [338, 420] on td "ECO-[PERSON_NAME]" at bounding box center [295, 418] width 270 height 46
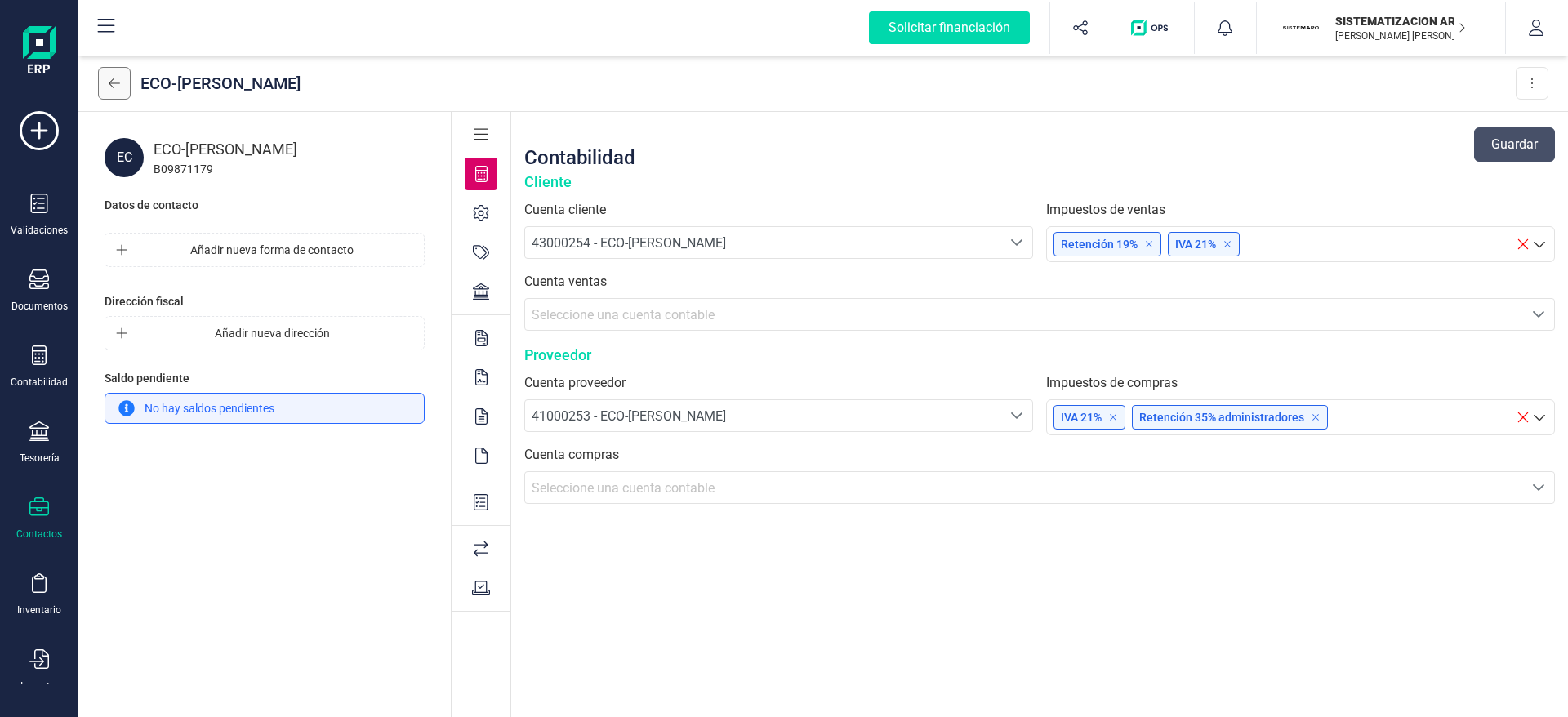
click at [115, 81] on icon at bounding box center [115, 84] width 12 height 13
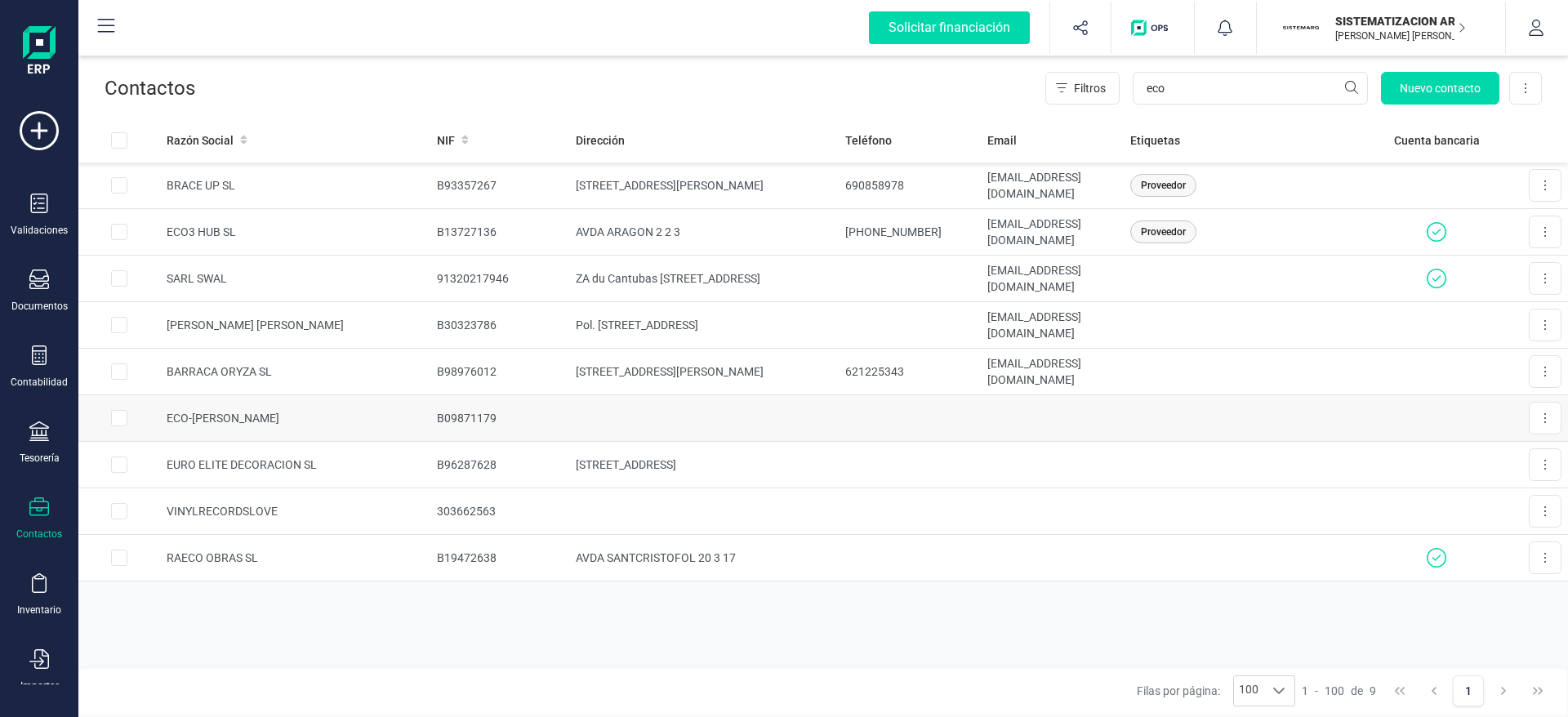
click at [569, 419] on td at bounding box center [703, 418] width 269 height 46
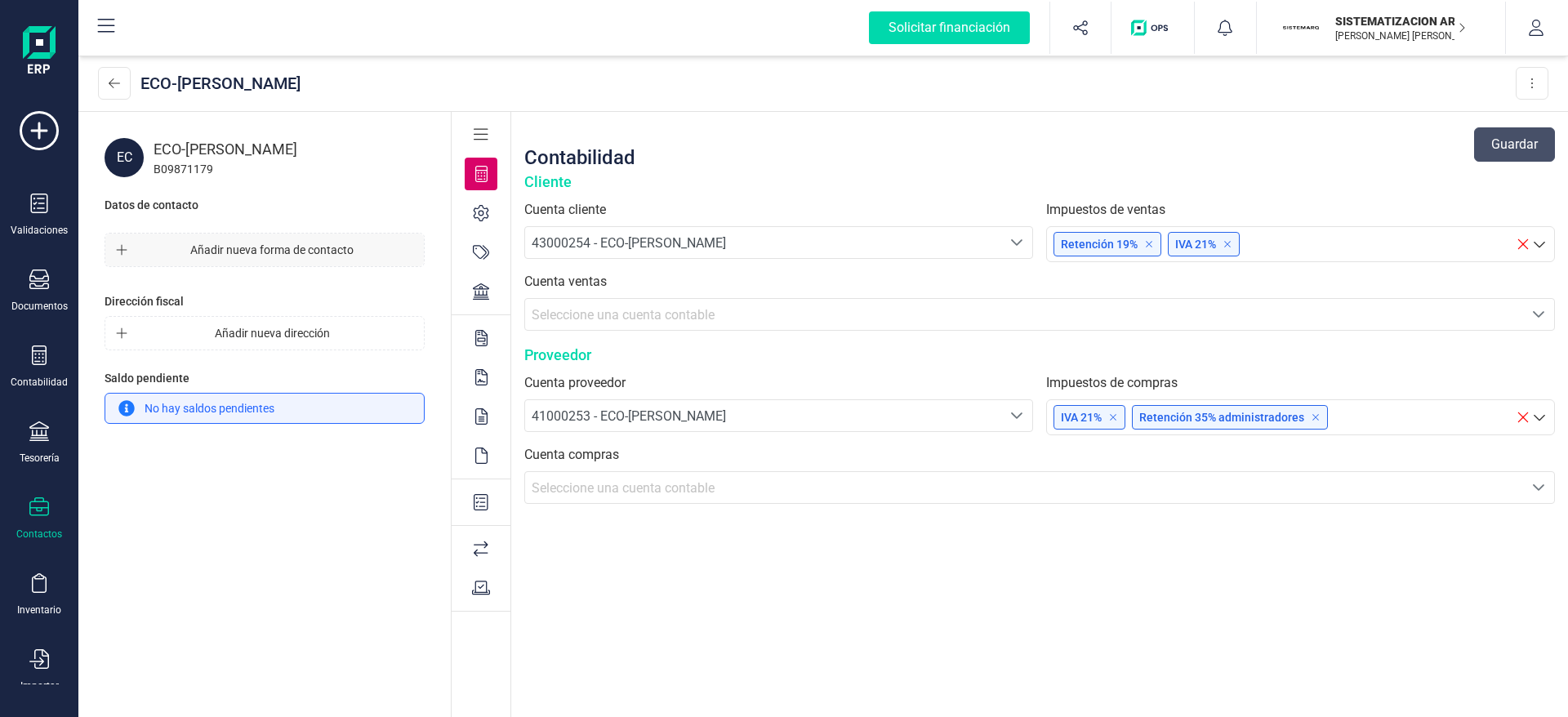
click at [311, 243] on span "Añadir nueva forma de contacto" at bounding box center [272, 250] width 276 height 16
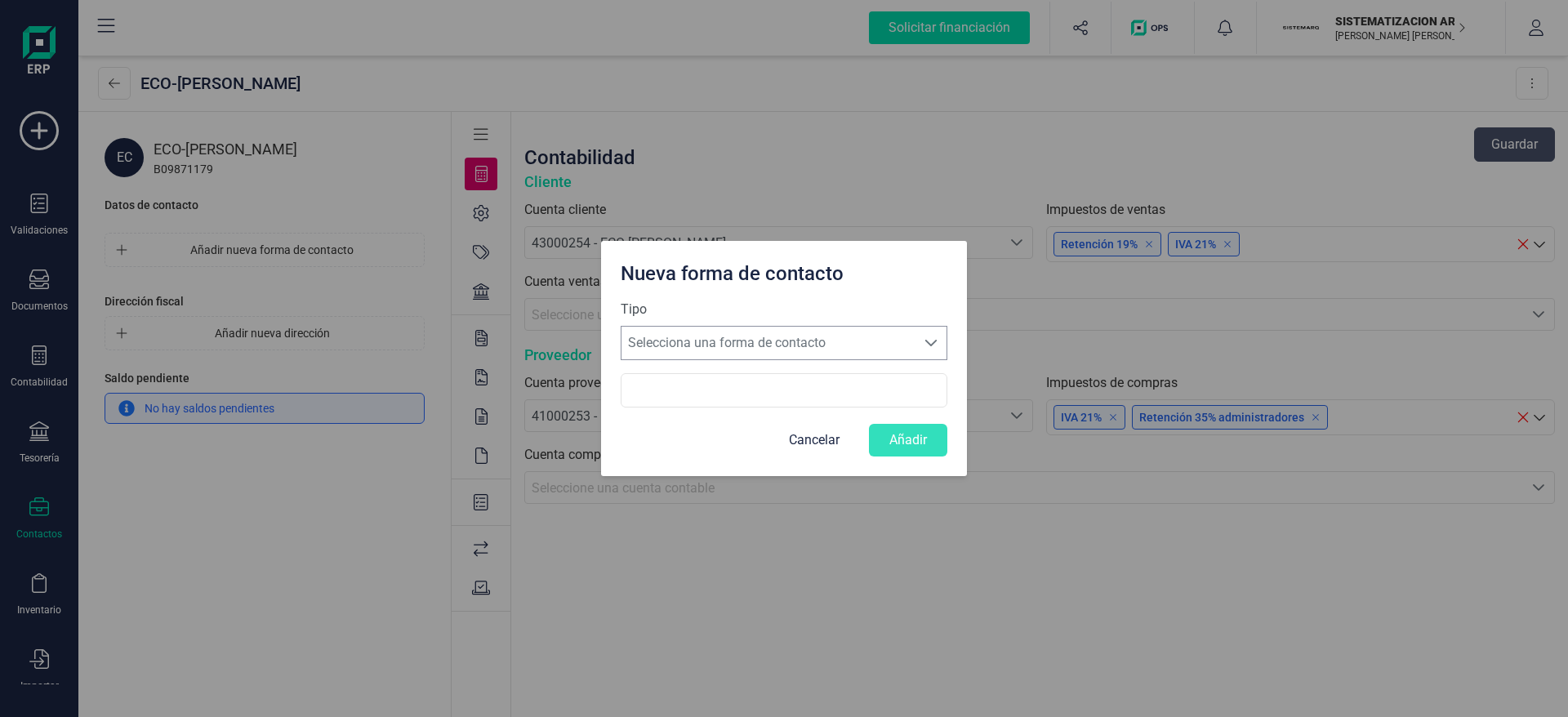
click at [727, 350] on span "Selecciona una forma de contacto" at bounding box center [769, 343] width 294 height 33
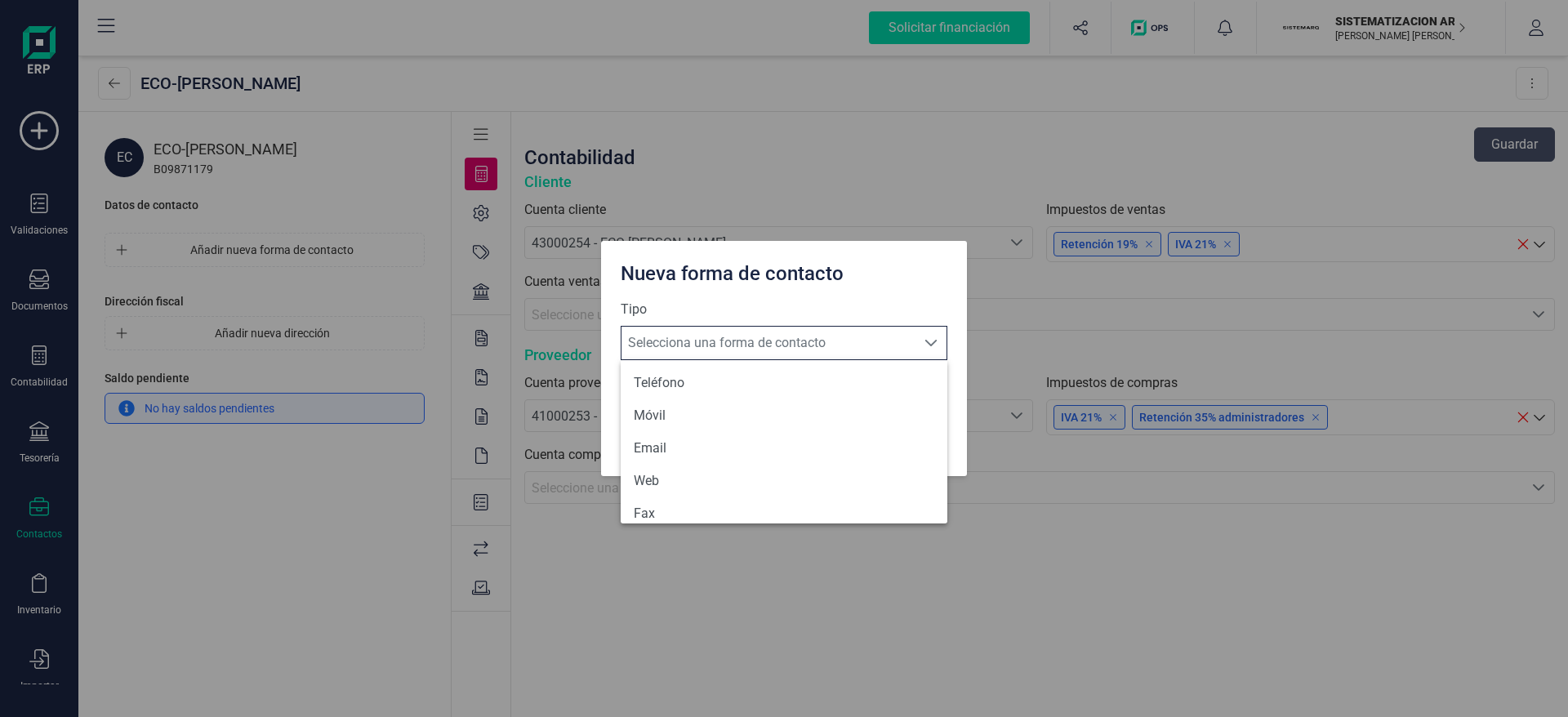
scroll to position [10, 72]
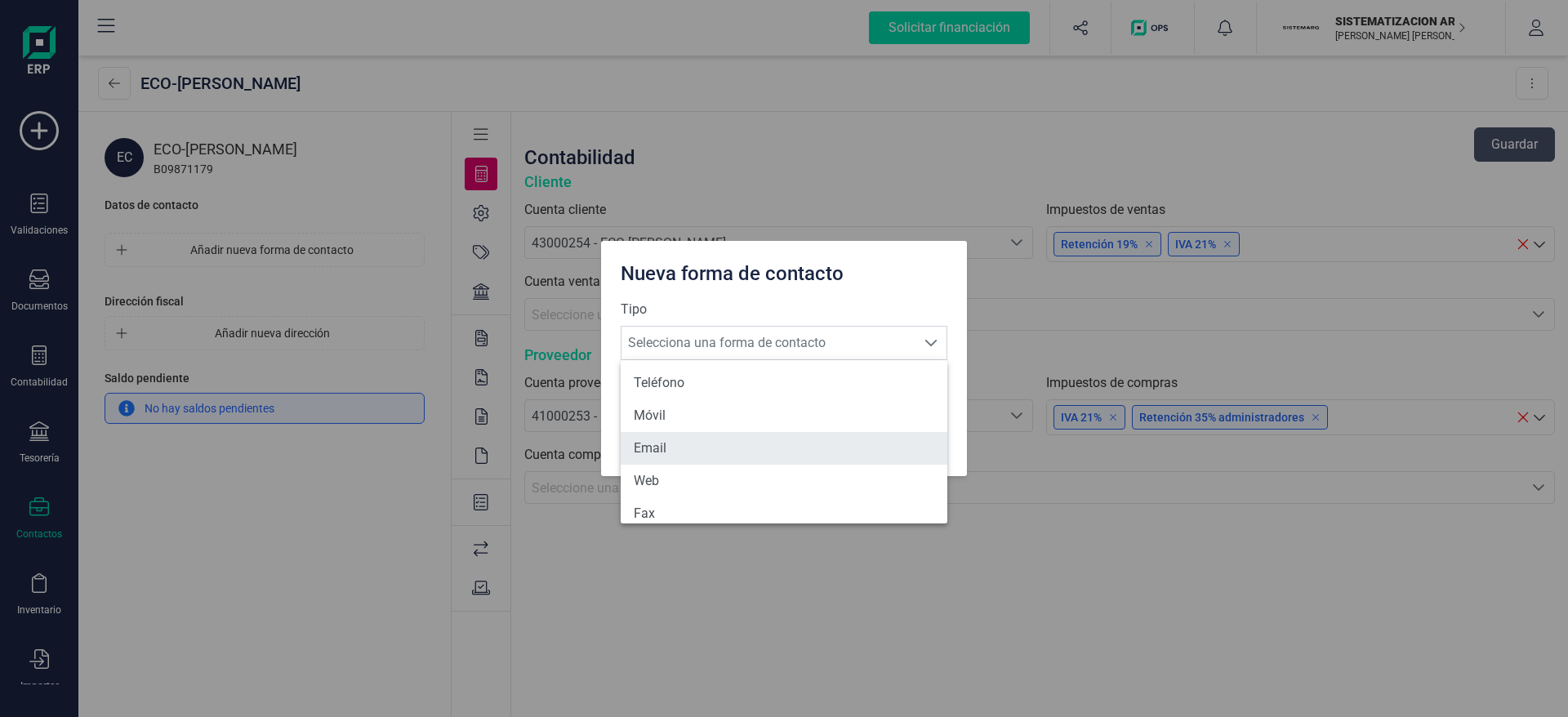
click at [698, 440] on li "Email" at bounding box center [784, 448] width 327 height 33
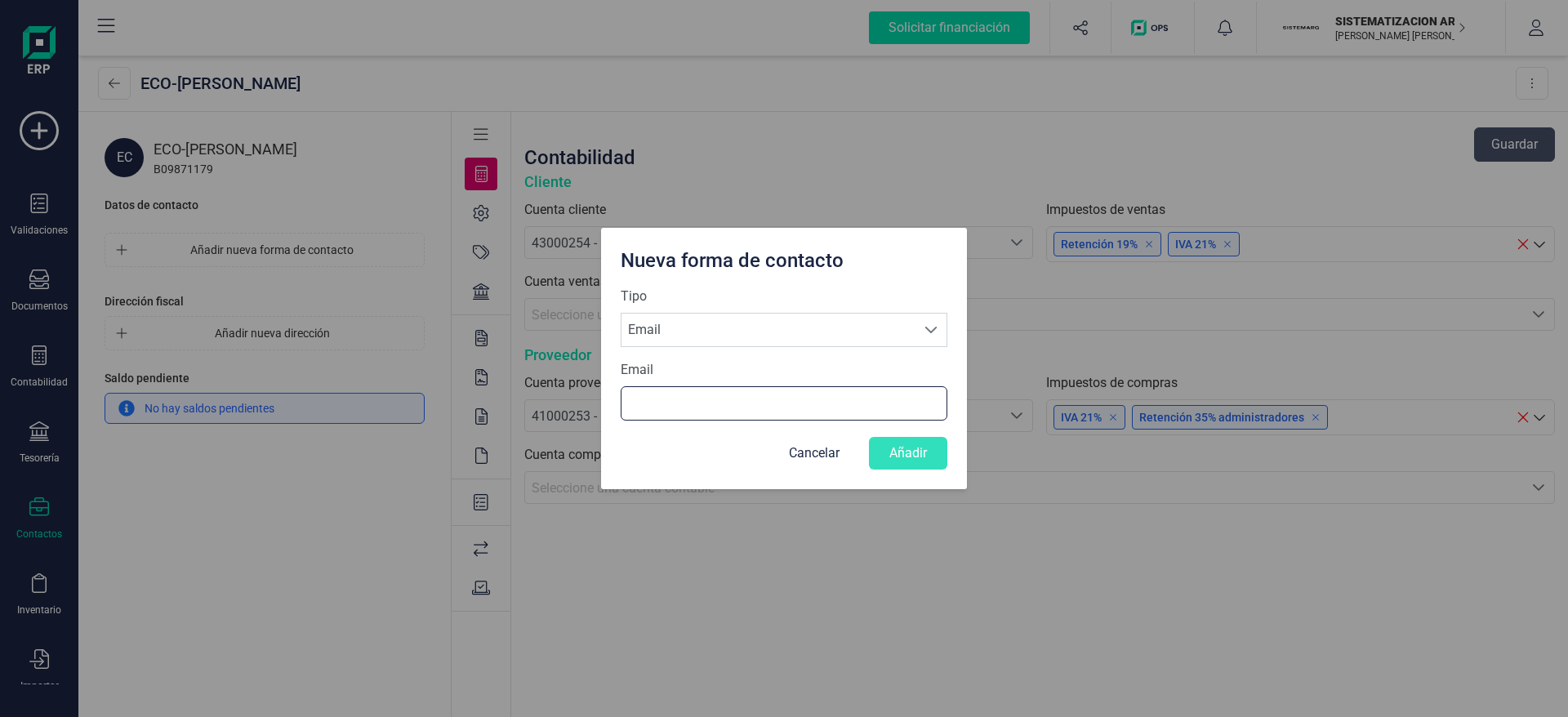
click at [681, 400] on input "Email" at bounding box center [784, 404] width 327 height 35
type input "n"
type input "eva@eco-blu.es"
click at [679, 446] on div "Cancelar Añadir" at bounding box center [784, 453] width 327 height 33
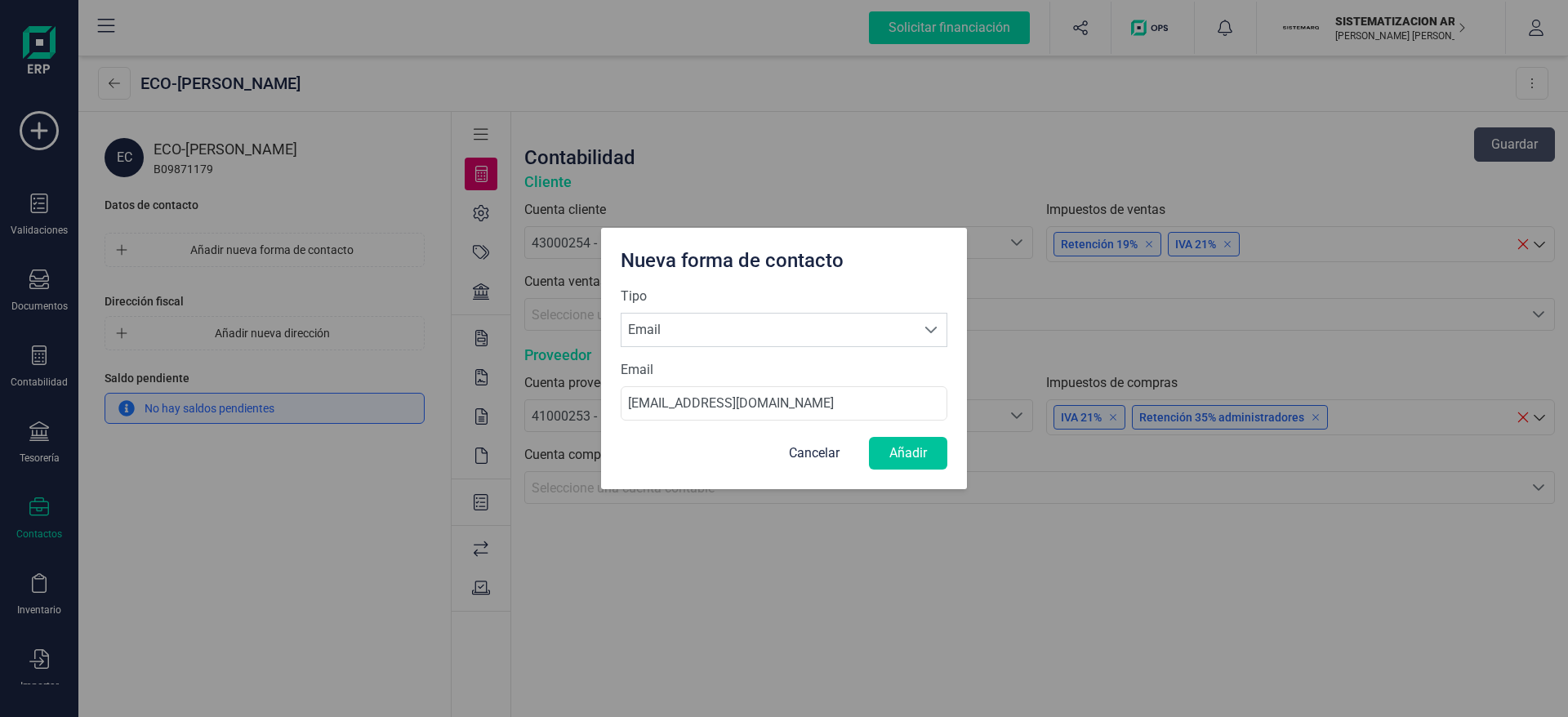
click at [884, 457] on button "Añadir" at bounding box center [907, 453] width 78 height 33
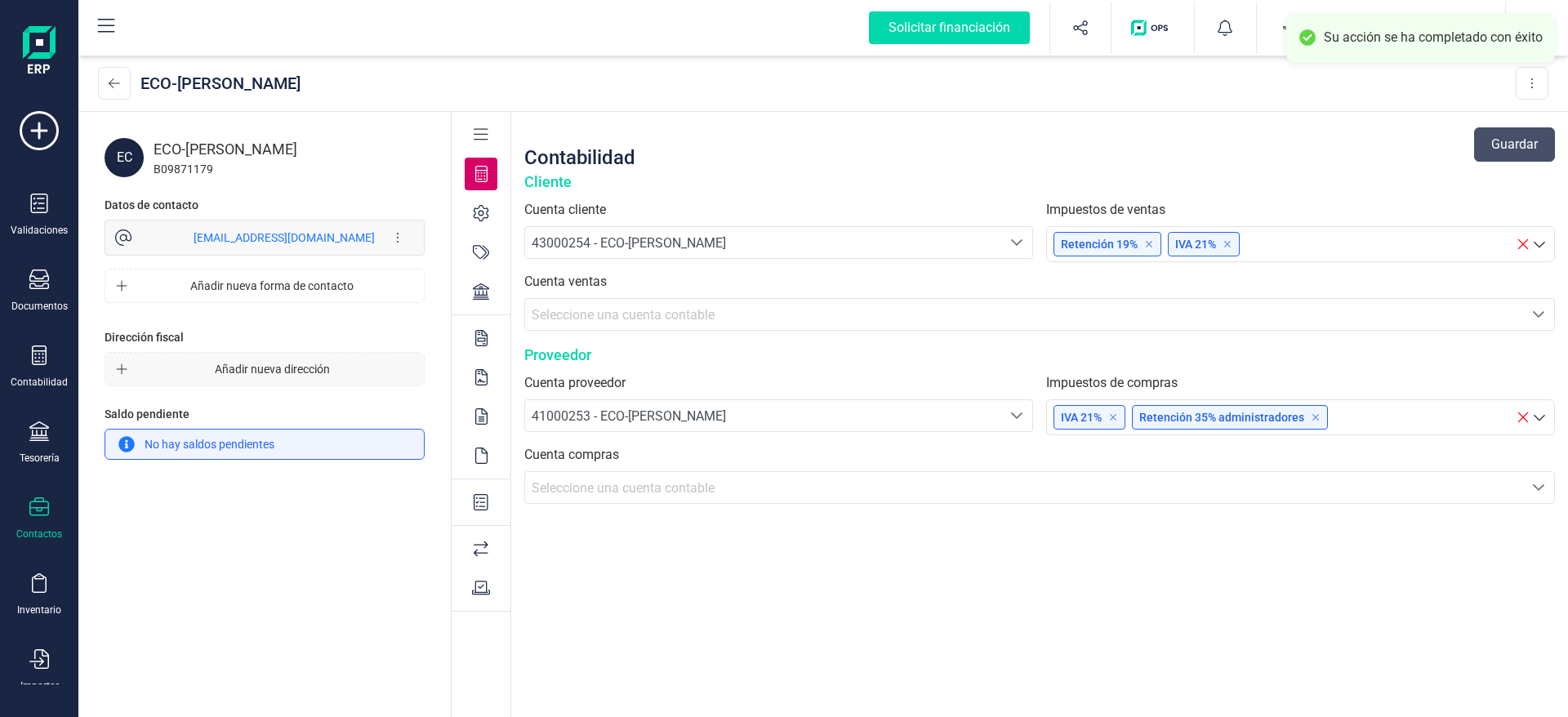
click at [297, 364] on span "Añadir nueva dirección" at bounding box center [272, 368] width 276 height 16
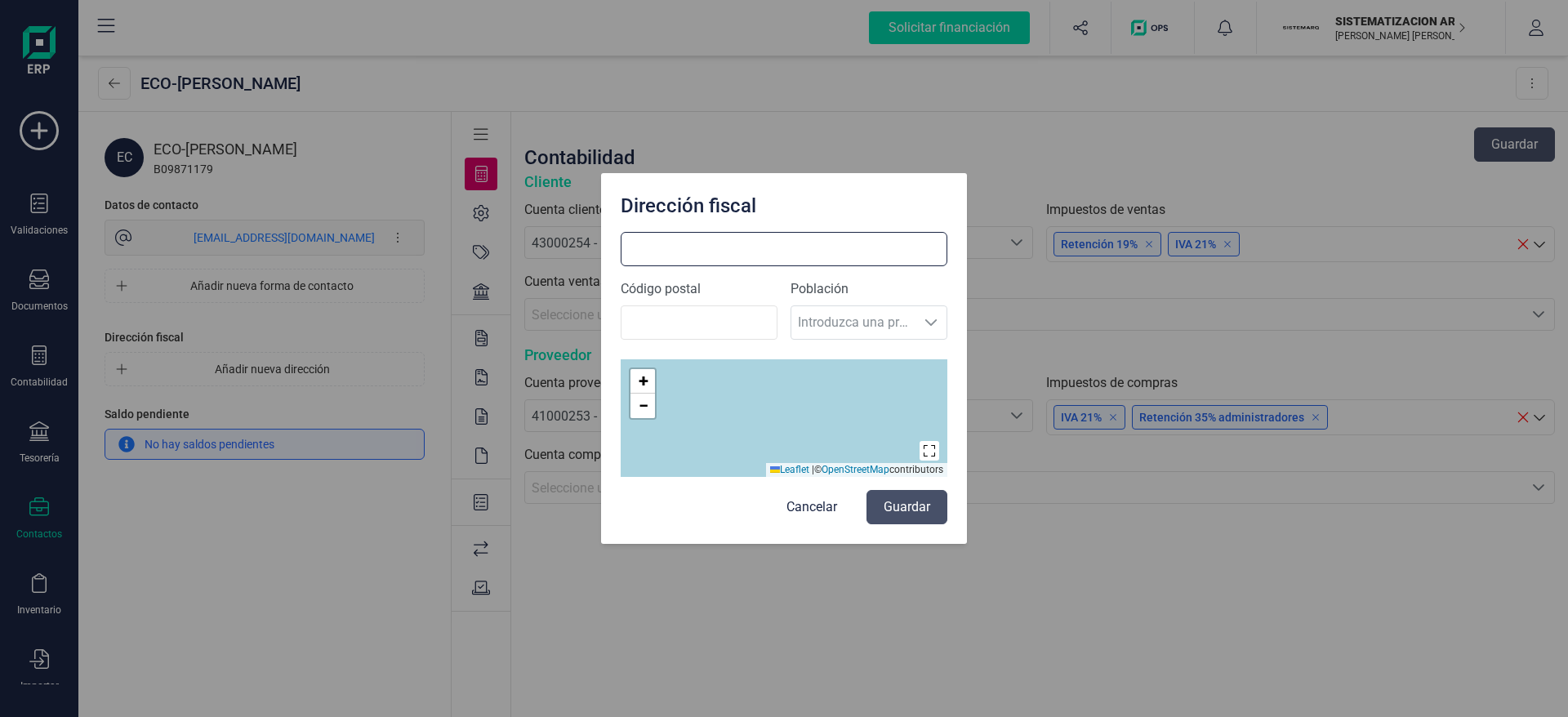
click at [706, 259] on input at bounding box center [784, 250] width 327 height 35
type input "Avenida Ribera Alta Nº28"
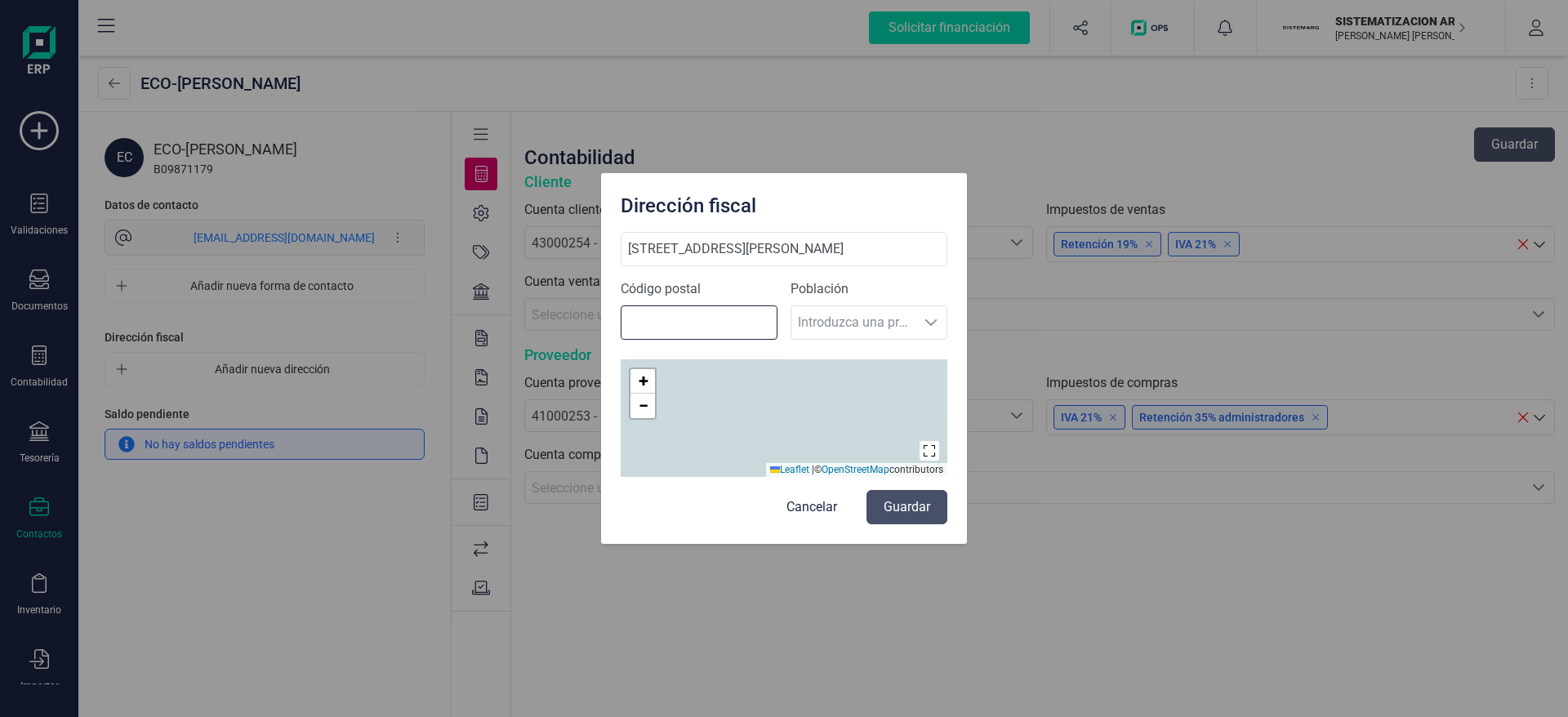
click at [686, 315] on input "Código postal" at bounding box center [699, 323] width 157 height 35
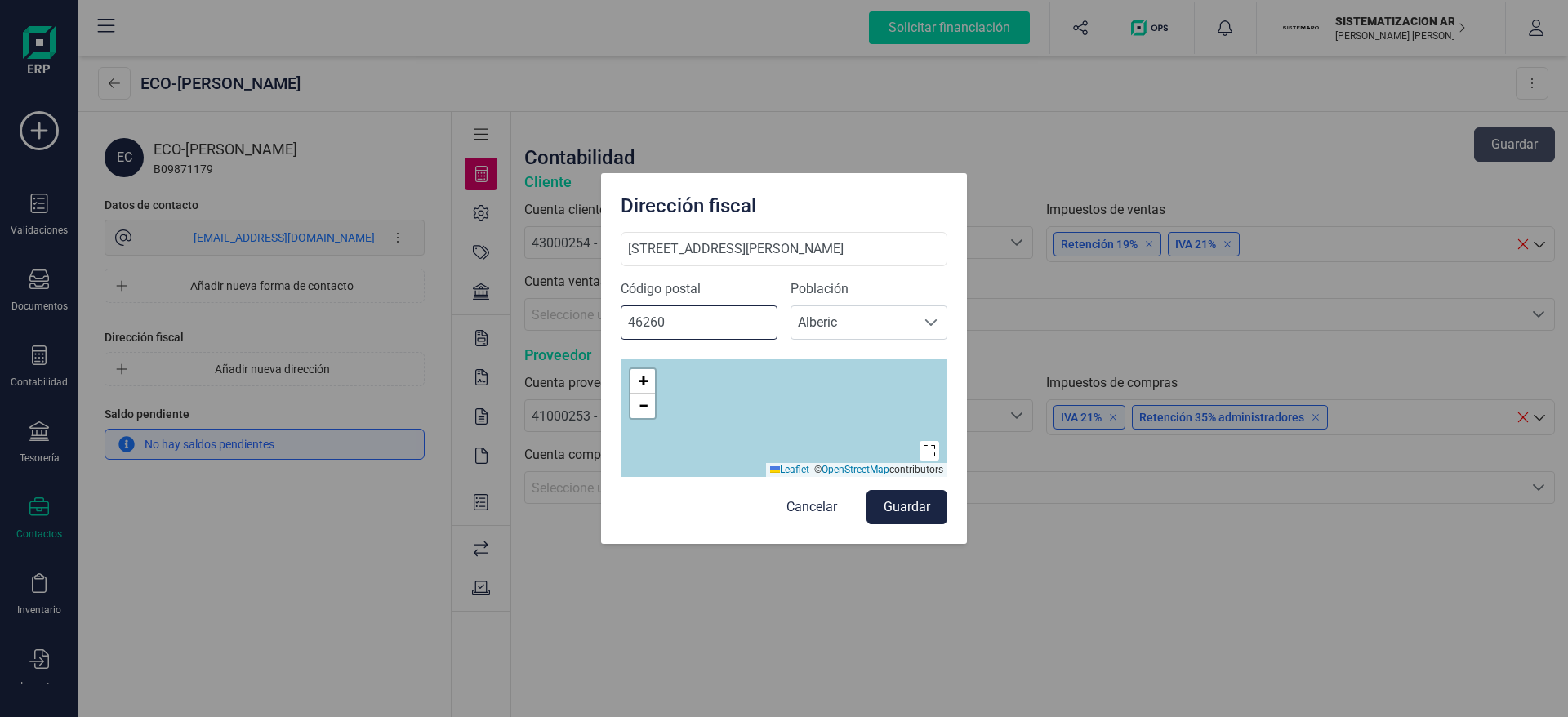
type input "46260"
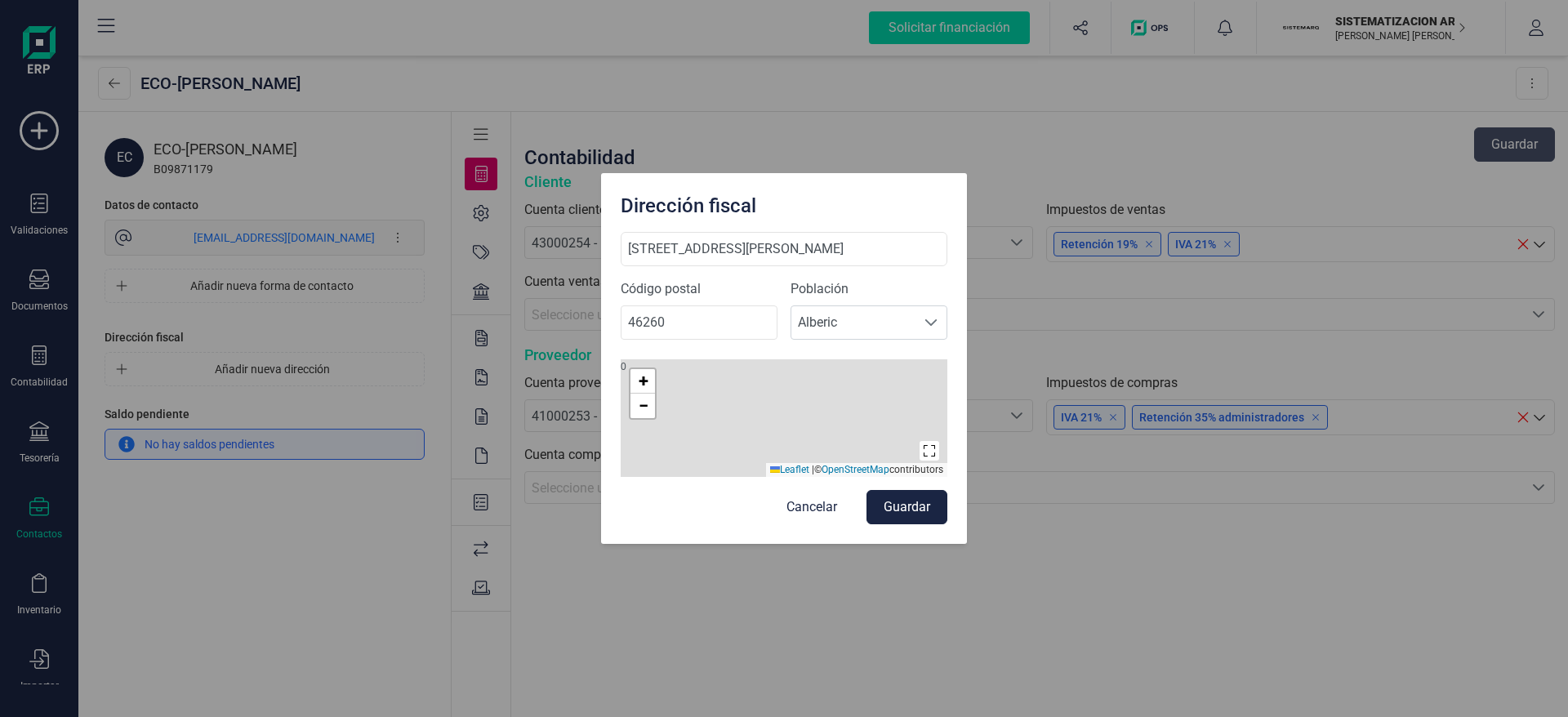
click at [616, 517] on div "Avenida Ribera Alta Nº28 Código postal 46260 Población Seleccione una población…" at bounding box center [784, 388] width 366 height 312
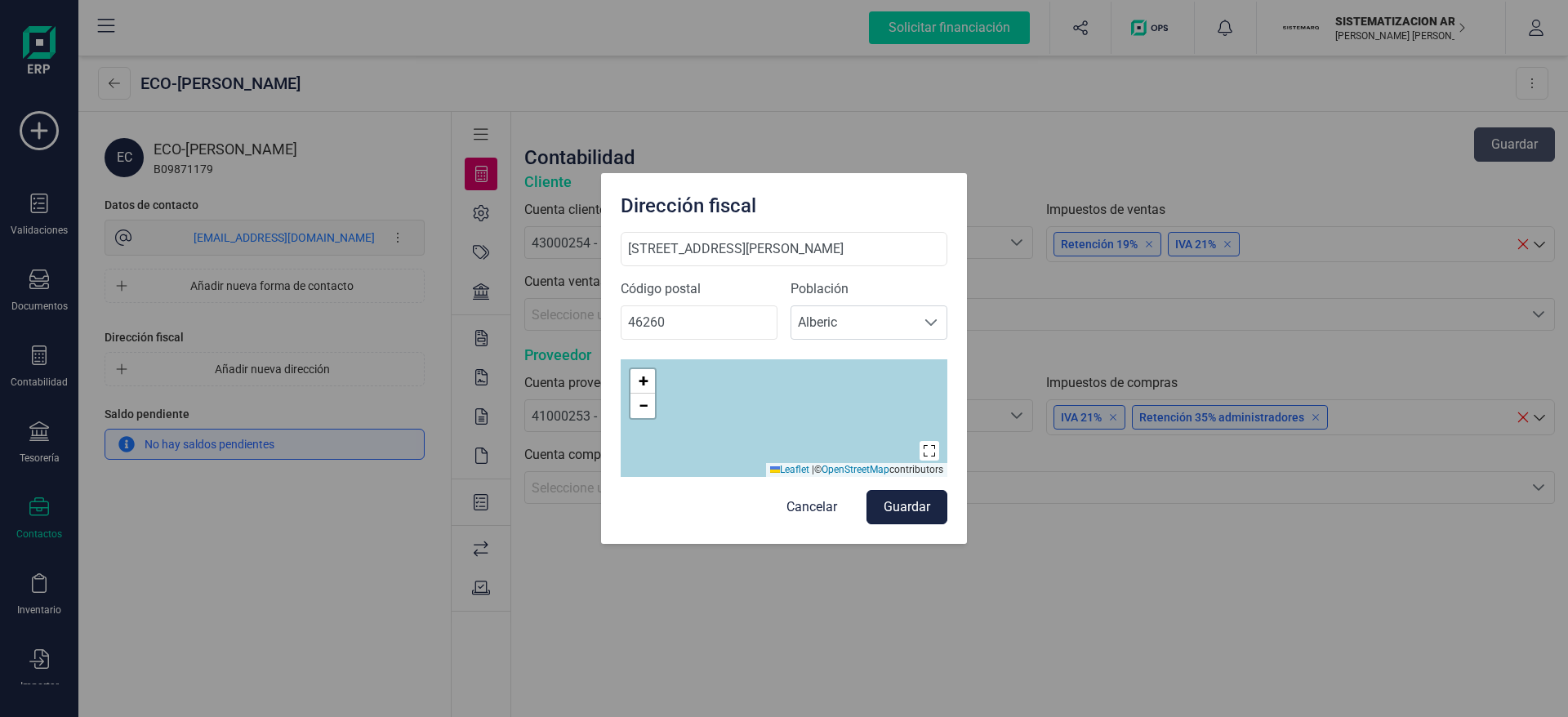
click at [910, 508] on button "Guardar" at bounding box center [907, 507] width 81 height 35
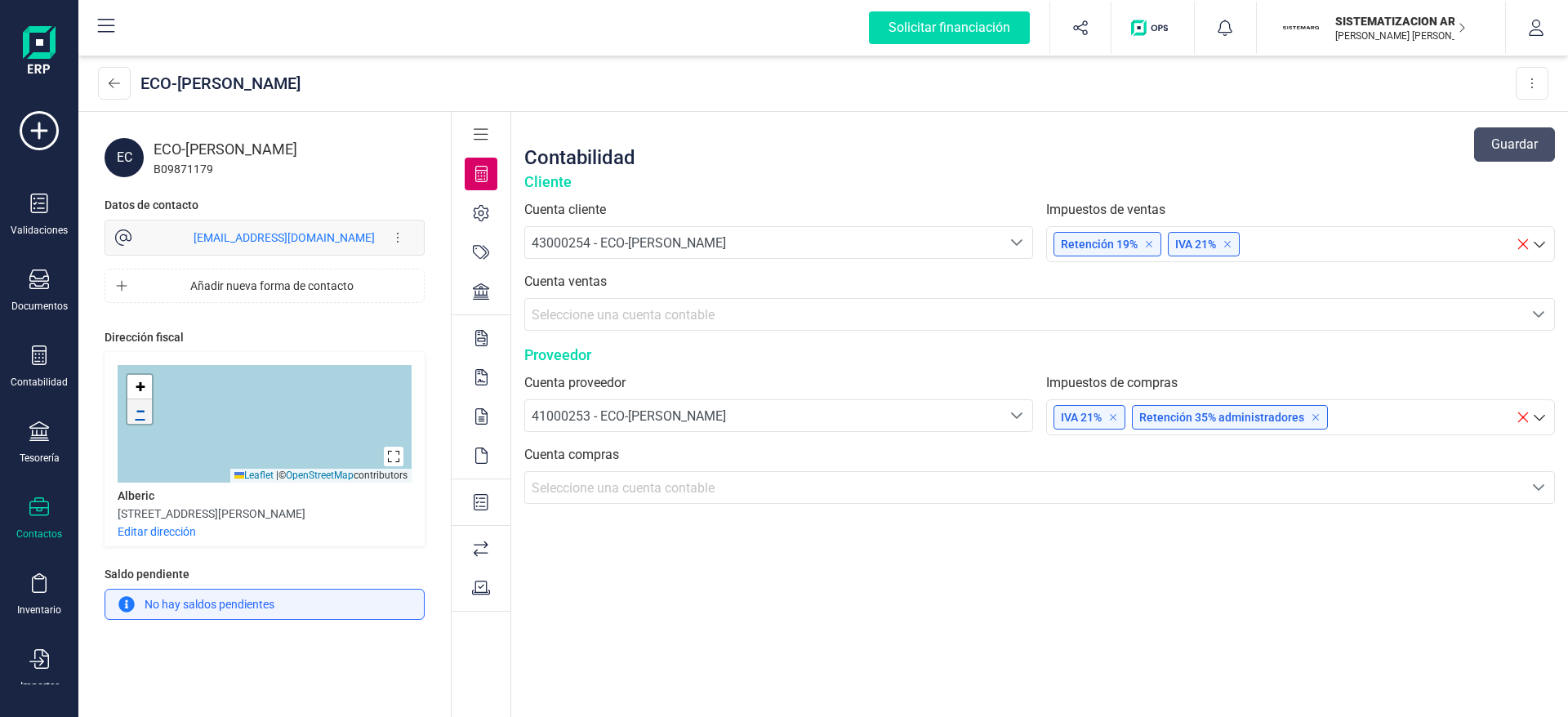
click at [148, 419] on link "−" at bounding box center [139, 411] width 24 height 24
click at [479, 291] on icon at bounding box center [480, 291] width 16 height 16
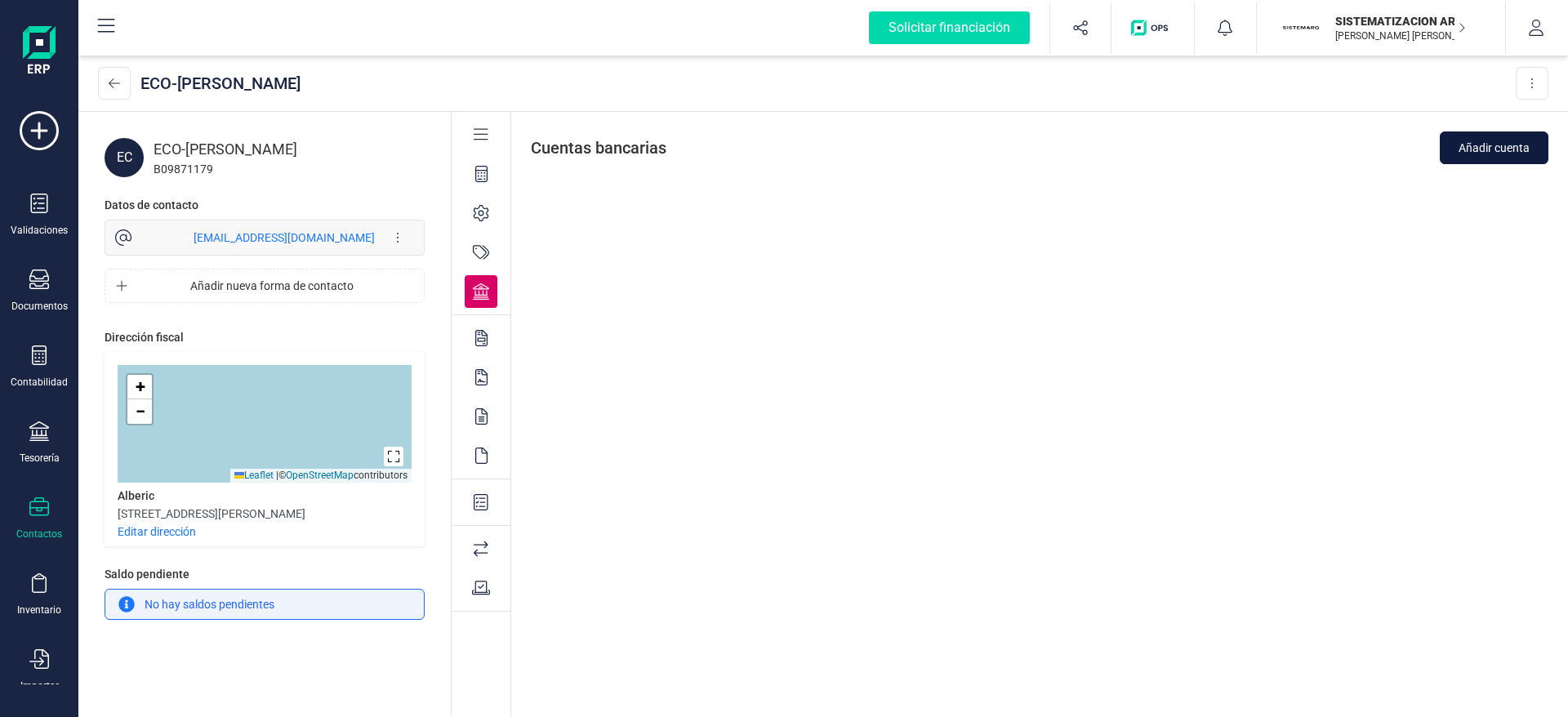
click at [1476, 152] on span "Añadir cuenta" at bounding box center [1495, 147] width 71 height 16
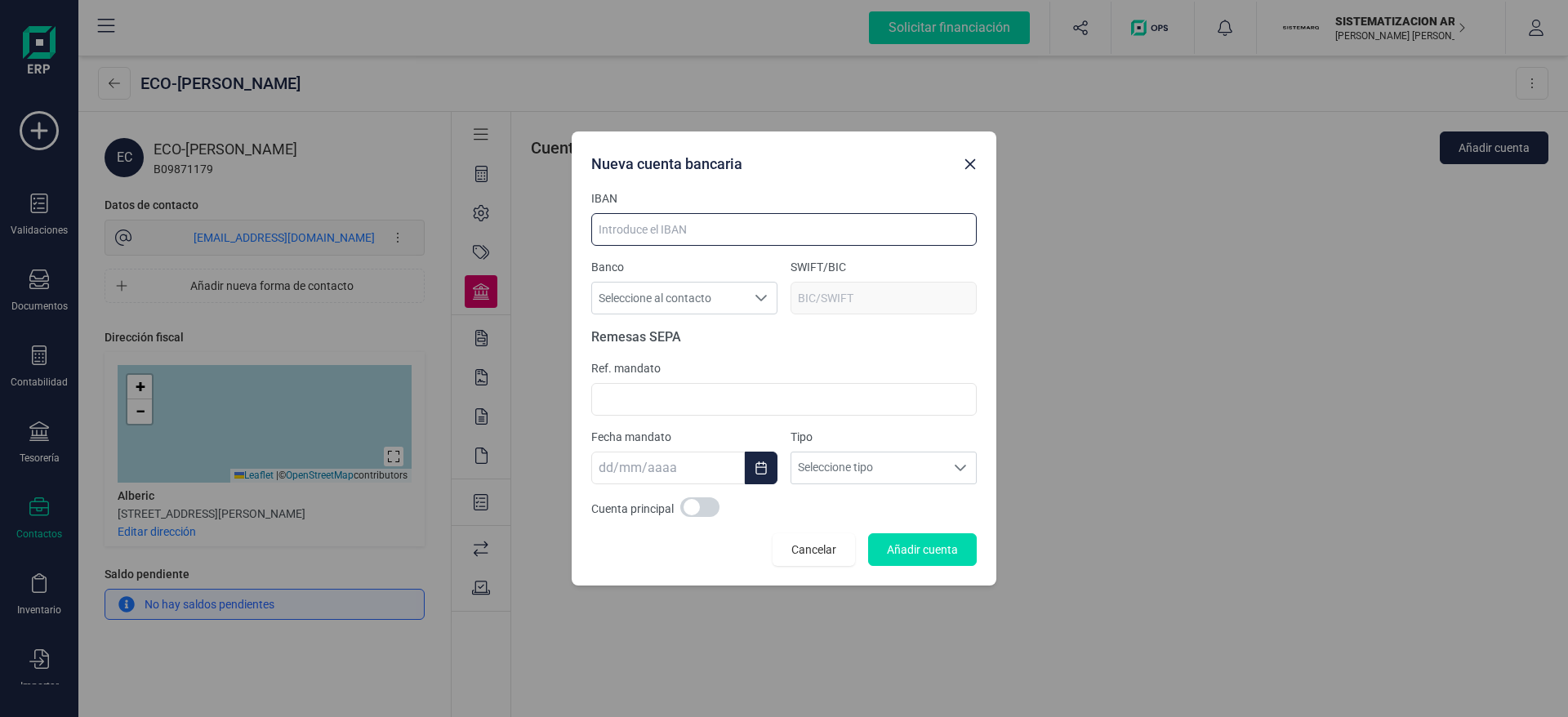
click at [745, 239] on input at bounding box center [784, 229] width 386 height 33
type input "ES6231590039083018915326"
type input "BCOEESMM159"
type input "ES6231590039083018915326"
click at [689, 512] on span at bounding box center [700, 507] width 40 height 19
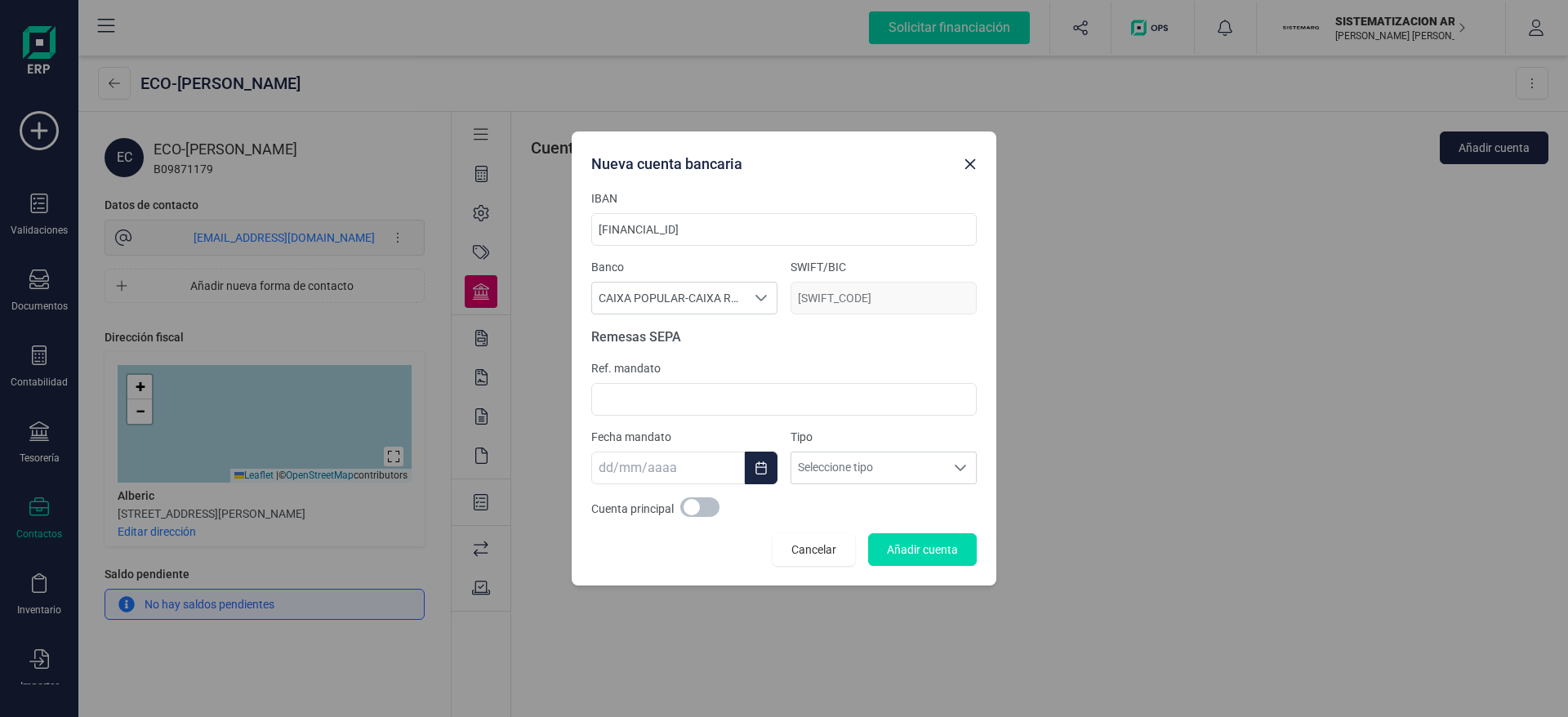
scroll to position [9, 6]
click at [906, 553] on span "Añadir cuenta" at bounding box center [923, 549] width 71 height 16
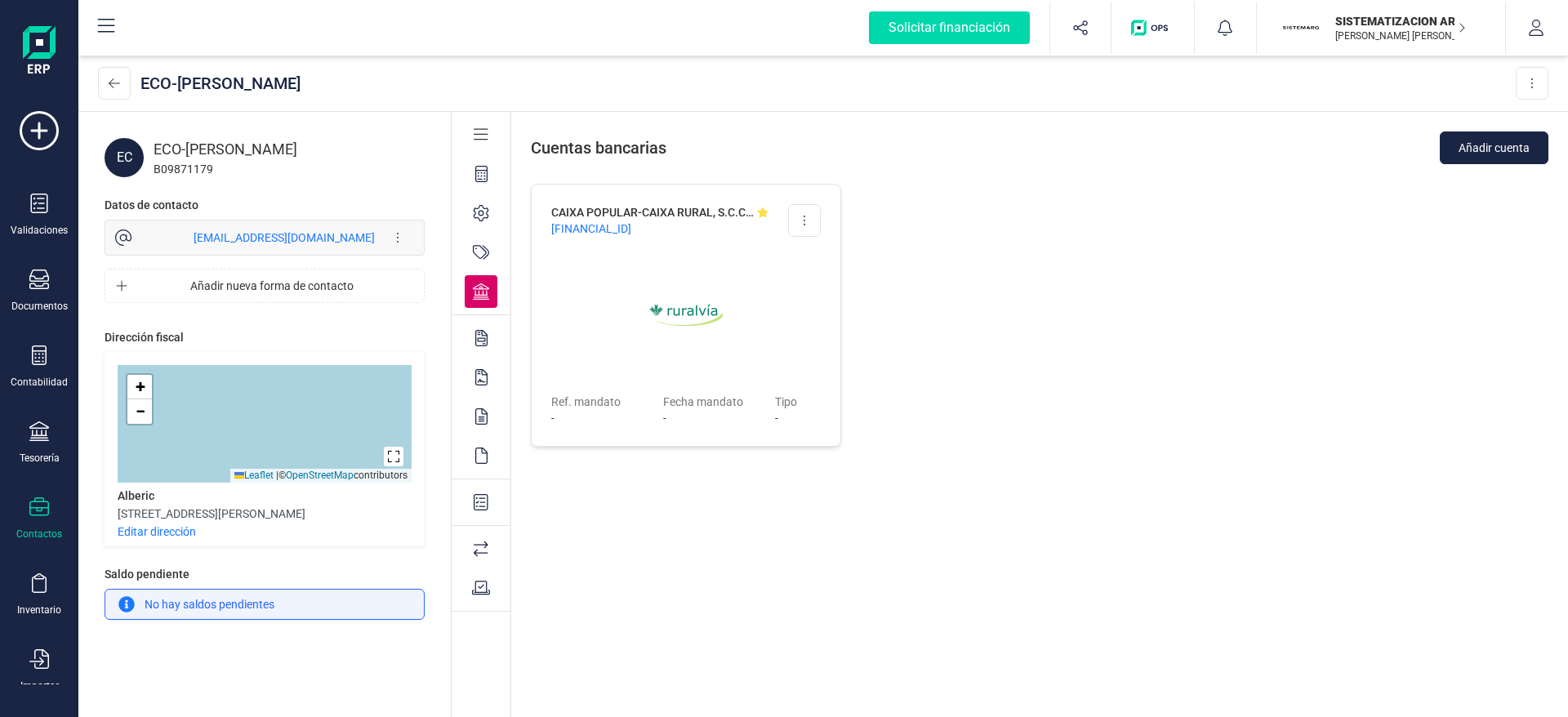
click at [51, 525] on div "Contactos" at bounding box center [40, 518] width 66 height 43
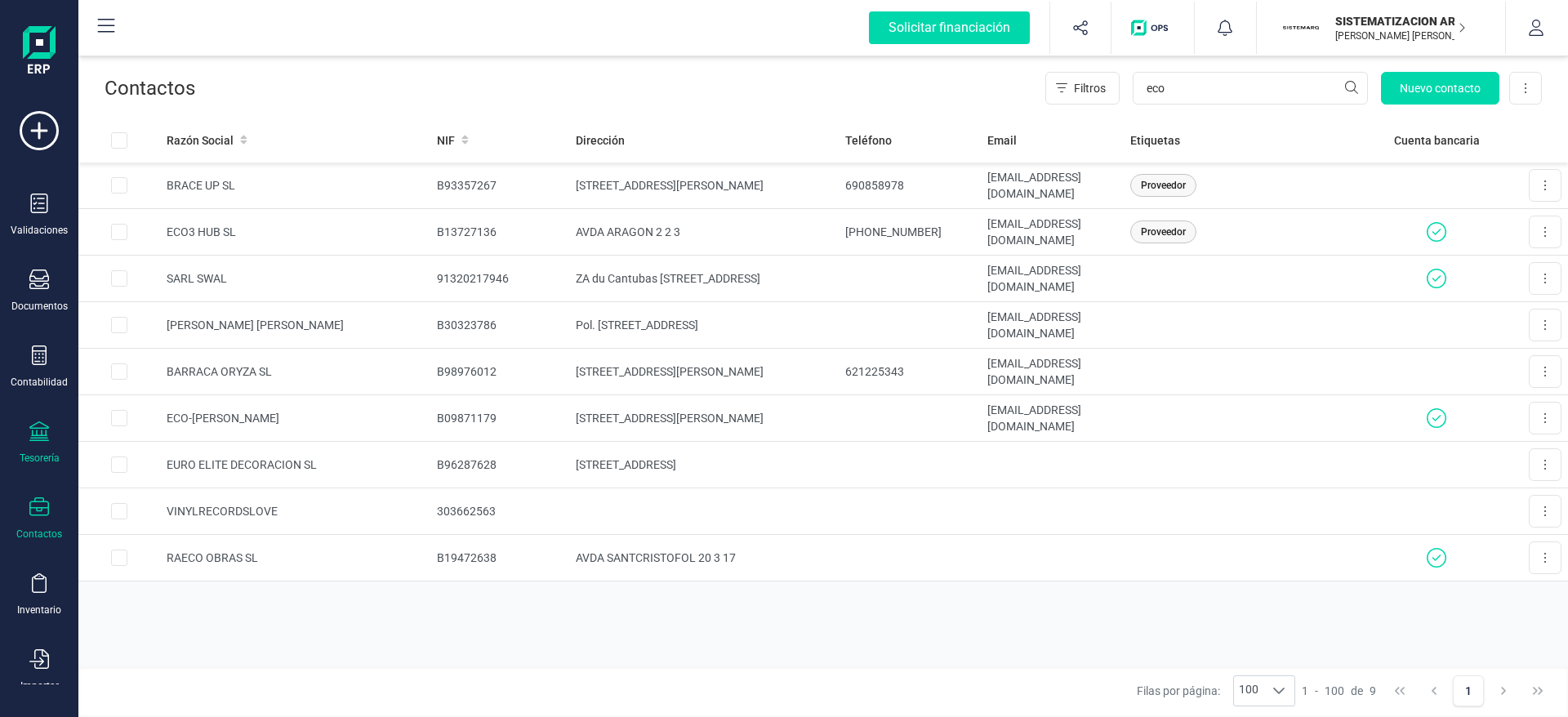
click at [43, 424] on icon at bounding box center [39, 431] width 19 height 19
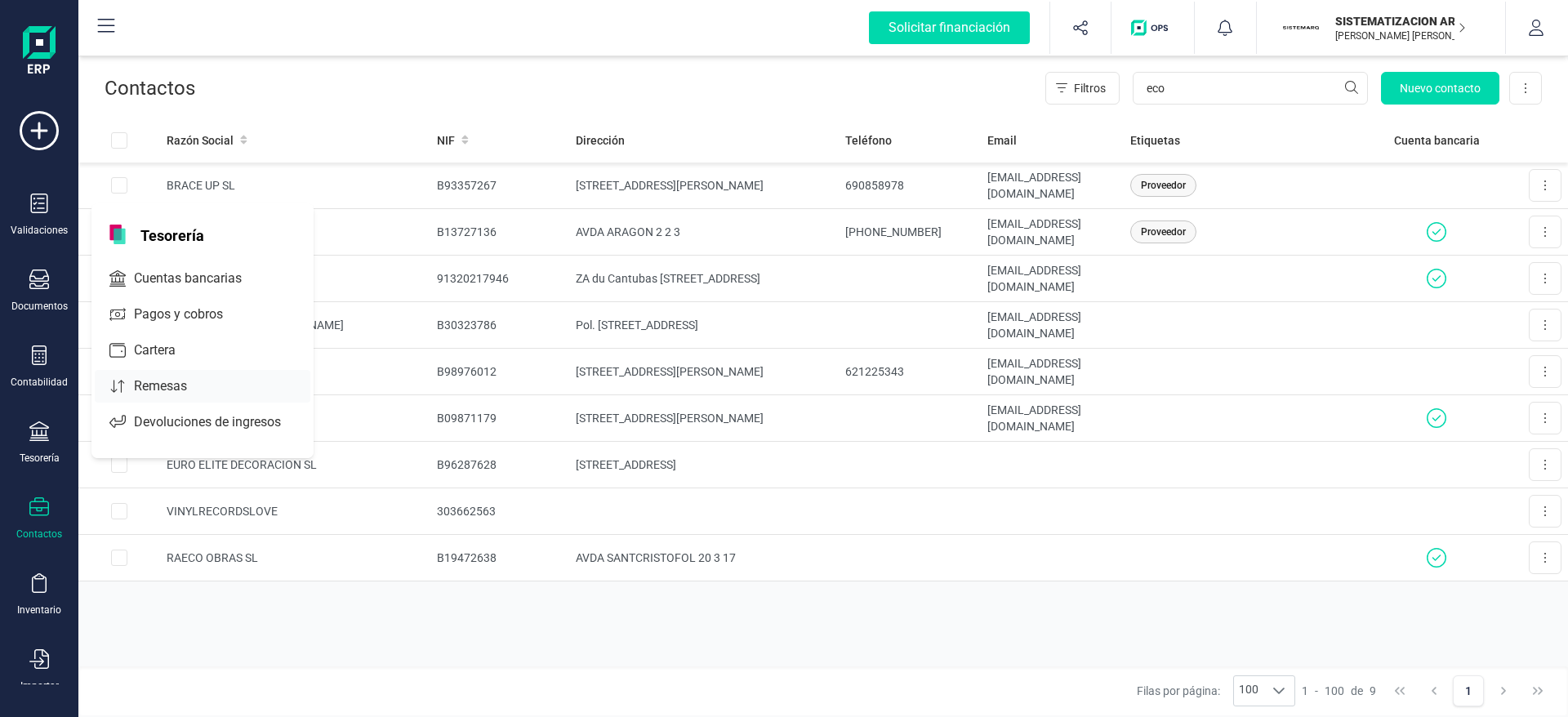
click at [173, 375] on div "Remesas" at bounding box center [203, 386] width 216 height 33
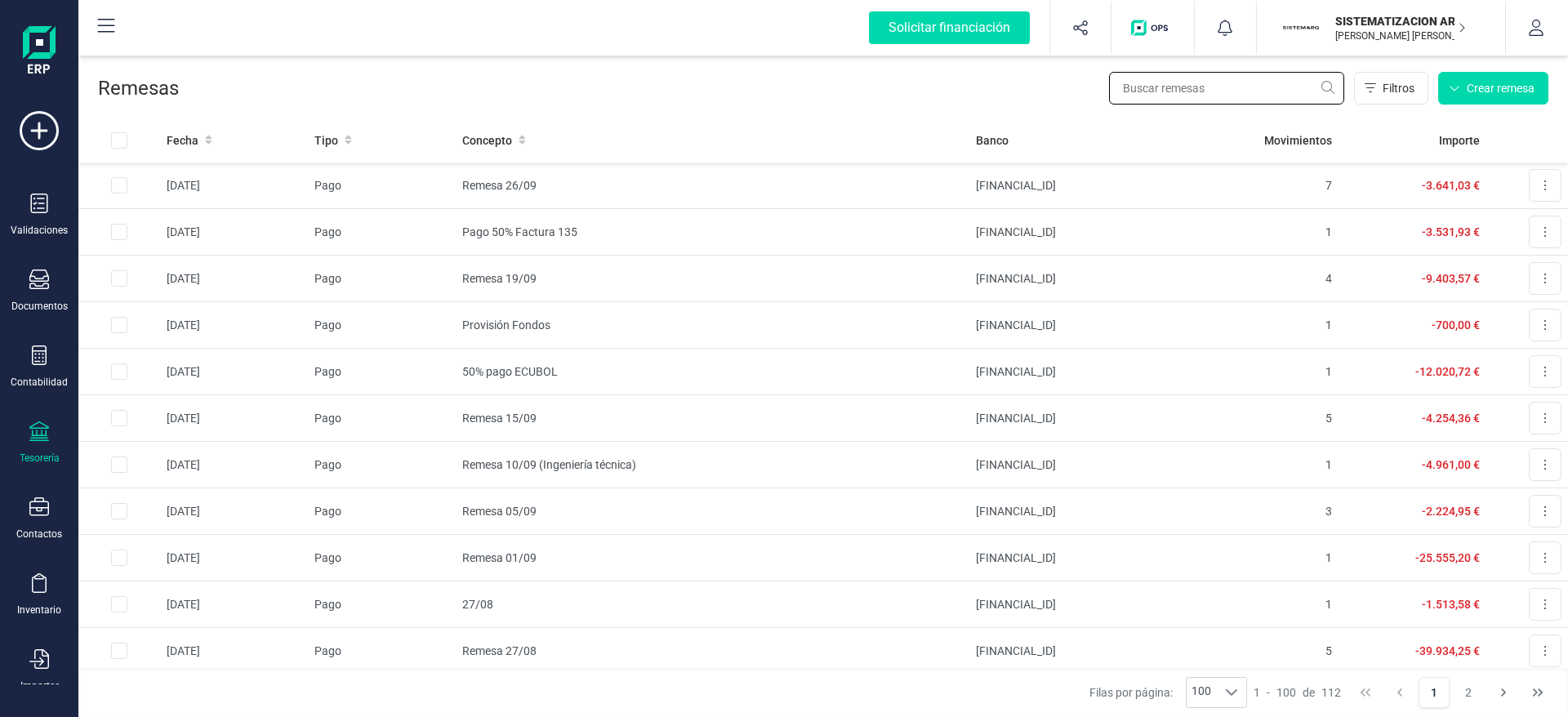
click at [1215, 88] on input "text" at bounding box center [1227, 89] width 235 height 33
click at [1483, 85] on span "Crear remesa" at bounding box center [1500, 88] width 68 height 16
click at [1461, 124] on span "Remesas de pago" at bounding box center [1473, 127] width 103 height 19
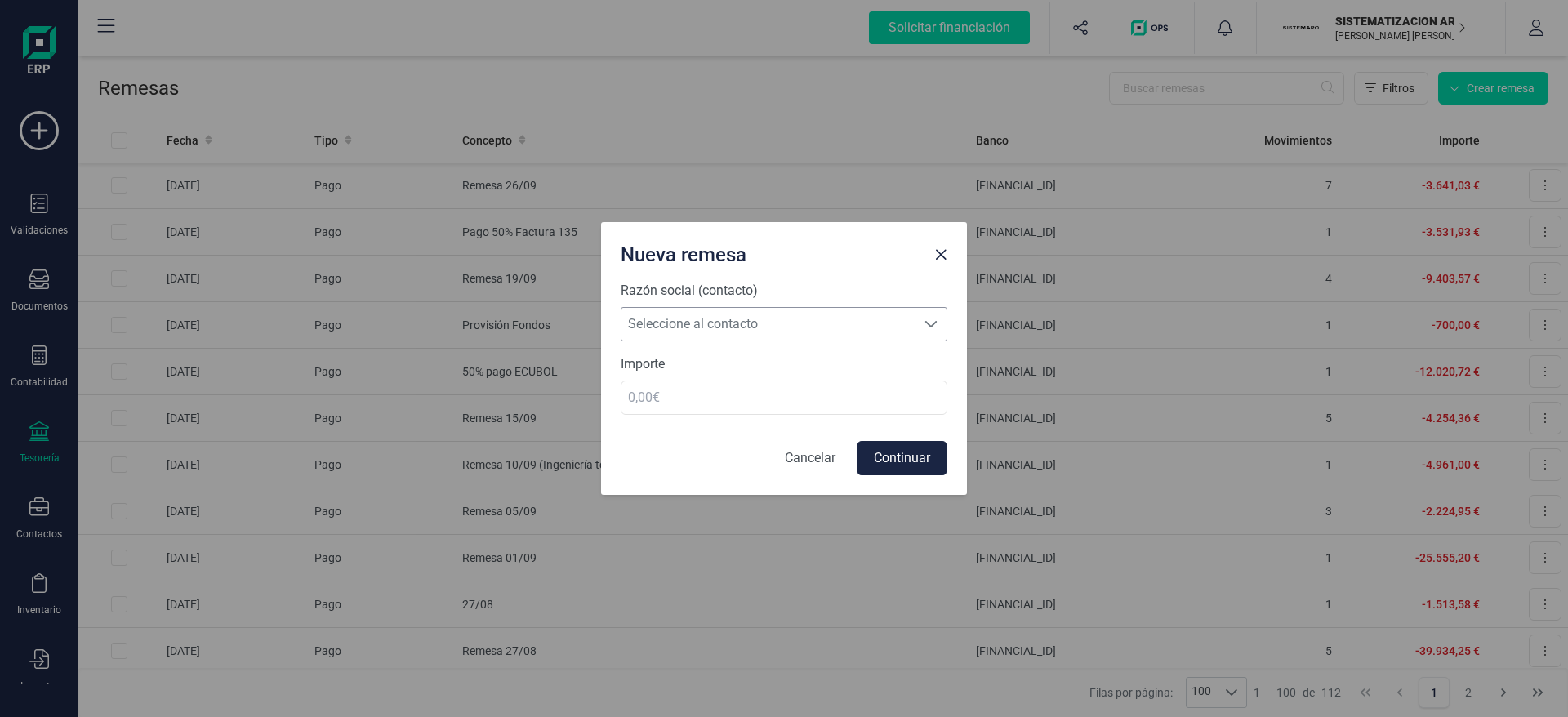
click at [793, 326] on span "Seleccione al contacto" at bounding box center [769, 324] width 294 height 33
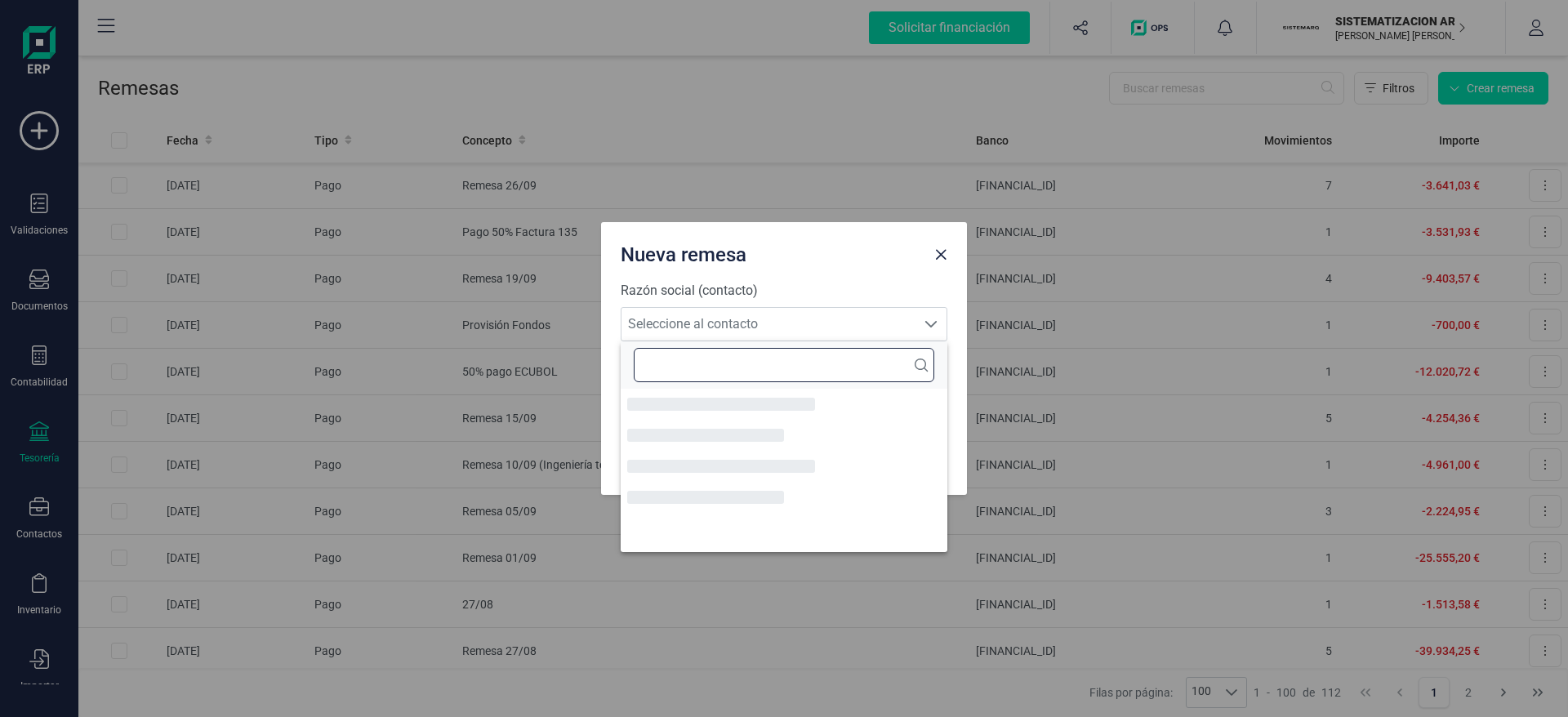
scroll to position [10, 72]
click at [740, 366] on input "text" at bounding box center [784, 365] width 301 height 35
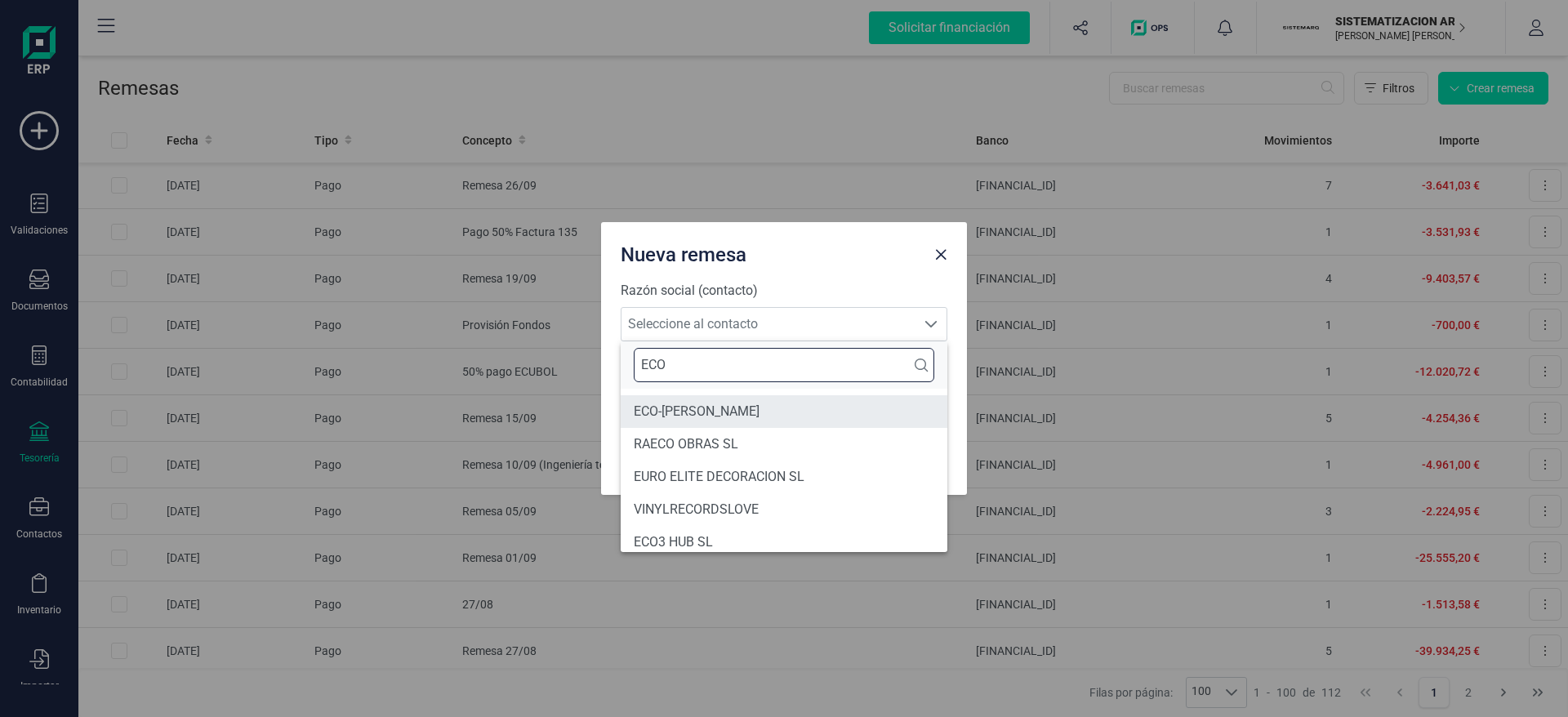
type input "ECO"
click at [729, 418] on li "ECO-[PERSON_NAME]" at bounding box center [784, 412] width 327 height 33
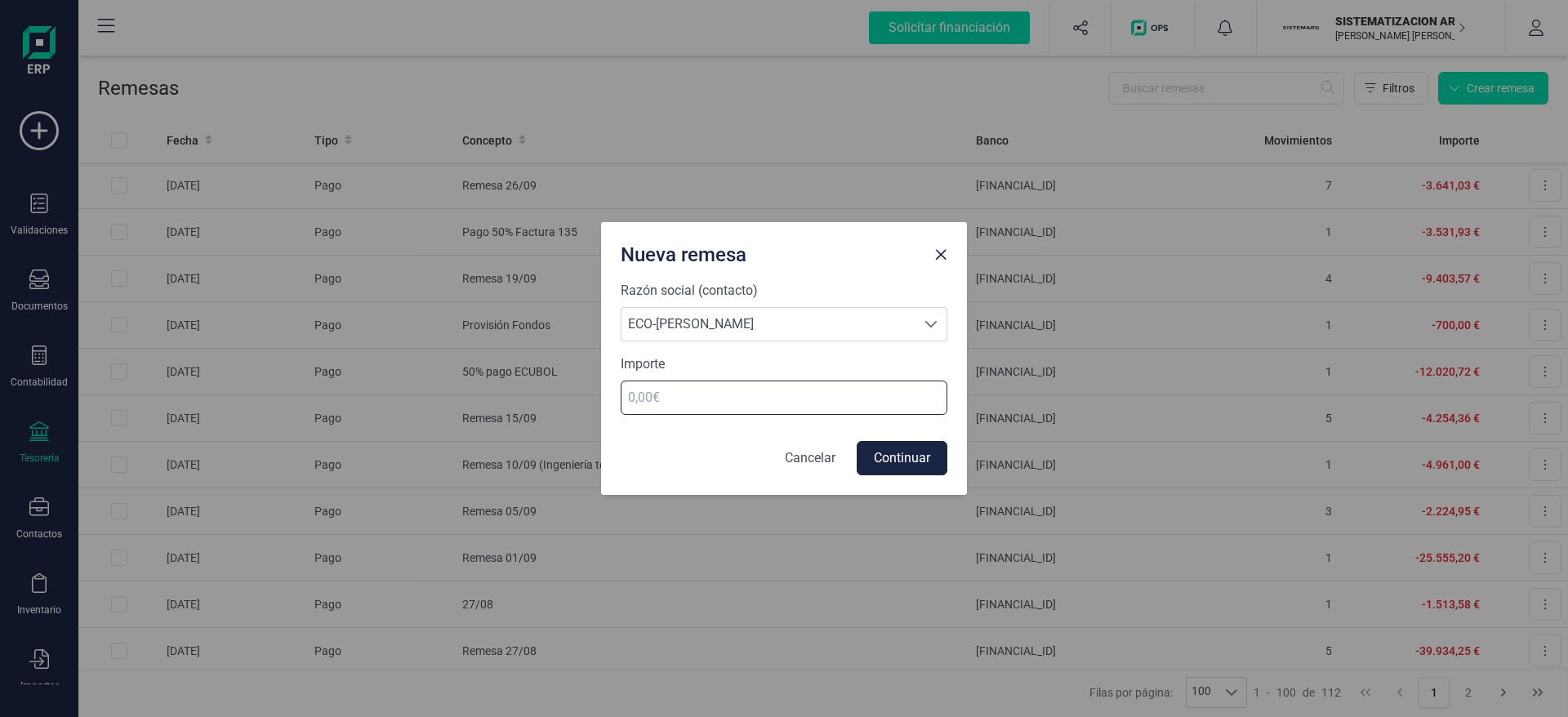
click at [688, 403] on input "number" at bounding box center [784, 398] width 327 height 35
type input "1978.94"
click at [902, 458] on button "Continuar" at bounding box center [903, 458] width 91 height 35
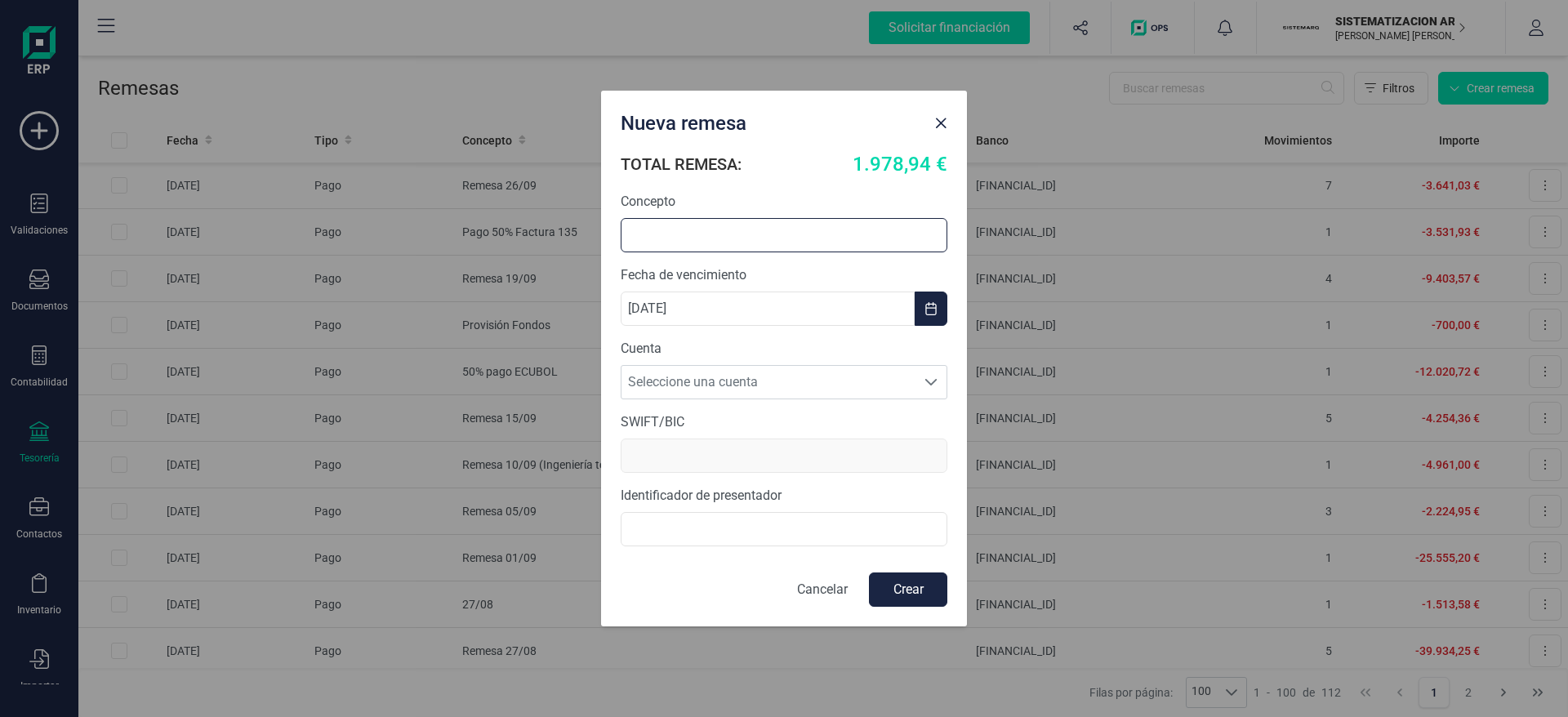
click at [737, 241] on input "text" at bounding box center [784, 235] width 327 height 35
type input "%"
type input "50% Ventanas - [PERSON_NAME]"
click at [761, 386] on span "Seleccione una cuenta" at bounding box center [769, 383] width 294 height 33
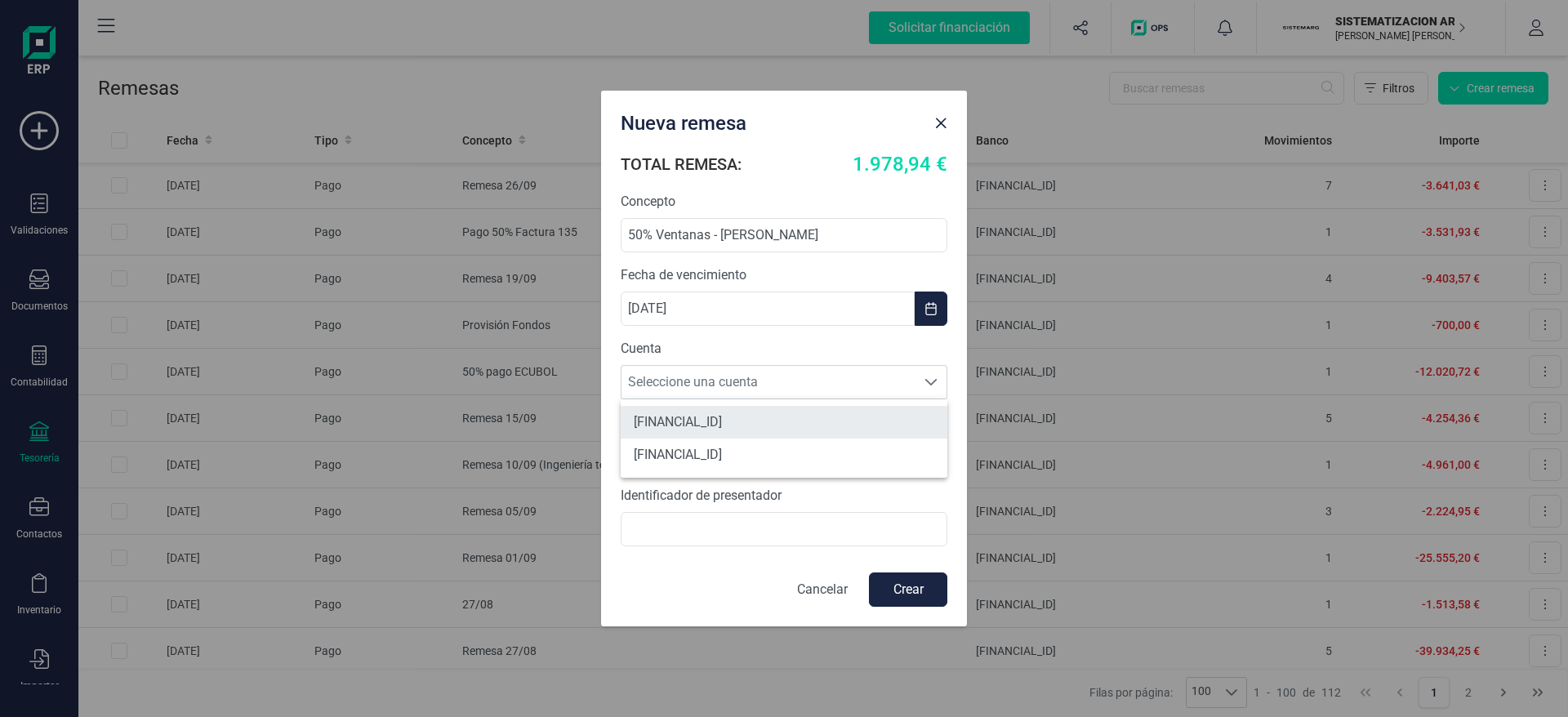
click at [773, 414] on li "[FINANCIAL_ID]" at bounding box center [784, 422] width 327 height 33
type input "[SWIFT_CODE]"
type input "B72398712000"
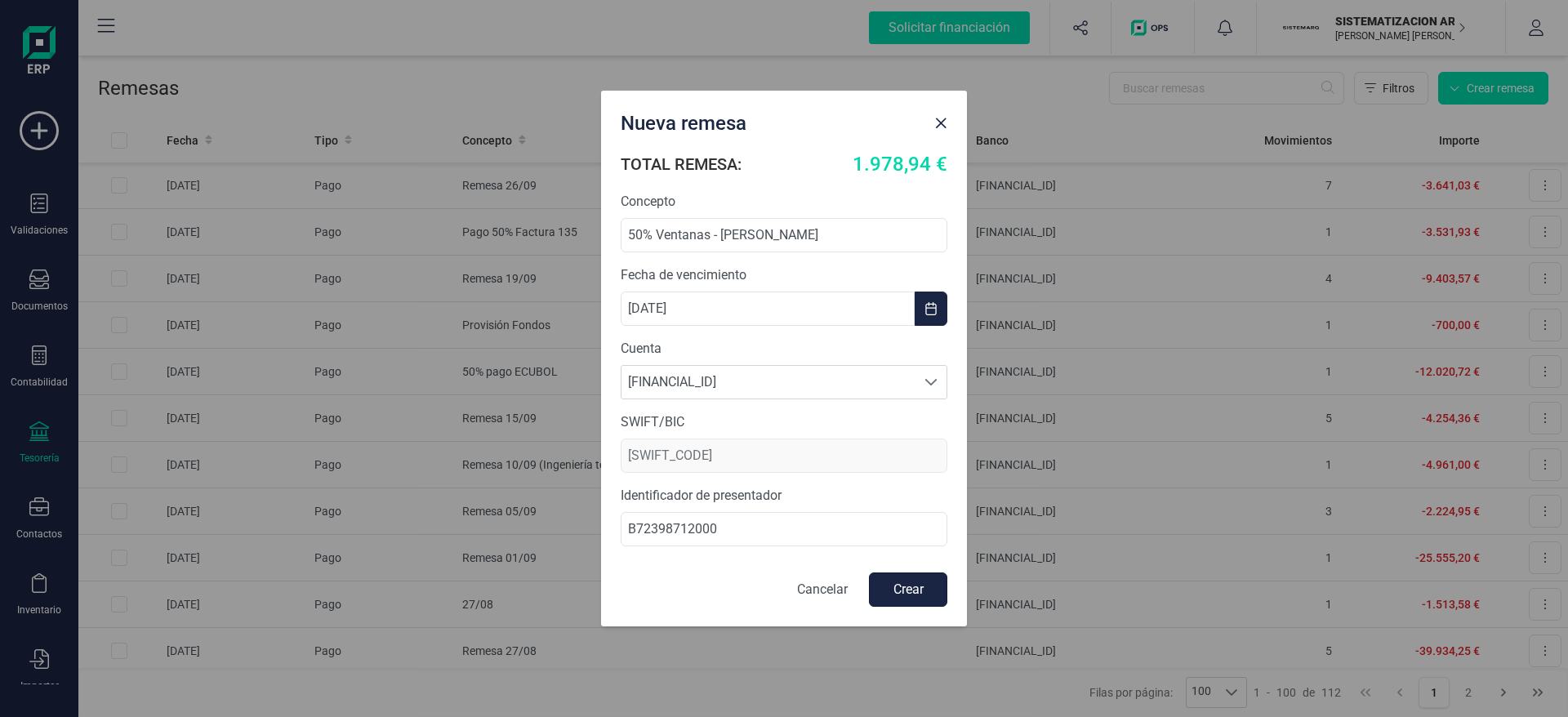
click at [902, 588] on button "Crear" at bounding box center [907, 590] width 78 height 35
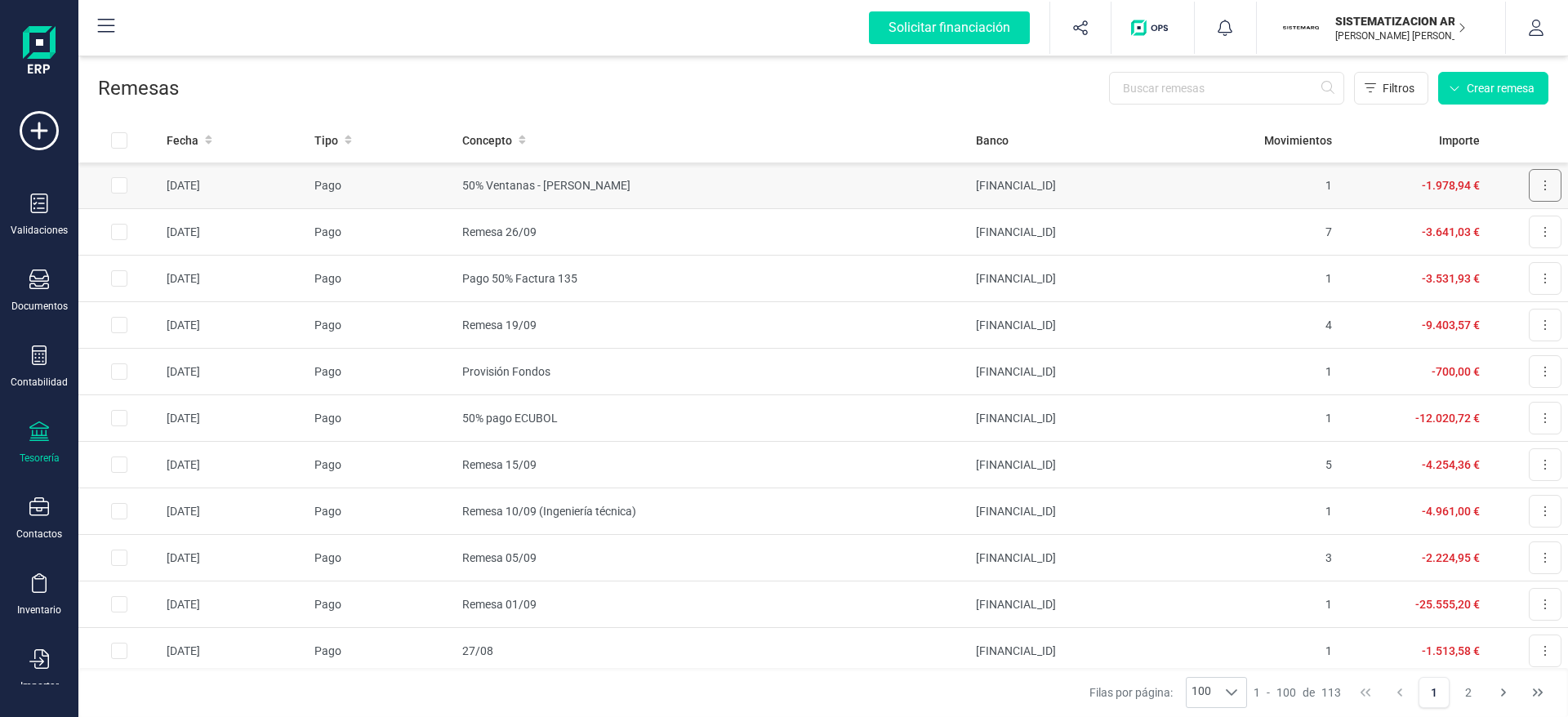
click at [1529, 184] on button at bounding box center [1546, 185] width 33 height 33
click at [1456, 229] on span "Descargar documento" at bounding box center [1491, 225] width 113 height 16
click at [1529, 182] on button at bounding box center [1546, 185] width 33 height 33
click at [1461, 229] on span "Descargar documento" at bounding box center [1491, 225] width 113 height 16
click at [1256, 151] on th "Movimientos" at bounding box center [1264, 140] width 148 height 45
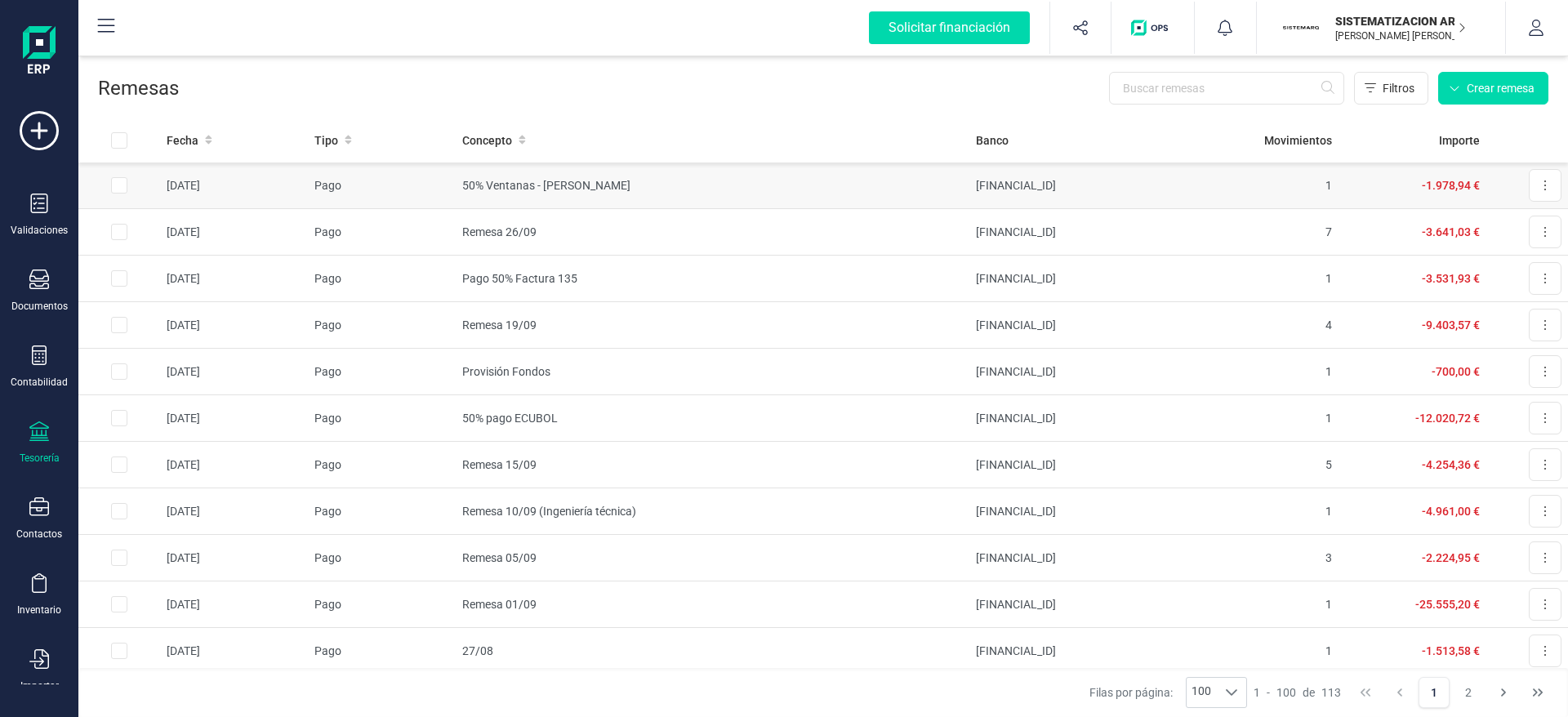
click at [1248, 190] on td "1" at bounding box center [1264, 186] width 148 height 46
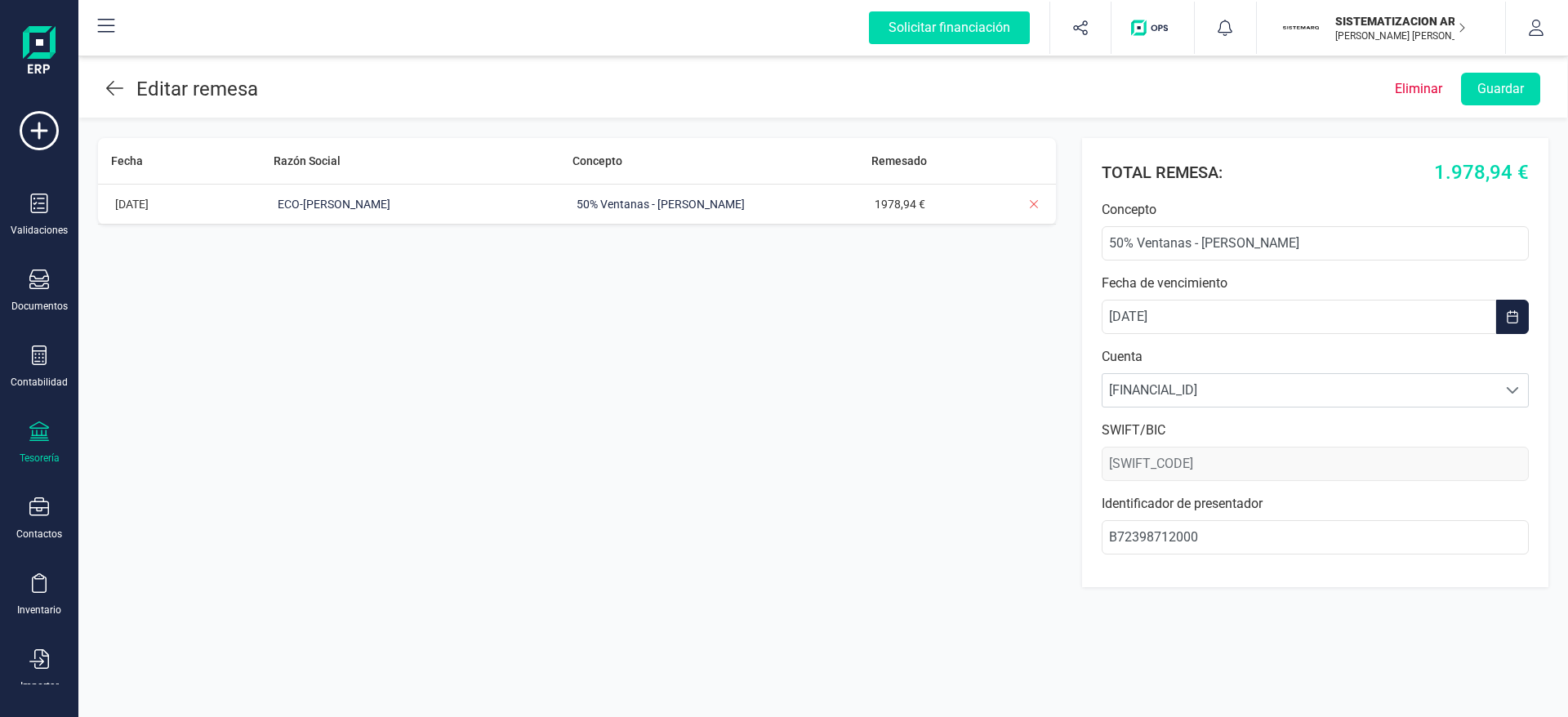
click at [125, 85] on div "Editar remesa" at bounding box center [182, 89] width 152 height 29
click at [115, 89] on icon at bounding box center [115, 88] width 17 height 19
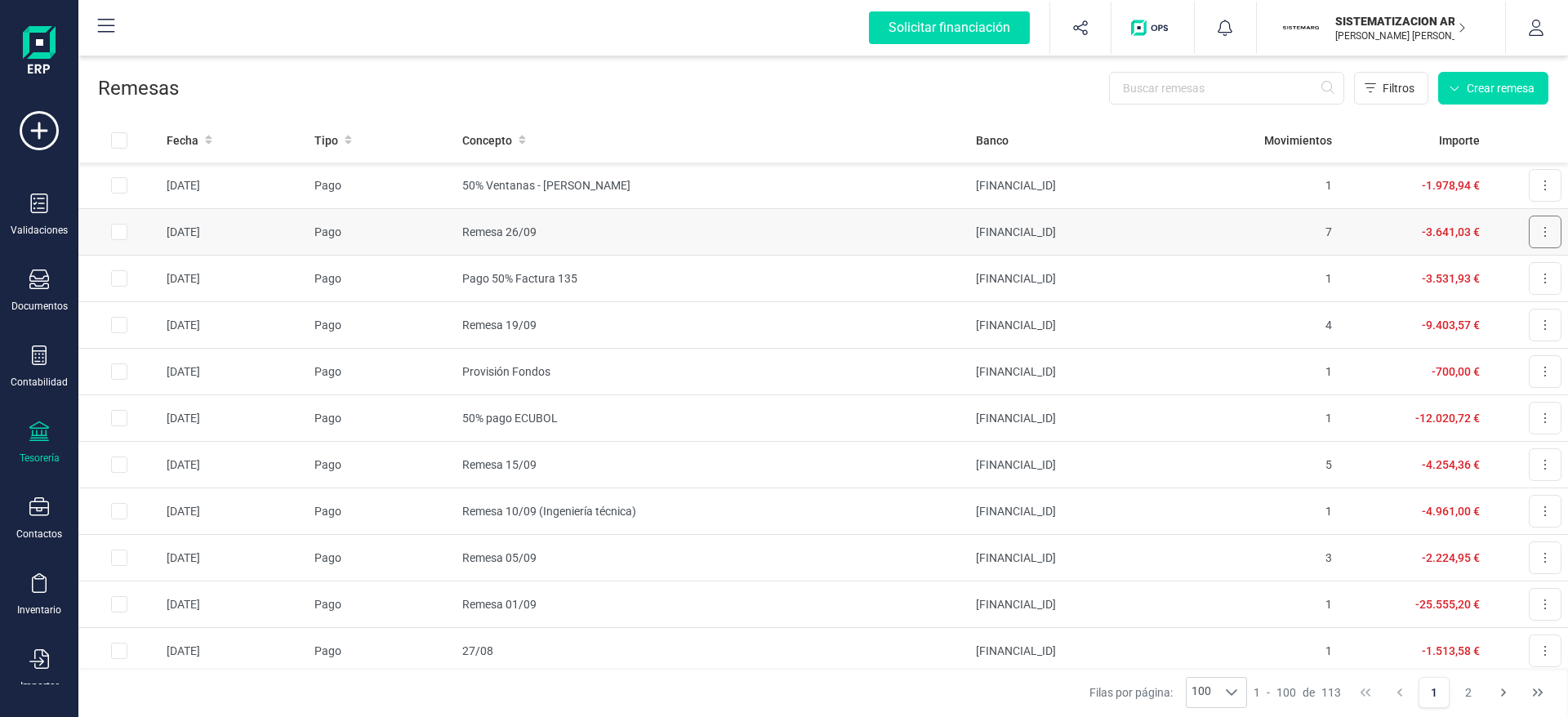
click at [1533, 228] on button at bounding box center [1546, 232] width 33 height 33
click at [1463, 270] on span "Descargar documento" at bounding box center [1491, 272] width 113 height 16
click at [1529, 175] on button at bounding box center [1546, 185] width 33 height 33
click at [1475, 214] on button "Descargar documento" at bounding box center [1483, 226] width 155 height 33
click at [1544, 274] on icon at bounding box center [1545, 279] width 3 height 13
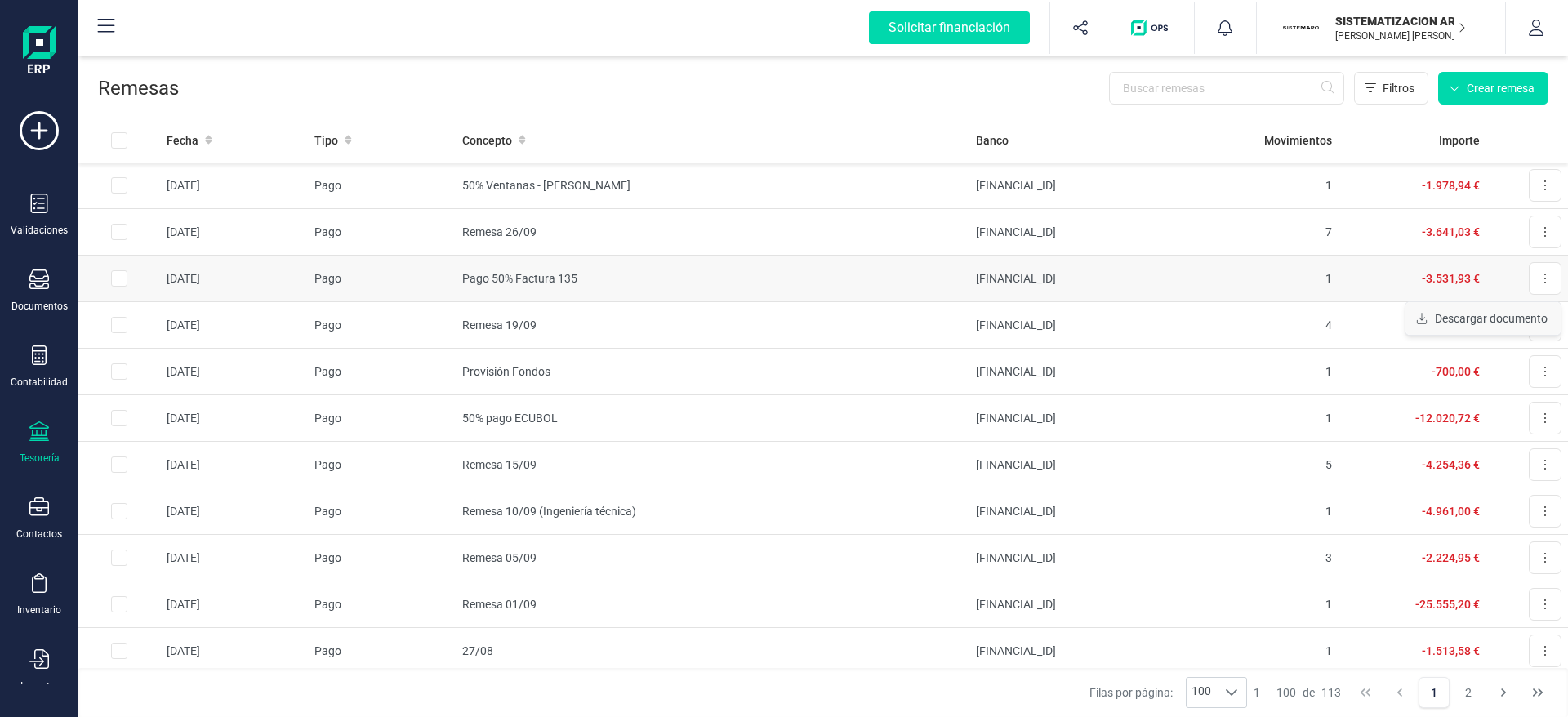
click at [1482, 310] on span "Descargar documento" at bounding box center [1491, 318] width 113 height 16
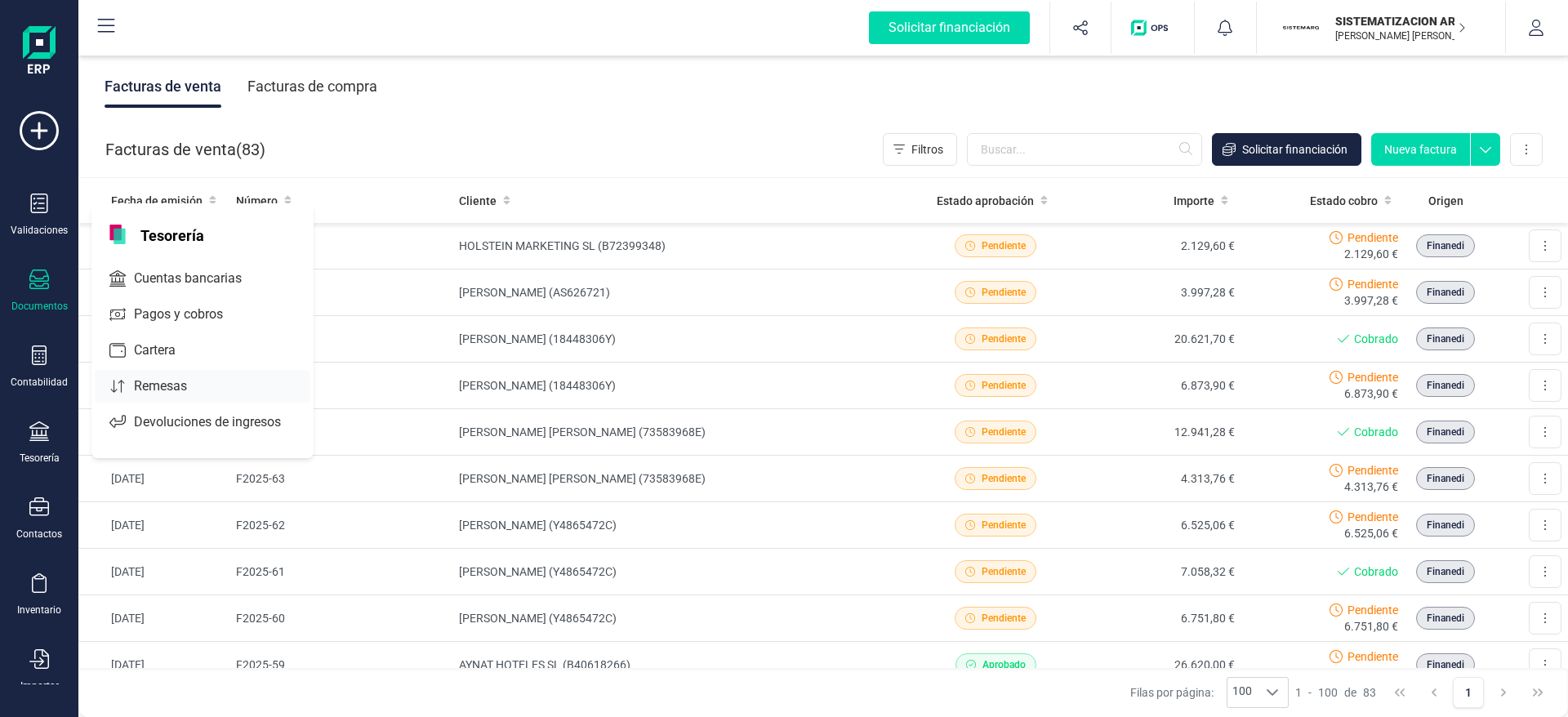
click at [182, 385] on span "Remesas" at bounding box center [172, 386] width 89 height 19
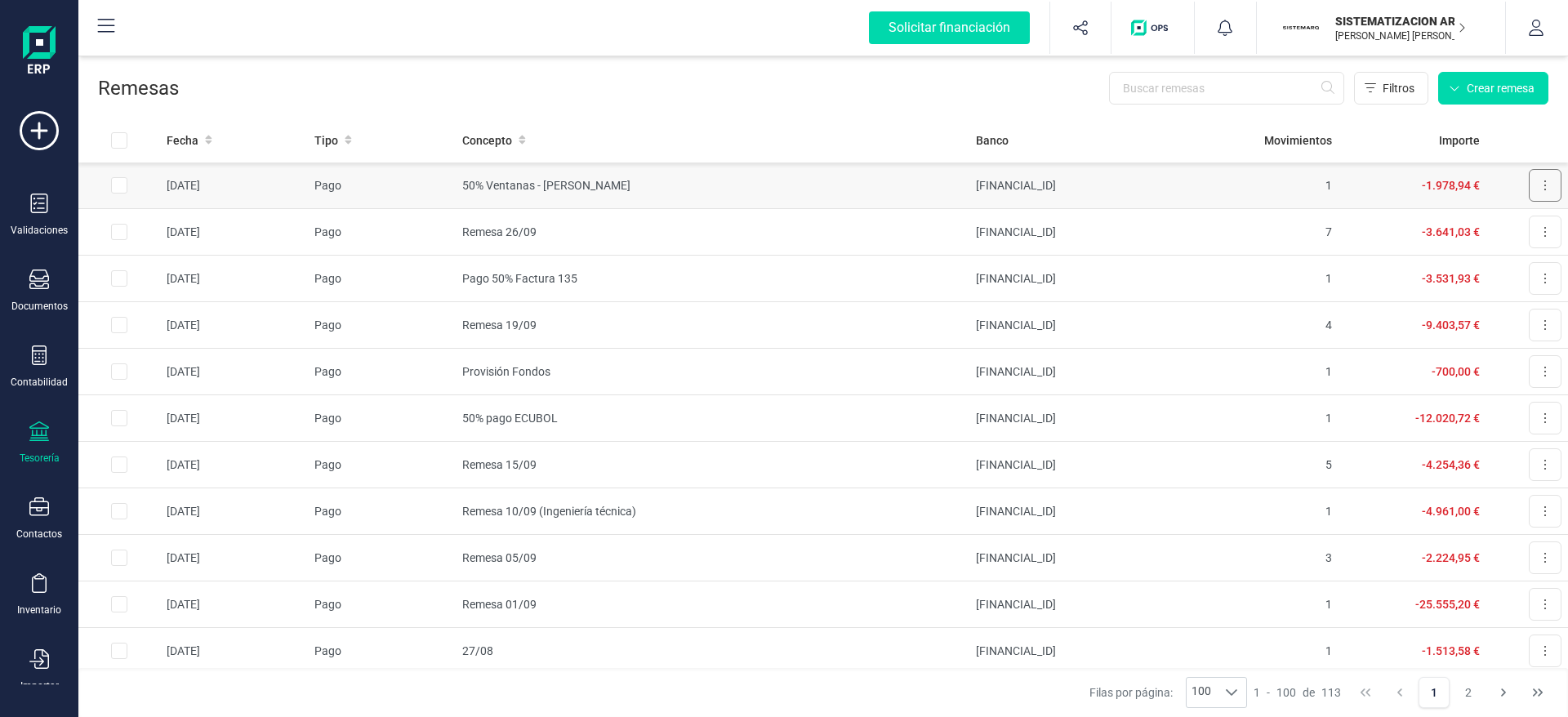
click at [1529, 188] on button at bounding box center [1546, 185] width 33 height 33
click at [1483, 238] on button "Descargar documento" at bounding box center [1483, 226] width 155 height 33
click at [1529, 196] on button at bounding box center [1546, 185] width 33 height 33
click at [1418, 224] on icon "Descargar documento" at bounding box center [1422, 226] width 10 height 12
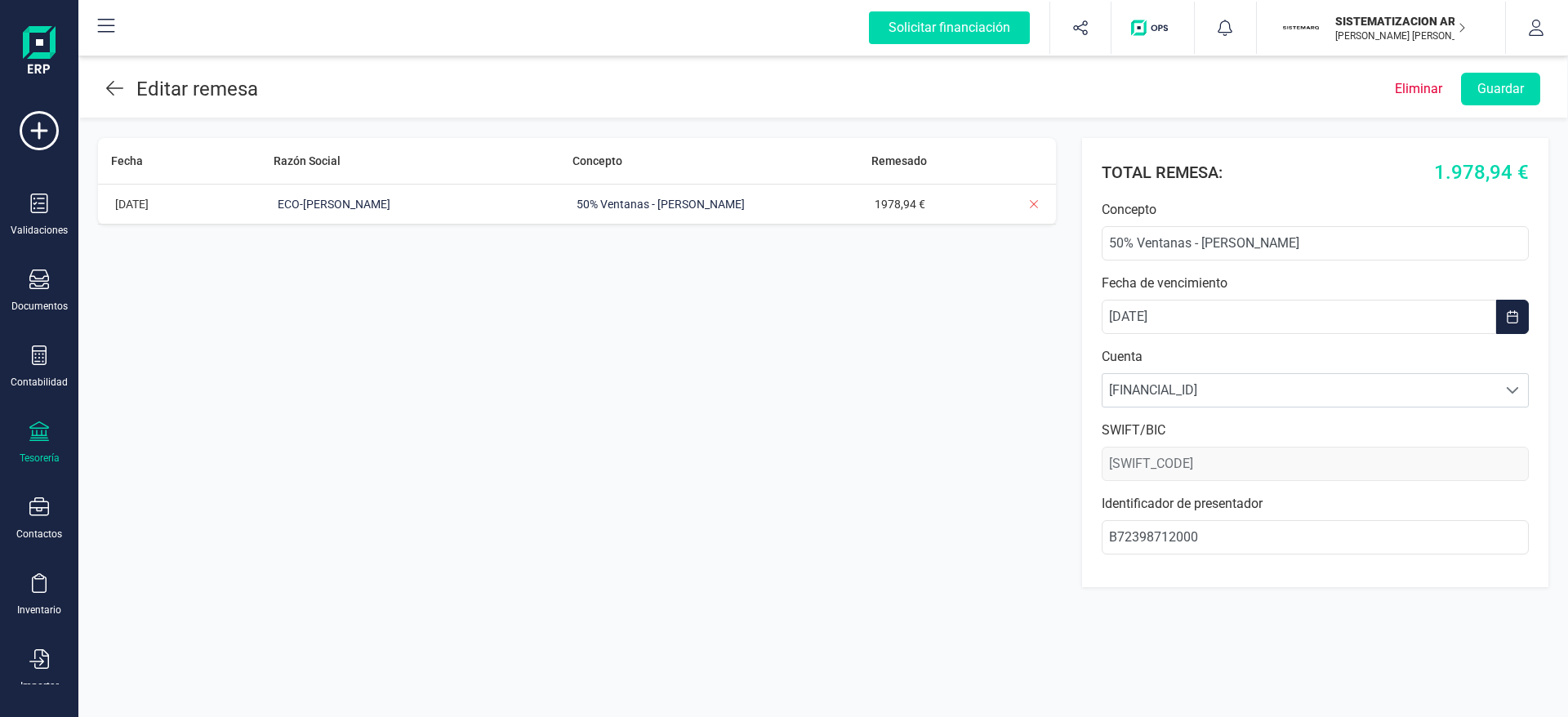
click at [135, 99] on div "Editar remesa" at bounding box center [182, 89] width 152 height 29
click at [120, 95] on icon at bounding box center [115, 88] width 17 height 19
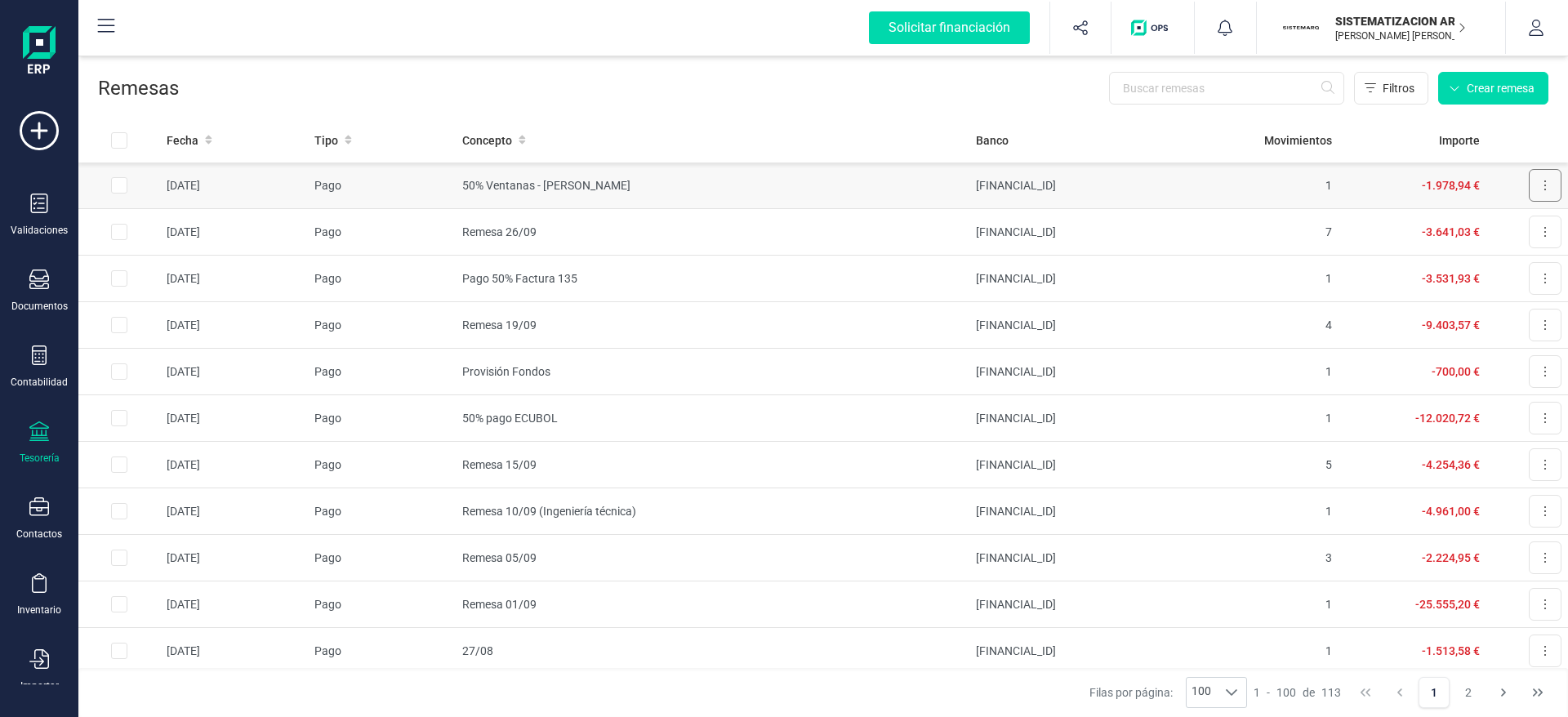
click at [1534, 181] on button at bounding box center [1546, 185] width 33 height 33
click at [1472, 227] on span "Descargar documento" at bounding box center [1491, 225] width 113 height 16
click at [1371, 426] on td "-12.020,72 €" at bounding box center [1412, 418] width 148 height 46
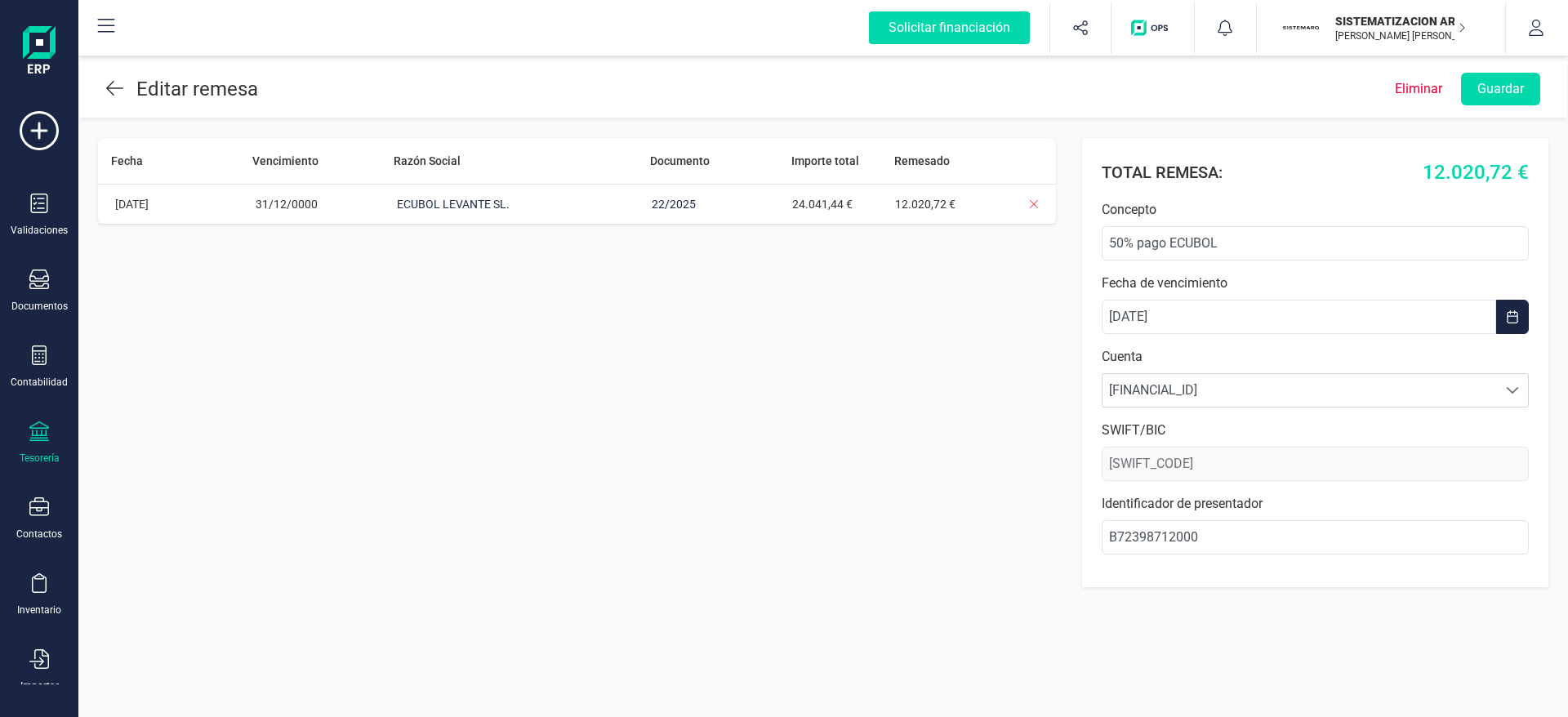
click at [117, 93] on icon at bounding box center [115, 88] width 17 height 19
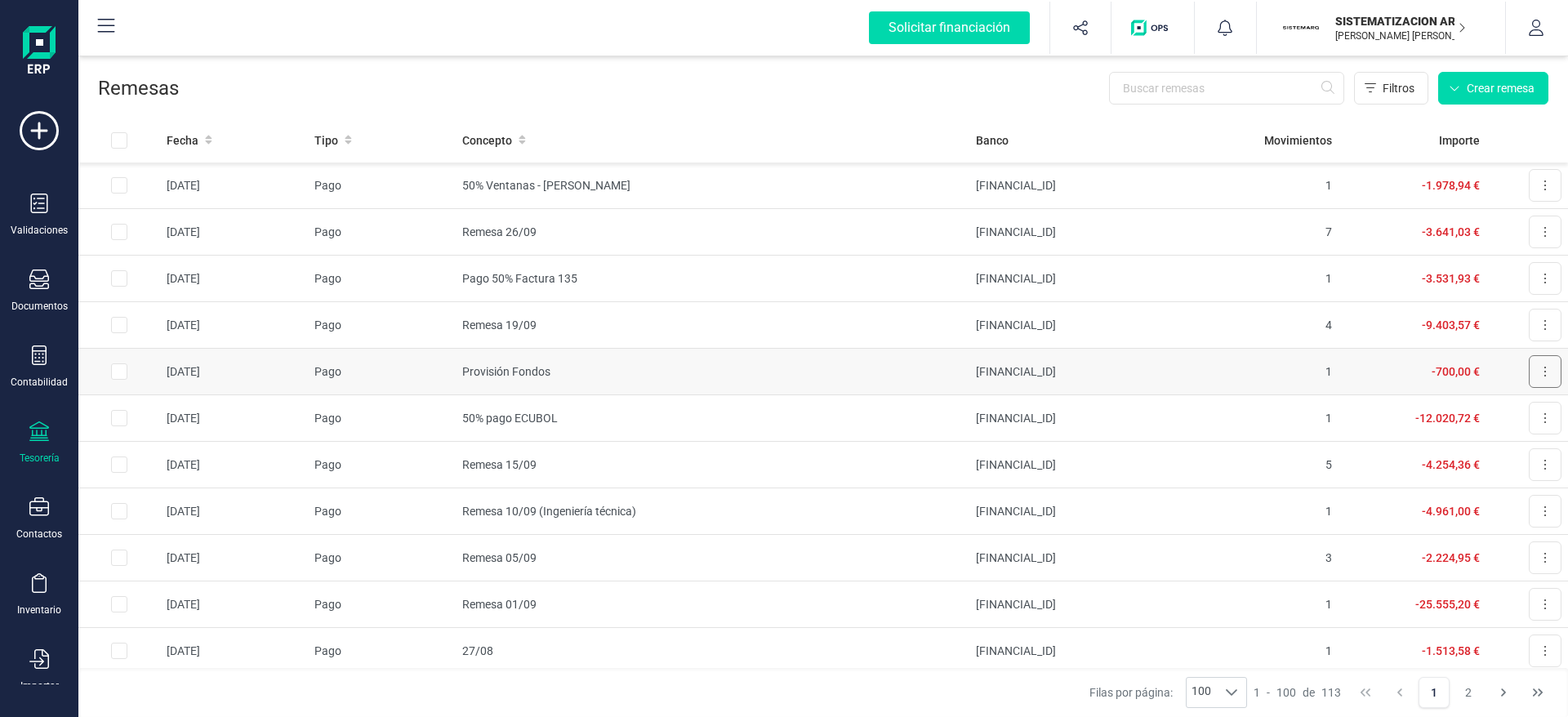
click at [1535, 378] on button at bounding box center [1546, 371] width 33 height 33
click at [1508, 400] on button "Descargar documento" at bounding box center [1483, 412] width 155 height 33
click at [1544, 370] on icon at bounding box center [1545, 372] width 3 height 13
click at [1406, 401] on button "Descargar documento" at bounding box center [1483, 412] width 155 height 33
click at [1390, 432] on td "-12.020,72 €" at bounding box center [1412, 418] width 148 height 46
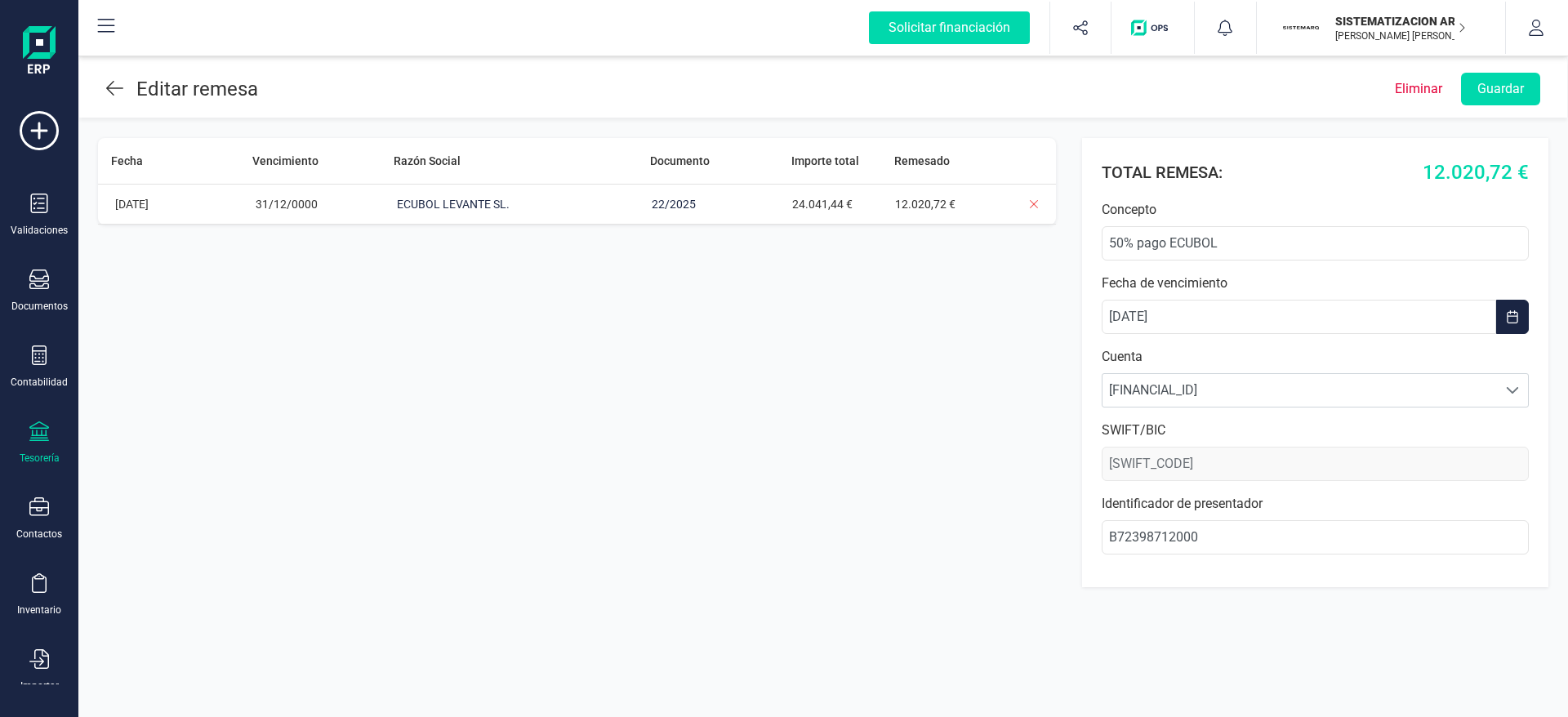
click at [111, 78] on icon at bounding box center [115, 88] width 17 height 19
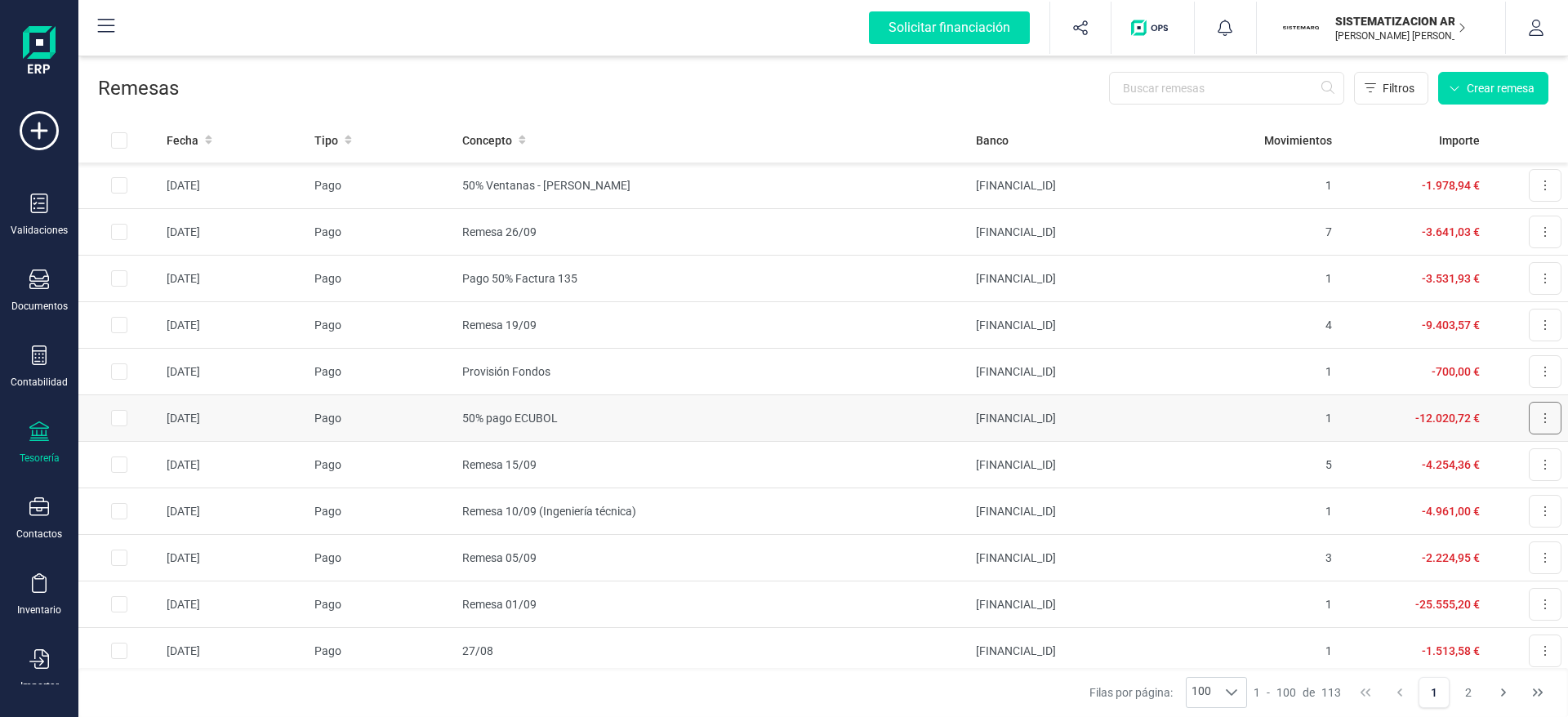
click at [1531, 423] on button at bounding box center [1546, 418] width 33 height 33
click at [1435, 462] on span "Descargar documento" at bounding box center [1491, 458] width 113 height 16
click at [866, 135] on div "Concepto" at bounding box center [712, 140] width 500 height 16
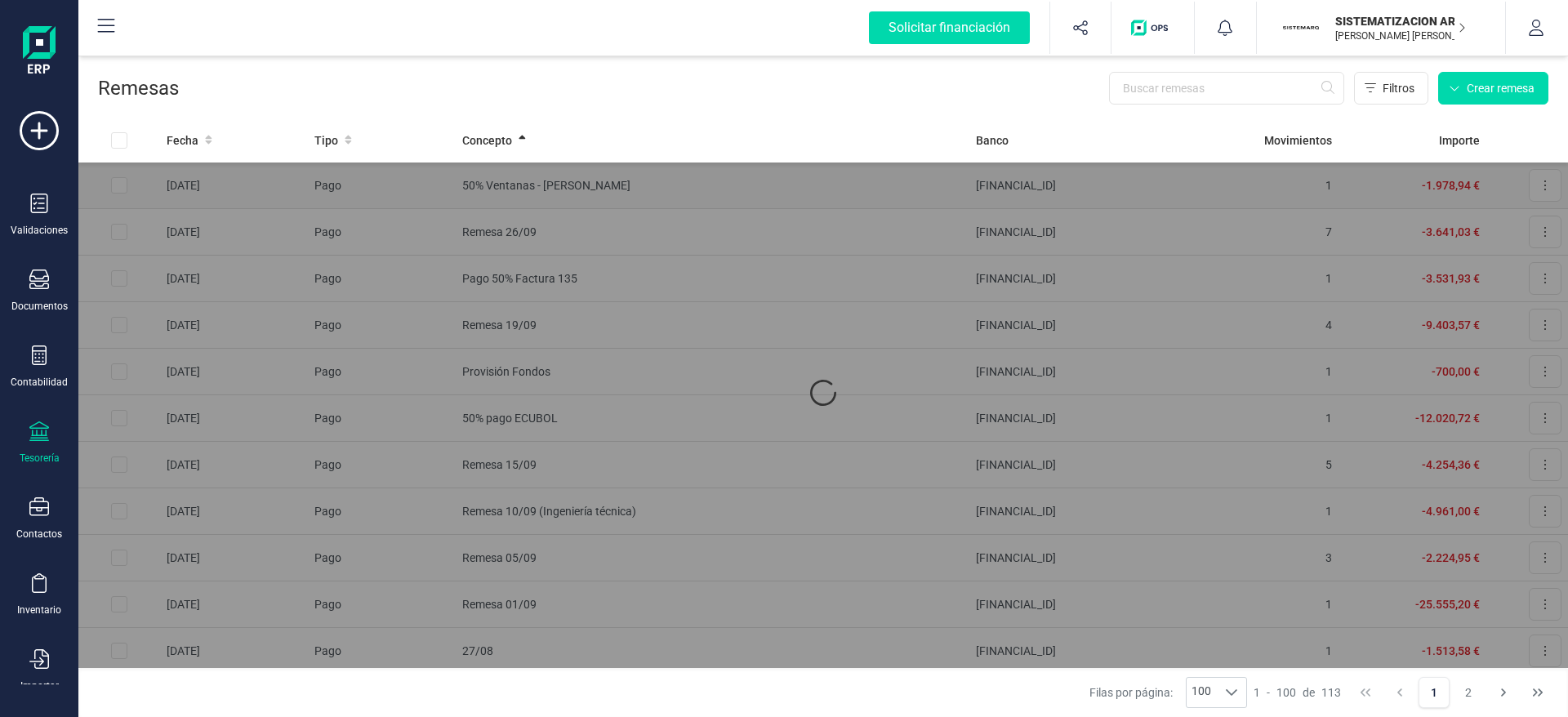
click at [1538, 197] on div at bounding box center [823, 392] width 1490 height 550
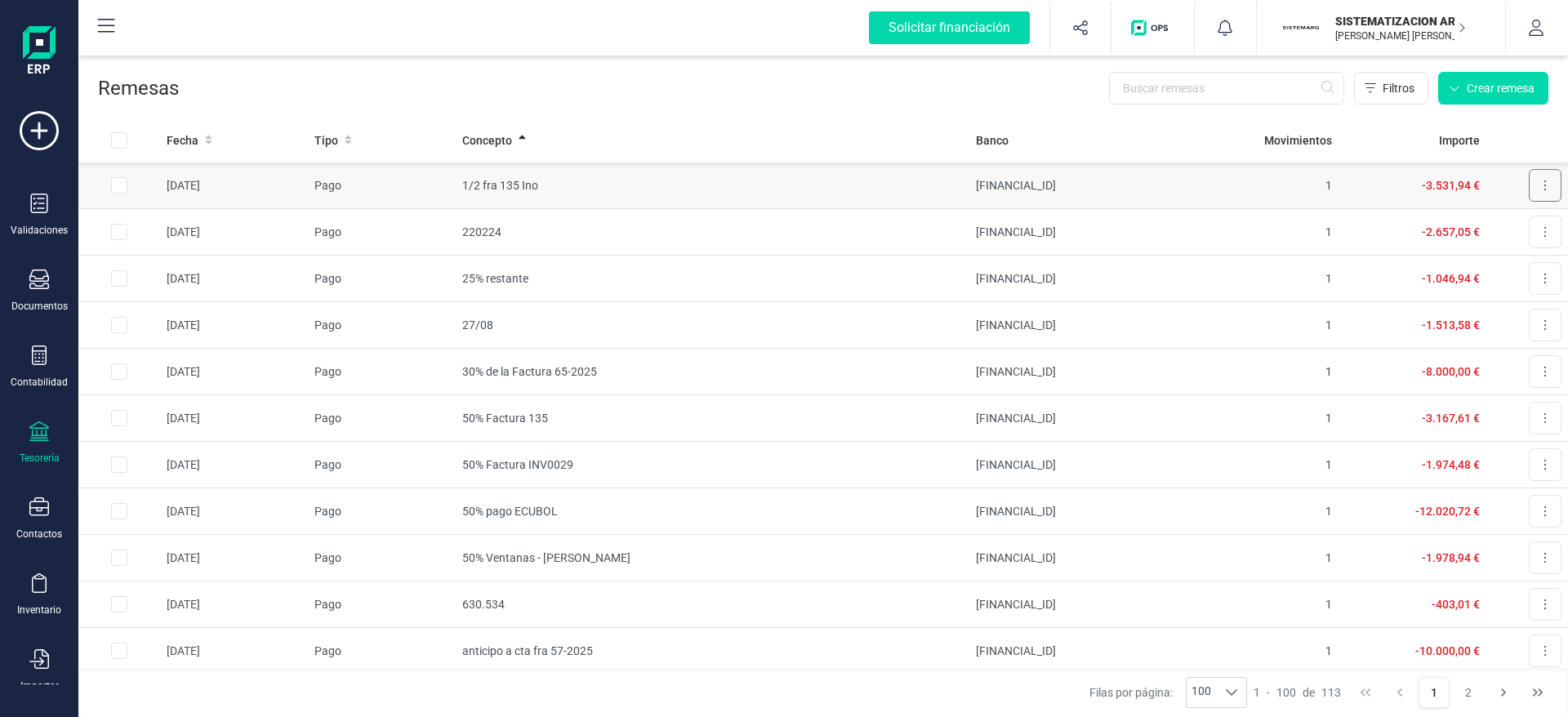
click at [1544, 187] on icon at bounding box center [1545, 186] width 3 height 13
click at [731, 116] on div "Remesas Filtros Crear remesa" at bounding box center [823, 85] width 1490 height 66
click at [46, 426] on icon at bounding box center [39, 431] width 19 height 19
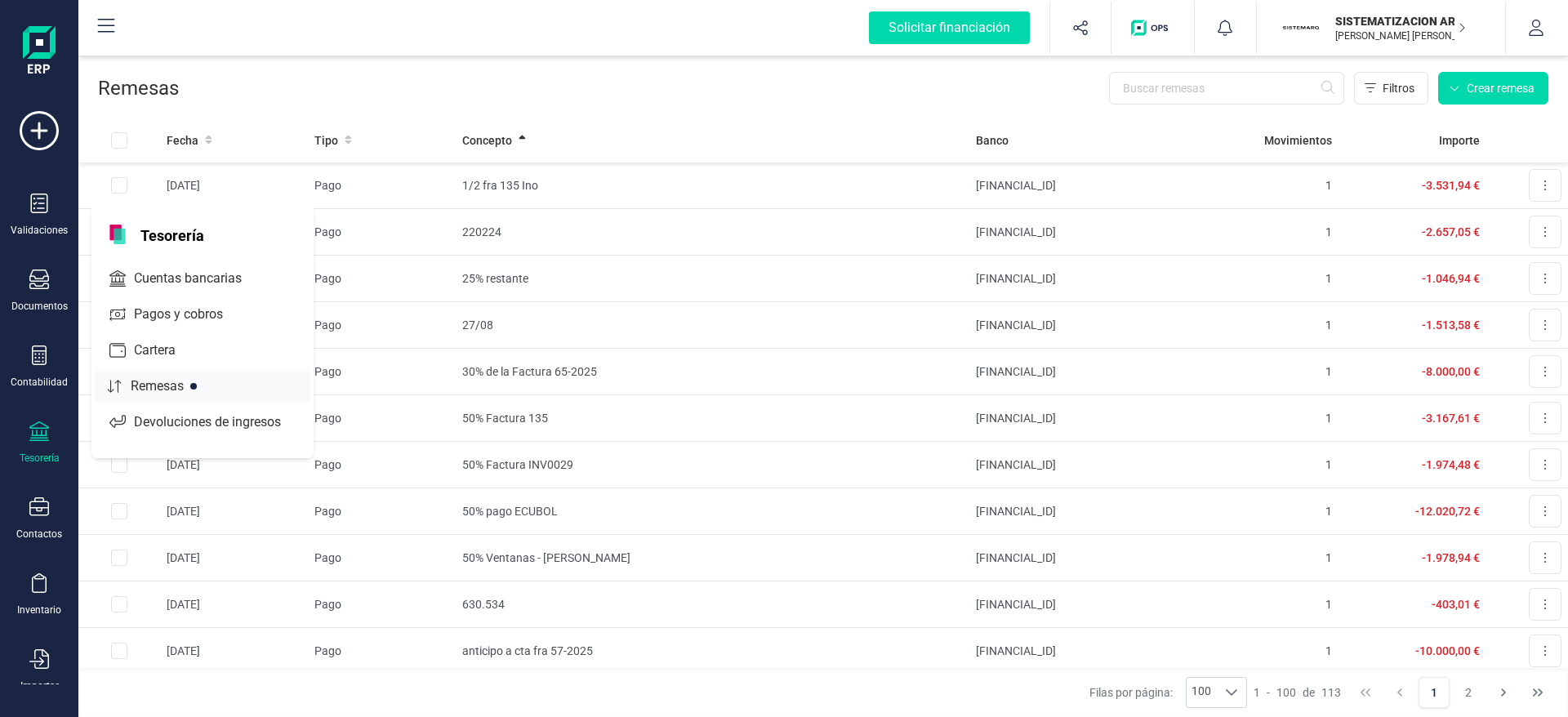
click at [194, 395] on span "Remesas" at bounding box center [169, 386] width 89 height 19
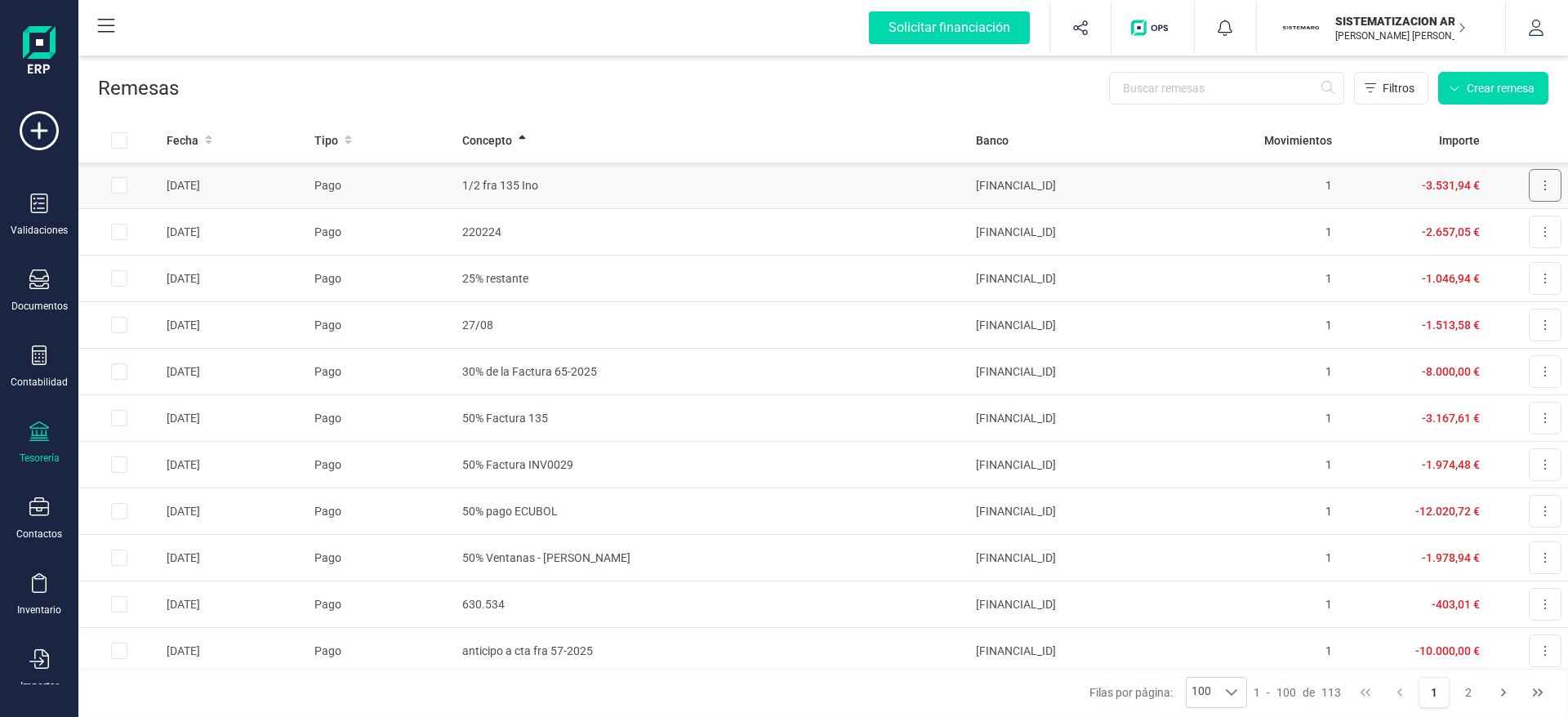
click at [1529, 184] on button at bounding box center [1546, 185] width 33 height 33
click at [1488, 234] on button "Descargar documento" at bounding box center [1483, 226] width 155 height 33
click at [794, 97] on div "Filtros Crear remesa" at bounding box center [864, 89] width 1370 height 33
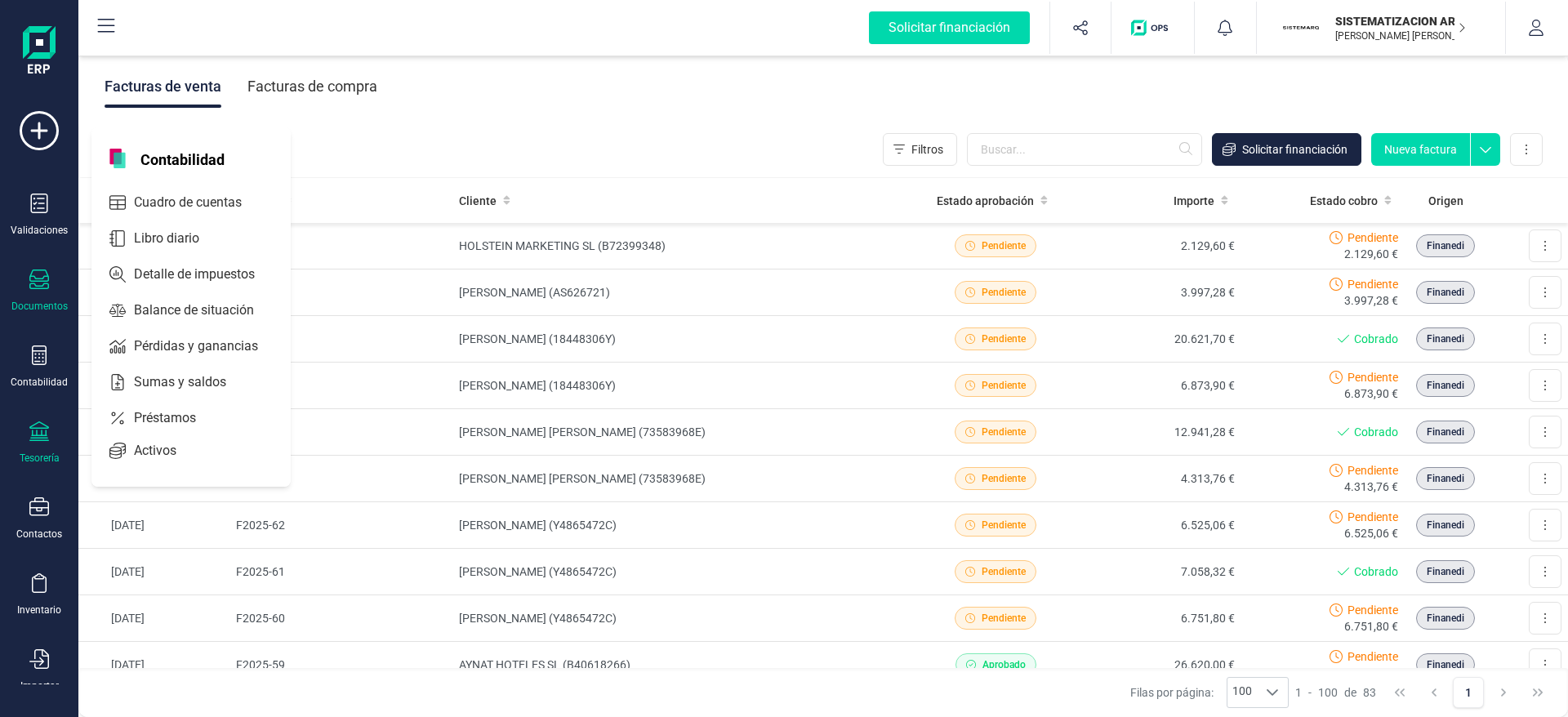
click at [42, 444] on div at bounding box center [39, 433] width 19 height 24
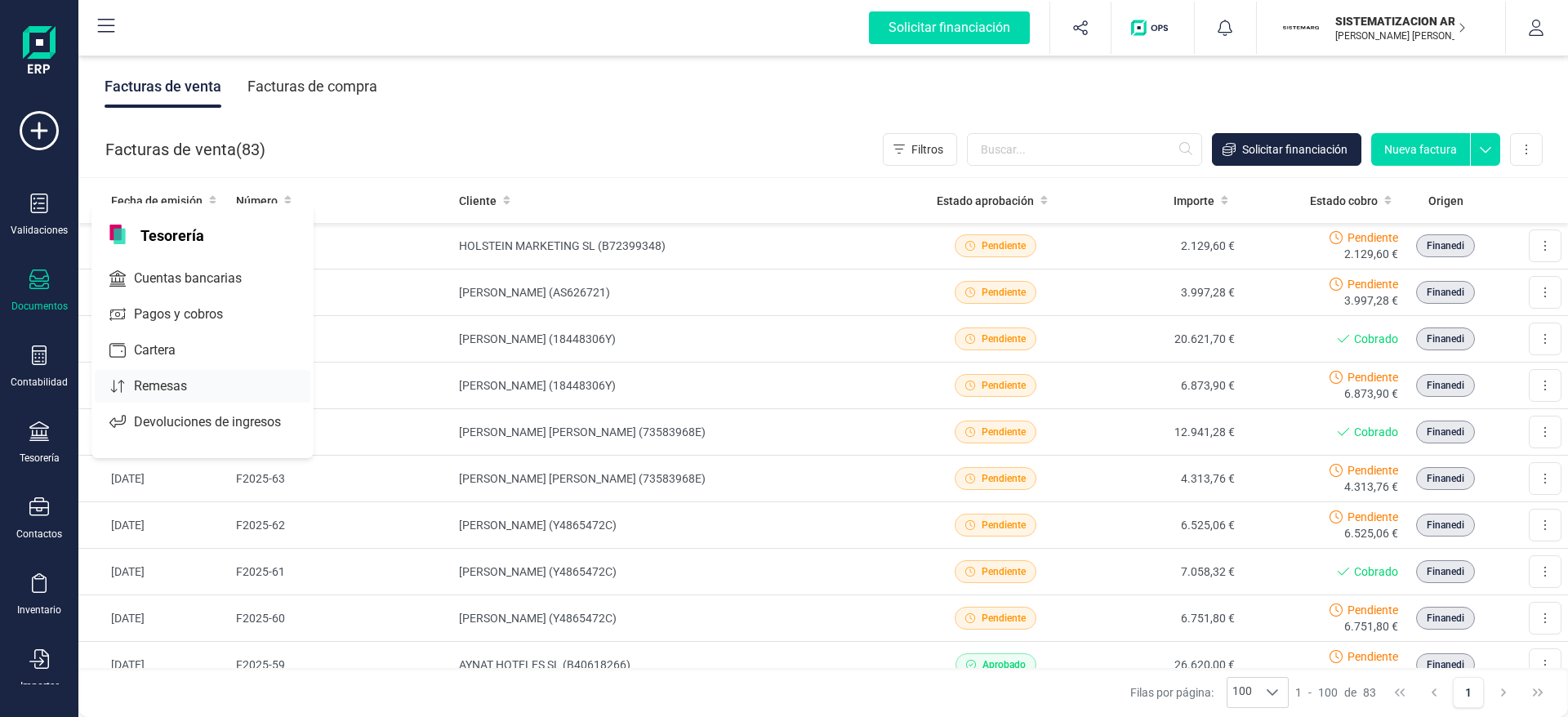
click at [232, 380] on div "Remesas" at bounding box center [203, 386] width 216 height 33
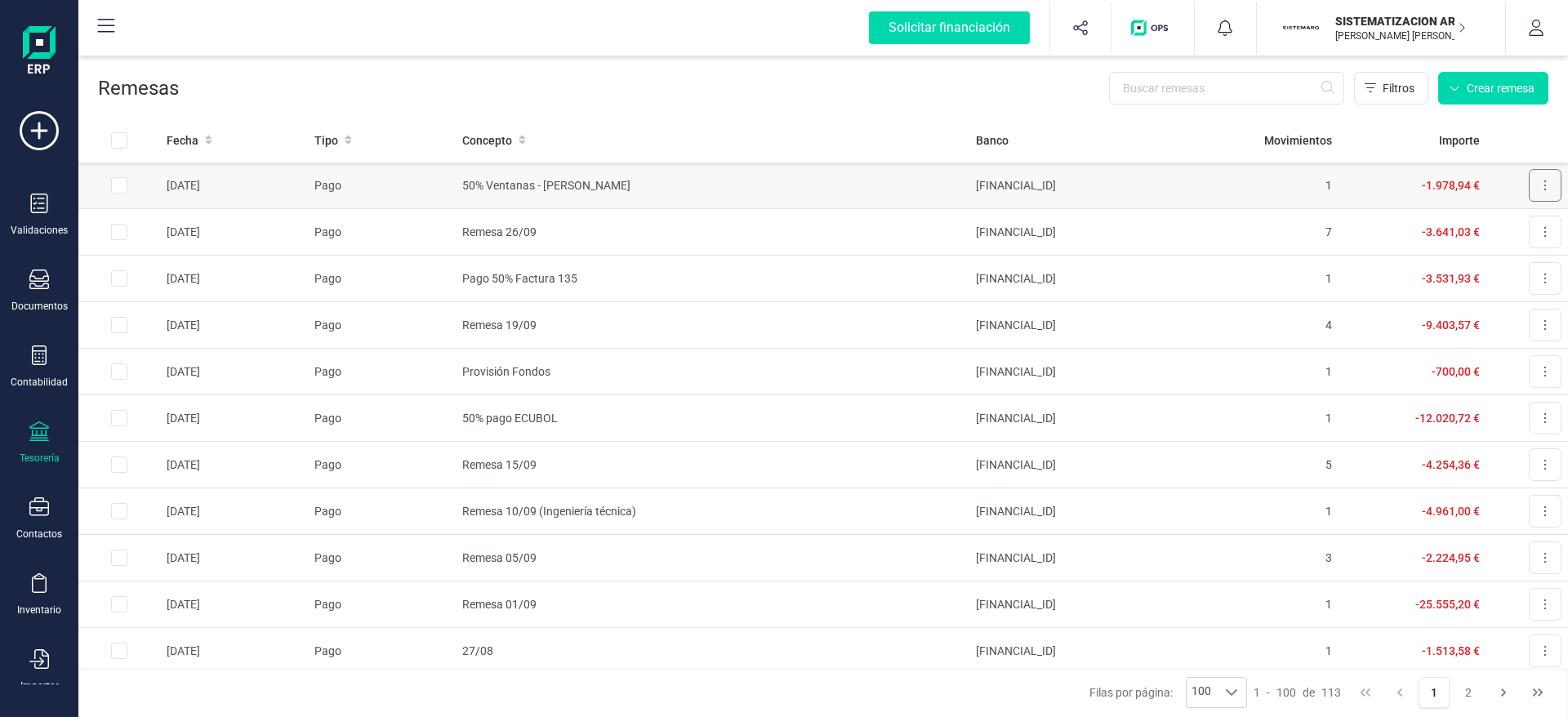
click at [1530, 187] on button at bounding box center [1546, 185] width 33 height 33
click at [1424, 216] on button "Descargar documento" at bounding box center [1483, 226] width 155 height 33
click at [910, 184] on td "50% Ventanas - [PERSON_NAME]" at bounding box center [713, 186] width 514 height 46
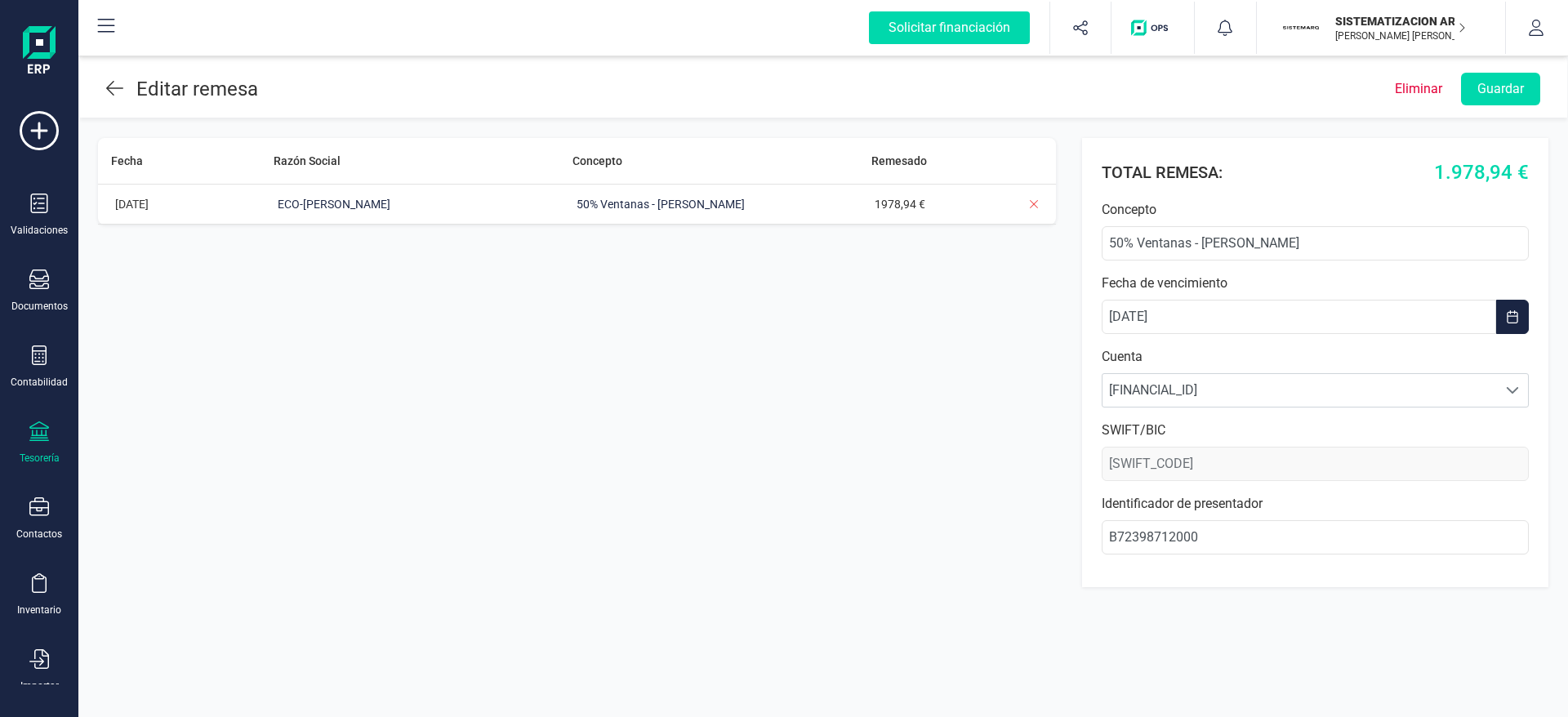
click at [981, 207] on div "1978,94 €" at bounding box center [934, 203] width 127 height 40
click at [105, 83] on header "Editar remesa Eliminar Guardar" at bounding box center [823, 85] width 1488 height 65
click at [112, 93] on icon at bounding box center [115, 88] width 17 height 19
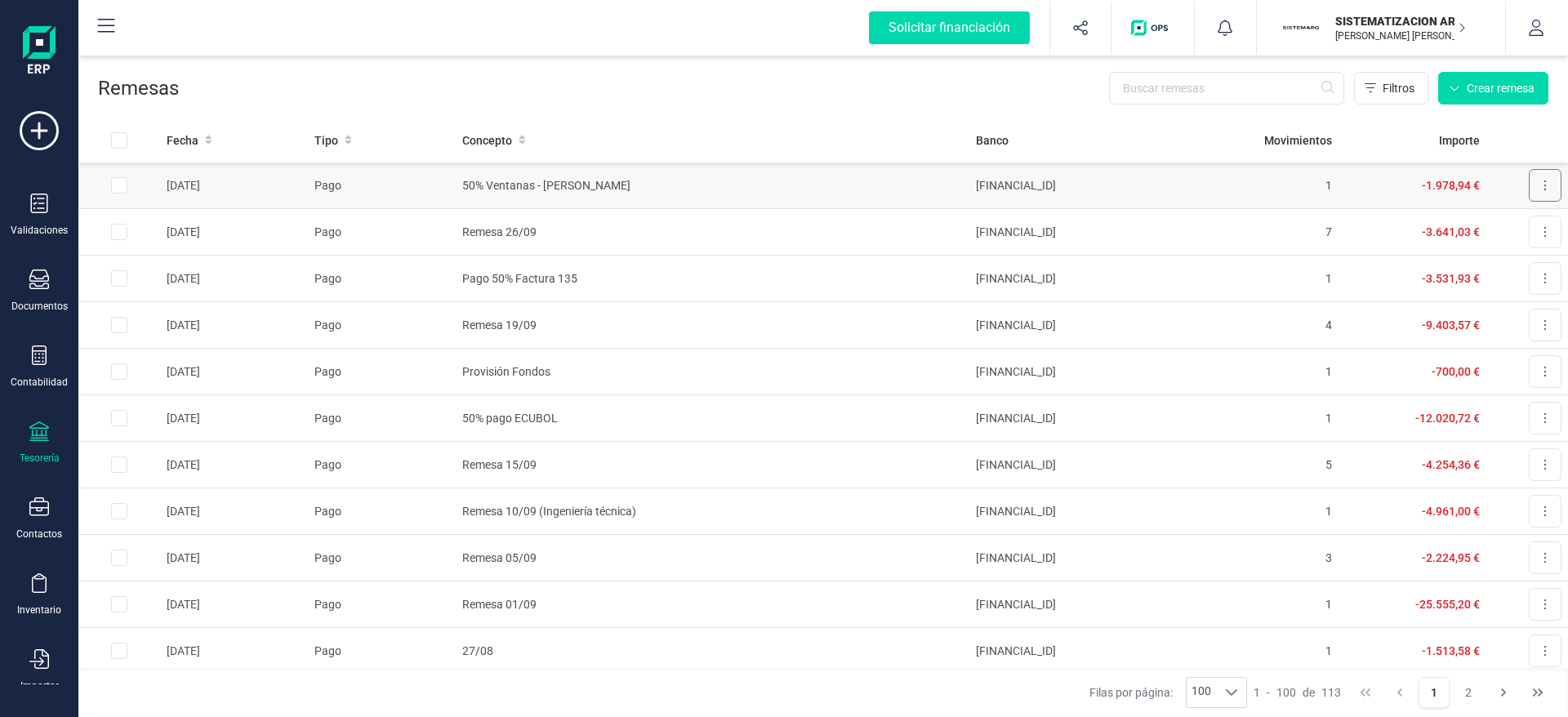
click at [1529, 190] on button at bounding box center [1546, 185] width 33 height 33
click at [1463, 224] on span "Descargar documento" at bounding box center [1491, 225] width 113 height 16
click at [1529, 192] on button at bounding box center [1546, 185] width 33 height 33
click at [1469, 232] on span "Descargar documento" at bounding box center [1491, 225] width 113 height 16
click at [41, 288] on icon at bounding box center [39, 279] width 19 height 19
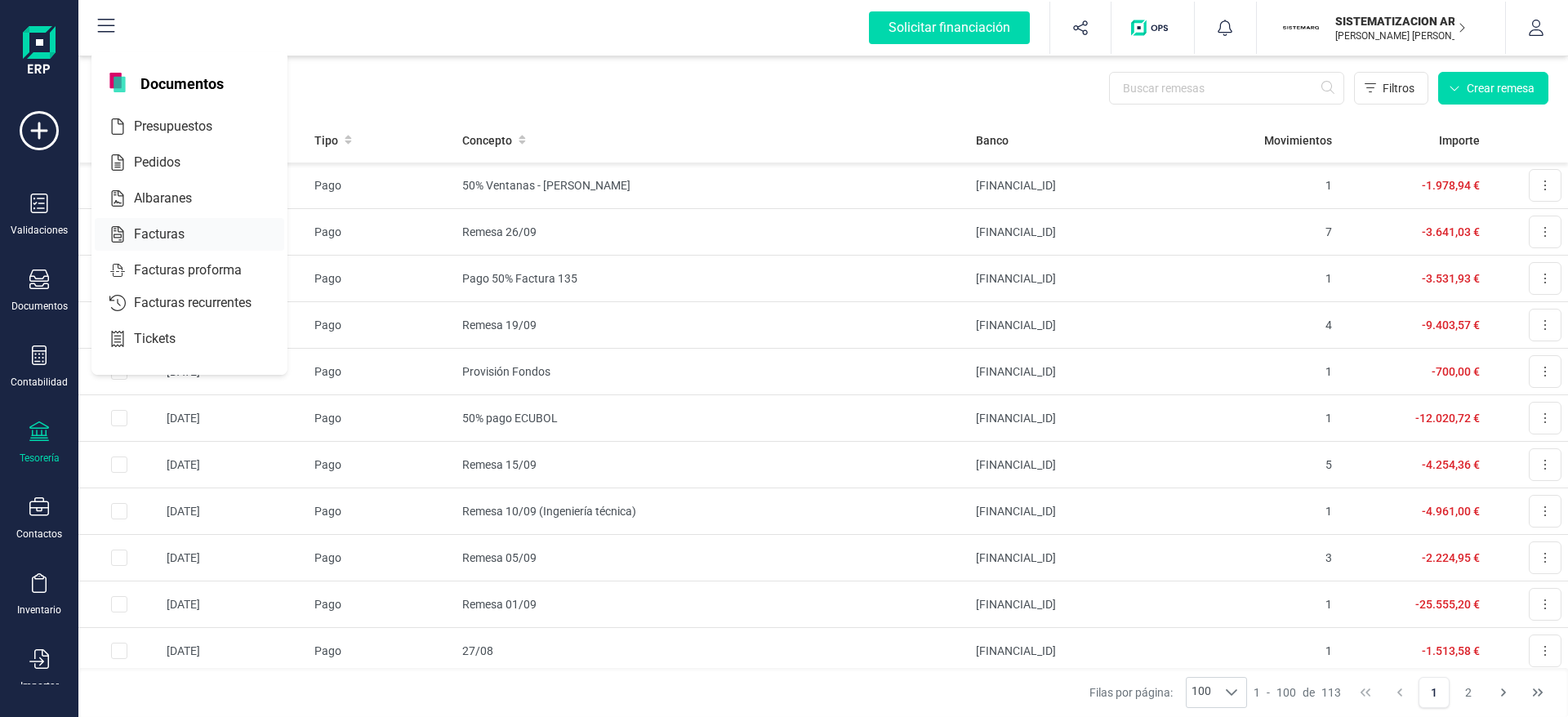
click at [191, 240] on div at bounding box center [199, 234] width 29 height 19
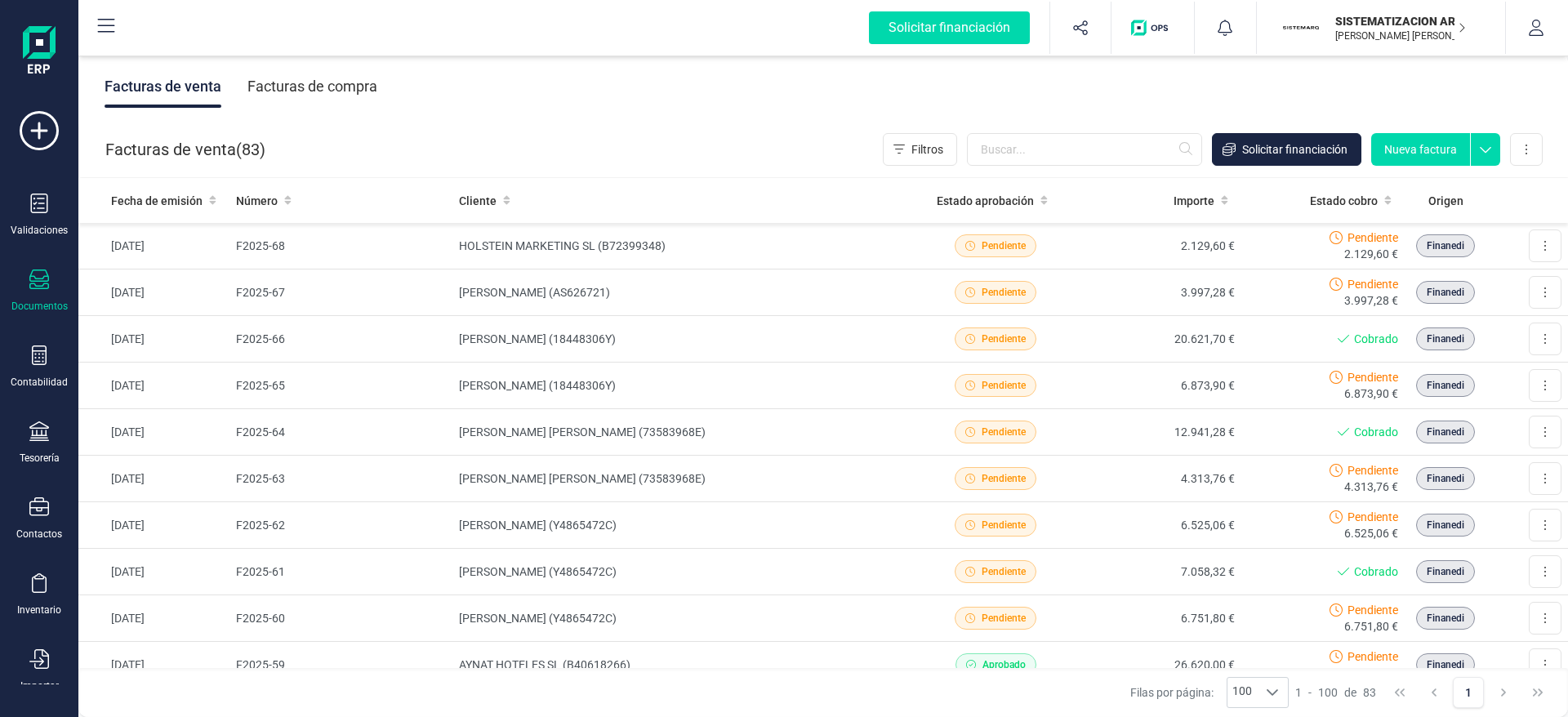
click at [310, 95] on div "Facturas de compra" at bounding box center [312, 87] width 130 height 42
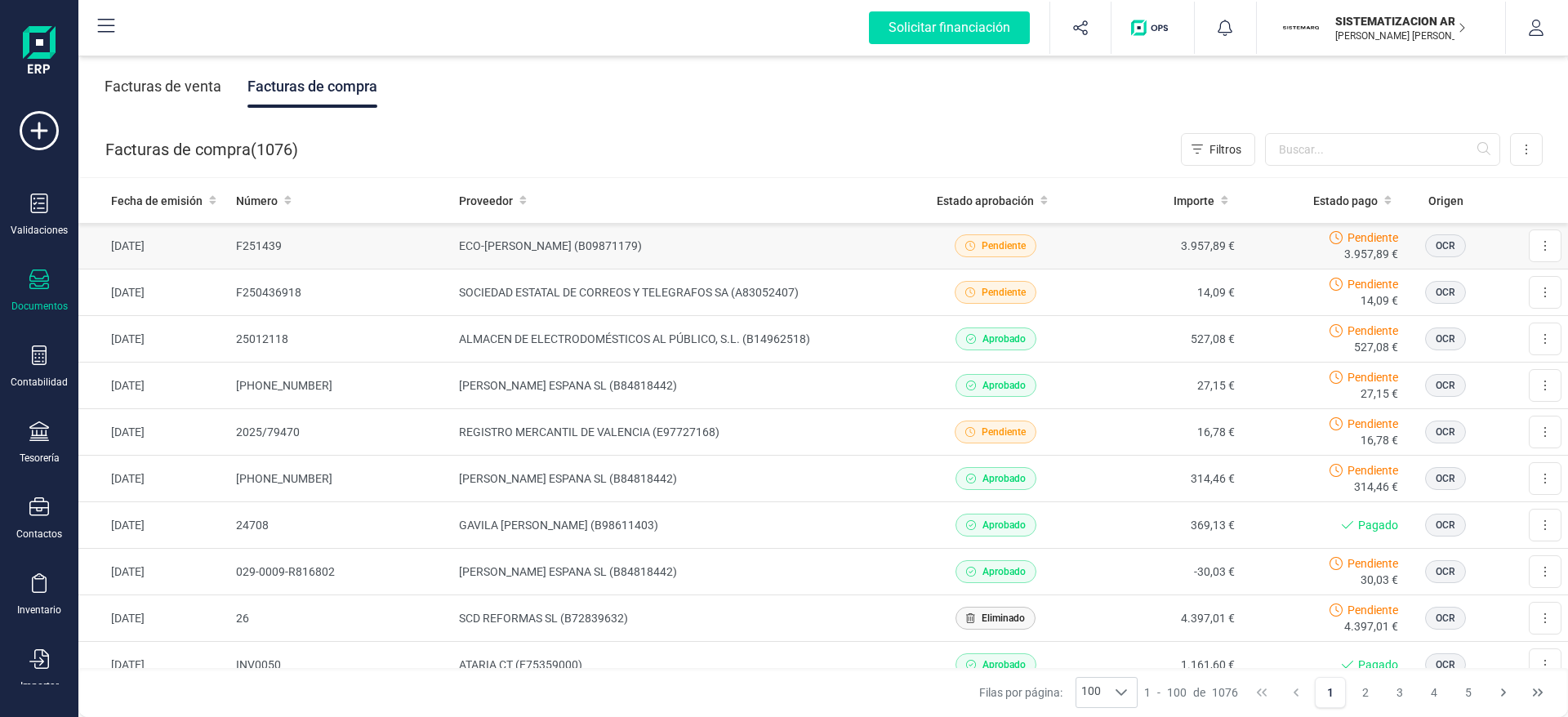
click at [853, 253] on td "ECO-[PERSON_NAME] (B09871179)" at bounding box center [683, 246] width 461 height 46
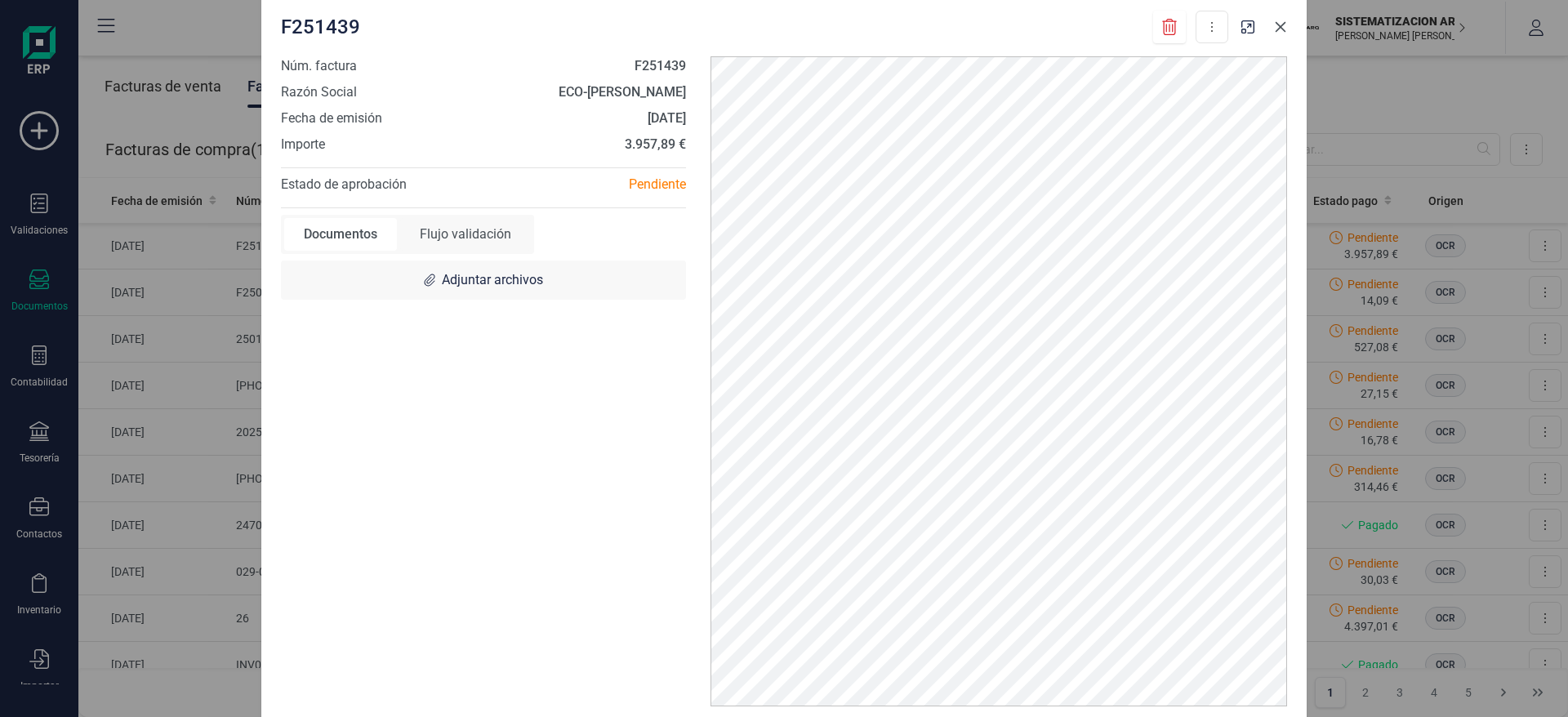
click at [1281, 30] on icon "Close" at bounding box center [1281, 27] width 14 height 13
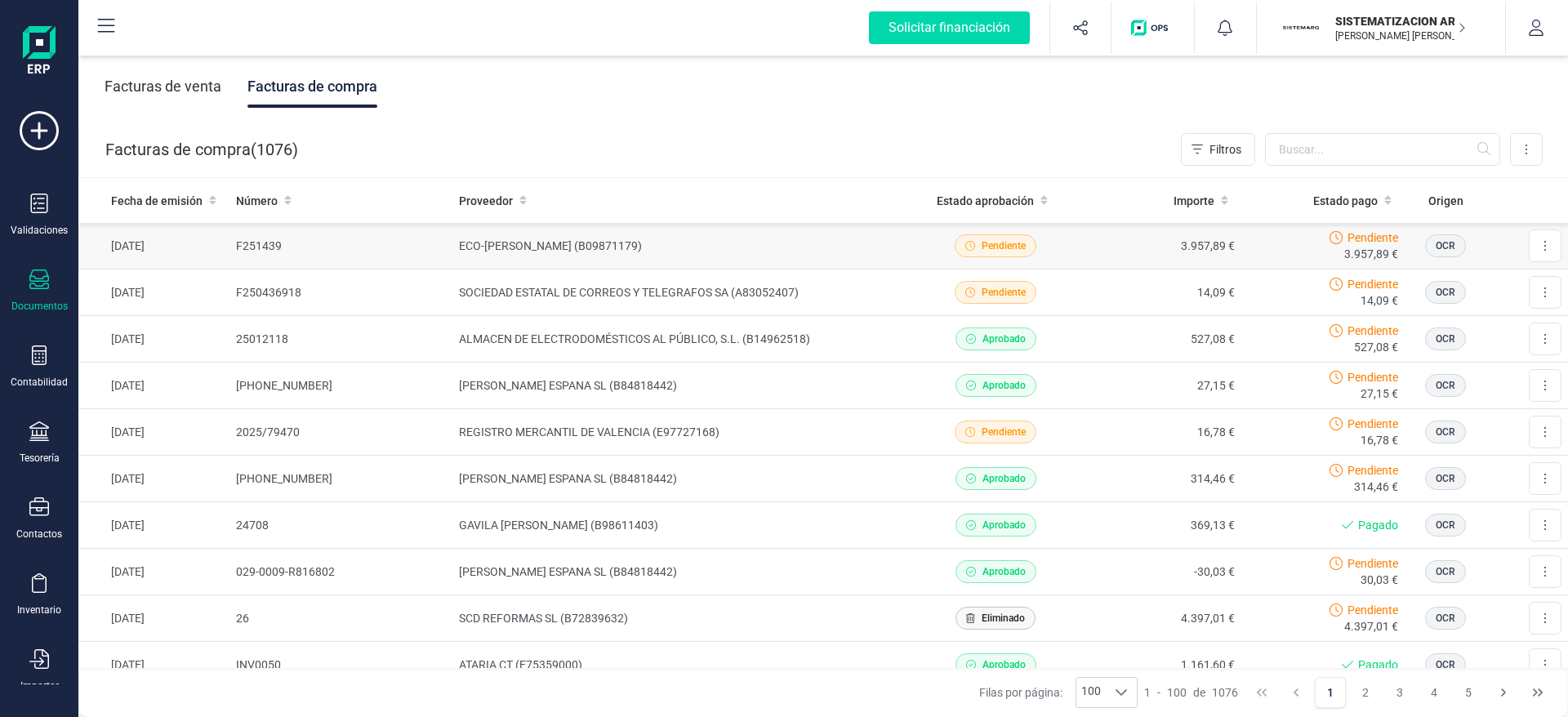
click at [1258, 253] on div "Pendiente 3.957,89 €" at bounding box center [1323, 246] width 150 height 33
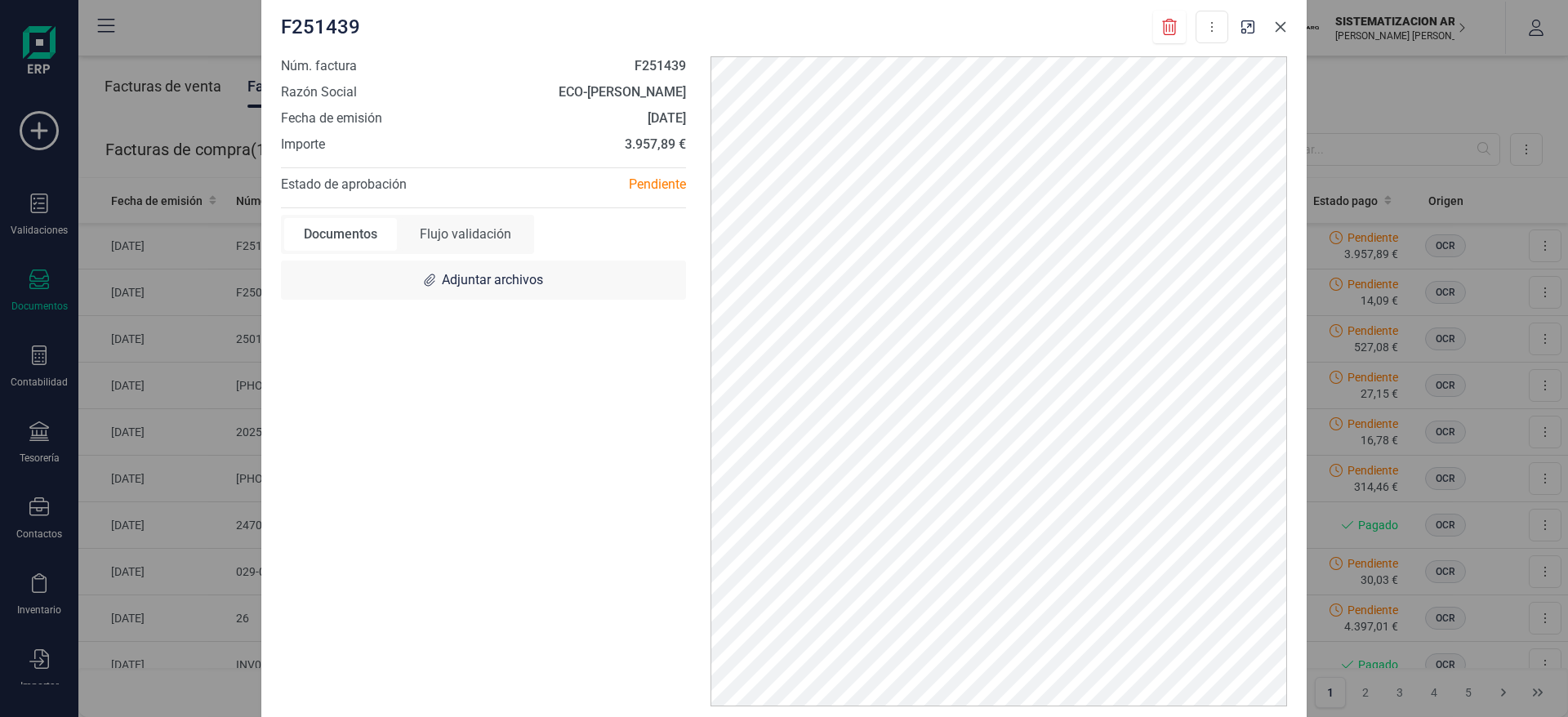
click at [1277, 31] on icon "Close" at bounding box center [1281, 27] width 11 height 11
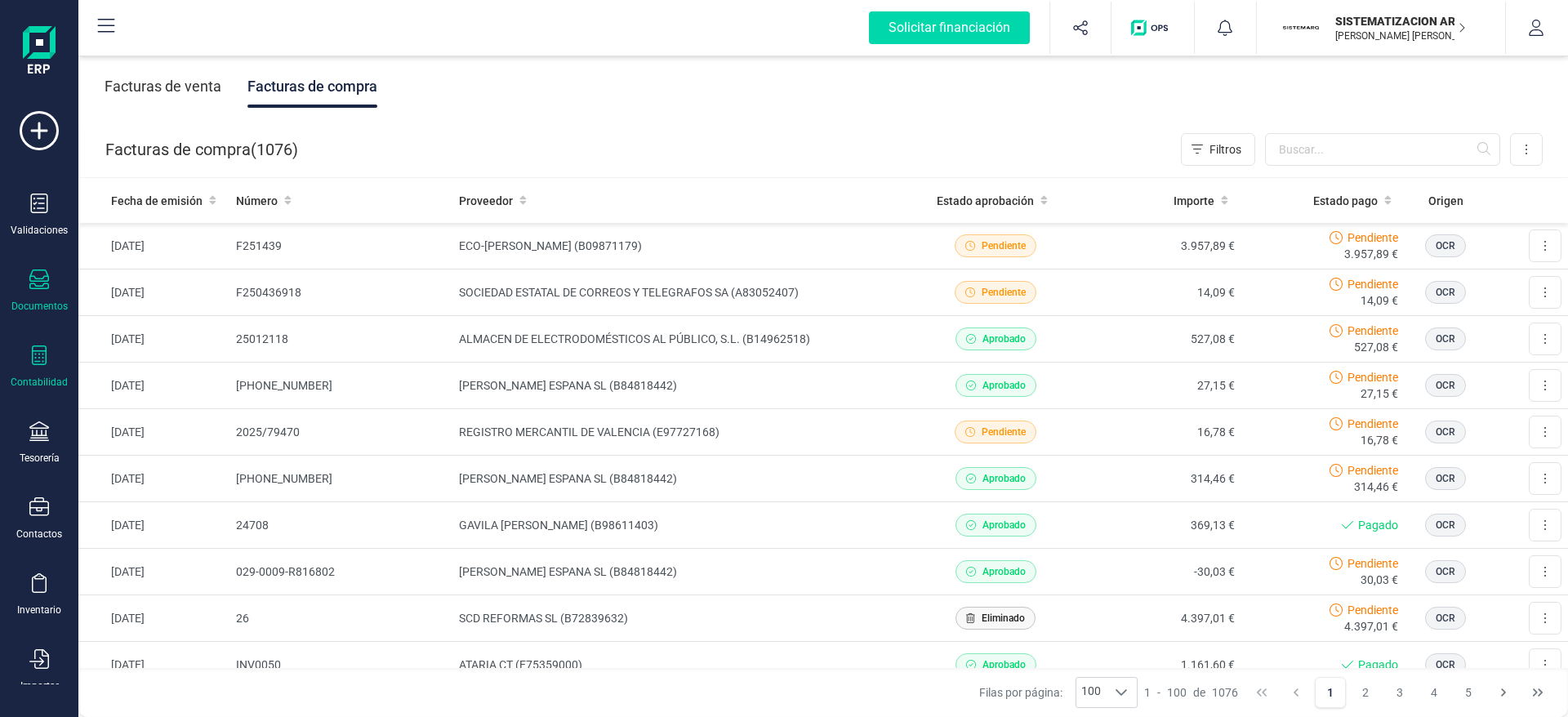
click at [24, 358] on div "Contabilidad" at bounding box center [40, 366] width 66 height 43
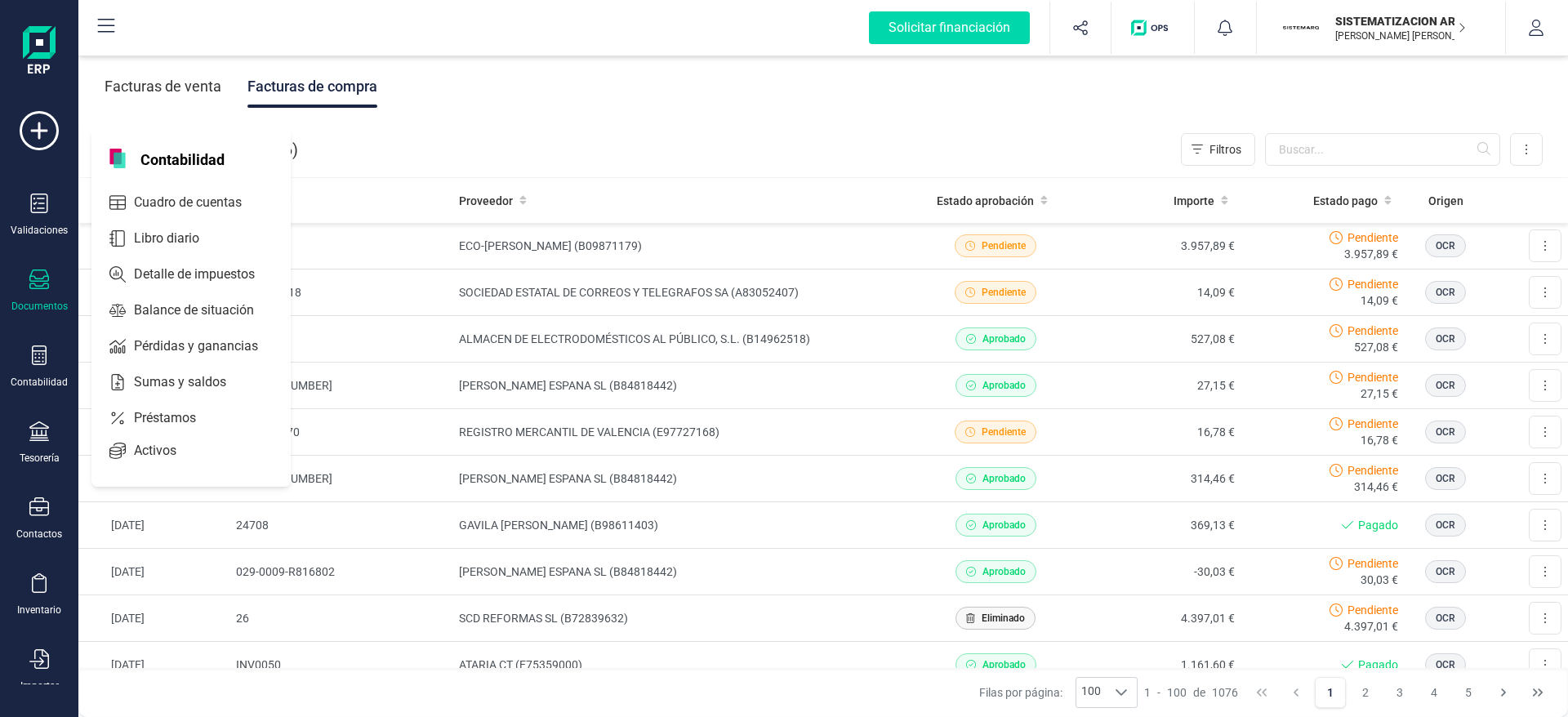
click at [50, 270] on div "Documentos" at bounding box center [40, 291] width 66 height 43
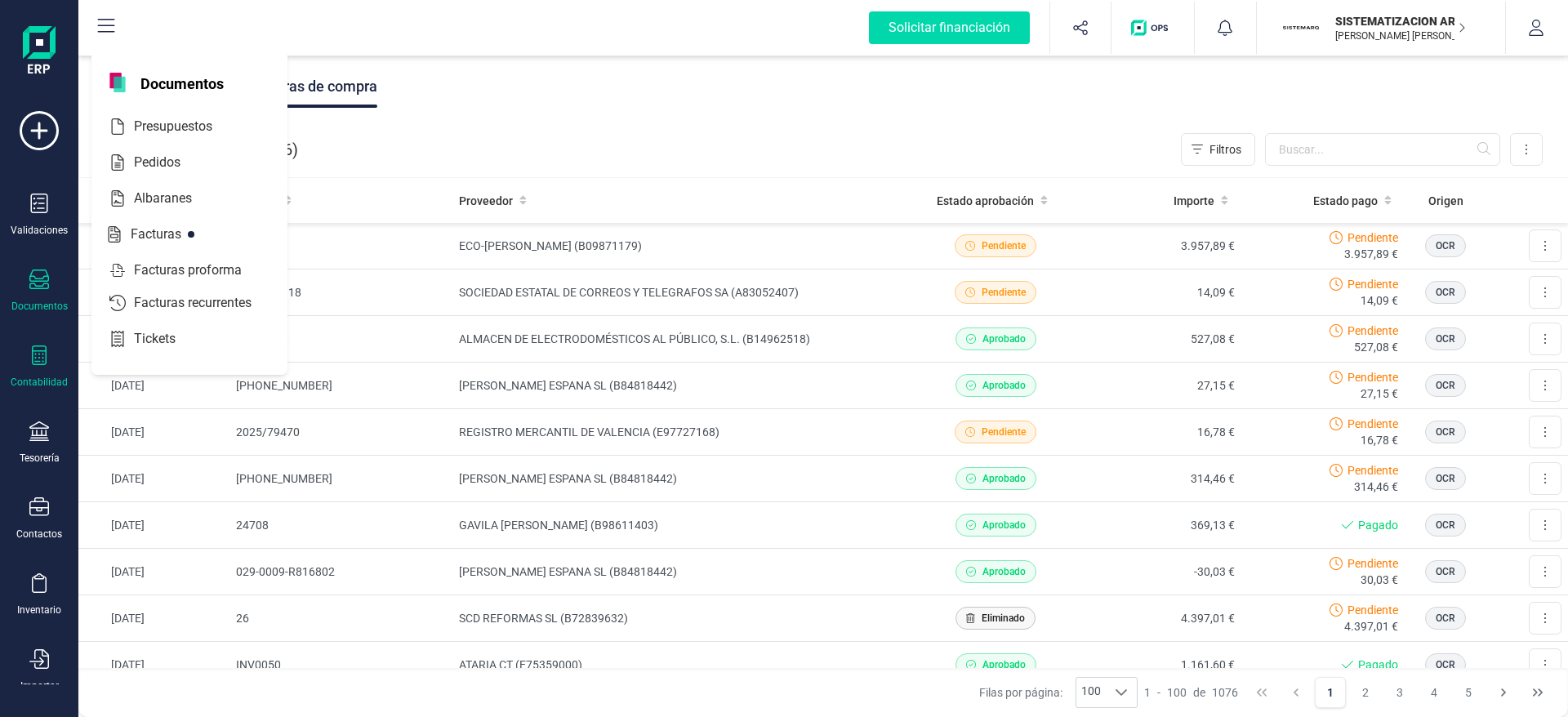
click at [40, 368] on div at bounding box center [39, 357] width 19 height 24
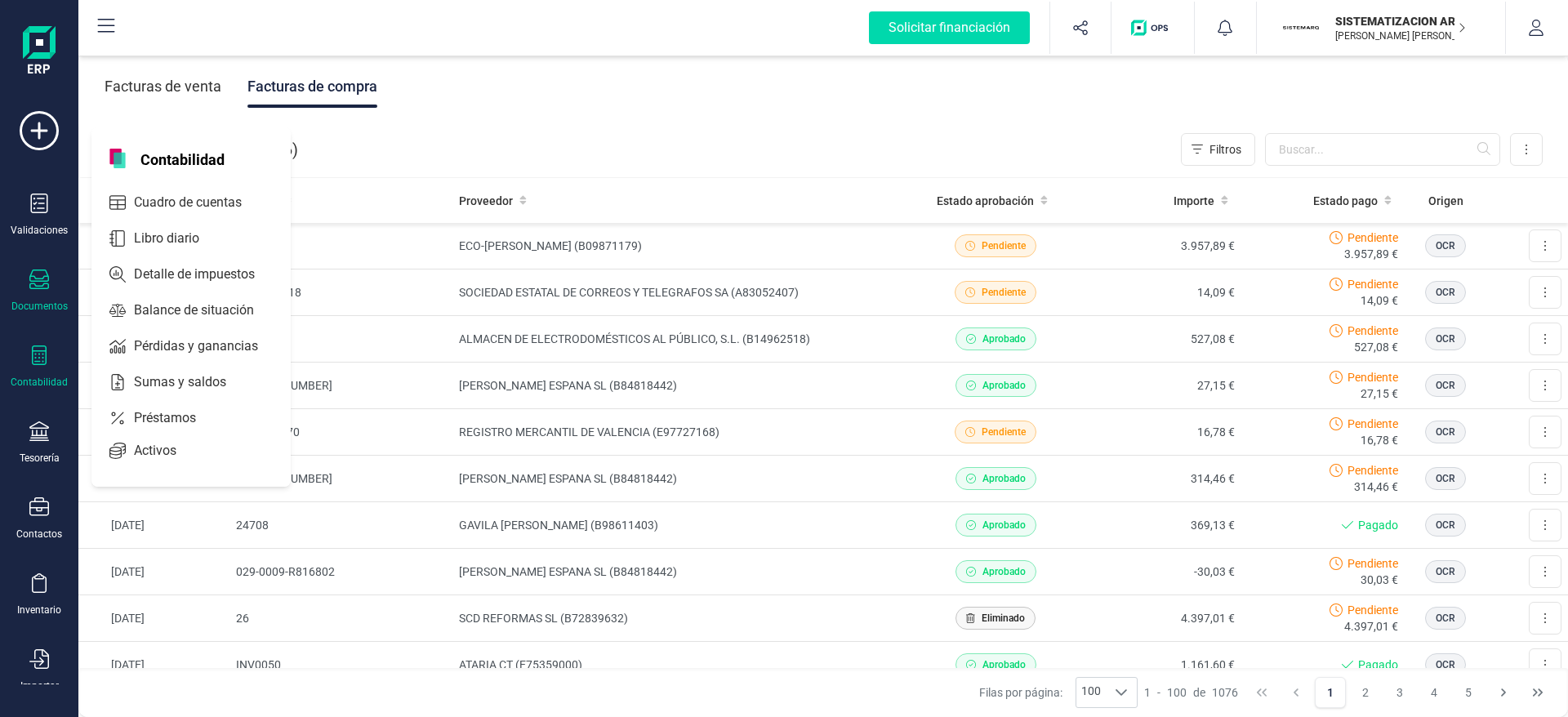
click at [44, 370] on div "Contabilidad" at bounding box center [40, 366] width 66 height 43
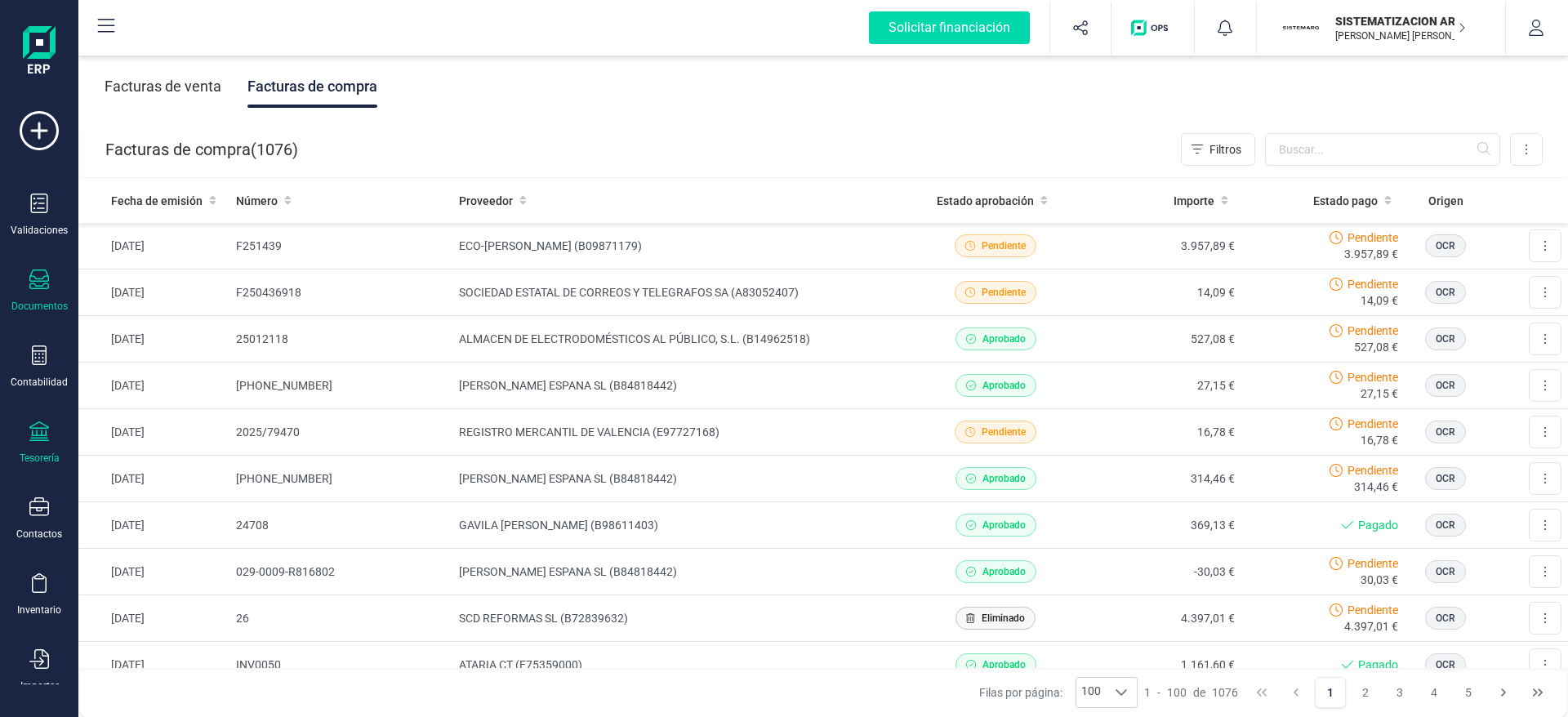
click at [45, 428] on icon at bounding box center [39, 431] width 19 height 19
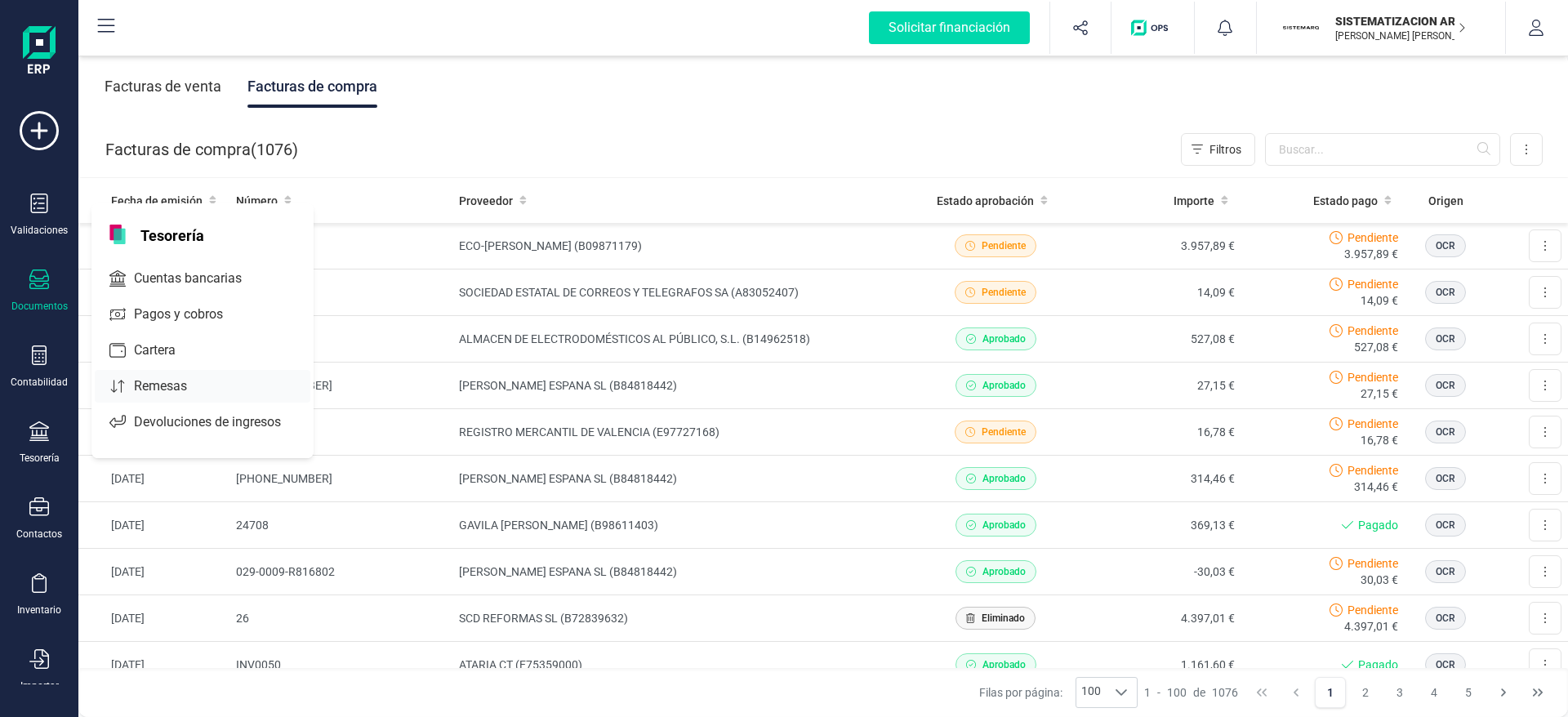
click at [195, 377] on span "Remesas" at bounding box center [172, 386] width 89 height 19
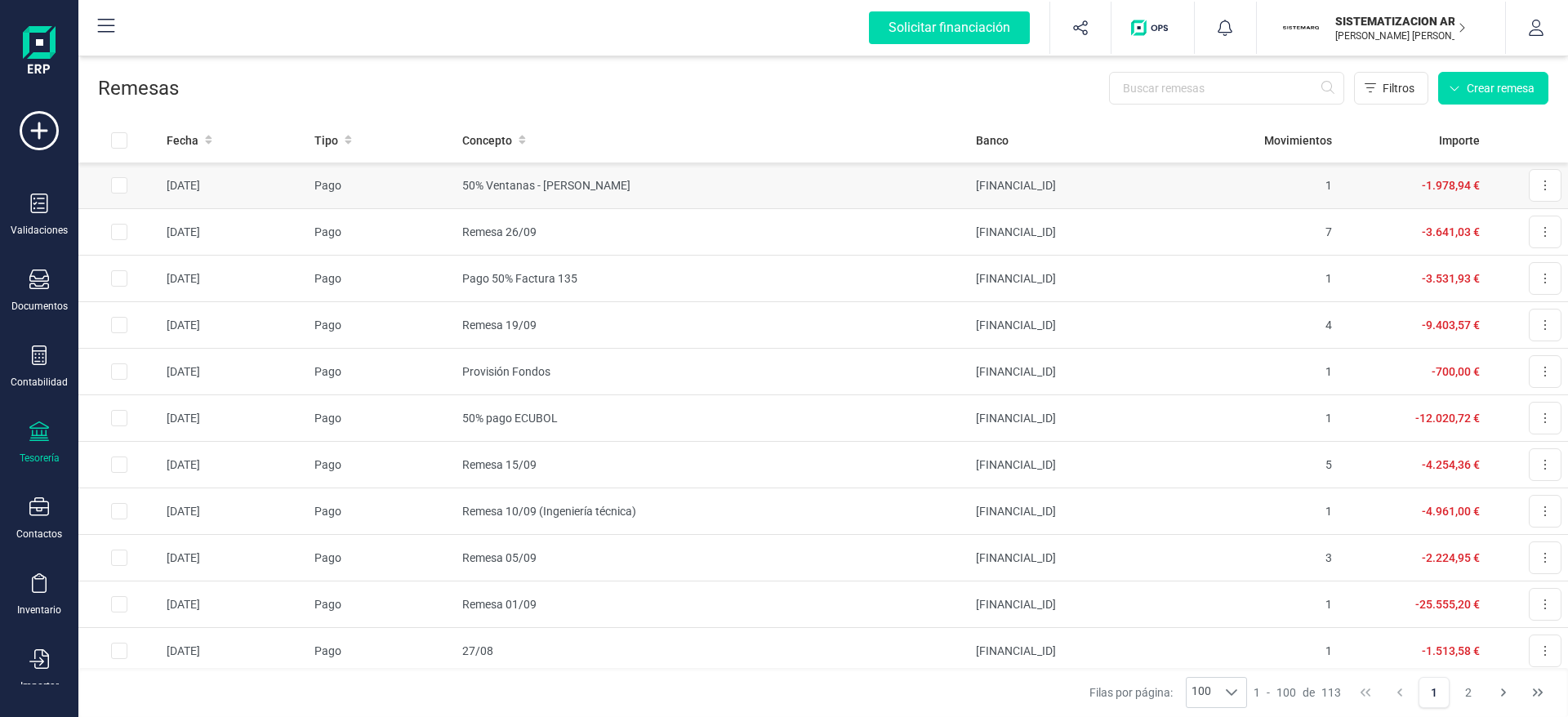
click at [955, 178] on td "50% Ventanas - [PERSON_NAME]" at bounding box center [713, 186] width 514 height 46
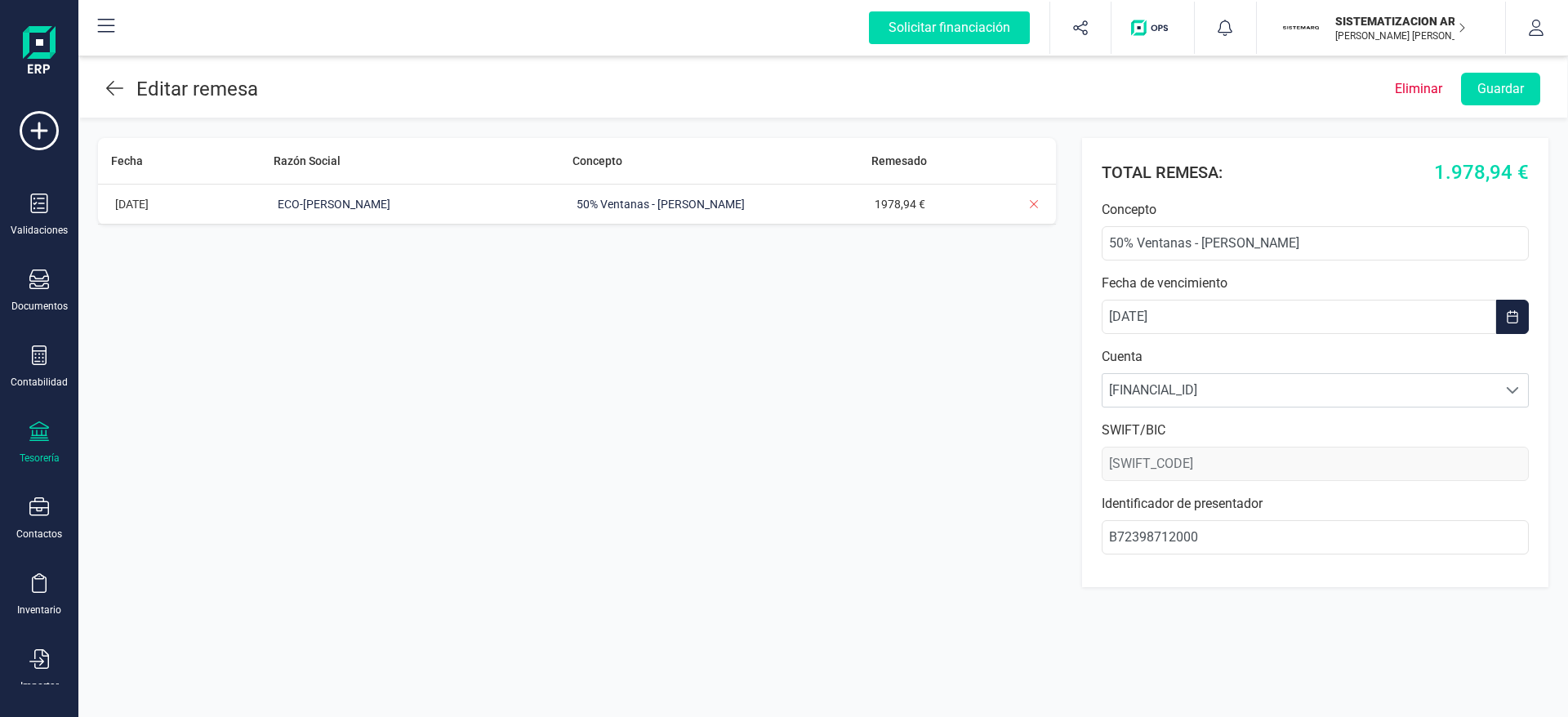
click at [110, 93] on icon at bounding box center [115, 88] width 17 height 19
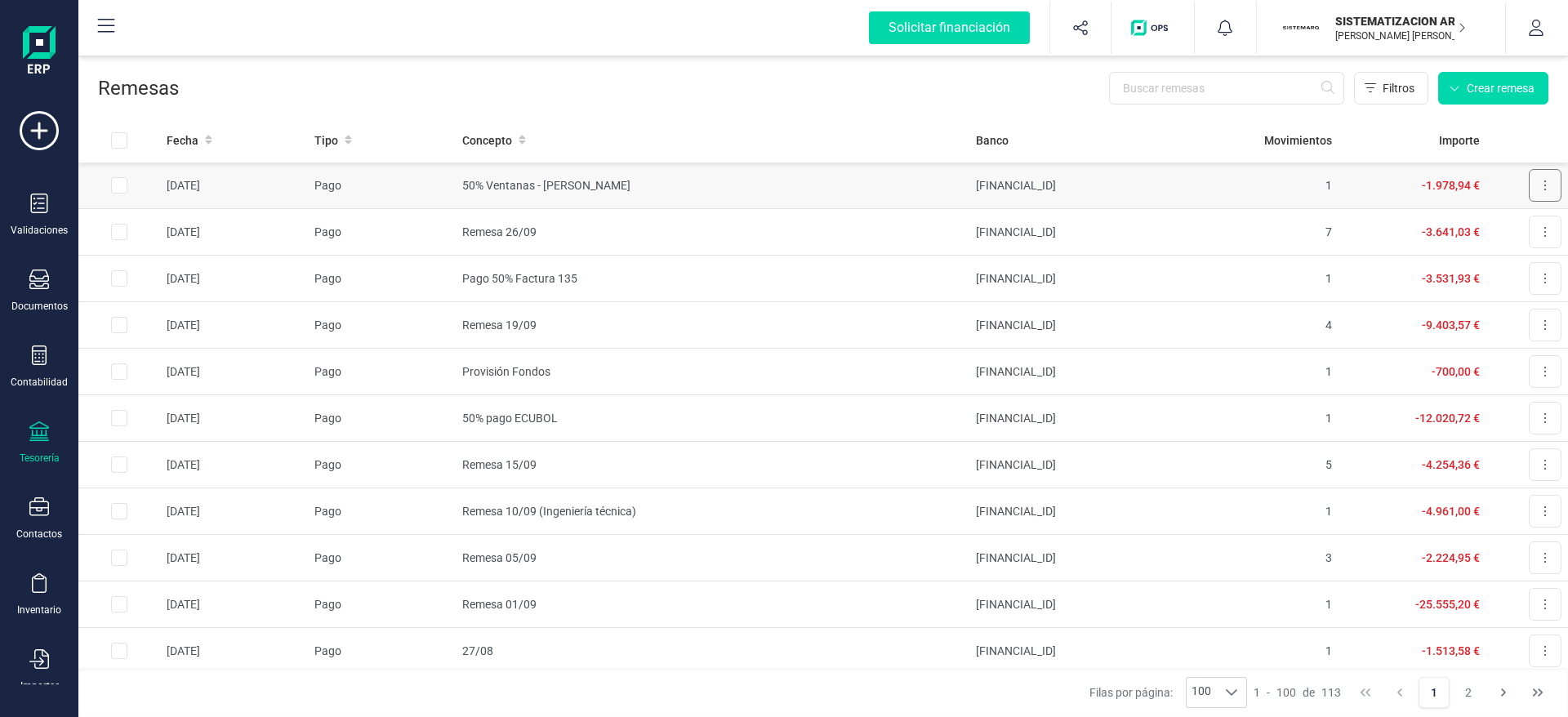
click at [1529, 179] on button at bounding box center [1546, 185] width 33 height 33
click at [1456, 223] on span "Descargar documento" at bounding box center [1491, 225] width 113 height 16
click at [1221, 176] on td "1" at bounding box center [1264, 186] width 148 height 46
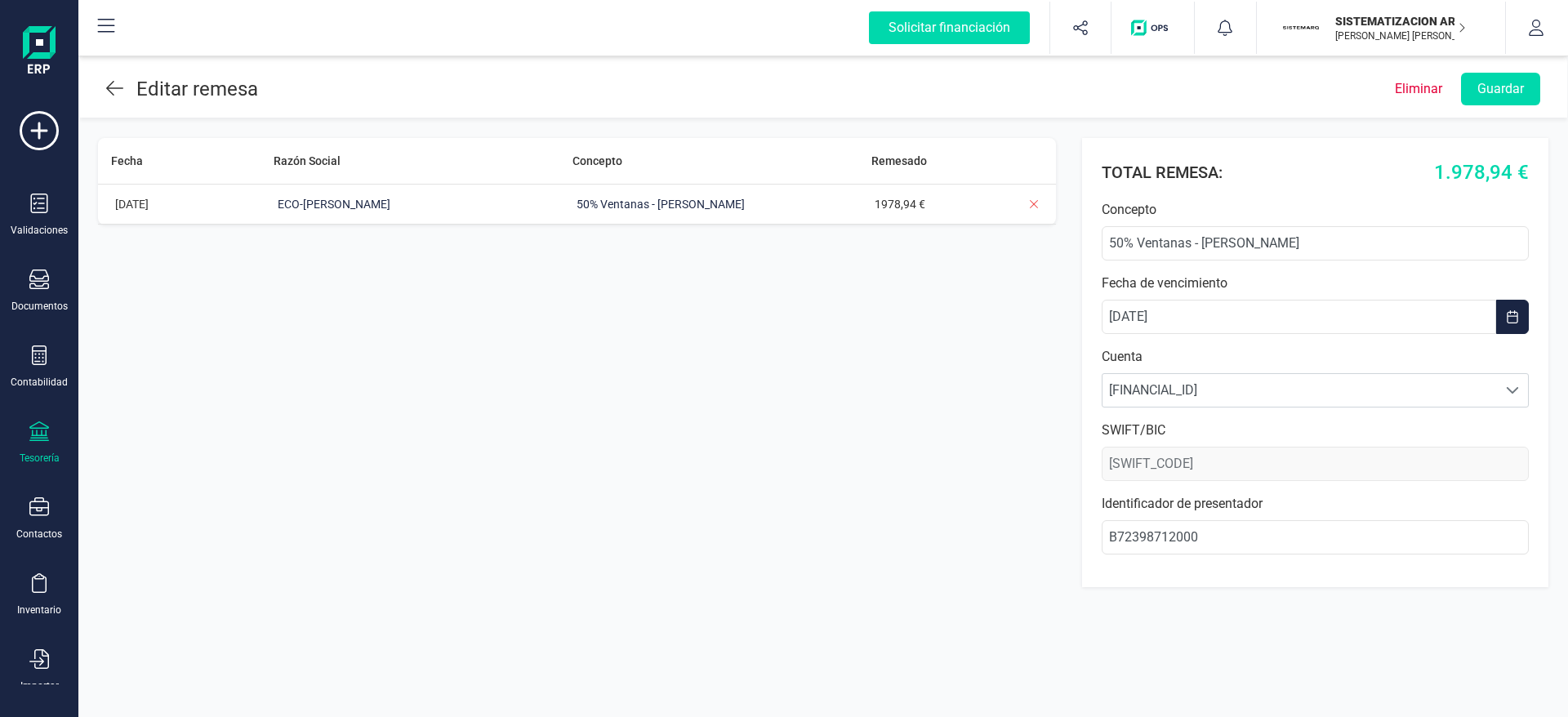
click at [763, 244] on div "Fecha Razón Social Concepto Remesado [DATE] ECO-[PERSON_NAME] 50% Ventanas - [P…" at bounding box center [578, 362] width 959 height 449
click at [119, 94] on icon at bounding box center [115, 88] width 17 height 19
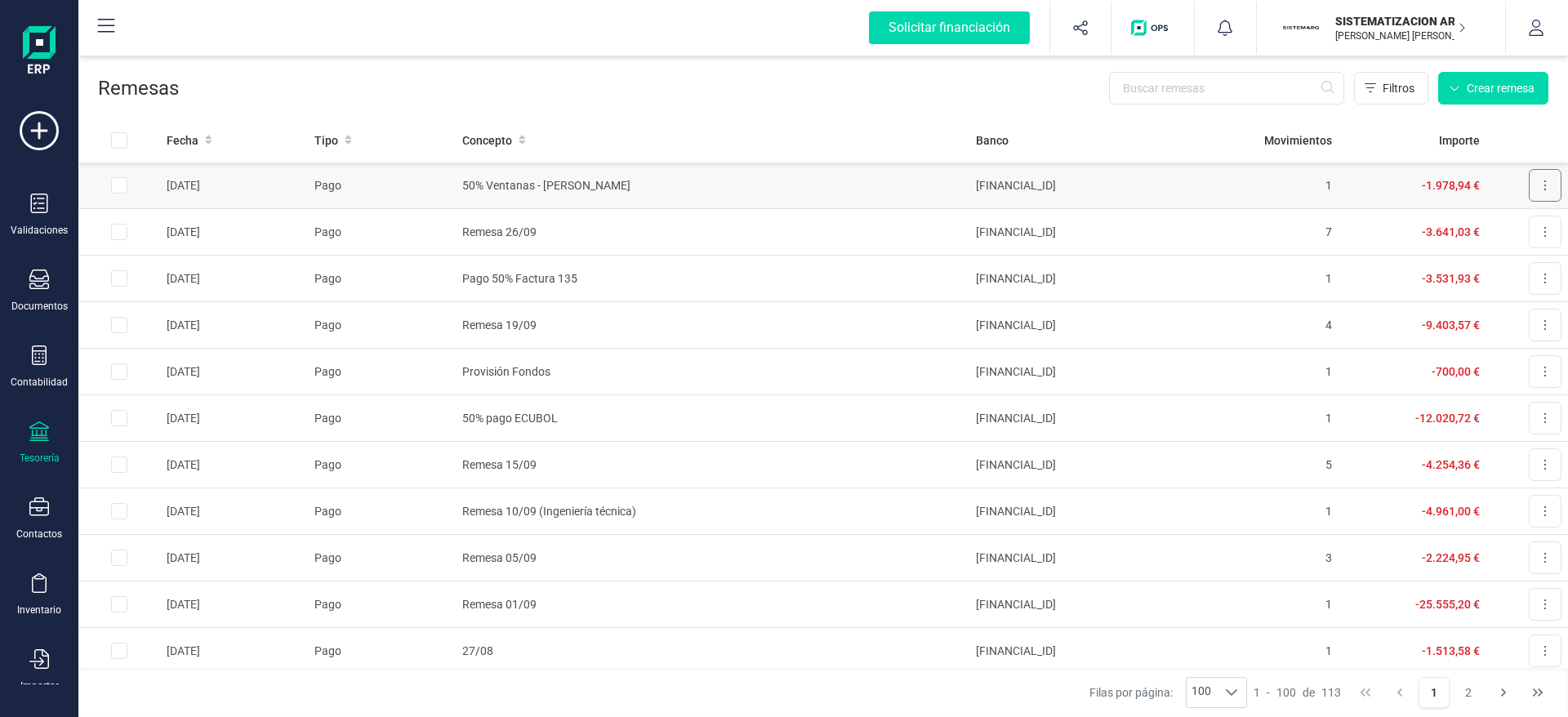
click at [1529, 190] on button at bounding box center [1546, 185] width 33 height 33
click at [1435, 226] on span "Descargar documento" at bounding box center [1491, 225] width 113 height 16
